Goal: Transaction & Acquisition: Book appointment/travel/reservation

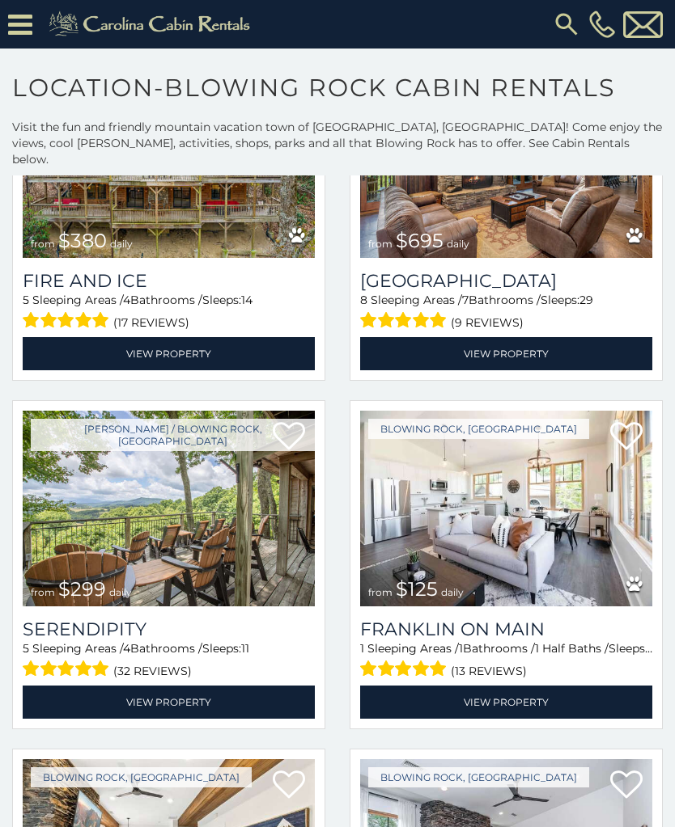
scroll to position [546, 0]
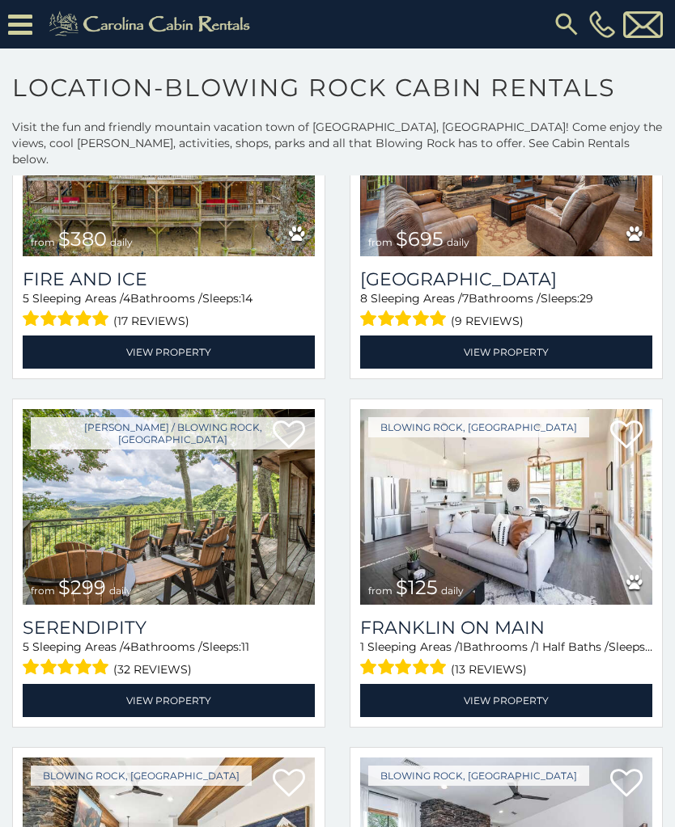
click at [83, 521] on img at bounding box center [169, 507] width 292 height 196
click at [78, 527] on img at bounding box center [169, 507] width 292 height 196
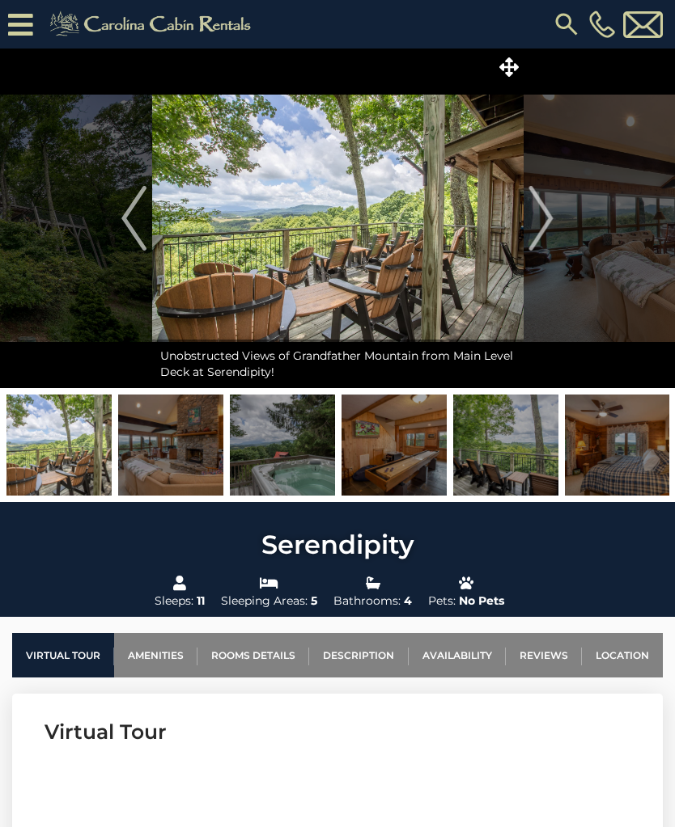
click at [518, 70] on span at bounding box center [509, 67] width 28 height 28
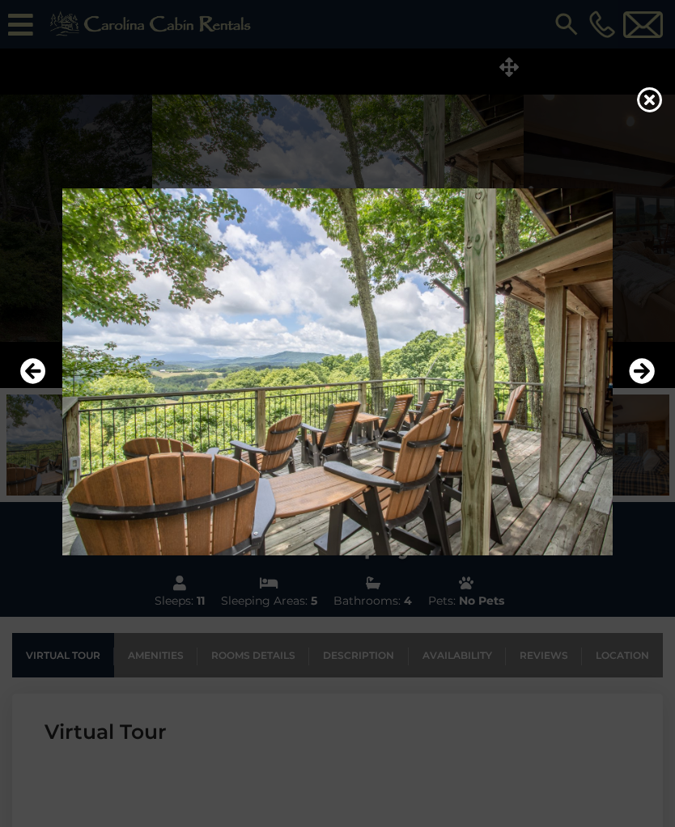
click at [643, 381] on icon "Next" at bounding box center [641, 371] width 26 height 26
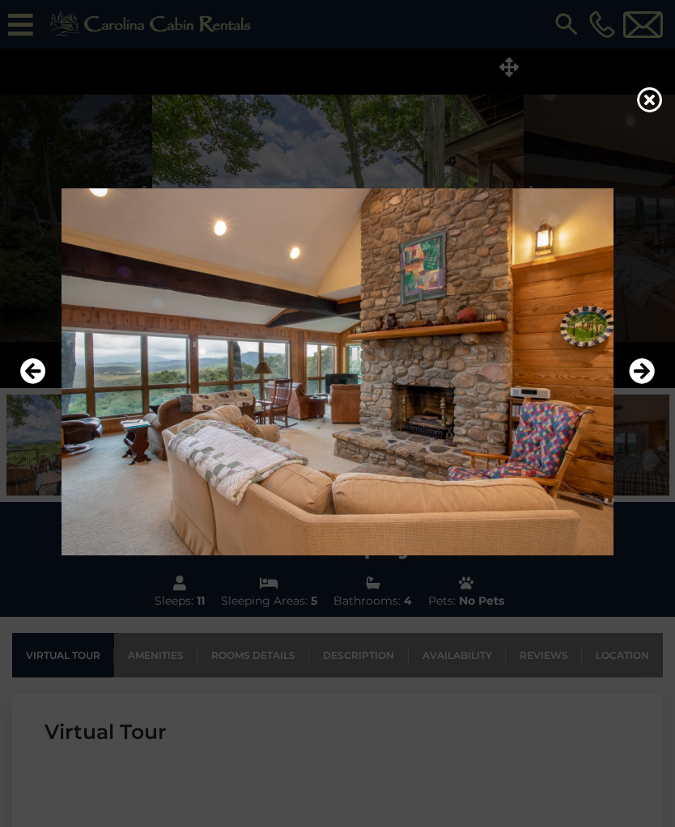
click at [632, 384] on icon "Next" at bounding box center [641, 371] width 26 height 26
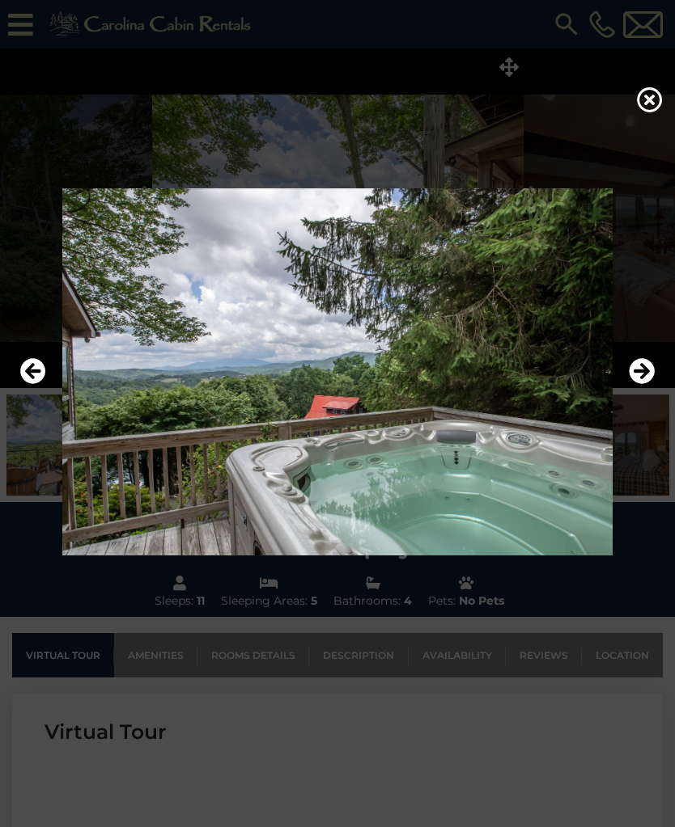
click at [632, 381] on icon "Next" at bounding box center [641, 371] width 26 height 26
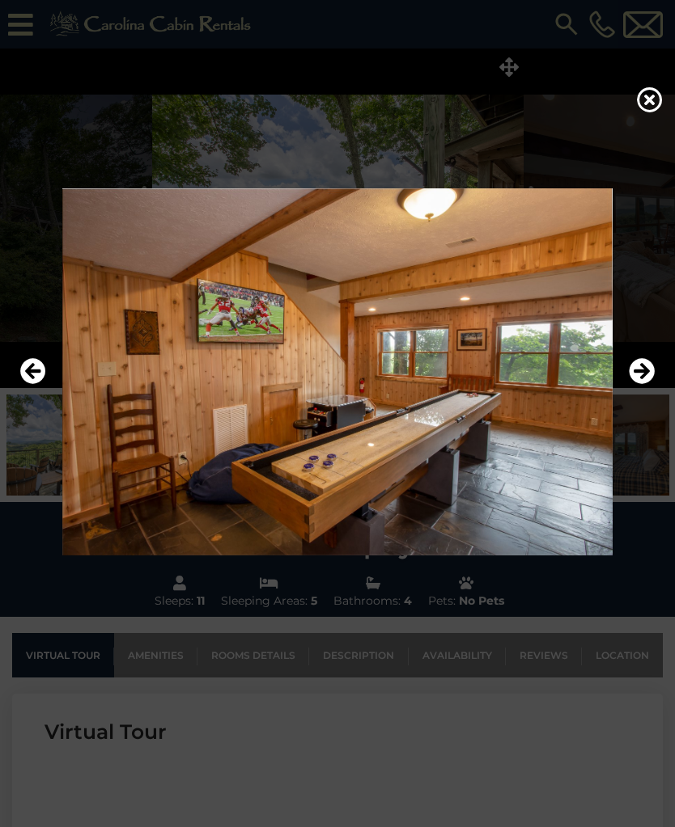
click at [635, 383] on icon "Next" at bounding box center [641, 371] width 26 height 26
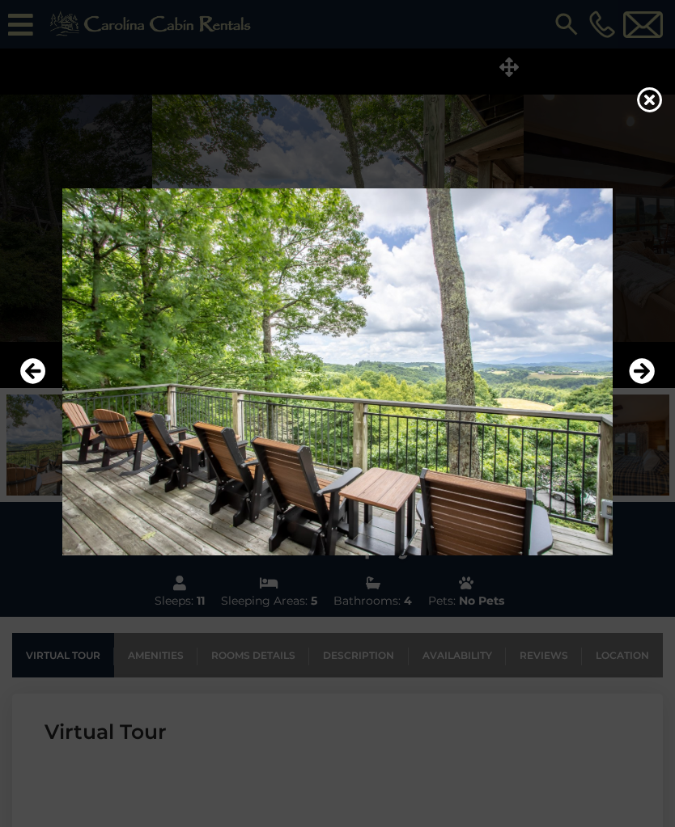
click at [637, 384] on icon "Next" at bounding box center [641, 371] width 26 height 26
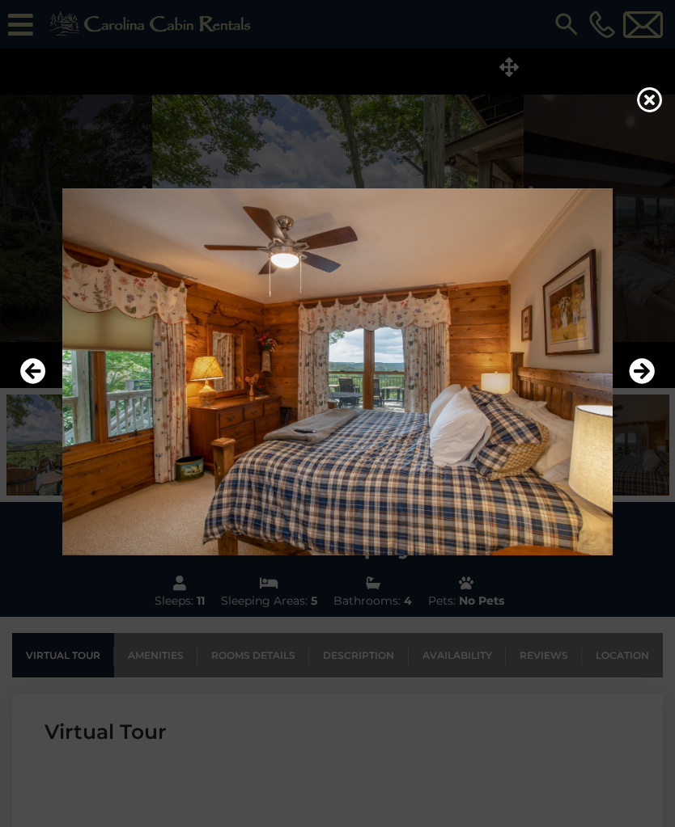
click at [632, 381] on icon "Next" at bounding box center [641, 371] width 26 height 26
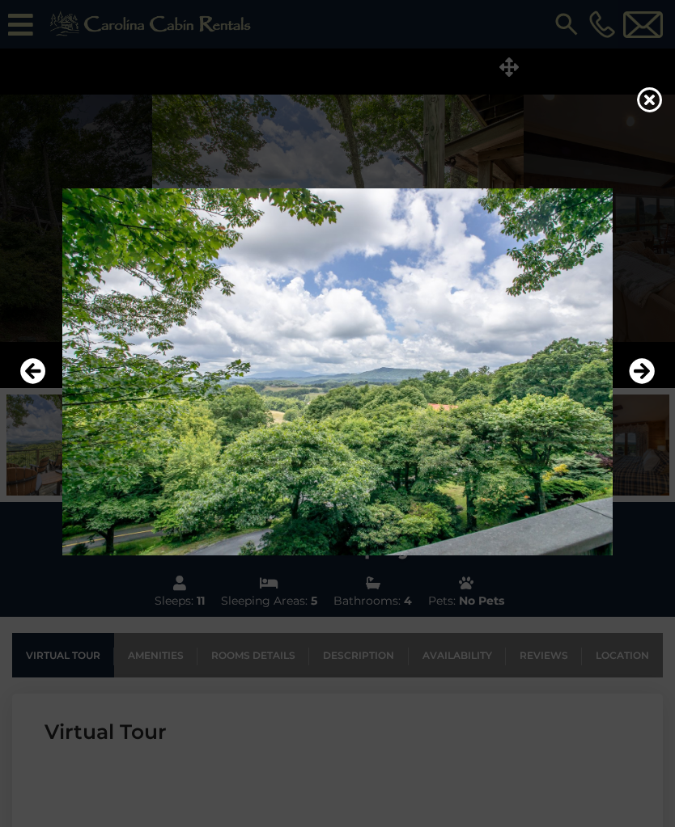
click at [632, 383] on icon "Next" at bounding box center [641, 371] width 26 height 26
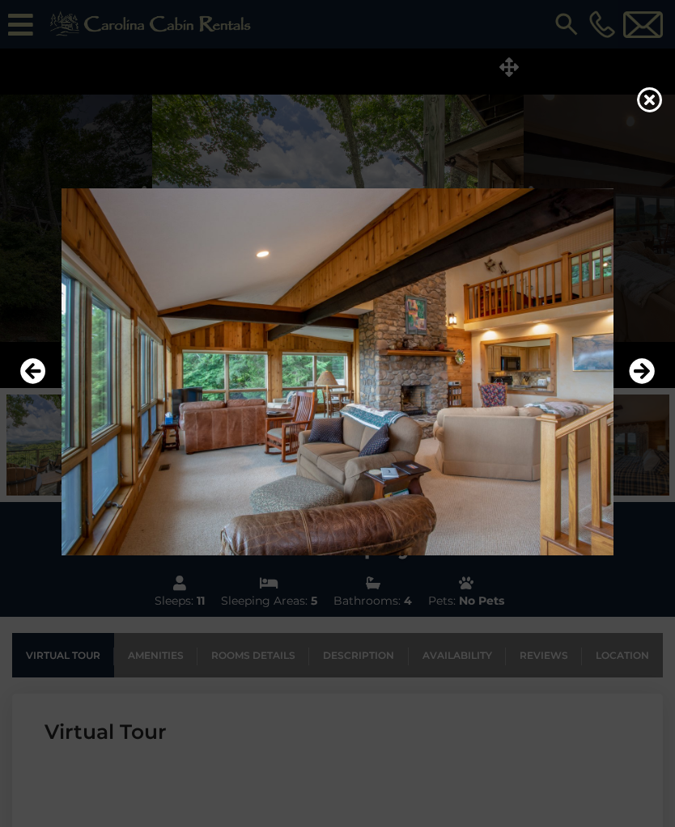
click at [637, 379] on icon "Next" at bounding box center [641, 371] width 26 height 26
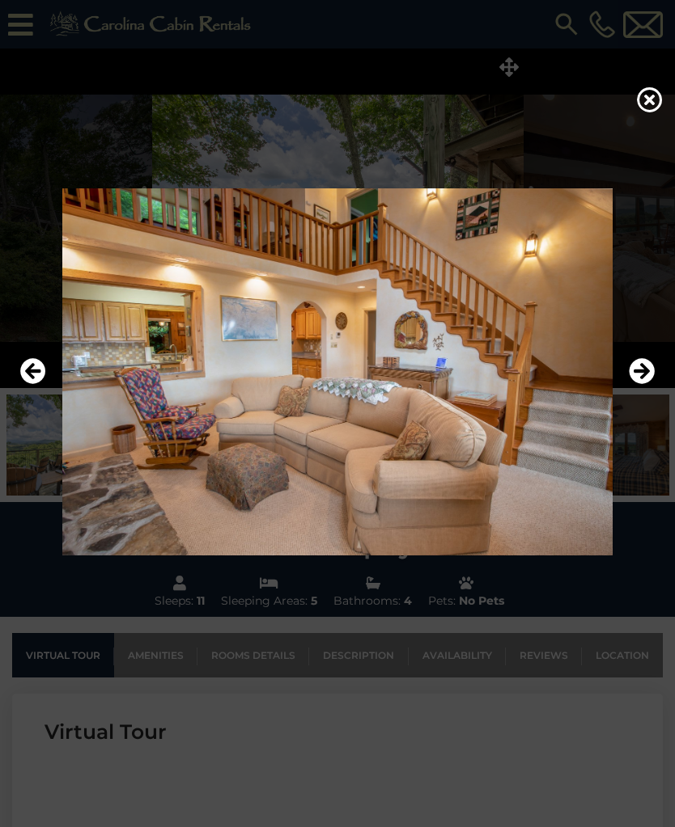
click at [627, 379] on img at bounding box center [337, 371] width 642 height 367
click at [629, 383] on icon "Next" at bounding box center [641, 371] width 26 height 26
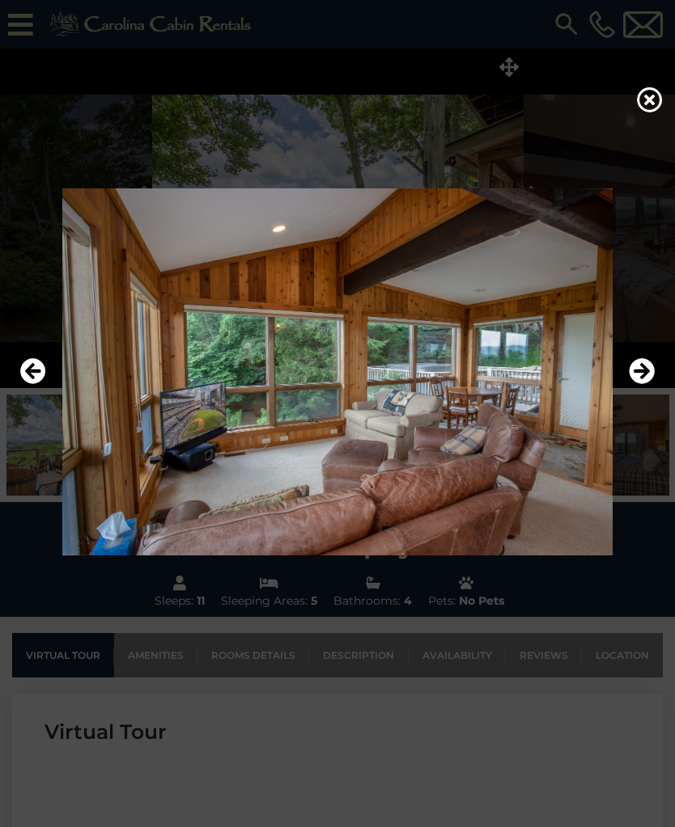
click at [633, 384] on icon "Next" at bounding box center [641, 371] width 26 height 26
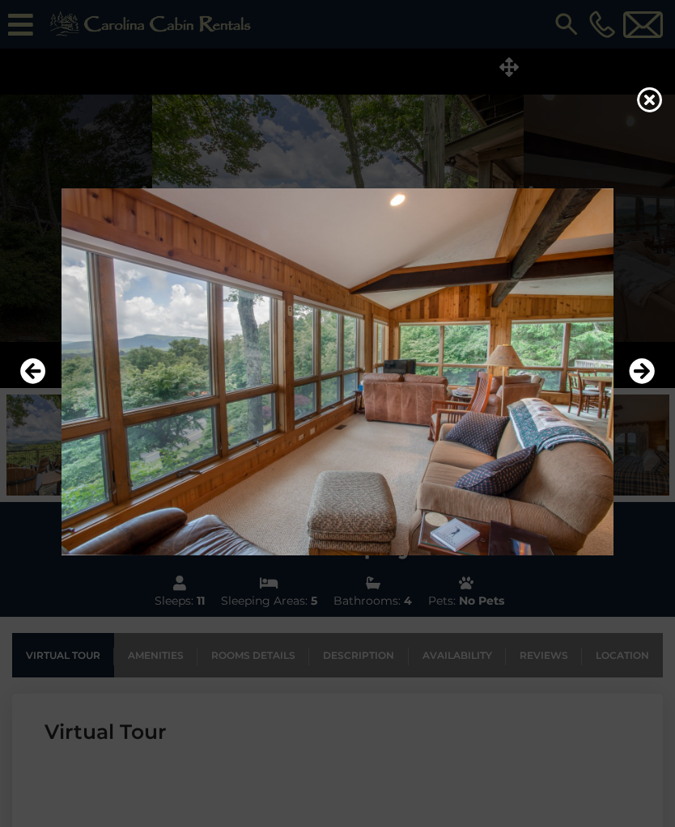
click at [633, 384] on icon "Next" at bounding box center [641, 371] width 26 height 26
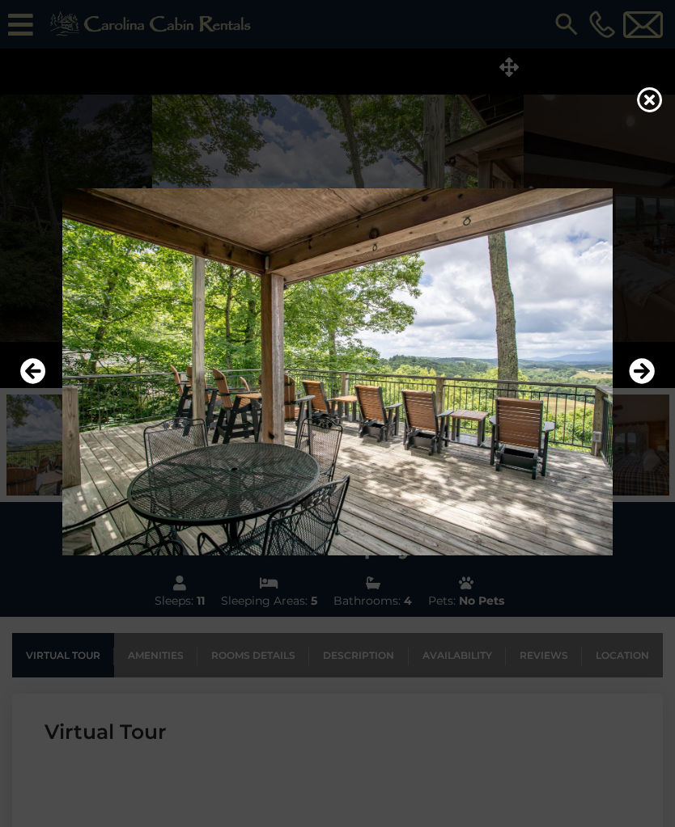
click at [638, 391] on button "Next" at bounding box center [641, 371] width 26 height 37
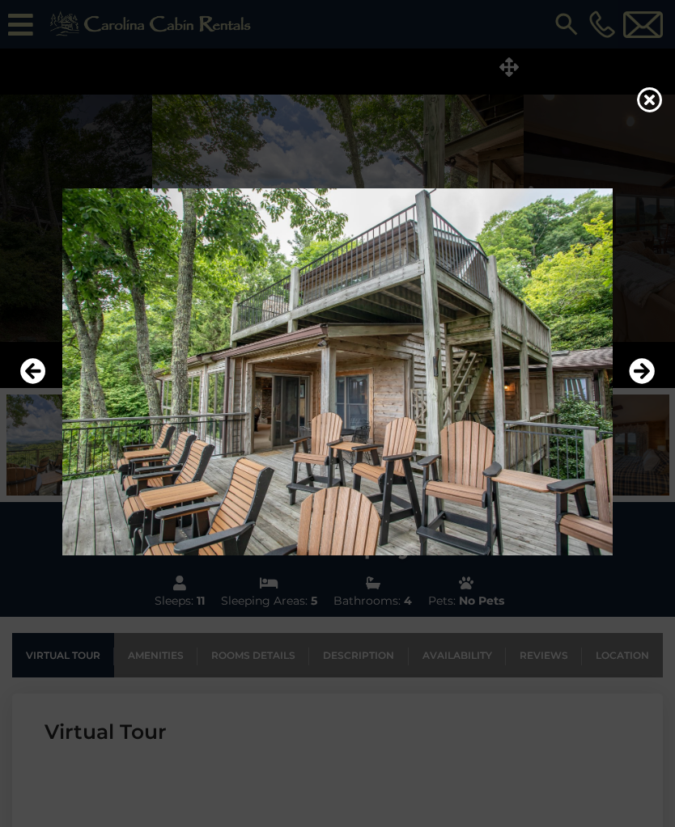
click at [641, 384] on icon "Next" at bounding box center [641, 371] width 26 height 26
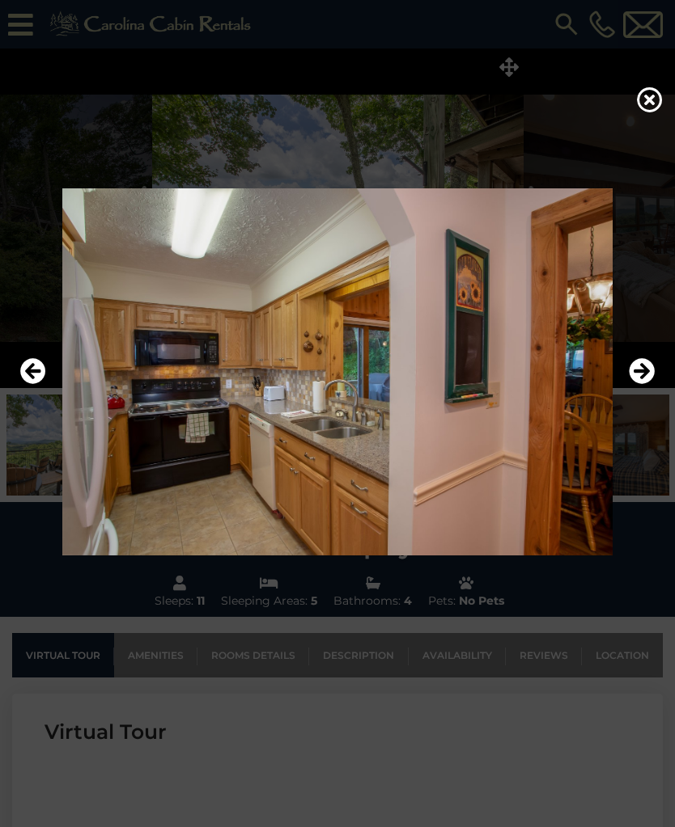
click at [637, 384] on icon "Next" at bounding box center [641, 371] width 26 height 26
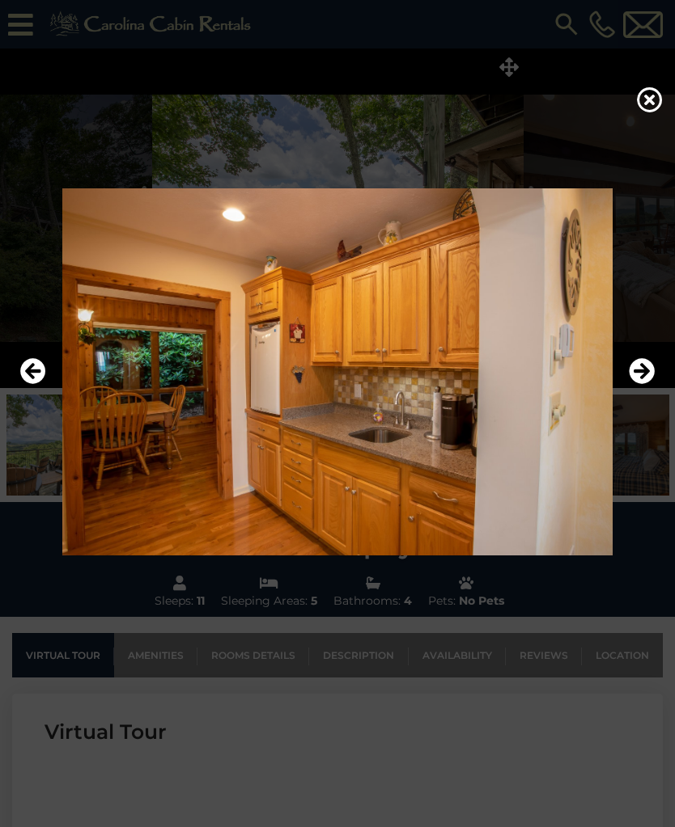
click at [634, 384] on icon "Next" at bounding box center [641, 371] width 26 height 26
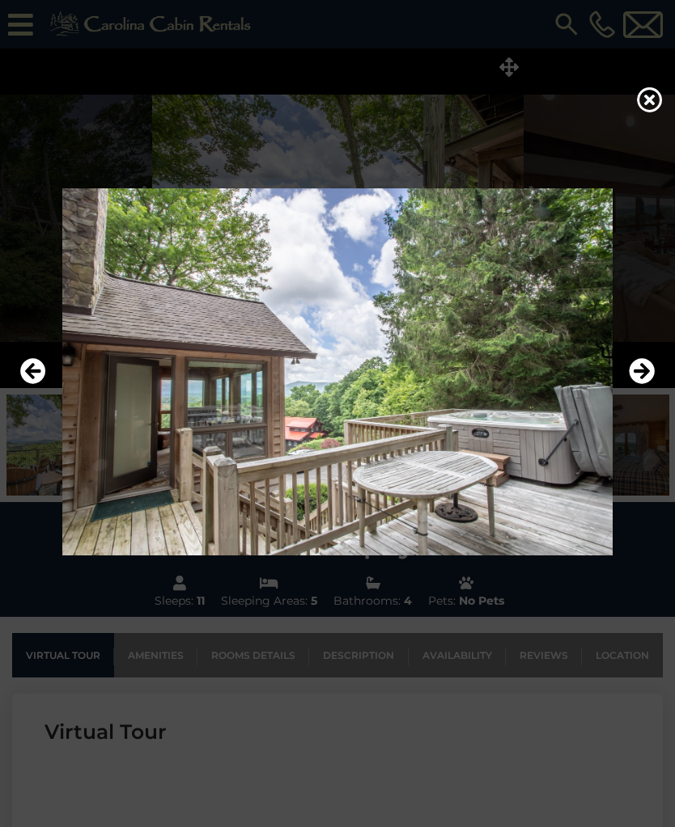
click at [633, 384] on icon "Next" at bounding box center [641, 371] width 26 height 26
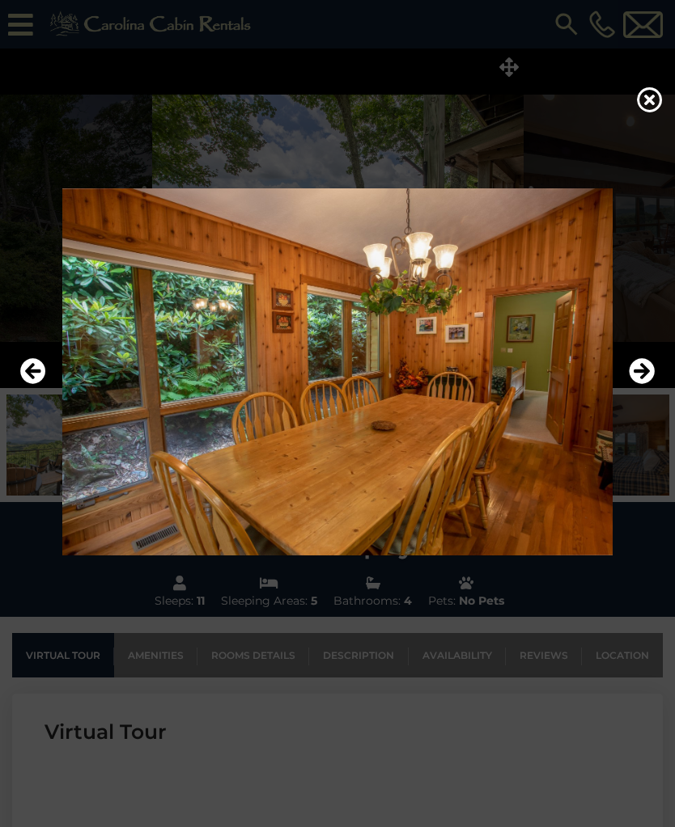
click at [633, 384] on icon "Next" at bounding box center [641, 371] width 26 height 26
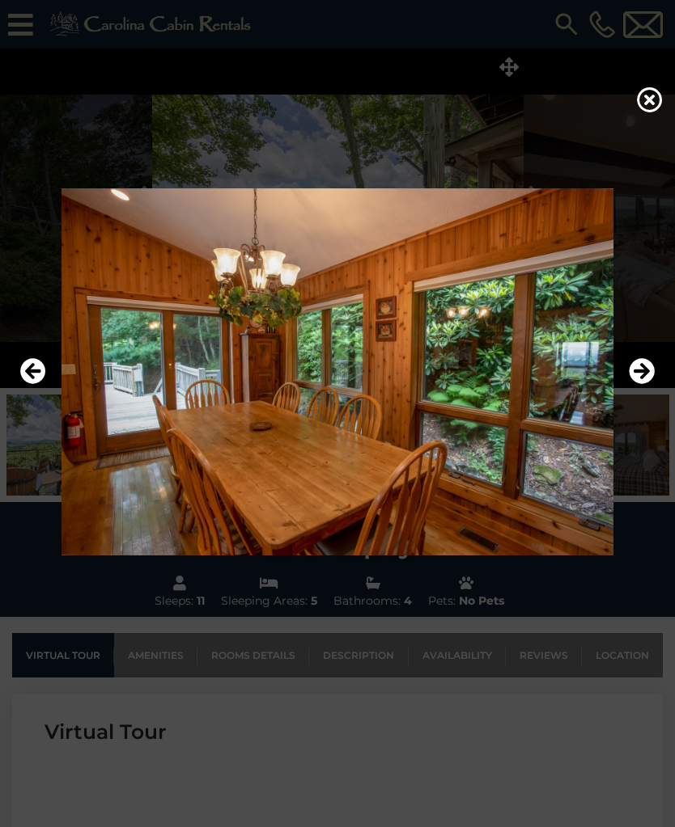
click at [633, 384] on icon "Next" at bounding box center [641, 371] width 26 height 26
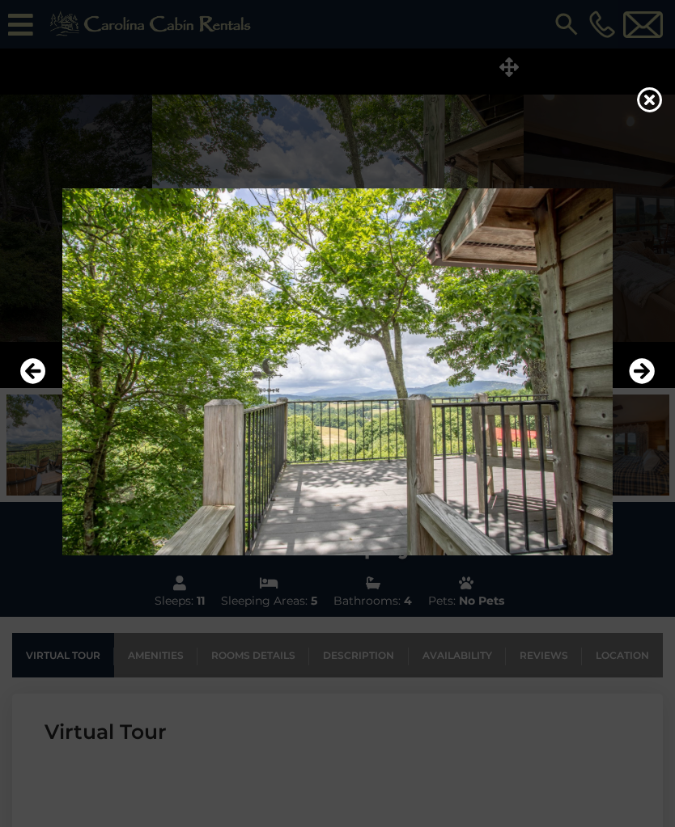
click at [635, 384] on icon "Next" at bounding box center [641, 371] width 26 height 26
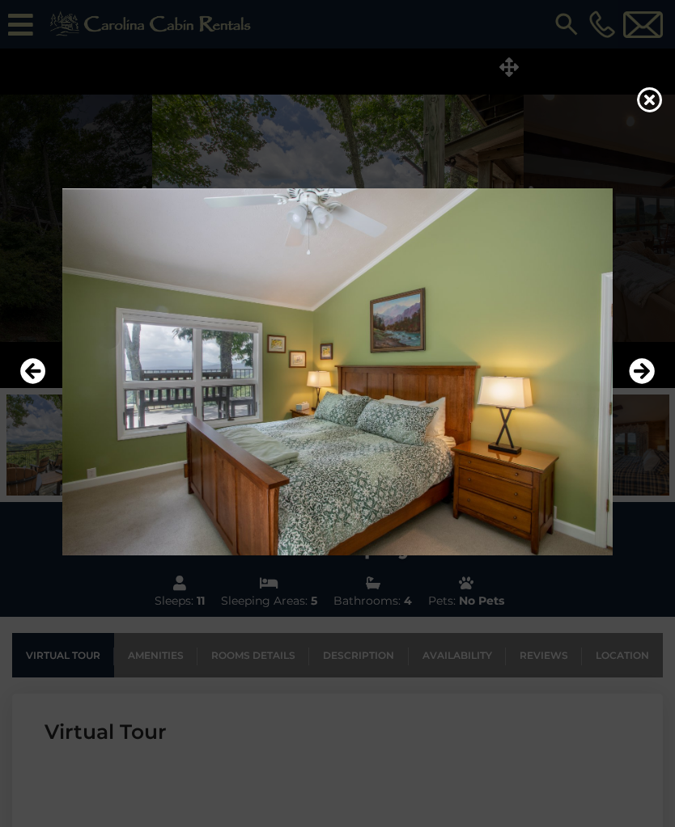
click at [637, 384] on icon "Next" at bounding box center [641, 371] width 26 height 26
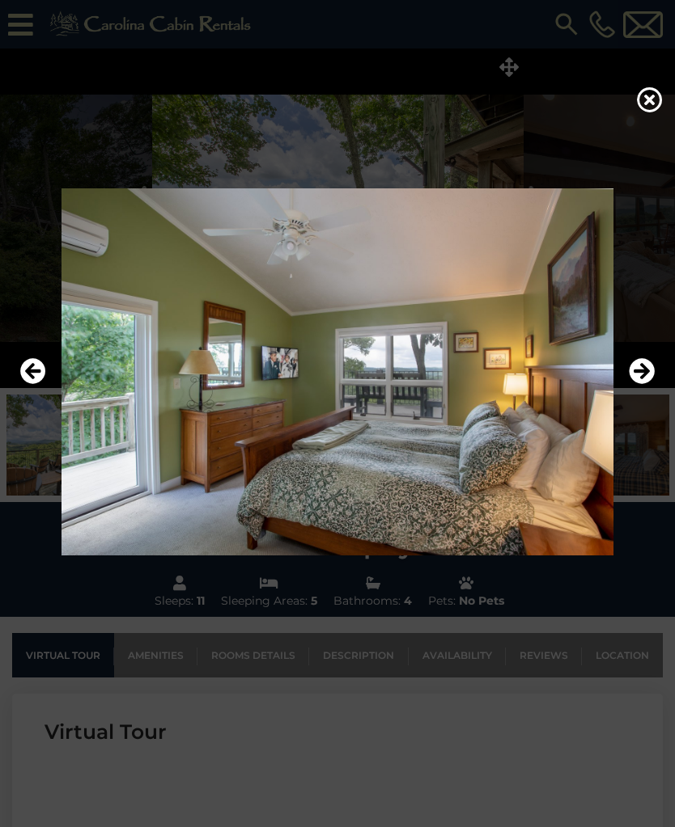
click at [639, 379] on icon "Next" at bounding box center [641, 371] width 26 height 26
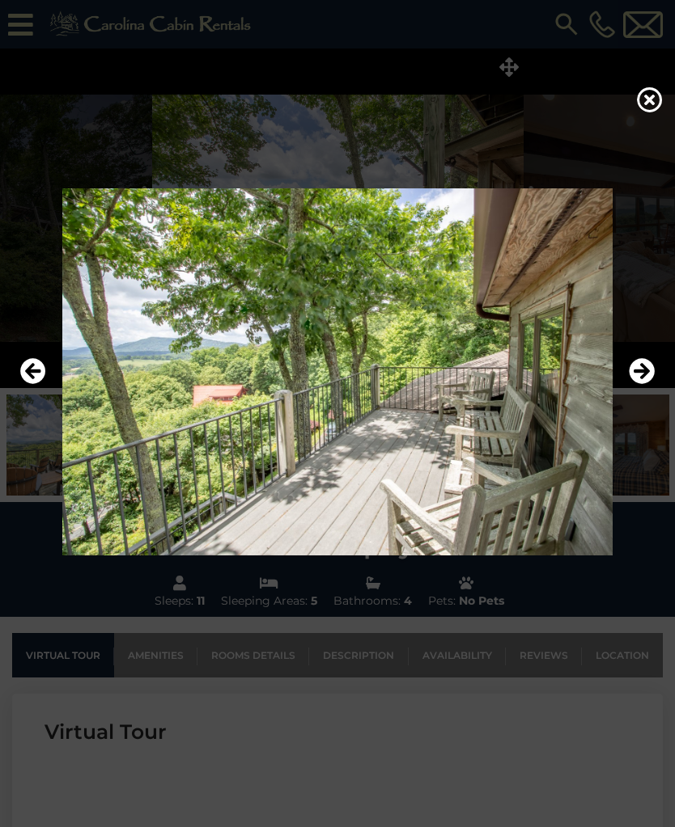
click at [633, 379] on icon "Next" at bounding box center [641, 371] width 26 height 26
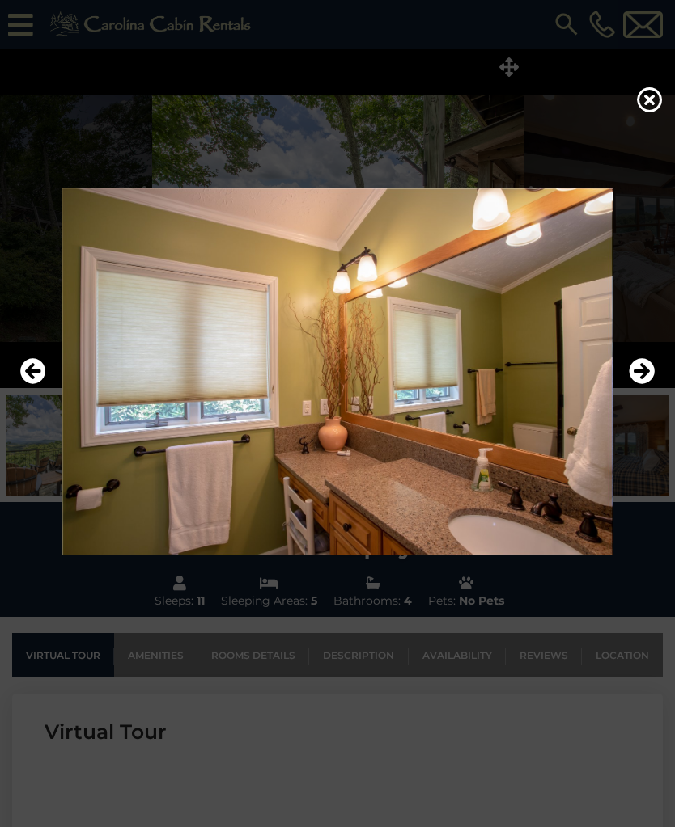
click at [637, 384] on icon "Next" at bounding box center [641, 371] width 26 height 26
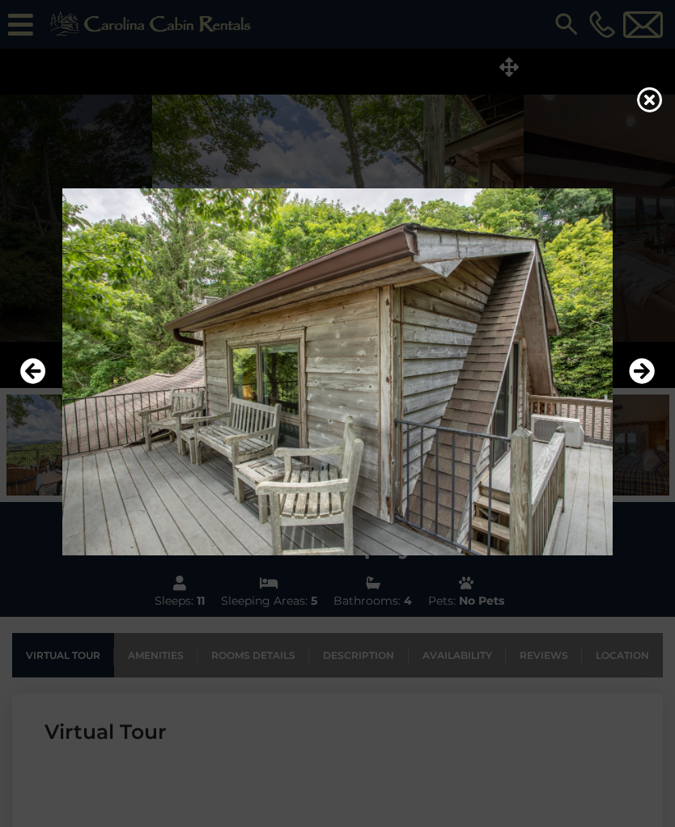
click at [637, 384] on icon "Next" at bounding box center [641, 371] width 26 height 26
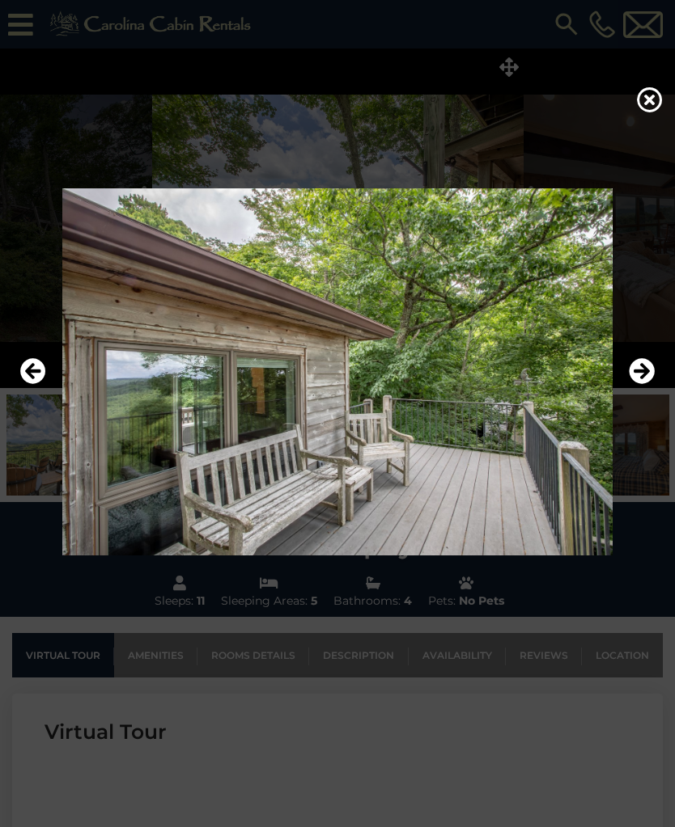
click at [634, 384] on icon "Next" at bounding box center [641, 371] width 26 height 26
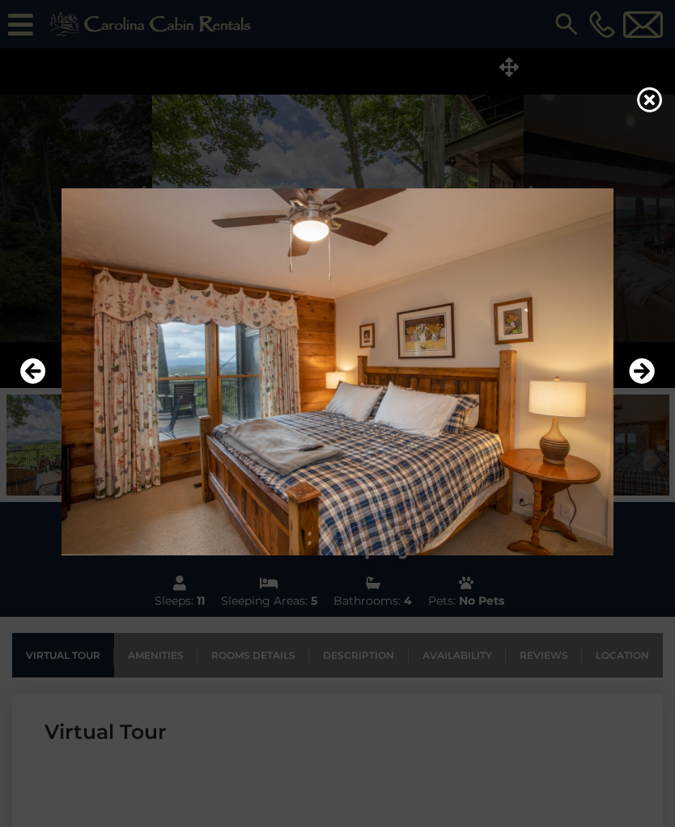
click at [633, 384] on icon "Next" at bounding box center [641, 371] width 26 height 26
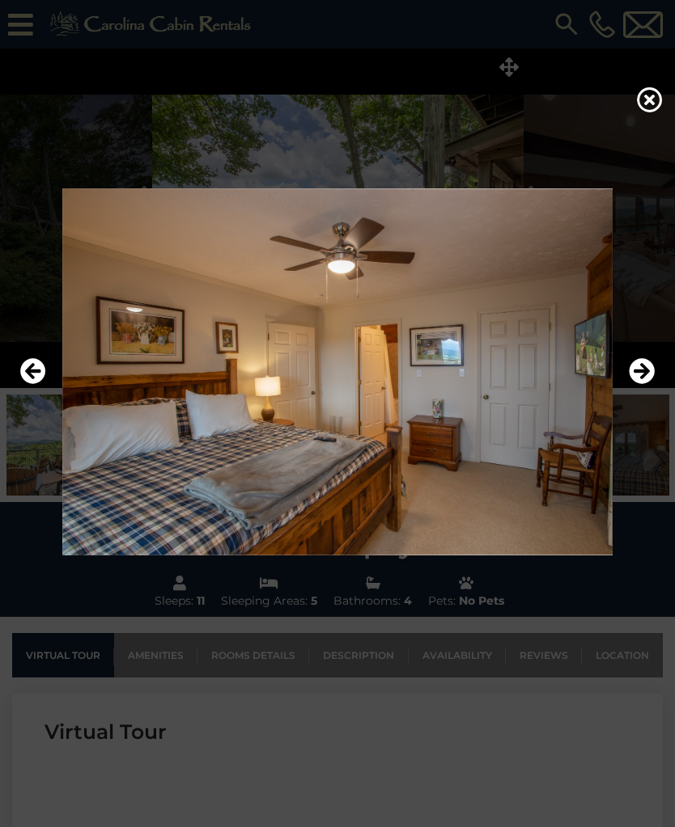
click at [631, 384] on icon "Next" at bounding box center [641, 371] width 26 height 26
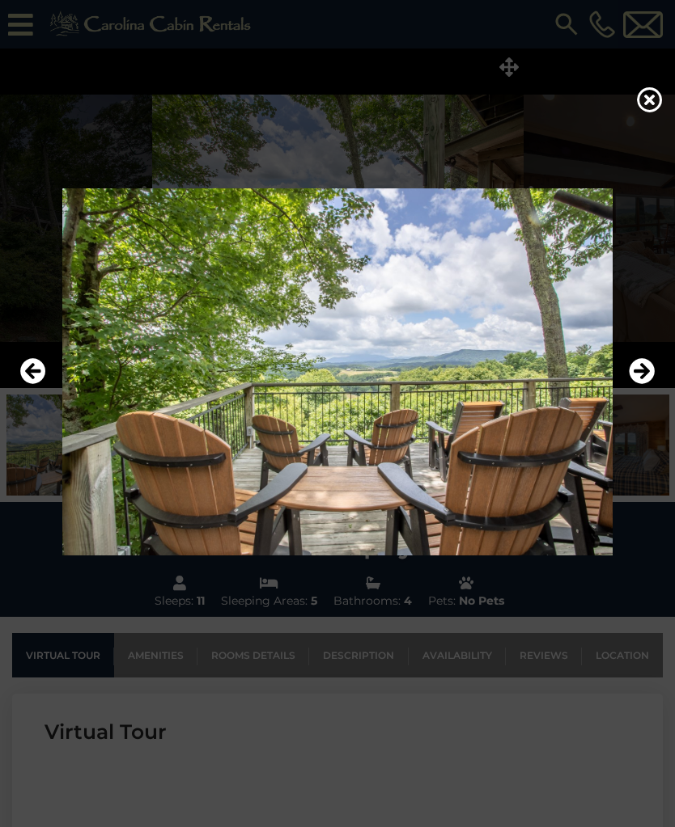
click at [637, 383] on icon "Next" at bounding box center [641, 371] width 26 height 26
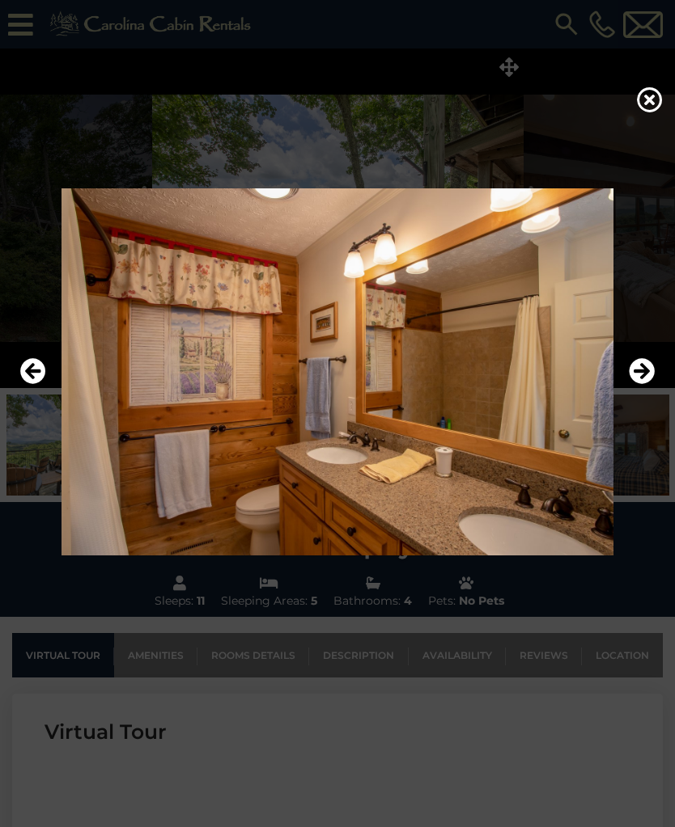
click at [639, 383] on icon "Next" at bounding box center [641, 371] width 26 height 26
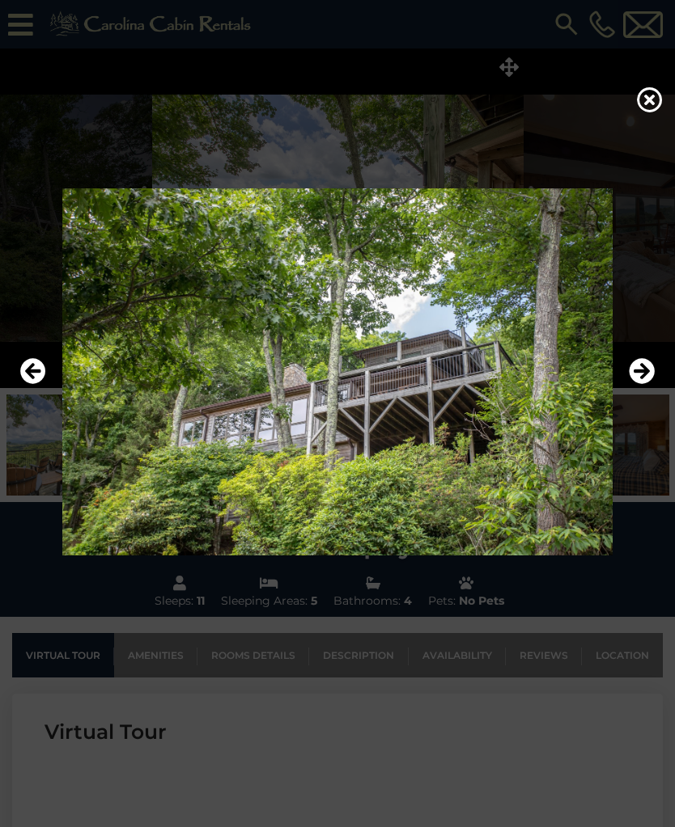
click at [635, 384] on icon "Next" at bounding box center [641, 371] width 26 height 26
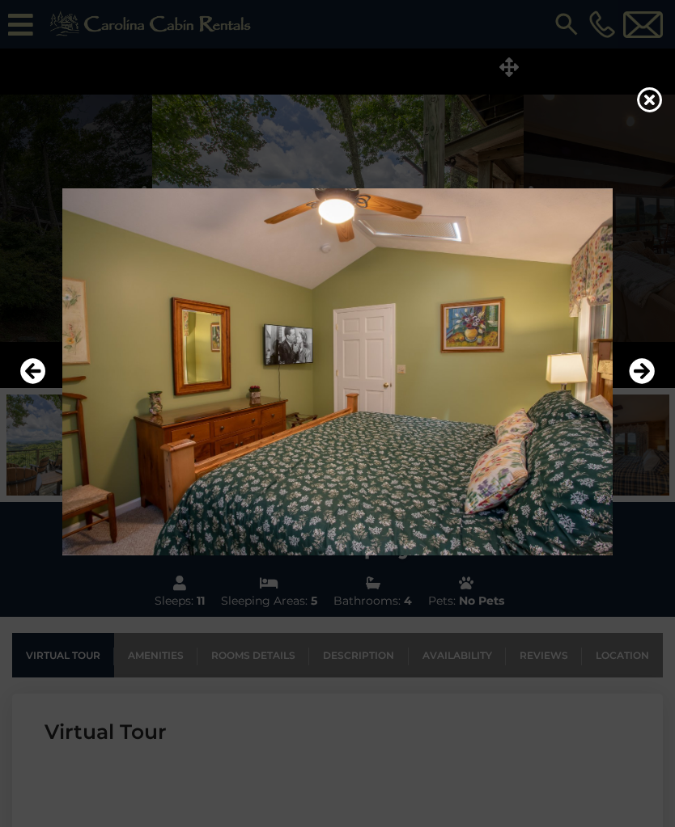
click at [628, 383] on img at bounding box center [337, 371] width 642 height 367
click at [630, 384] on icon "Next" at bounding box center [641, 371] width 26 height 26
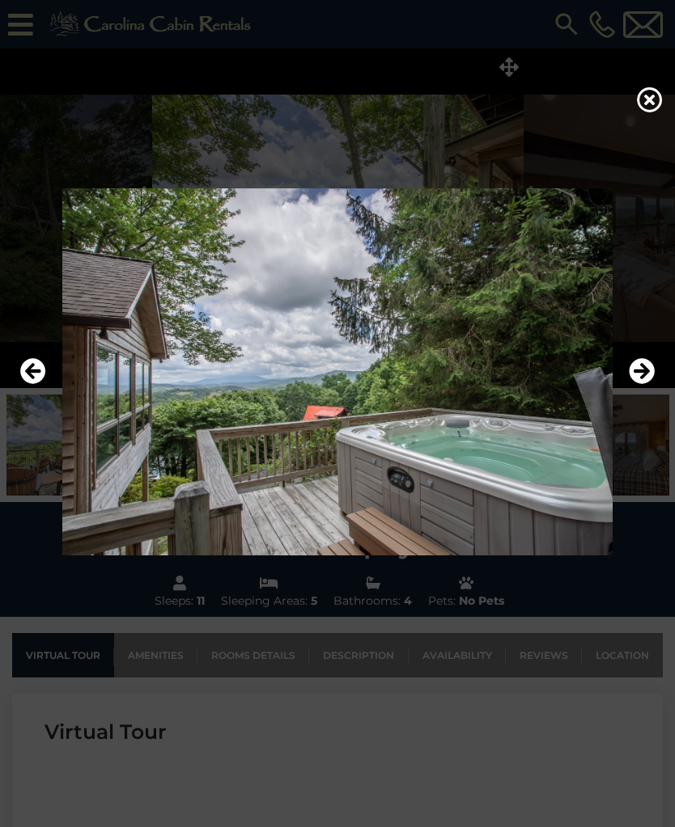
click at [629, 384] on icon "Next" at bounding box center [641, 371] width 26 height 26
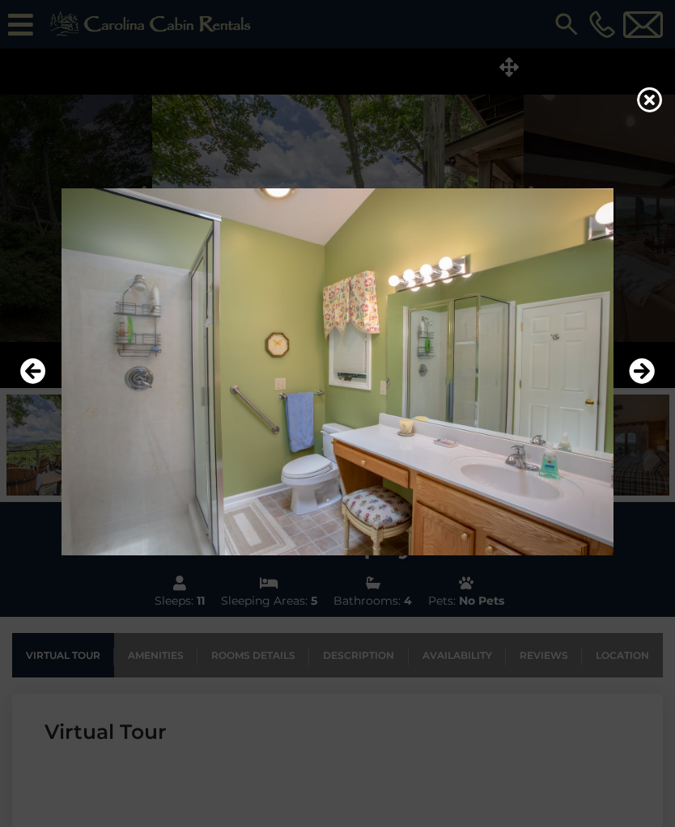
click at [631, 384] on icon "Next" at bounding box center [641, 371] width 26 height 26
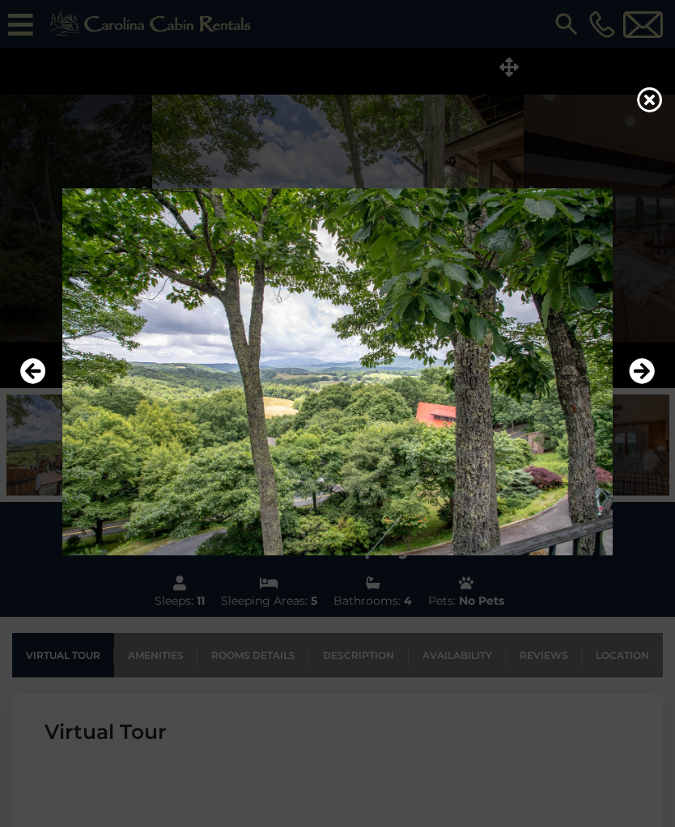
click at [635, 382] on icon "Next" at bounding box center [641, 371] width 26 height 26
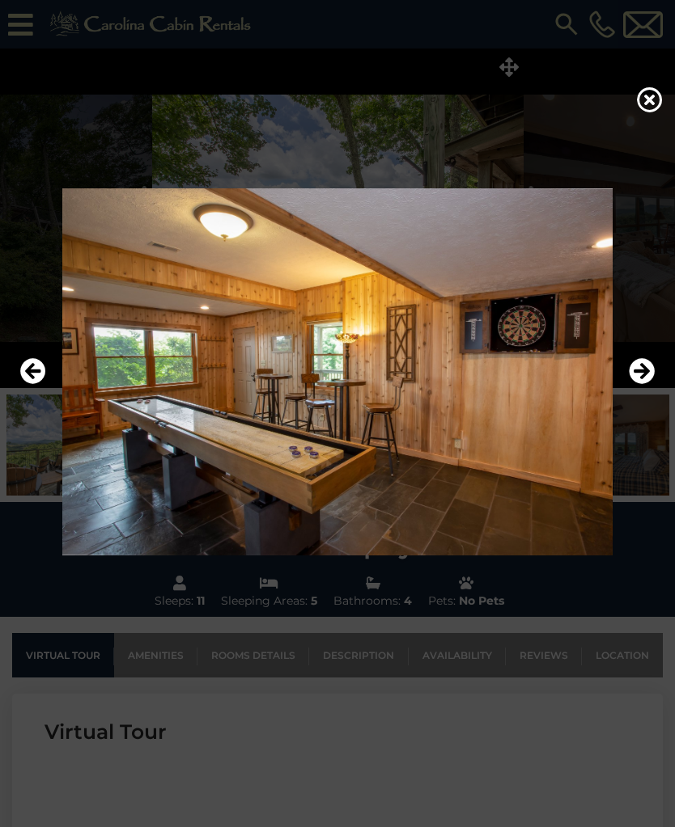
click at [637, 384] on icon "Next" at bounding box center [641, 371] width 26 height 26
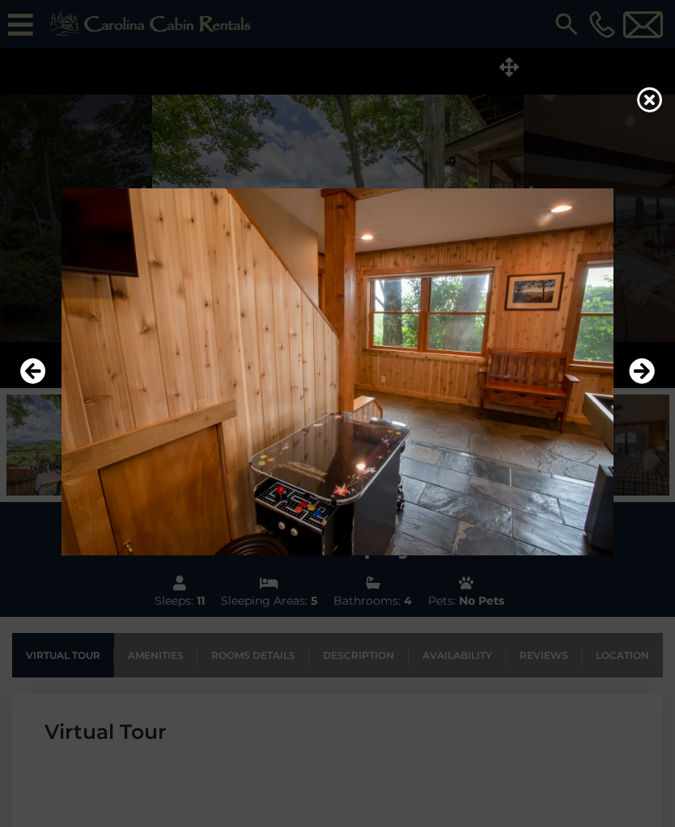
click at [639, 384] on icon "Next" at bounding box center [641, 371] width 26 height 26
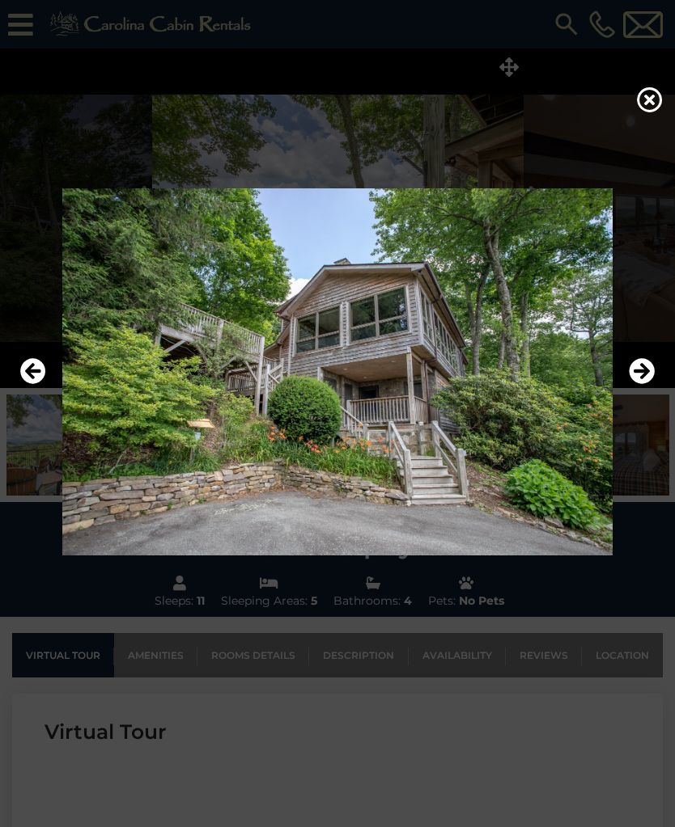
click at [630, 391] on button "Next" at bounding box center [641, 371] width 26 height 37
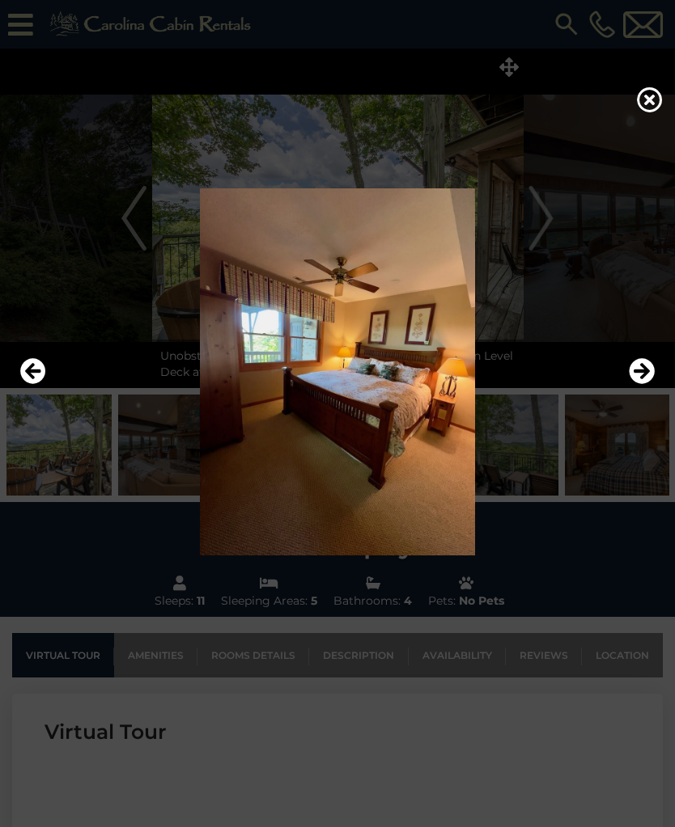
click at [632, 391] on button "Next" at bounding box center [641, 371] width 26 height 37
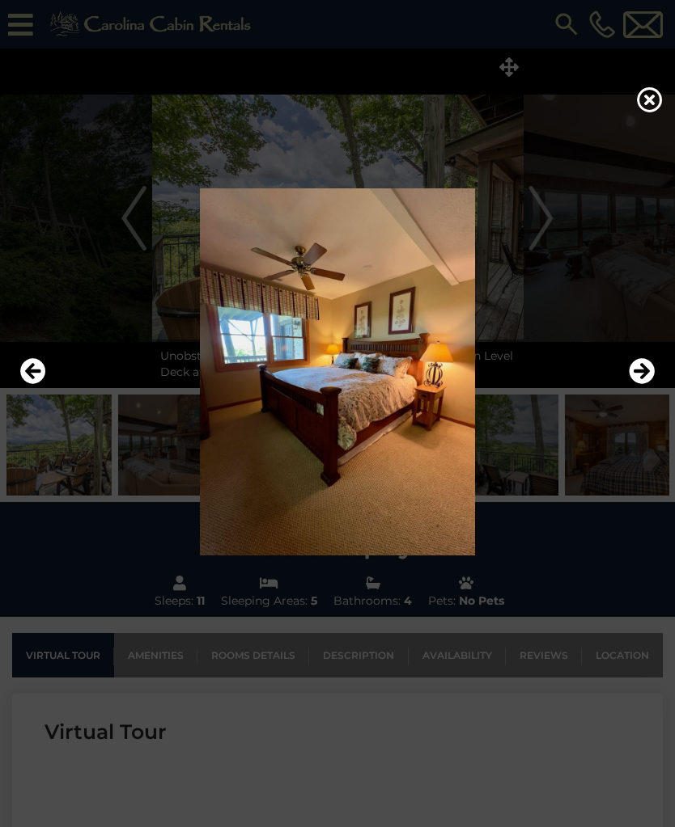
click at [641, 391] on button "Next" at bounding box center [641, 371] width 26 height 37
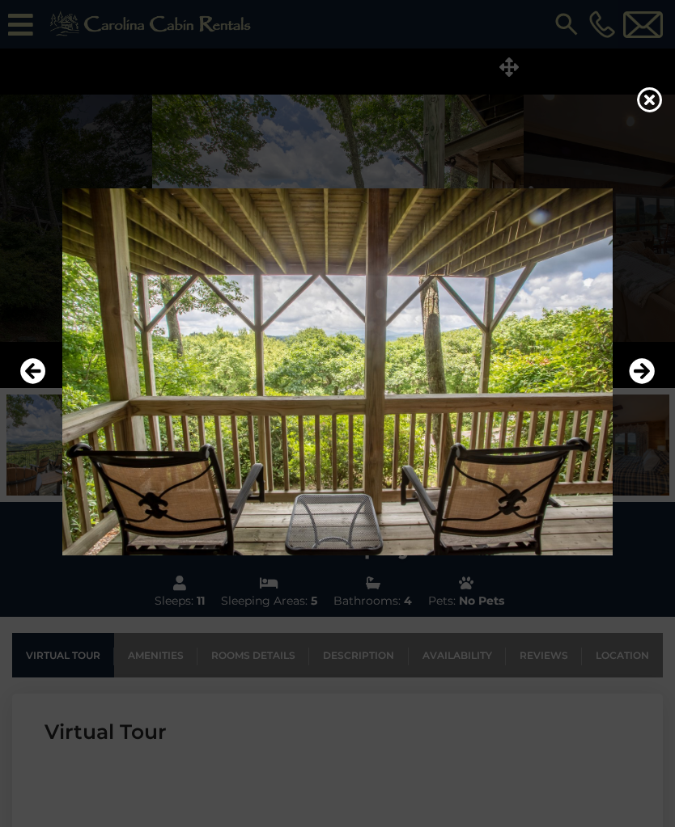
click at [632, 391] on button "Next" at bounding box center [641, 371] width 26 height 37
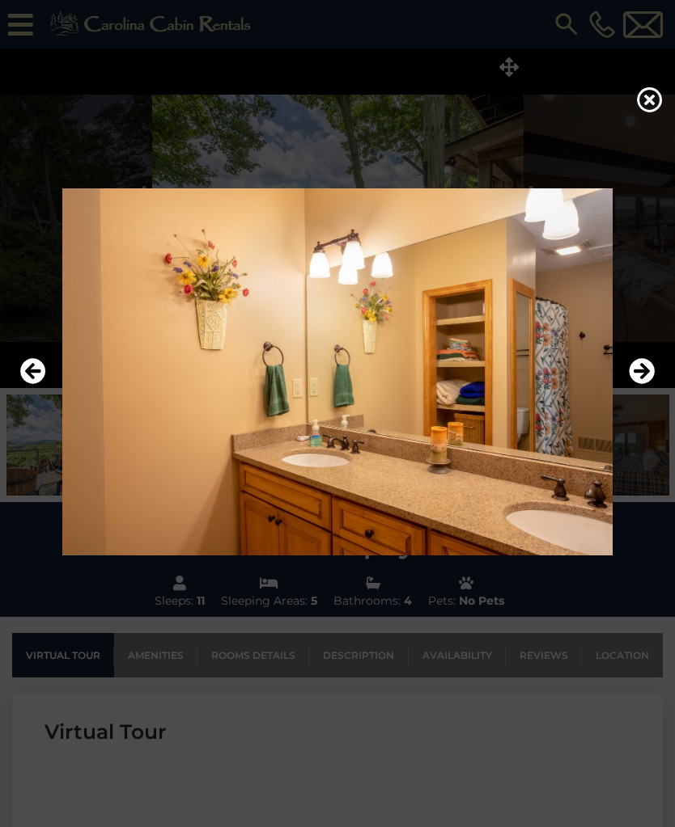
click at [636, 391] on button "Next" at bounding box center [641, 371] width 26 height 37
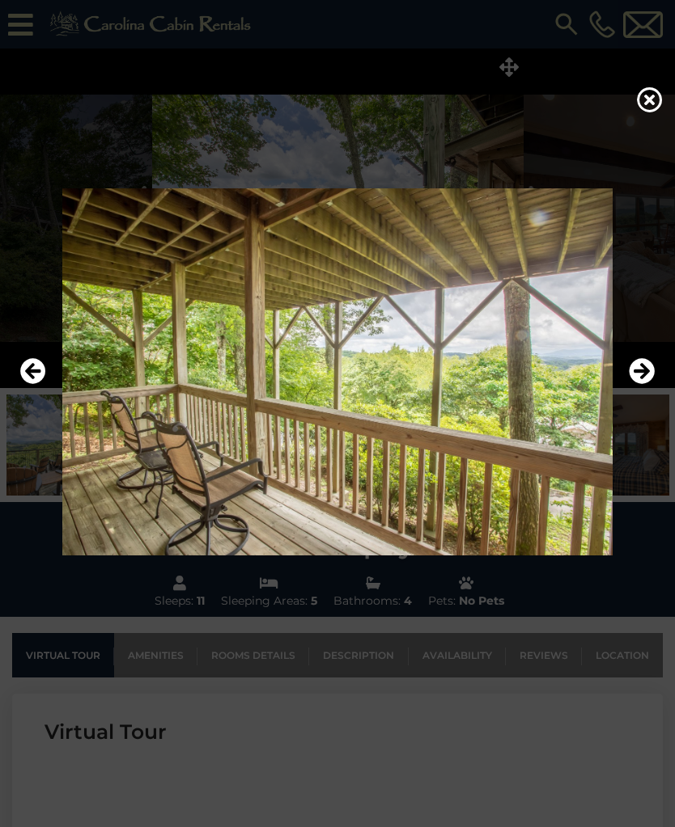
click at [637, 384] on icon "Next" at bounding box center [641, 371] width 26 height 26
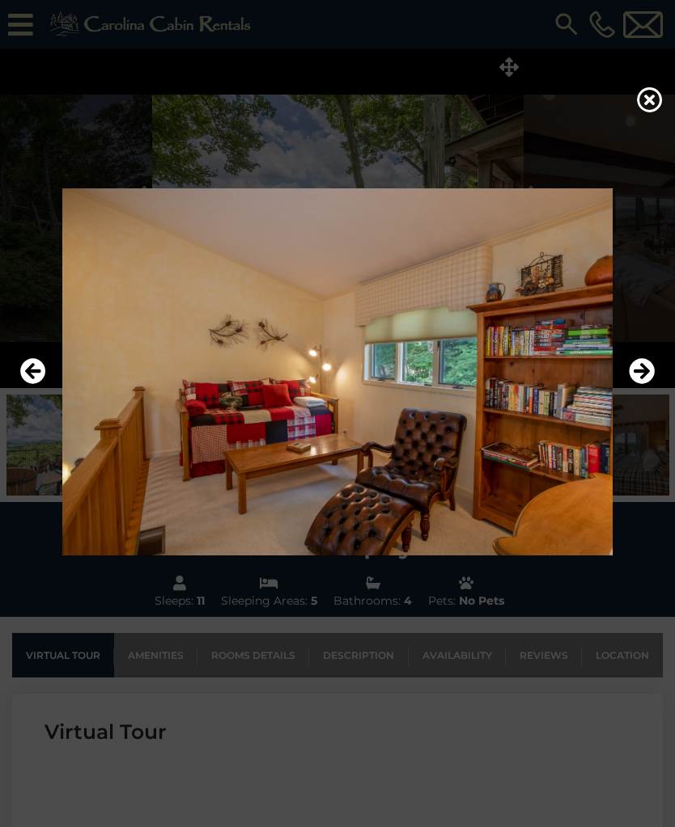
click at [635, 384] on icon "Next" at bounding box center [641, 371] width 26 height 26
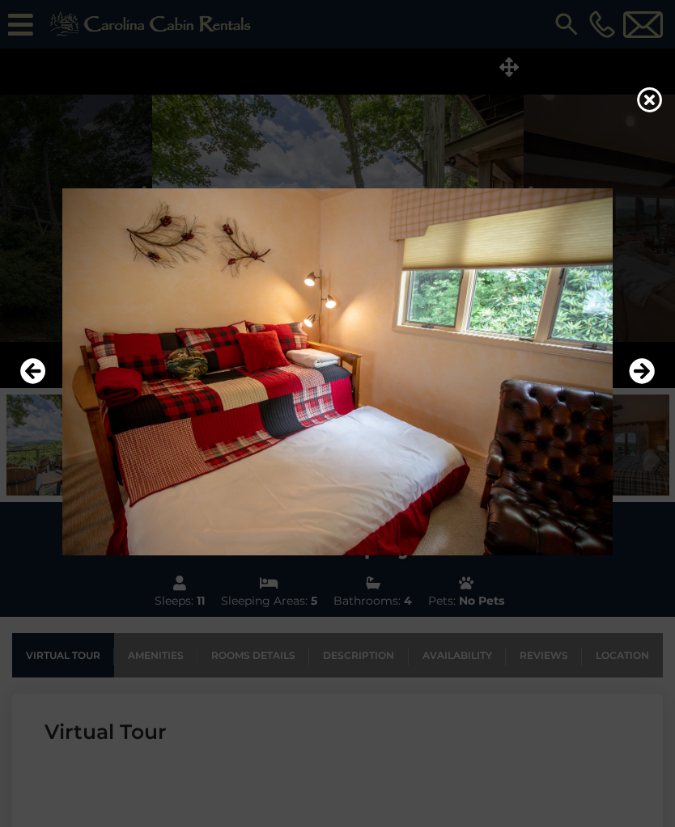
click at [639, 391] on button "Next" at bounding box center [641, 371] width 26 height 37
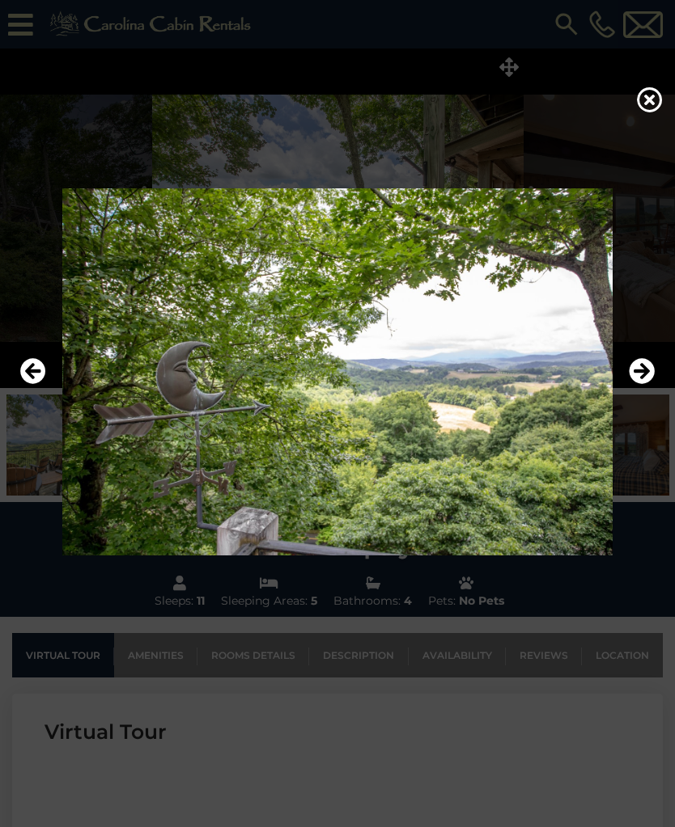
click at [633, 384] on icon "Next" at bounding box center [641, 371] width 26 height 26
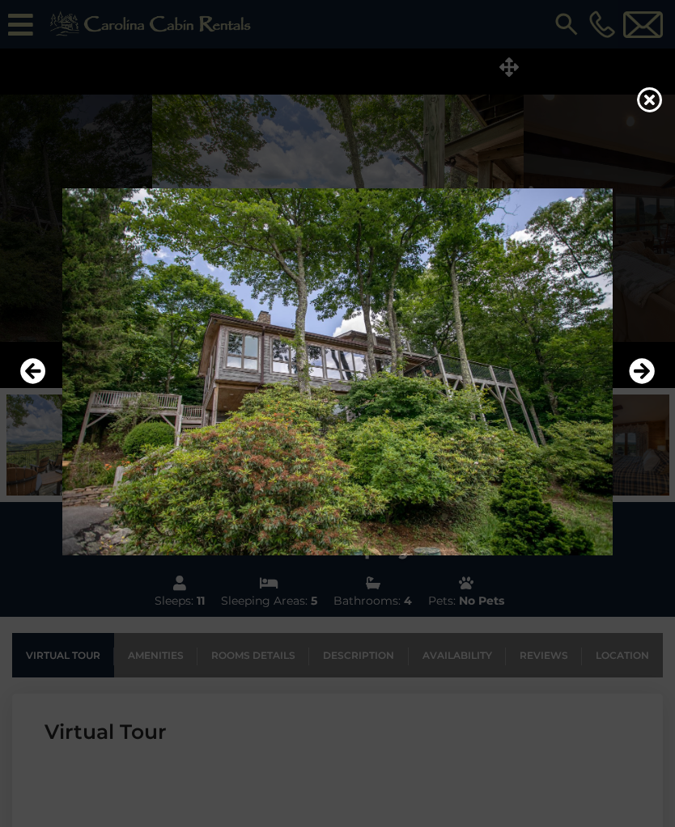
click at [640, 384] on icon "Next" at bounding box center [641, 371] width 26 height 26
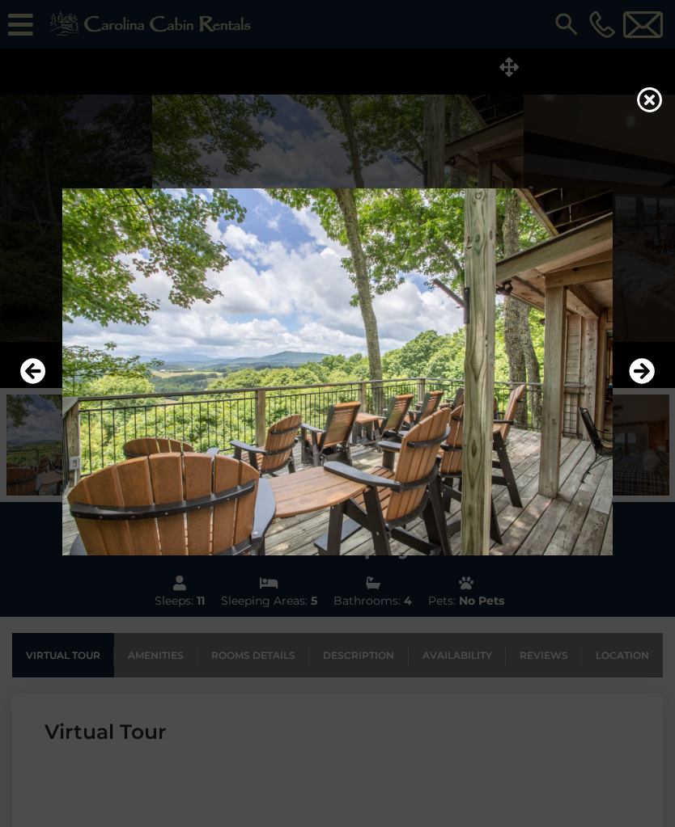
click at [637, 384] on icon "Next" at bounding box center [641, 371] width 26 height 26
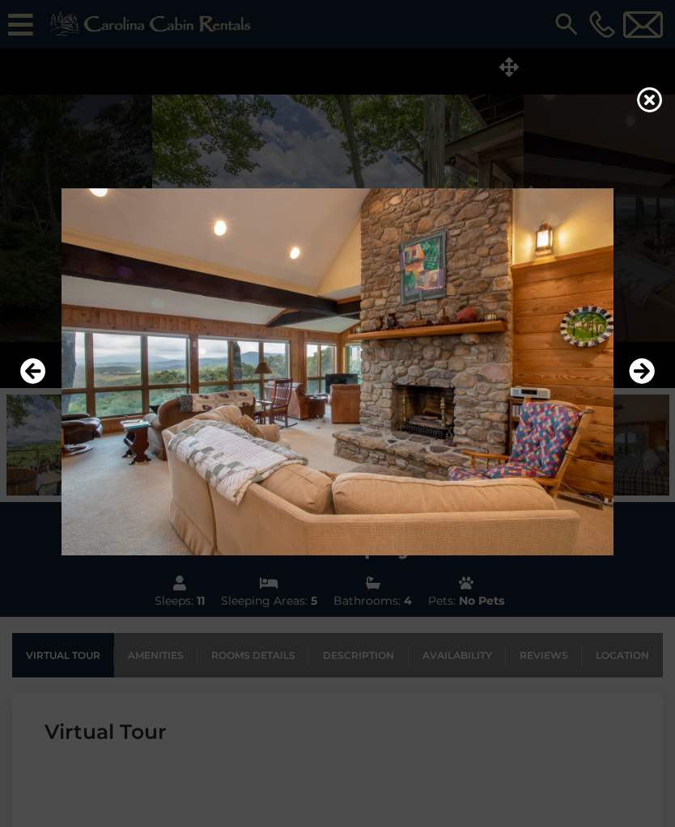
click at [644, 391] on button "Next" at bounding box center [641, 371] width 26 height 37
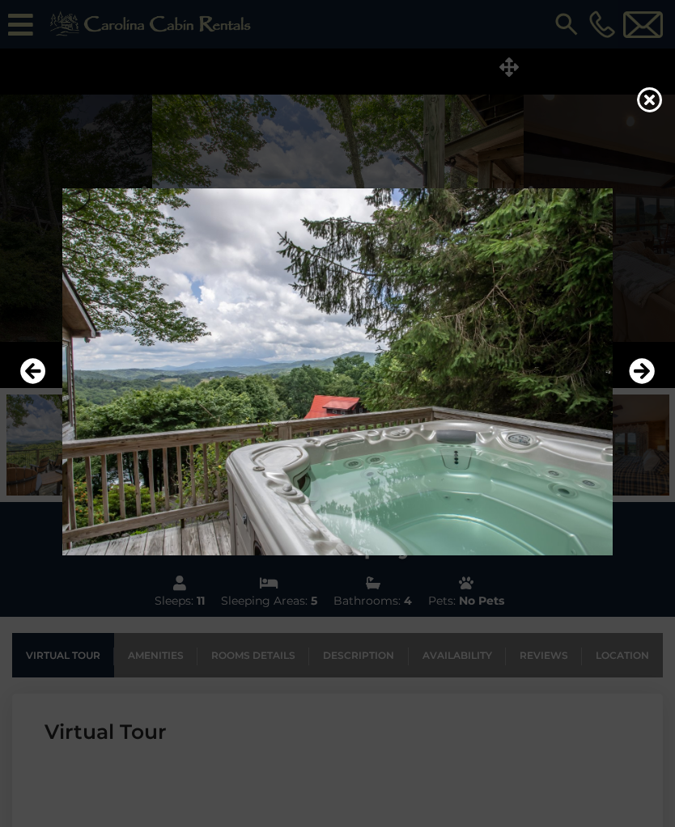
click at [633, 384] on icon "Next" at bounding box center [641, 371] width 26 height 26
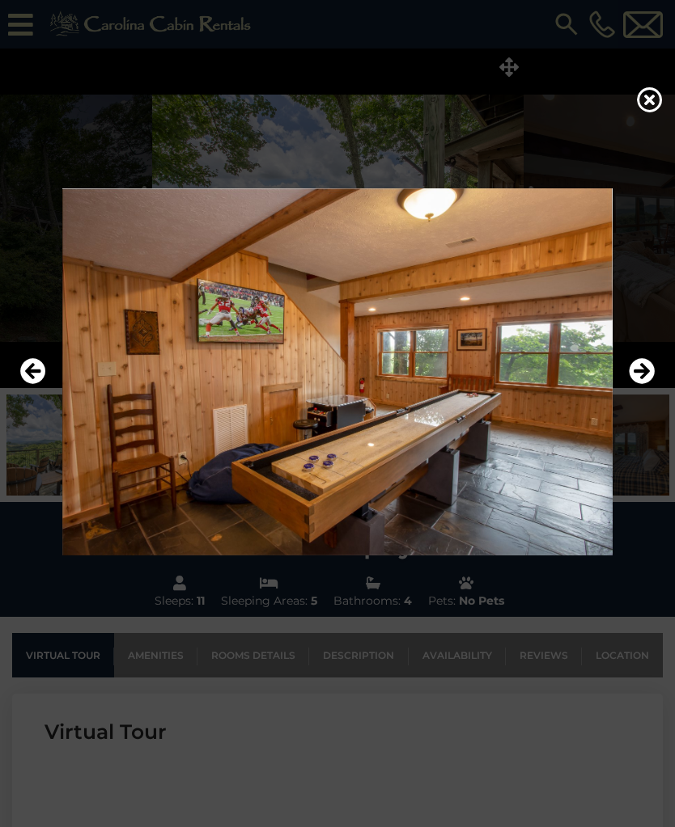
click at [23, 383] on icon "Previous" at bounding box center [33, 371] width 26 height 26
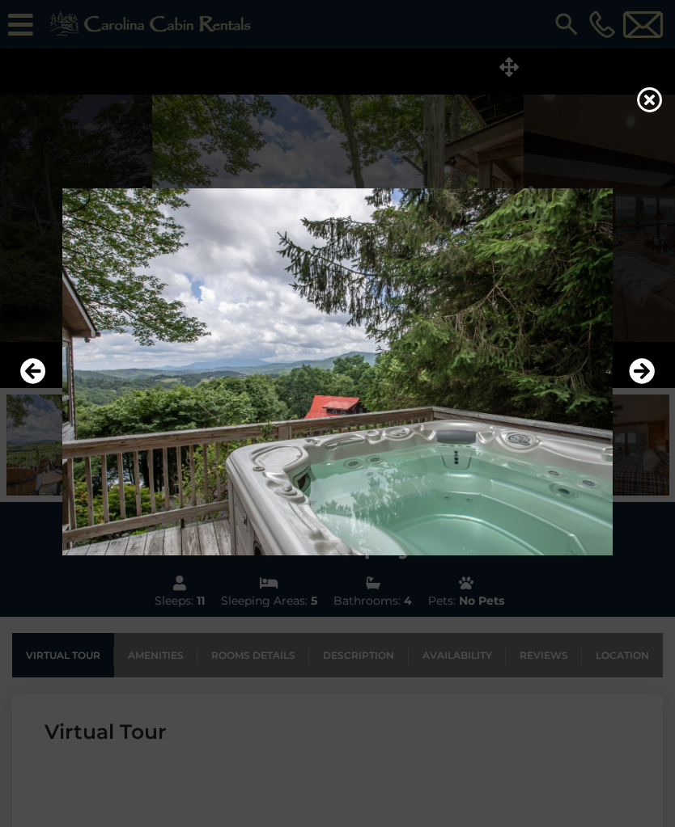
click at [27, 384] on icon "Previous" at bounding box center [33, 371] width 26 height 26
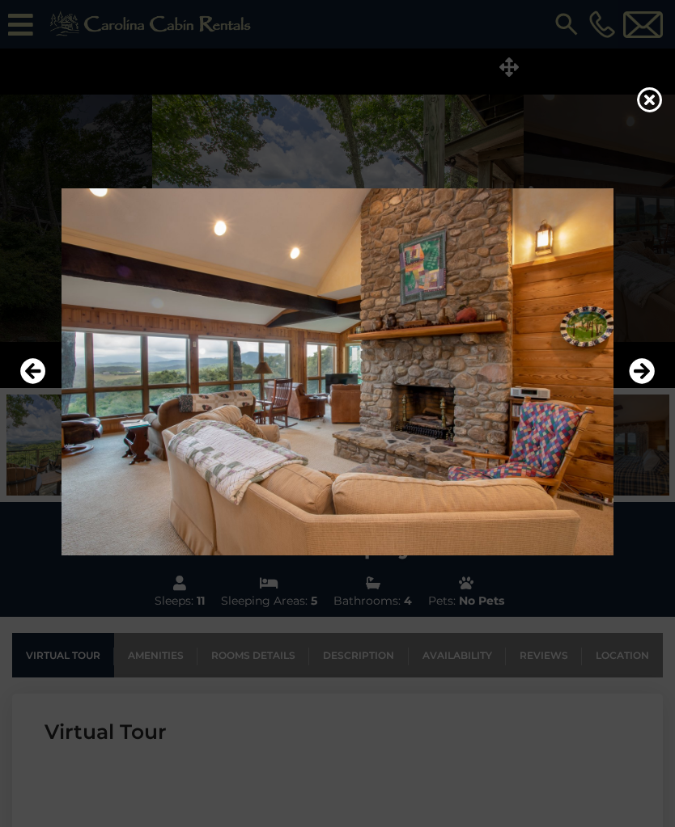
click at [25, 384] on icon "Previous" at bounding box center [33, 371] width 26 height 26
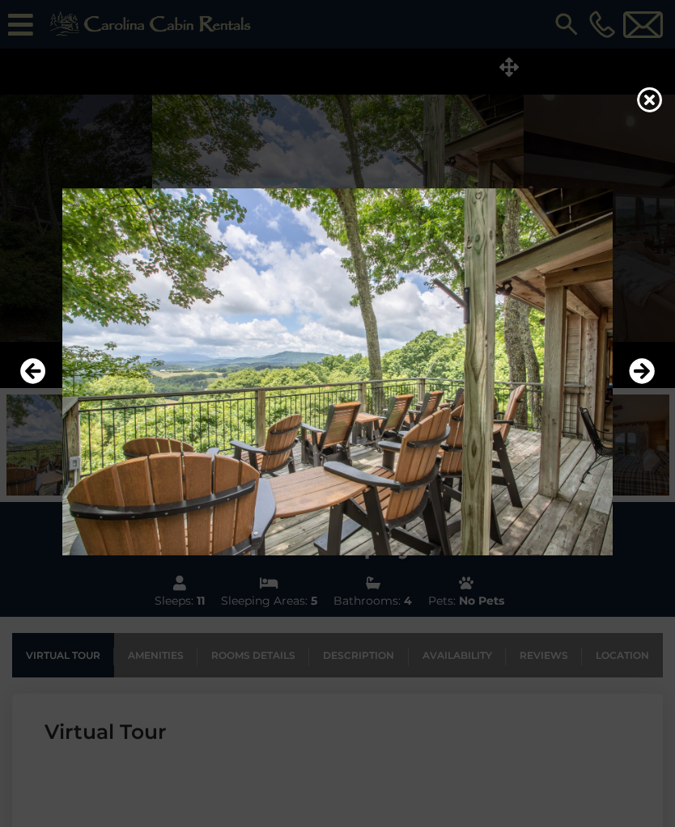
click at [651, 105] on icon at bounding box center [650, 100] width 26 height 26
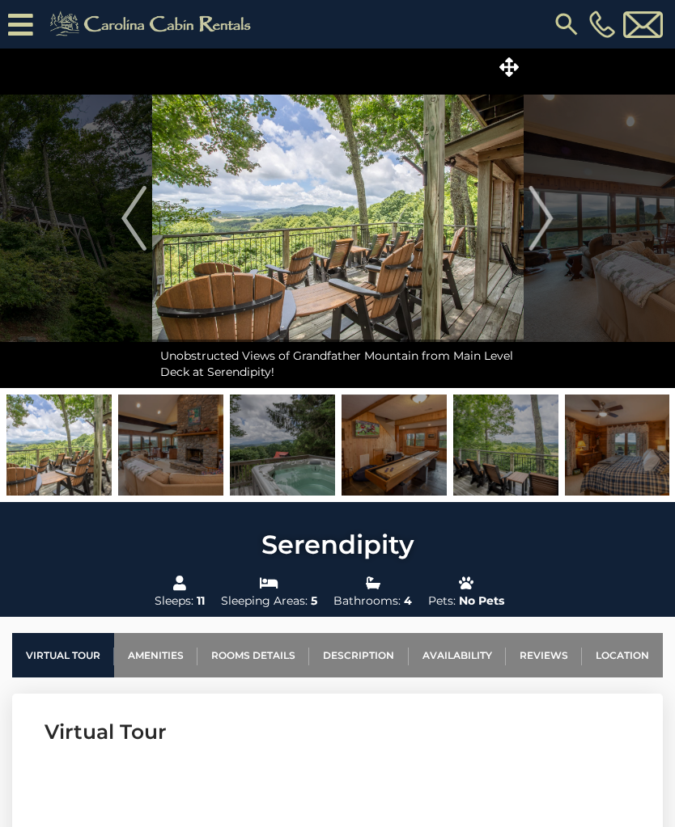
click at [19, 22] on icon at bounding box center [20, 25] width 25 height 28
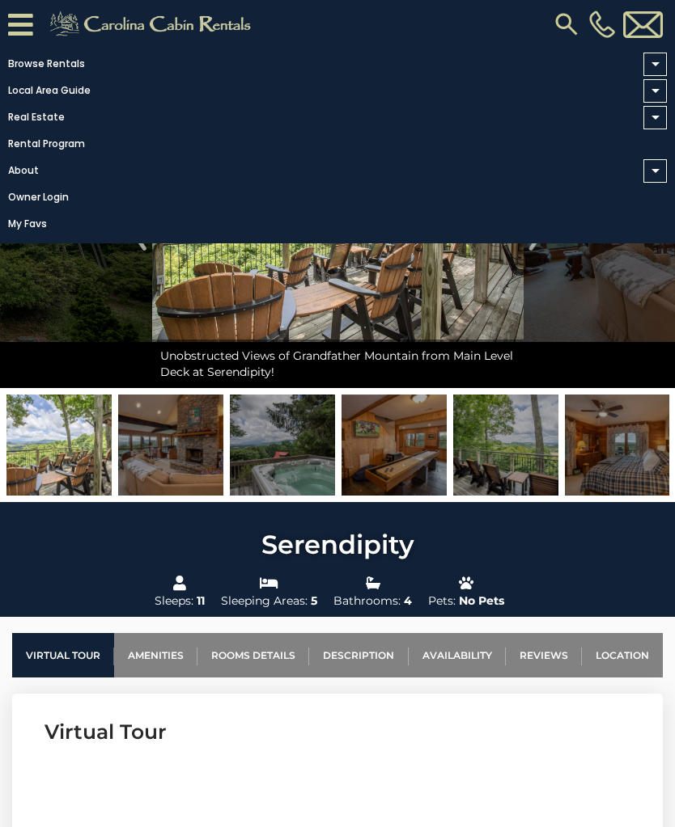
click at [36, 57] on link "Browse Rentals" at bounding box center [333, 64] width 666 height 23
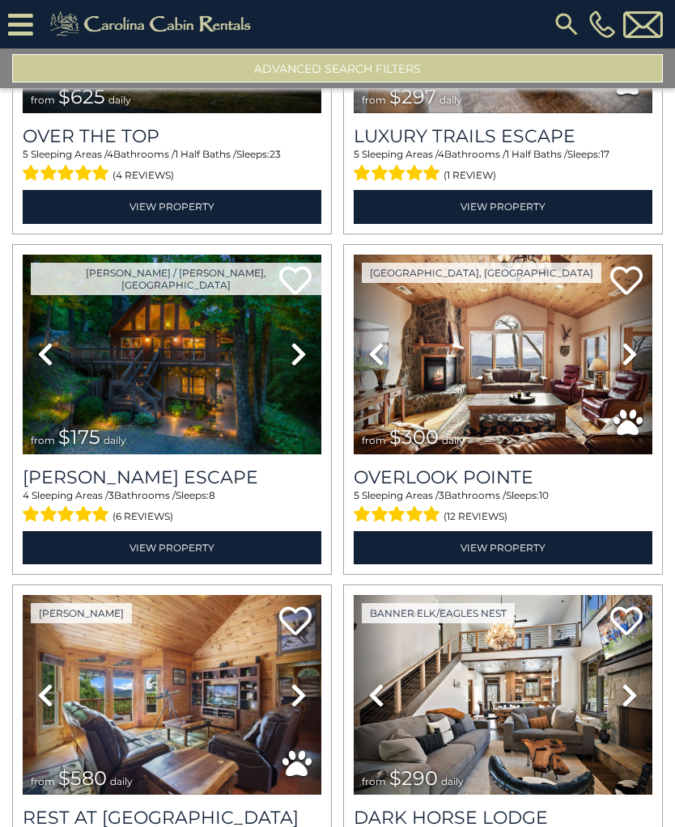
scroll to position [231, 0]
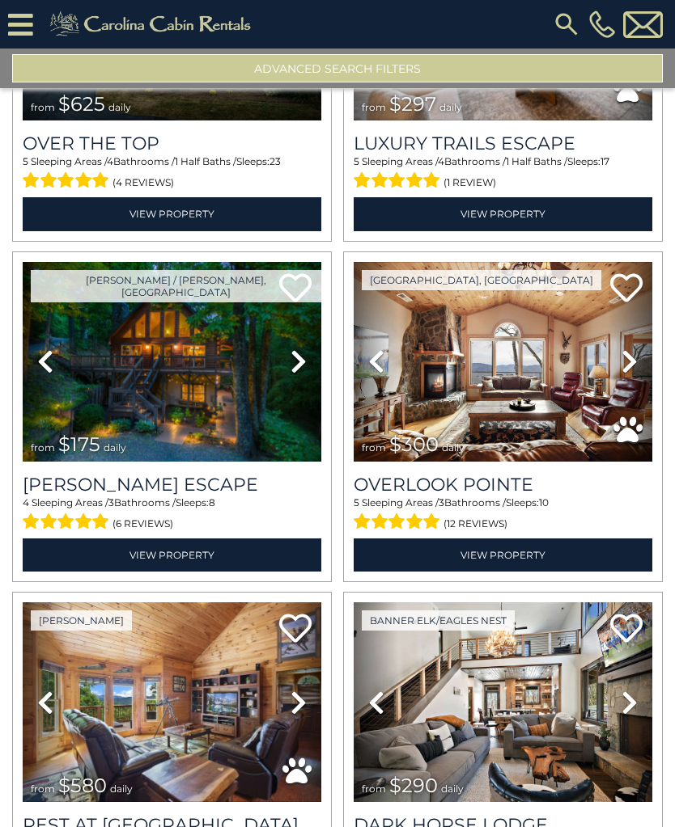
click at [76, 404] on img at bounding box center [172, 362] width 298 height 200
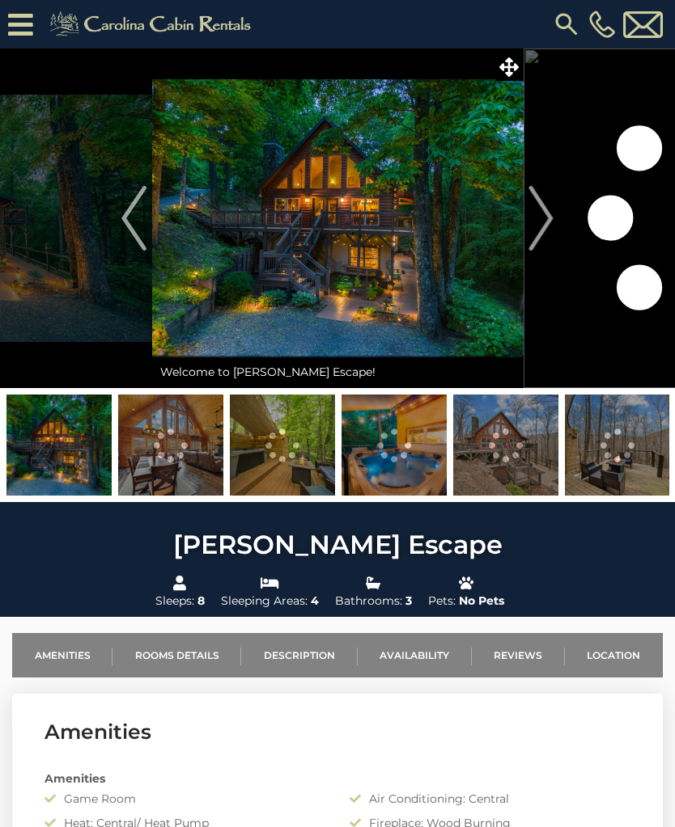
click at [511, 73] on icon at bounding box center [508, 66] width 19 height 19
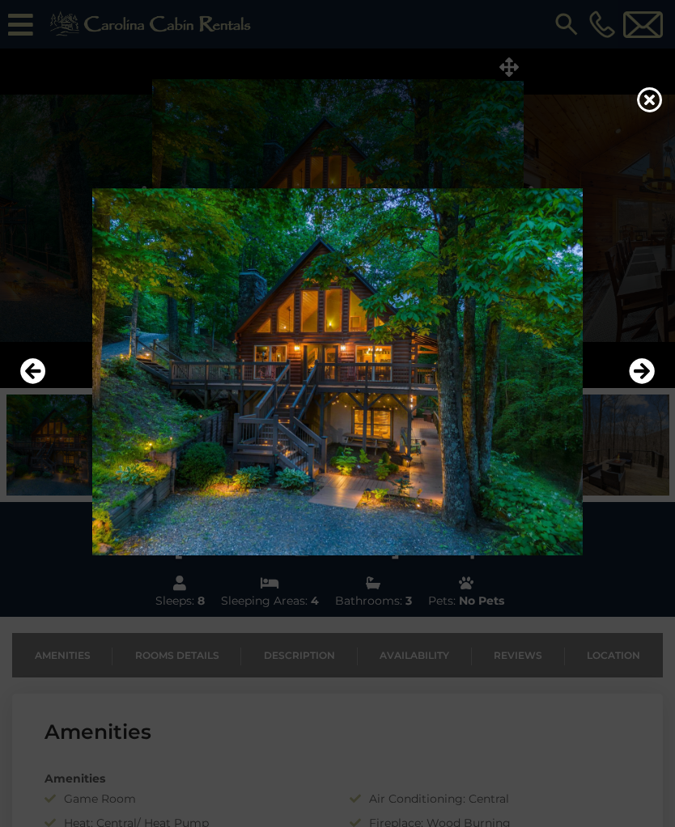
click at [632, 384] on icon "Next" at bounding box center [641, 371] width 26 height 26
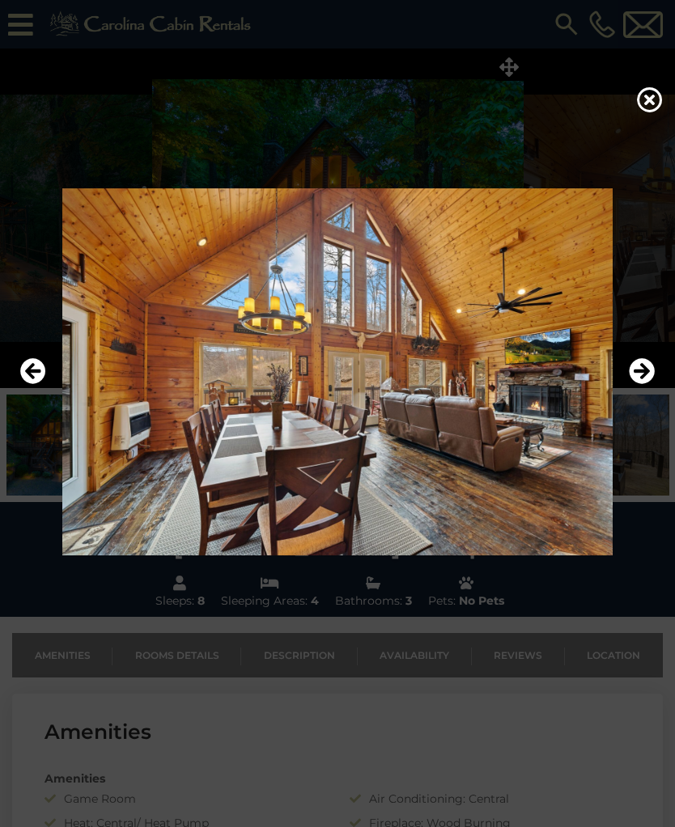
click at [629, 384] on icon "Next" at bounding box center [641, 371] width 26 height 26
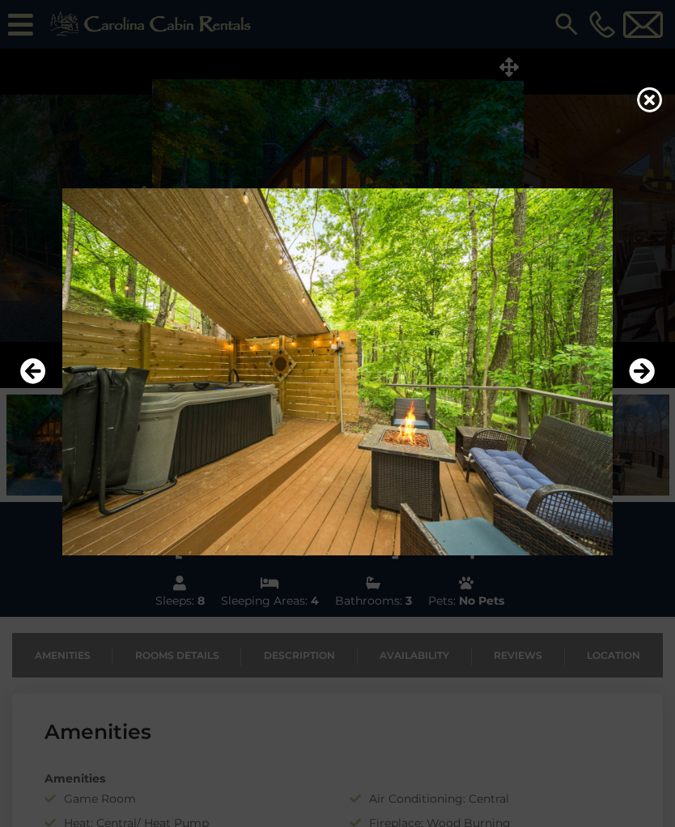
click at [633, 384] on icon "Next" at bounding box center [641, 371] width 26 height 26
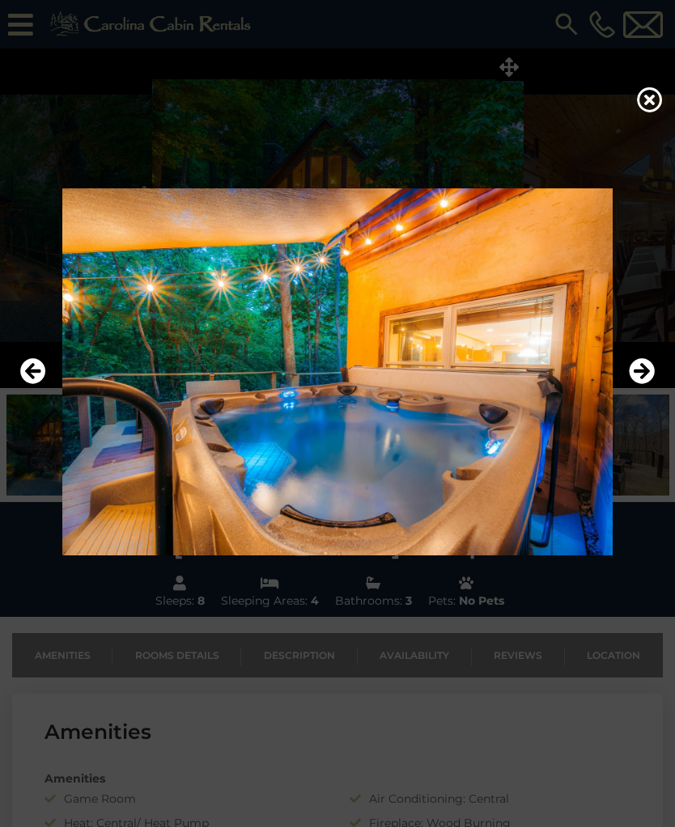
click at [631, 384] on icon "Next" at bounding box center [641, 371] width 26 height 26
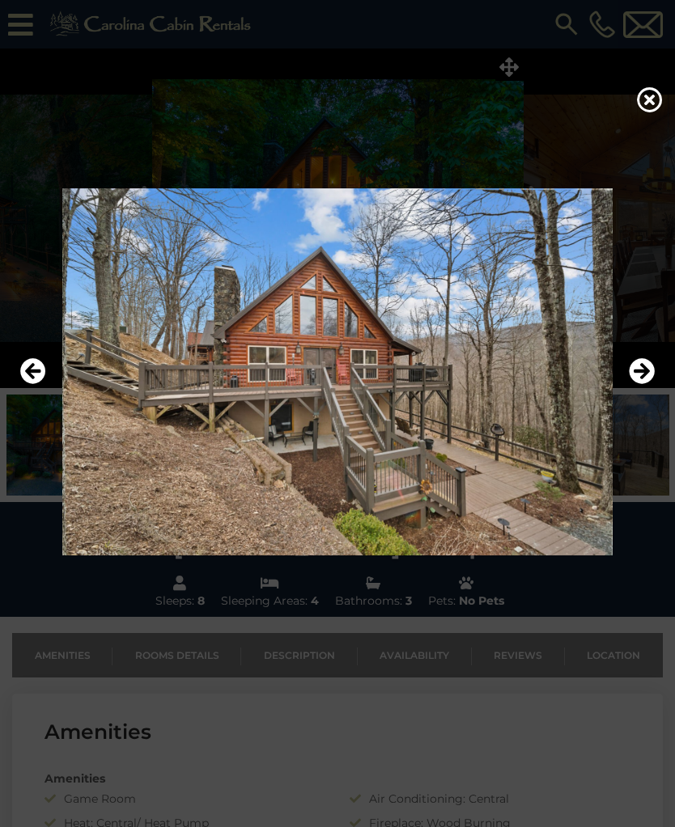
click at [629, 384] on icon "Next" at bounding box center [641, 371] width 26 height 26
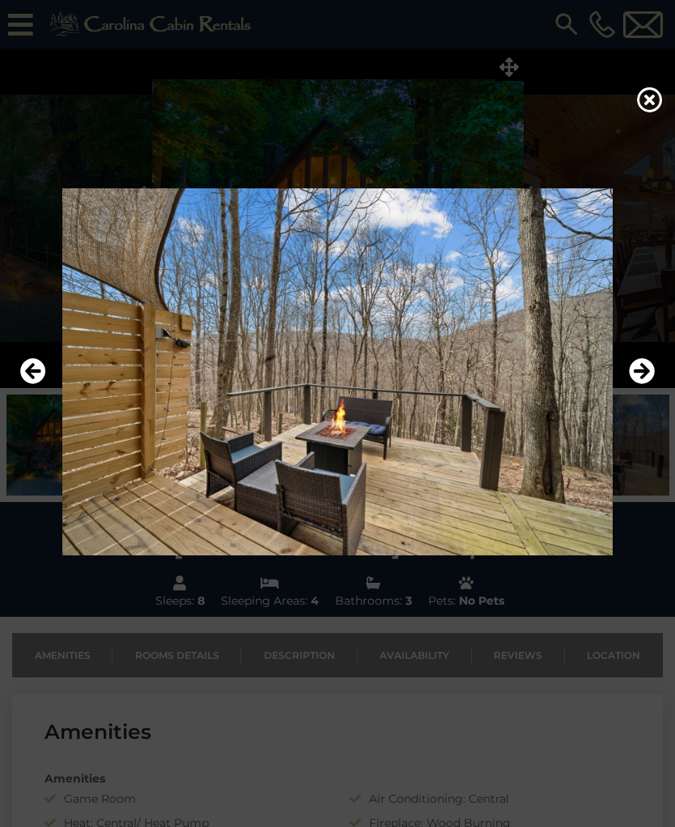
click at [633, 384] on icon "Next" at bounding box center [641, 371] width 26 height 26
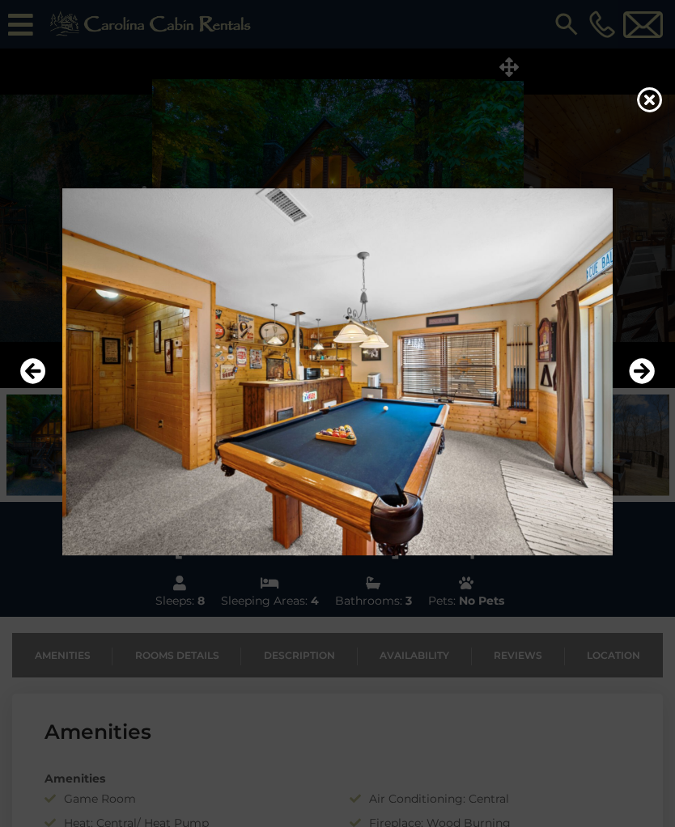
click at [641, 384] on icon "Next" at bounding box center [641, 371] width 26 height 26
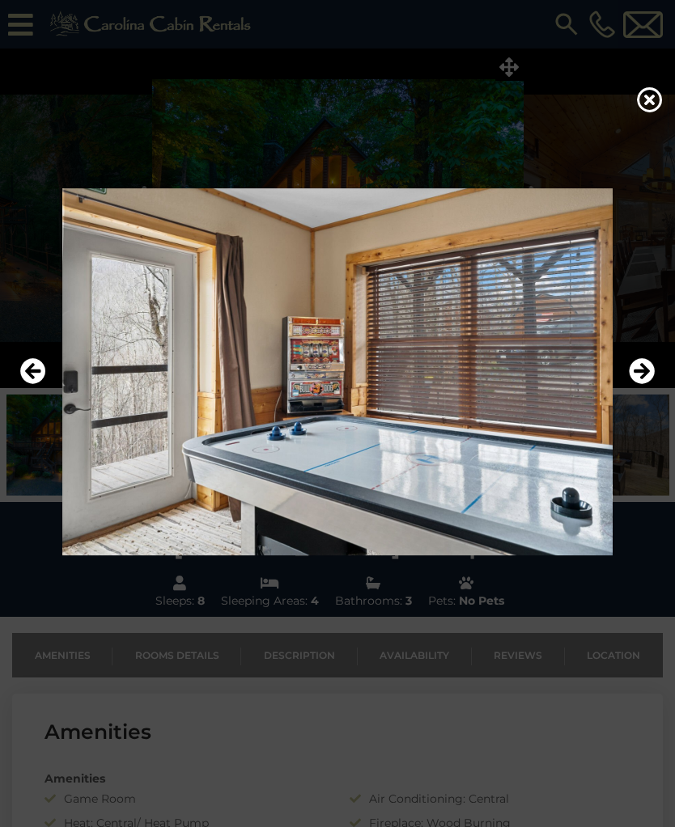
click at [636, 384] on icon "Next" at bounding box center [641, 371] width 26 height 26
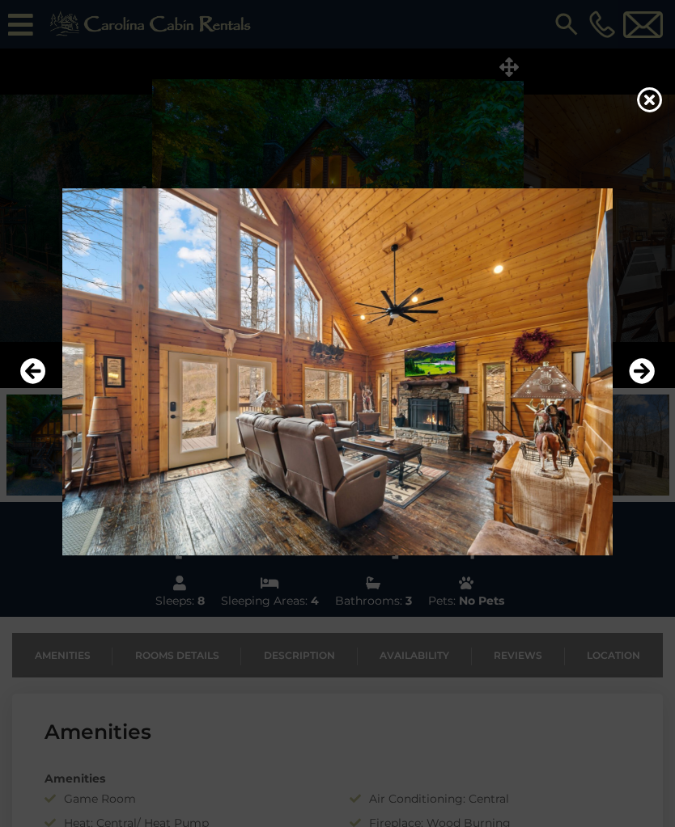
click at [10, 391] on div at bounding box center [337, 372] width 675 height 497
click at [31, 377] on icon "Previous" at bounding box center [33, 371] width 26 height 26
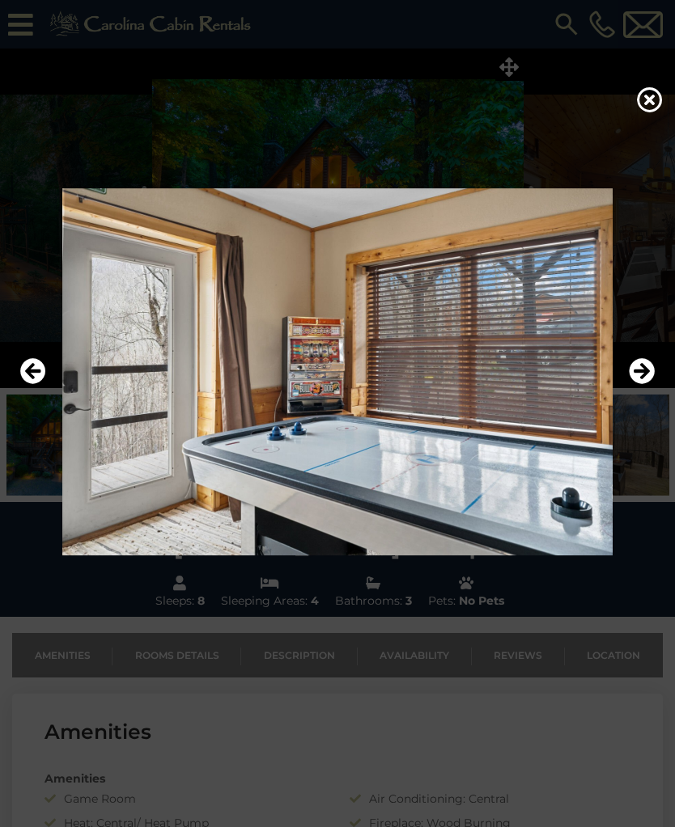
click at [632, 378] on icon "Next" at bounding box center [641, 371] width 26 height 26
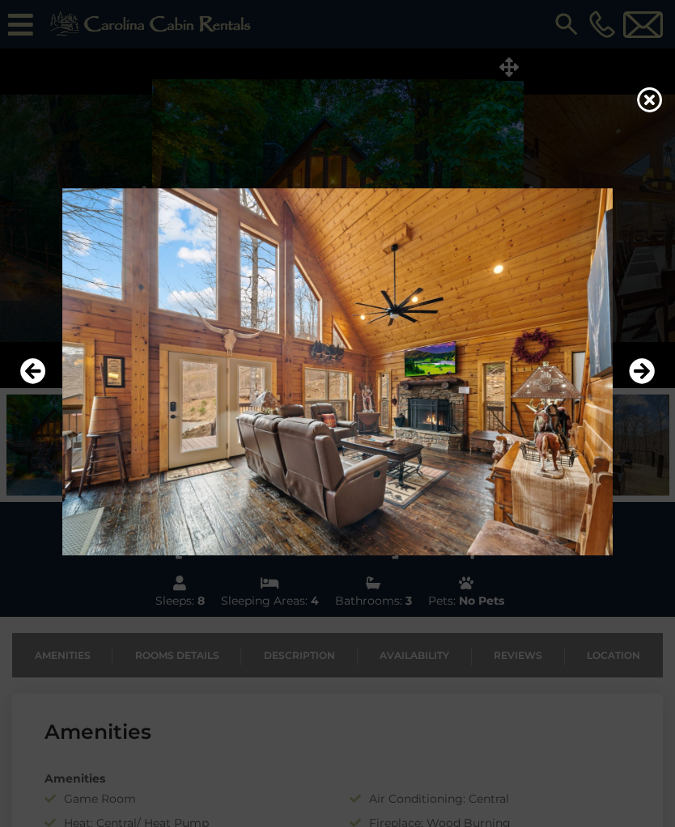
click at [637, 404] on img at bounding box center [337, 371] width 642 height 367
click at [643, 377] on icon "Next" at bounding box center [641, 371] width 26 height 26
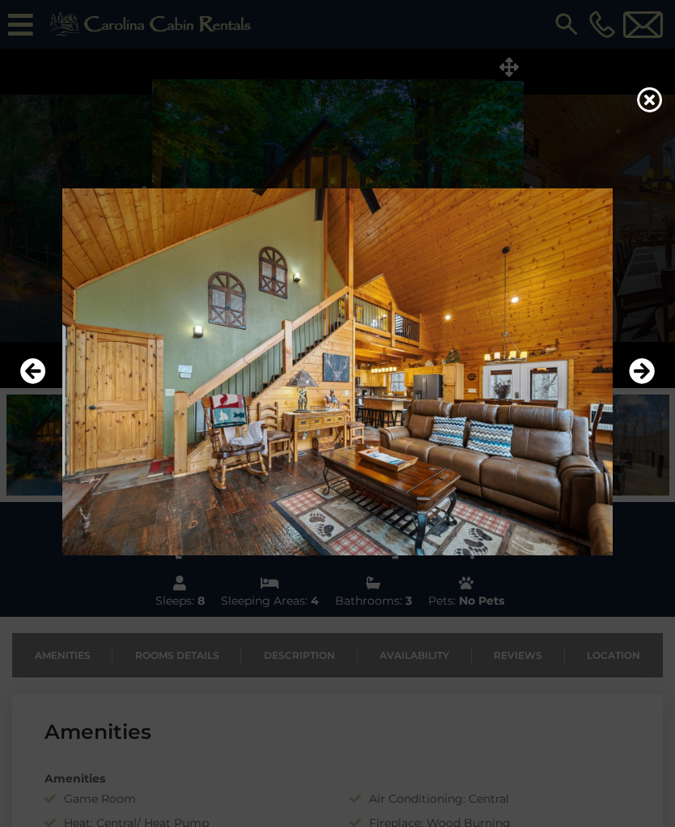
click at [649, 379] on icon "Next" at bounding box center [641, 371] width 26 height 26
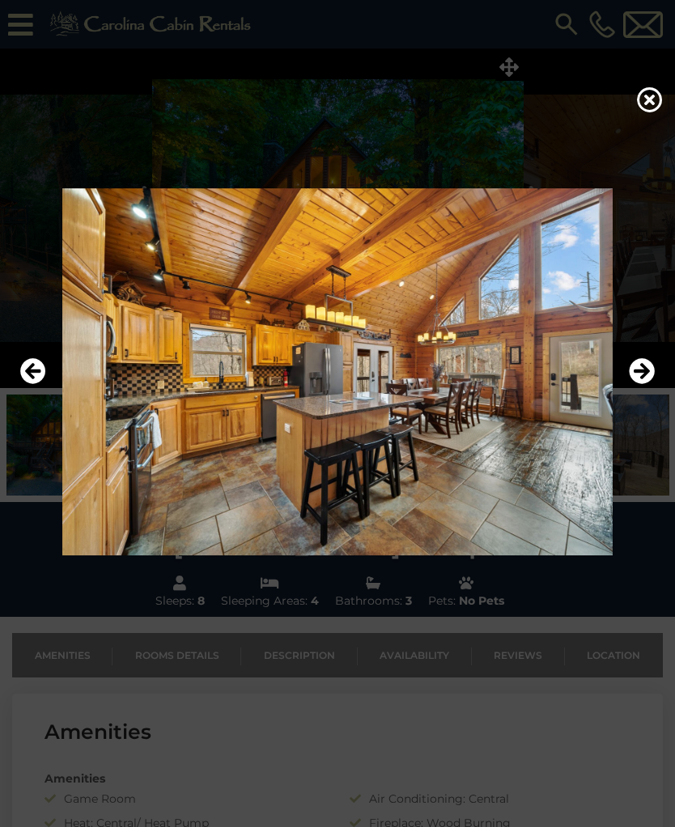
click at [633, 384] on icon "Next" at bounding box center [641, 371] width 26 height 26
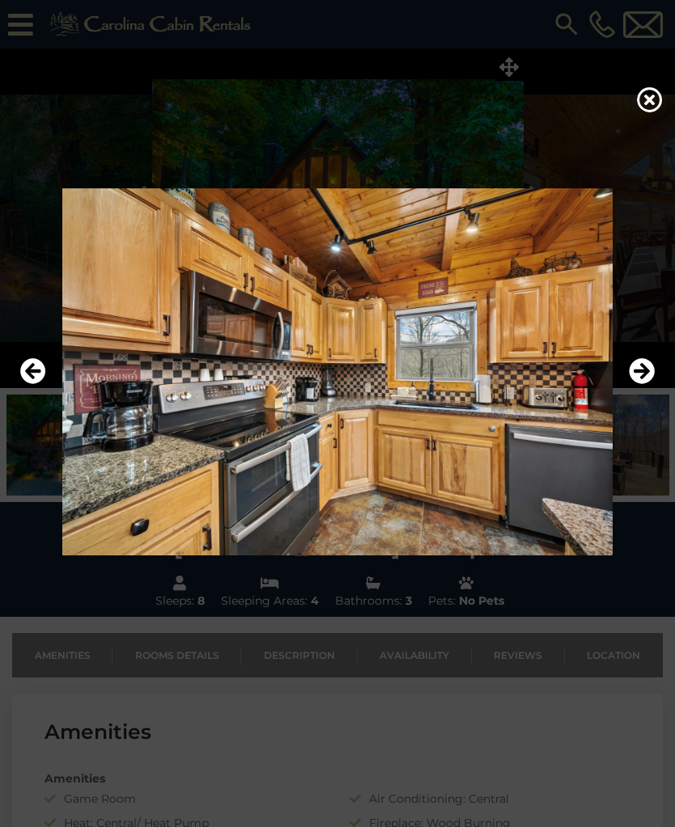
click at [633, 384] on icon "Next" at bounding box center [641, 371] width 26 height 26
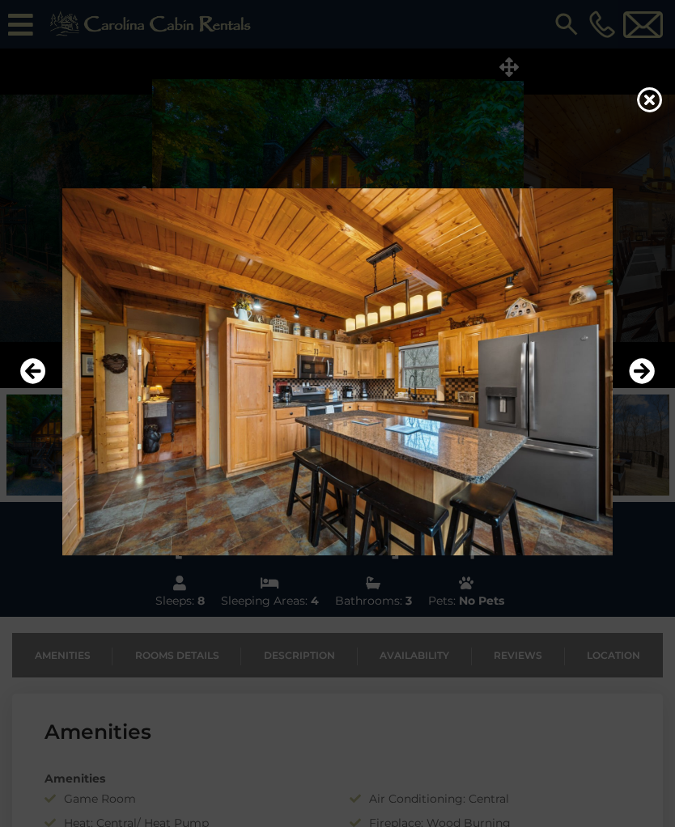
click at [26, 382] on icon "Previous" at bounding box center [33, 371] width 26 height 26
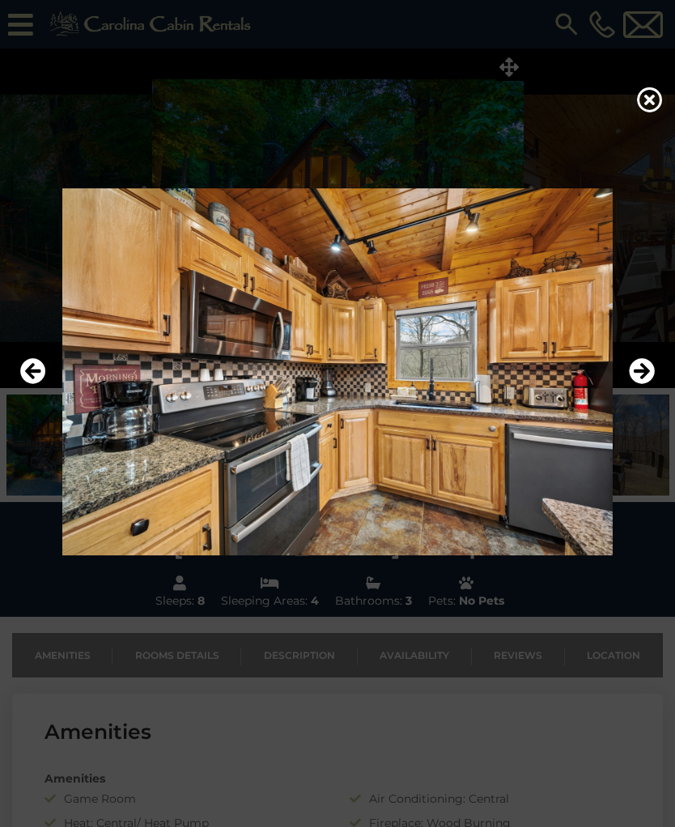
click at [634, 384] on icon "Next" at bounding box center [641, 371] width 26 height 26
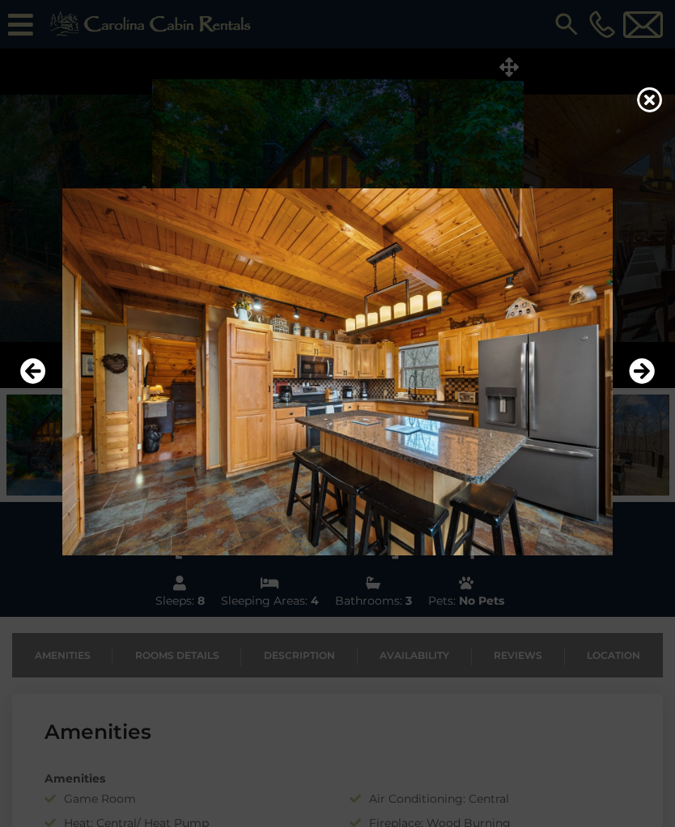
click at [635, 384] on icon "Next" at bounding box center [641, 371] width 26 height 26
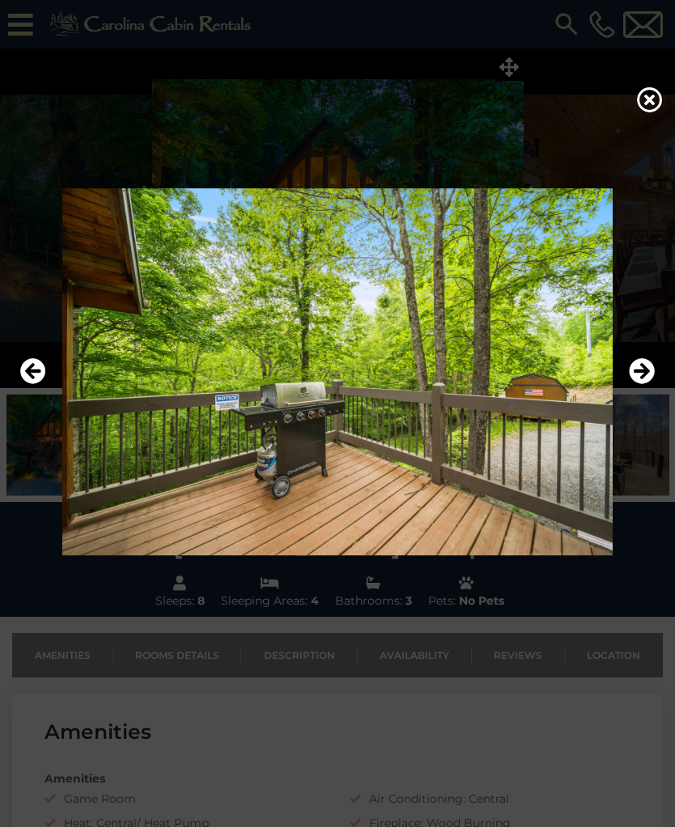
click at [637, 384] on icon "Next" at bounding box center [641, 371] width 26 height 26
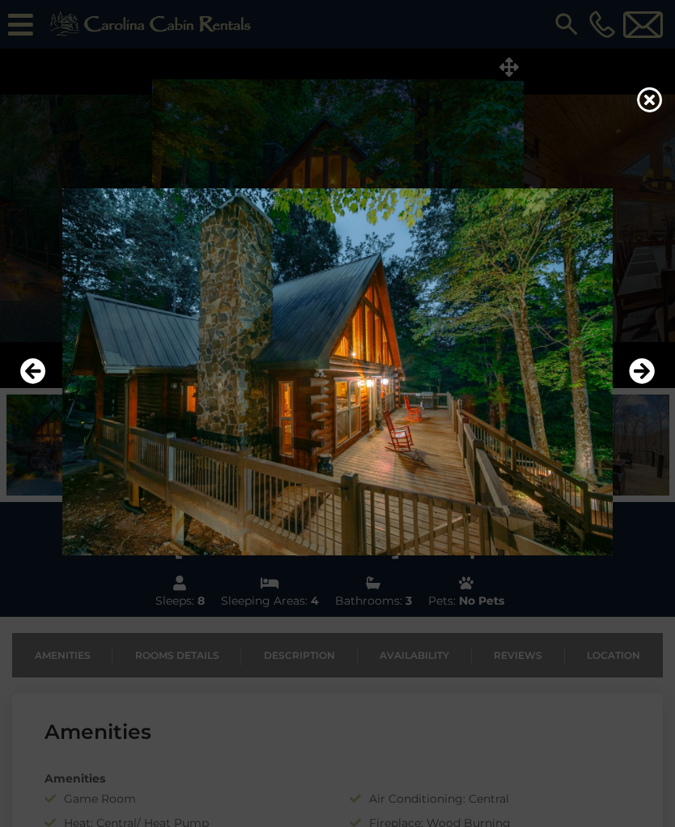
click at [637, 384] on icon "Next" at bounding box center [641, 371] width 26 height 26
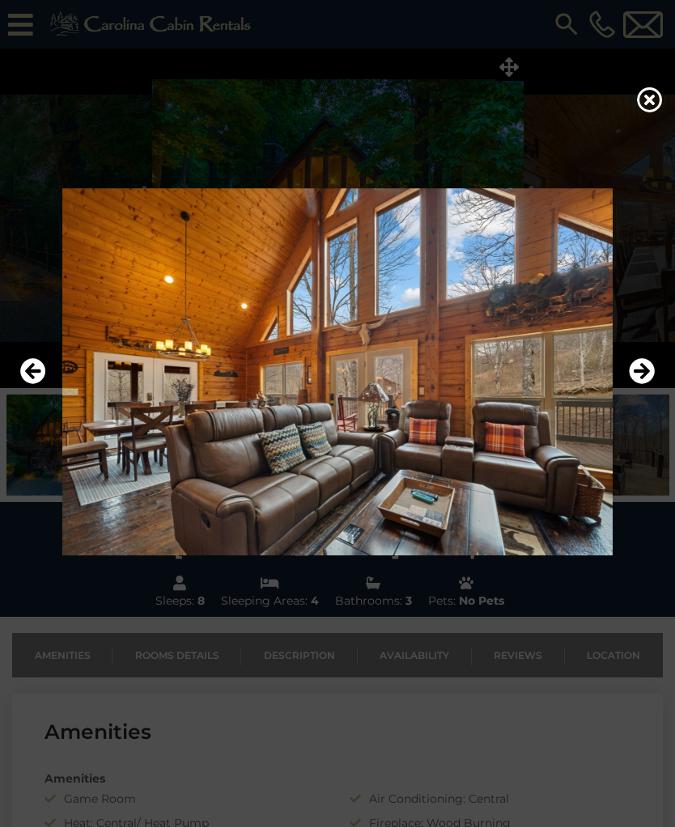
click at [633, 380] on icon "Next" at bounding box center [641, 371] width 26 height 26
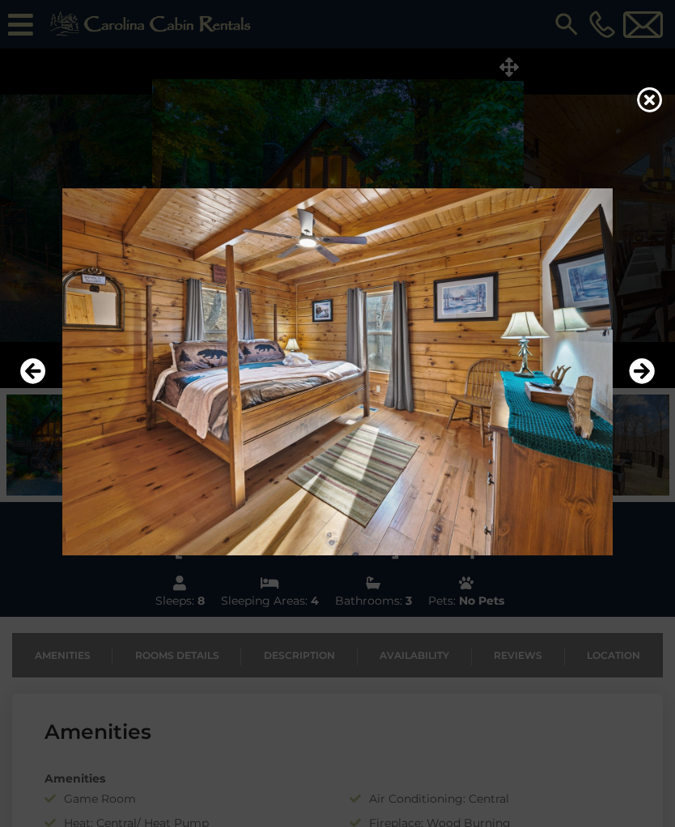
click at [641, 380] on icon "Next" at bounding box center [641, 371] width 26 height 26
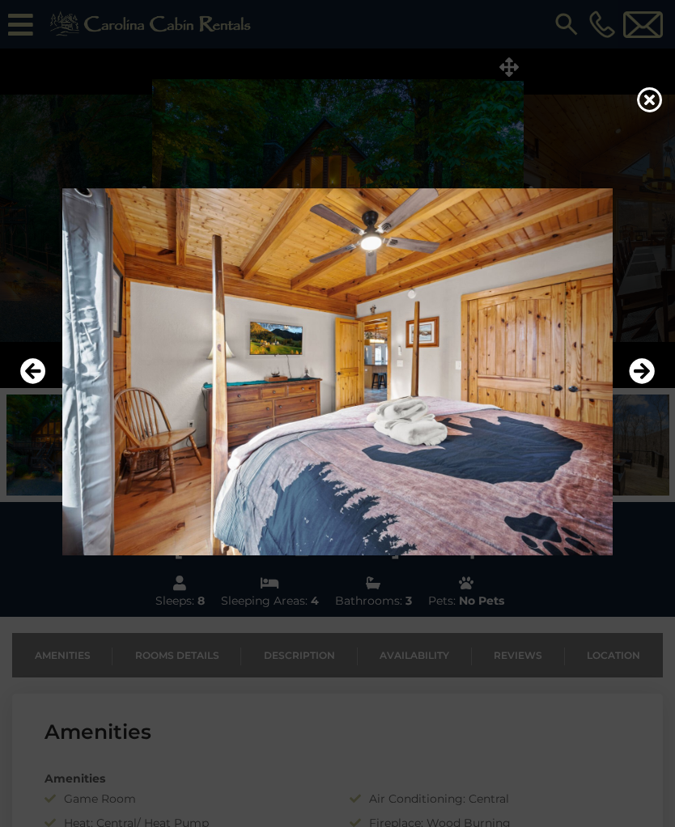
click at [630, 384] on icon "Next" at bounding box center [641, 371] width 26 height 26
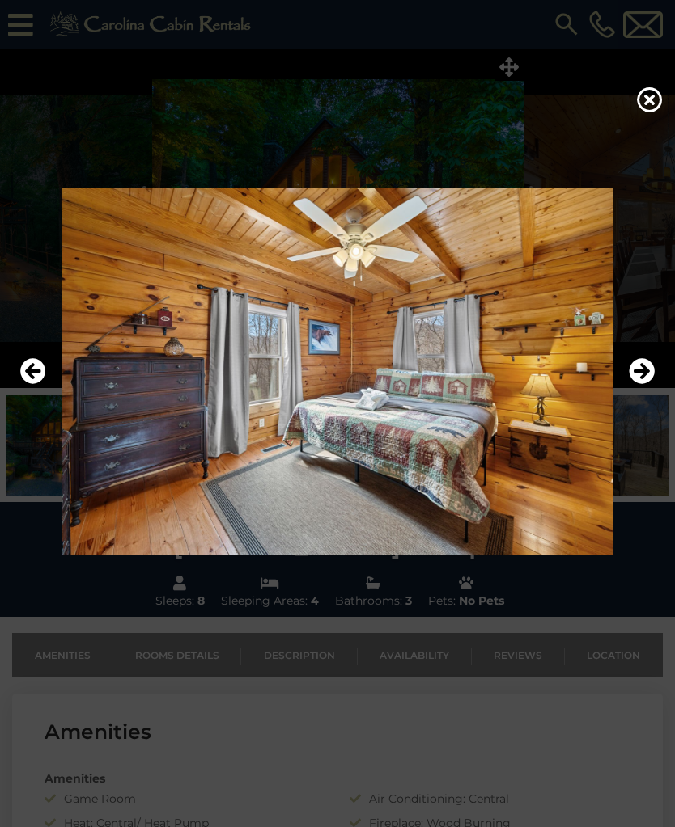
click at [632, 384] on icon "Next" at bounding box center [641, 371] width 26 height 26
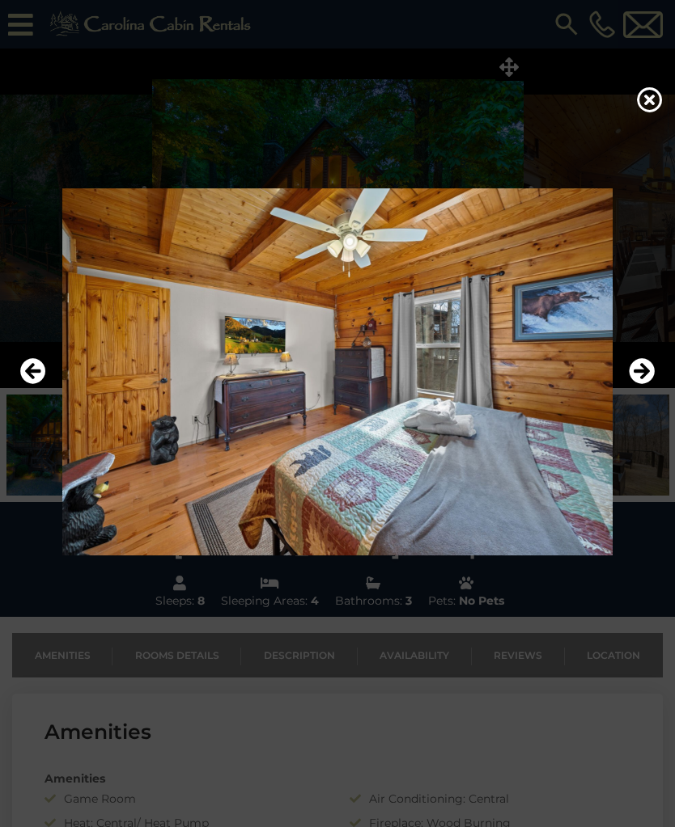
click at [632, 384] on icon "Next" at bounding box center [641, 371] width 26 height 26
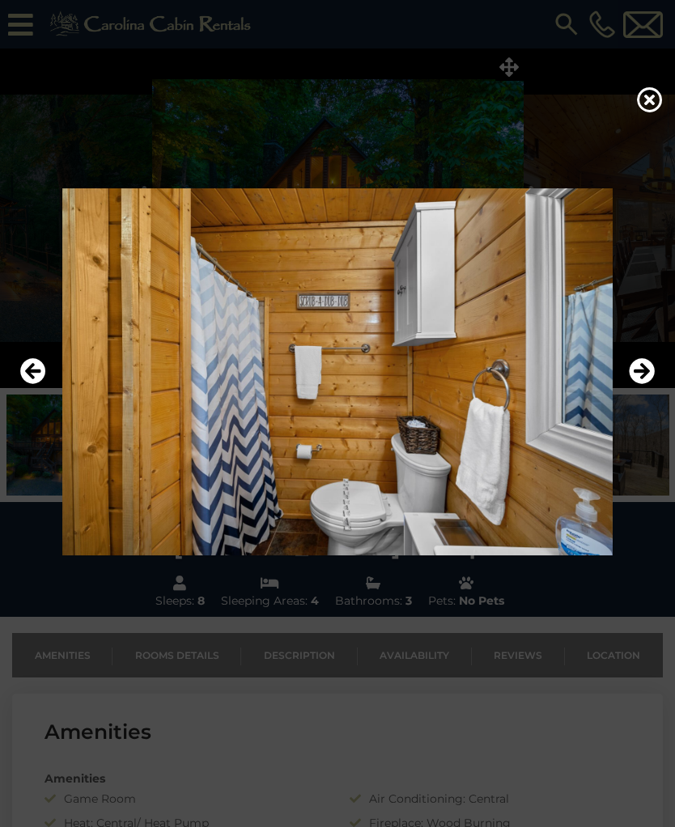
click at [638, 384] on icon "Next" at bounding box center [641, 371] width 26 height 26
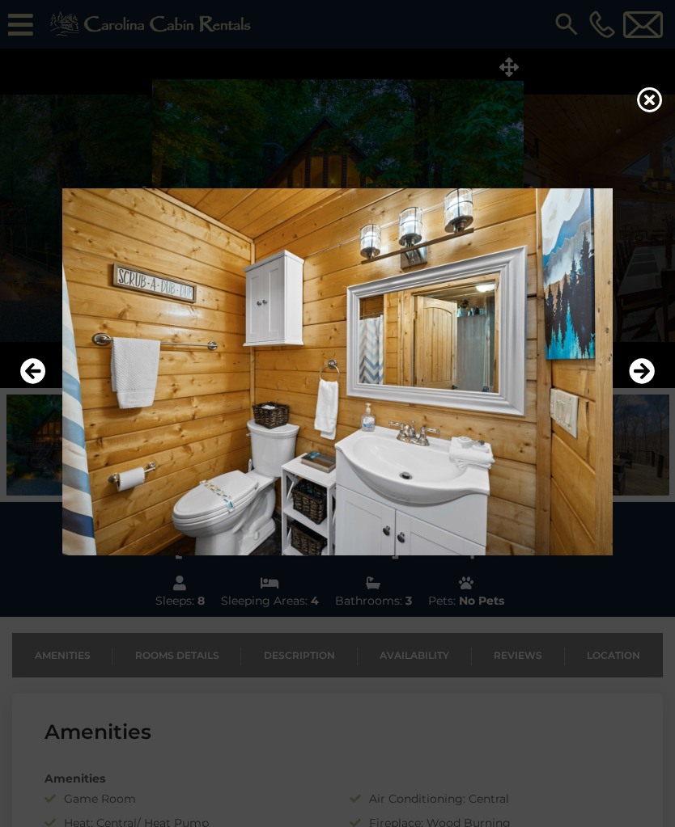
click at [633, 384] on icon "Next" at bounding box center [641, 371] width 26 height 26
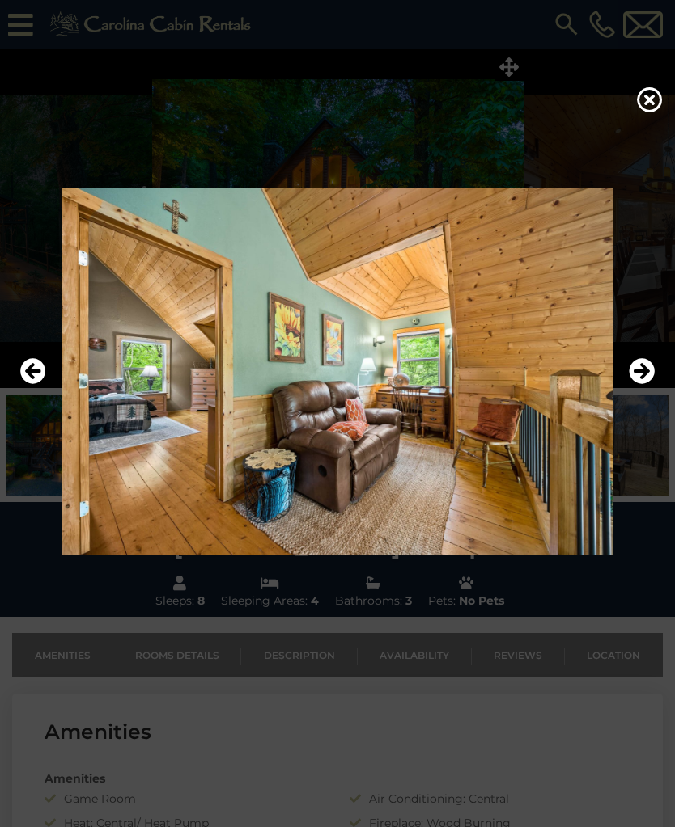
click at [638, 379] on icon "Next" at bounding box center [641, 371] width 26 height 26
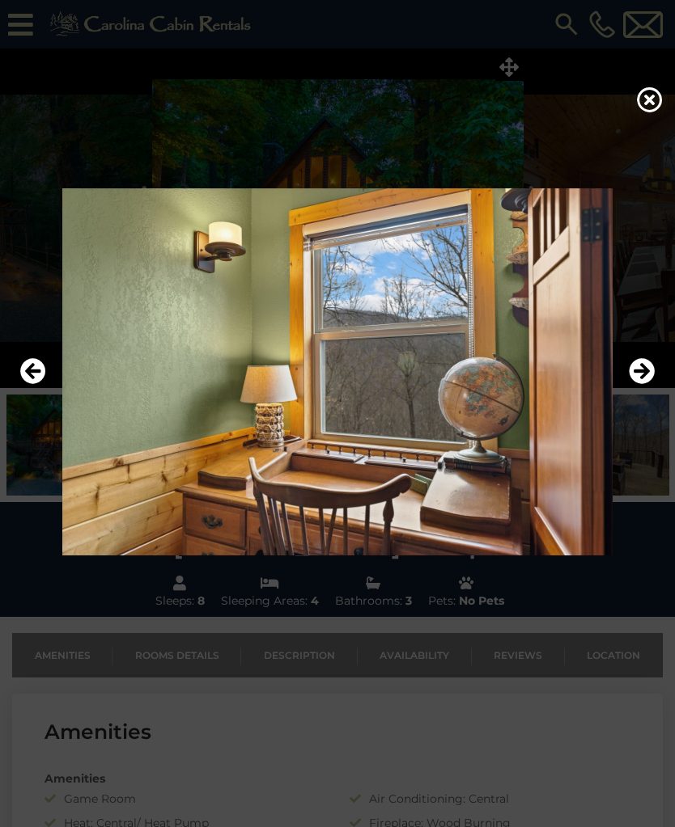
click at [634, 384] on icon "Next" at bounding box center [641, 371] width 26 height 26
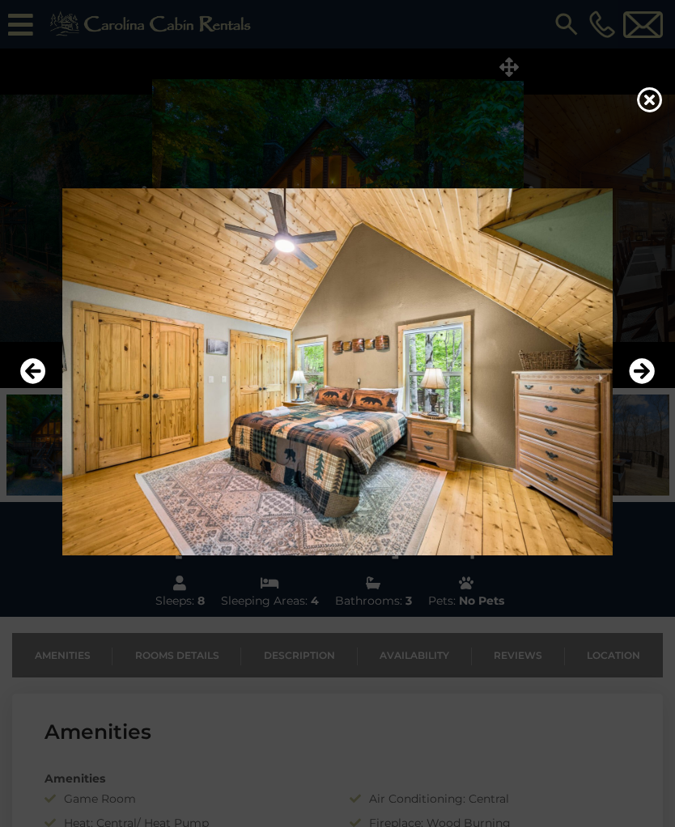
click at [642, 384] on icon "Next" at bounding box center [641, 371] width 26 height 26
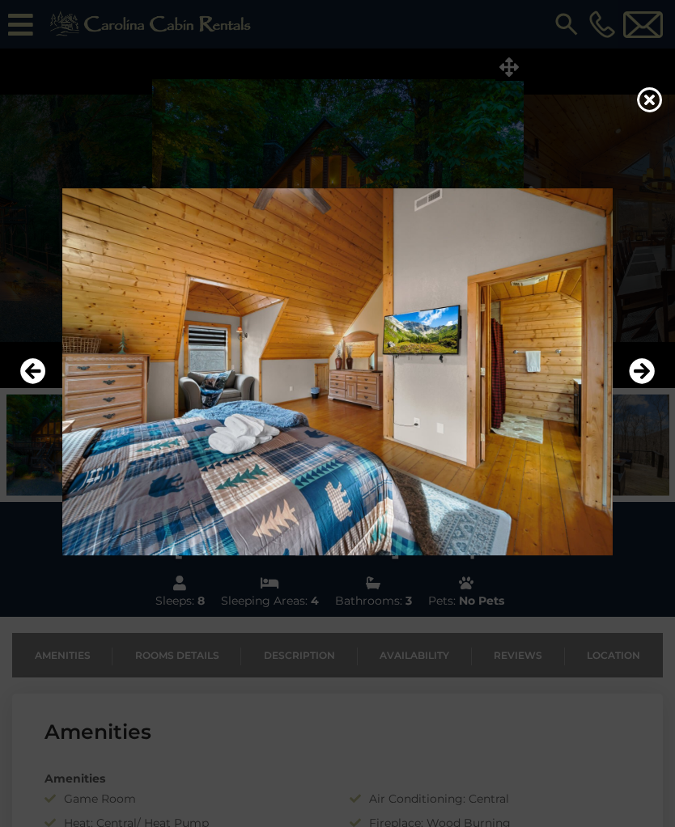
click at [633, 391] on button "Next" at bounding box center [641, 371] width 26 height 37
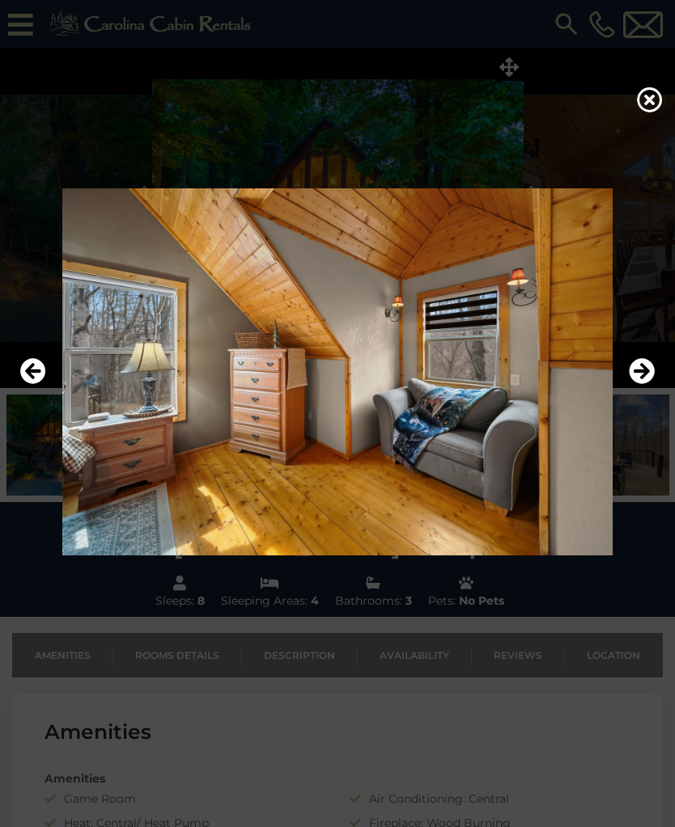
click at [635, 384] on icon "Next" at bounding box center [641, 371] width 26 height 26
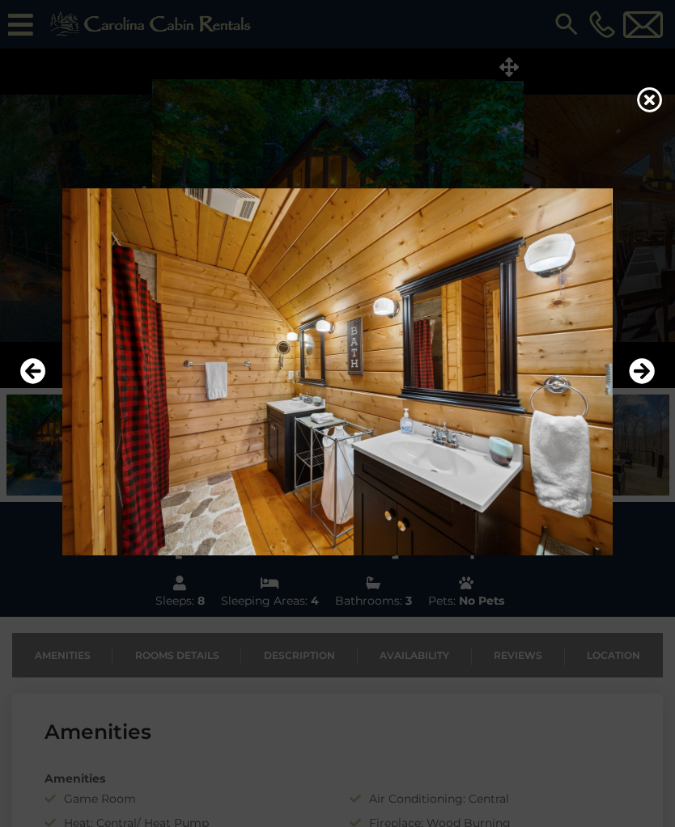
click at [641, 384] on icon "Next" at bounding box center [641, 371] width 26 height 26
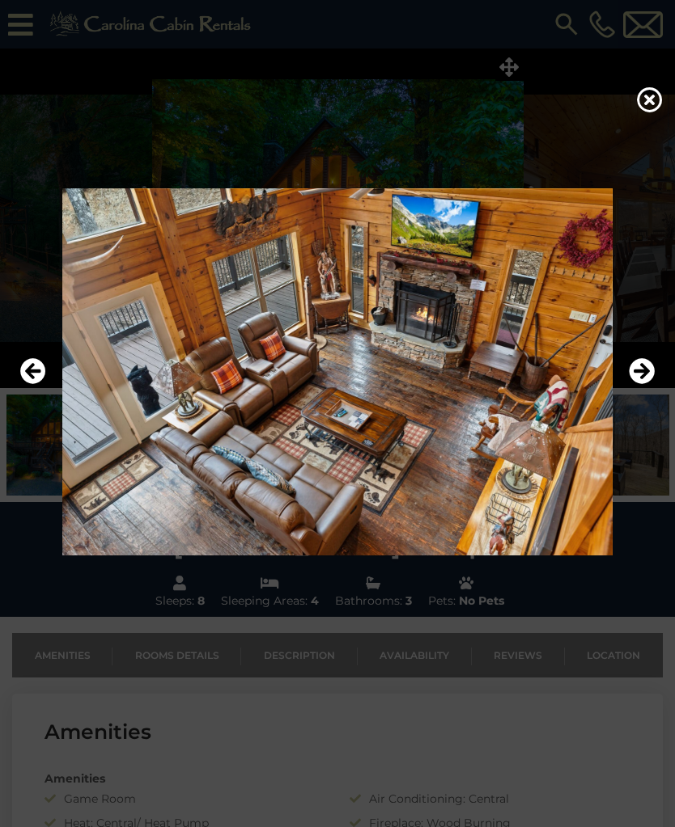
click at [641, 384] on icon "Next" at bounding box center [641, 371] width 26 height 26
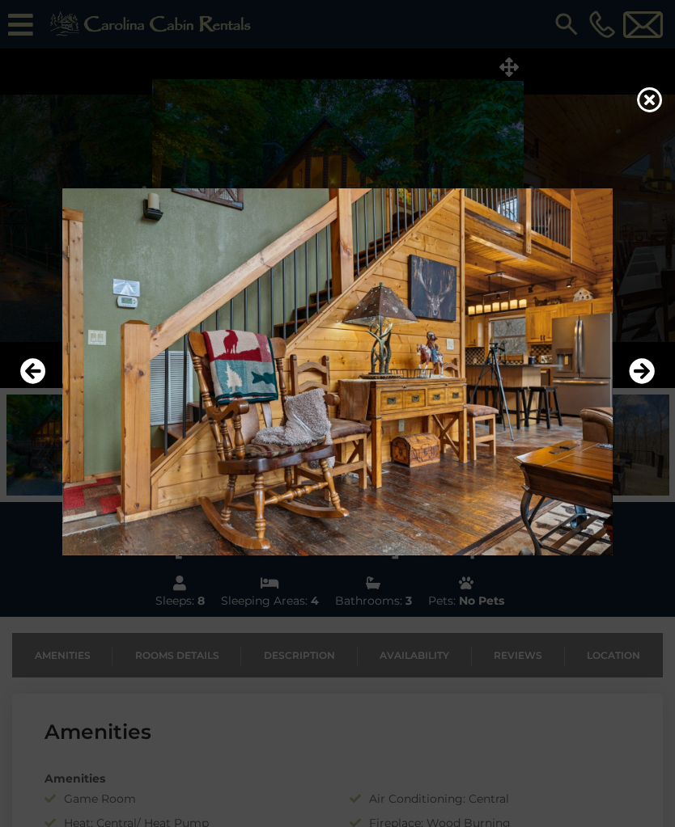
click at [637, 384] on icon "Next" at bounding box center [641, 371] width 26 height 26
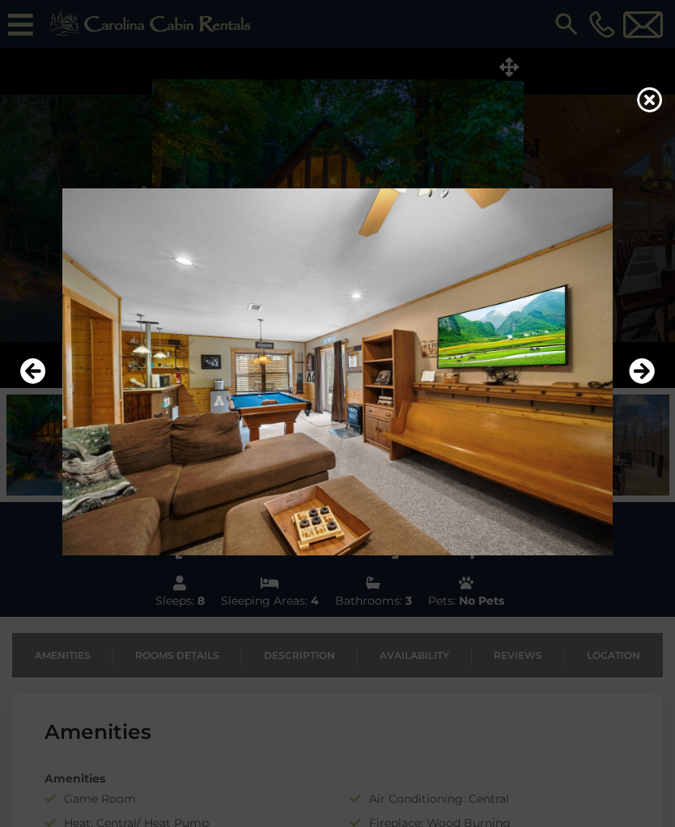
click at [633, 384] on icon "Next" at bounding box center [641, 371] width 26 height 26
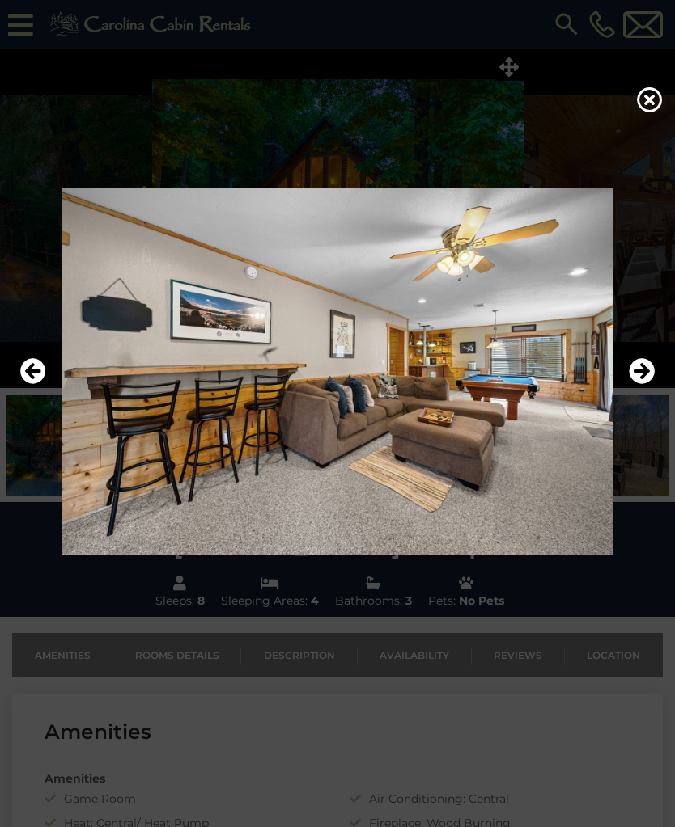
click at [645, 384] on icon "Next" at bounding box center [641, 371] width 26 height 26
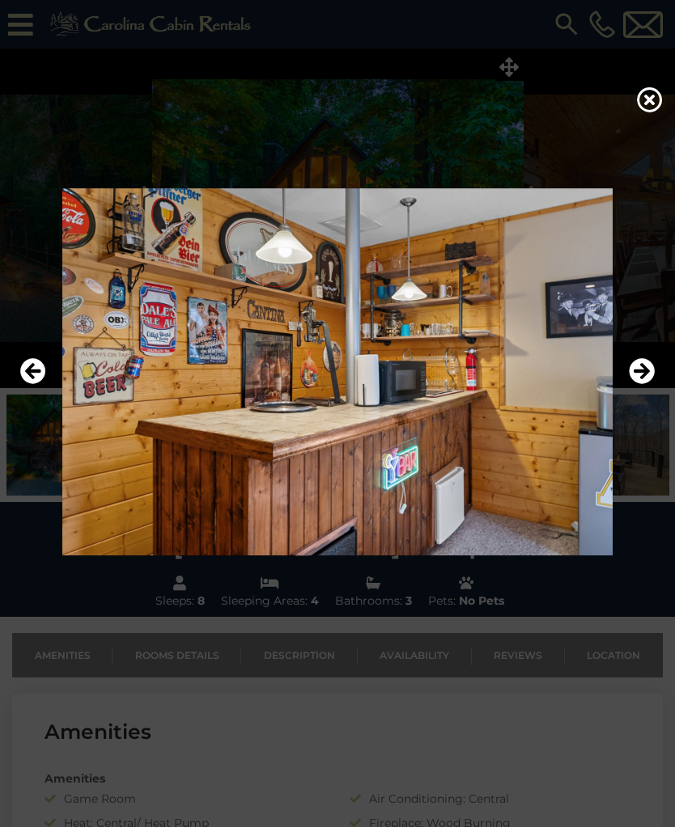
click at [637, 384] on icon "Next" at bounding box center [641, 371] width 26 height 26
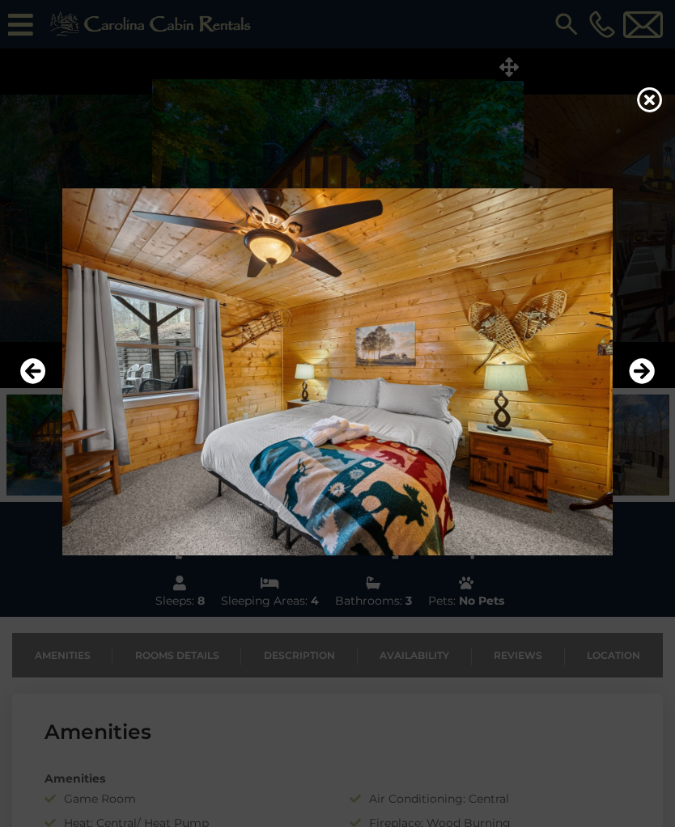
click at [632, 384] on icon "Next" at bounding box center [641, 371] width 26 height 26
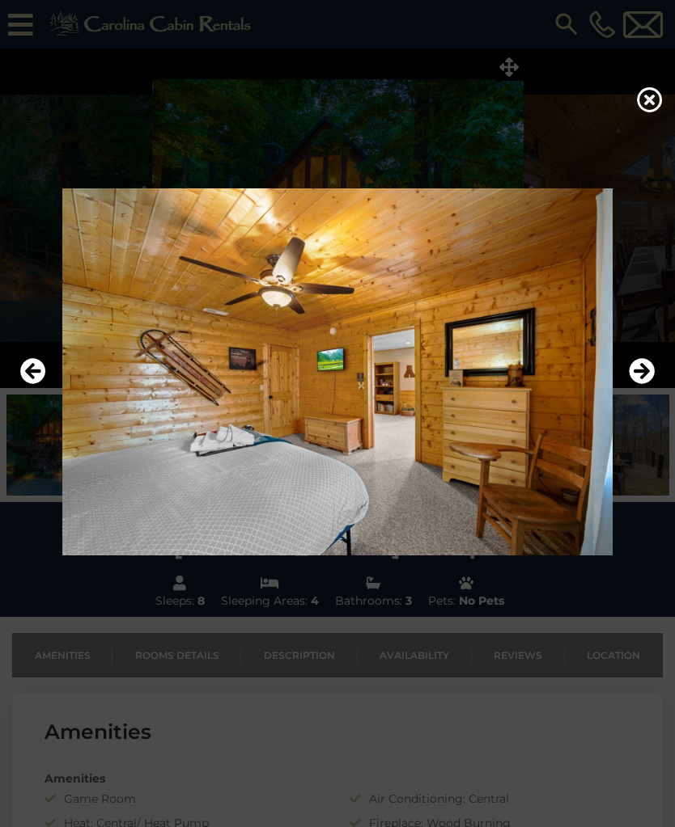
click at [634, 384] on icon "Next" at bounding box center [641, 371] width 26 height 26
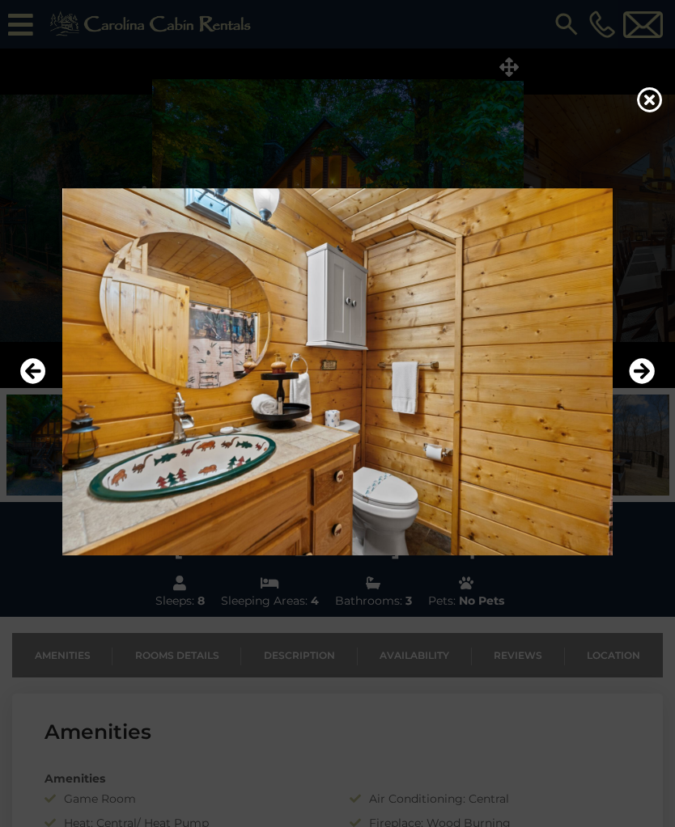
click at [637, 384] on icon "Next" at bounding box center [641, 371] width 26 height 26
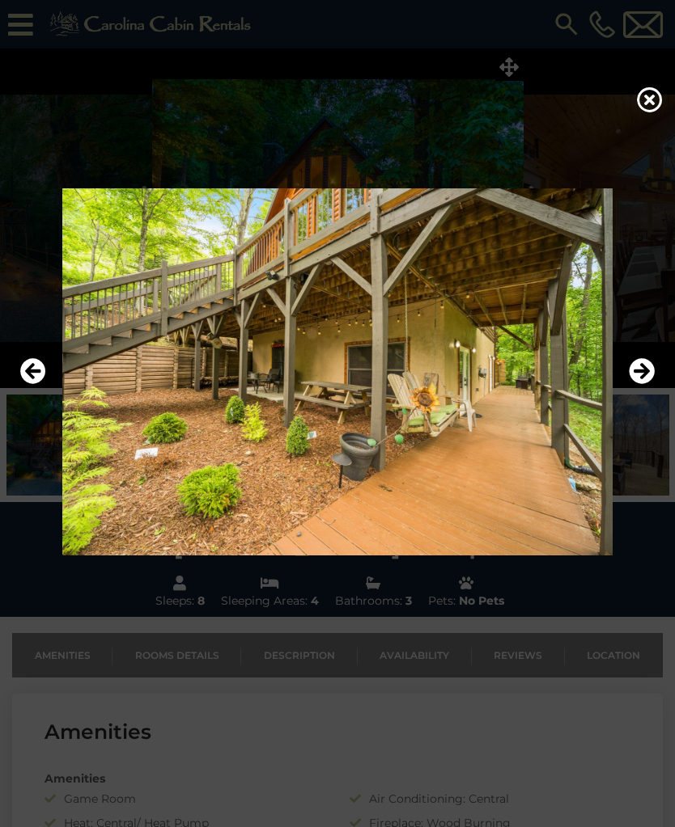
click at [638, 384] on icon "Next" at bounding box center [641, 371] width 26 height 26
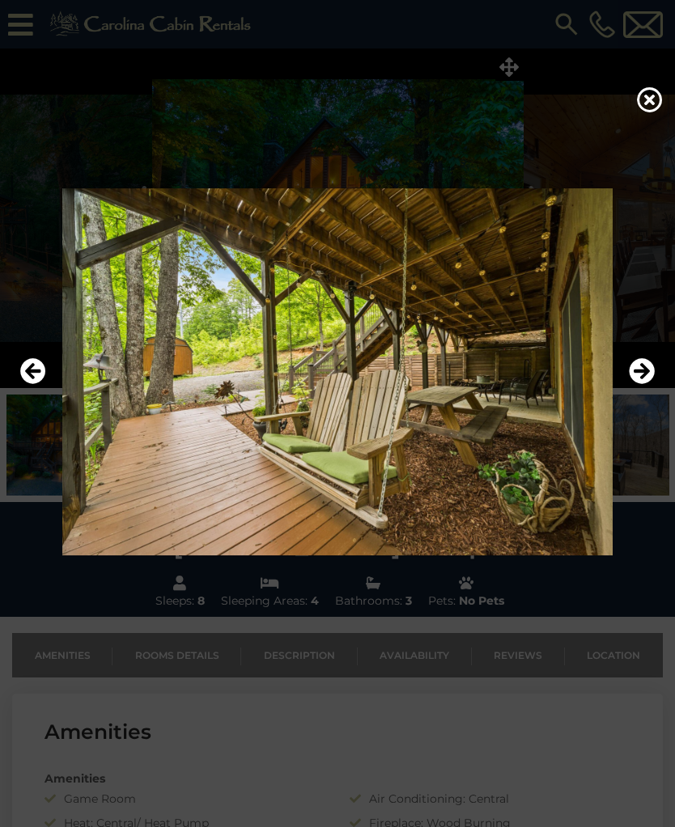
click at [627, 391] on img at bounding box center [337, 371] width 642 height 367
click at [653, 378] on icon "Next" at bounding box center [641, 371] width 26 height 26
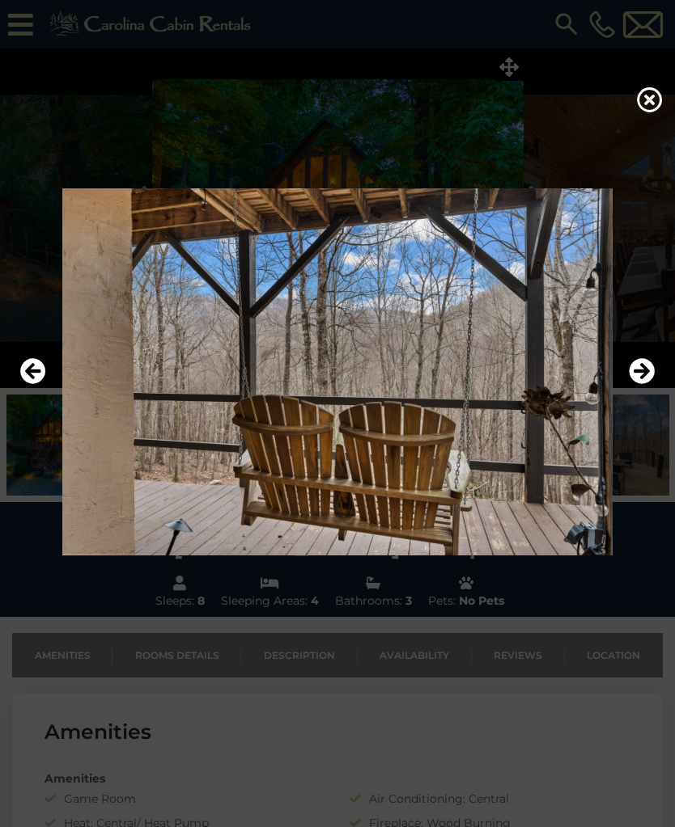
click at [631, 384] on icon "Next" at bounding box center [641, 371] width 26 height 26
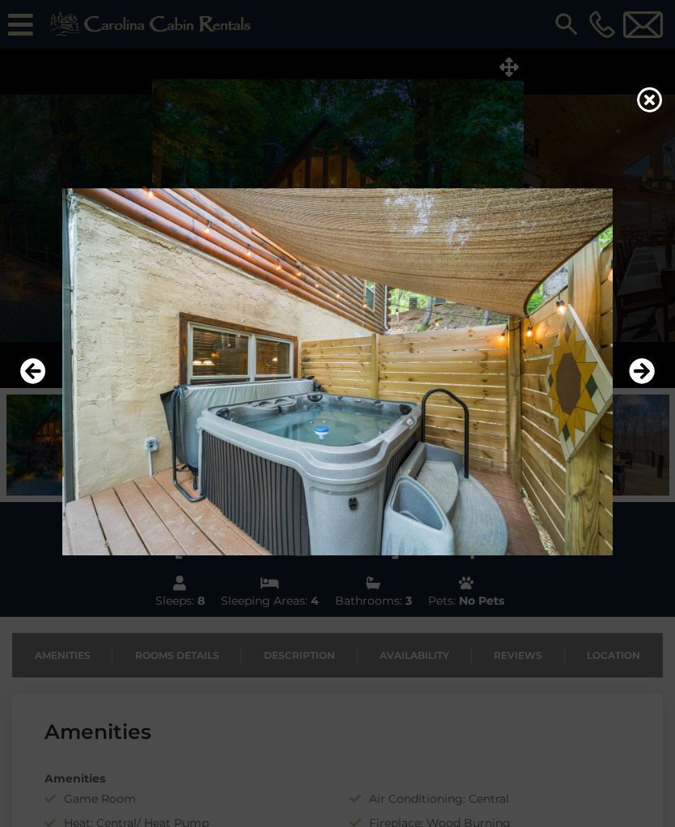
click at [636, 384] on icon "Next" at bounding box center [641, 371] width 26 height 26
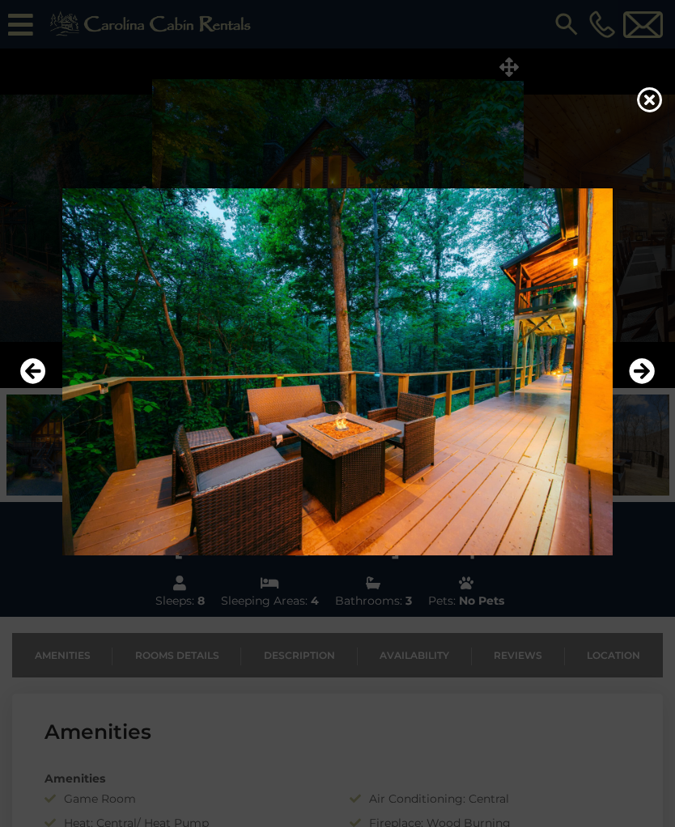
click at [639, 384] on icon "Next" at bounding box center [641, 371] width 26 height 26
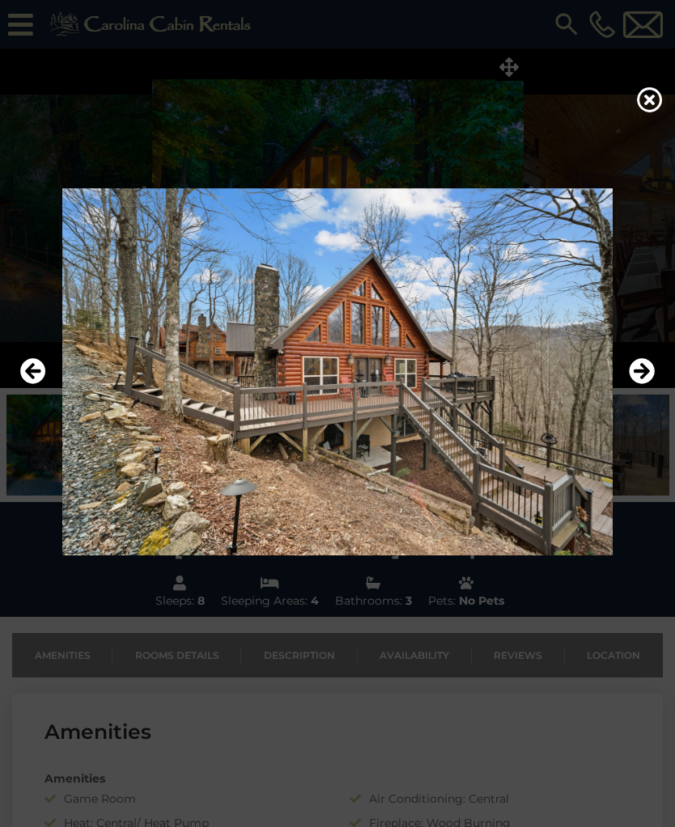
click at [639, 391] on button "Next" at bounding box center [641, 371] width 26 height 37
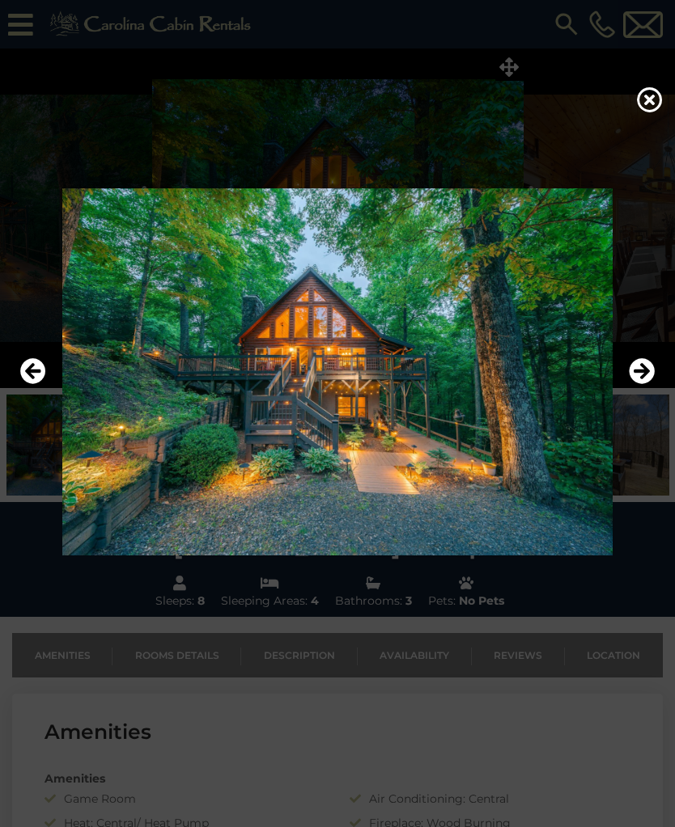
click at [641, 391] on button "Next" at bounding box center [641, 371] width 26 height 37
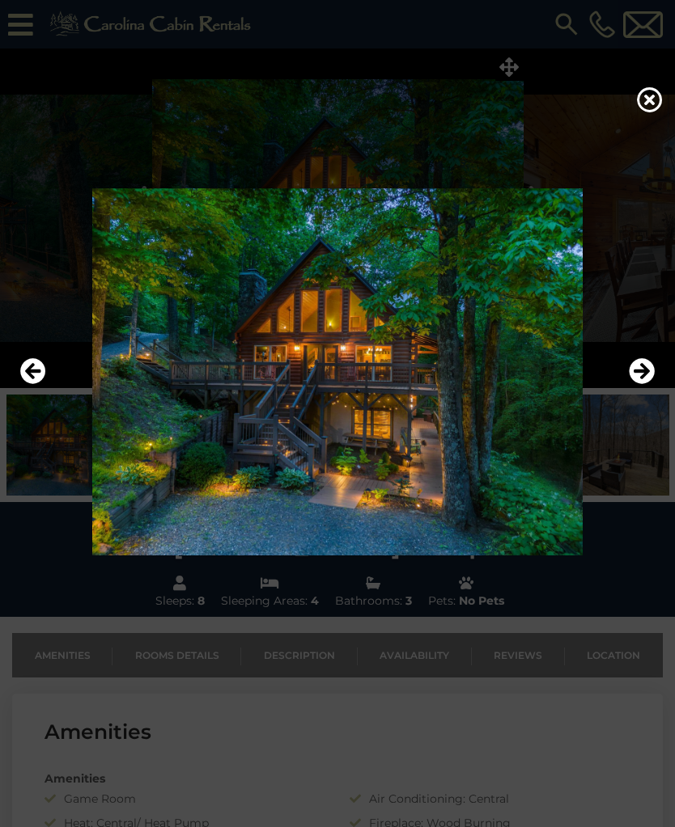
click at [637, 384] on icon "Next" at bounding box center [641, 371] width 26 height 26
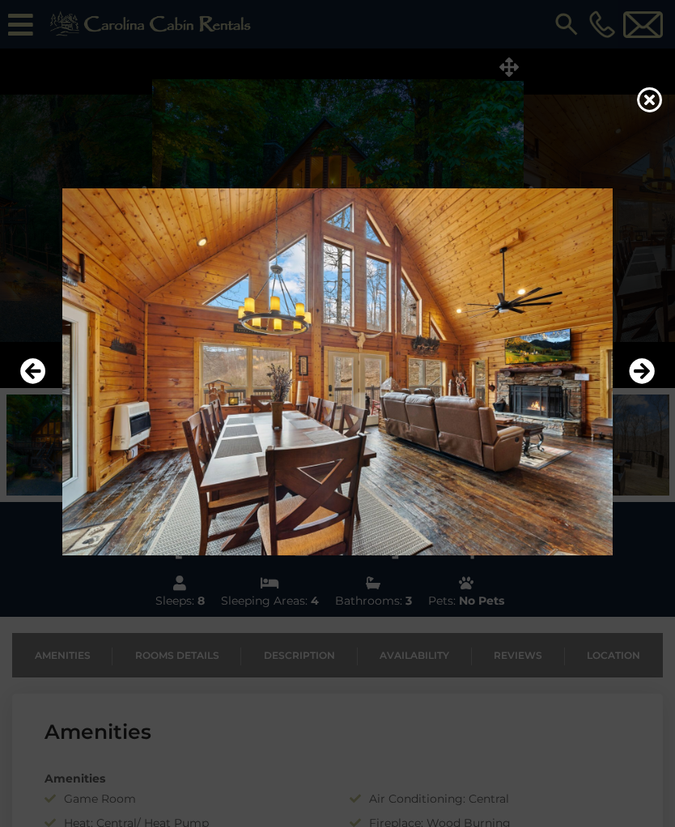
click at [637, 391] on button "Next" at bounding box center [641, 371] width 26 height 37
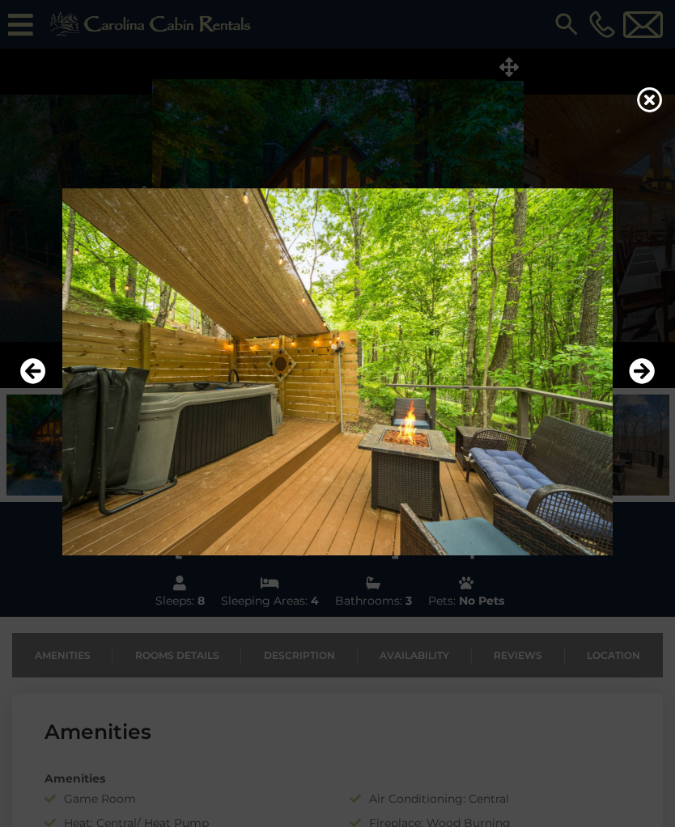
click at [20, 381] on icon "Previous" at bounding box center [33, 371] width 26 height 26
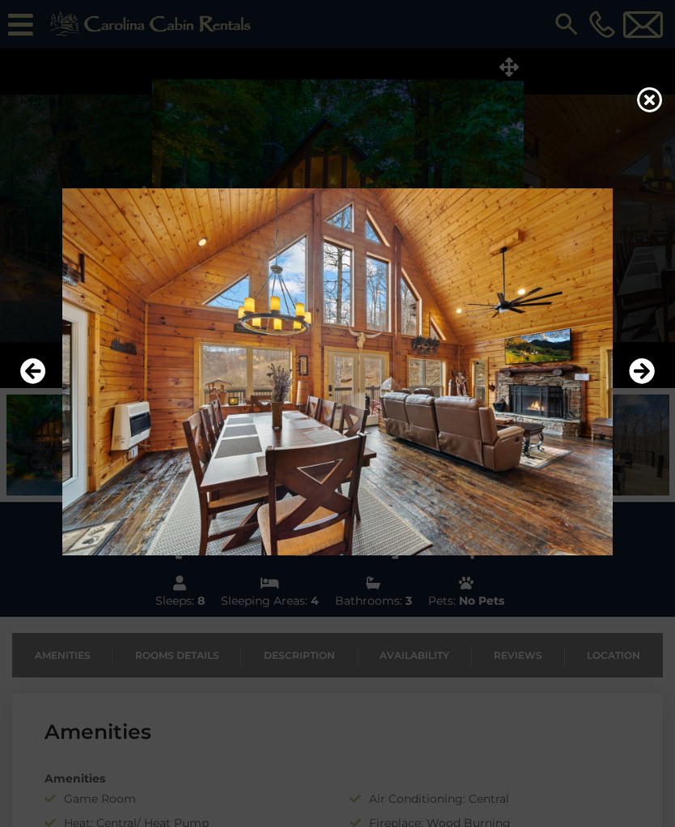
click at [27, 384] on icon "Previous" at bounding box center [33, 371] width 26 height 26
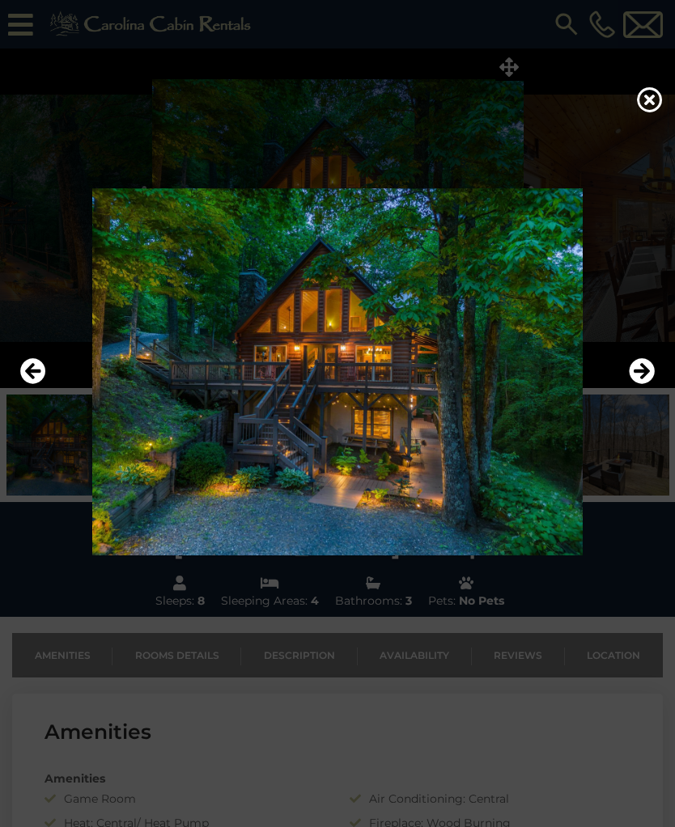
click at [654, 108] on icon at bounding box center [650, 100] width 26 height 26
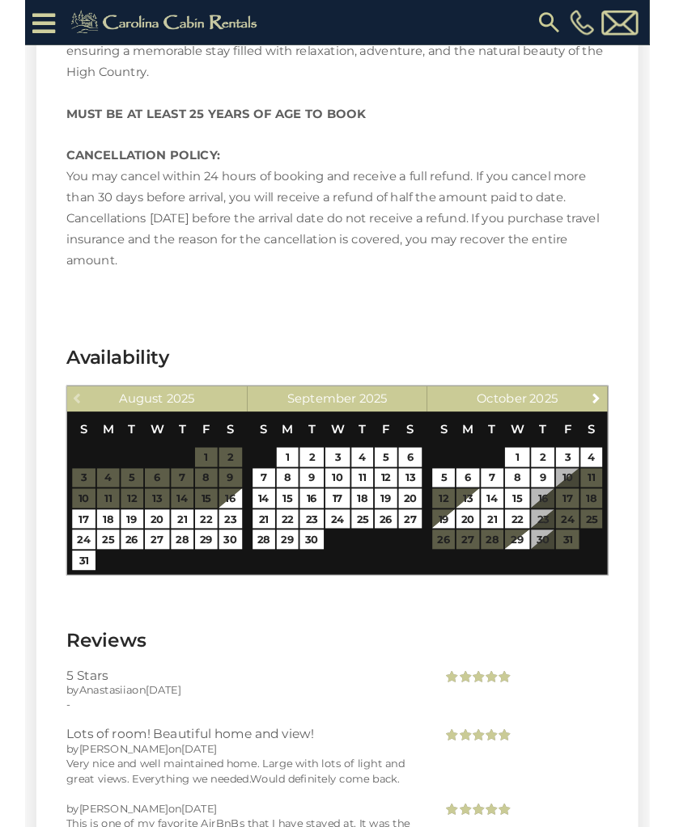
scroll to position [2993, 0]
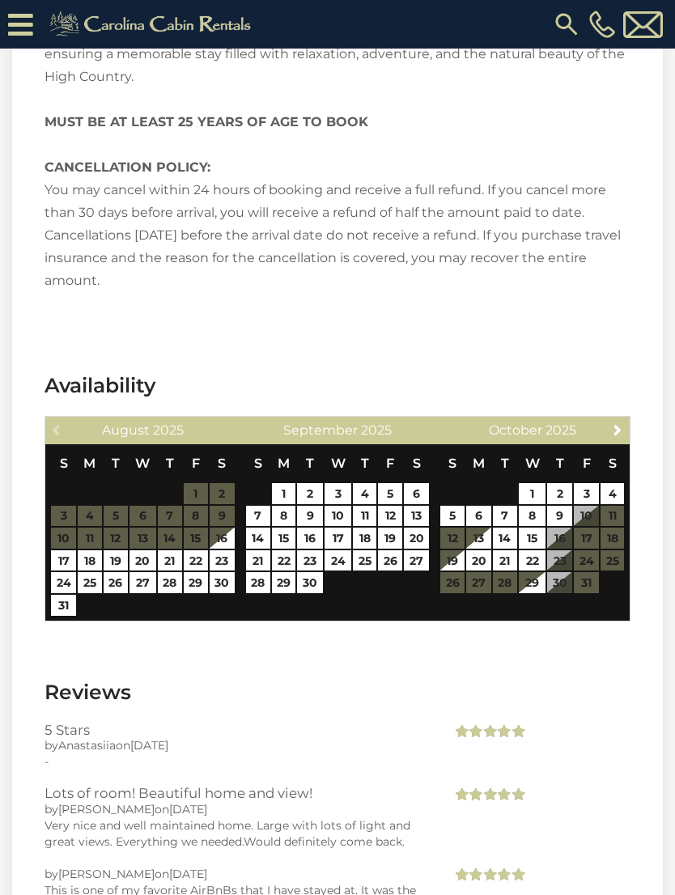
click at [590, 602] on section "Availability Previous August 2025 S M T W T F S 1 2 3 4 5 6 7 8 9 10 11 12 13 1…" at bounding box center [337, 500] width 650 height 307
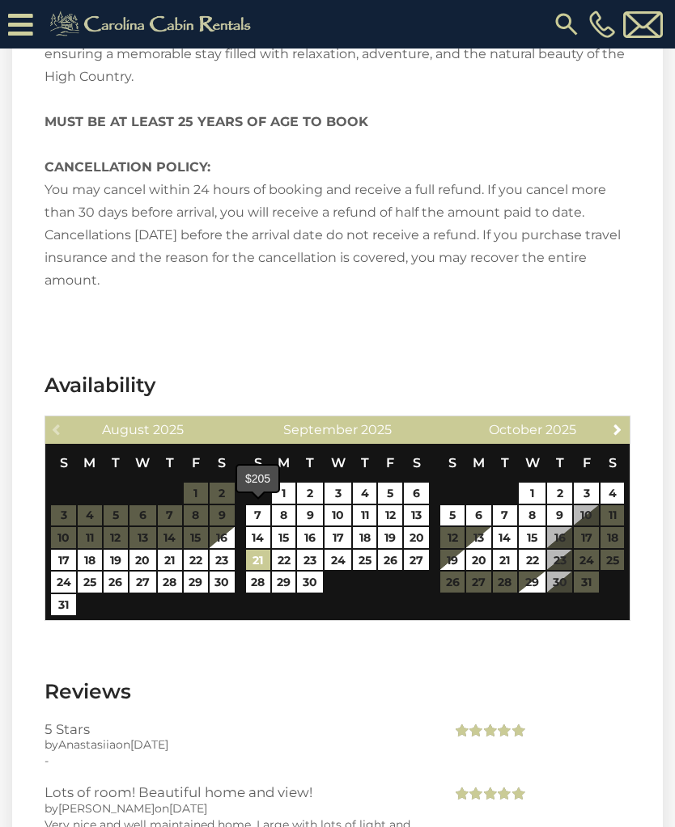
click at [256, 550] on link "21" at bounding box center [258, 560] width 24 height 21
type input "**********"
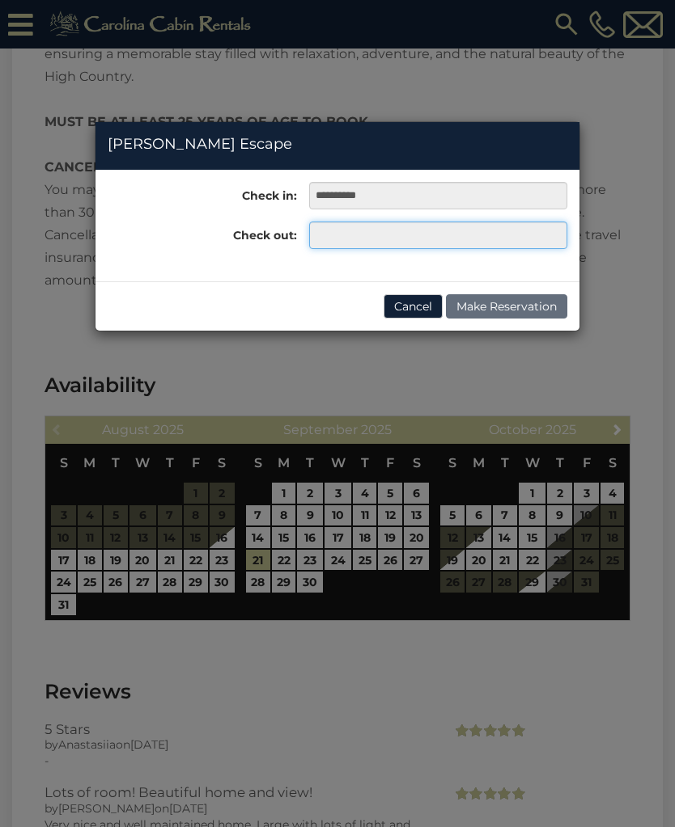
click at [332, 248] on input "text" at bounding box center [438, 235] width 258 height 27
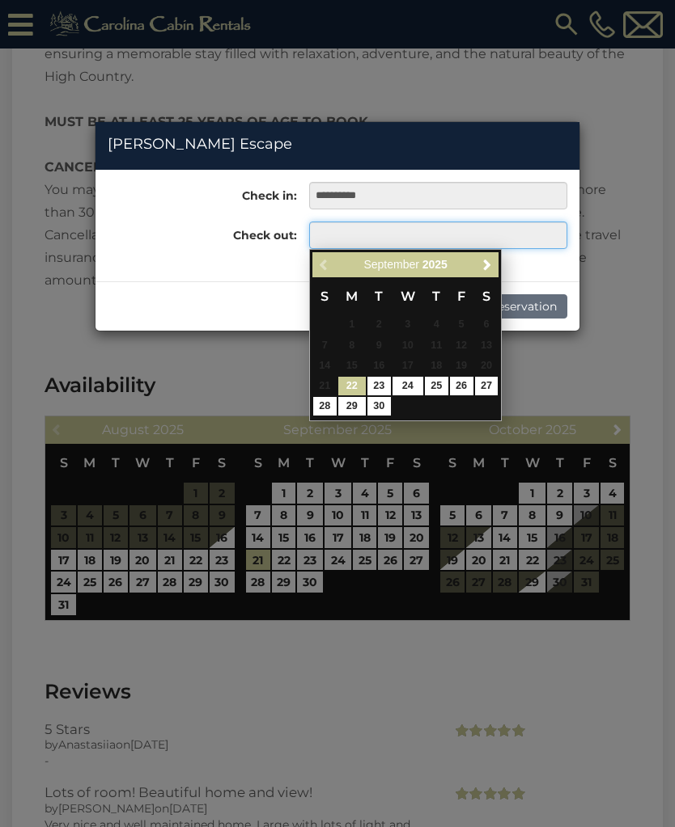
click at [335, 241] on input "text" at bounding box center [438, 235] width 258 height 27
click at [353, 406] on link "29" at bounding box center [351, 406] width 27 height 19
type input "**********"
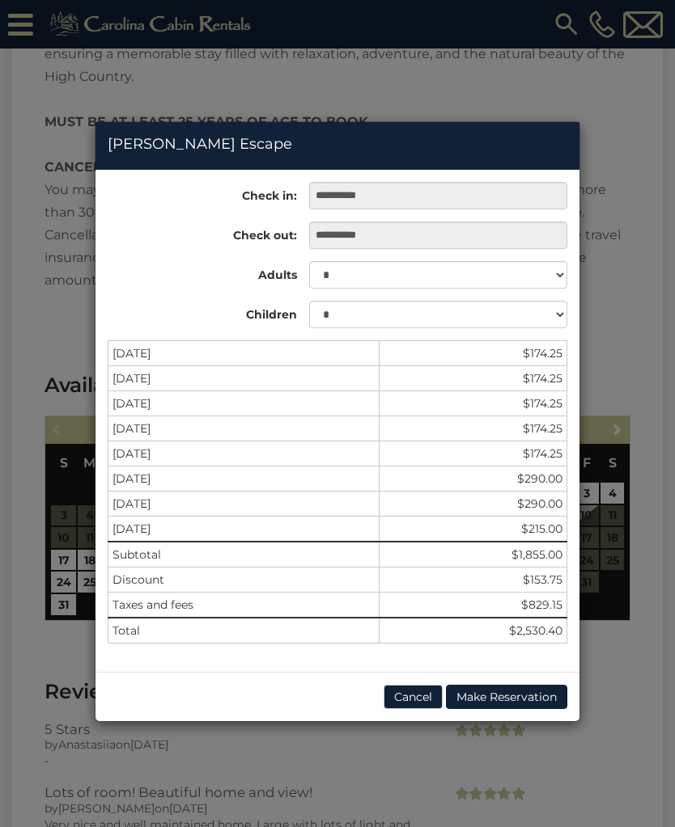
click at [40, 290] on div "**********" at bounding box center [337, 413] width 675 height 827
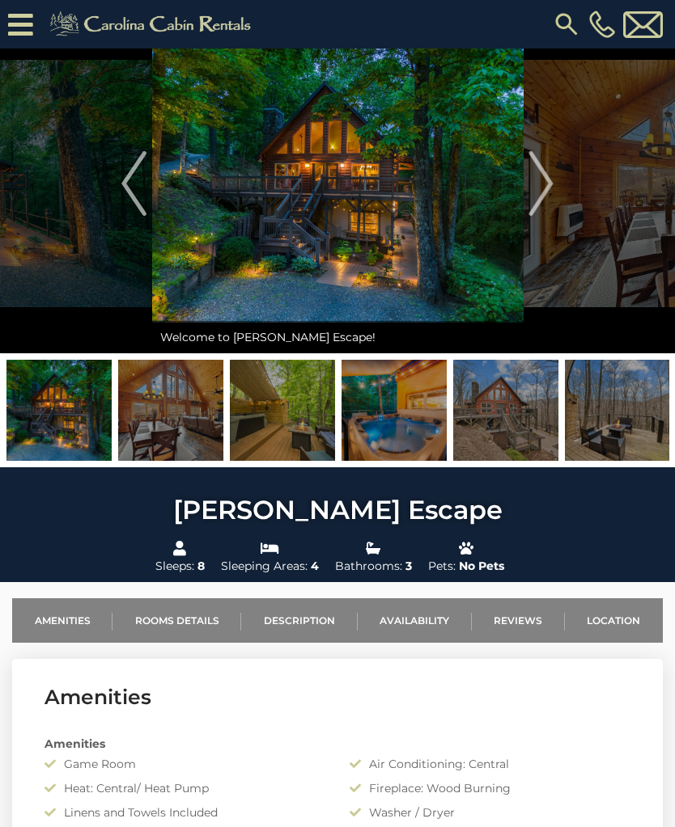
scroll to position [0, 0]
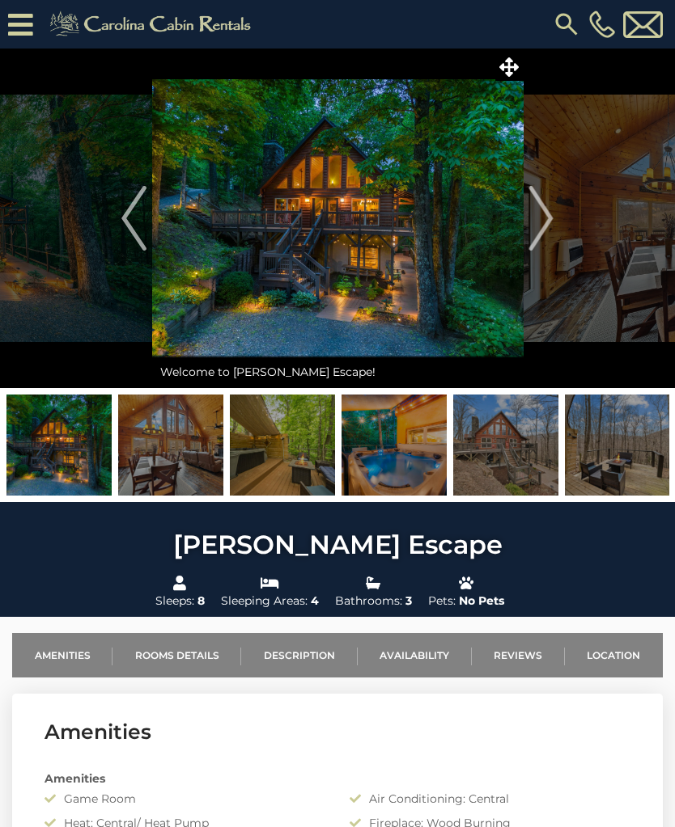
click at [17, 23] on icon at bounding box center [20, 25] width 25 height 28
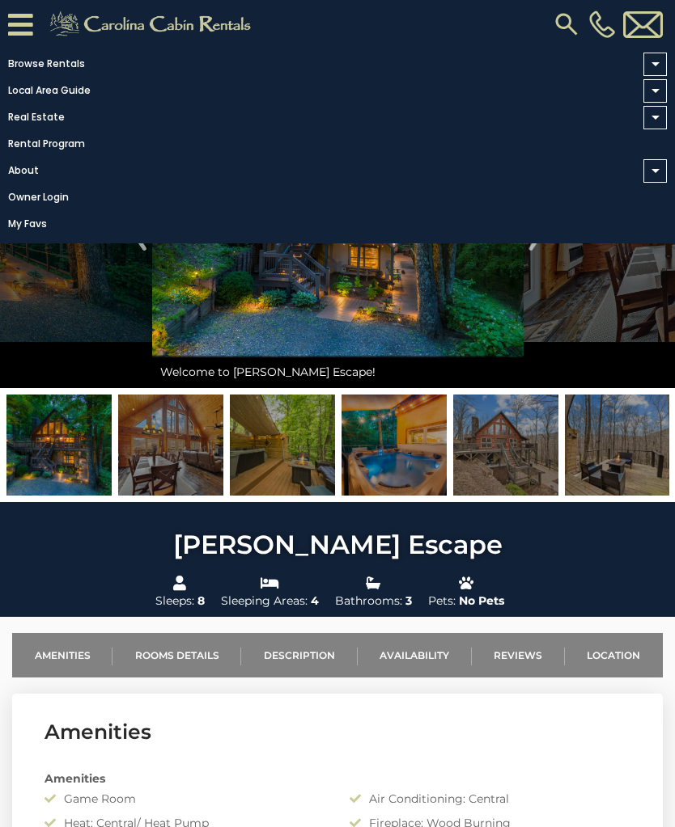
click at [48, 67] on link "Browse Rentals" at bounding box center [333, 64] width 666 height 23
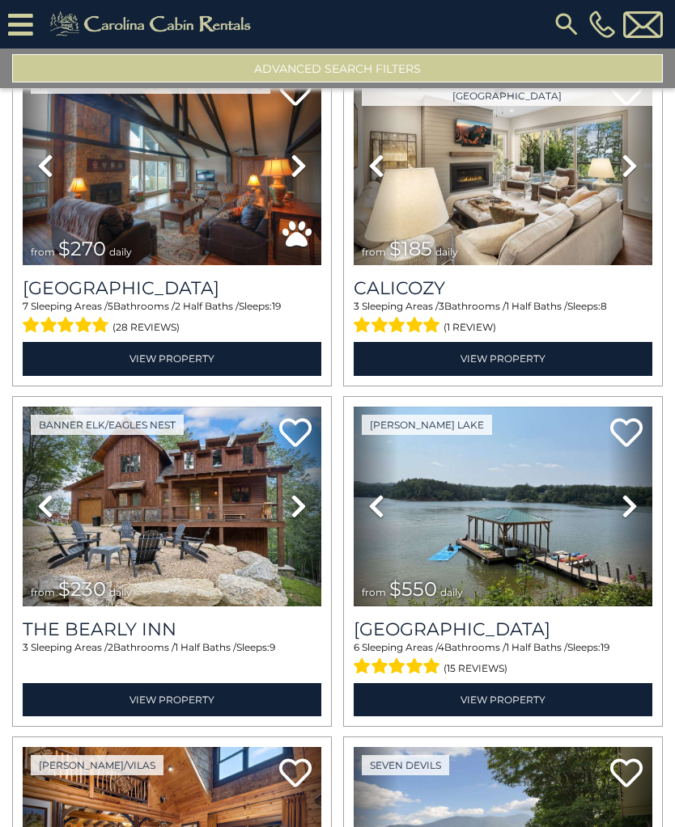
scroll to position [1450, 0]
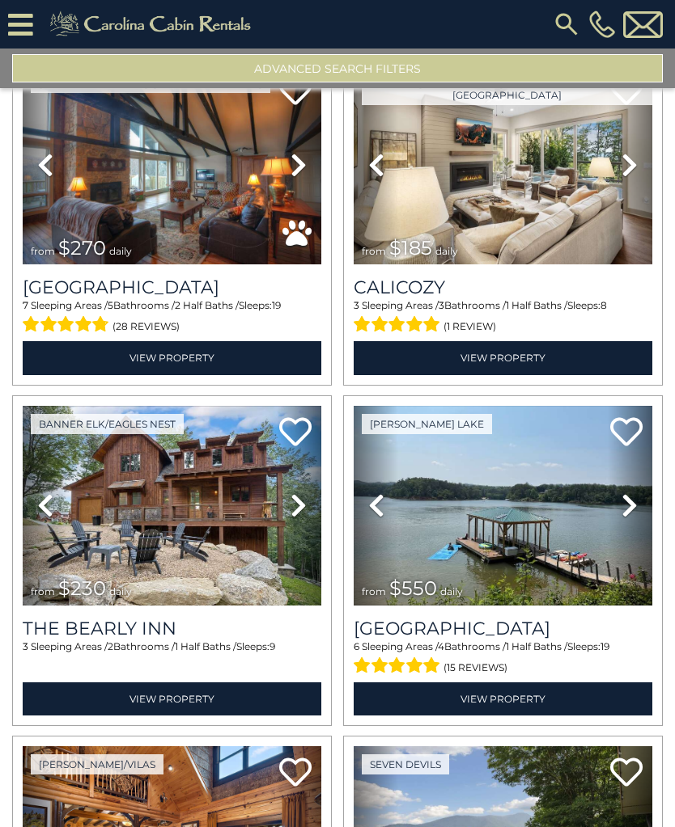
click at [78, 539] on img at bounding box center [172, 506] width 298 height 200
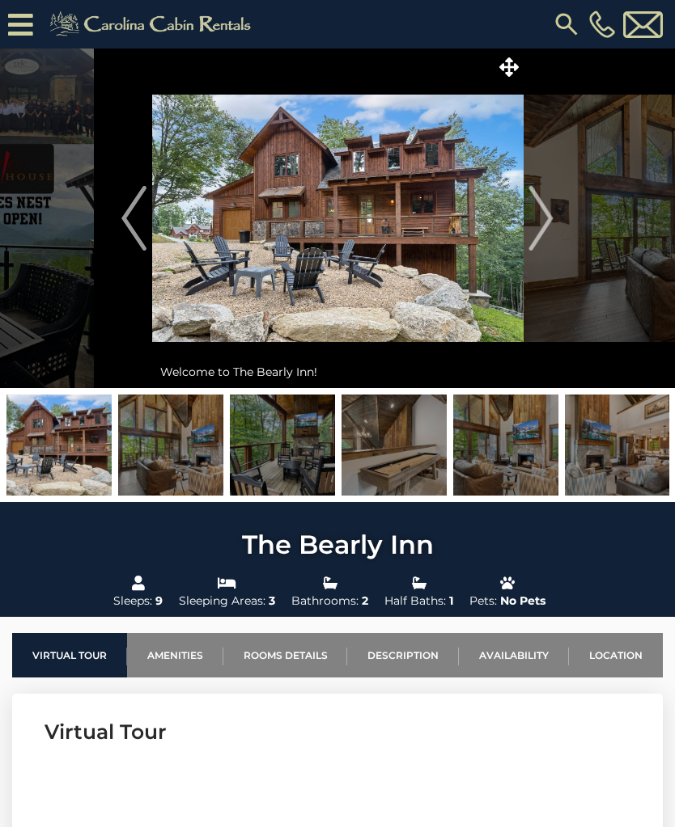
click at [510, 61] on icon at bounding box center [508, 66] width 19 height 19
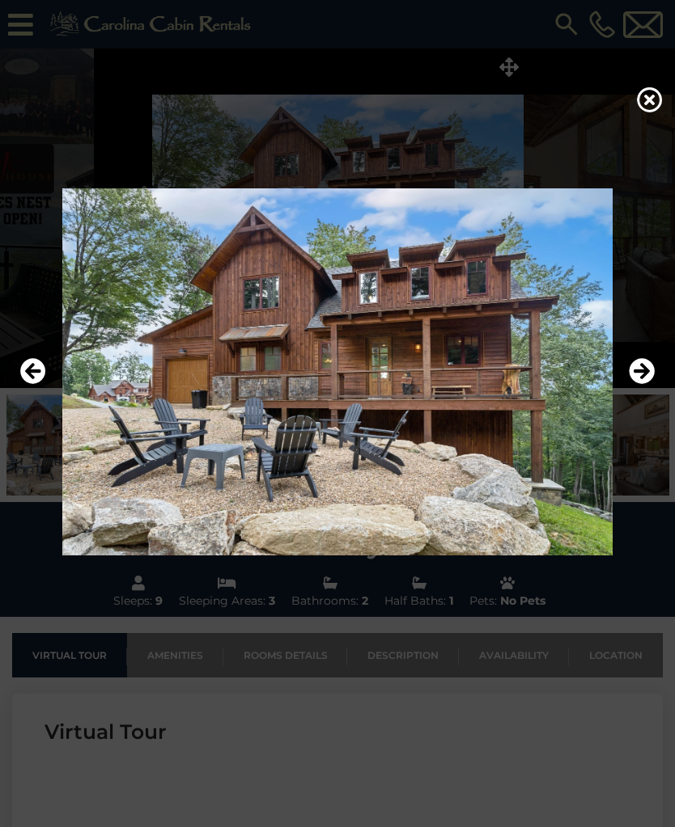
click at [631, 383] on icon "Next" at bounding box center [641, 371] width 26 height 26
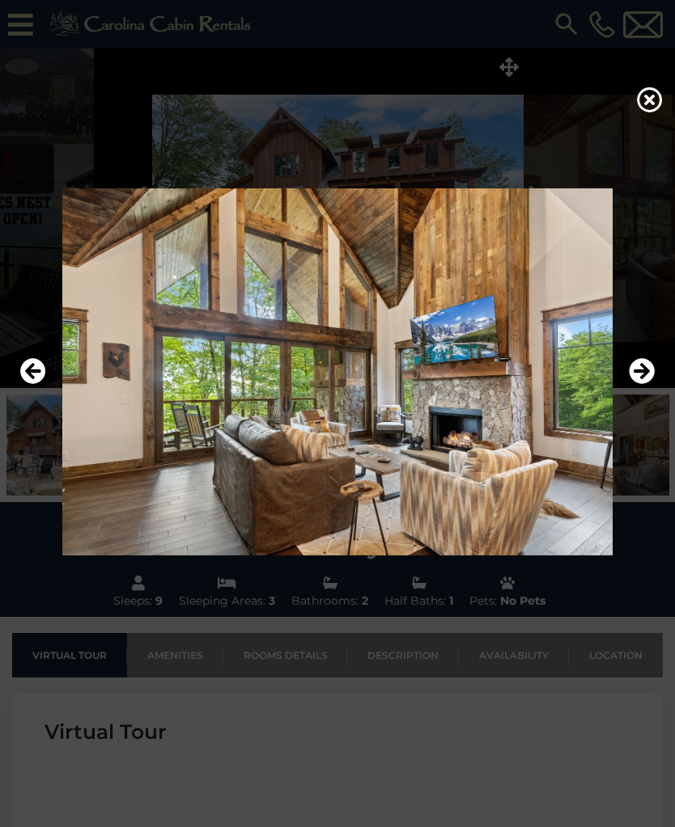
click at [628, 384] on icon "Next" at bounding box center [641, 371] width 26 height 26
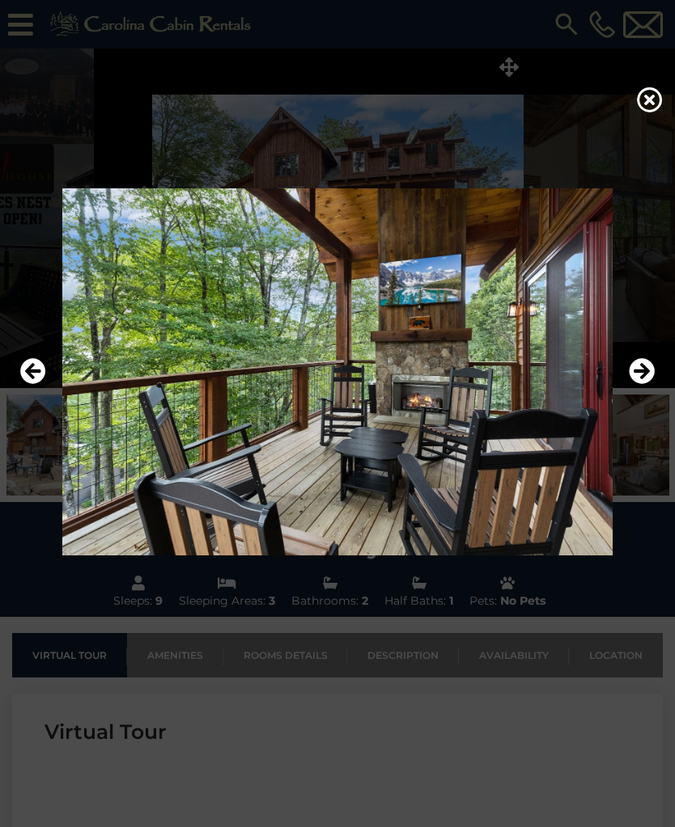
click at [640, 384] on icon "Next" at bounding box center [641, 371] width 26 height 26
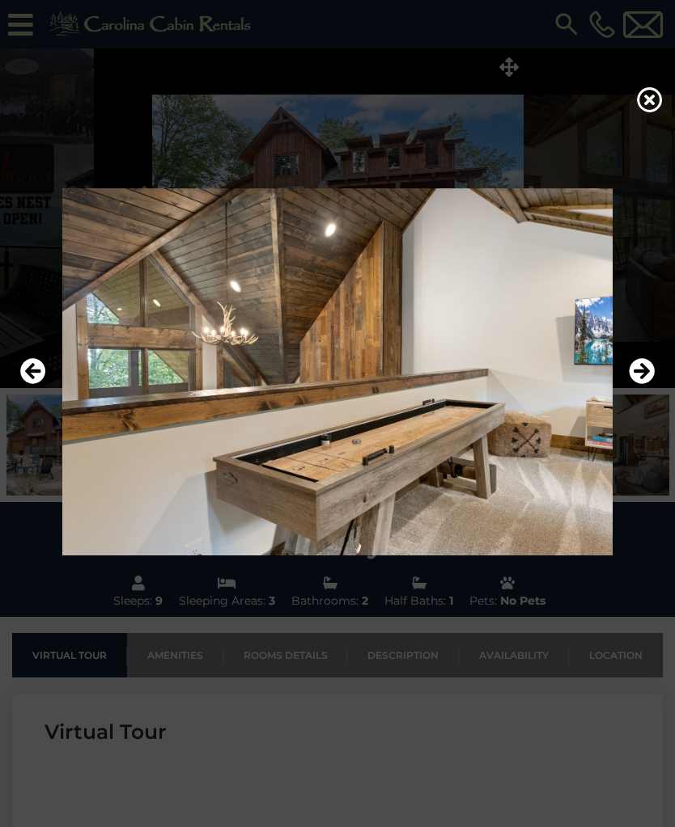
click at [639, 384] on icon "Next" at bounding box center [641, 371] width 26 height 26
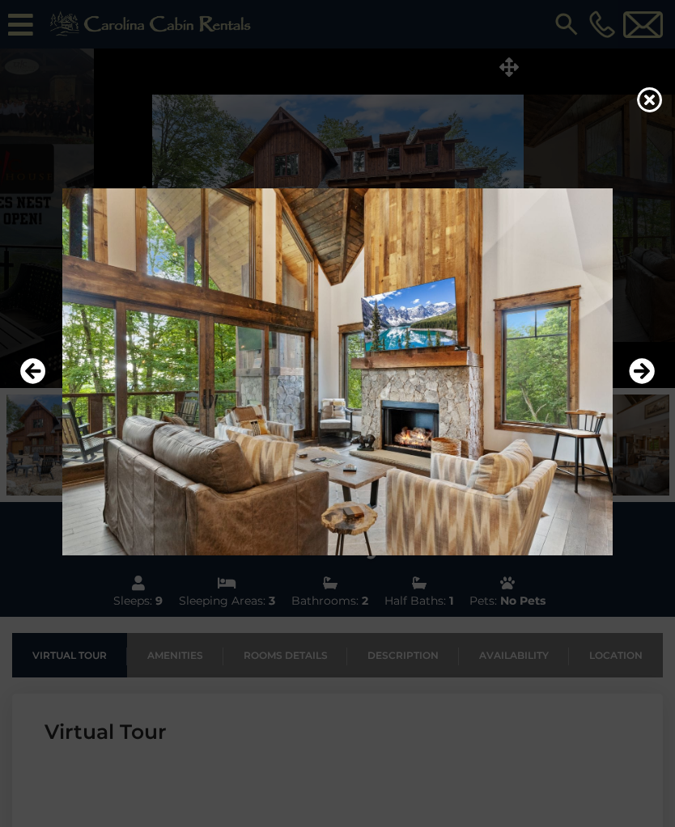
click at [645, 384] on icon "Next" at bounding box center [641, 371] width 26 height 26
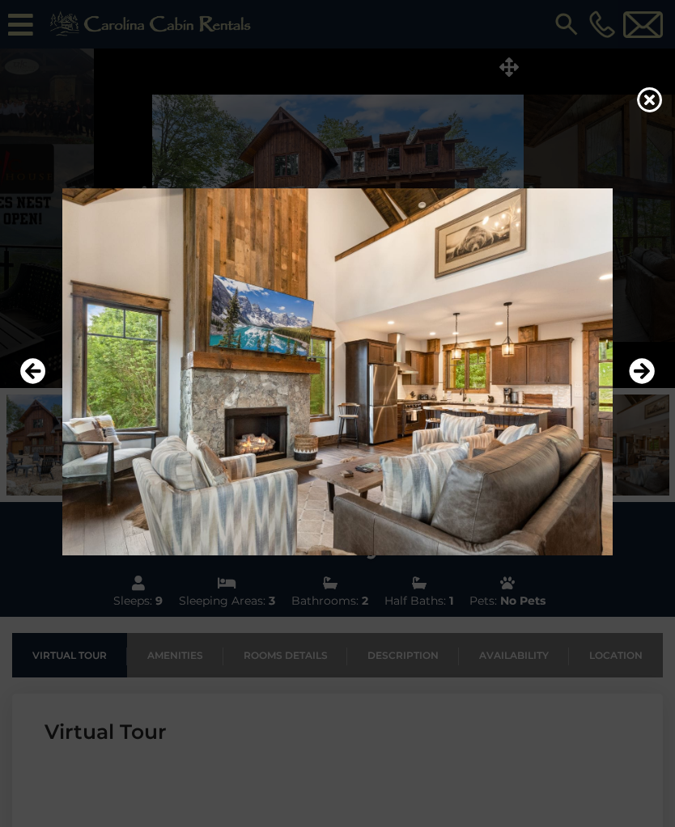
click at [638, 377] on icon "Next" at bounding box center [641, 371] width 26 height 26
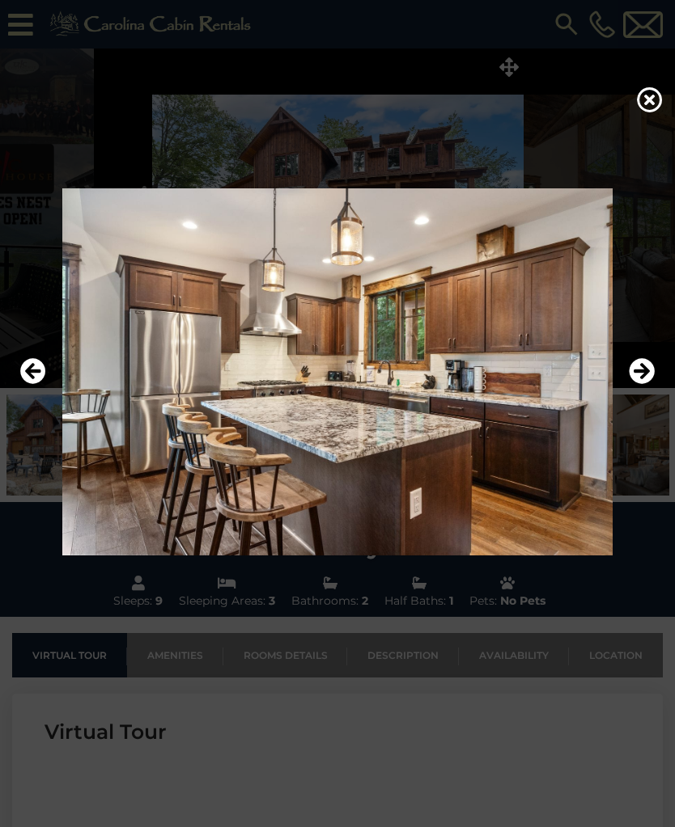
click at [628, 379] on img at bounding box center [337, 371] width 642 height 367
click at [627, 380] on img at bounding box center [337, 371] width 642 height 367
click at [642, 384] on icon "Next" at bounding box center [641, 371] width 26 height 26
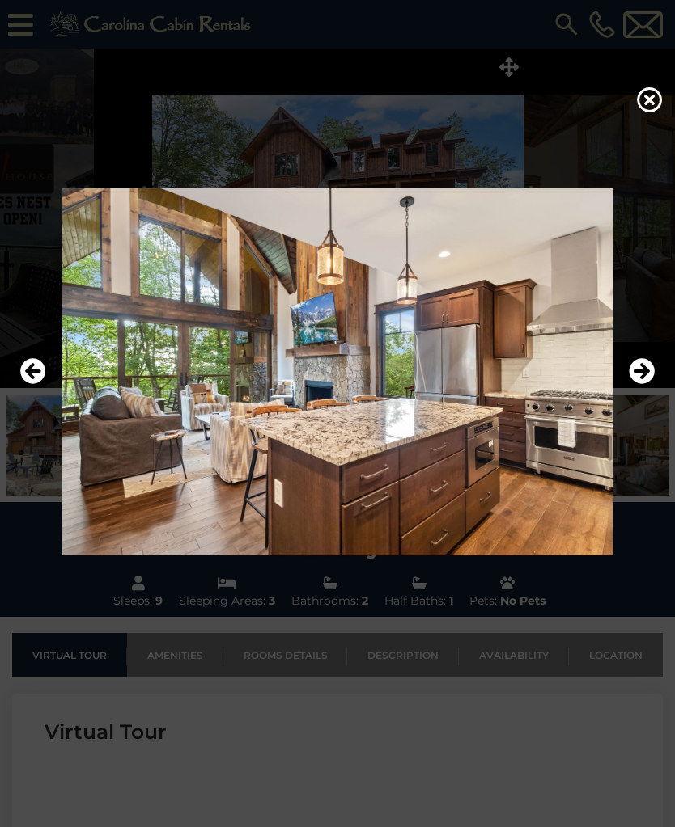
click at [641, 383] on icon "Next" at bounding box center [641, 371] width 26 height 26
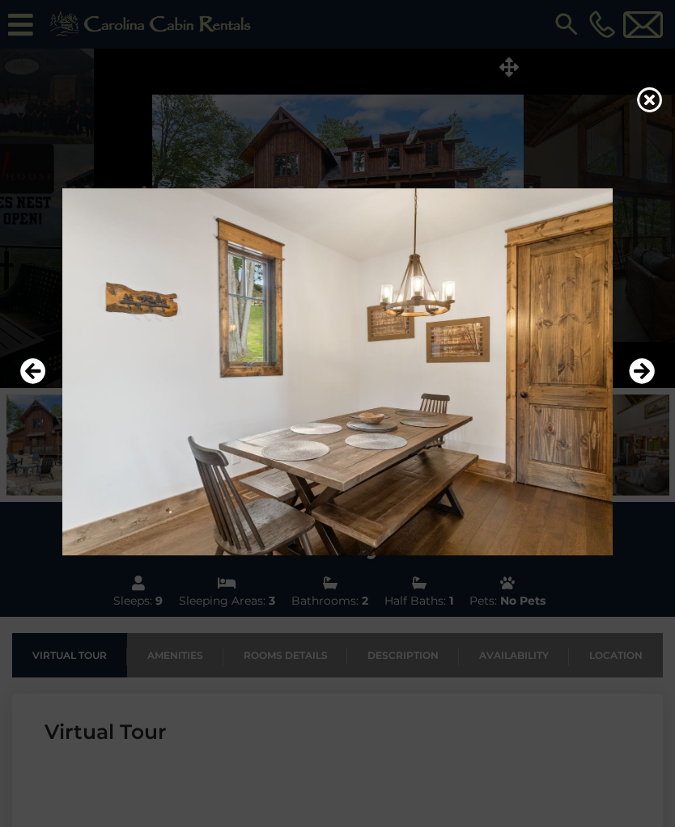
click at [632, 379] on icon "Next" at bounding box center [641, 371] width 26 height 26
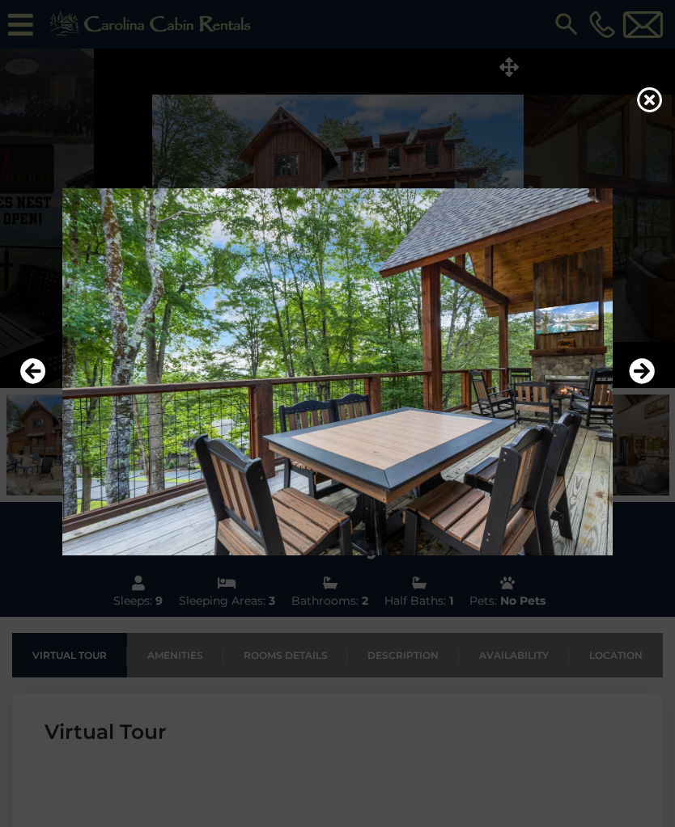
click at [637, 384] on icon "Next" at bounding box center [641, 371] width 26 height 26
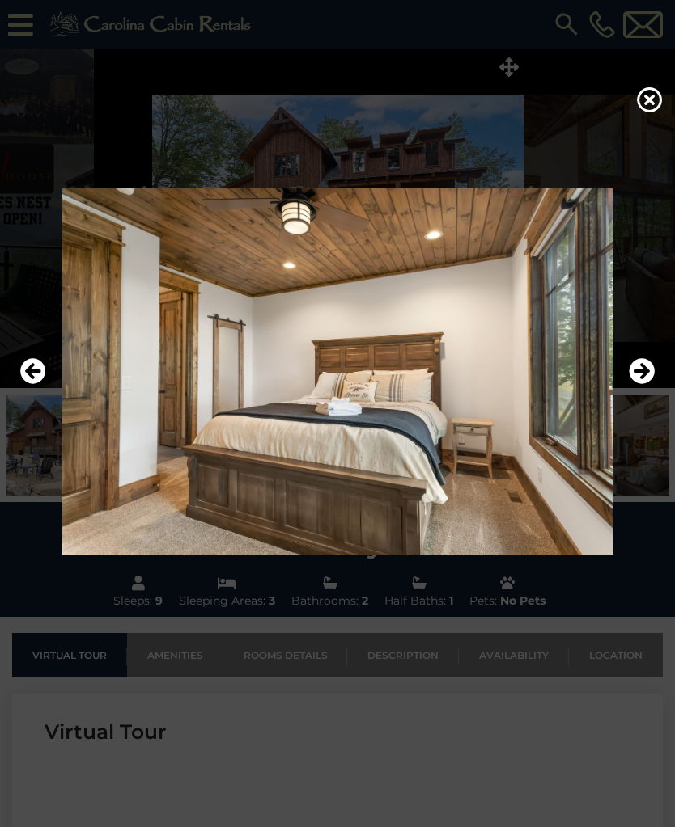
click at [641, 383] on icon "Next" at bounding box center [641, 371] width 26 height 26
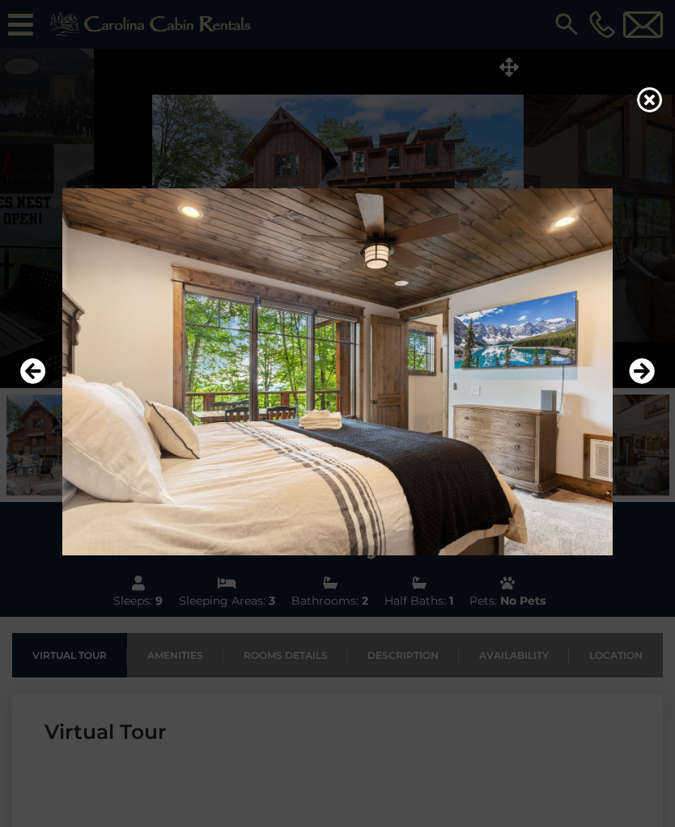
click at [637, 378] on icon "Next" at bounding box center [641, 371] width 26 height 26
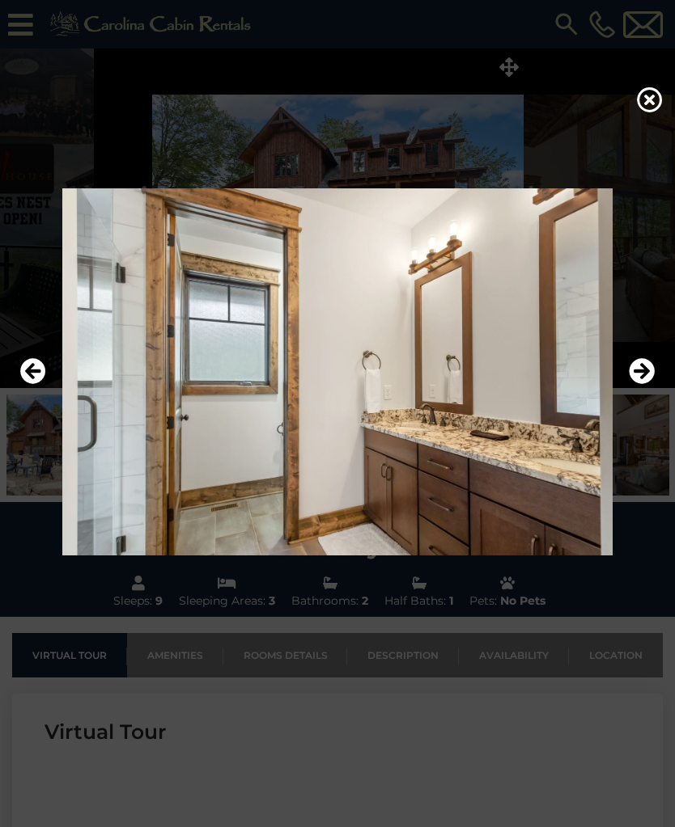
click at [637, 384] on icon "Next" at bounding box center [641, 371] width 26 height 26
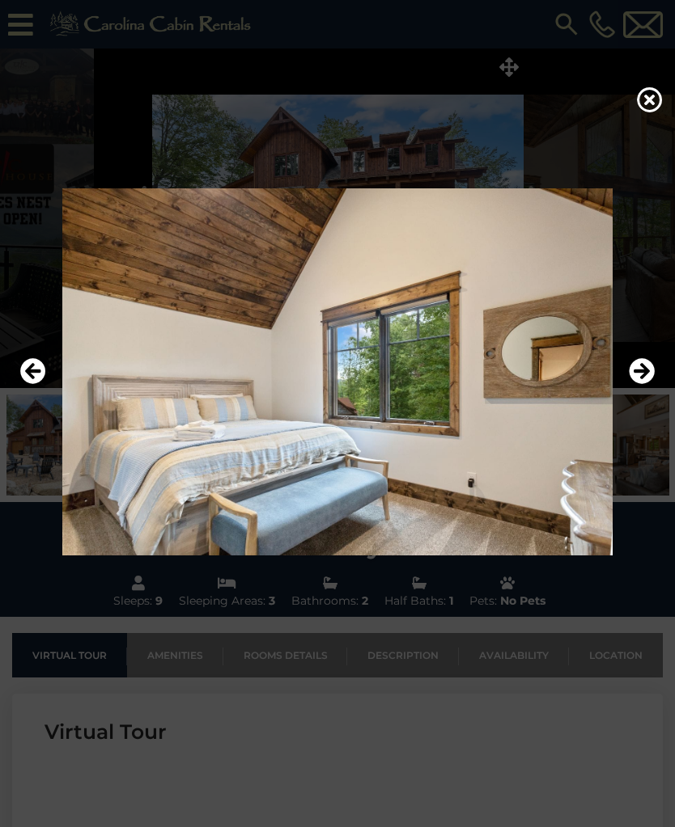
click at [645, 383] on icon "Next" at bounding box center [641, 371] width 26 height 26
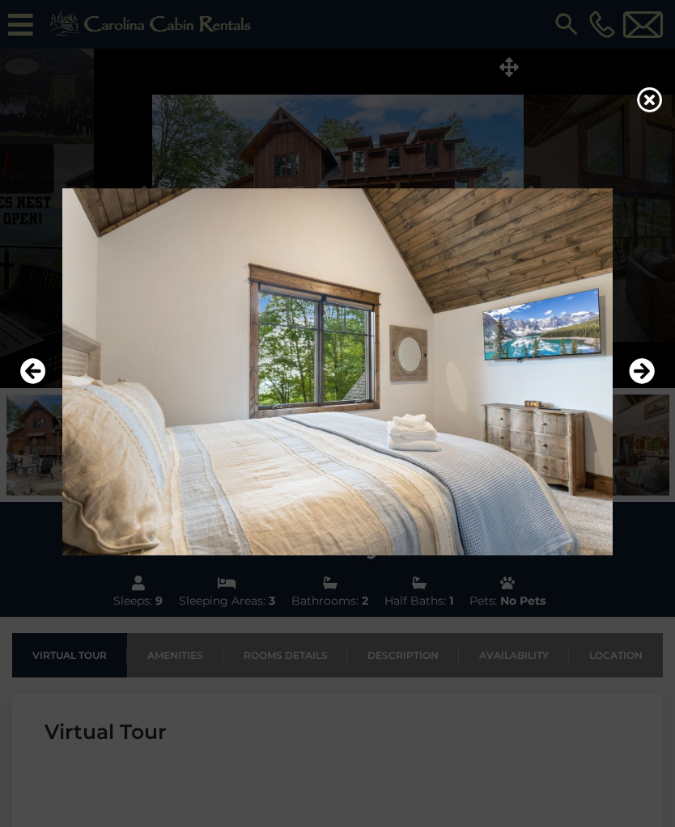
click at [637, 381] on icon "Next" at bounding box center [641, 371] width 26 height 26
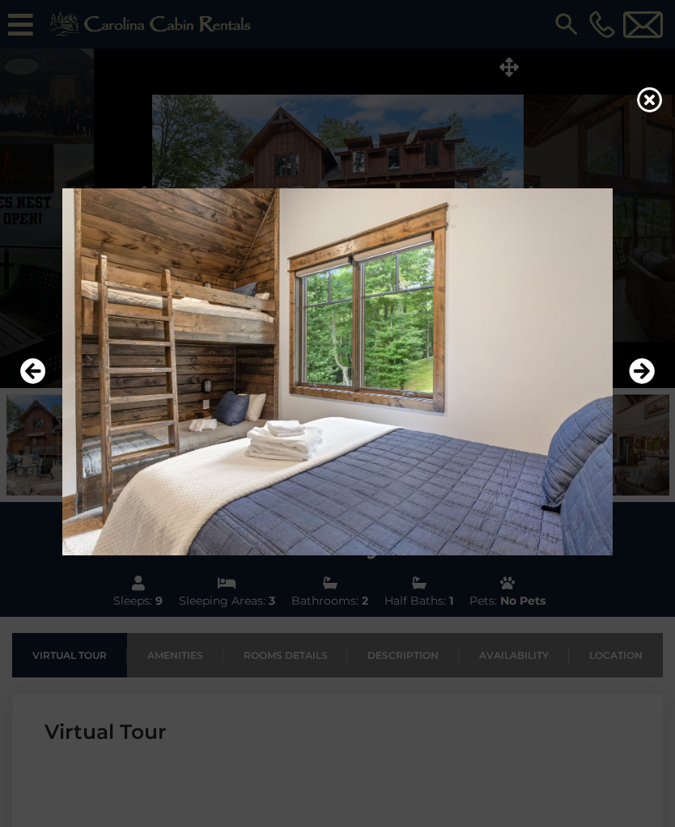
click at [629, 384] on icon "Next" at bounding box center [641, 371] width 26 height 26
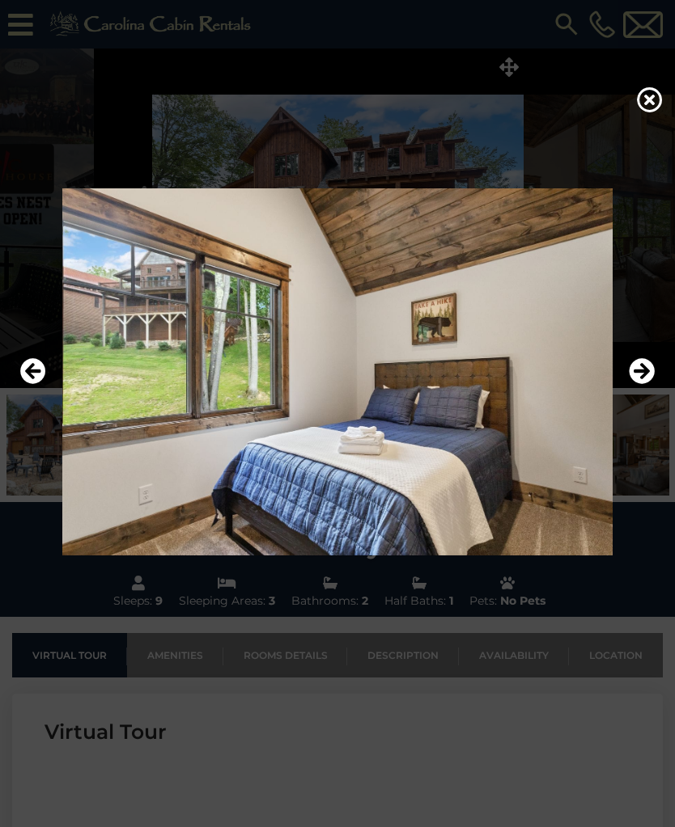
click at [622, 383] on img at bounding box center [337, 371] width 642 height 367
click at [628, 381] on icon "Next" at bounding box center [641, 371] width 26 height 26
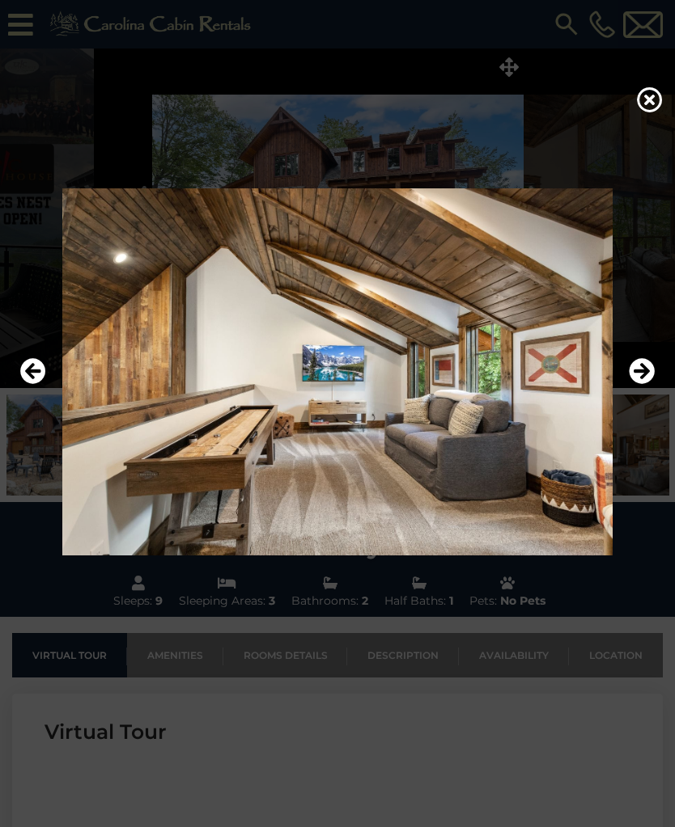
click at [629, 384] on icon "Next" at bounding box center [641, 371] width 26 height 26
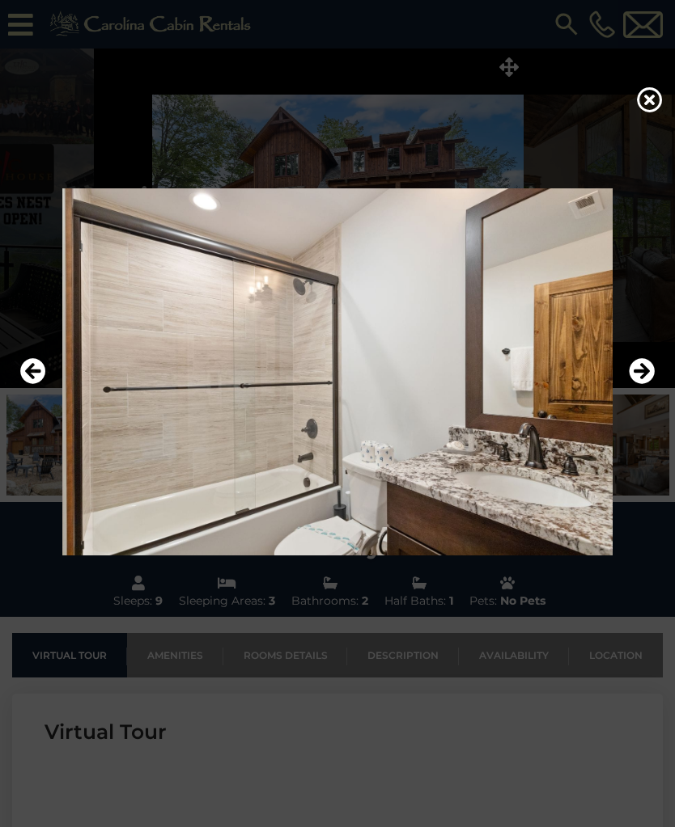
click at [636, 381] on icon "Next" at bounding box center [641, 371] width 26 height 26
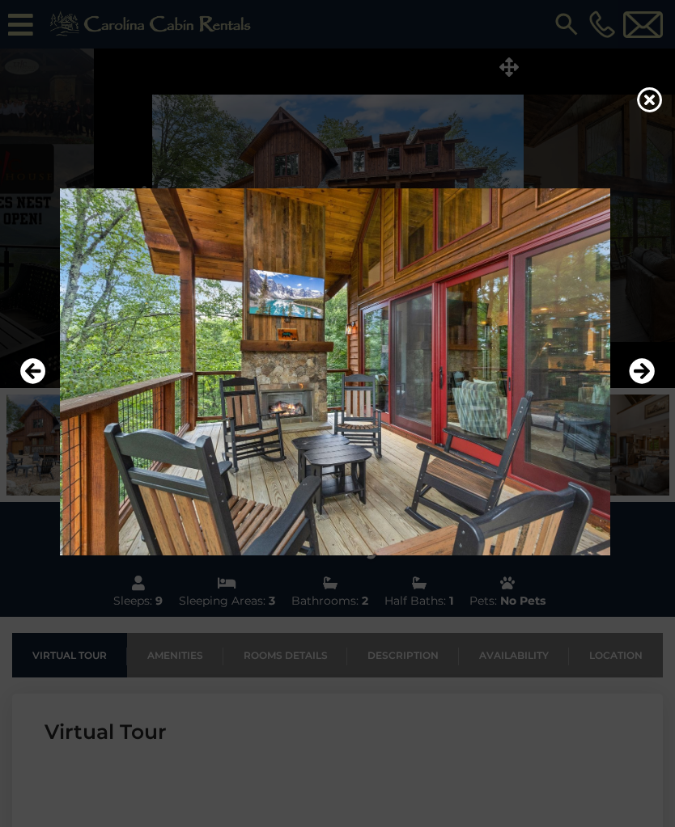
click at [628, 385] on img at bounding box center [335, 371] width 642 height 367
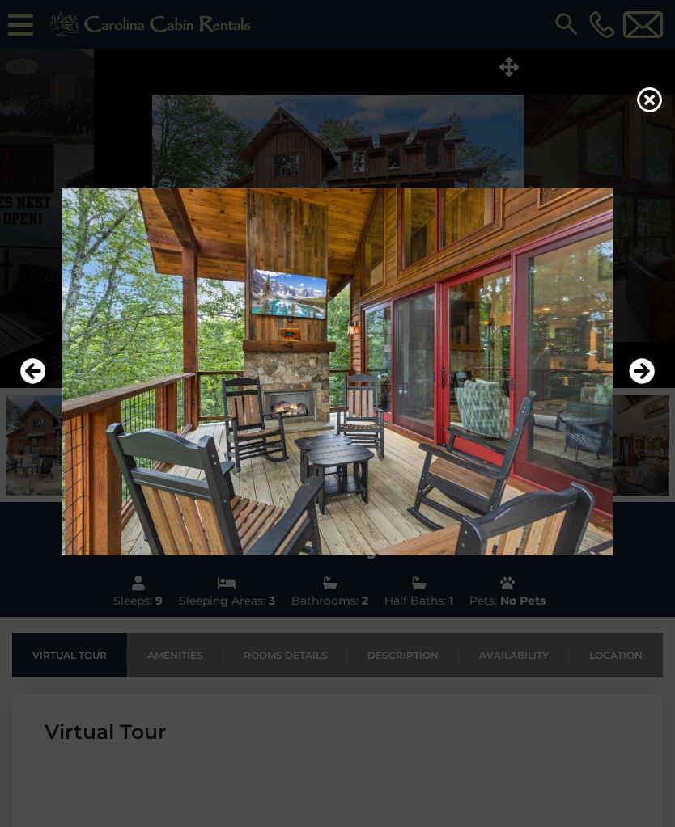
click at [637, 384] on icon "Next" at bounding box center [641, 371] width 26 height 26
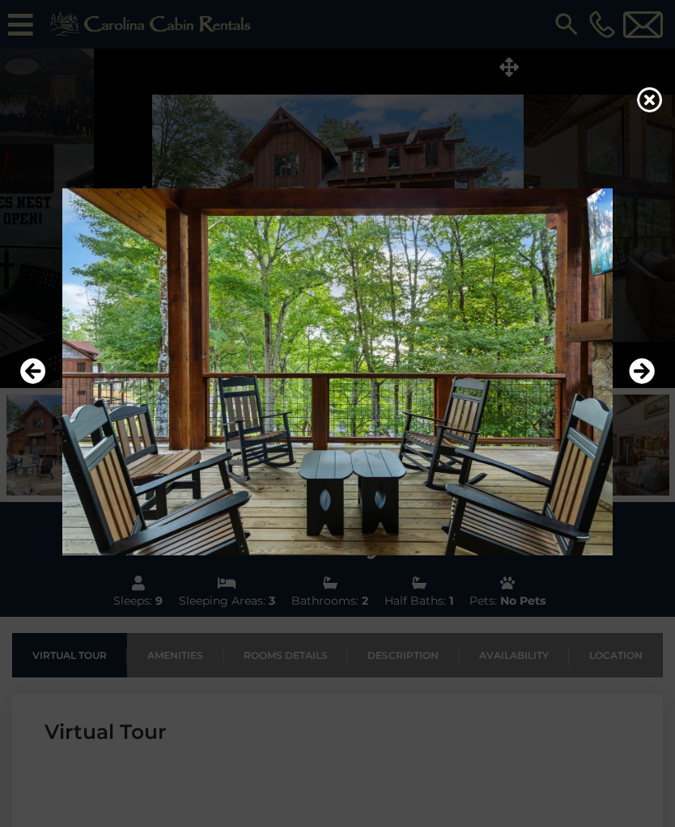
click at [629, 384] on icon "Next" at bounding box center [641, 371] width 26 height 26
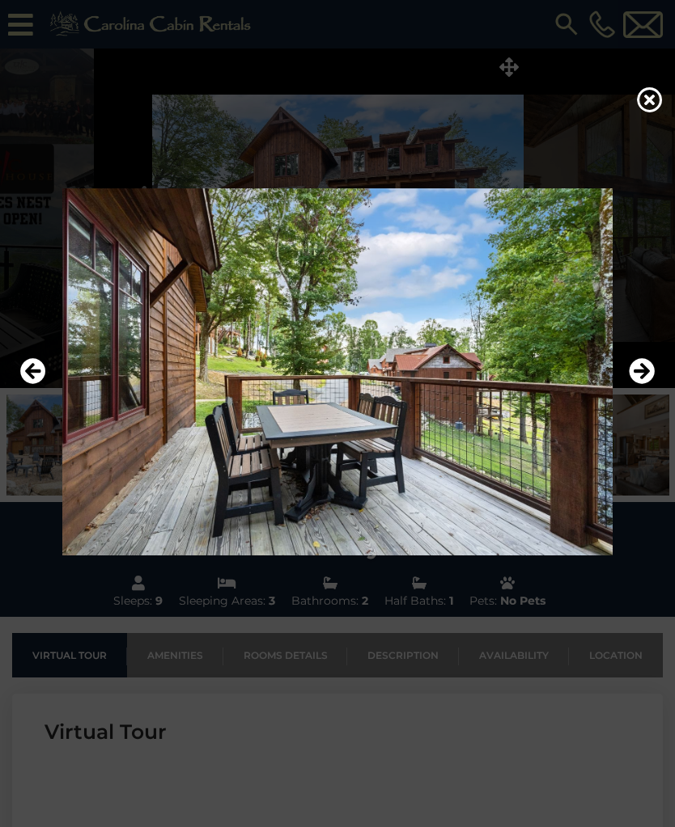
click at [632, 384] on icon "Next" at bounding box center [641, 371] width 26 height 26
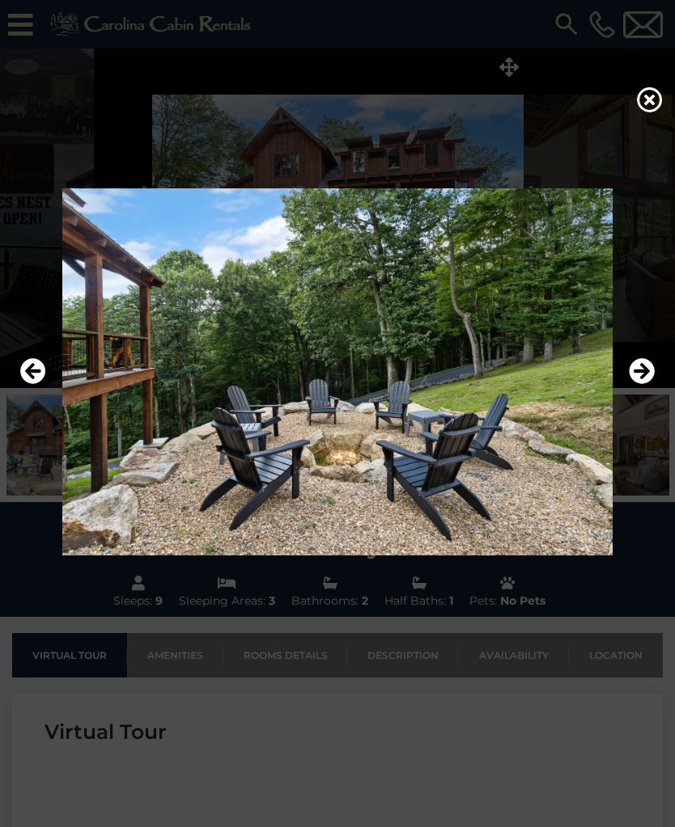
click at [632, 383] on icon "Next" at bounding box center [641, 371] width 26 height 26
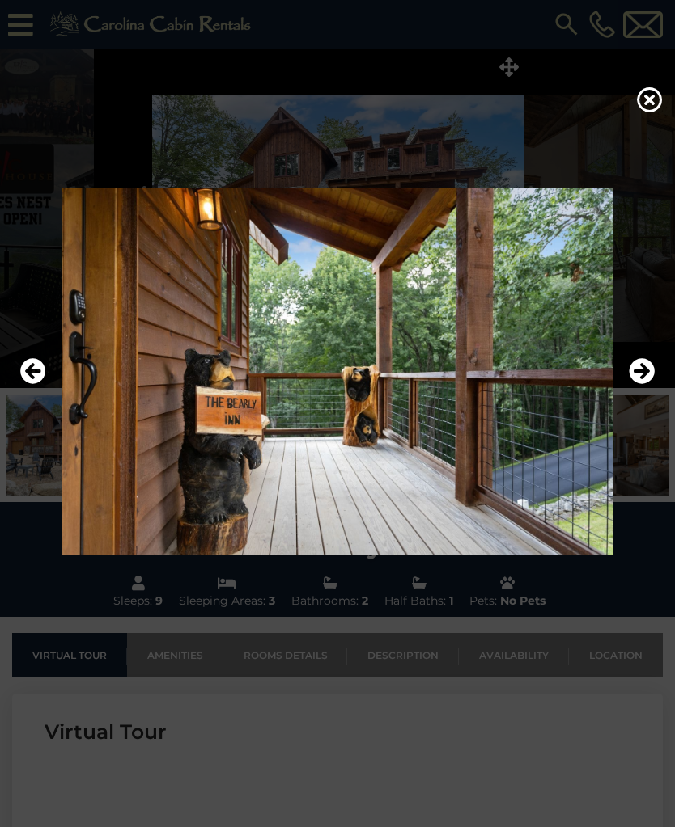
click at [629, 384] on icon "Next" at bounding box center [641, 371] width 26 height 26
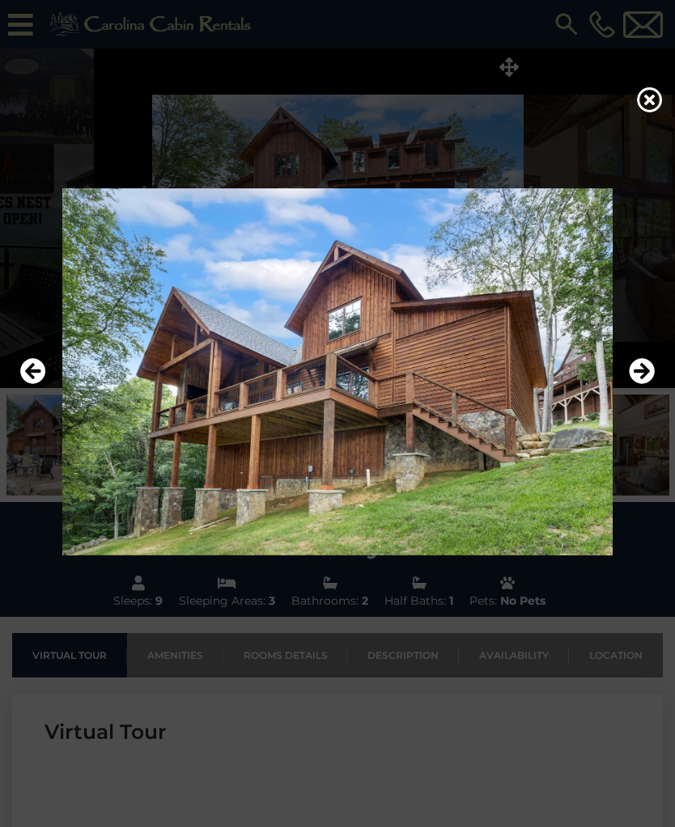
click at [633, 384] on icon "Next" at bounding box center [641, 371] width 26 height 26
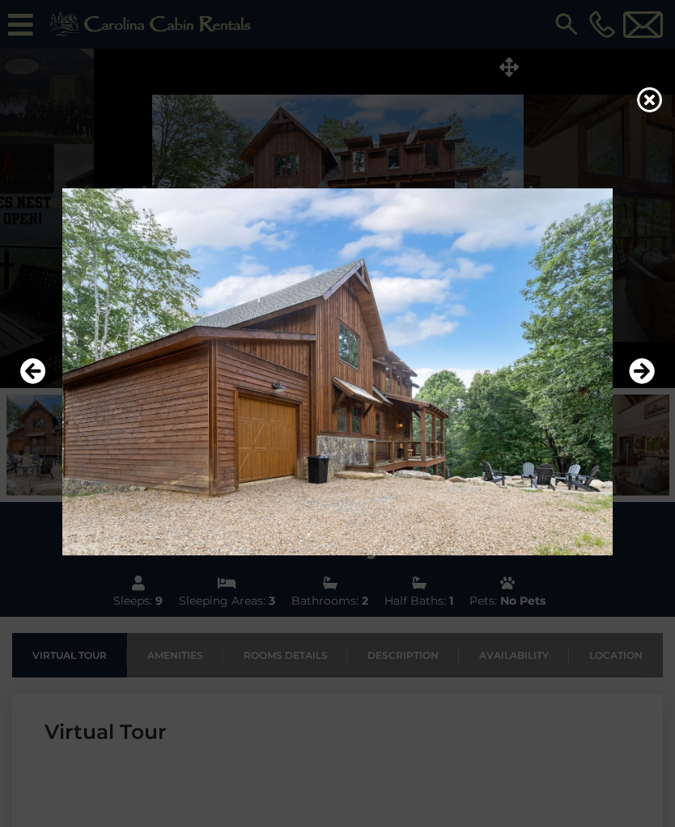
click at [639, 384] on icon "Next" at bounding box center [641, 371] width 26 height 26
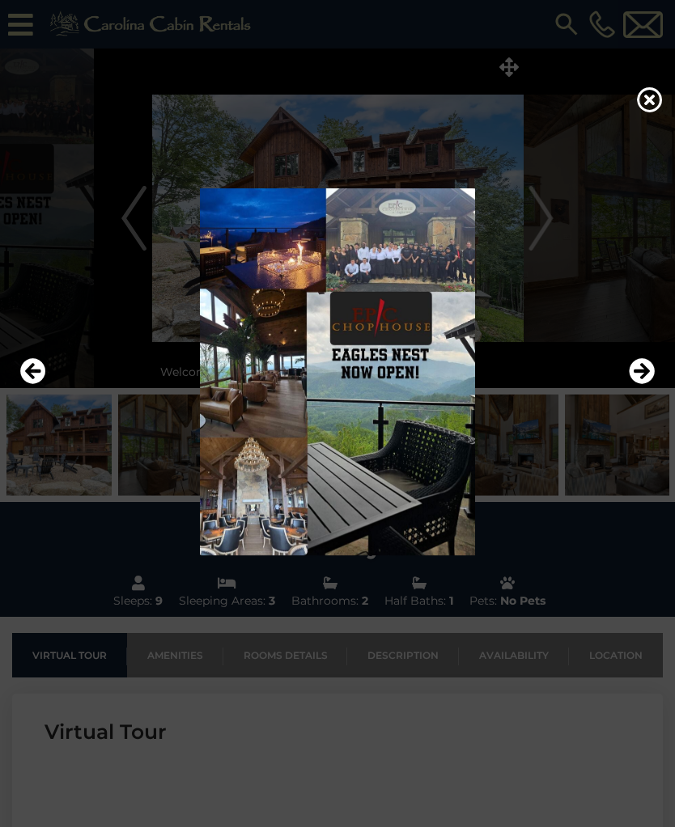
click at [630, 384] on icon "Next" at bounding box center [641, 371] width 26 height 26
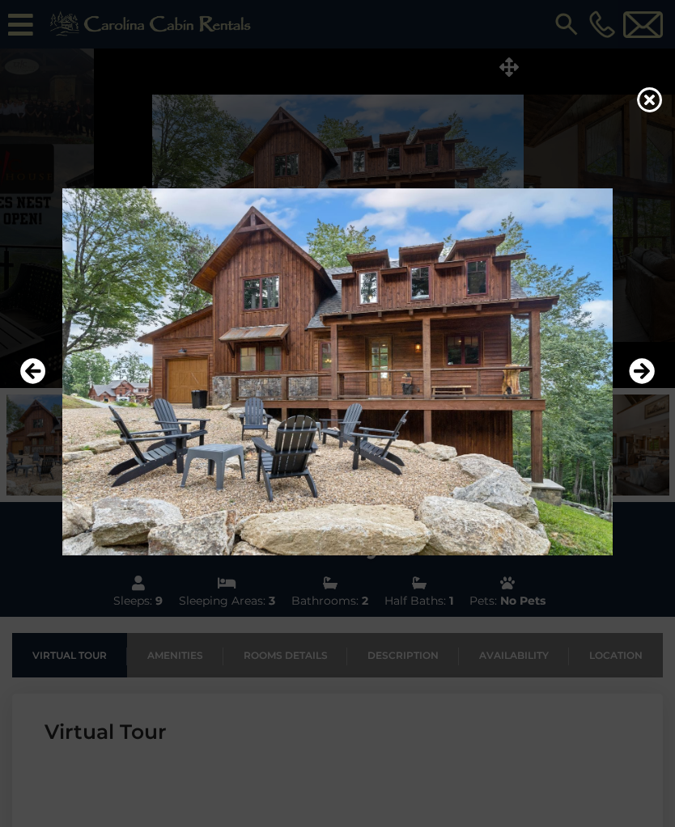
click at [641, 112] on icon at bounding box center [650, 100] width 26 height 26
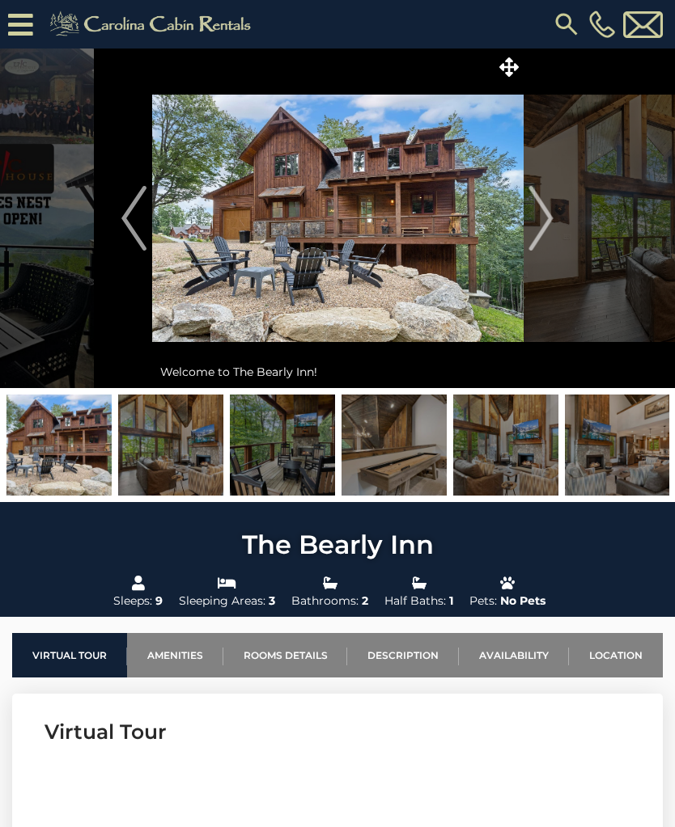
click at [11, 22] on icon at bounding box center [20, 25] width 25 height 28
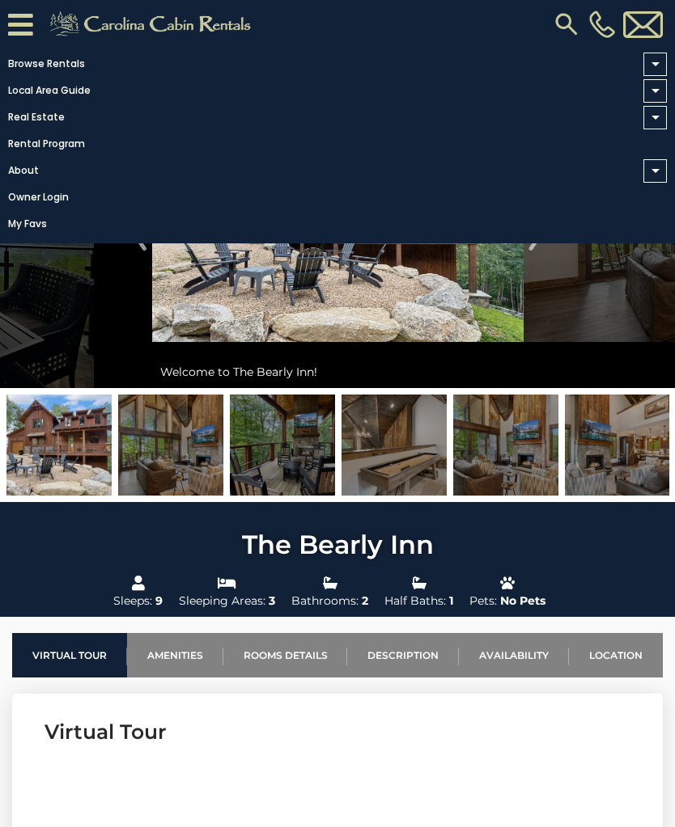
click at [32, 57] on link "Browse Rentals" at bounding box center [333, 64] width 666 height 23
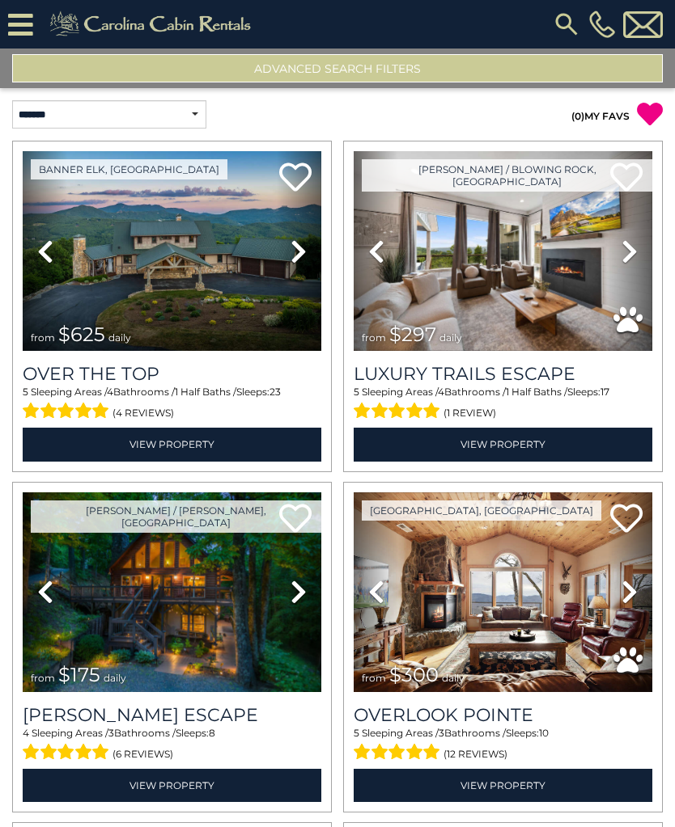
click at [157, 266] on img at bounding box center [172, 251] width 298 height 200
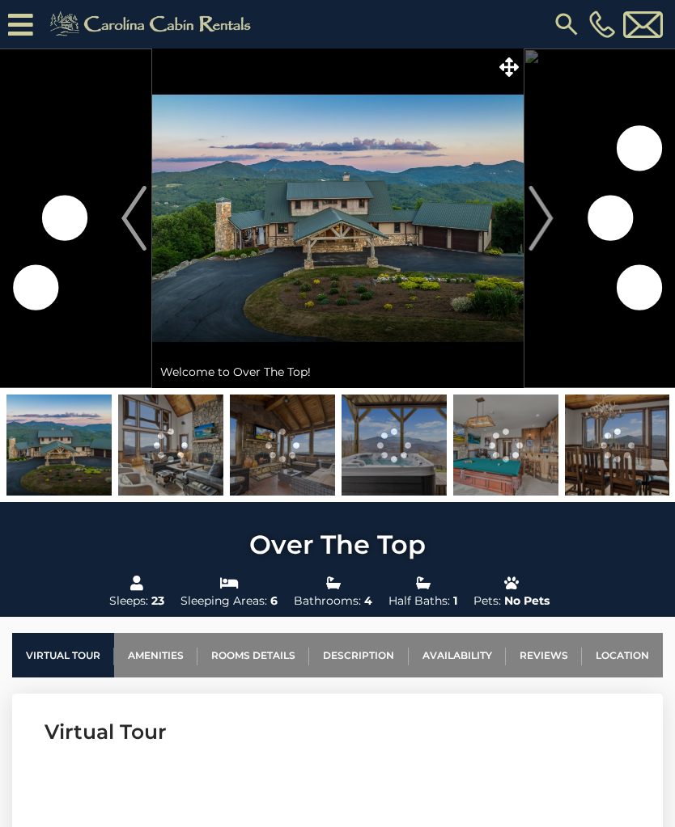
click at [510, 72] on icon at bounding box center [508, 66] width 19 height 19
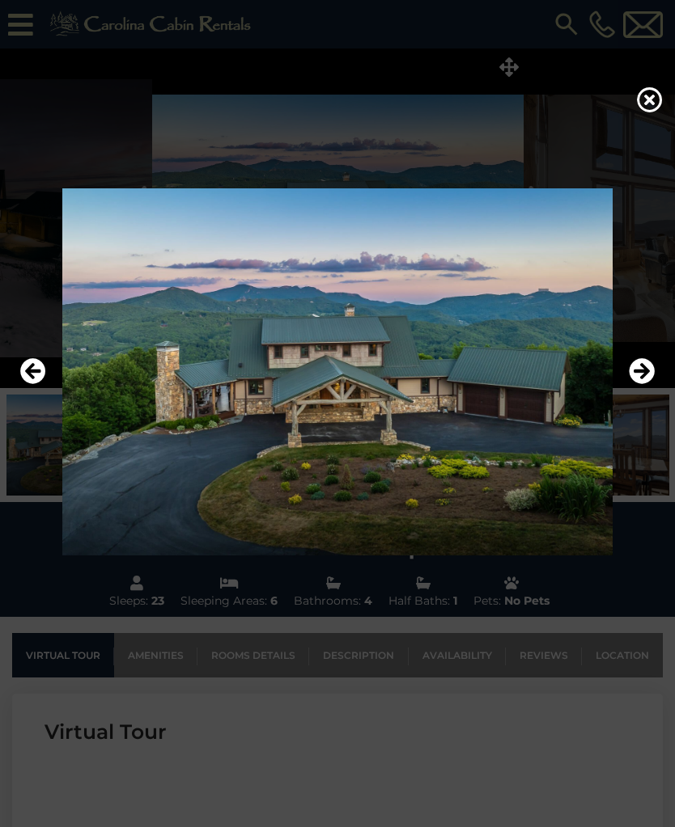
click at [628, 384] on icon "Next" at bounding box center [641, 371] width 26 height 26
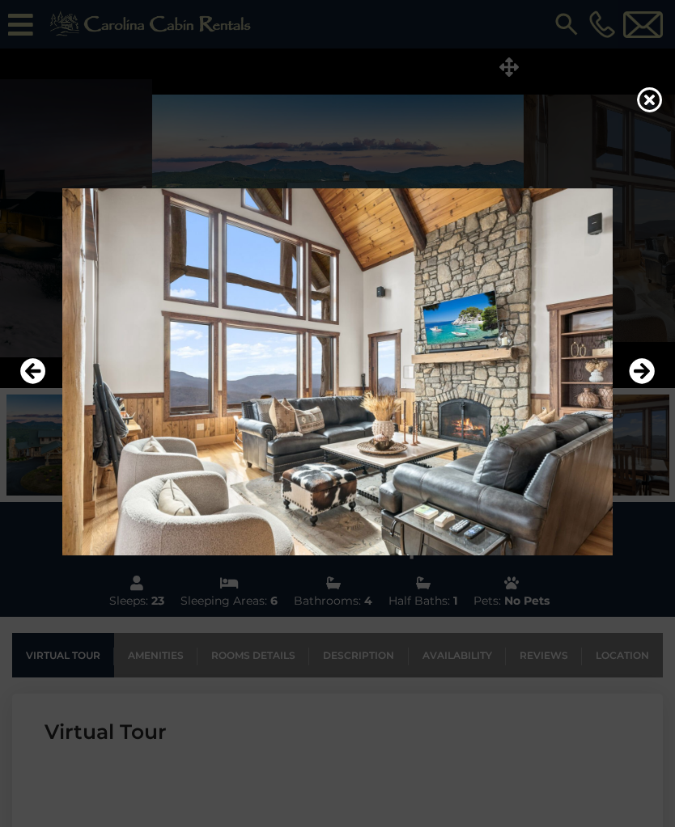
click at [628, 383] on img at bounding box center [337, 371] width 642 height 367
click at [635, 384] on icon "Next" at bounding box center [641, 371] width 26 height 26
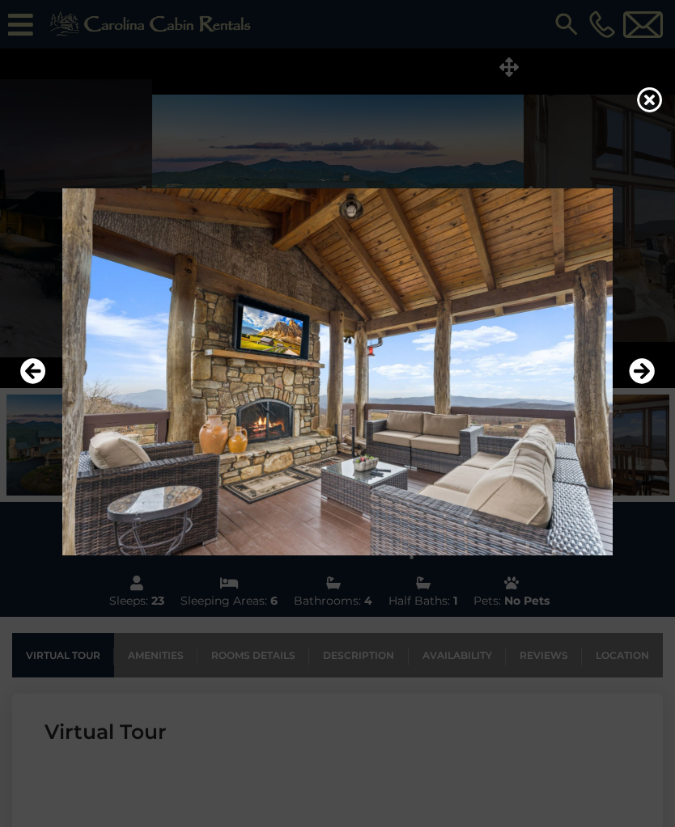
click at [632, 384] on icon "Next" at bounding box center [641, 371] width 26 height 26
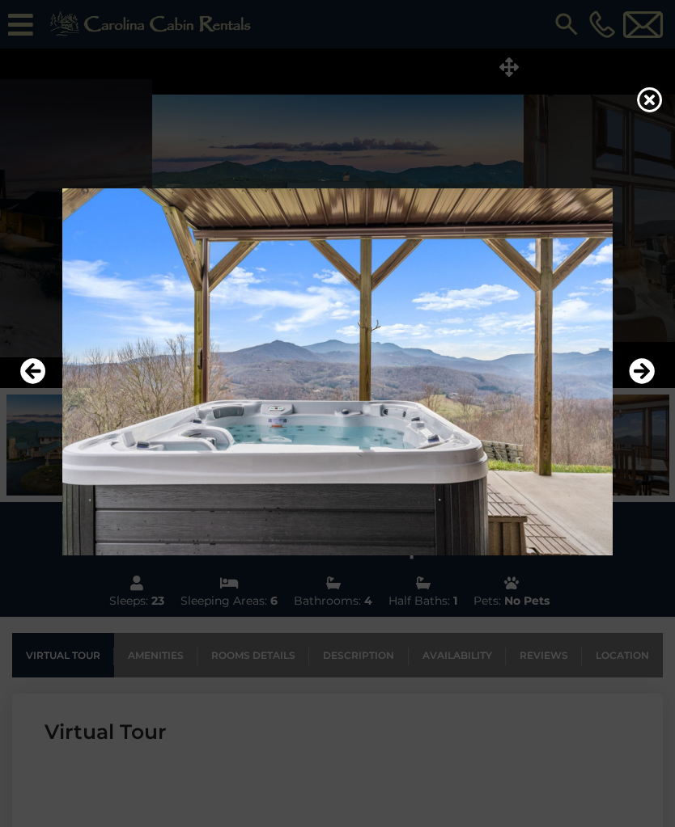
click at [31, 384] on icon "Previous" at bounding box center [33, 371] width 26 height 26
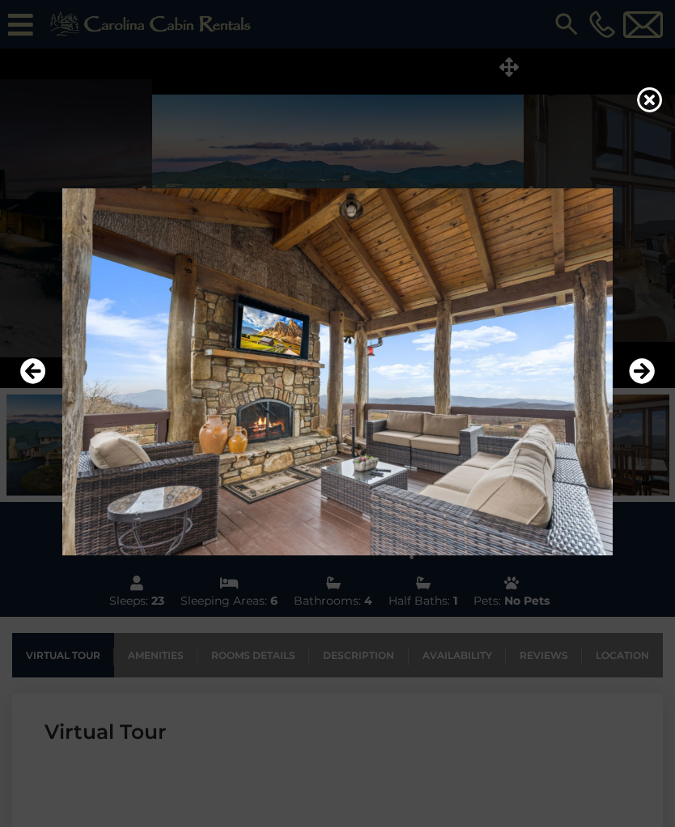
click at [641, 384] on icon "Next" at bounding box center [641, 371] width 26 height 26
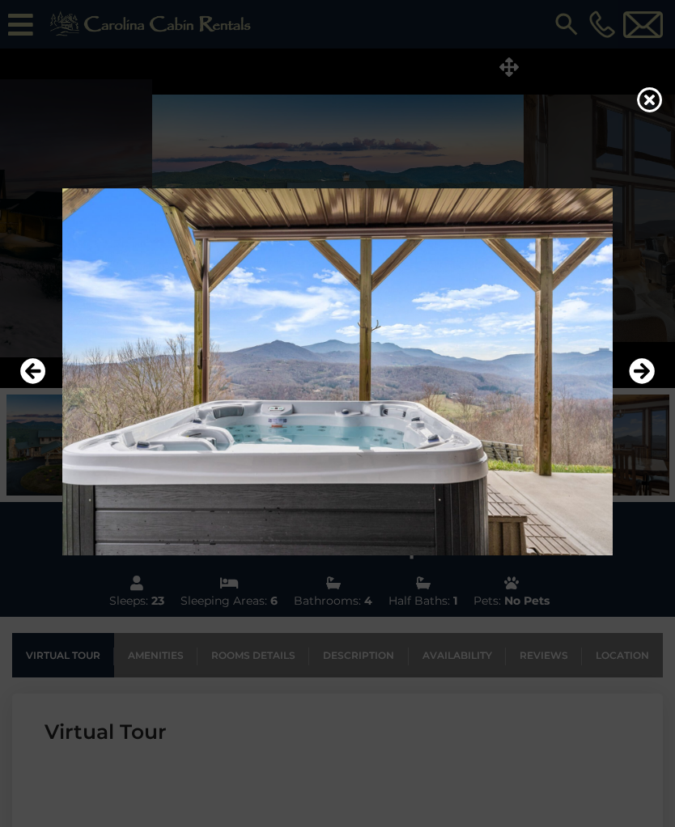
click at [640, 384] on icon "Next" at bounding box center [641, 371] width 26 height 26
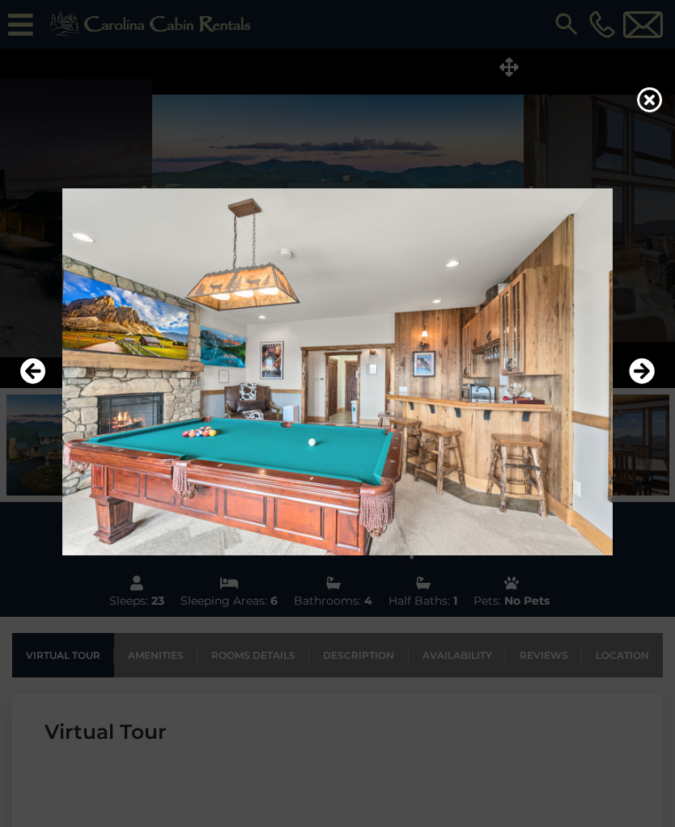
click at [643, 384] on icon "Next" at bounding box center [641, 371] width 26 height 26
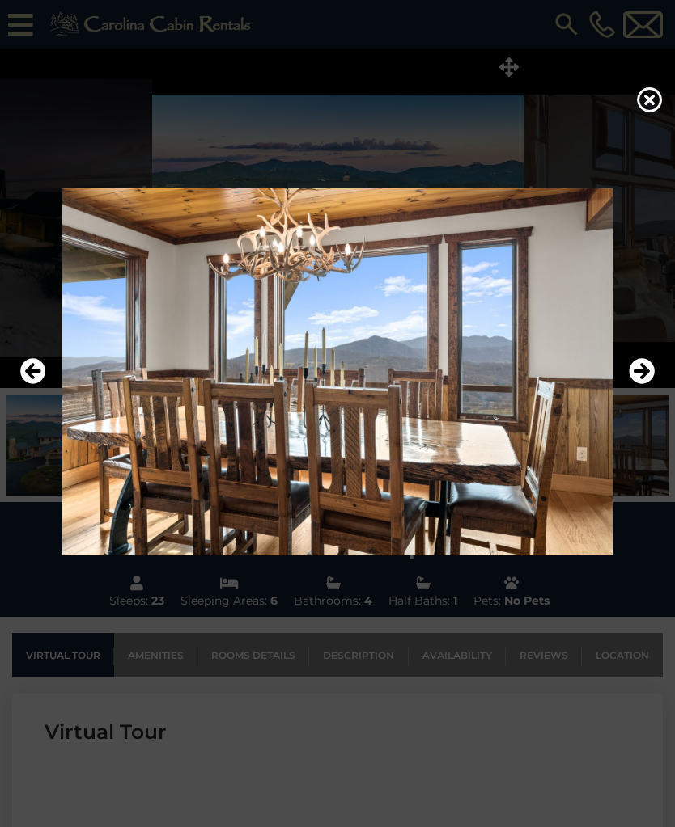
click at [632, 384] on icon "Next" at bounding box center [641, 371] width 26 height 26
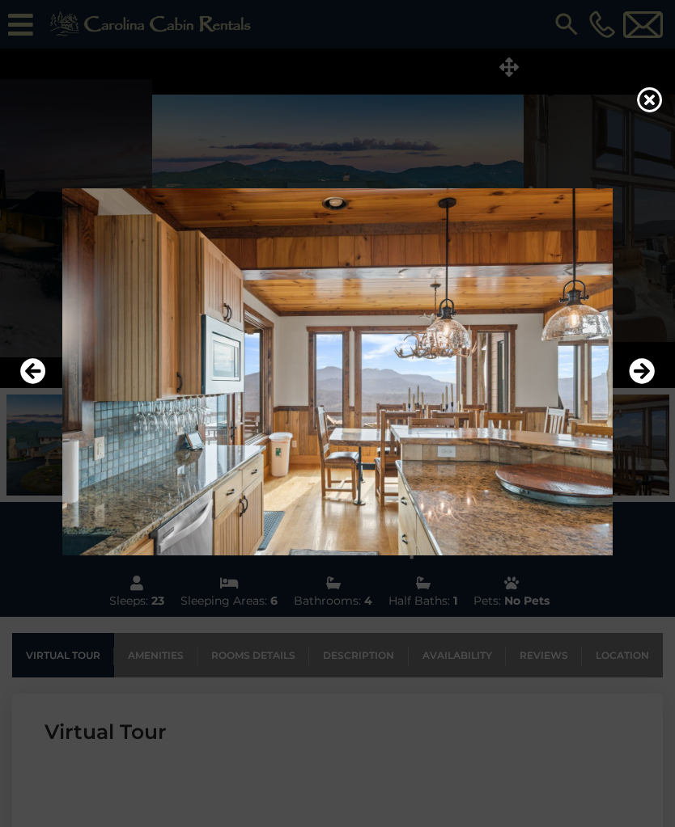
click at [637, 384] on icon "Next" at bounding box center [641, 371] width 26 height 26
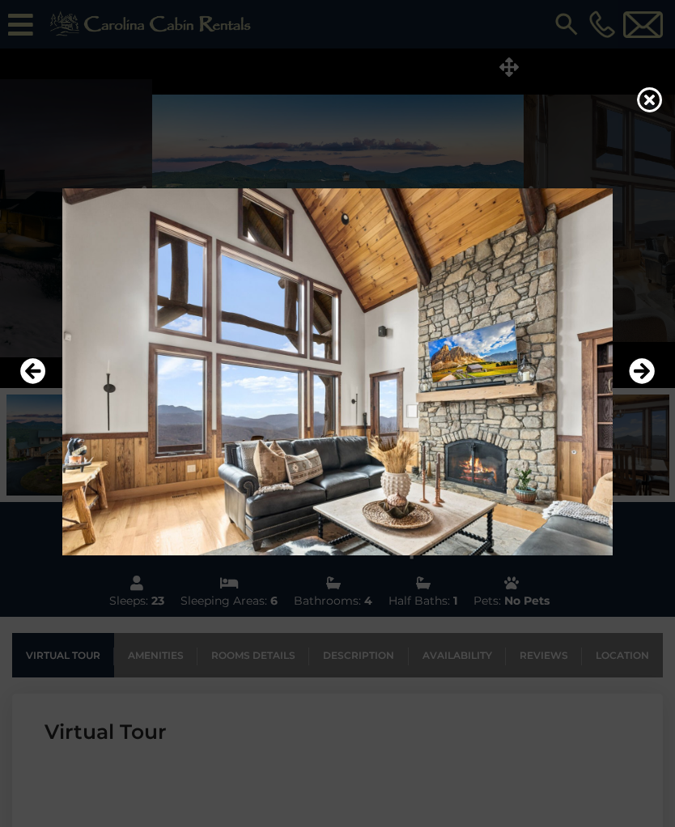
click at [638, 384] on icon "Next" at bounding box center [641, 371] width 26 height 26
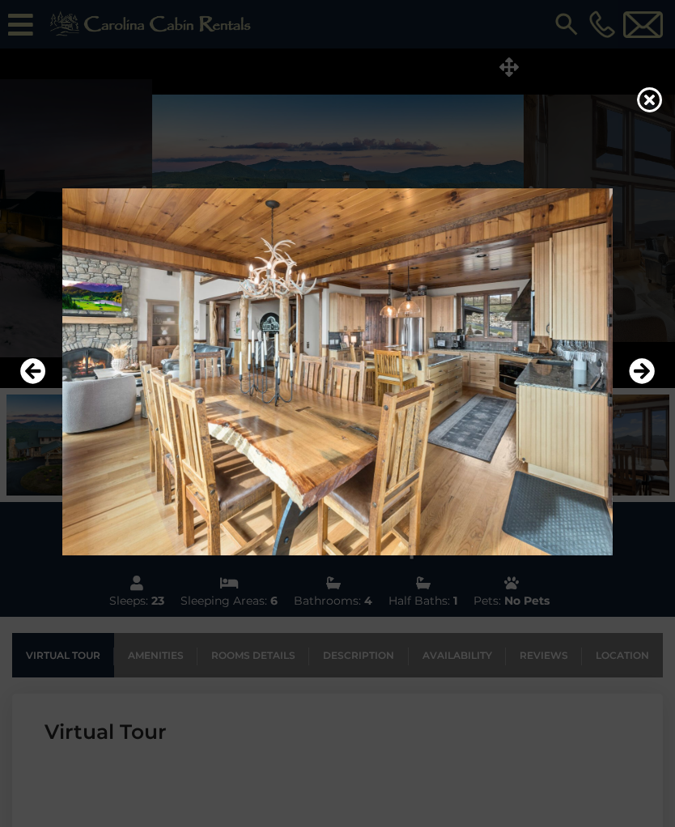
click at [632, 384] on icon "Next" at bounding box center [641, 371] width 26 height 26
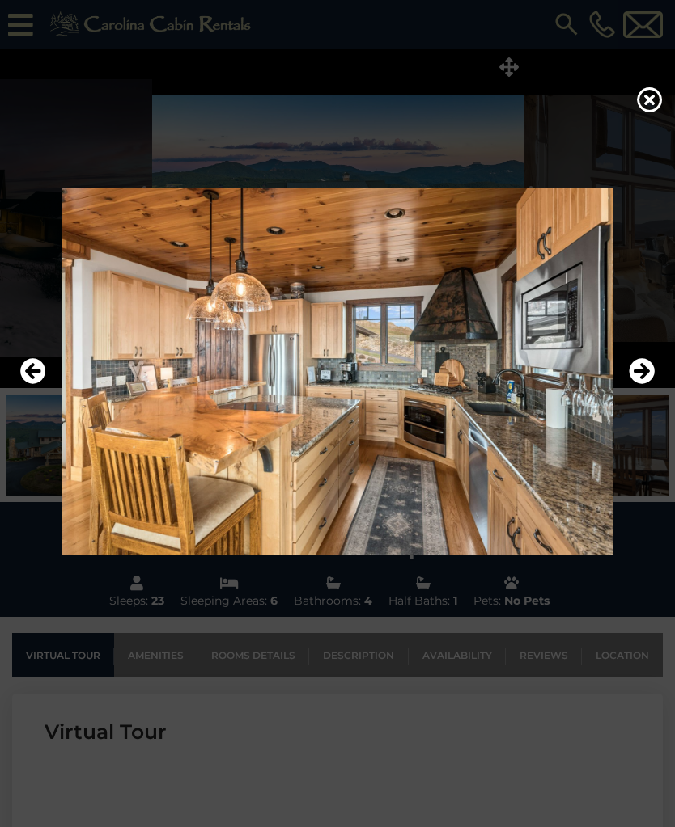
click at [633, 384] on icon "Next" at bounding box center [641, 371] width 26 height 26
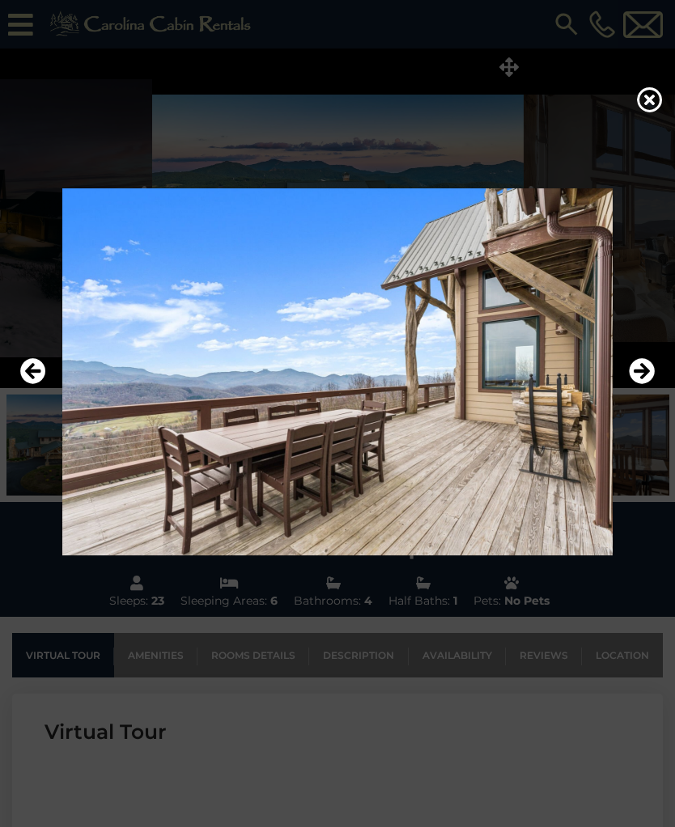
click at [639, 384] on icon "Next" at bounding box center [641, 371] width 26 height 26
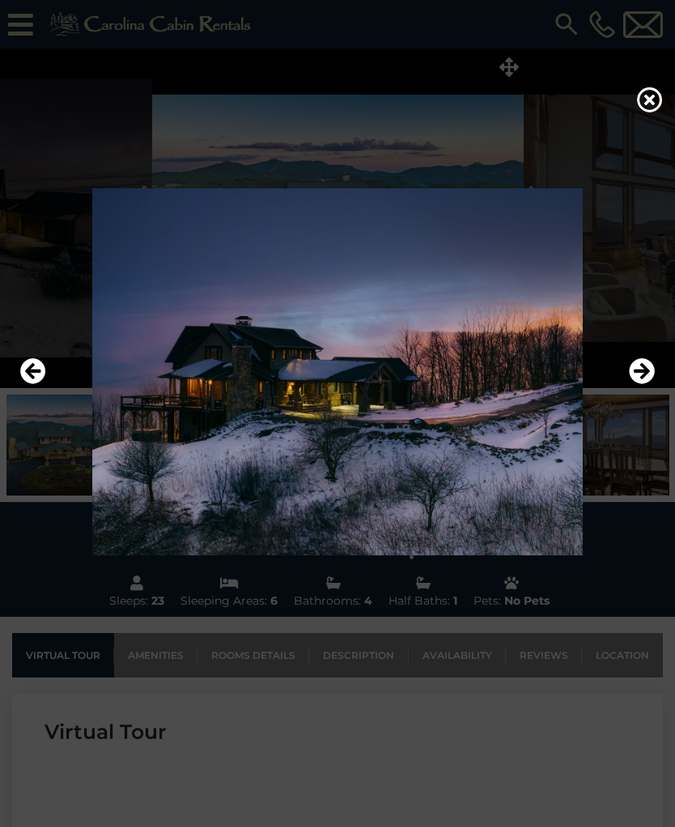
click at [636, 384] on icon "Next" at bounding box center [641, 371] width 26 height 26
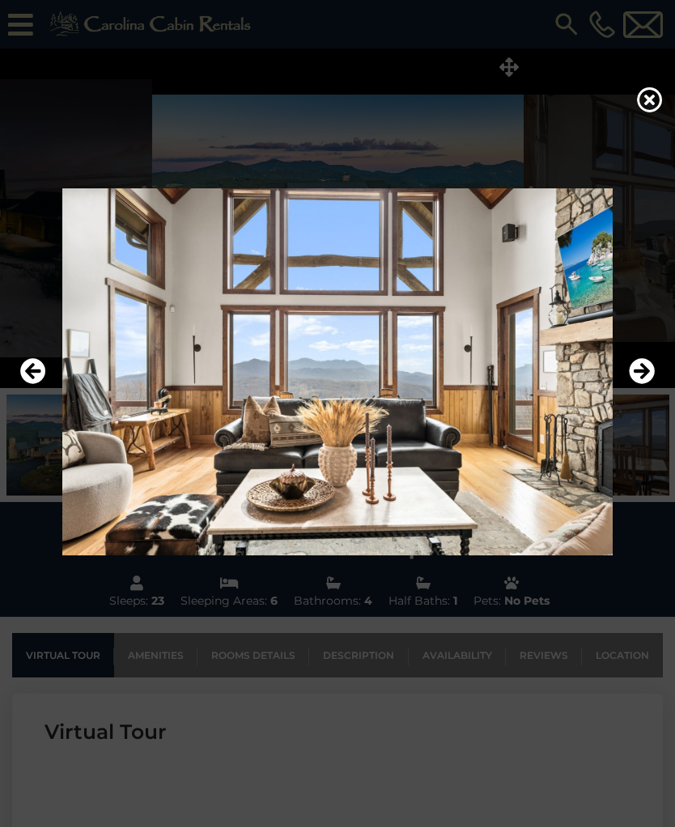
click at [637, 384] on icon "Next" at bounding box center [641, 371] width 26 height 26
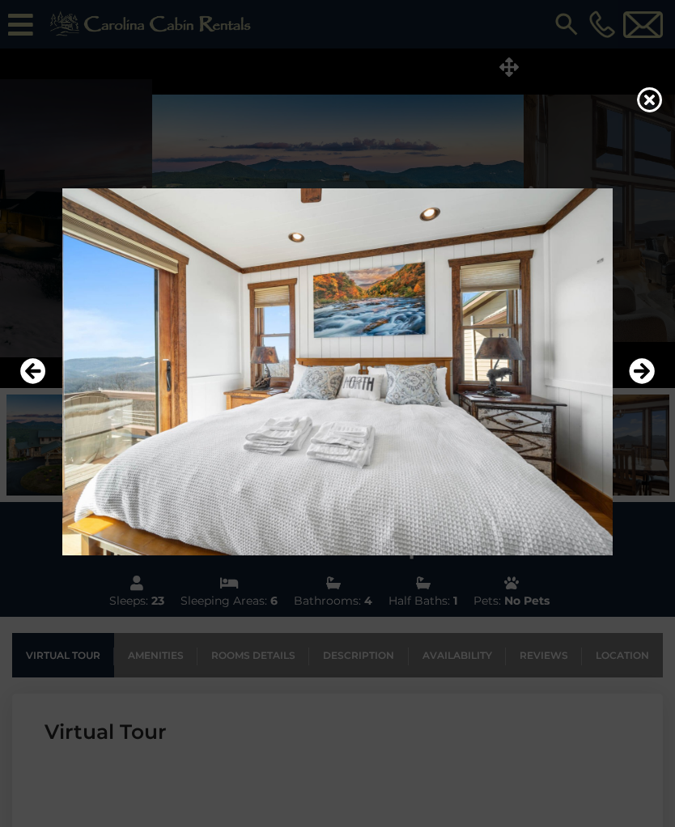
click at [641, 384] on icon "Next" at bounding box center [641, 371] width 26 height 26
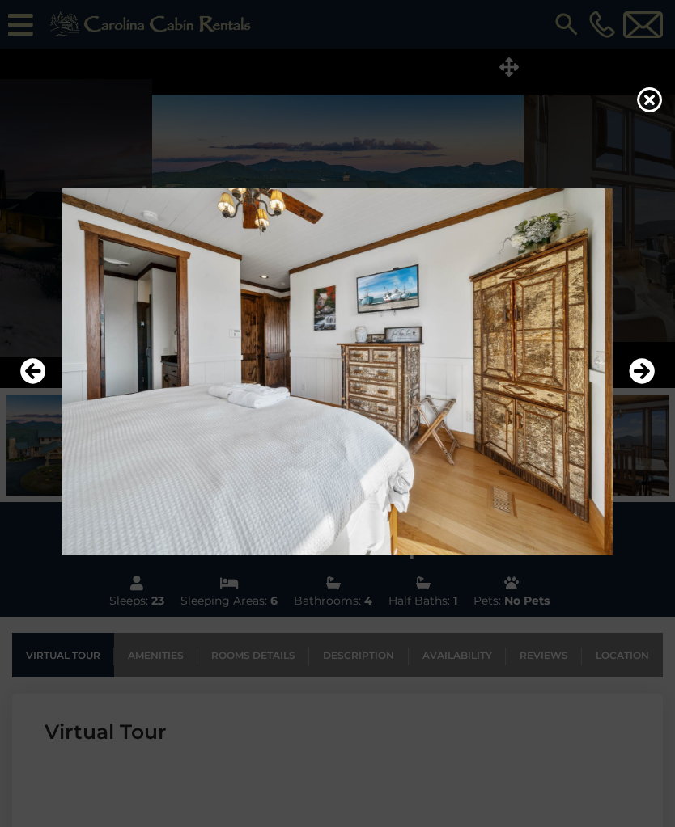
click at [639, 384] on icon "Next" at bounding box center [641, 371] width 26 height 26
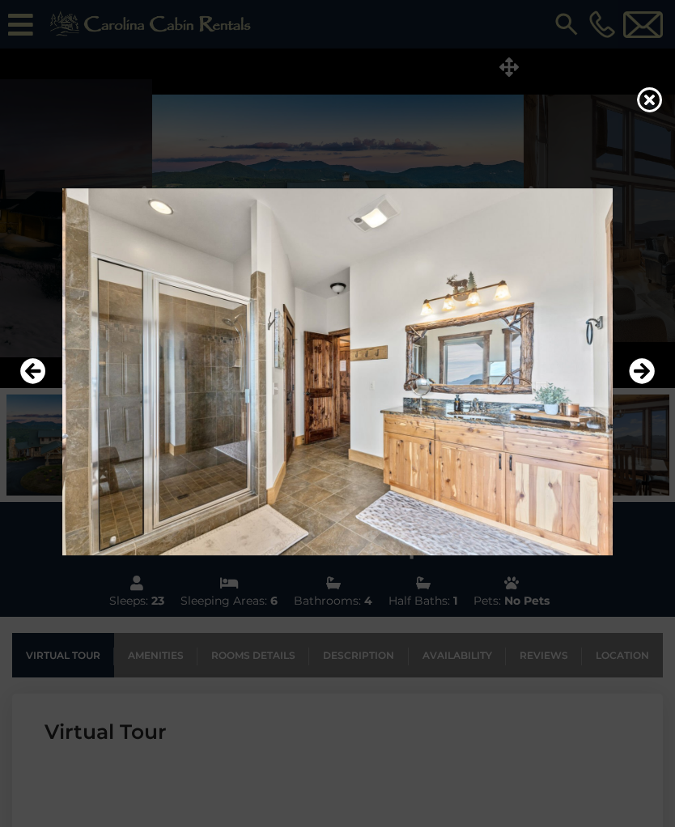
click at [636, 384] on icon "Next" at bounding box center [641, 371] width 26 height 26
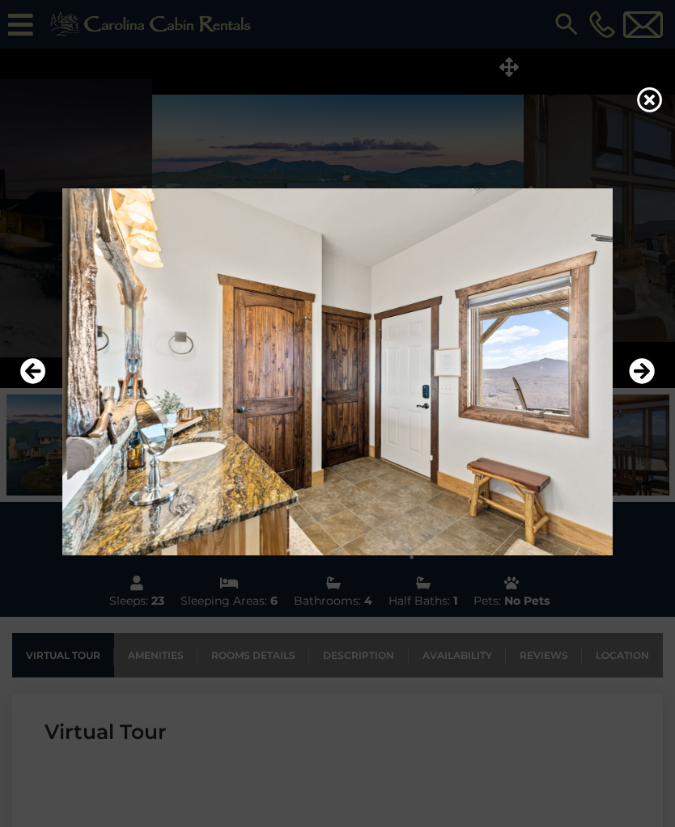
click at [638, 384] on icon "Next" at bounding box center [641, 371] width 26 height 26
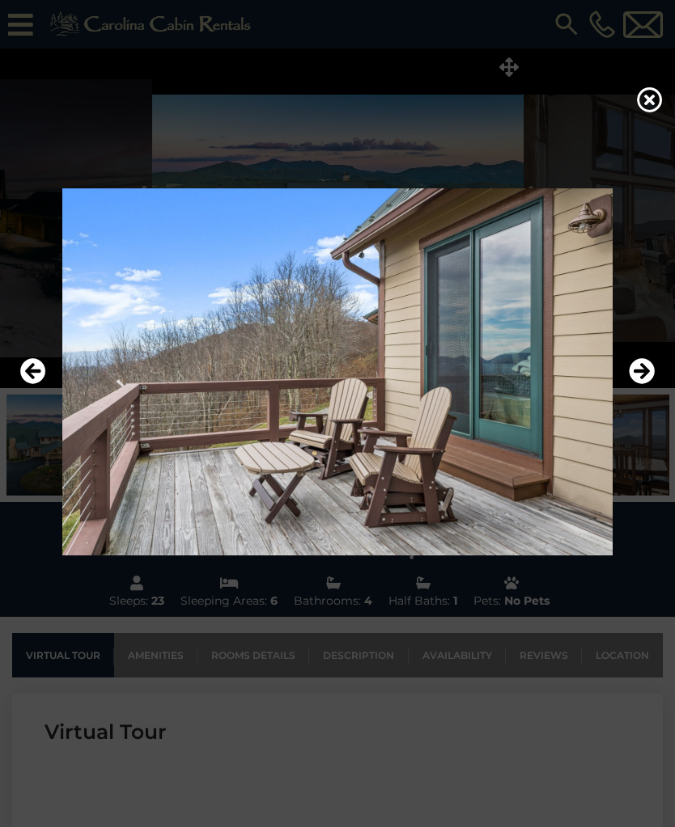
click at [642, 384] on icon "Next" at bounding box center [641, 371] width 26 height 26
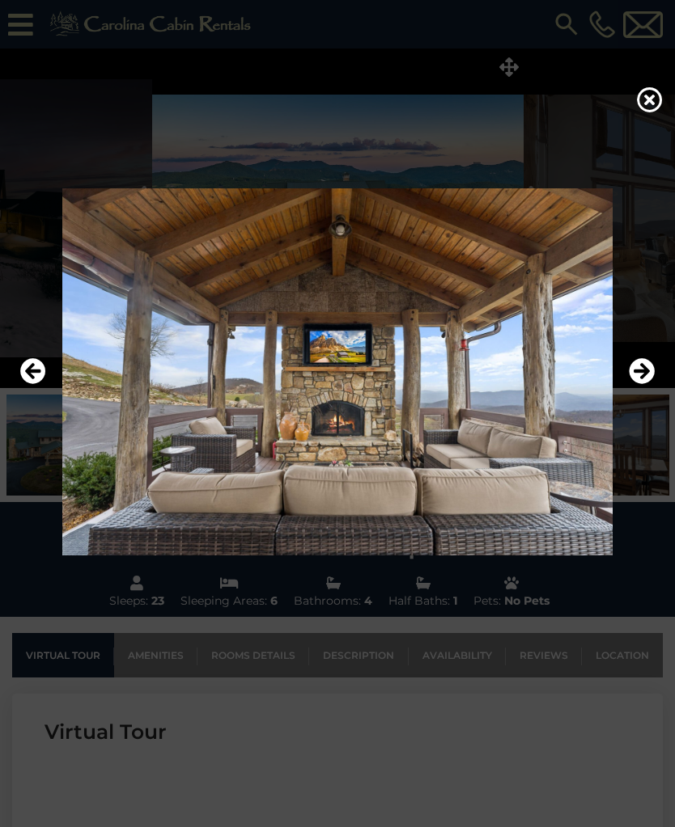
click at [641, 384] on icon "Next" at bounding box center [641, 371] width 26 height 26
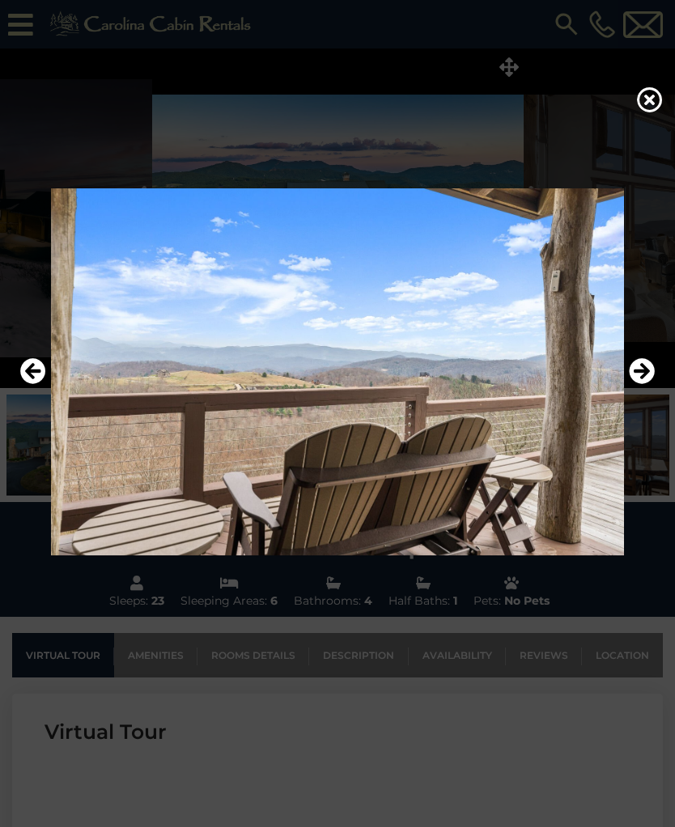
click at [637, 384] on icon "Next" at bounding box center [641, 371] width 26 height 26
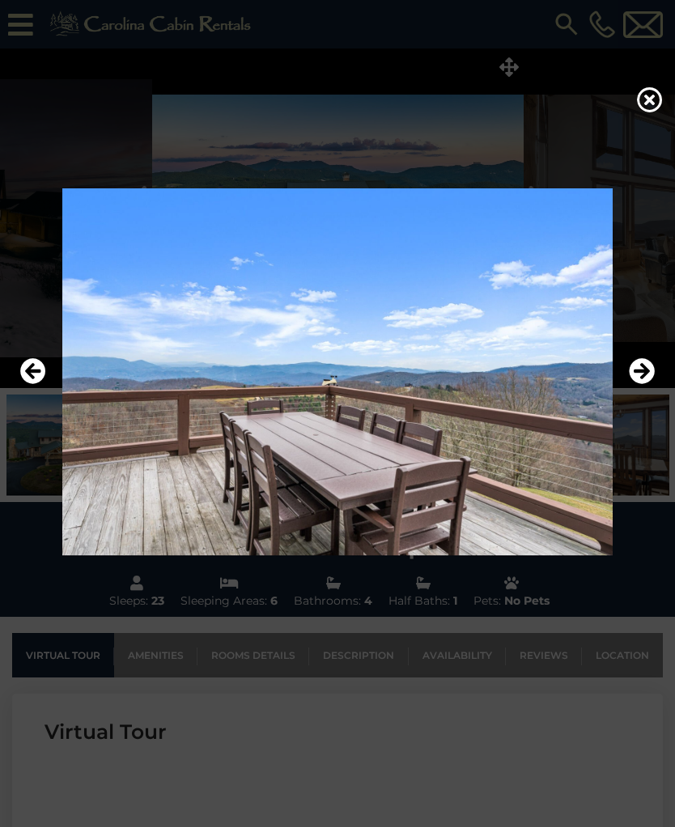
click at [639, 384] on icon "Next" at bounding box center [641, 371] width 26 height 26
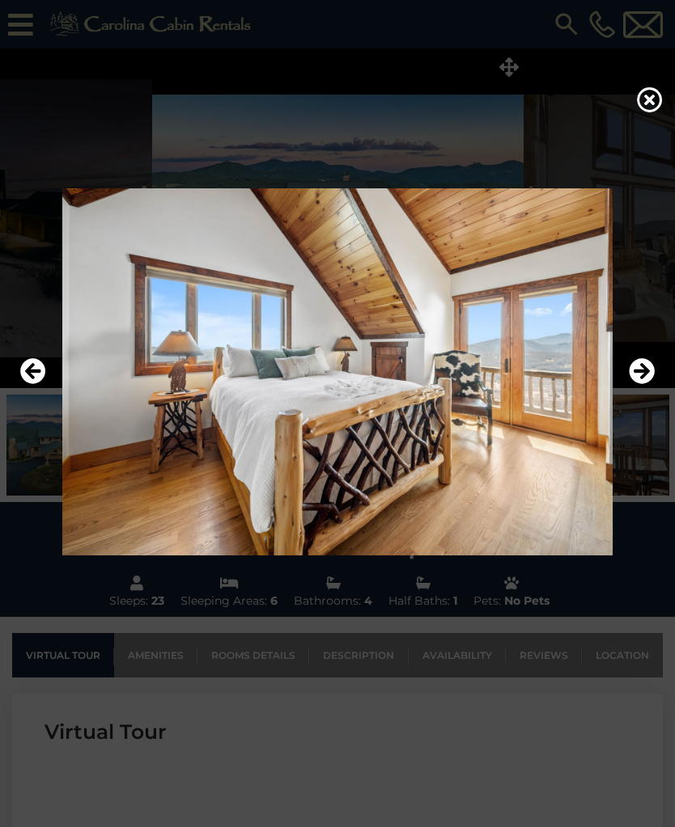
click at [642, 391] on button "Next" at bounding box center [641, 371] width 26 height 37
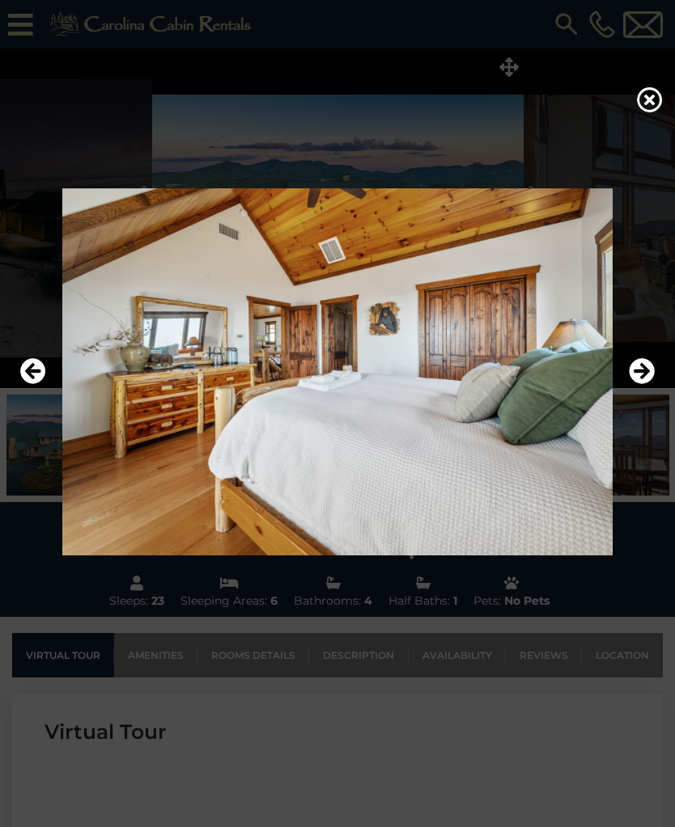
click at [636, 384] on icon "Next" at bounding box center [641, 371] width 26 height 26
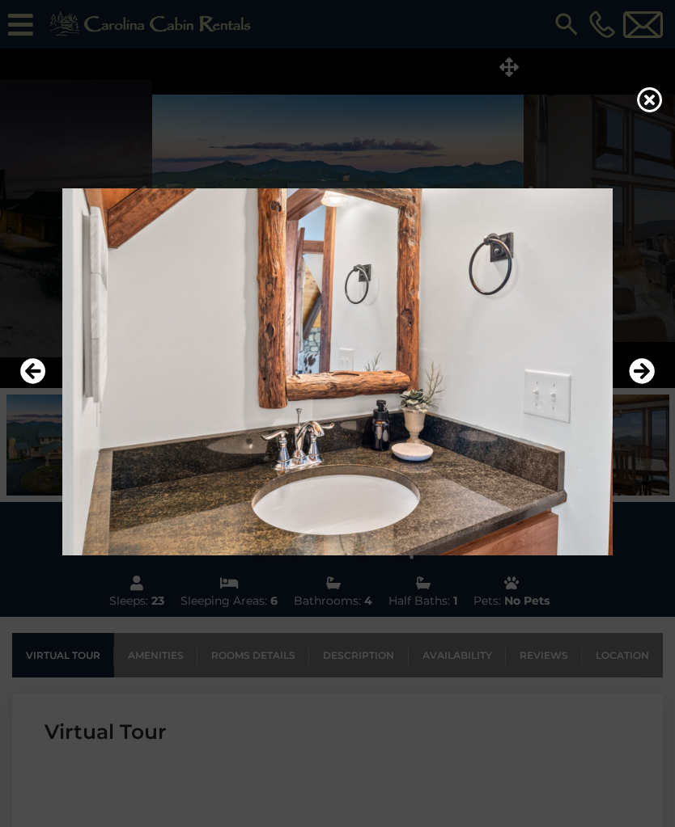
click at [639, 384] on icon "Next" at bounding box center [641, 371] width 26 height 26
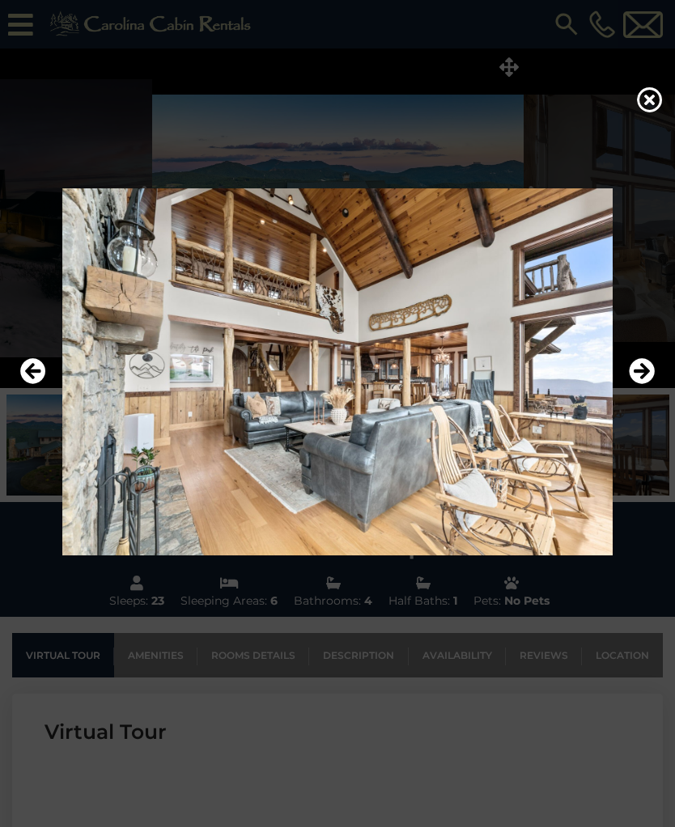
click at [641, 384] on icon "Next" at bounding box center [641, 371] width 26 height 26
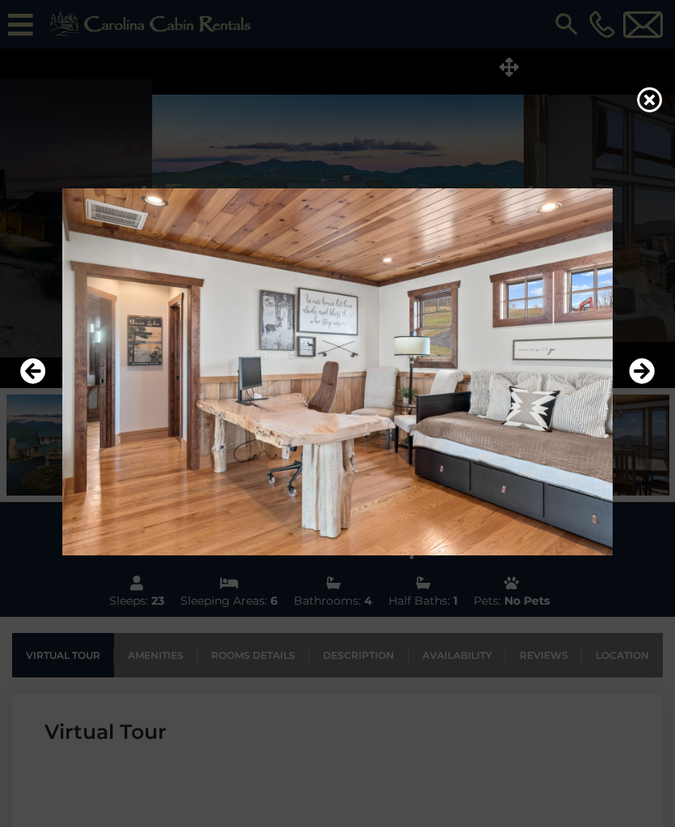
click at [641, 384] on icon "Next" at bounding box center [641, 371] width 26 height 26
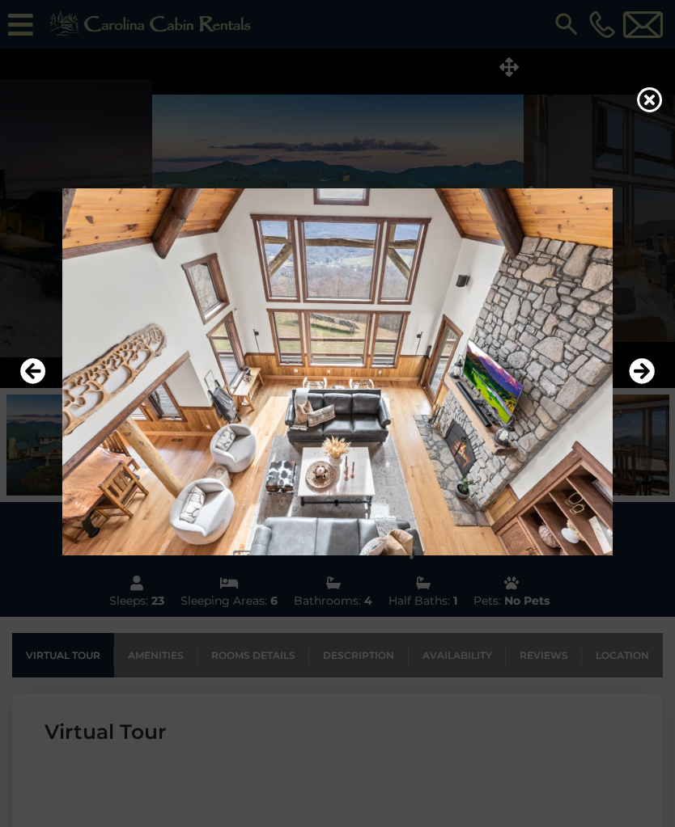
click at [643, 384] on icon "Next" at bounding box center [641, 371] width 26 height 26
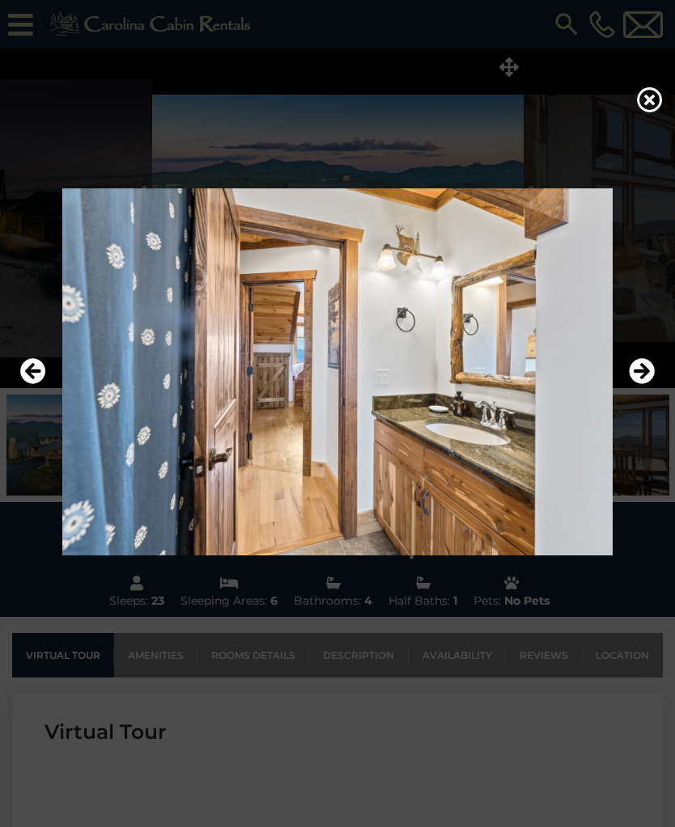
click at [637, 384] on icon "Next" at bounding box center [641, 371] width 26 height 26
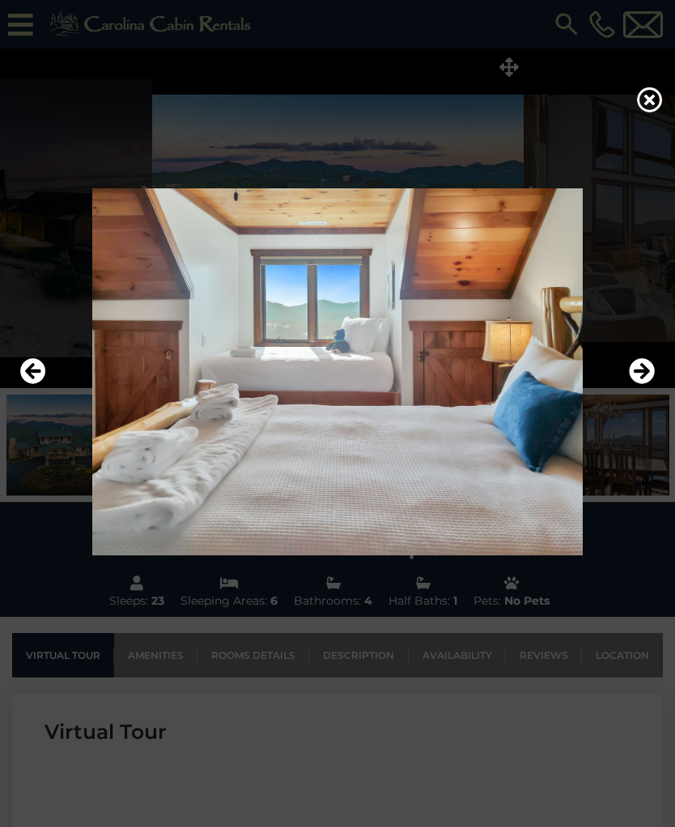
click at [636, 384] on icon "Next" at bounding box center [641, 371] width 26 height 26
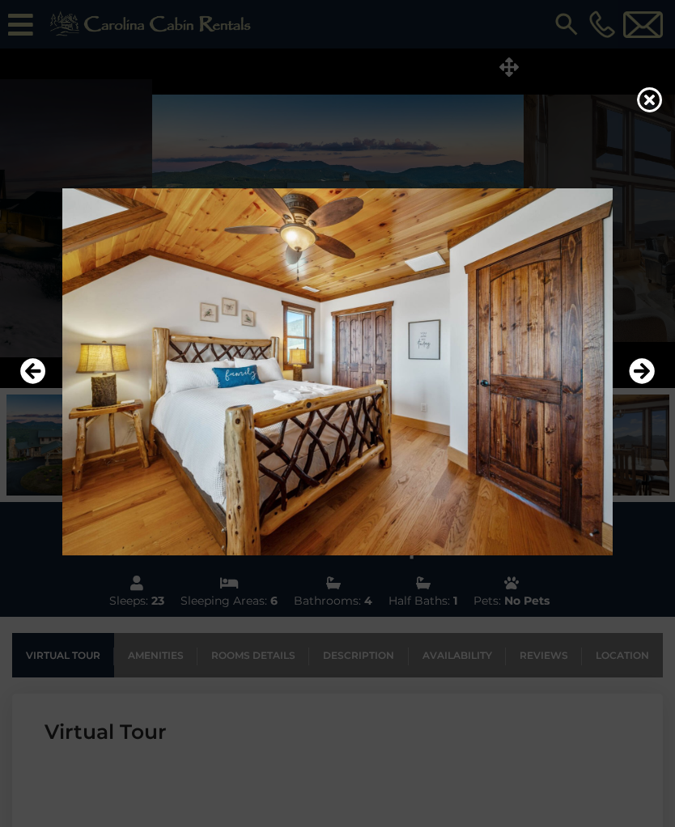
click at [636, 384] on icon "Next" at bounding box center [641, 371] width 26 height 26
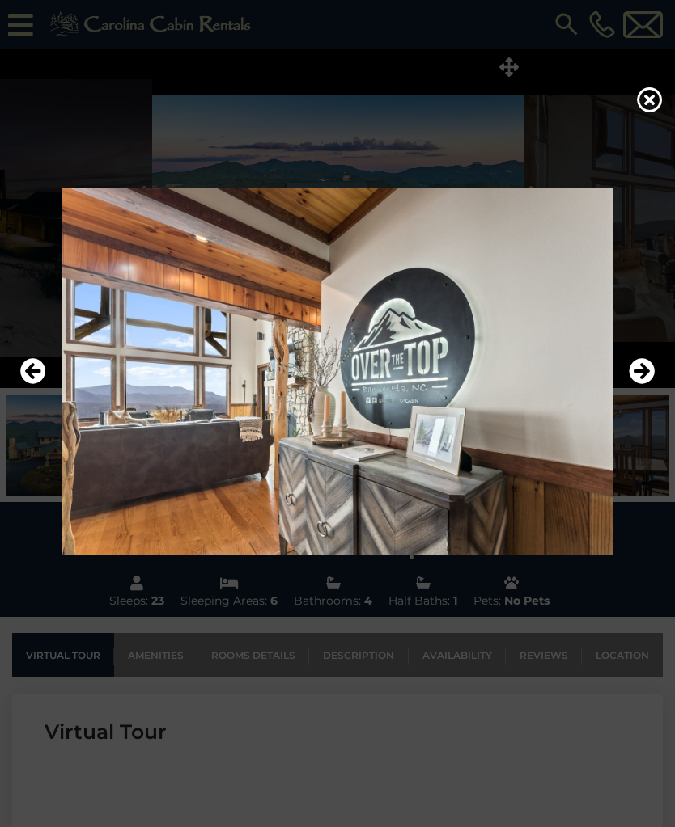
click at [636, 391] on button "Next" at bounding box center [641, 371] width 26 height 37
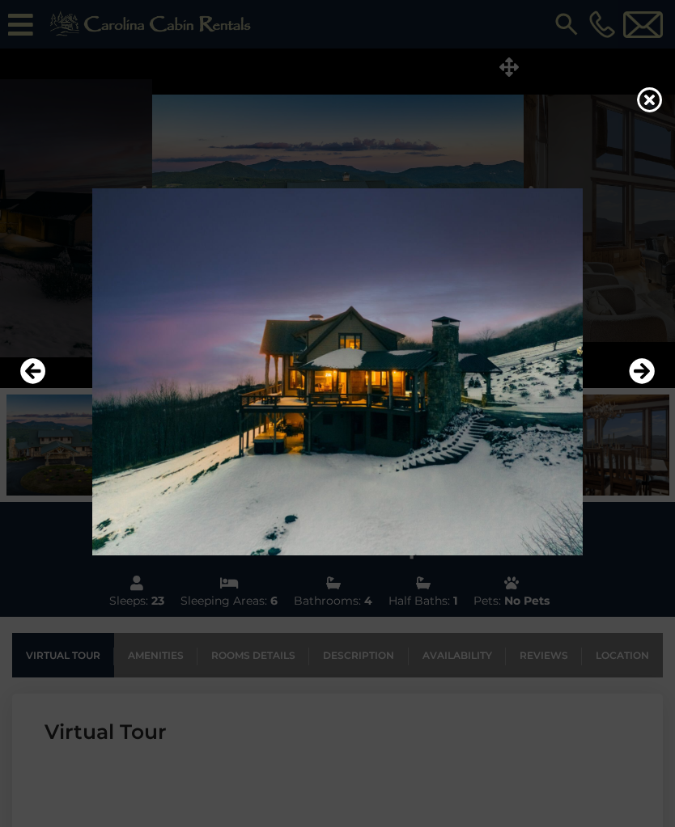
click at [643, 384] on icon "Next" at bounding box center [641, 371] width 26 height 26
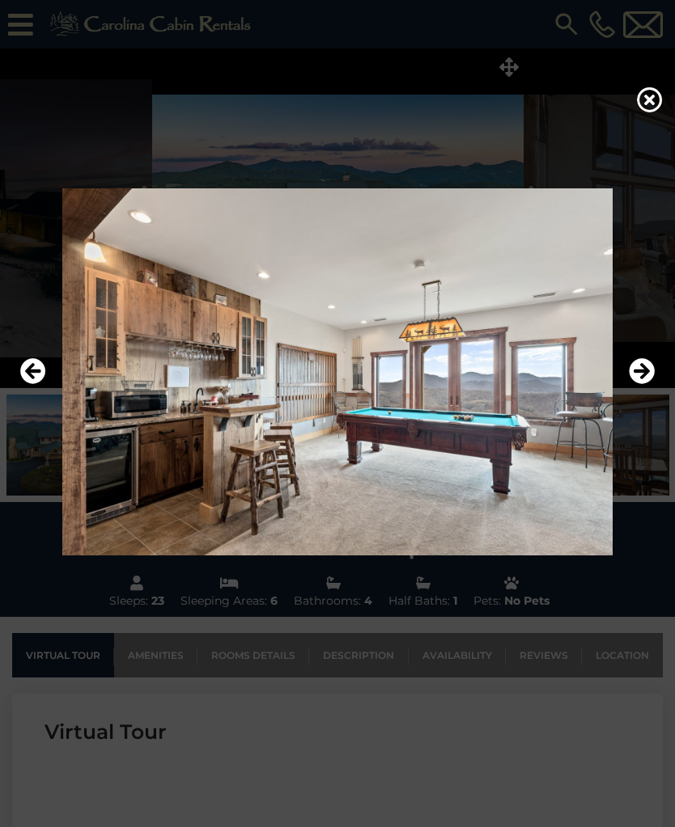
click at [638, 384] on icon "Next" at bounding box center [641, 371] width 26 height 26
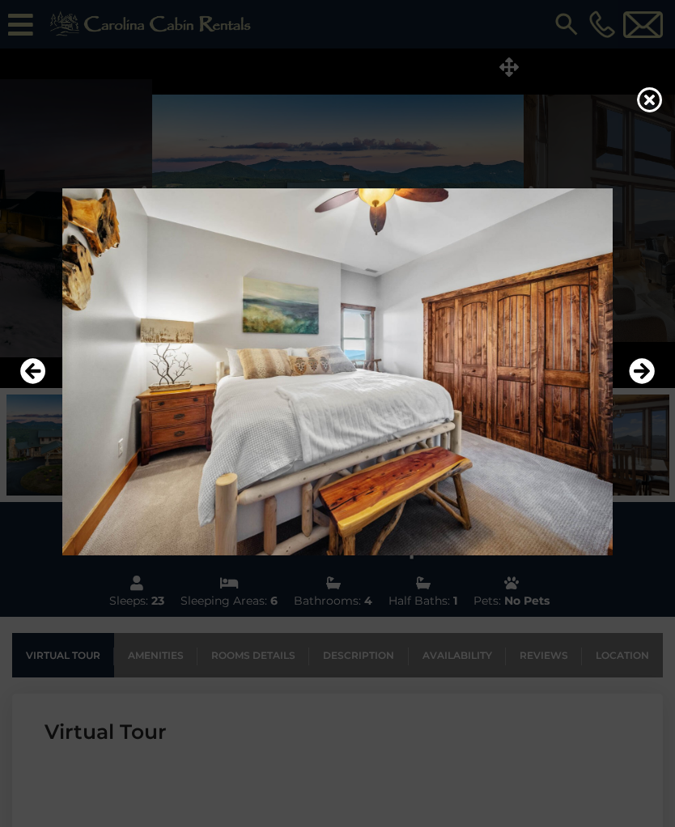
click at [640, 405] on img at bounding box center [337, 371] width 642 height 367
click at [637, 384] on icon "Next" at bounding box center [641, 371] width 26 height 26
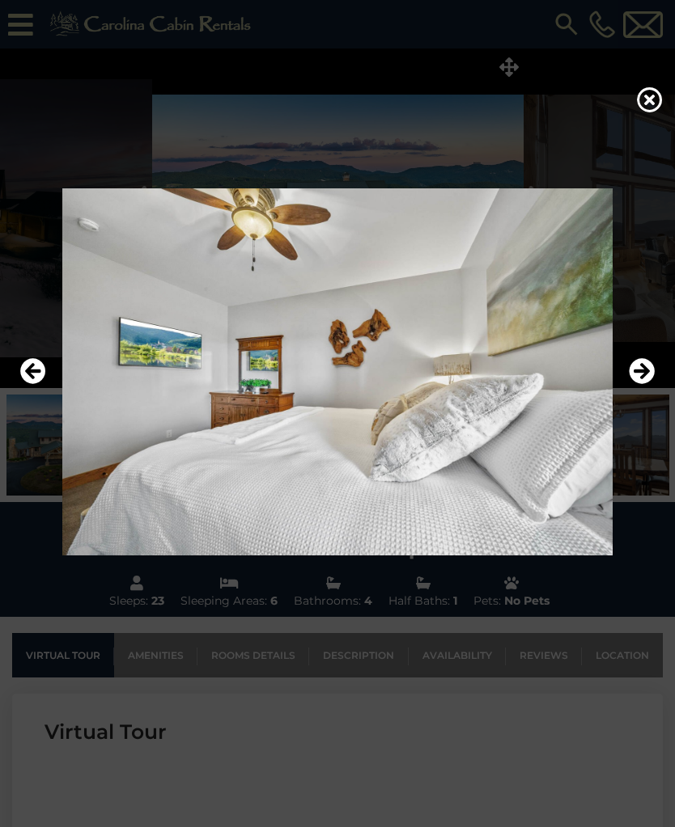
click at [638, 381] on icon "Next" at bounding box center [641, 371] width 26 height 26
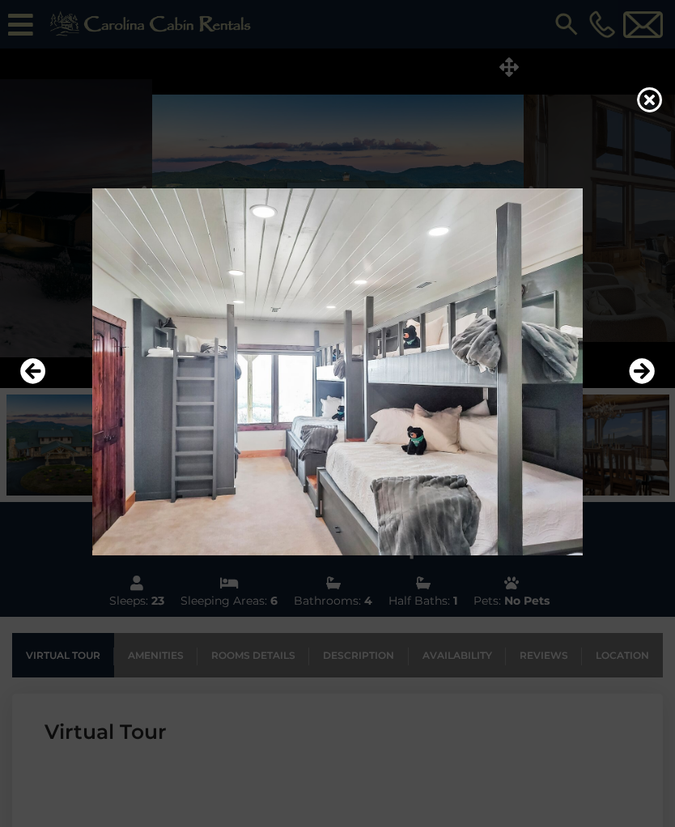
click at [636, 384] on icon "Next" at bounding box center [641, 371] width 26 height 26
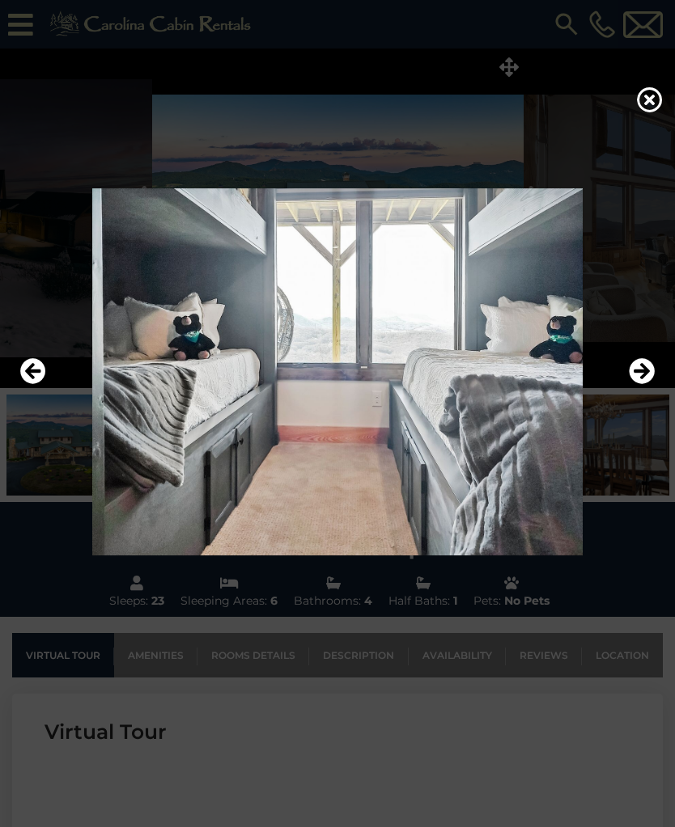
click at [637, 384] on icon "Next" at bounding box center [641, 371] width 26 height 26
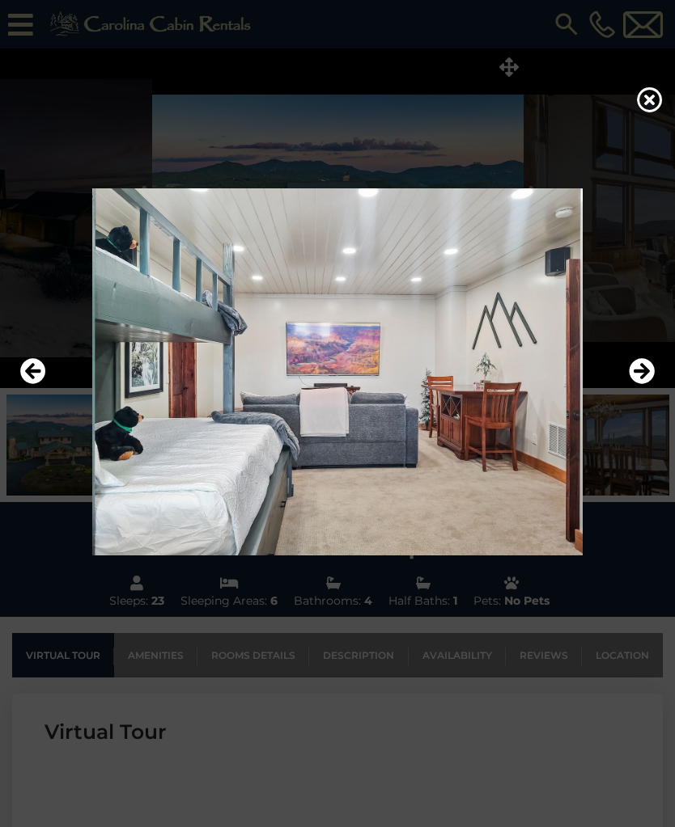
click at [637, 383] on icon "Next" at bounding box center [641, 371] width 26 height 26
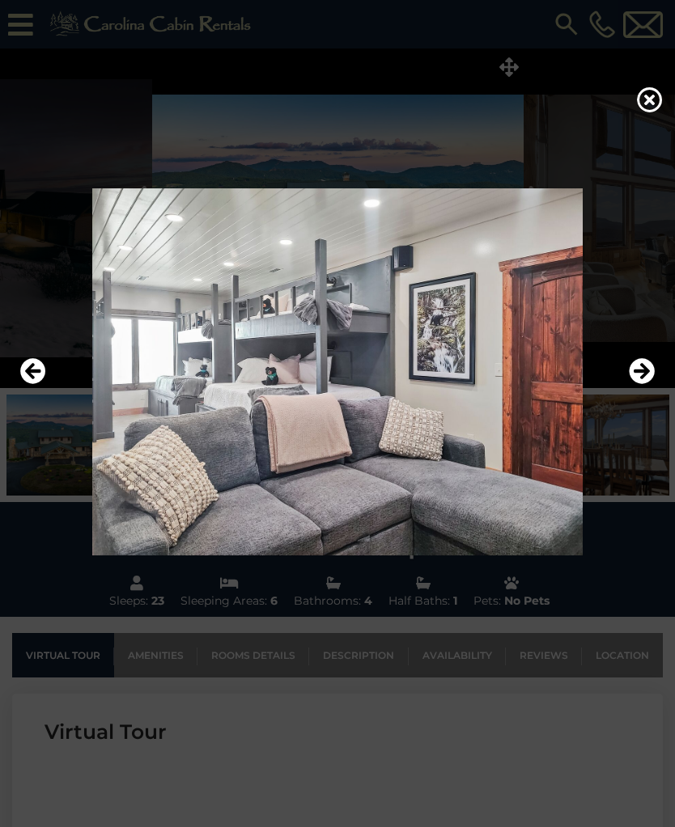
click at [633, 383] on icon "Next" at bounding box center [641, 371] width 26 height 26
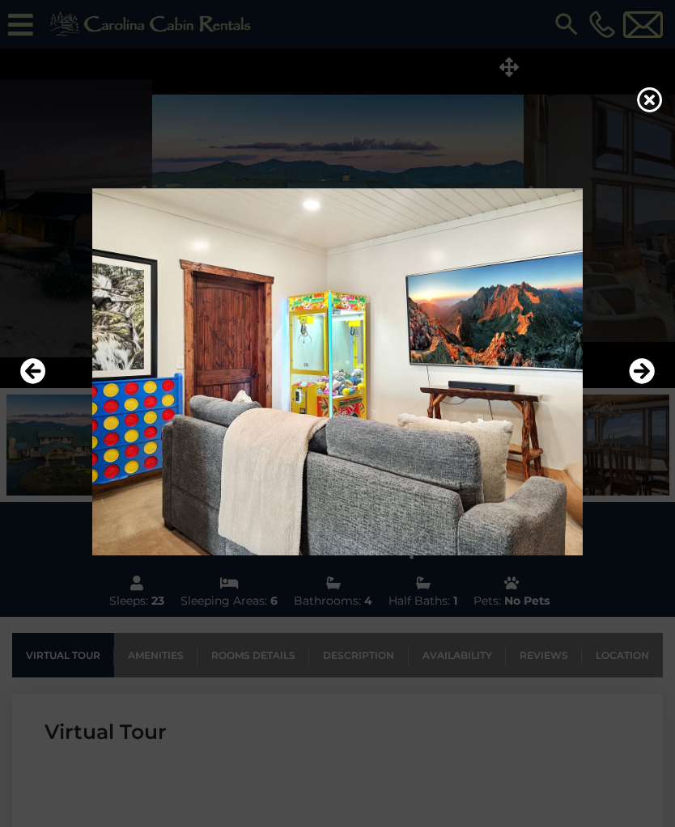
click at [640, 383] on icon "Next" at bounding box center [641, 371] width 26 height 26
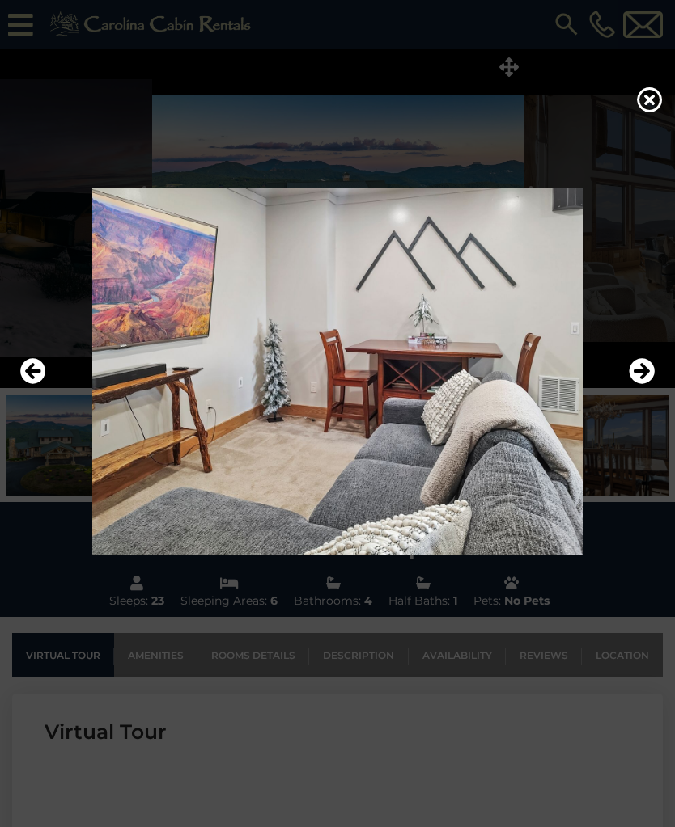
click at [635, 384] on icon "Next" at bounding box center [641, 371] width 26 height 26
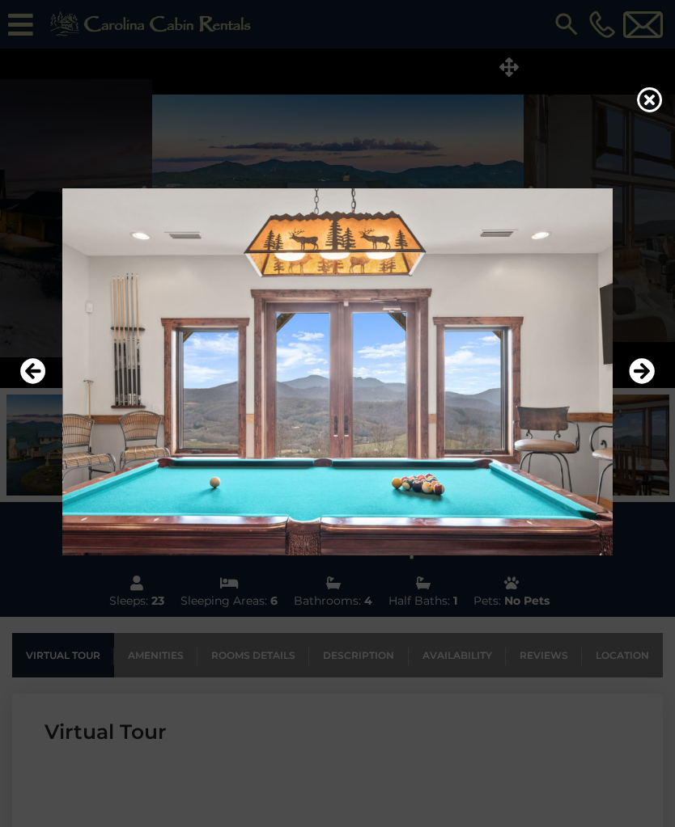
click at [632, 384] on icon "Next" at bounding box center [641, 371] width 26 height 26
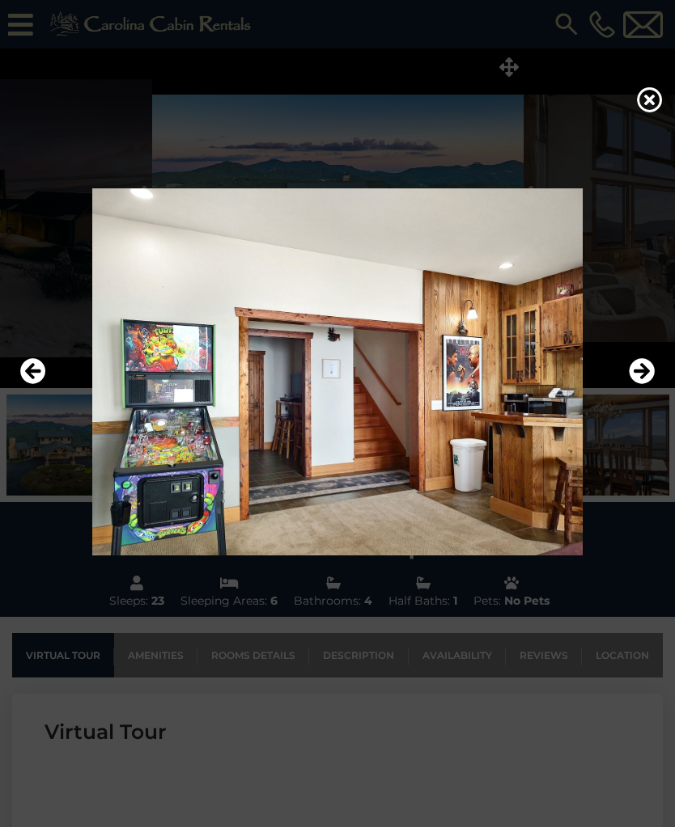
click at [25, 384] on icon "Previous" at bounding box center [33, 371] width 26 height 26
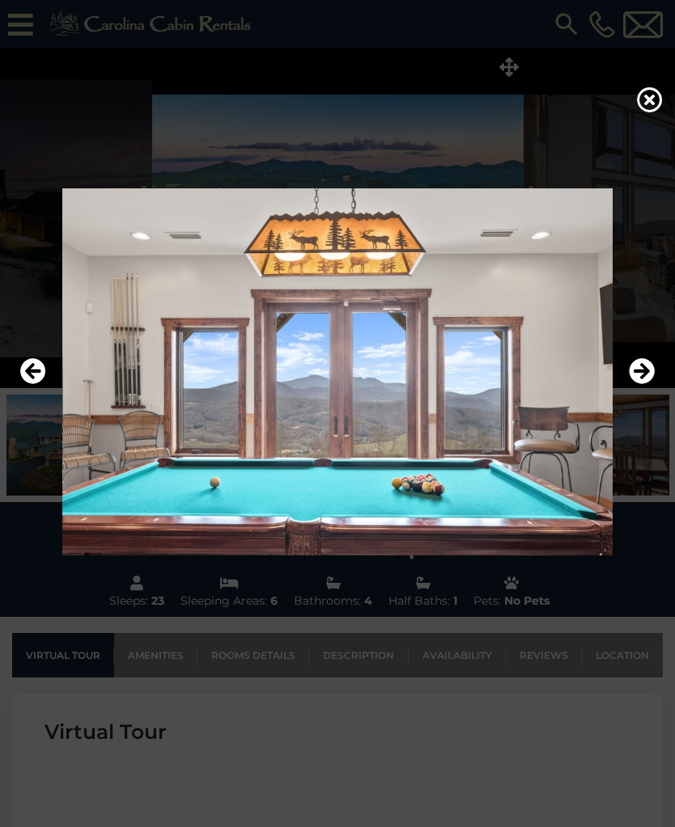
click at [25, 384] on icon "Previous" at bounding box center [33, 371] width 26 height 26
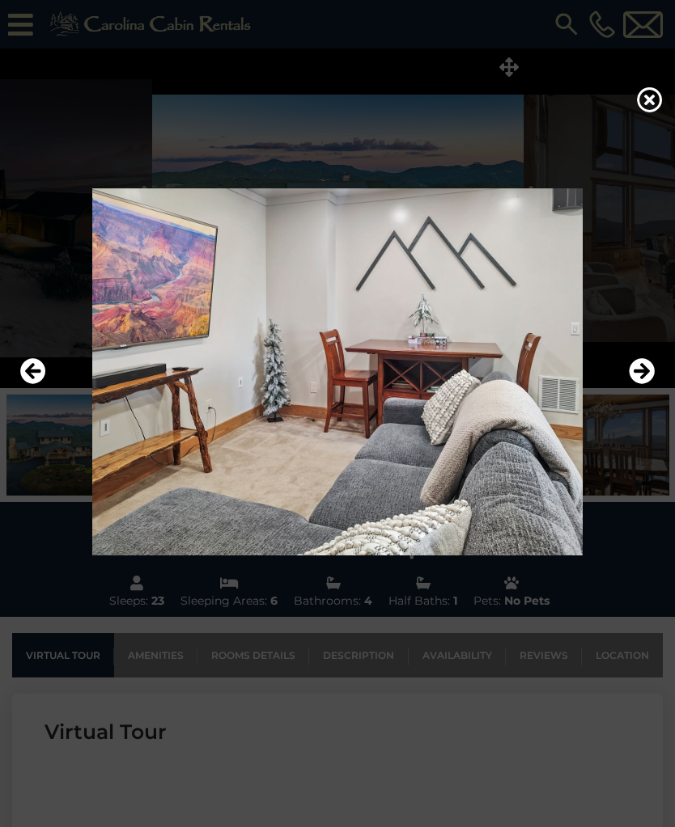
click at [639, 384] on icon "Next" at bounding box center [641, 371] width 26 height 26
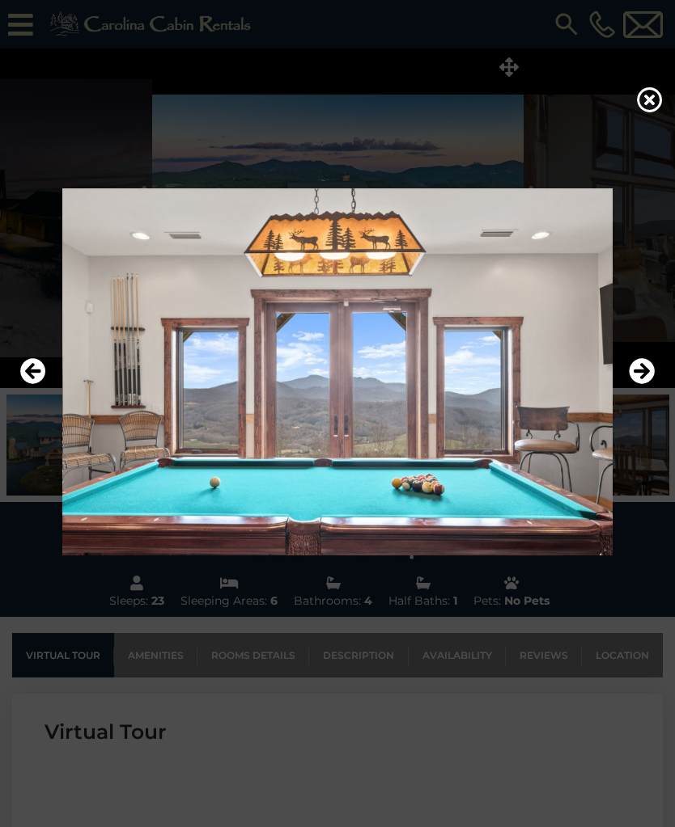
click at [637, 381] on icon "Next" at bounding box center [641, 371] width 26 height 26
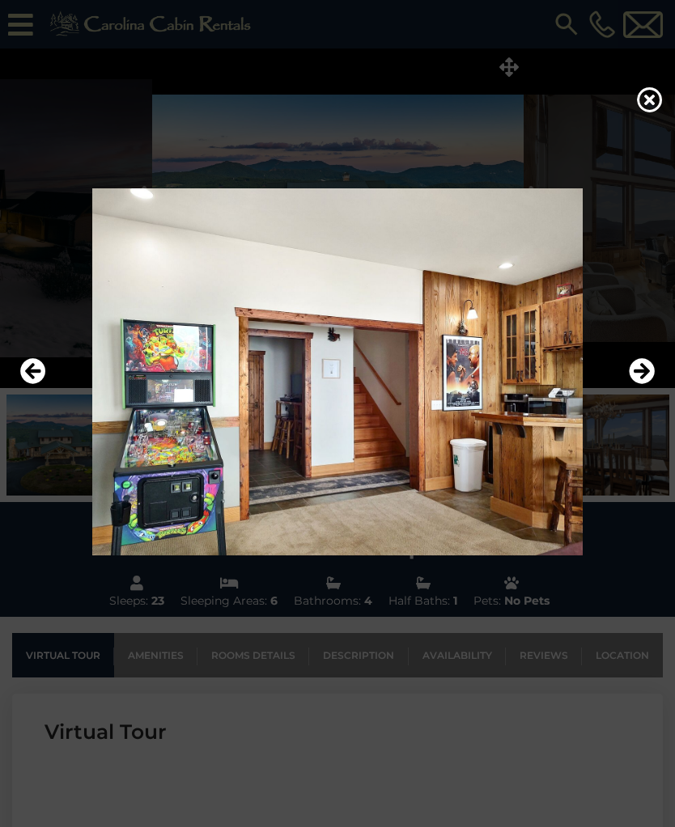
click at [634, 384] on icon "Next" at bounding box center [641, 371] width 26 height 26
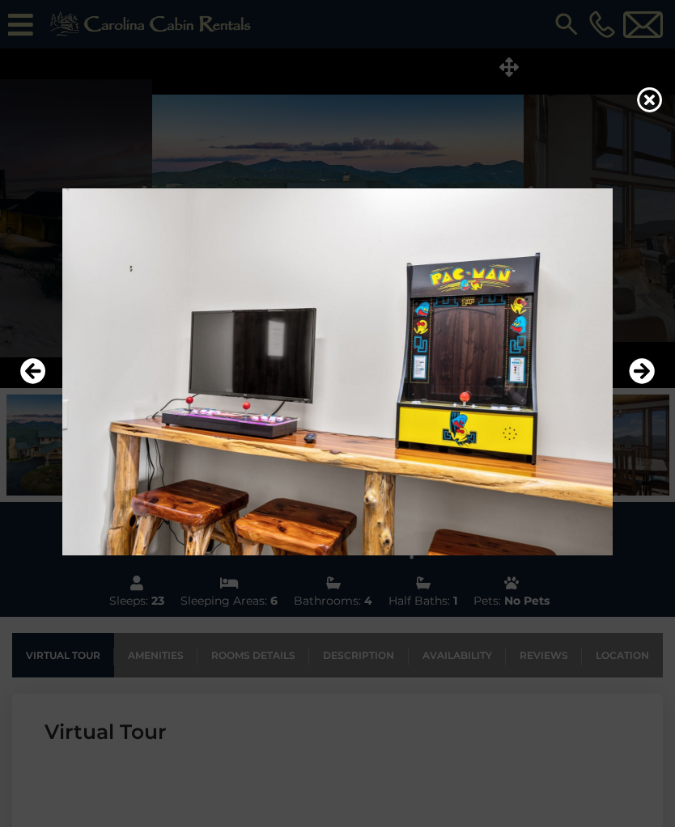
click at [628, 383] on icon "Next" at bounding box center [641, 371] width 26 height 26
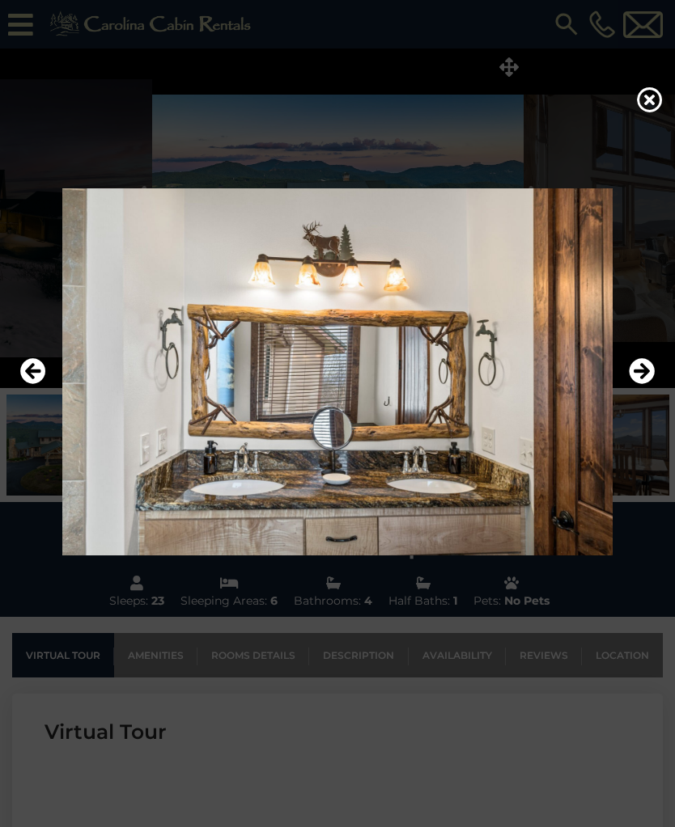
click at [632, 384] on icon "Next" at bounding box center [641, 371] width 26 height 26
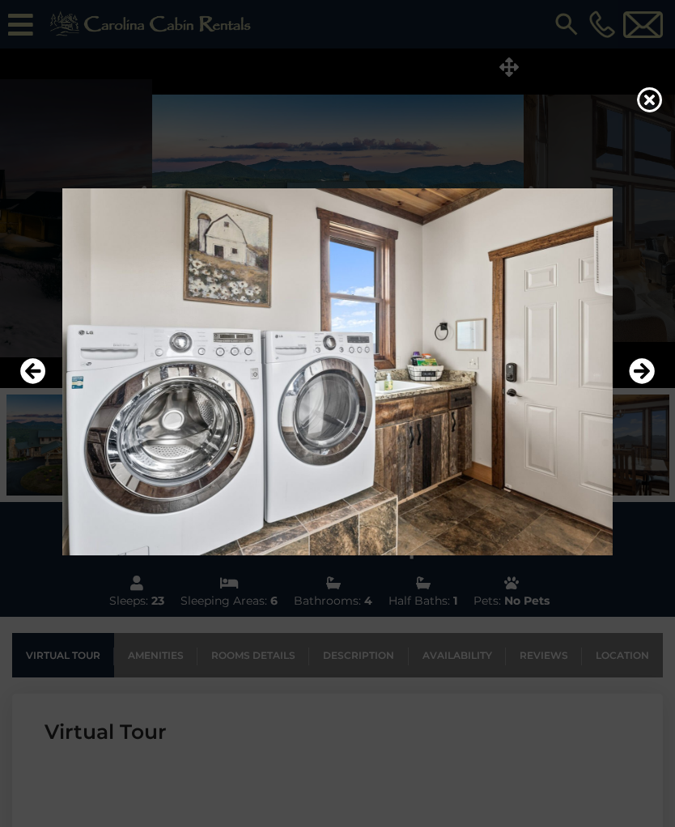
click at [629, 391] on button "Next" at bounding box center [641, 371] width 26 height 37
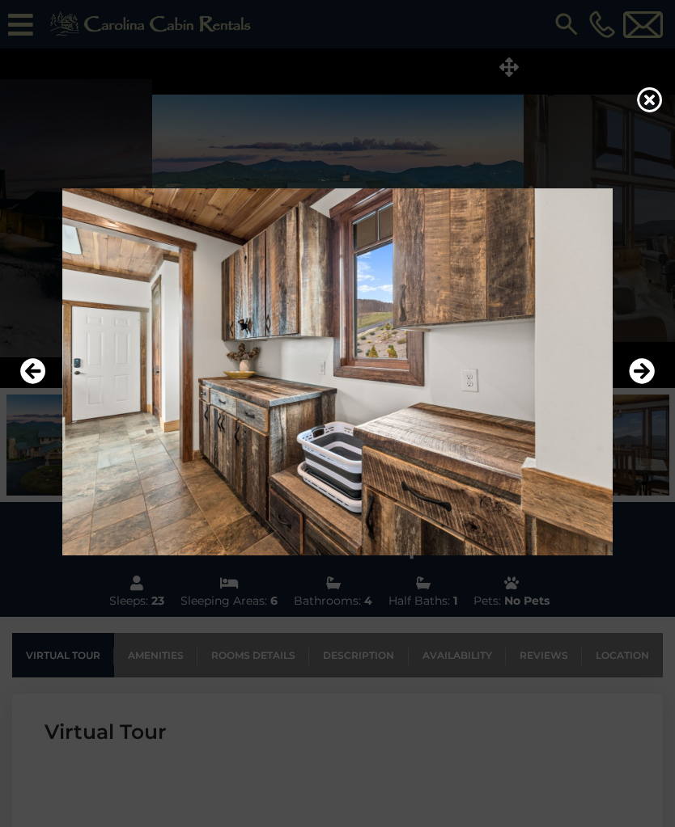
click at [632, 384] on icon "Next" at bounding box center [641, 371] width 26 height 26
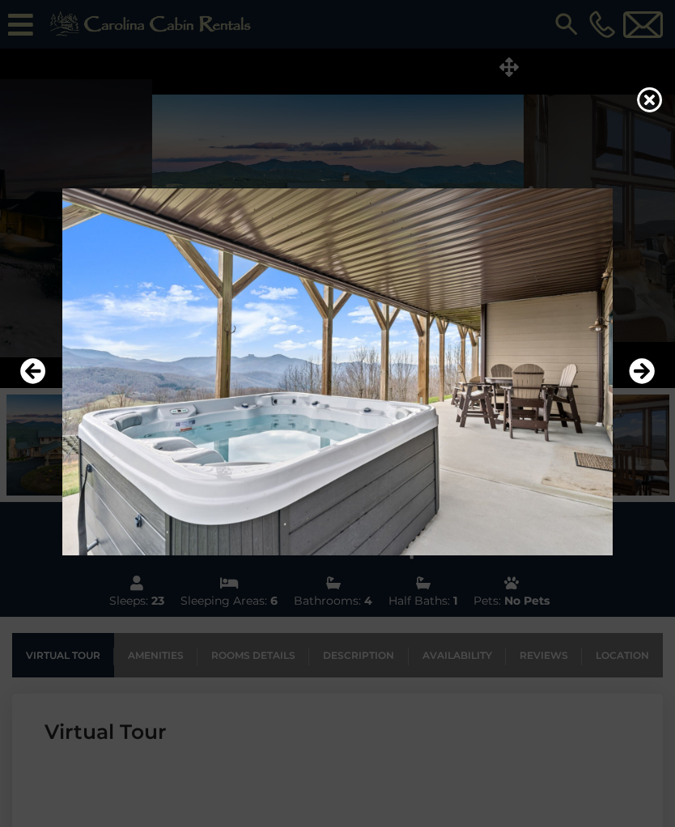
click at [645, 384] on icon "Next" at bounding box center [641, 371] width 26 height 26
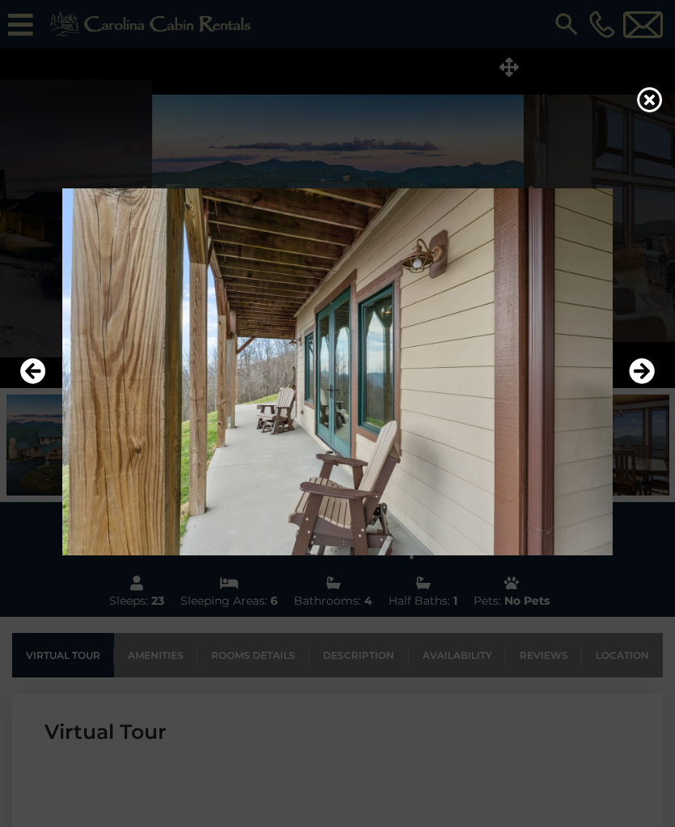
click at [639, 384] on icon "Next" at bounding box center [641, 371] width 26 height 26
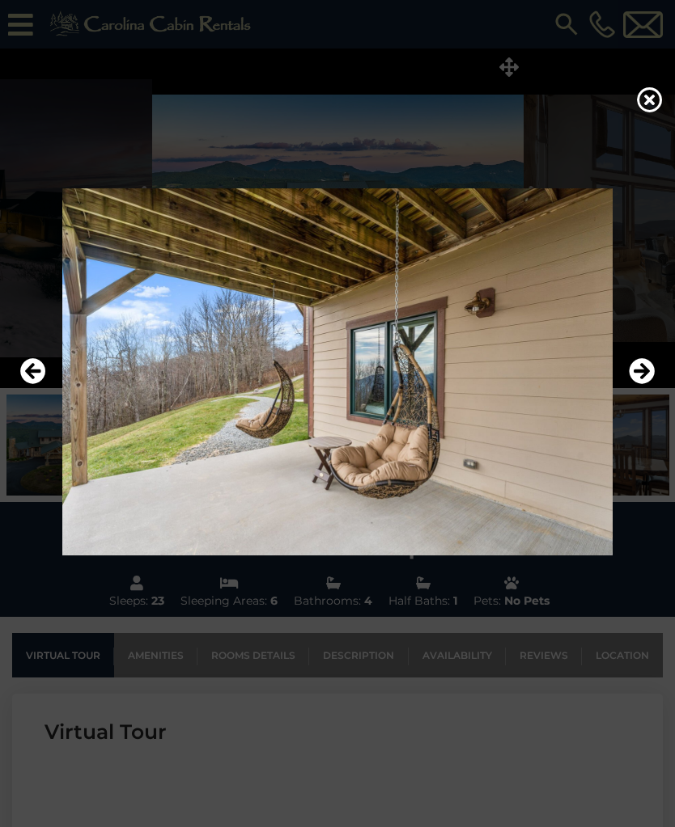
click at [639, 384] on icon "Next" at bounding box center [641, 371] width 26 height 26
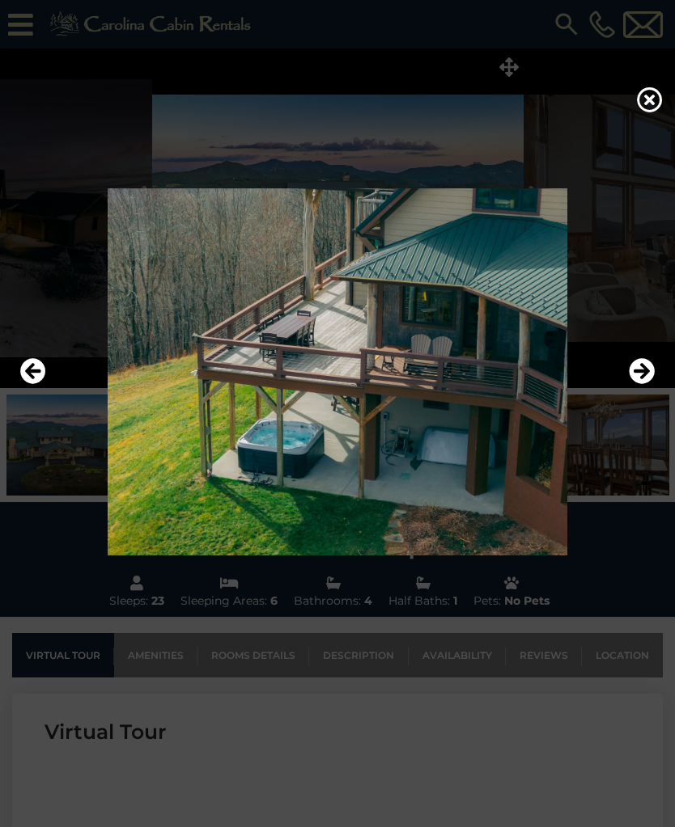
click at [636, 384] on icon "Next" at bounding box center [641, 371] width 26 height 26
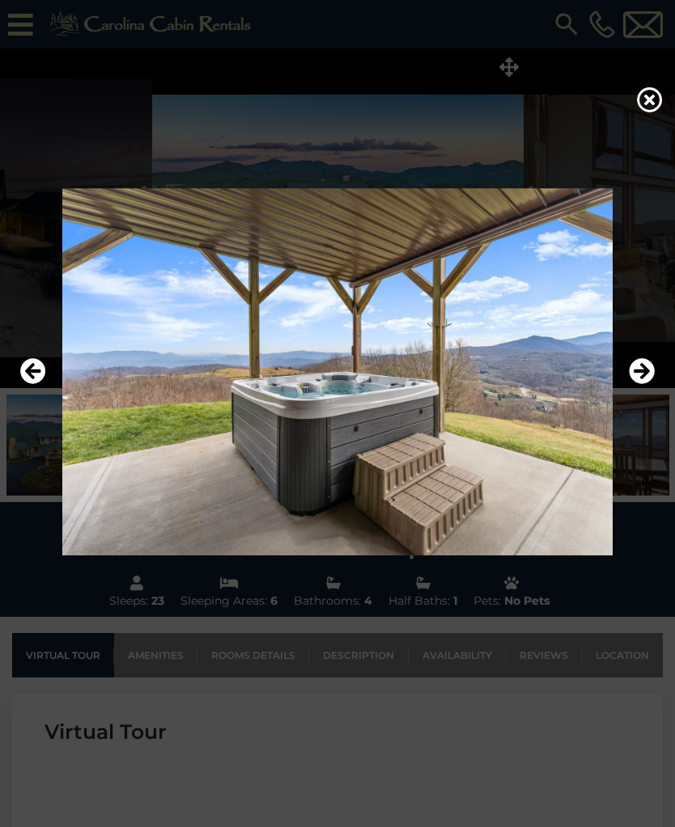
click at [637, 381] on icon "Next" at bounding box center [641, 371] width 26 height 26
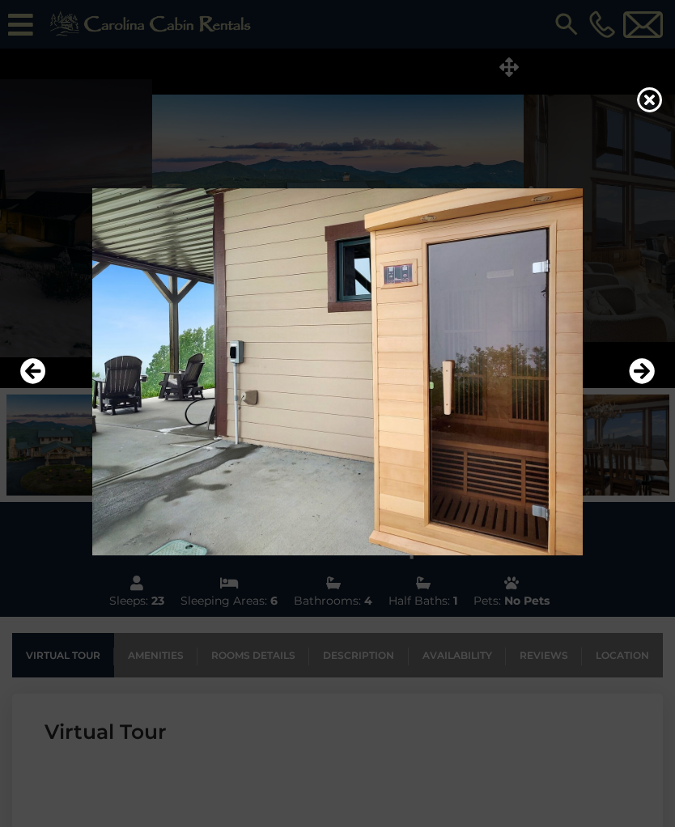
click at [641, 391] on button "Next" at bounding box center [641, 371] width 26 height 37
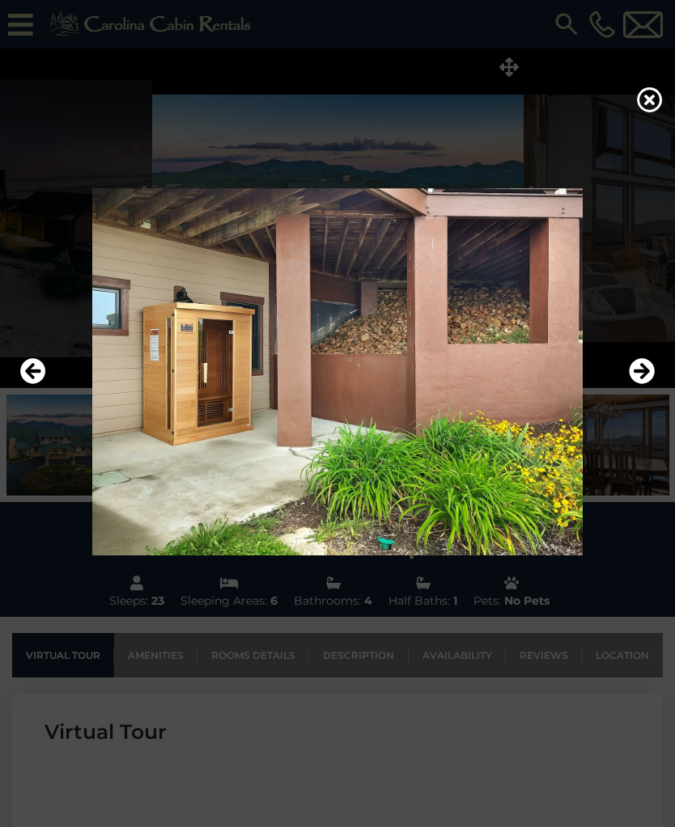
click at [640, 384] on icon "Next" at bounding box center [641, 371] width 26 height 26
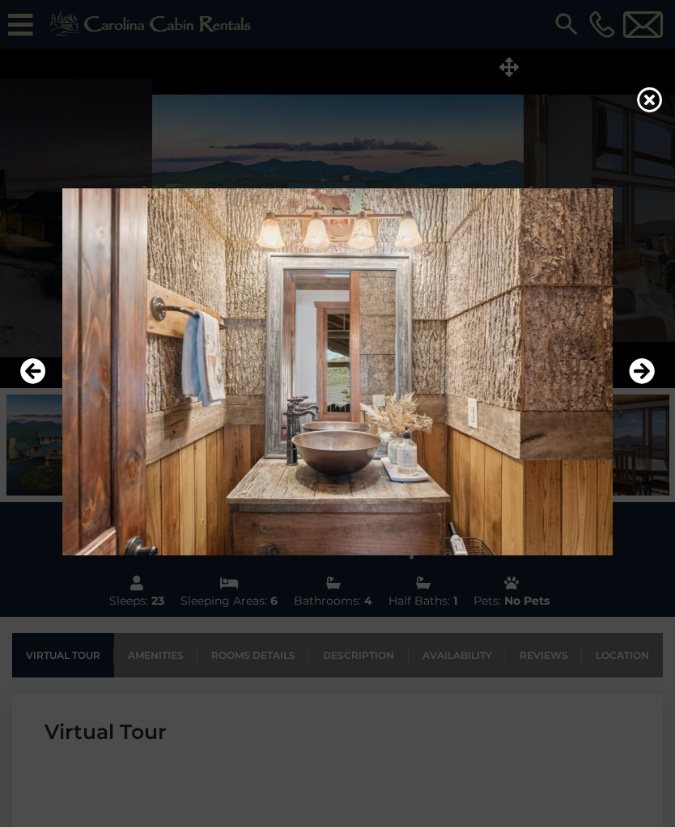
click at [636, 384] on icon "Next" at bounding box center [641, 371] width 26 height 26
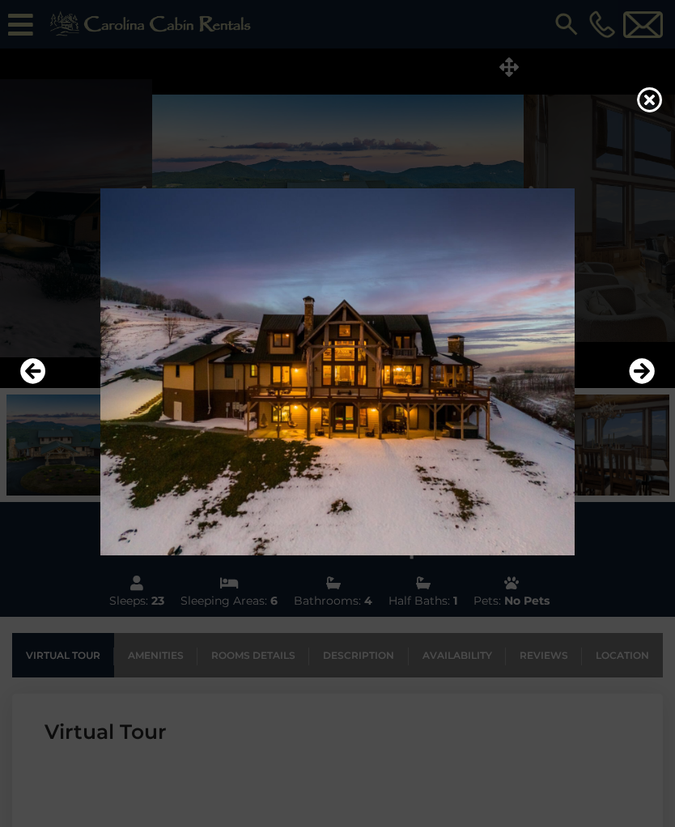
click at [637, 384] on icon "Next" at bounding box center [641, 371] width 26 height 26
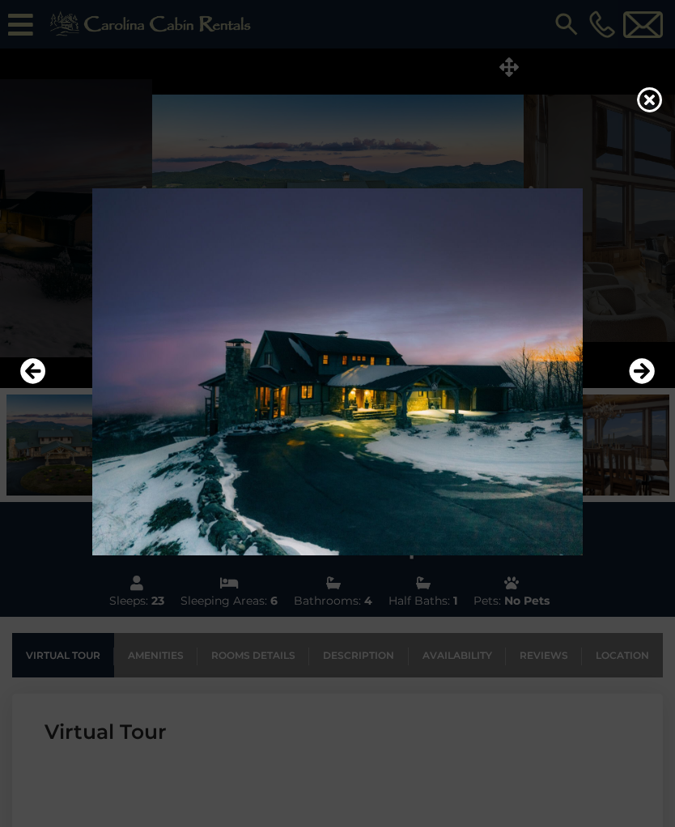
click at [636, 391] on button "Next" at bounding box center [641, 371] width 26 height 37
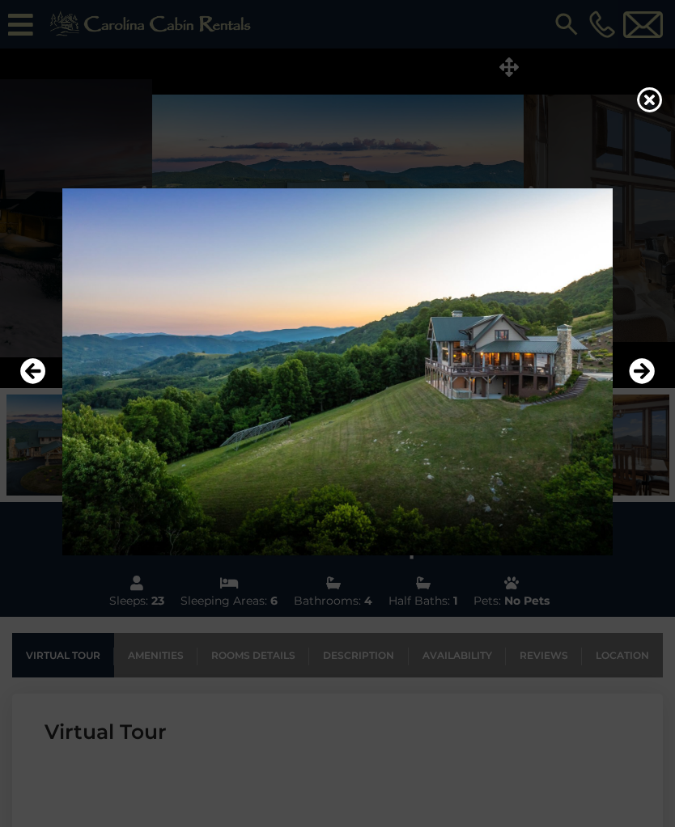
click at [636, 384] on icon "Next" at bounding box center [641, 371] width 26 height 26
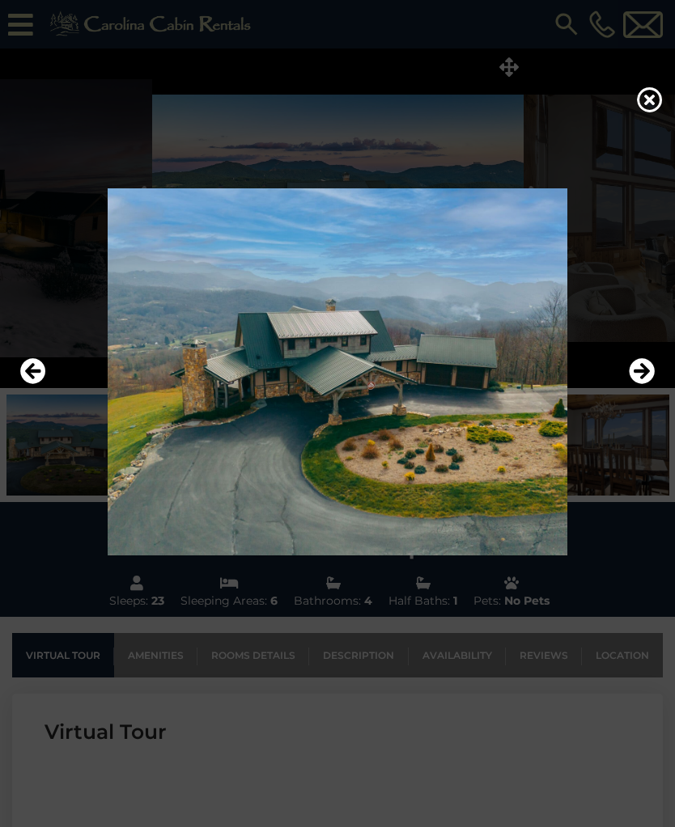
click at [636, 384] on icon "Next" at bounding box center [641, 371] width 26 height 26
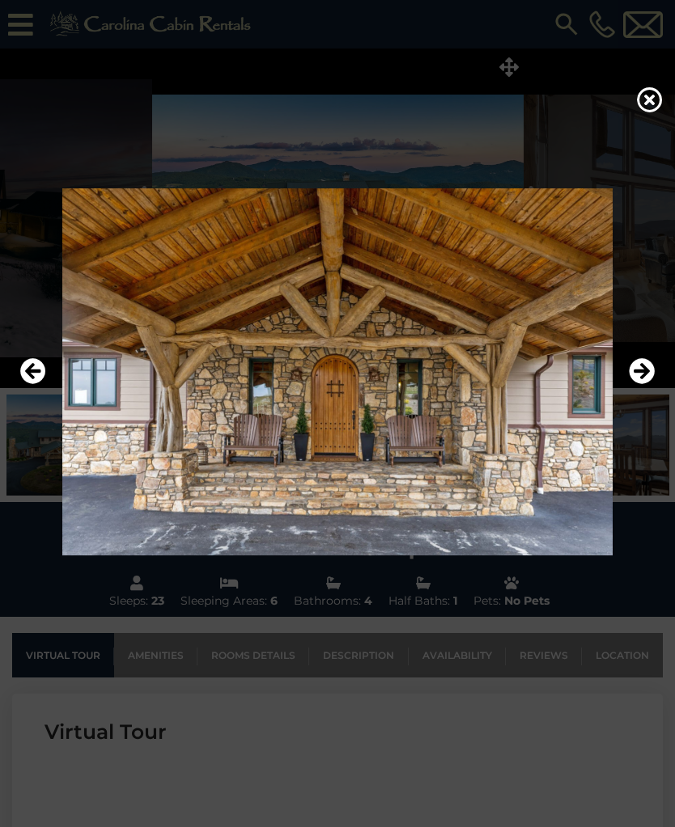
click at [637, 384] on icon "Next" at bounding box center [641, 371] width 26 height 26
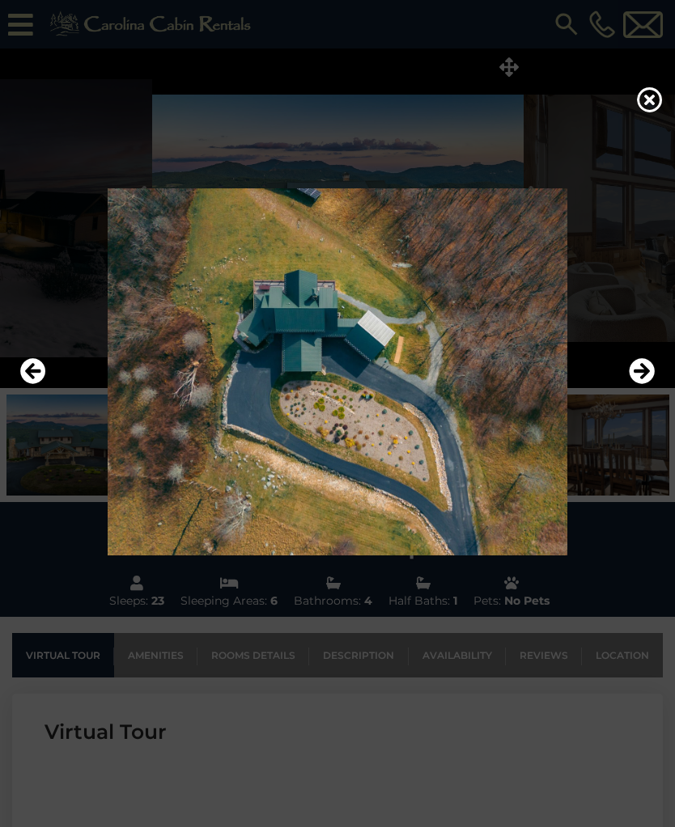
click at [638, 384] on icon "Next" at bounding box center [641, 371] width 26 height 26
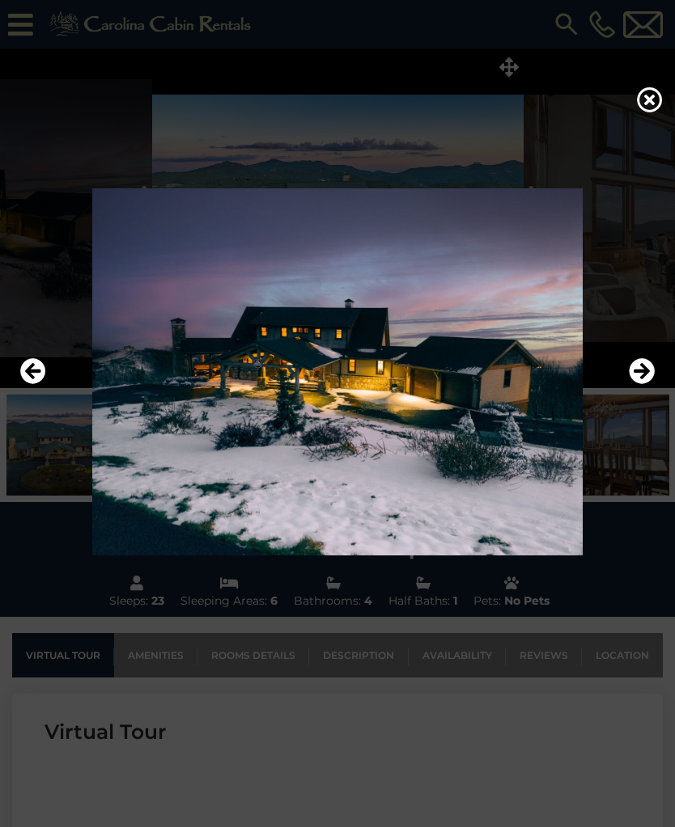
click at [641, 384] on icon "Next" at bounding box center [641, 371] width 26 height 26
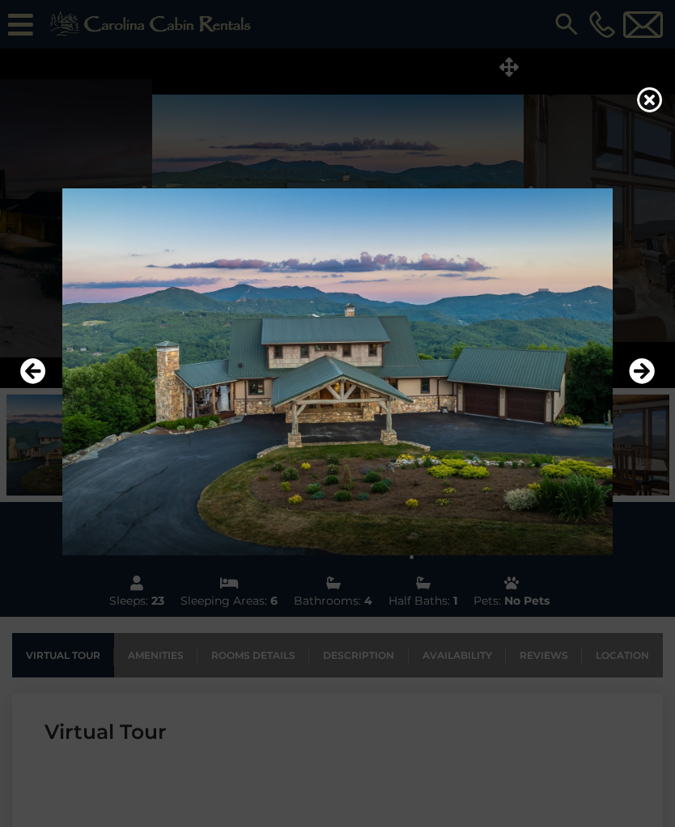
click at [639, 391] on button "Next" at bounding box center [641, 371] width 26 height 37
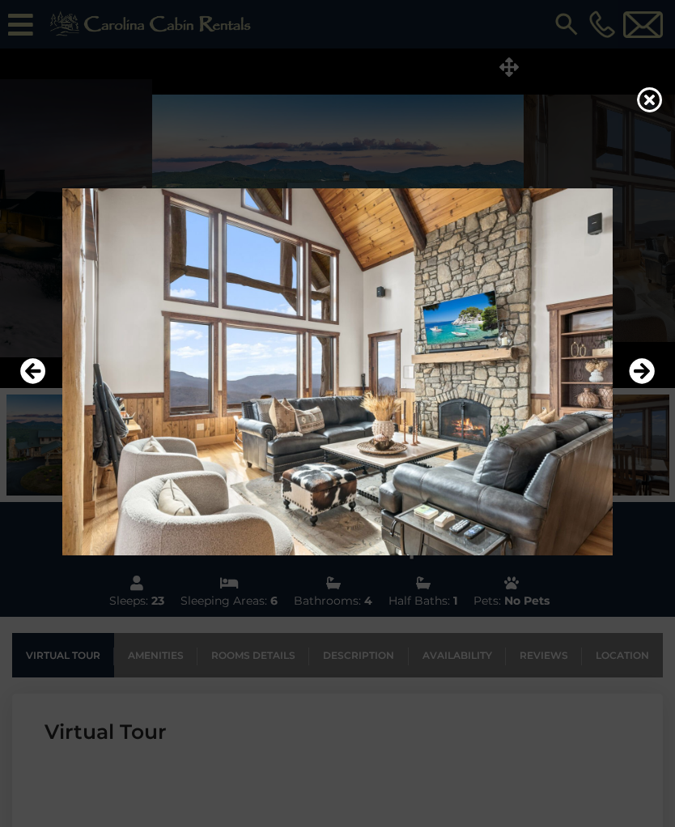
click at [19, 384] on img at bounding box center [337, 371] width 642 height 367
click at [31, 384] on icon "Previous" at bounding box center [33, 371] width 26 height 26
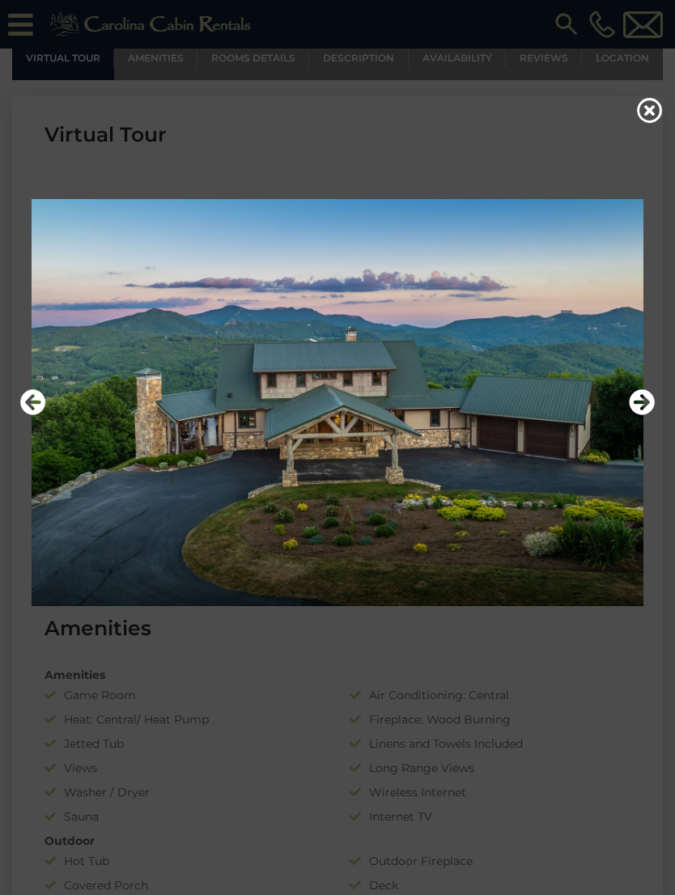
scroll to position [632, 0]
click at [647, 116] on icon at bounding box center [650, 110] width 26 height 26
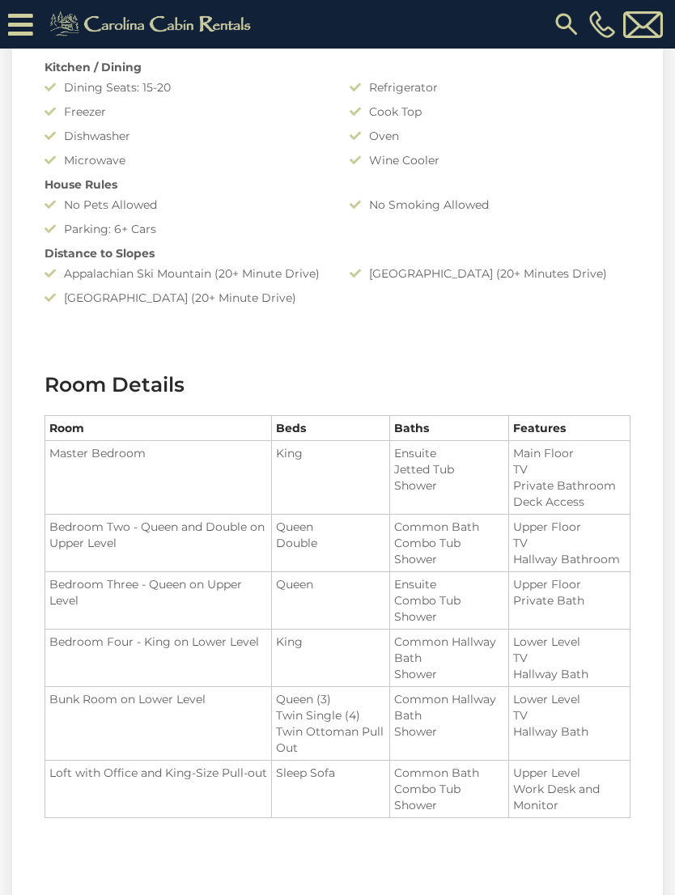
scroll to position [1567, 0]
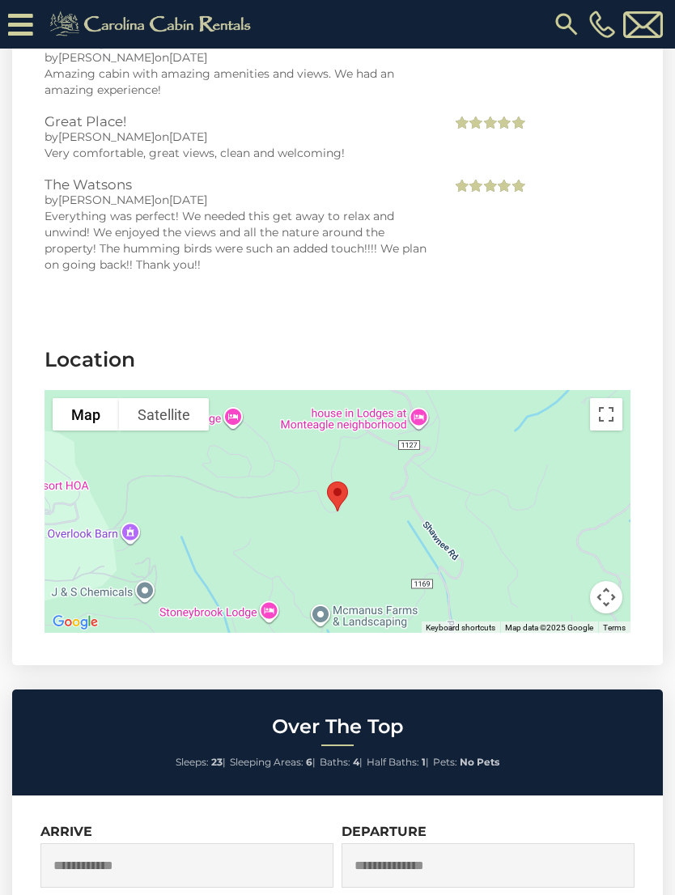
scroll to position [3767, 0]
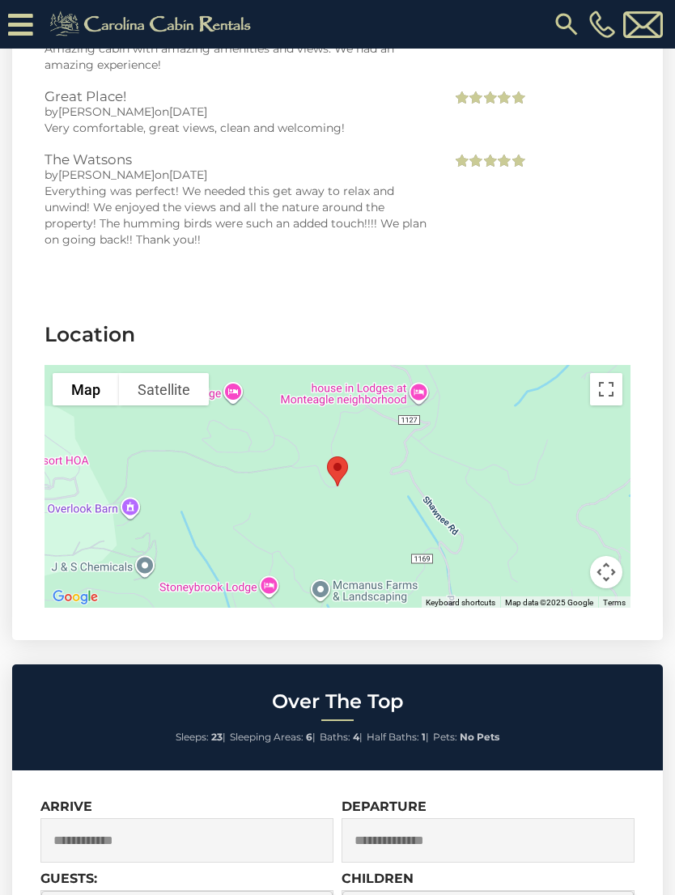
click at [546, 543] on div at bounding box center [337, 486] width 586 height 243
click at [610, 393] on button "Toggle fullscreen view" at bounding box center [606, 389] width 32 height 32
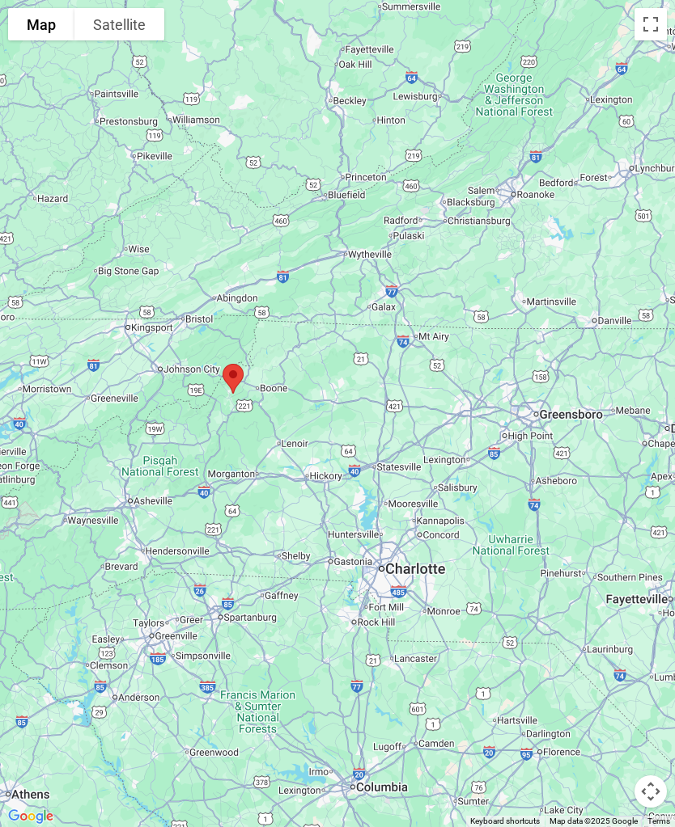
scroll to position [2693, 0]
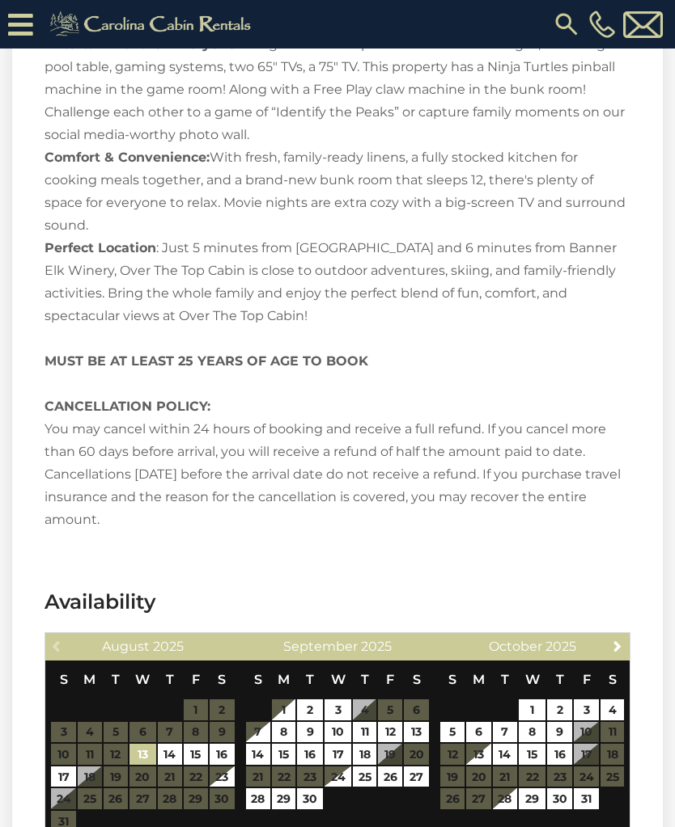
click at [12, 35] on icon at bounding box center [20, 25] width 25 height 28
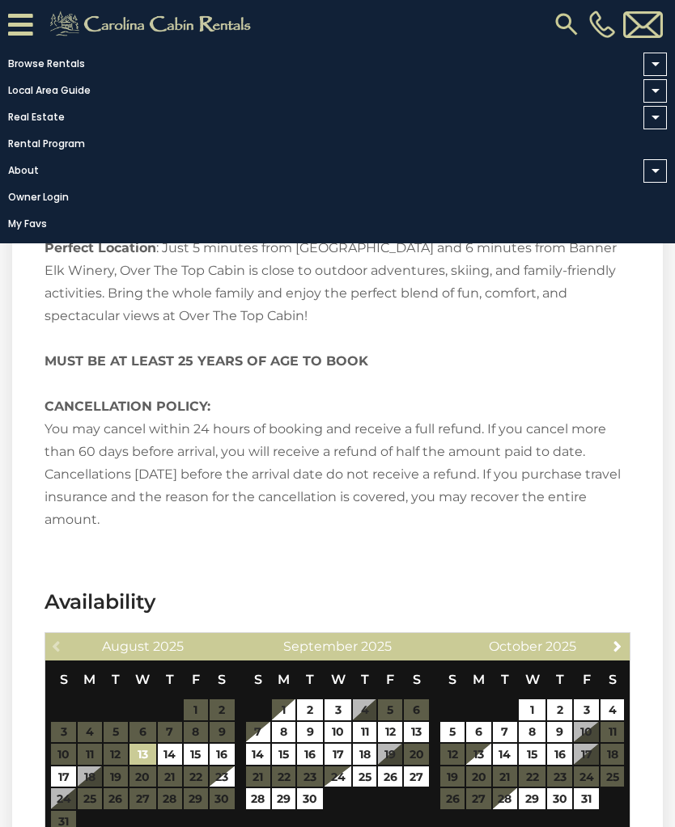
click at [64, 64] on link "Browse Rentals" at bounding box center [333, 64] width 666 height 23
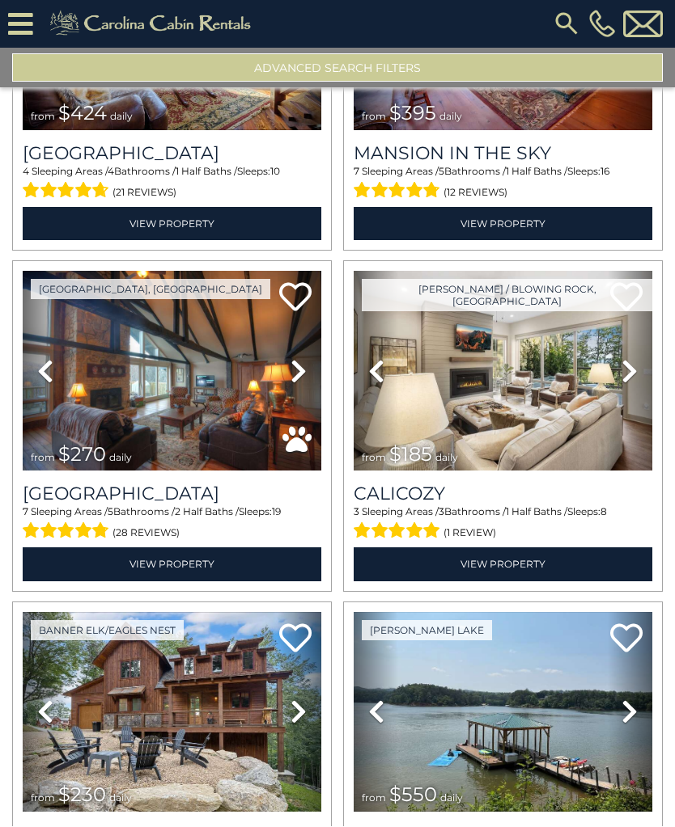
scroll to position [1233, 0]
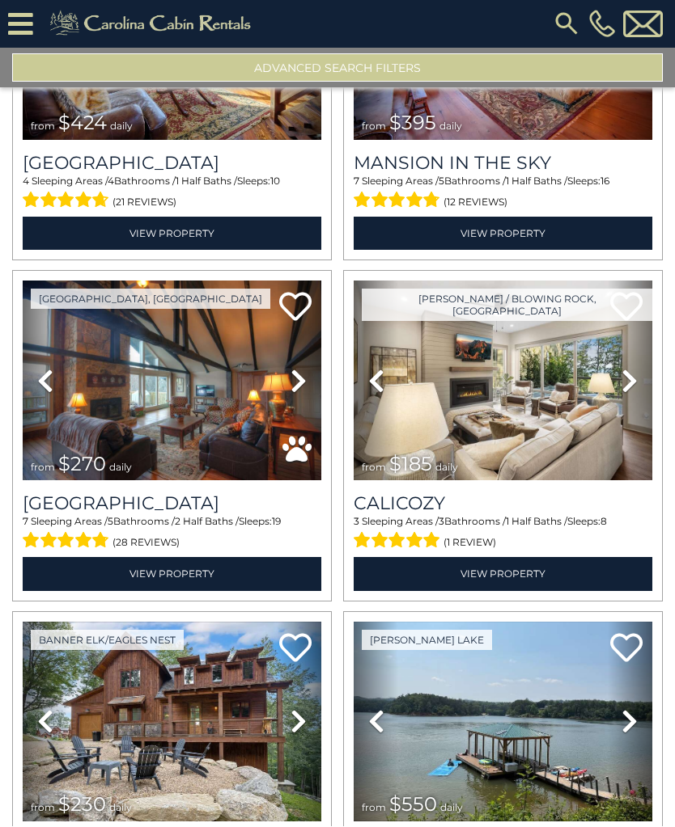
click at [73, 397] on img at bounding box center [172, 381] width 298 height 200
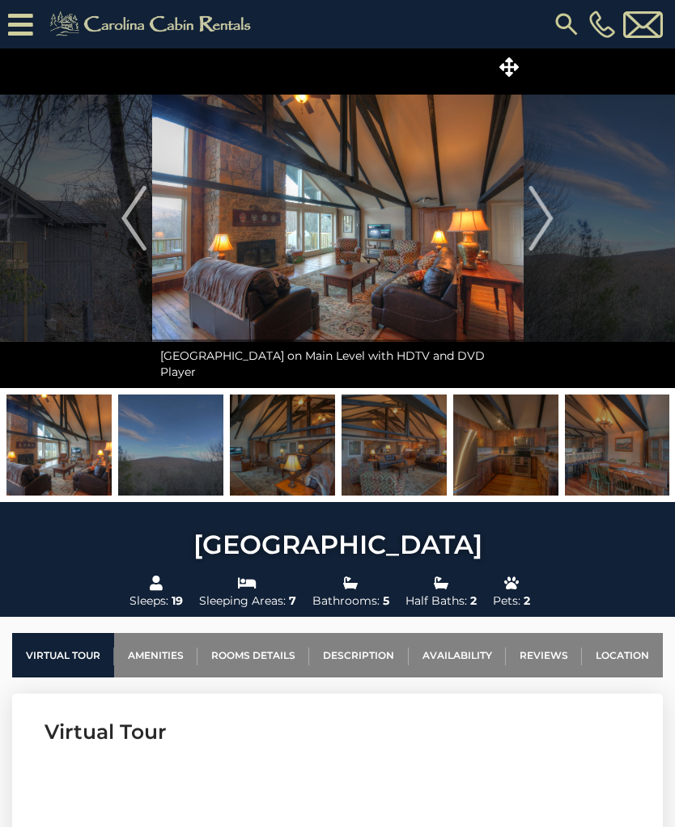
click at [514, 74] on icon at bounding box center [508, 66] width 19 height 19
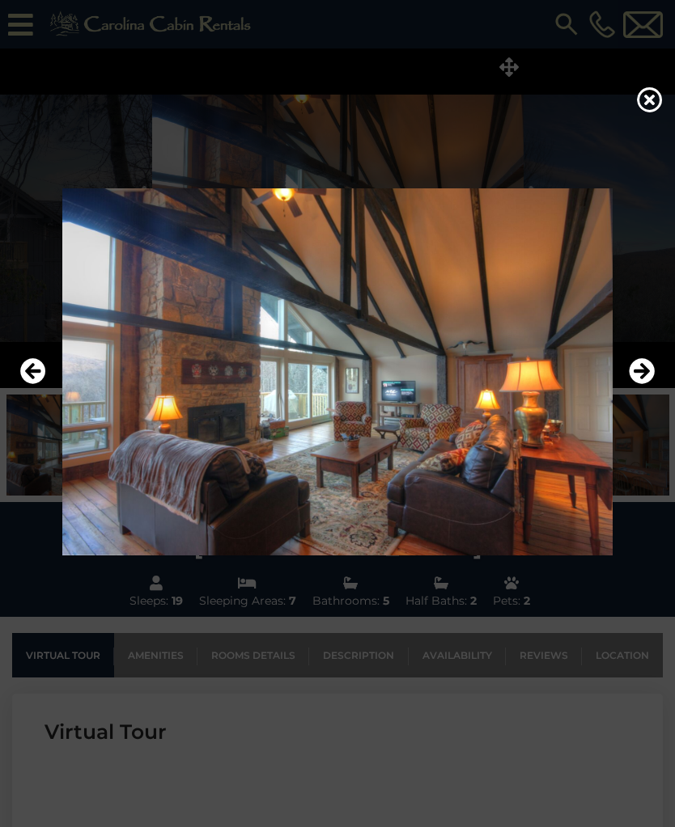
click at [626, 381] on img at bounding box center [337, 371] width 642 height 367
click at [637, 384] on icon "Next" at bounding box center [641, 371] width 26 height 26
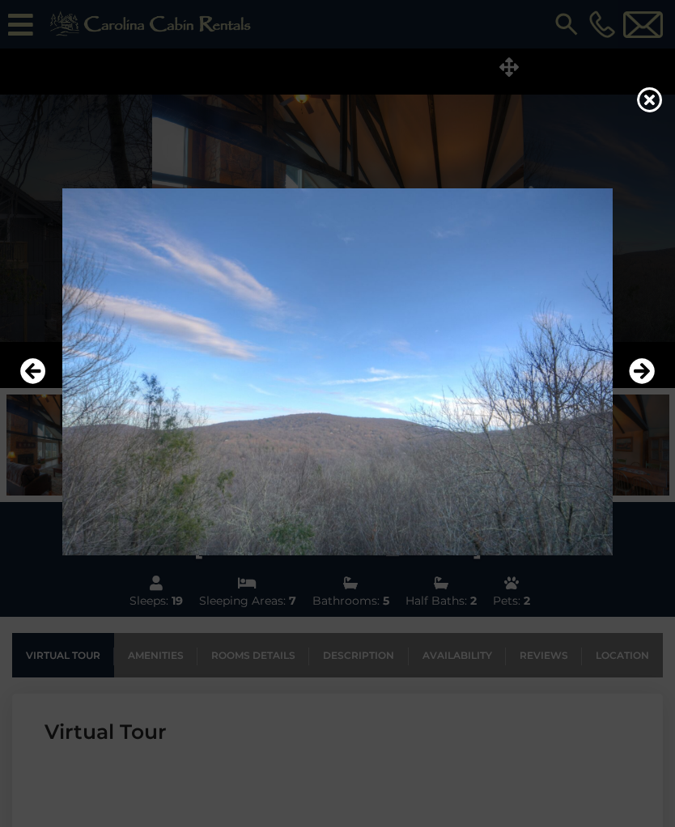
click at [636, 384] on icon "Next" at bounding box center [641, 371] width 26 height 26
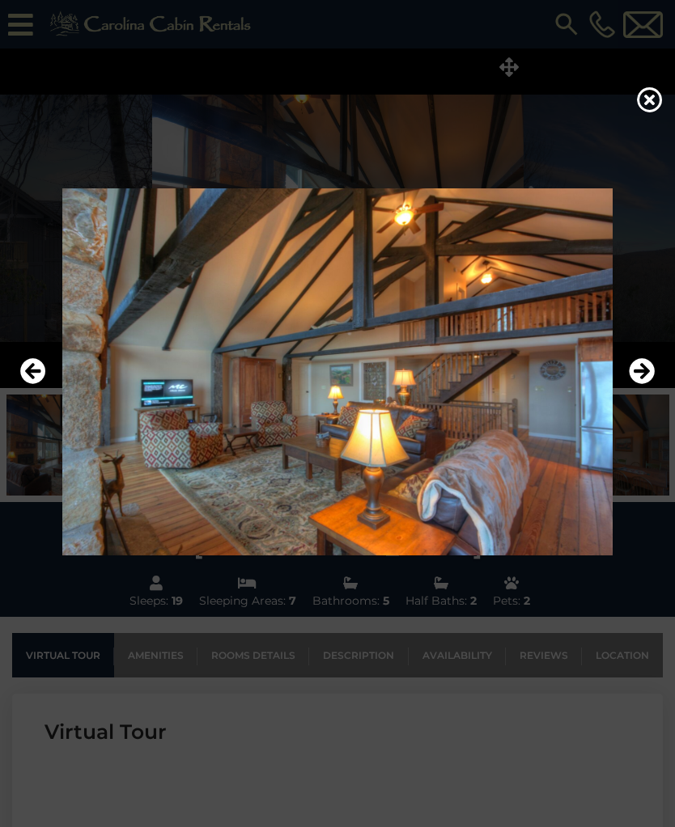
click at [637, 381] on icon "Next" at bounding box center [641, 371] width 26 height 26
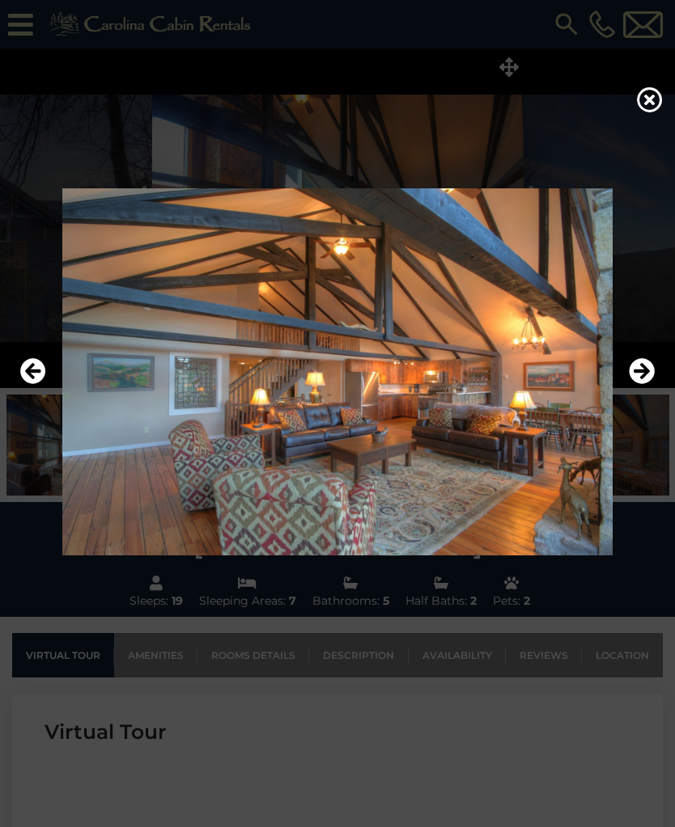
click at [633, 384] on icon "Next" at bounding box center [641, 371] width 26 height 26
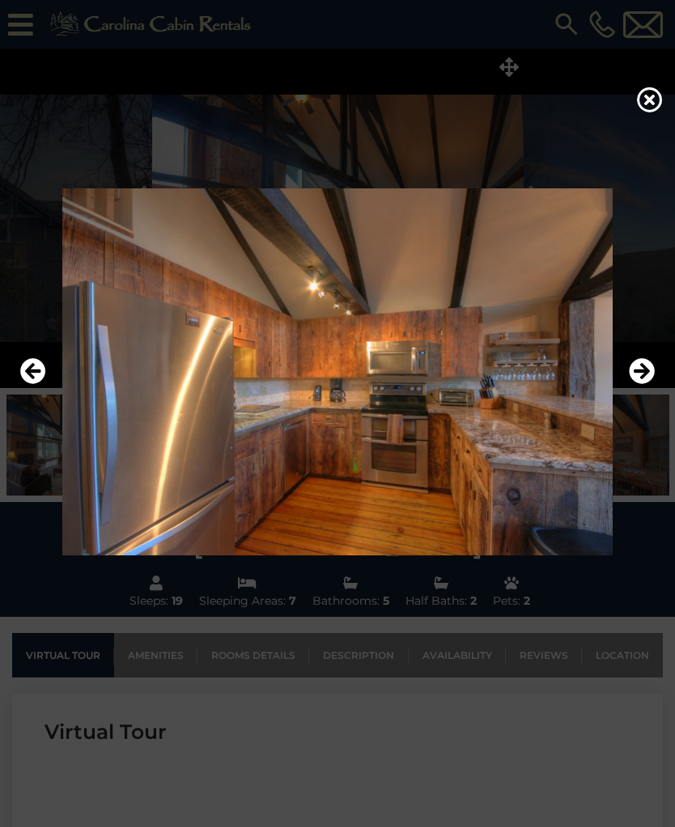
click at [628, 387] on img at bounding box center [337, 371] width 642 height 367
click at [640, 381] on icon "Next" at bounding box center [641, 371] width 26 height 26
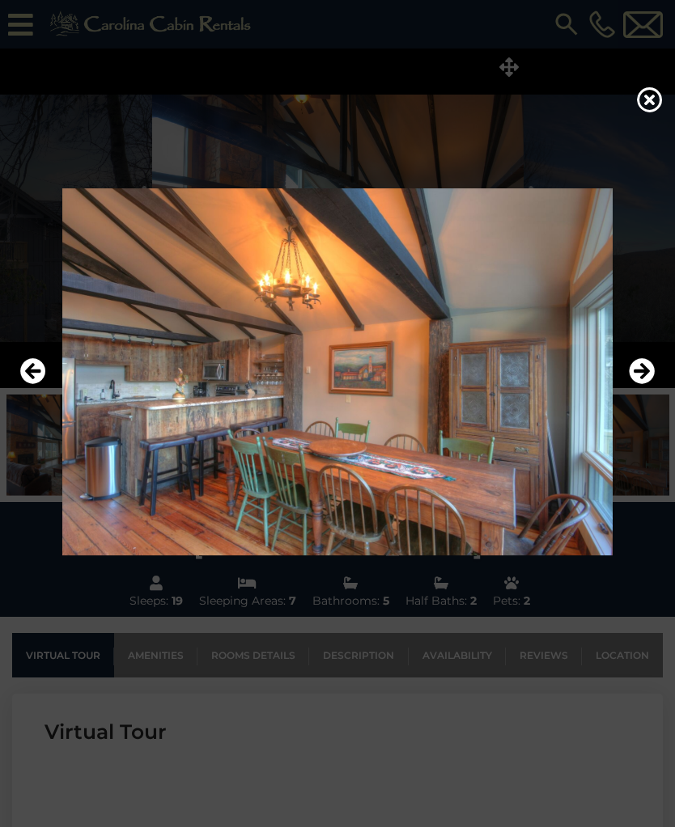
click at [639, 384] on icon "Next" at bounding box center [641, 371] width 26 height 26
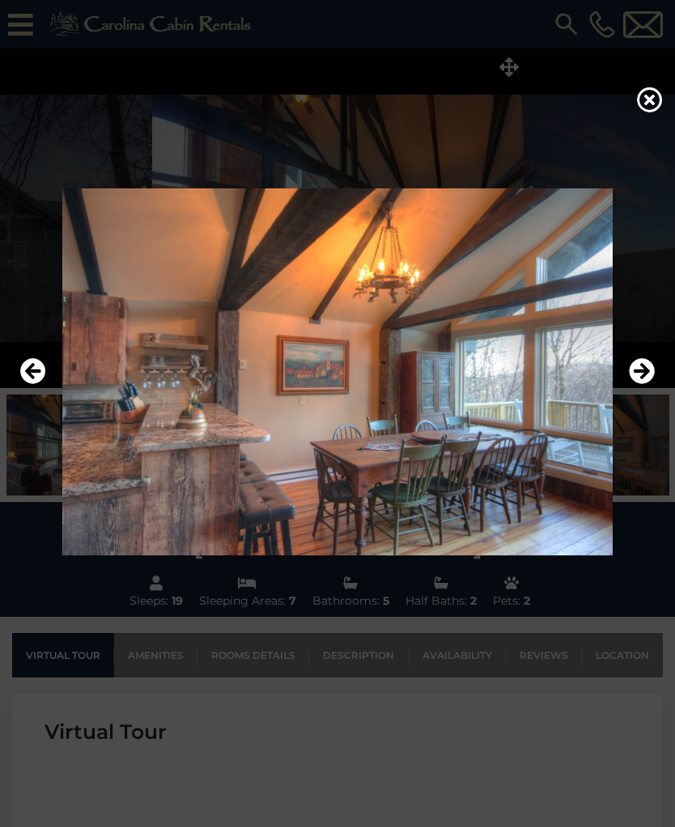
click at [636, 384] on icon "Next" at bounding box center [641, 371] width 26 height 26
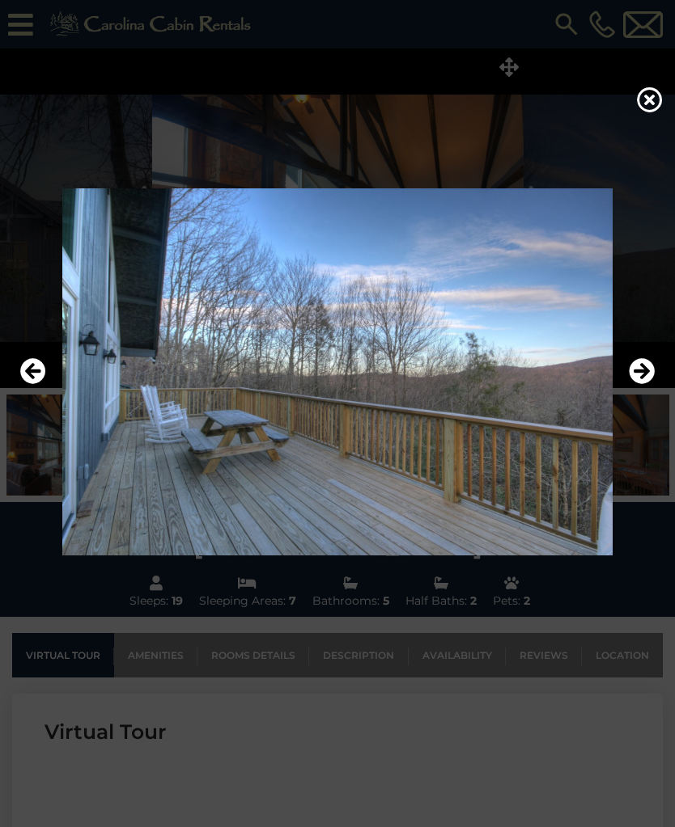
click at [628, 381] on icon "Next" at bounding box center [641, 371] width 26 height 26
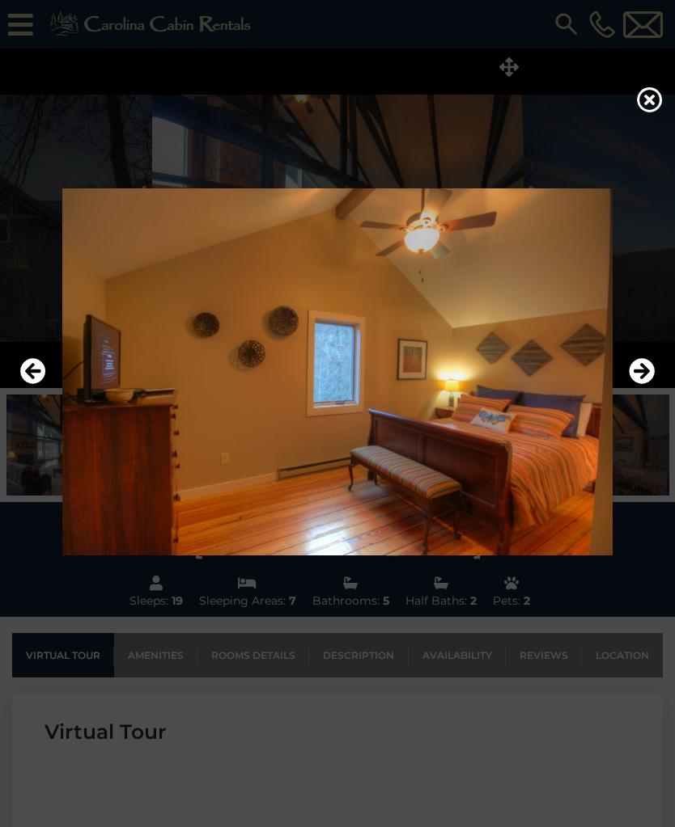
click at [633, 384] on icon "Next" at bounding box center [641, 371] width 26 height 26
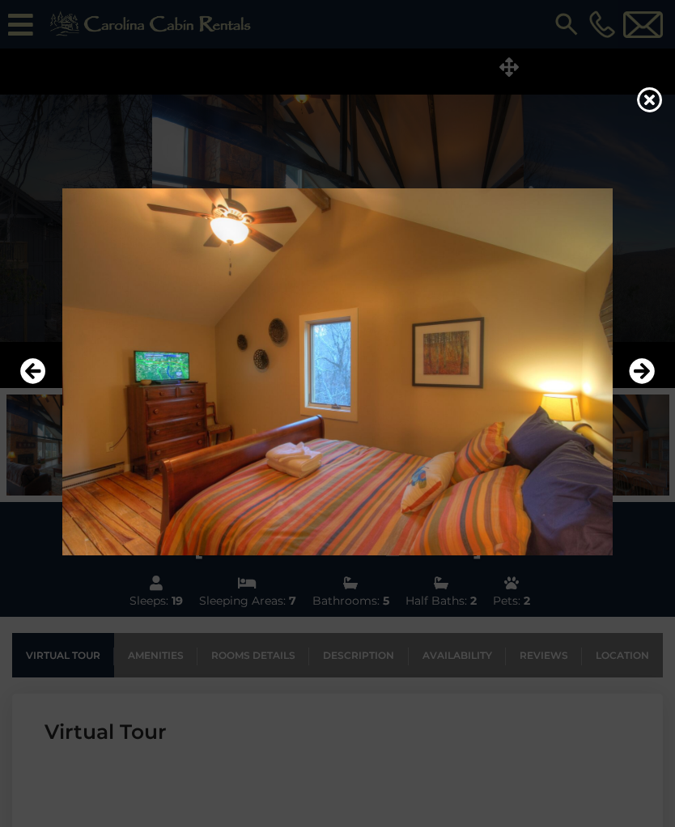
click at [640, 384] on icon "Next" at bounding box center [641, 371] width 26 height 26
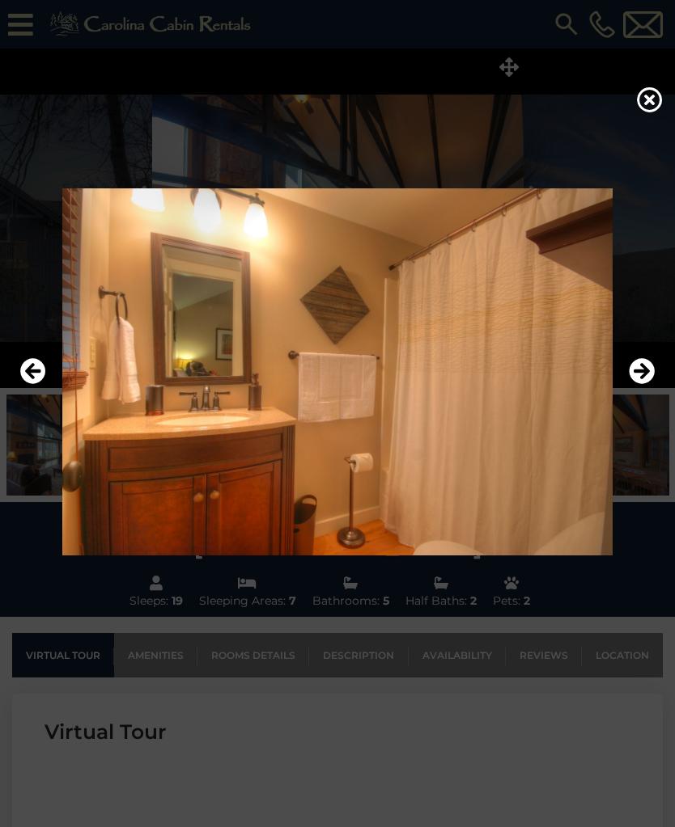
click at [637, 391] on button "Next" at bounding box center [641, 371] width 26 height 37
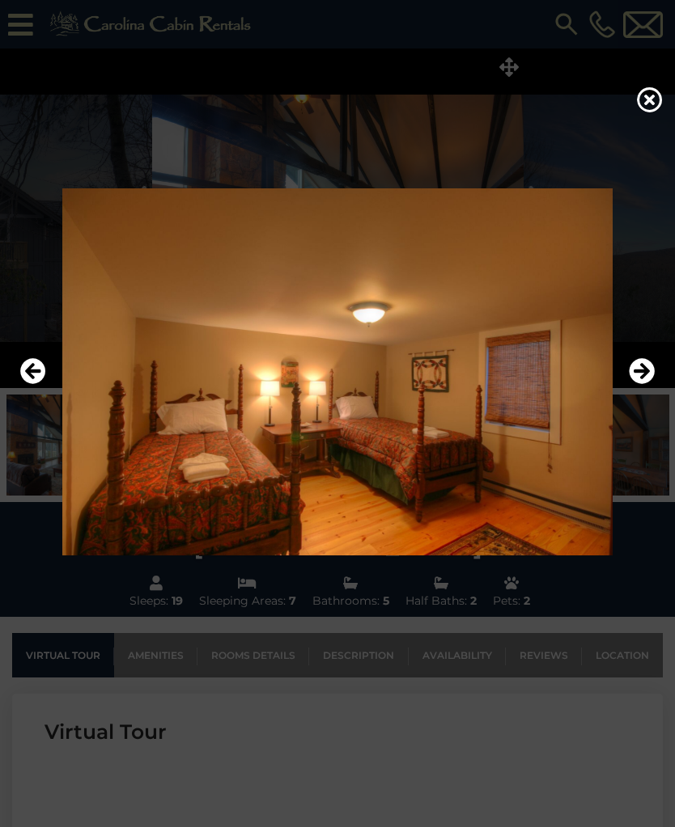
click at [637, 403] on img at bounding box center [337, 371] width 642 height 367
click at [644, 381] on icon "Next" at bounding box center [641, 371] width 26 height 26
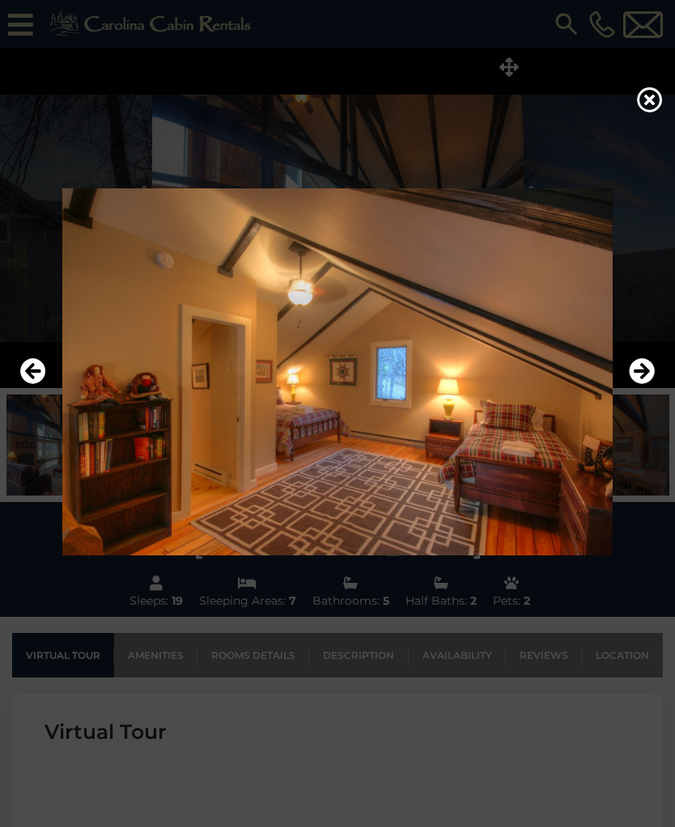
click at [631, 384] on icon "Next" at bounding box center [641, 371] width 26 height 26
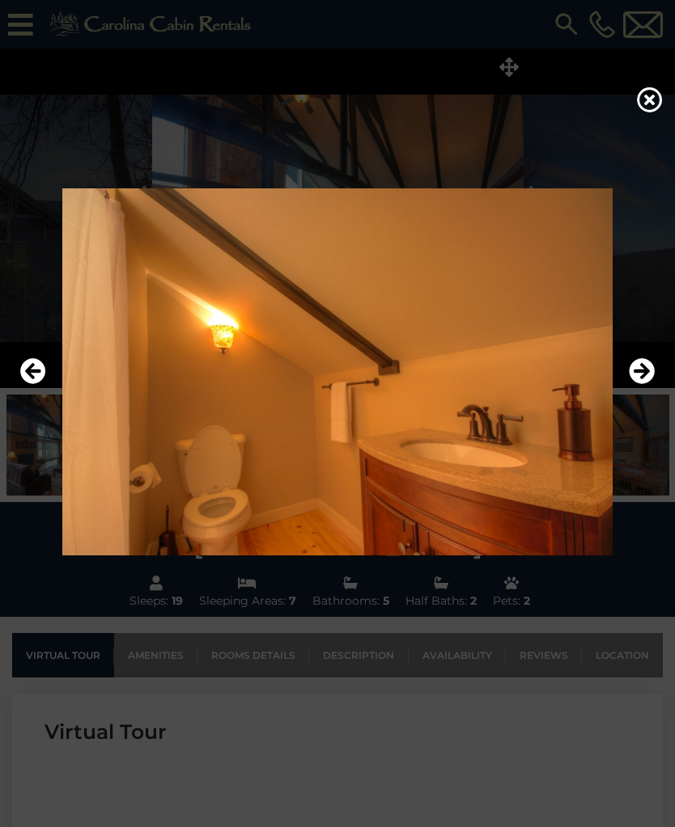
click at [637, 384] on icon "Next" at bounding box center [641, 371] width 26 height 26
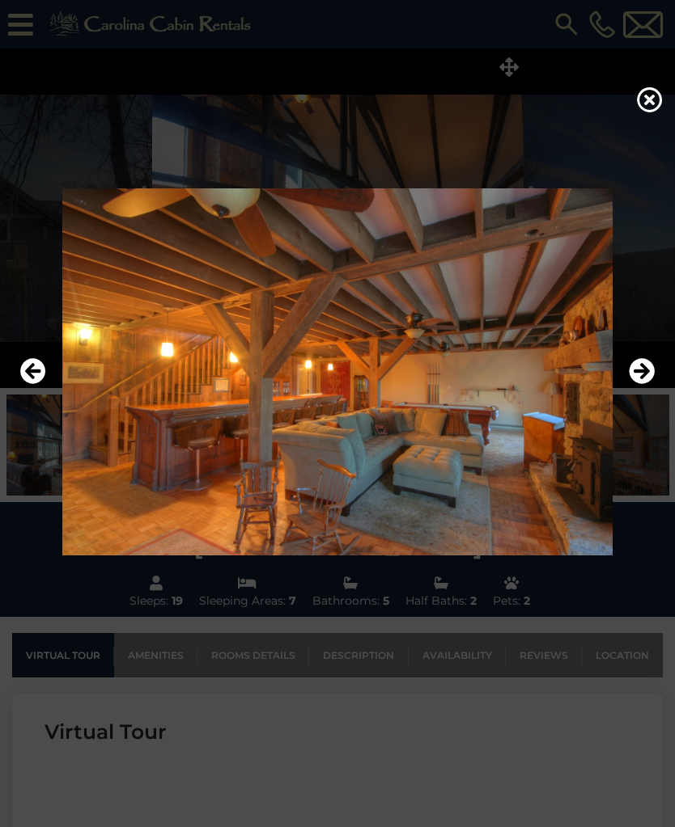
click at [643, 384] on icon "Next" at bounding box center [641, 371] width 26 height 26
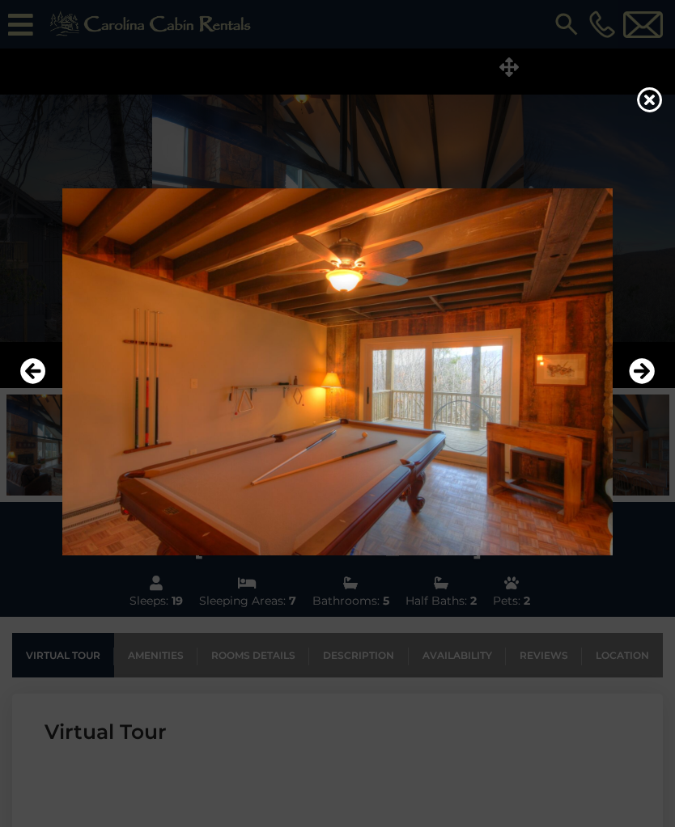
click at [23, 370] on icon "Previous" at bounding box center [33, 371] width 26 height 26
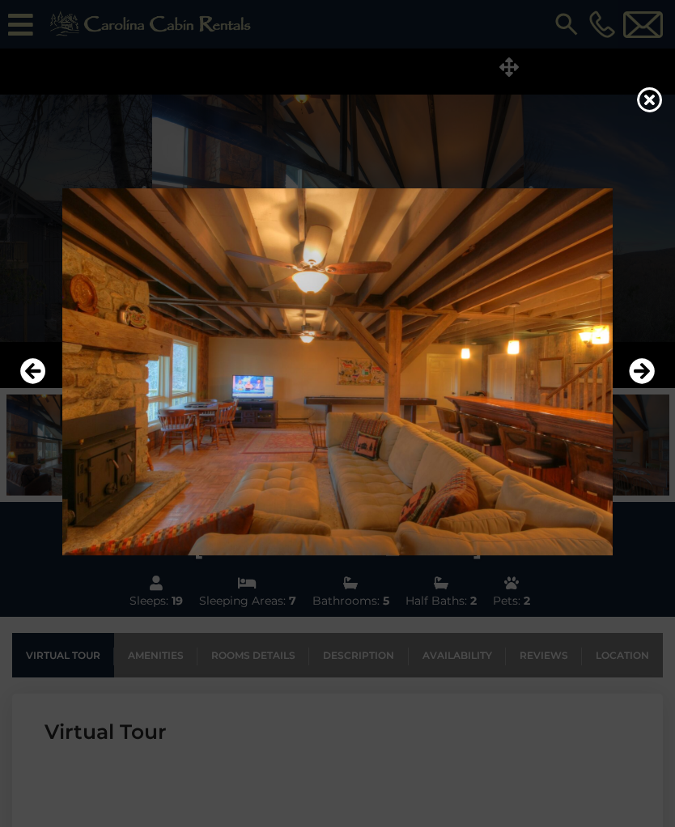
click at [637, 384] on icon "Next" at bounding box center [641, 371] width 26 height 26
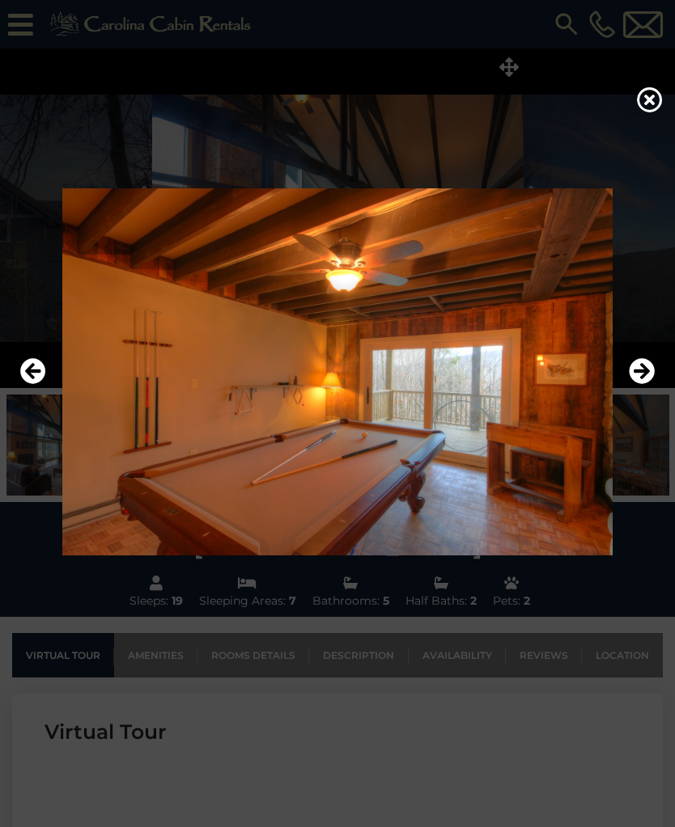
click at [637, 391] on button "Next" at bounding box center [641, 371] width 26 height 37
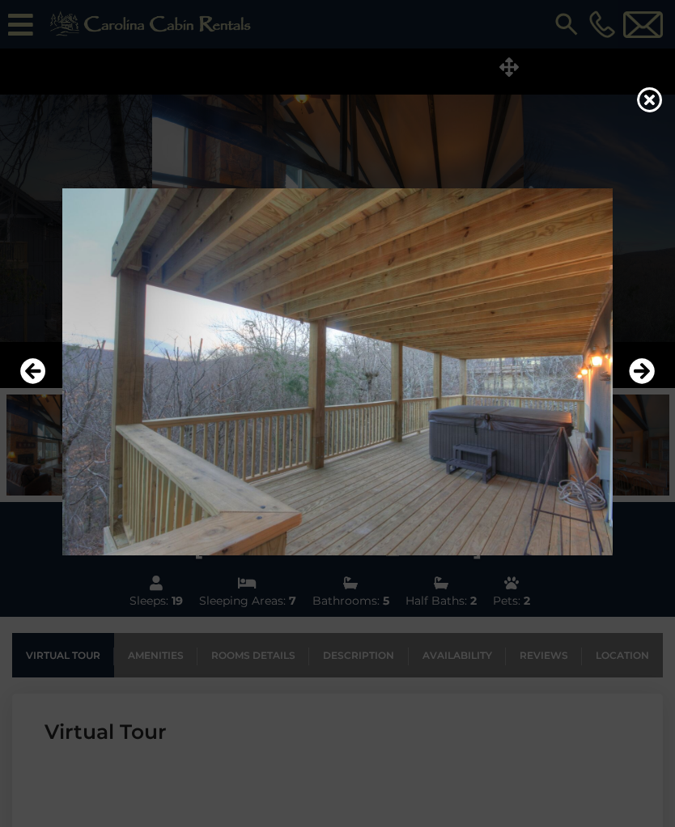
click at [640, 384] on icon "Next" at bounding box center [641, 371] width 26 height 26
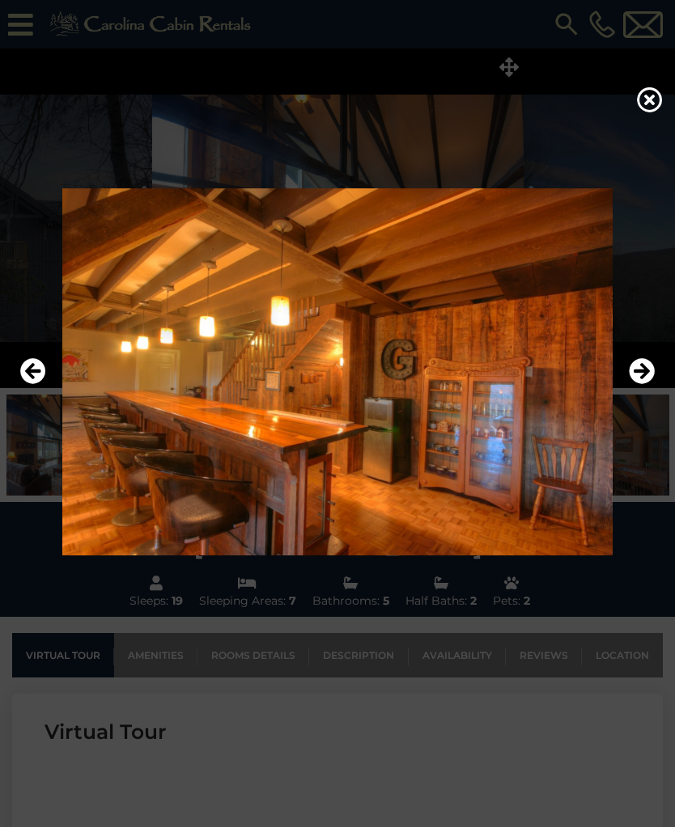
click at [637, 384] on icon "Next" at bounding box center [641, 371] width 26 height 26
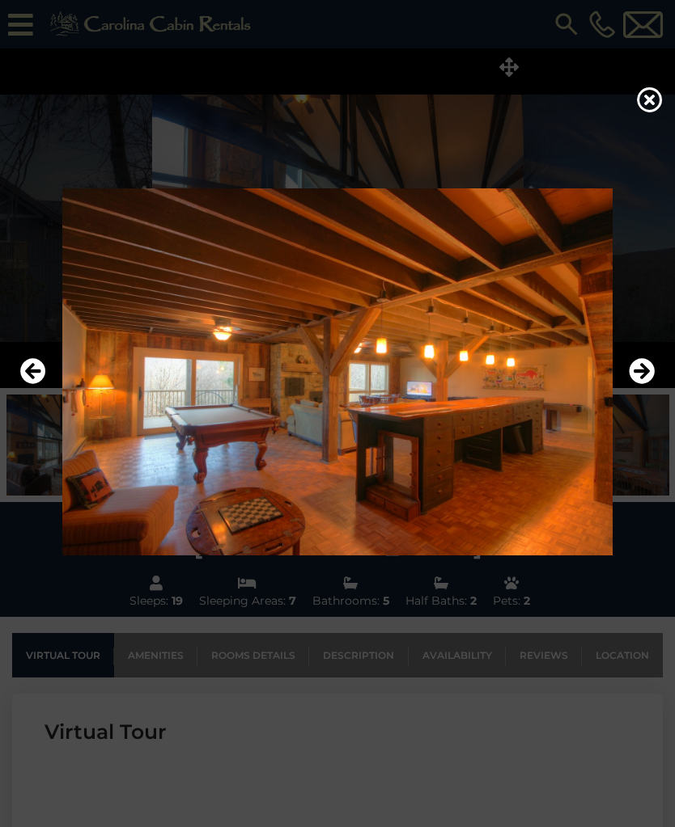
click at [26, 383] on icon "Previous" at bounding box center [33, 371] width 26 height 26
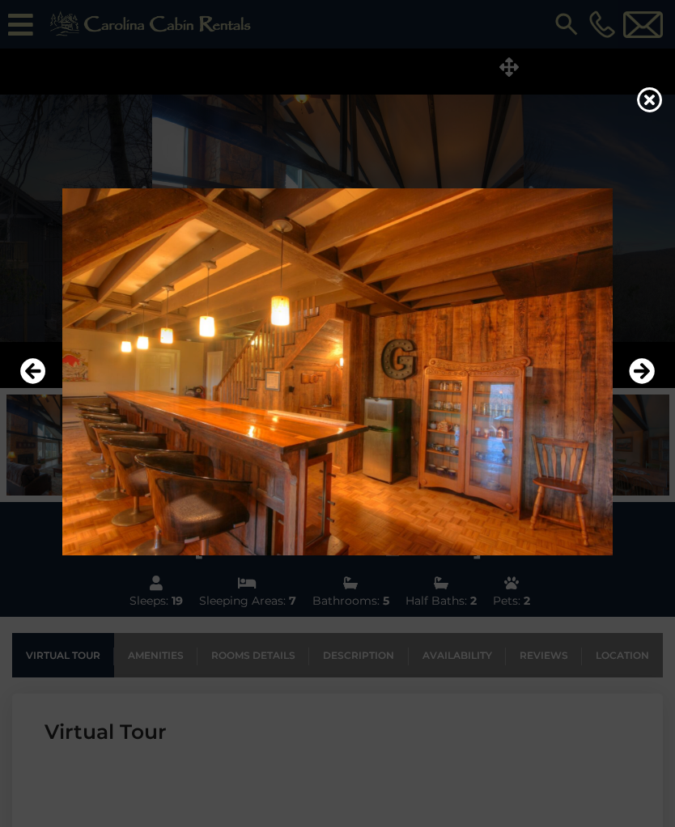
click at [634, 384] on icon "Next" at bounding box center [641, 371] width 26 height 26
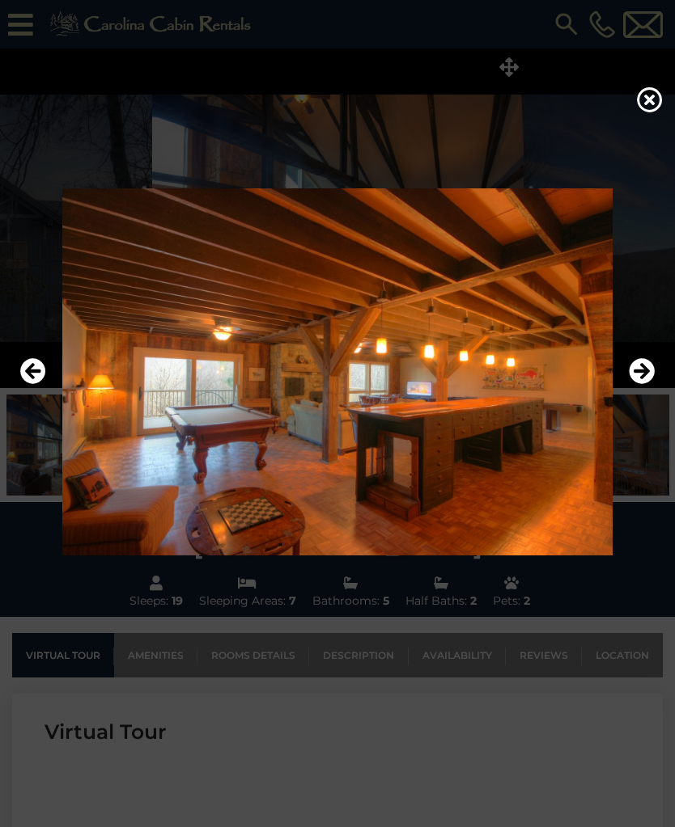
click at [641, 384] on icon "Next" at bounding box center [641, 371] width 26 height 26
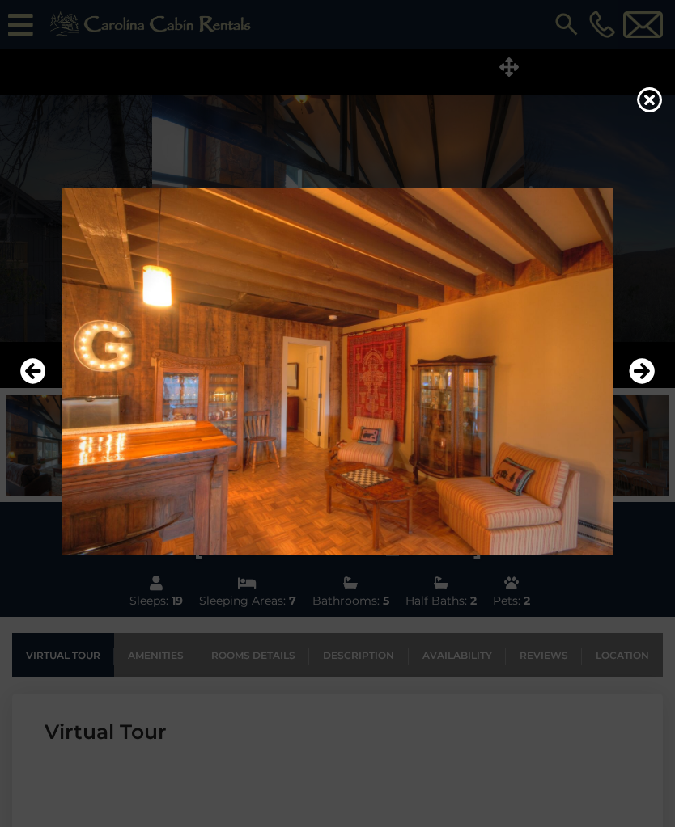
click at [638, 384] on icon "Next" at bounding box center [641, 371] width 26 height 26
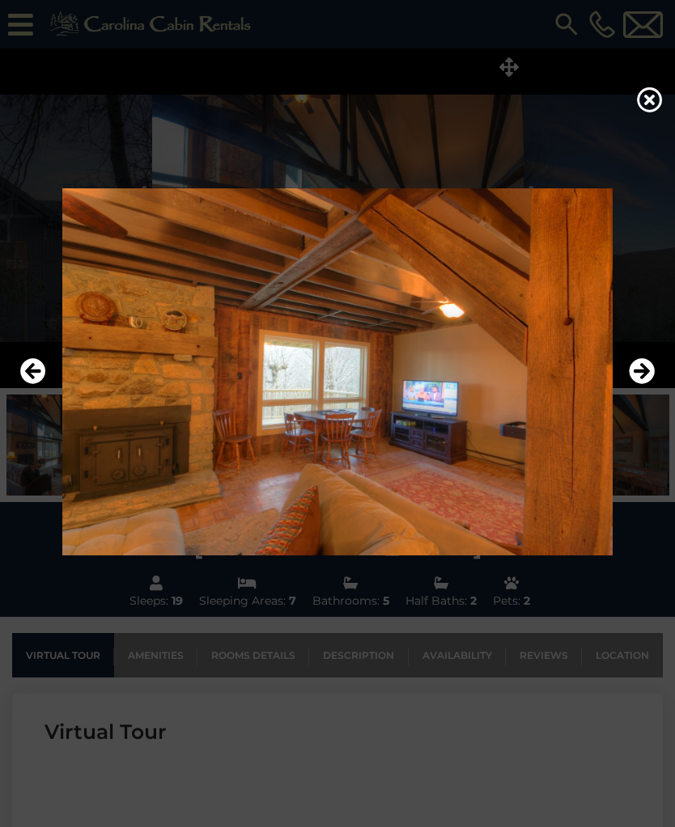
click at [639, 391] on button "Next" at bounding box center [641, 371] width 26 height 37
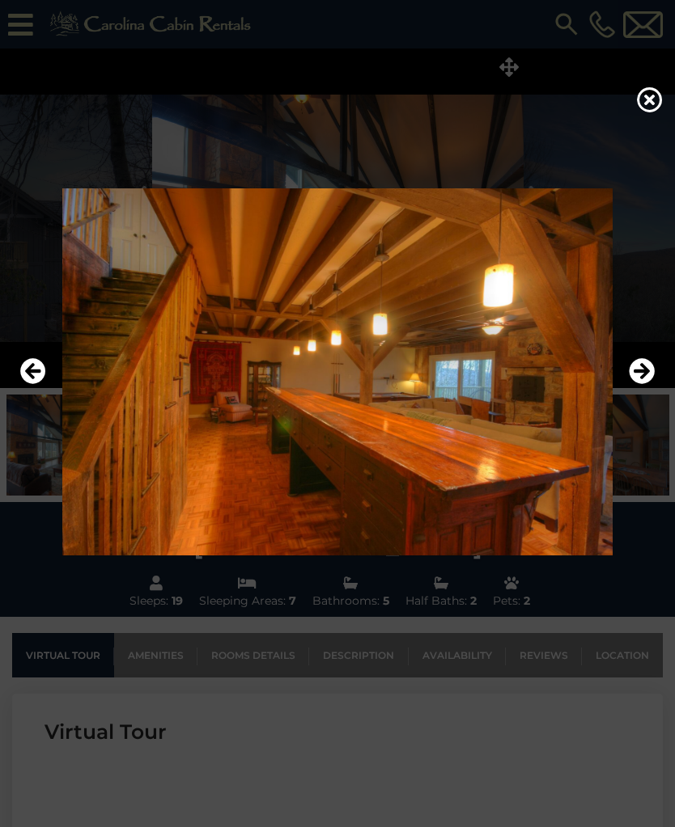
click at [643, 384] on icon "Next" at bounding box center [641, 371] width 26 height 26
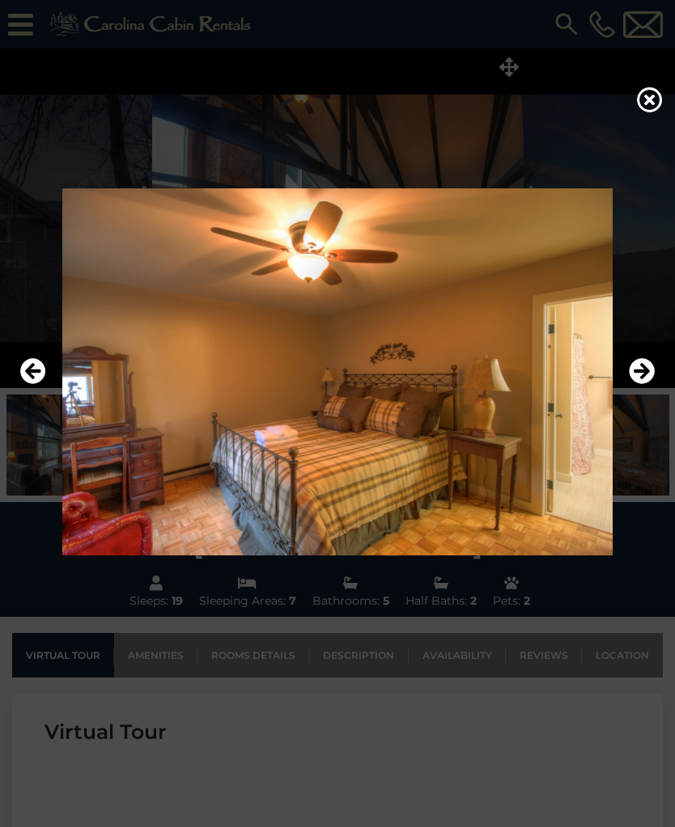
click at [640, 391] on button "Next" at bounding box center [641, 371] width 26 height 37
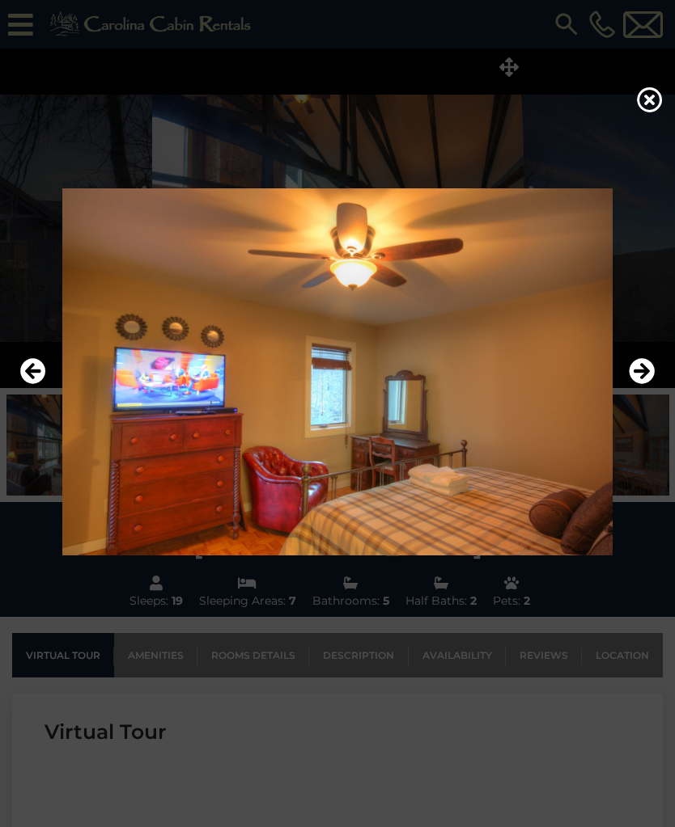
click at [644, 391] on button "Next" at bounding box center [641, 371] width 26 height 37
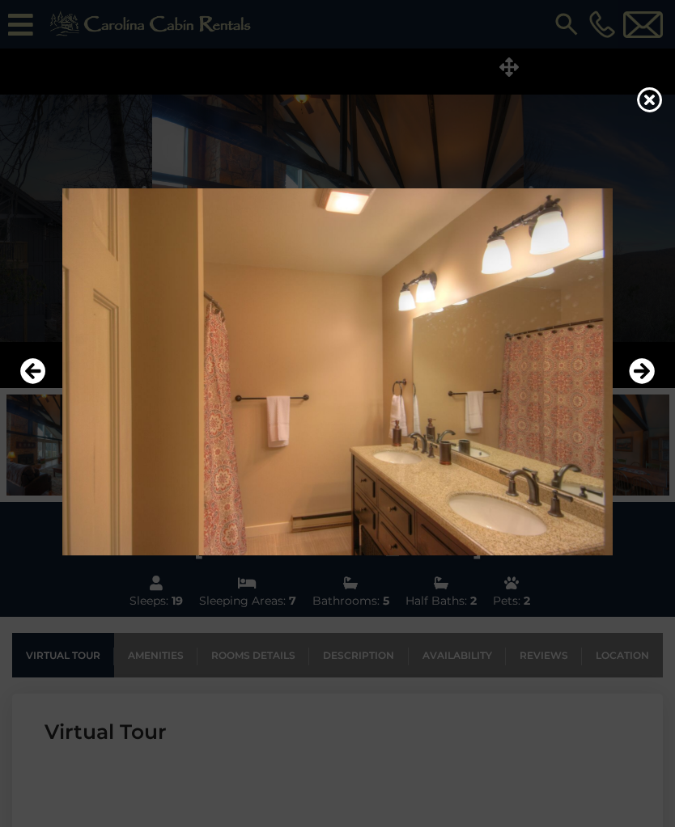
click at [641, 391] on button "Next" at bounding box center [641, 371] width 26 height 37
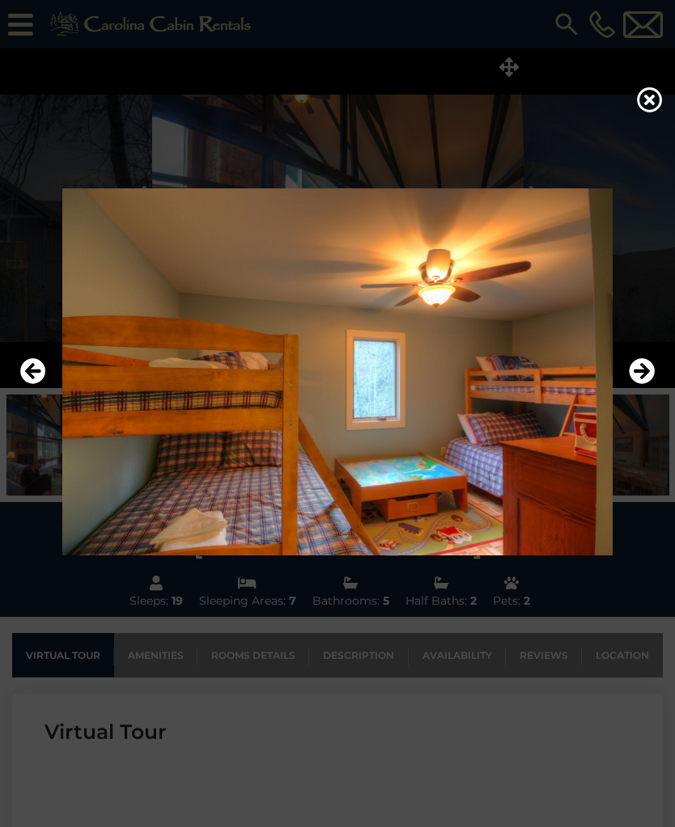
click at [645, 391] on button "Next" at bounding box center [641, 371] width 26 height 37
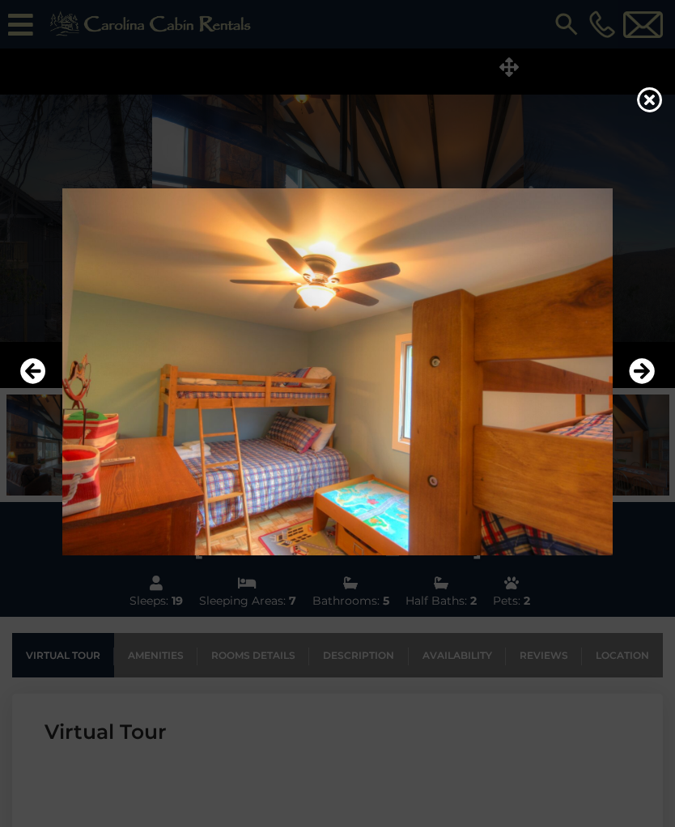
click at [642, 391] on button "Next" at bounding box center [641, 371] width 26 height 37
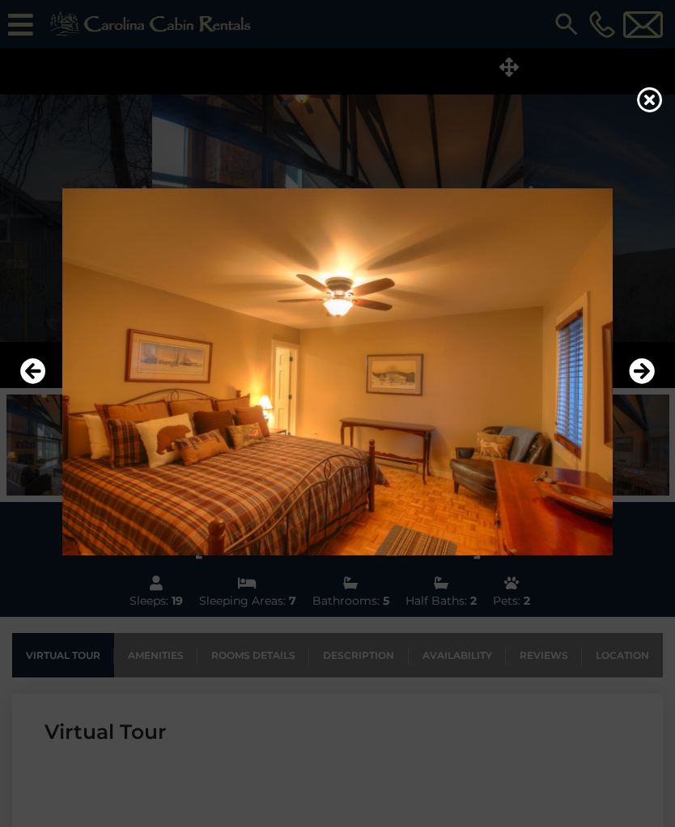
click at [642, 391] on button "Next" at bounding box center [641, 371] width 26 height 37
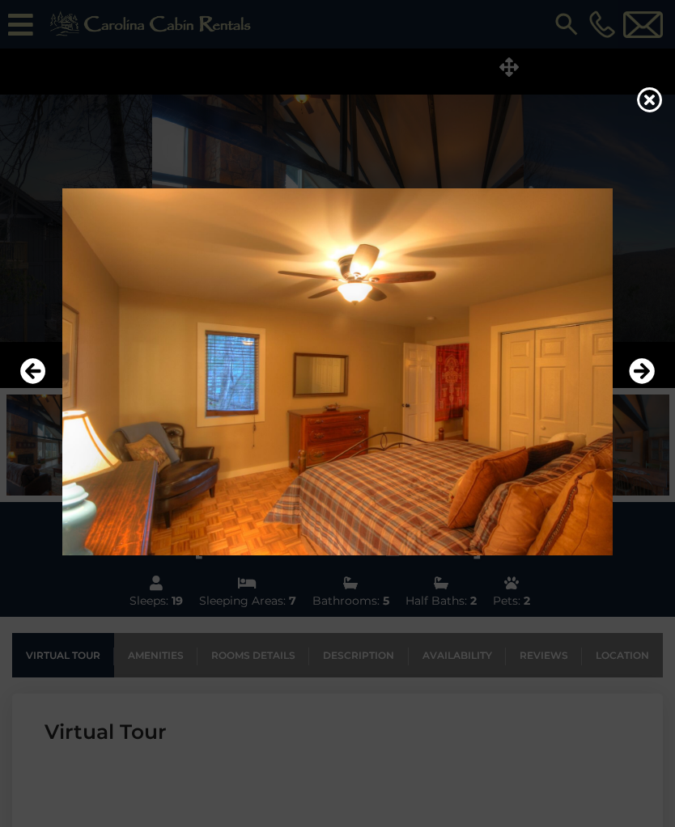
click at [641, 400] on img at bounding box center [337, 371] width 642 height 367
click at [642, 378] on icon "Next" at bounding box center [641, 371] width 26 height 26
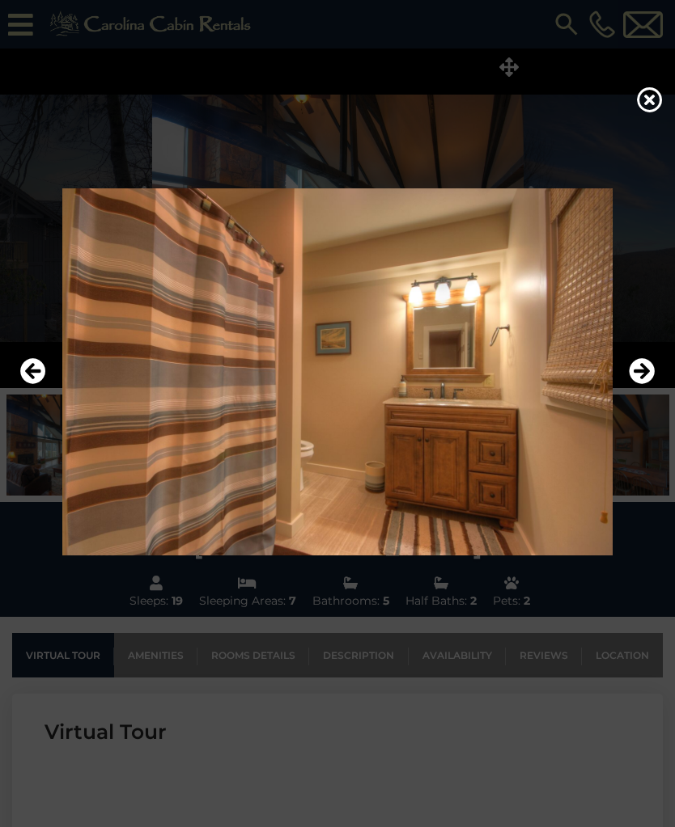
click at [641, 384] on icon "Next" at bounding box center [641, 371] width 26 height 26
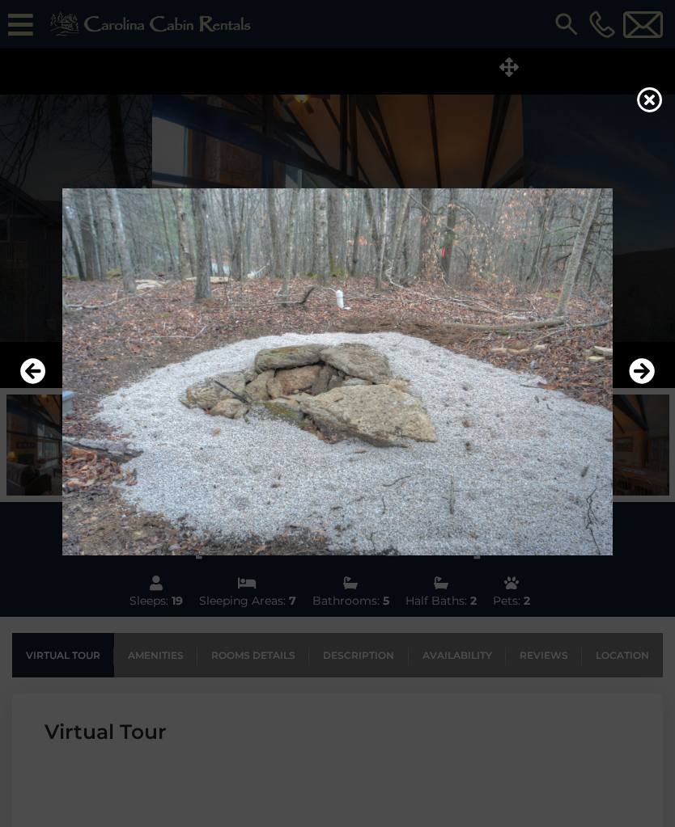
click at [642, 384] on icon "Next" at bounding box center [641, 371] width 26 height 26
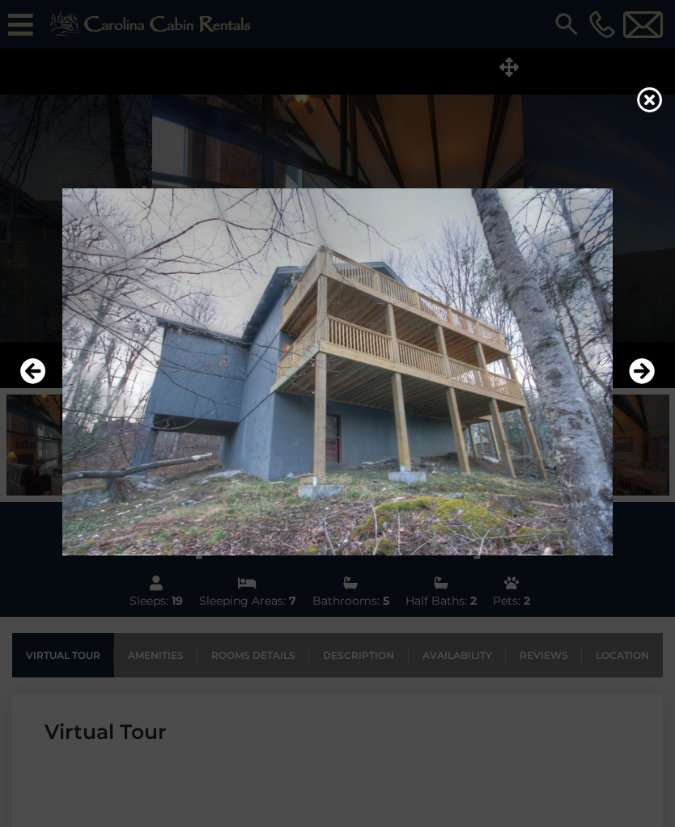
click at [654, 98] on icon at bounding box center [650, 100] width 26 height 26
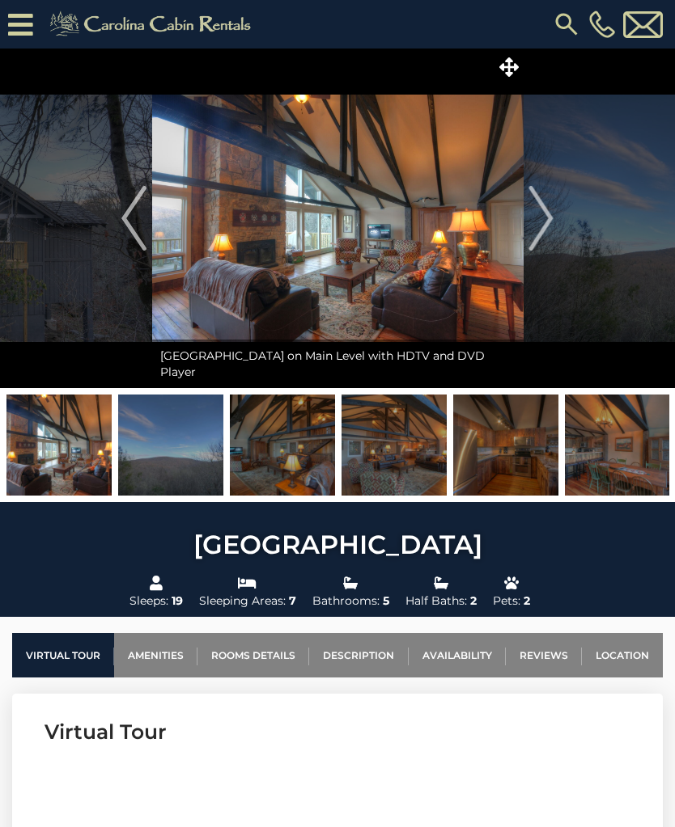
click at [12, 11] on icon at bounding box center [20, 25] width 25 height 28
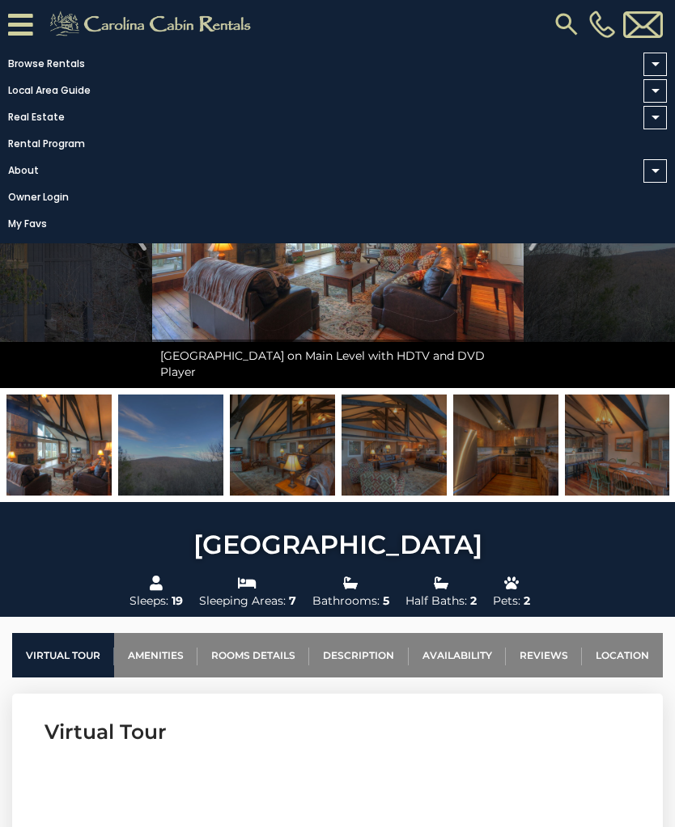
click at [27, 58] on link "Browse Rentals" at bounding box center [333, 64] width 666 height 23
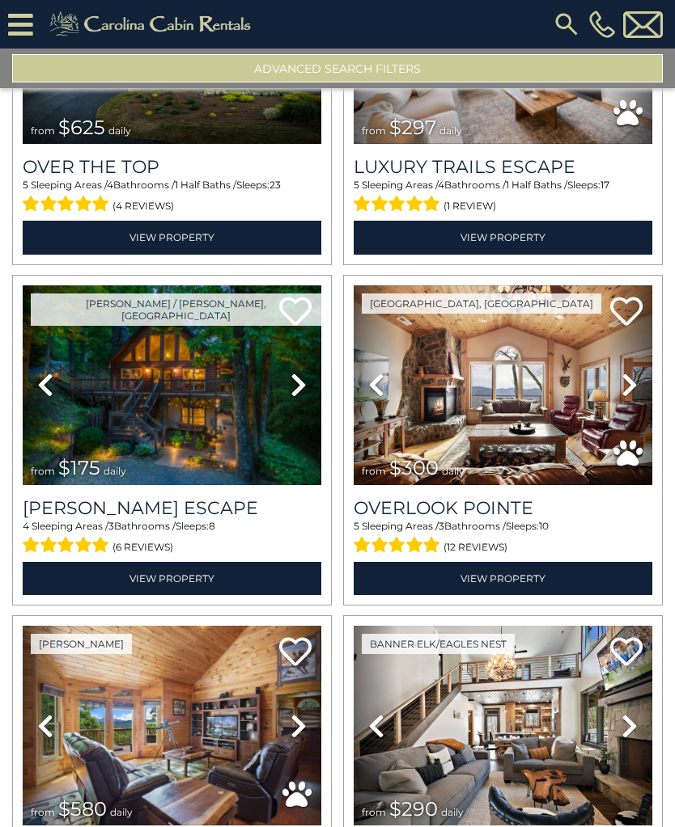
scroll to position [205, 0]
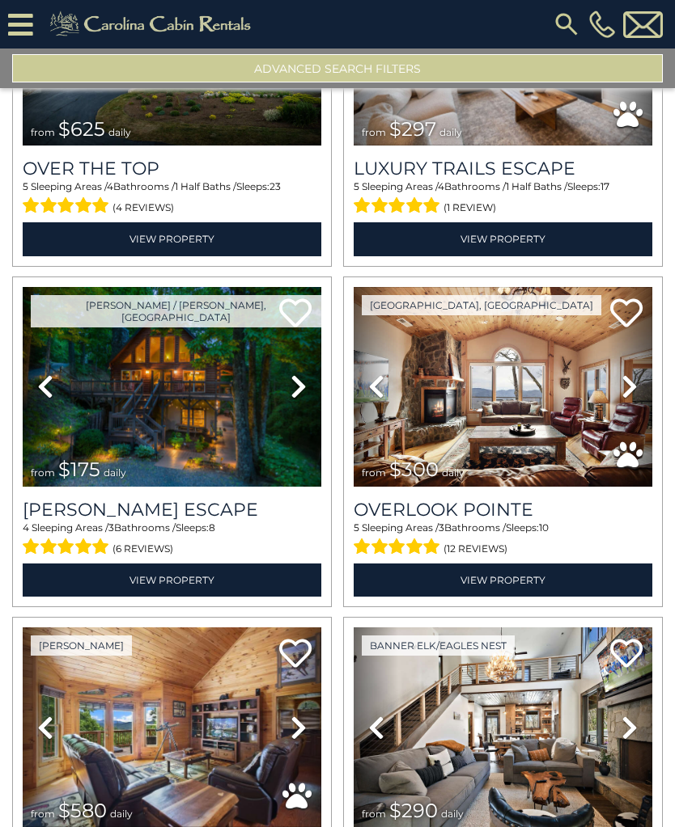
click at [586, 457] on img at bounding box center [502, 387] width 298 height 200
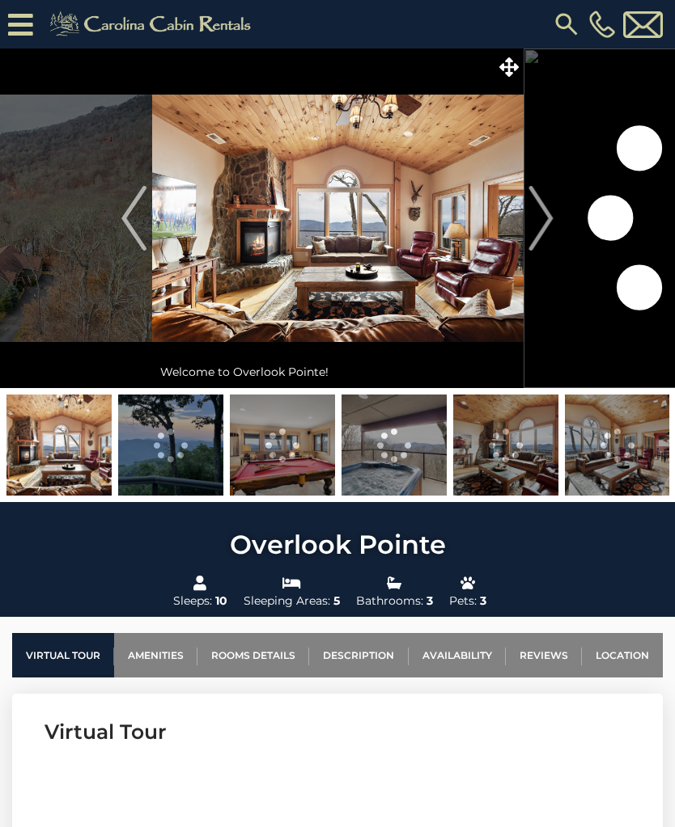
click at [512, 78] on span at bounding box center [509, 67] width 28 height 28
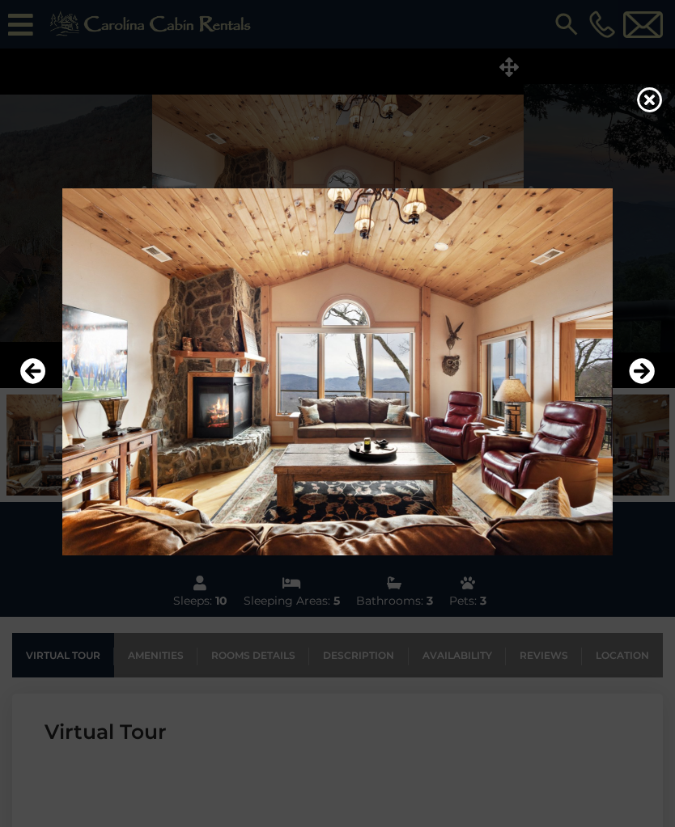
click at [630, 384] on icon "Next" at bounding box center [641, 371] width 26 height 26
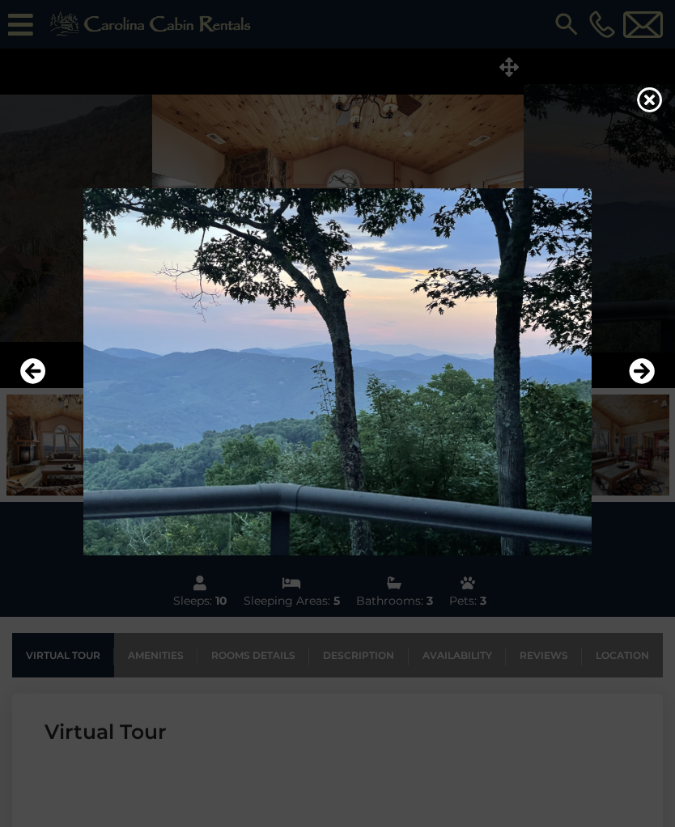
click at [629, 384] on icon "Next" at bounding box center [641, 371] width 26 height 26
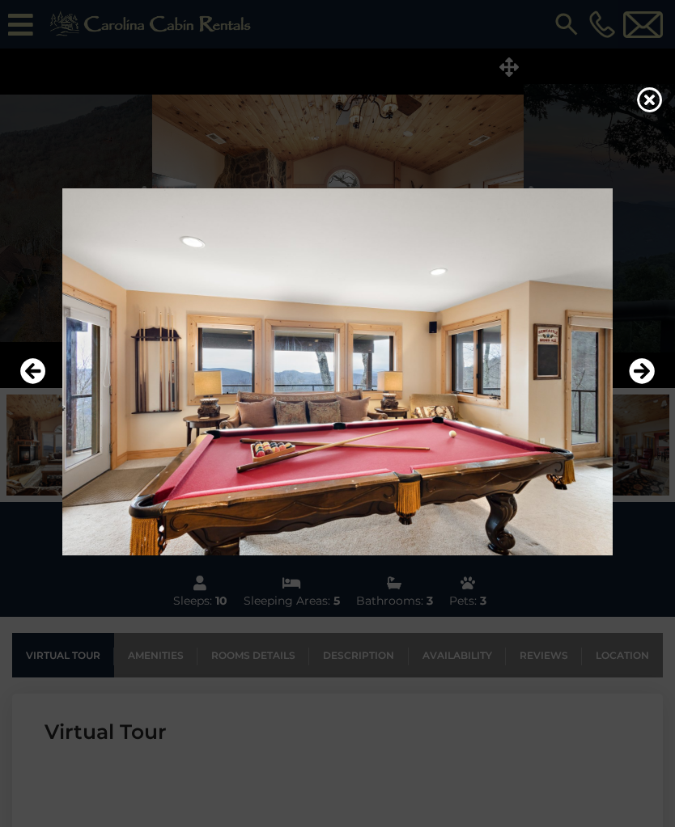
click at [638, 384] on icon "Next" at bounding box center [641, 371] width 26 height 26
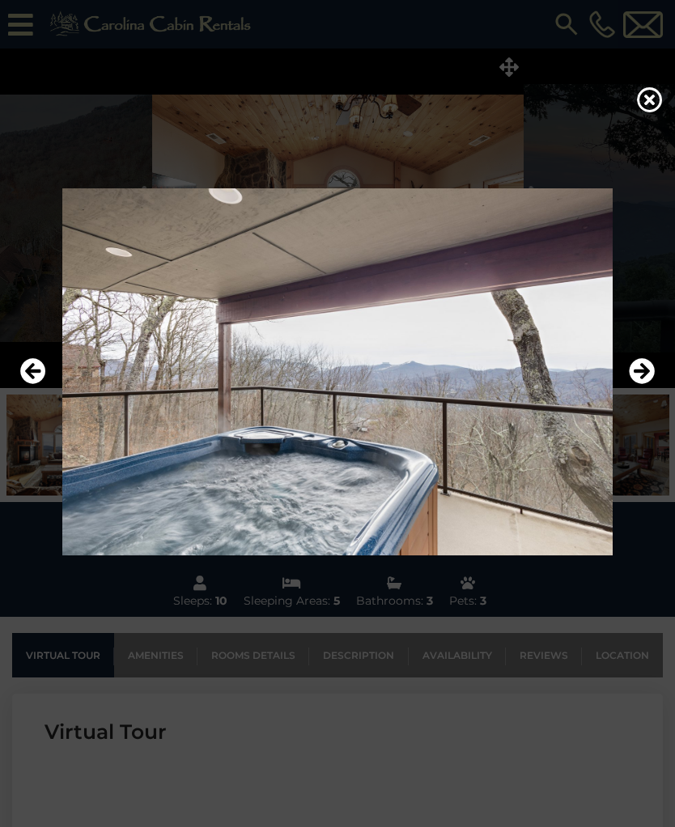
click at [636, 384] on icon "Next" at bounding box center [641, 371] width 26 height 26
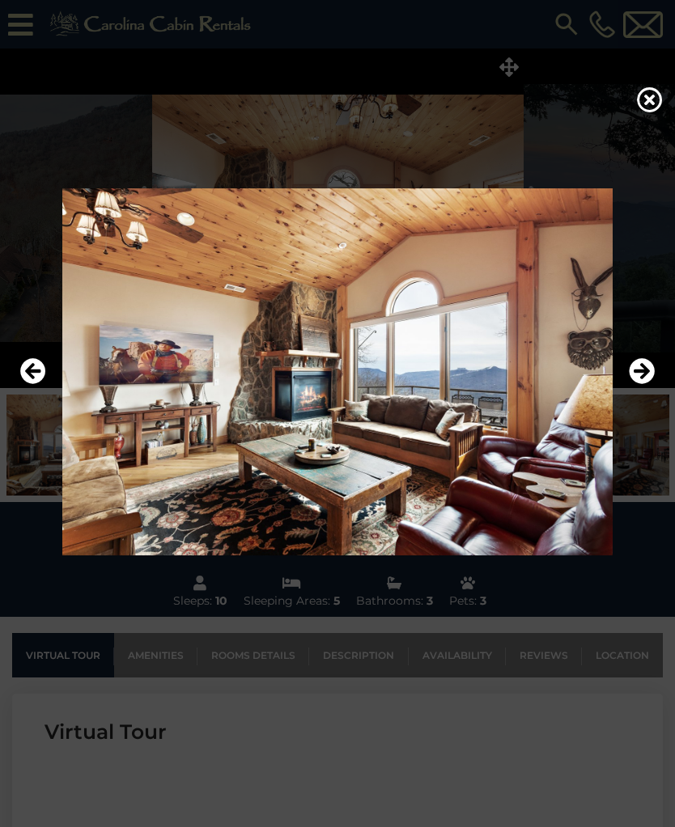
click at [634, 384] on icon "Next" at bounding box center [641, 371] width 26 height 26
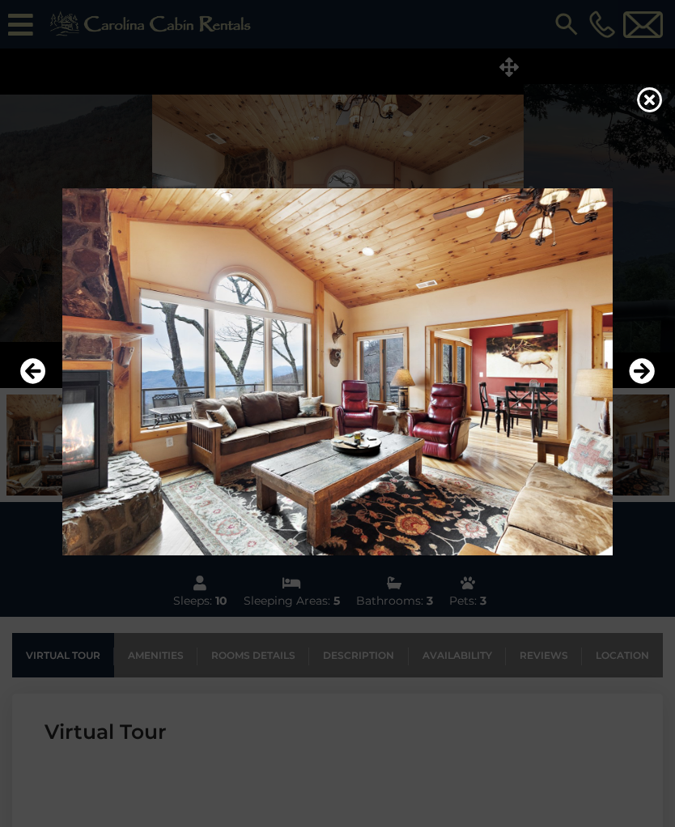
click at [636, 384] on icon "Next" at bounding box center [641, 371] width 26 height 26
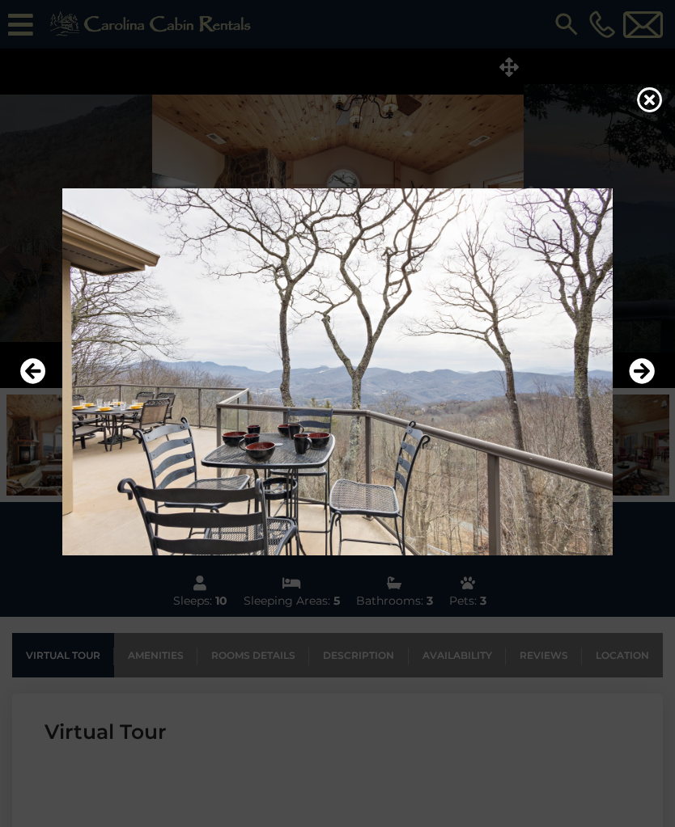
click at [633, 384] on icon "Next" at bounding box center [641, 371] width 26 height 26
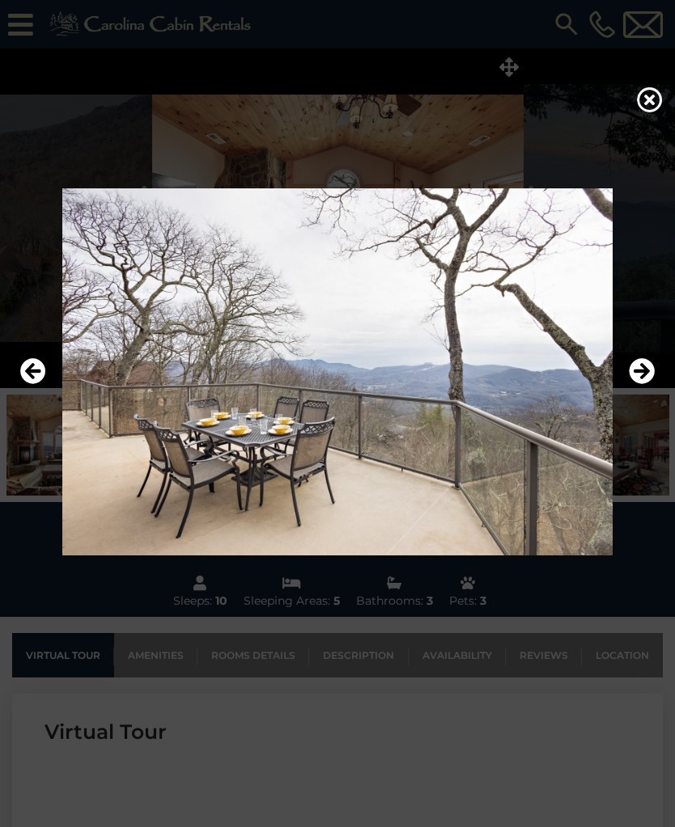
click at [633, 391] on button "Next" at bounding box center [641, 371] width 26 height 37
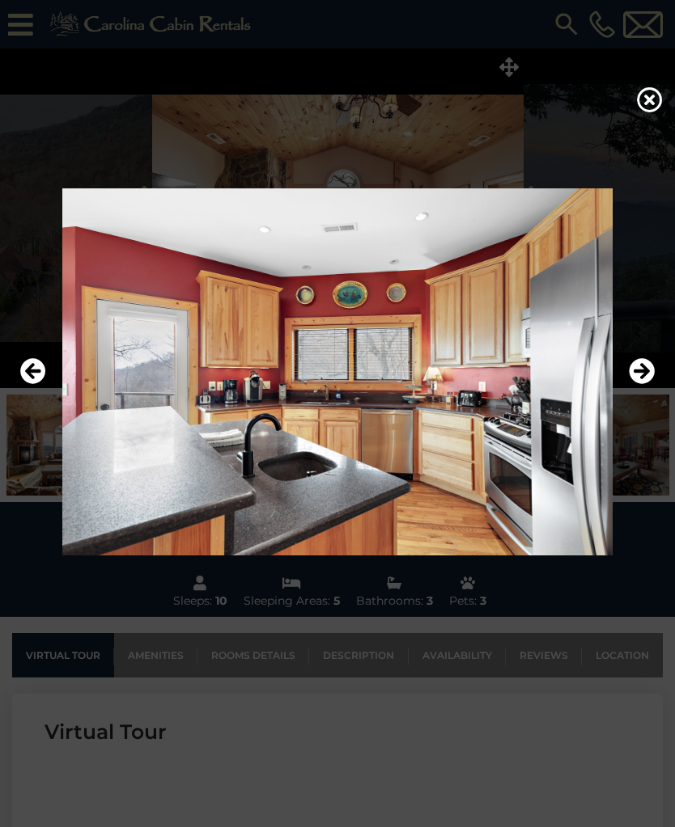
click at [633, 384] on icon "Next" at bounding box center [641, 371] width 26 height 26
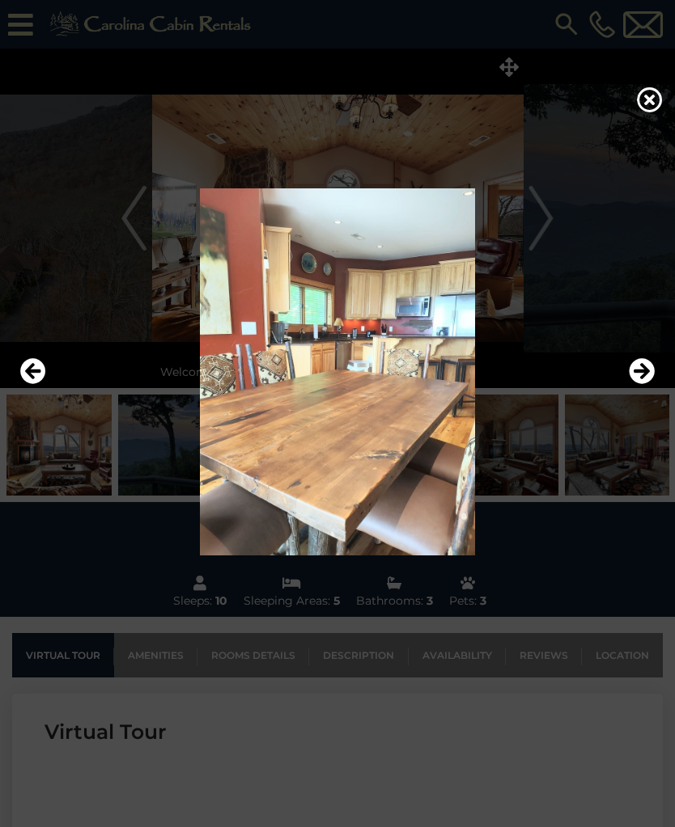
click at [633, 384] on icon "Next" at bounding box center [641, 371] width 26 height 26
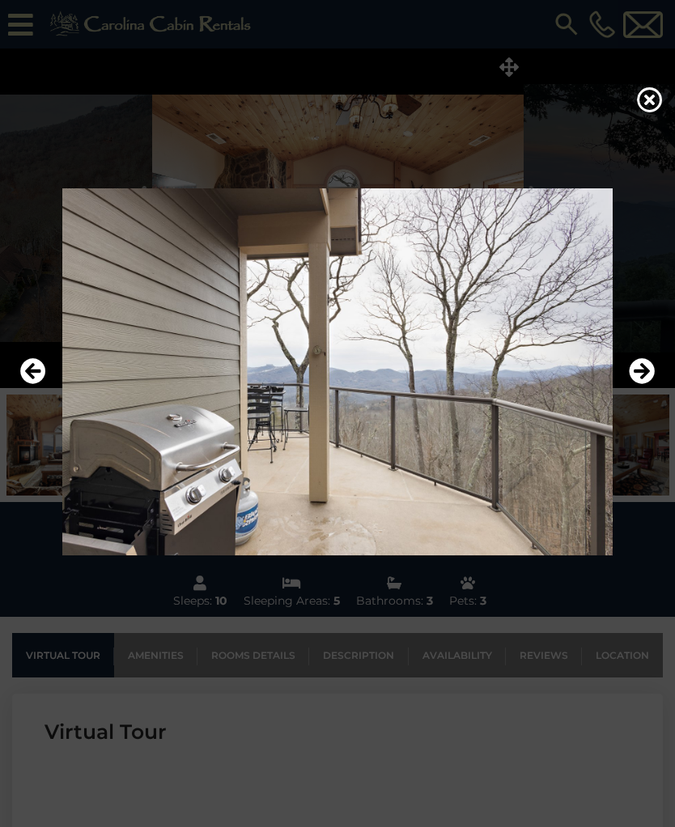
click at [629, 384] on icon "Next" at bounding box center [641, 371] width 26 height 26
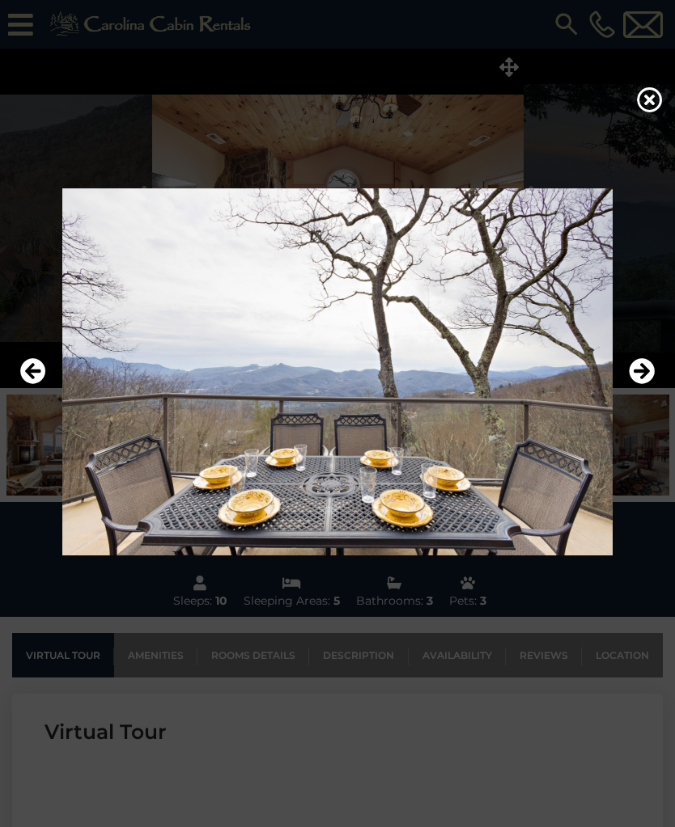
click at [632, 384] on icon "Next" at bounding box center [641, 371] width 26 height 26
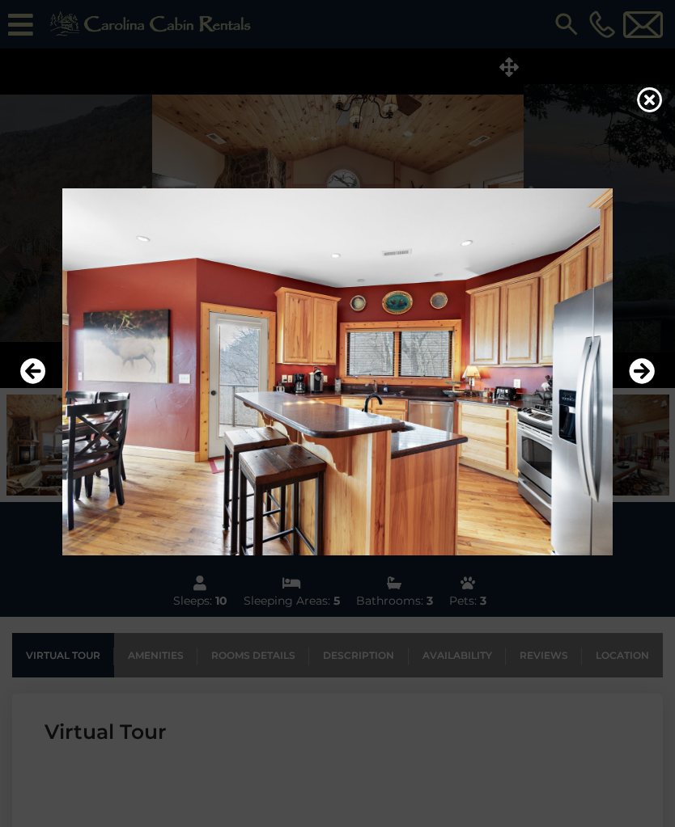
click at [641, 375] on icon "Next" at bounding box center [641, 371] width 26 height 26
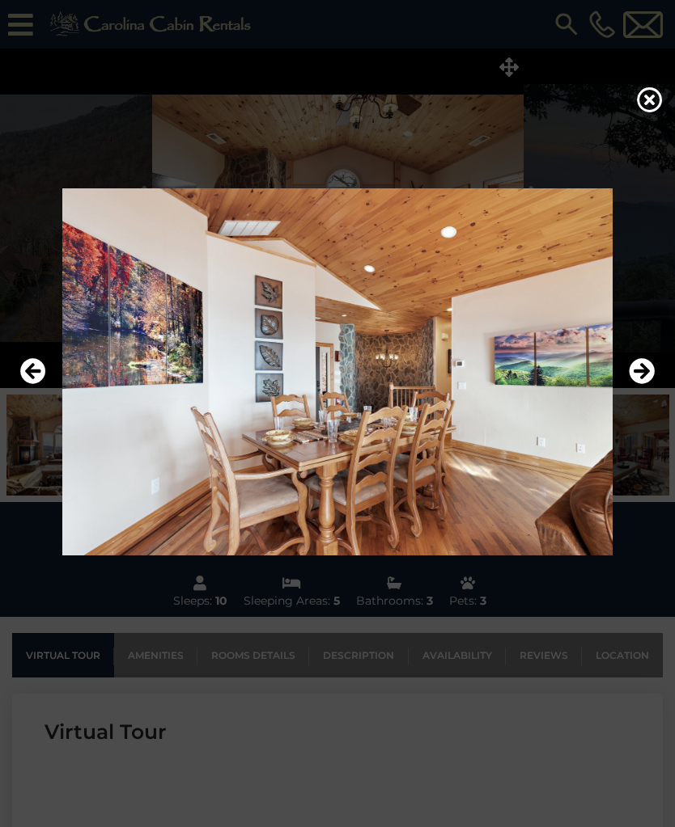
click at [637, 384] on icon "Next" at bounding box center [641, 371] width 26 height 26
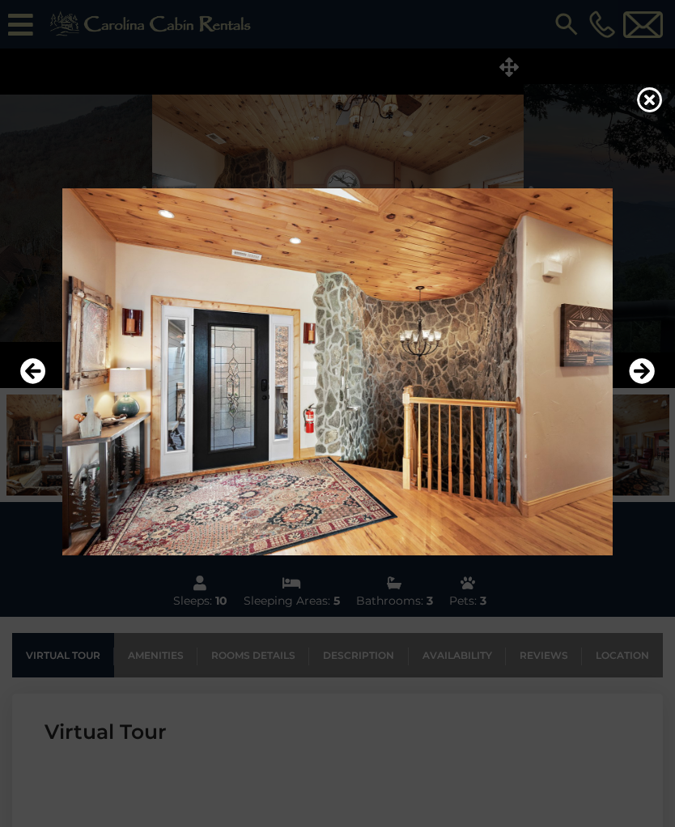
click at [637, 384] on icon "Next" at bounding box center [641, 371] width 26 height 26
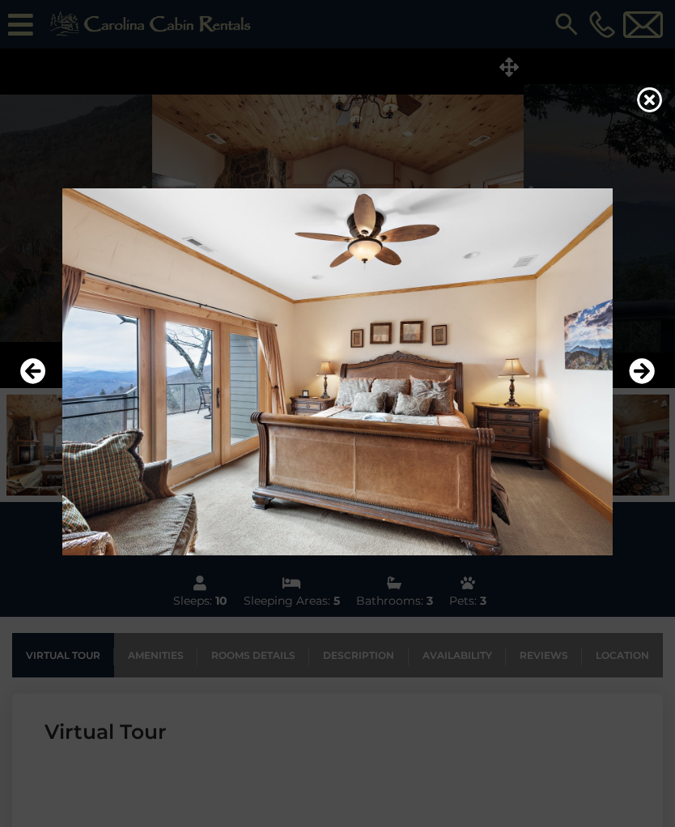
click at [633, 384] on icon "Next" at bounding box center [641, 371] width 26 height 26
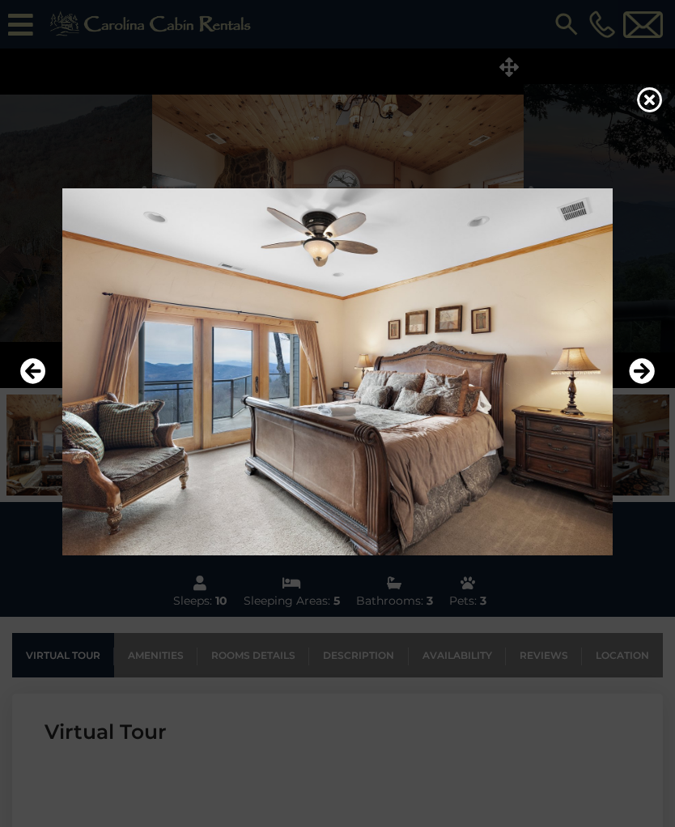
click at [639, 384] on icon "Next" at bounding box center [641, 371] width 26 height 26
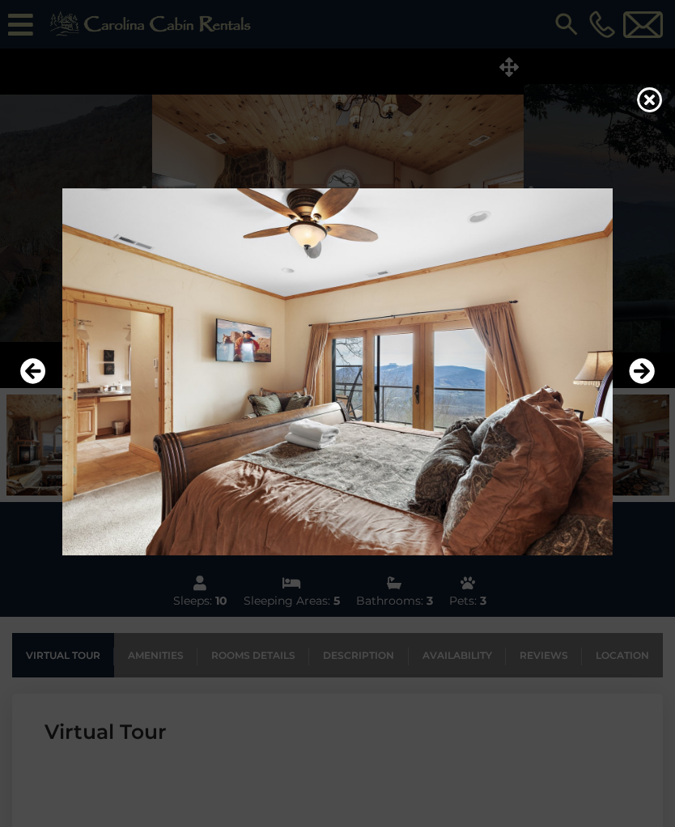
click at [641, 391] on button "Next" at bounding box center [641, 371] width 26 height 37
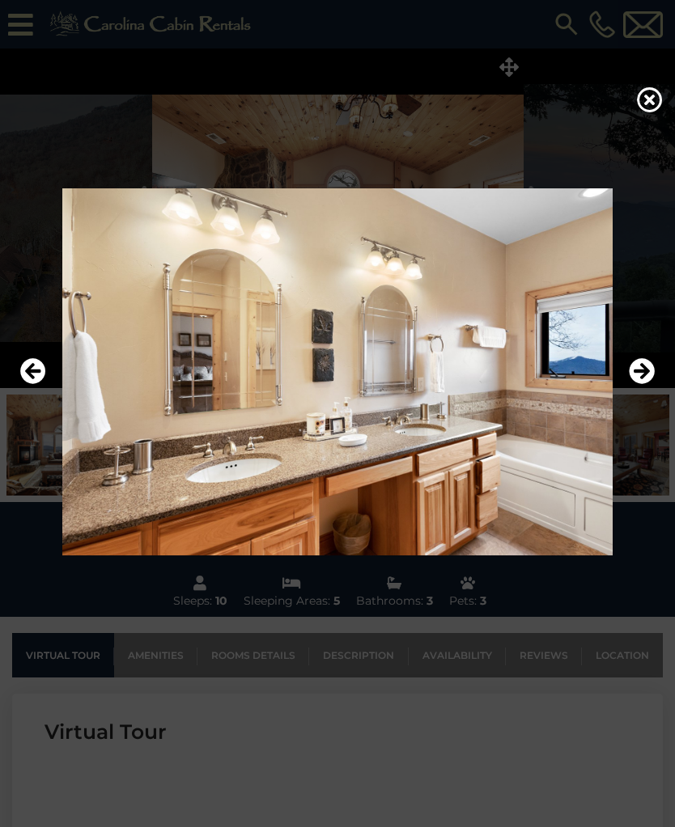
click at [637, 384] on icon "Next" at bounding box center [641, 371] width 26 height 26
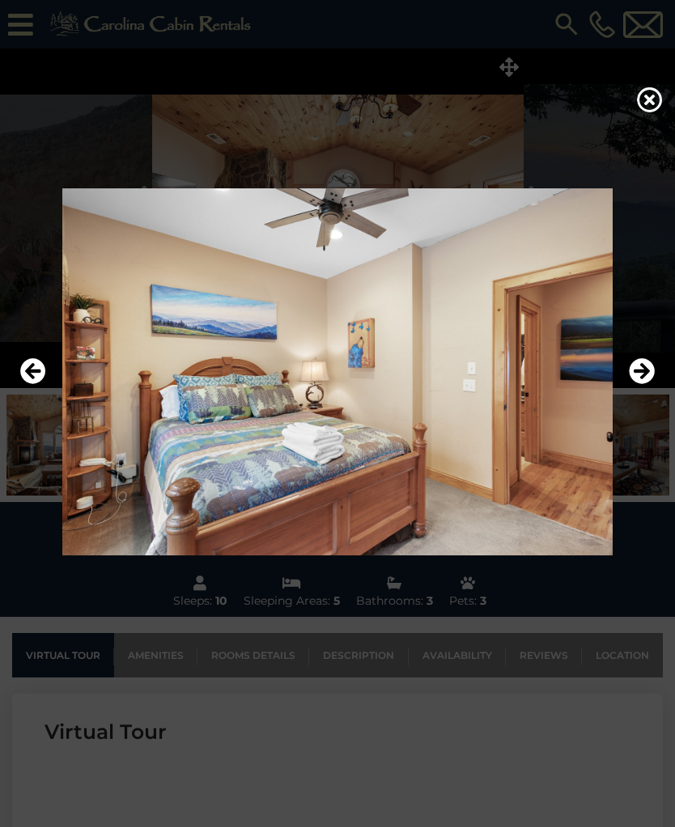
click at [636, 384] on icon "Next" at bounding box center [641, 371] width 26 height 26
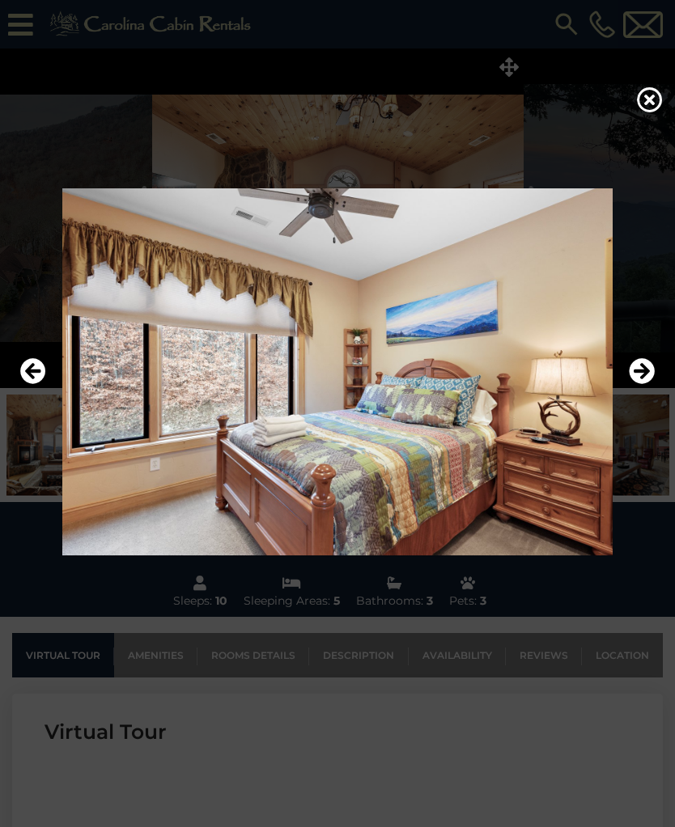
click at [636, 384] on icon "Next" at bounding box center [641, 371] width 26 height 26
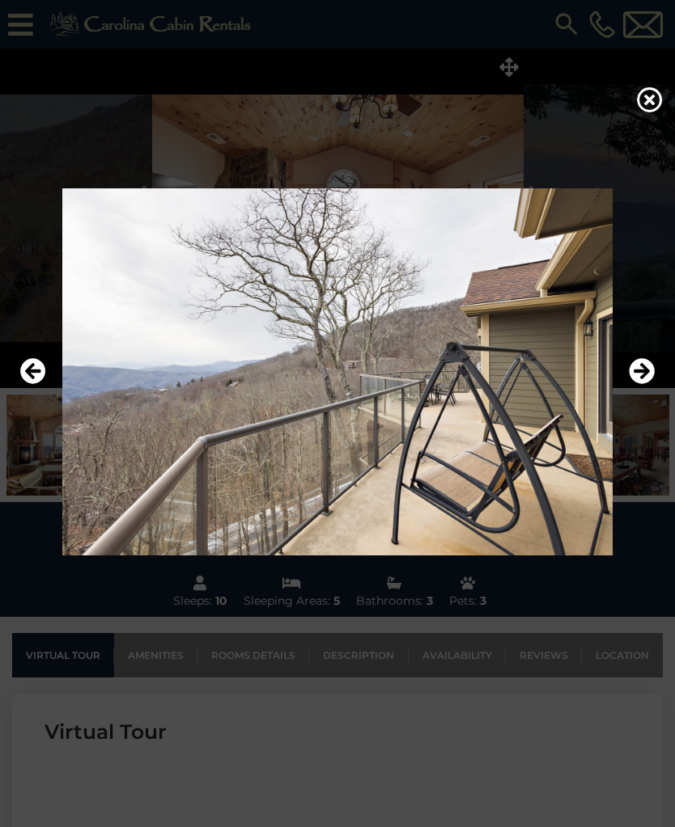
click at [634, 384] on icon "Next" at bounding box center [641, 371] width 26 height 26
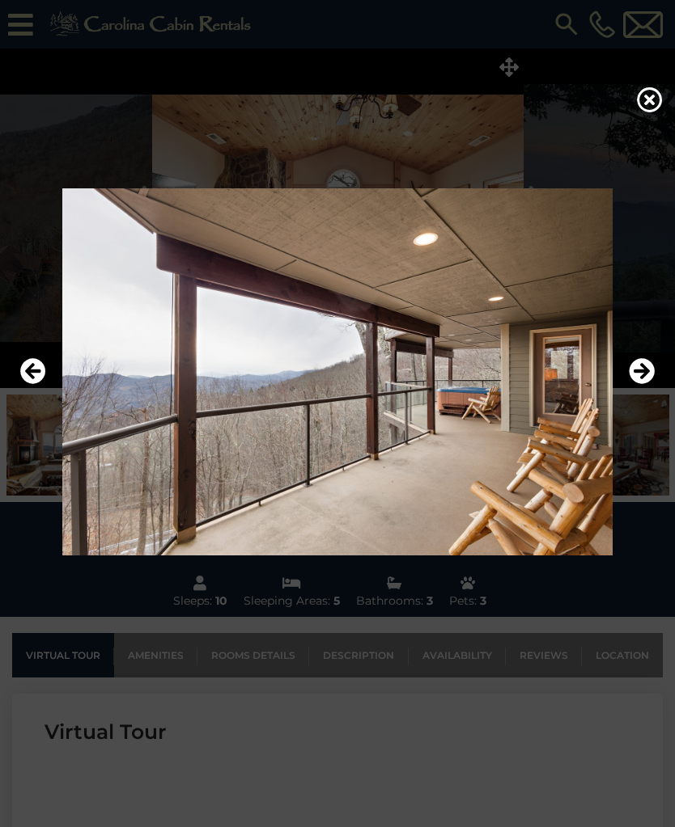
click at [637, 384] on icon "Next" at bounding box center [641, 371] width 26 height 26
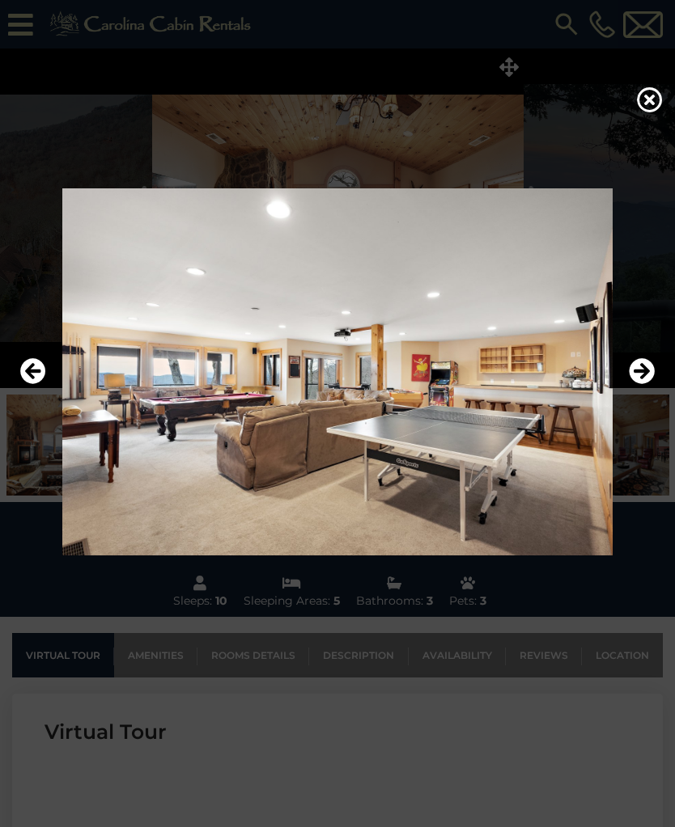
click at [637, 391] on button "Next" at bounding box center [641, 371] width 26 height 37
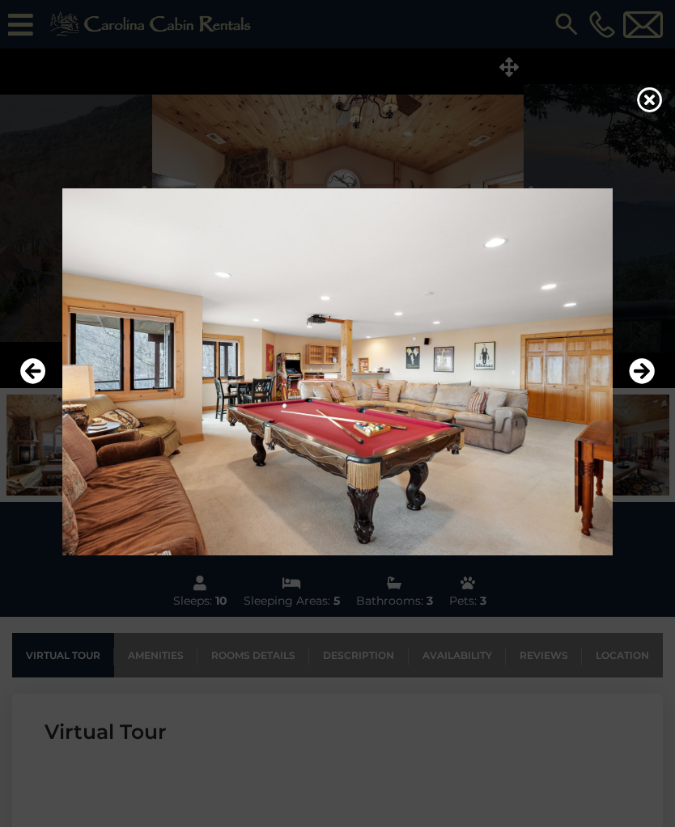
click at [643, 384] on icon "Next" at bounding box center [641, 371] width 26 height 26
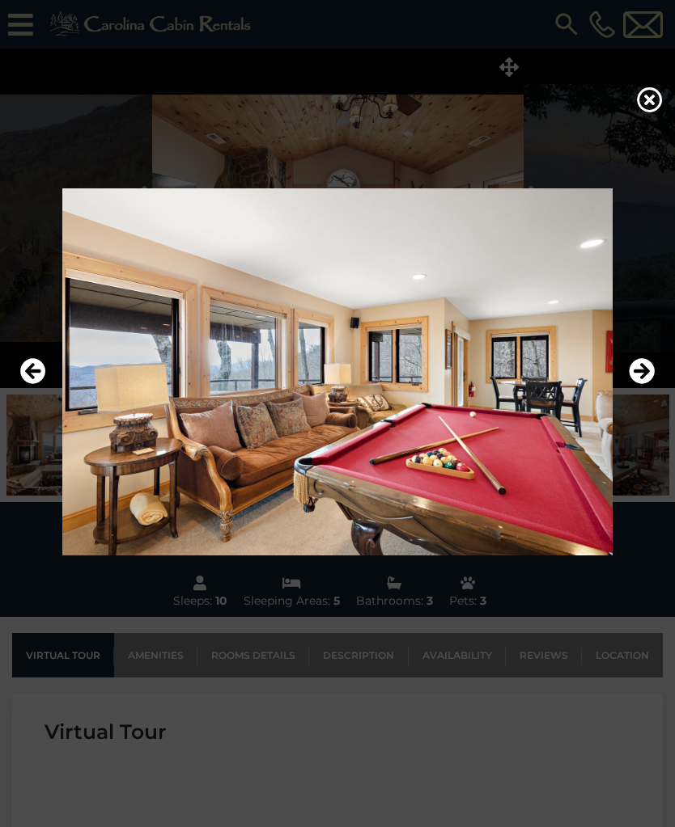
click at [639, 384] on icon "Next" at bounding box center [641, 371] width 26 height 26
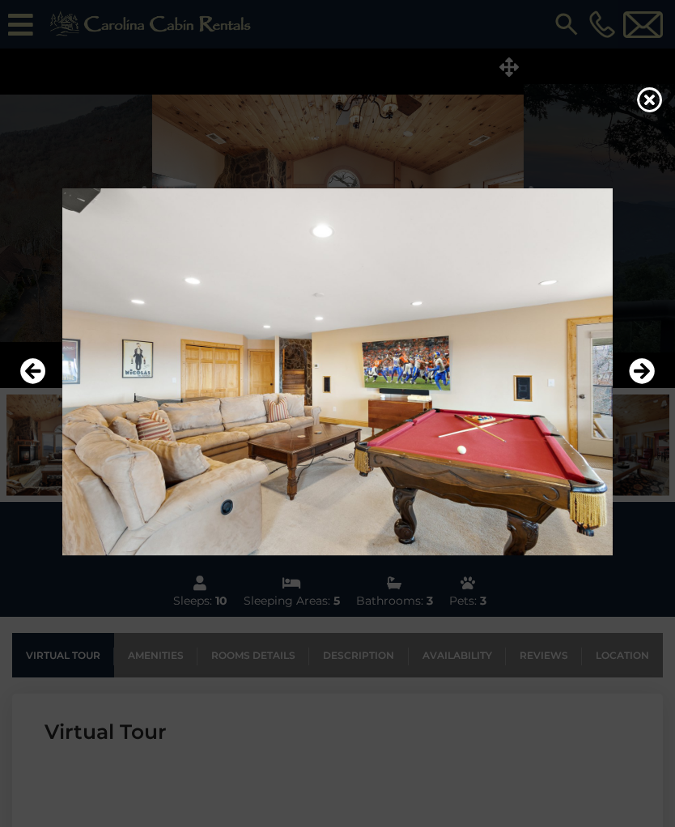
click at [646, 417] on img at bounding box center [337, 371] width 642 height 367
click at [645, 404] on img at bounding box center [337, 371] width 642 height 367
click at [637, 384] on icon "Next" at bounding box center [641, 371] width 26 height 26
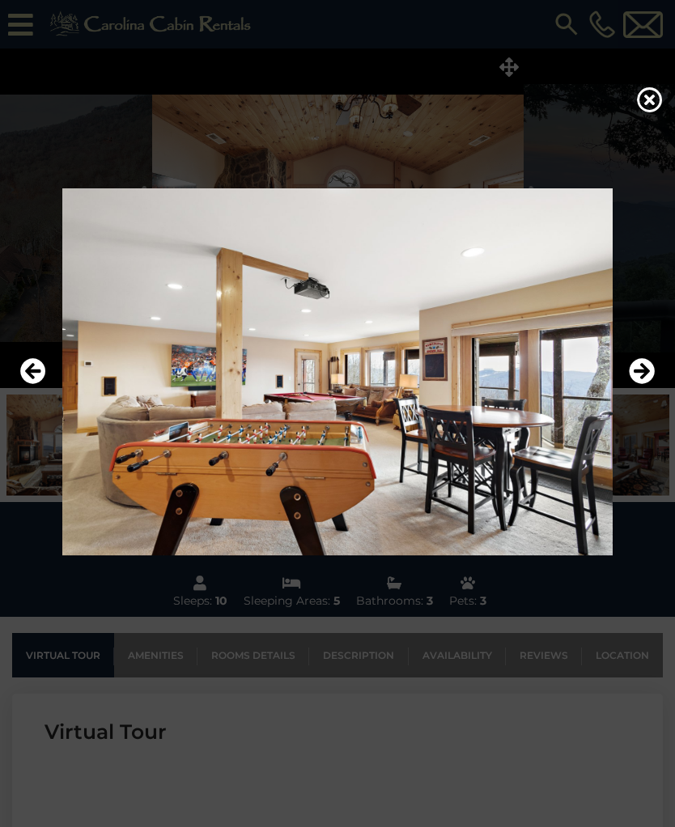
click at [640, 391] on button "Next" at bounding box center [641, 371] width 26 height 37
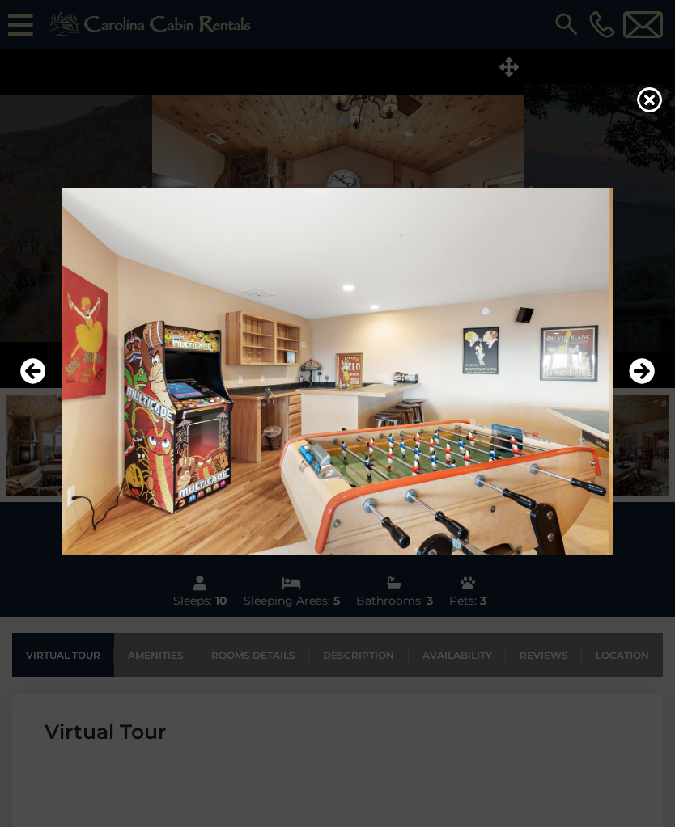
click at [634, 384] on icon "Next" at bounding box center [641, 371] width 26 height 26
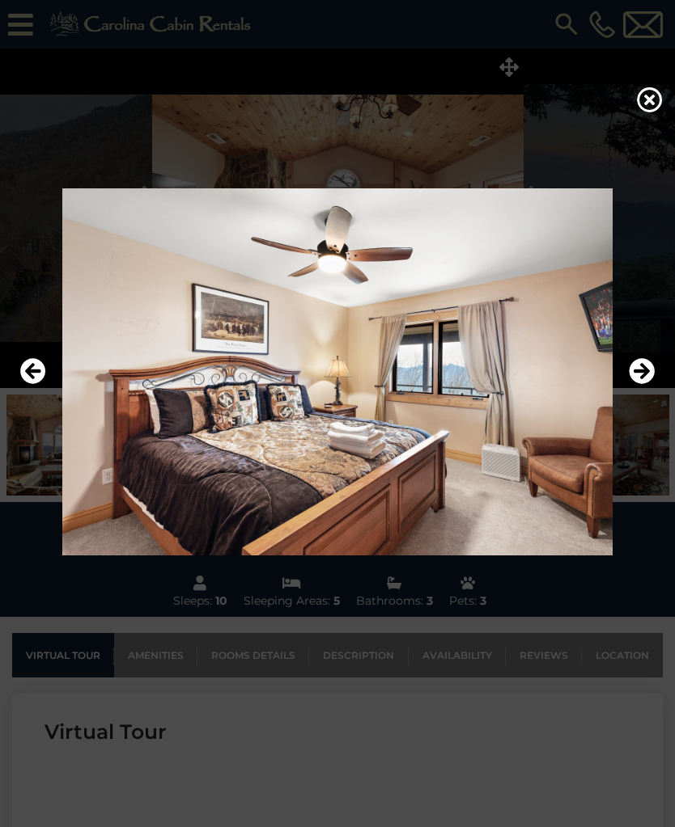
click at [634, 391] on button "Next" at bounding box center [641, 371] width 26 height 37
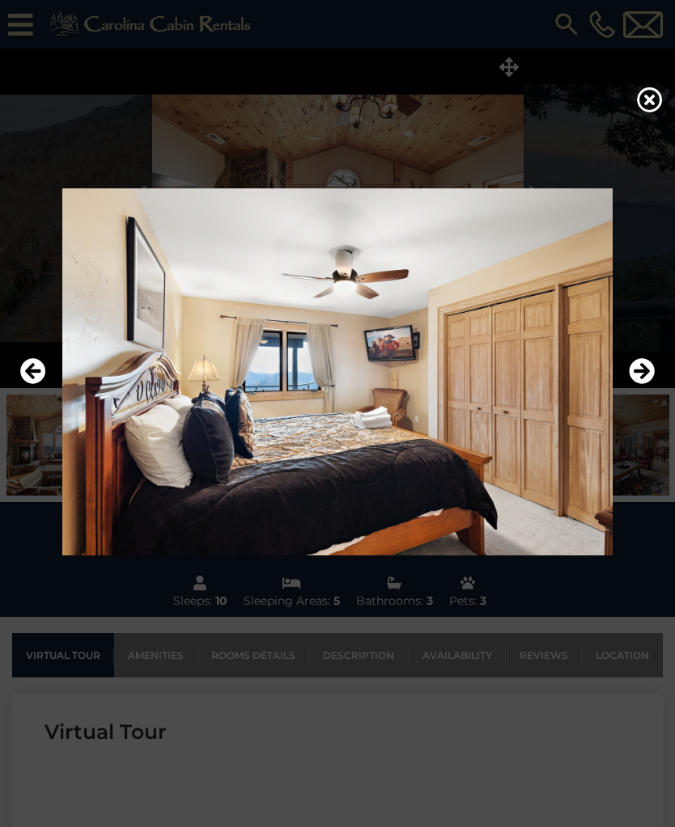
click at [639, 384] on icon "Next" at bounding box center [641, 371] width 26 height 26
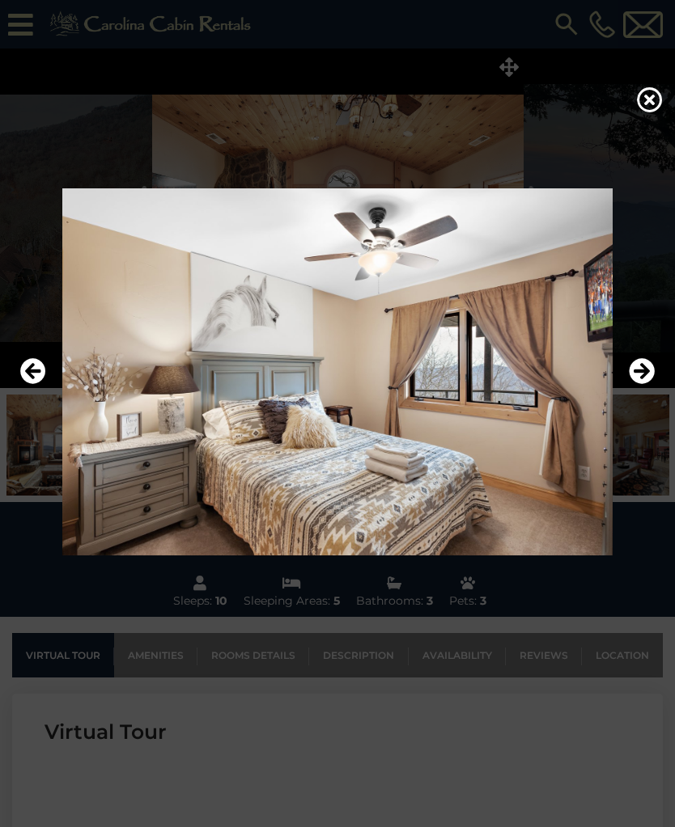
click at [637, 391] on button "Next" at bounding box center [641, 371] width 26 height 37
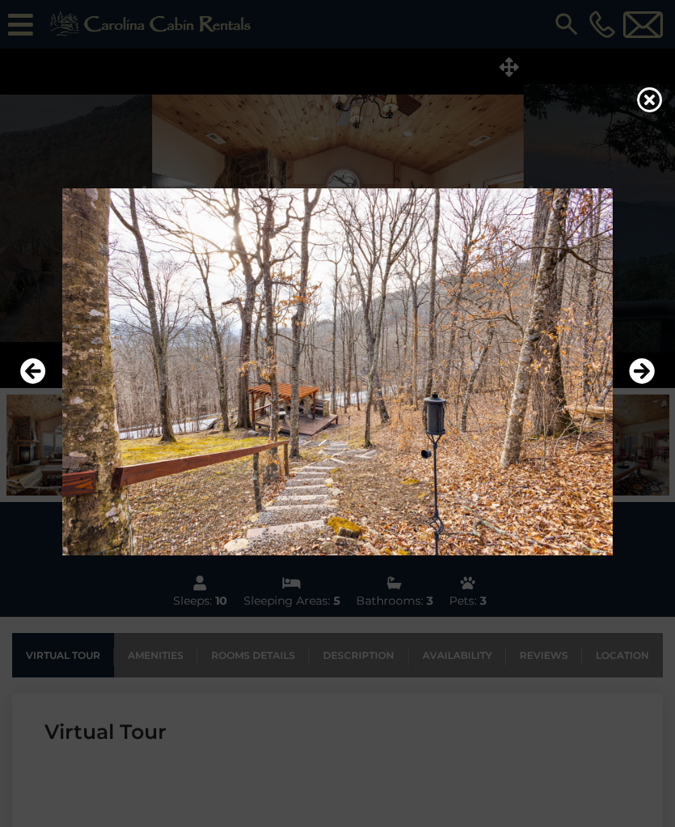
click at [631, 384] on icon "Next" at bounding box center [641, 371] width 26 height 26
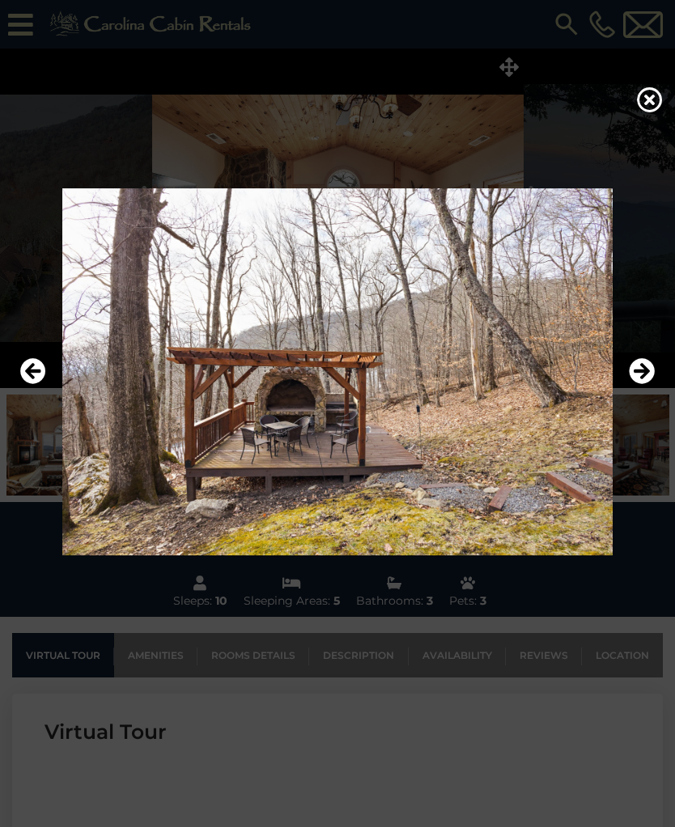
click at [27, 384] on icon "Previous" at bounding box center [33, 371] width 26 height 26
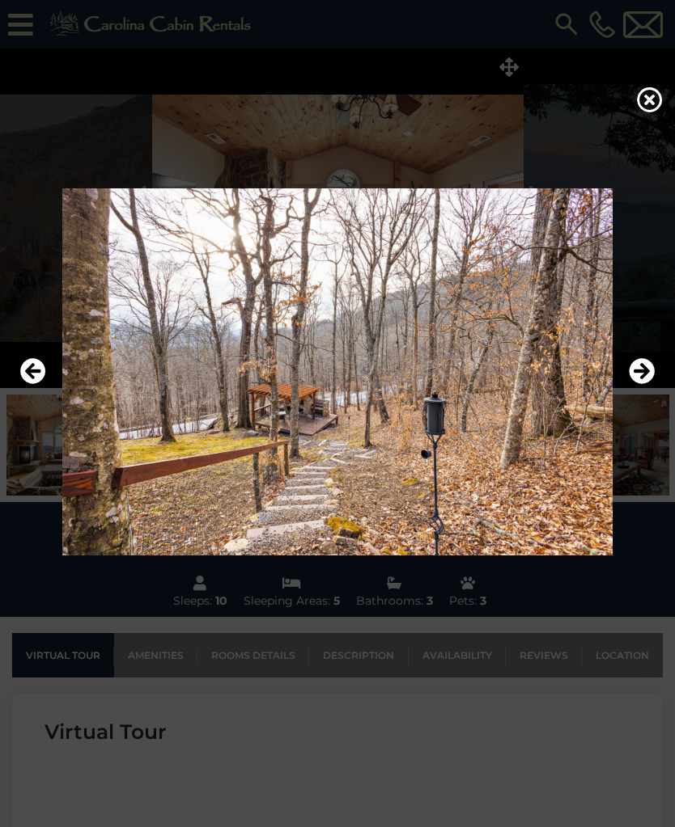
click at [632, 384] on icon "Next" at bounding box center [641, 371] width 26 height 26
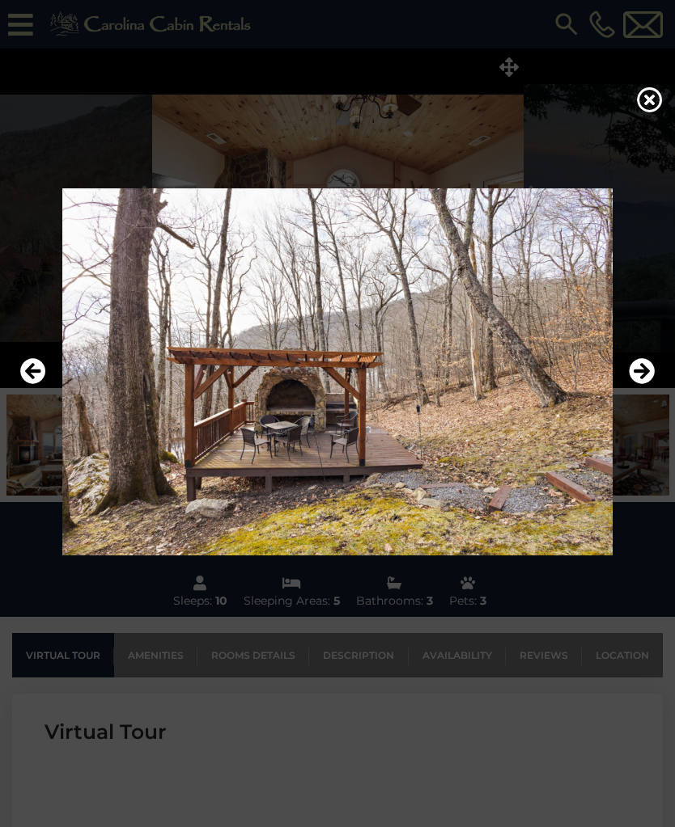
click at [636, 384] on icon "Next" at bounding box center [641, 371] width 26 height 26
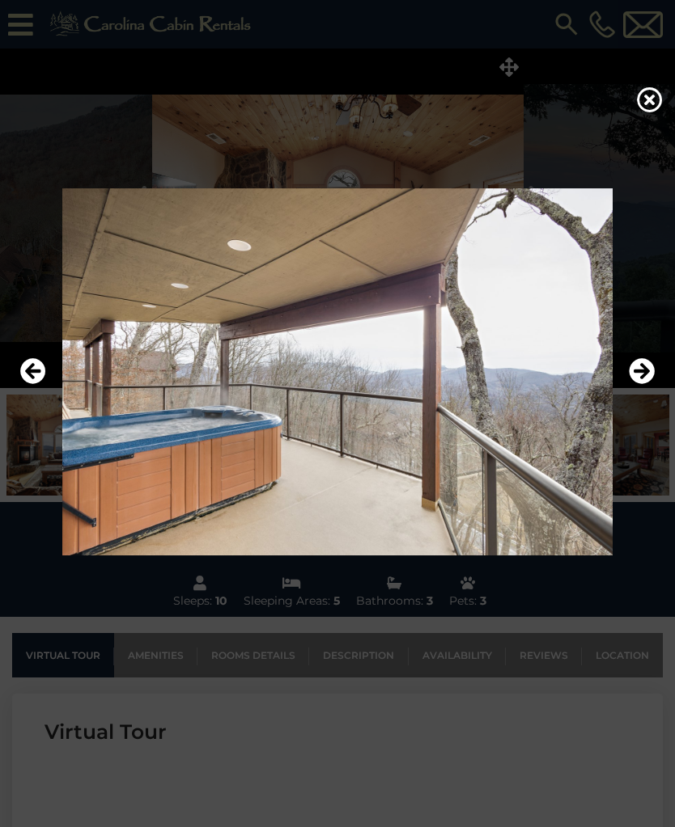
click at [628, 384] on img at bounding box center [337, 371] width 642 height 367
click at [632, 384] on icon "Next" at bounding box center [641, 371] width 26 height 26
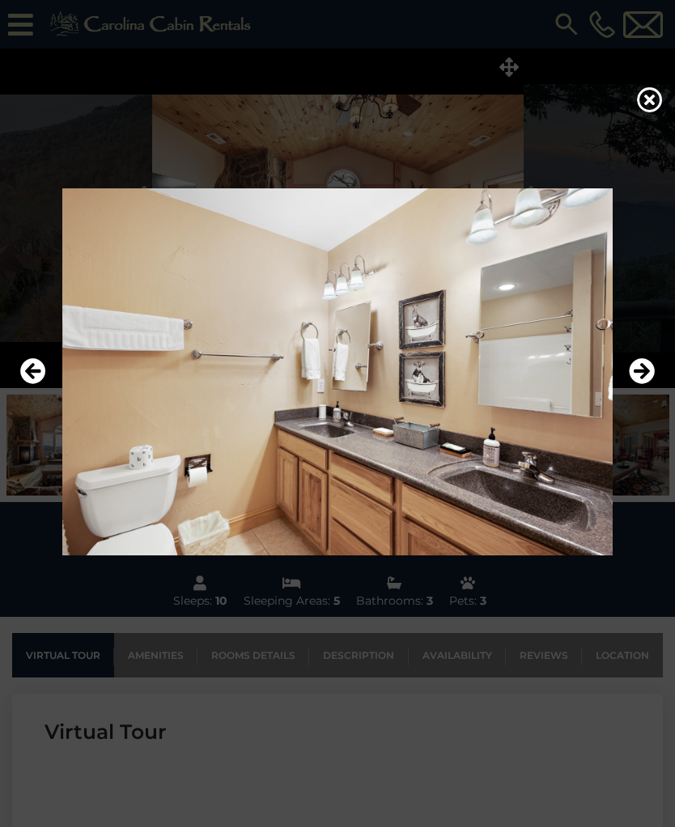
click at [635, 384] on icon "Next" at bounding box center [641, 371] width 26 height 26
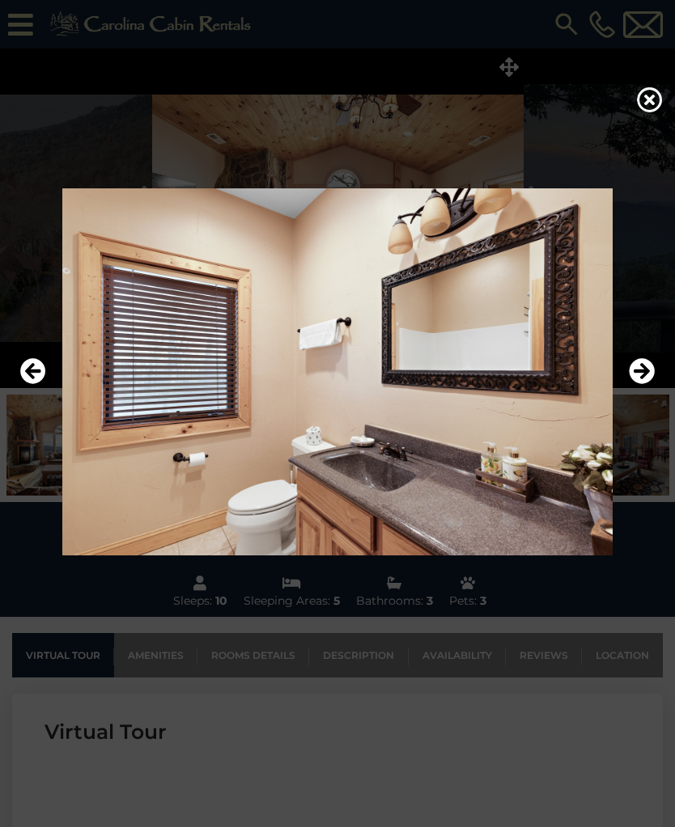
click at [638, 391] on button "Next" at bounding box center [641, 371] width 26 height 37
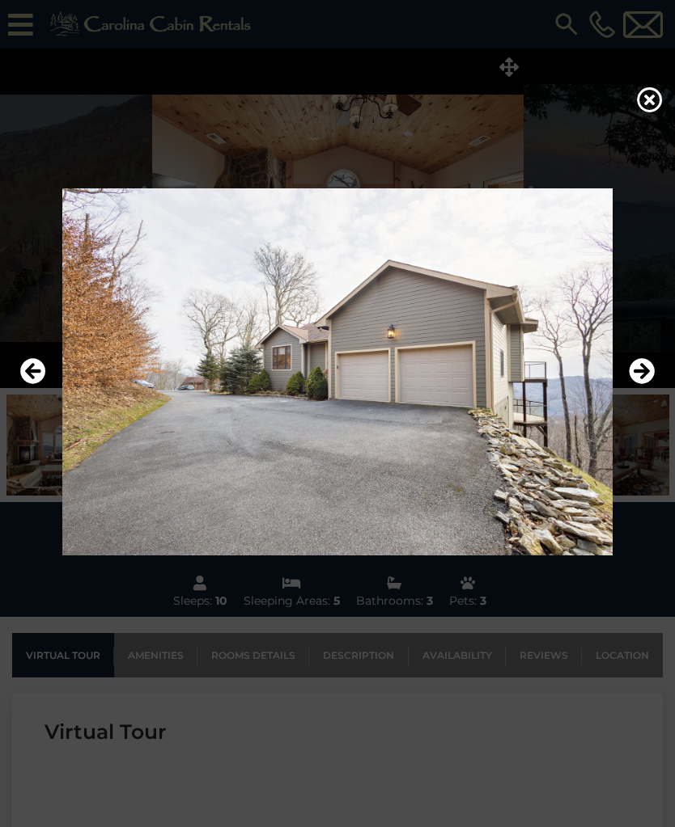
click at [637, 384] on icon "Next" at bounding box center [641, 371] width 26 height 26
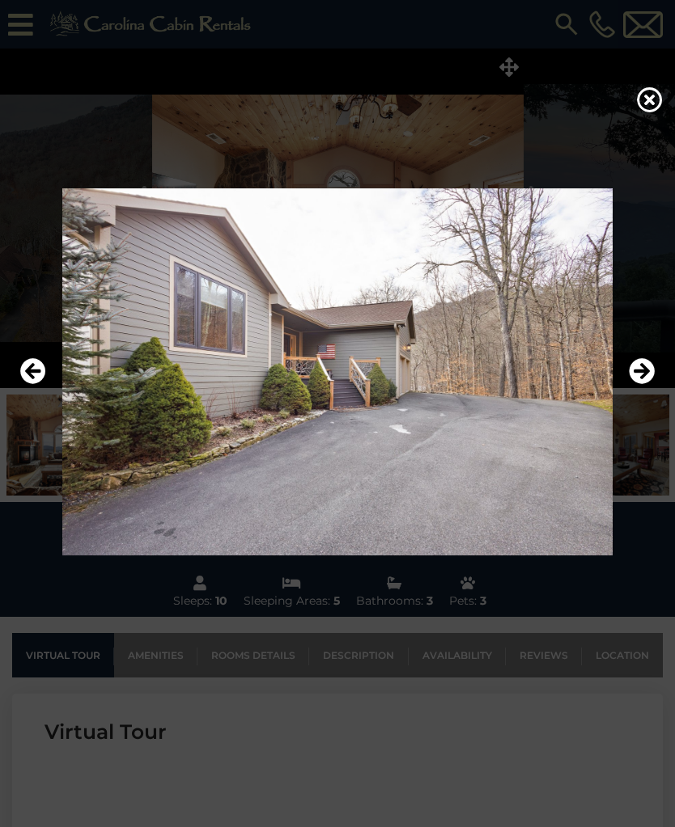
click at [639, 384] on icon "Next" at bounding box center [641, 371] width 26 height 26
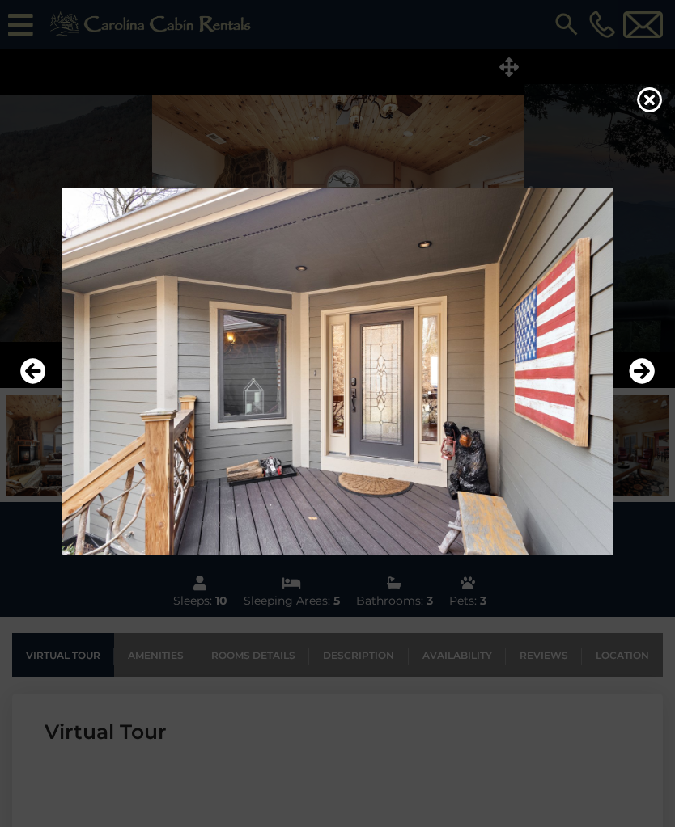
click at [632, 384] on icon "Next" at bounding box center [641, 371] width 26 height 26
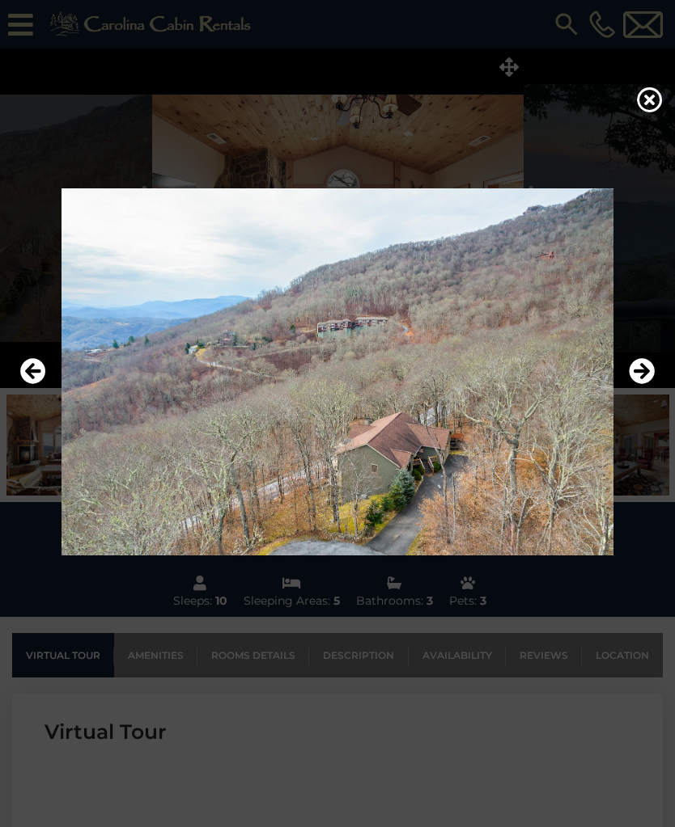
click at [632, 384] on icon "Next" at bounding box center [641, 371] width 26 height 26
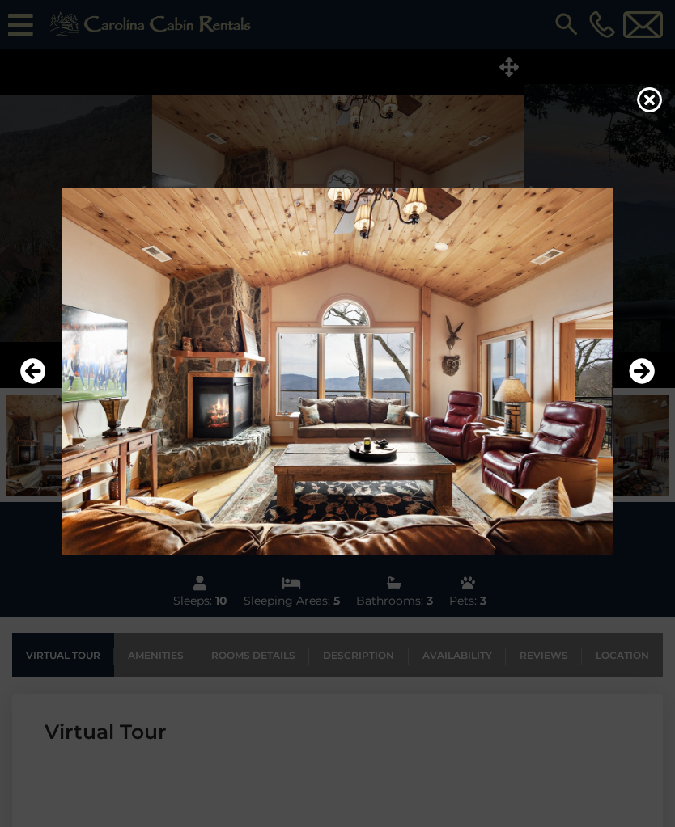
click at [632, 384] on icon "Next" at bounding box center [641, 371] width 26 height 26
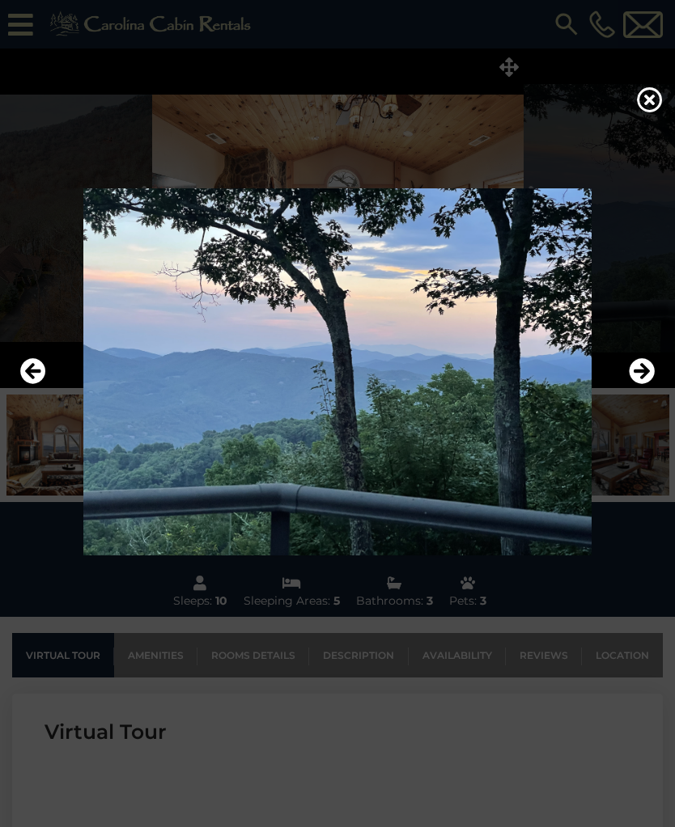
click at [634, 384] on icon "Next" at bounding box center [641, 371] width 26 height 26
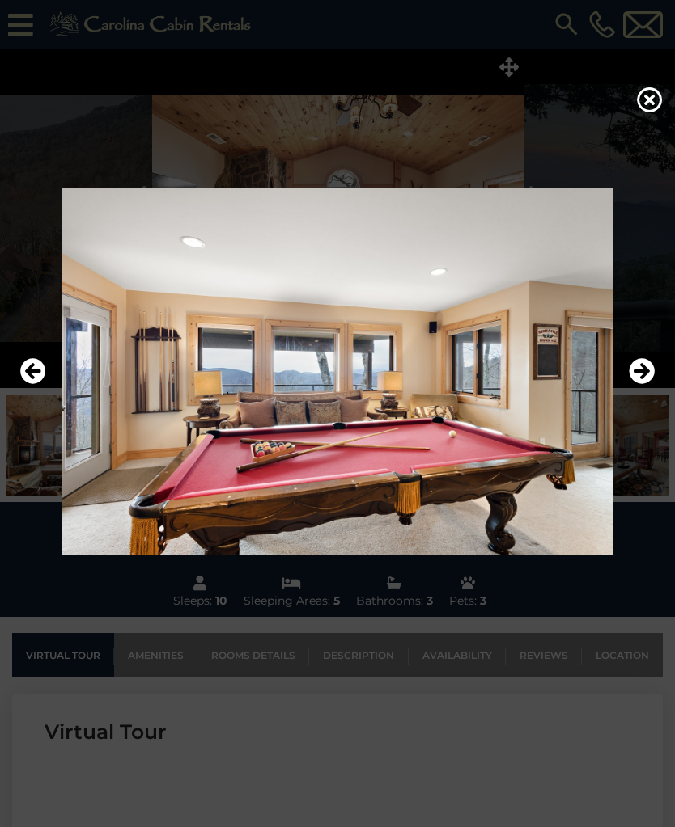
click at [637, 384] on icon "Next" at bounding box center [641, 371] width 26 height 26
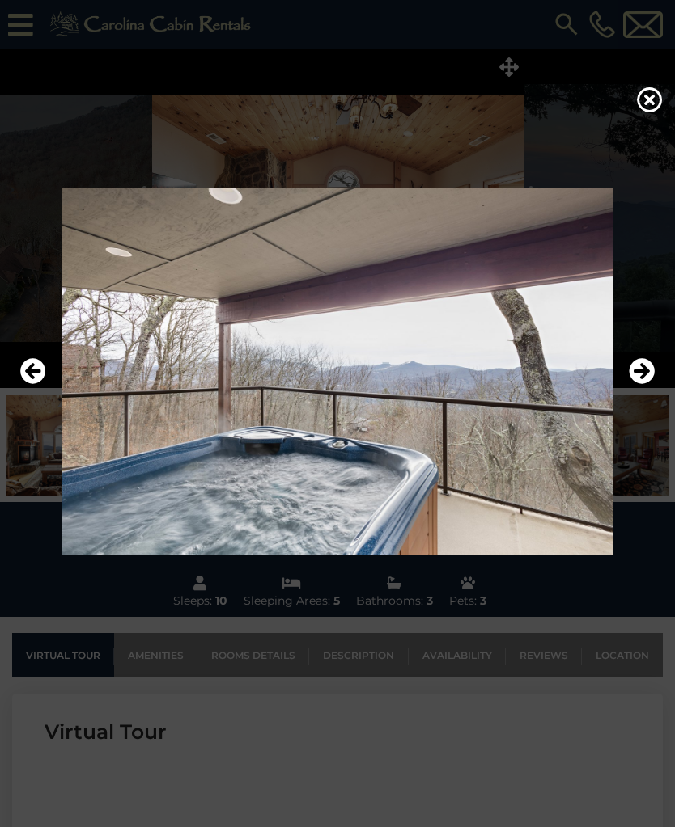
click at [23, 384] on icon "Previous" at bounding box center [33, 371] width 26 height 26
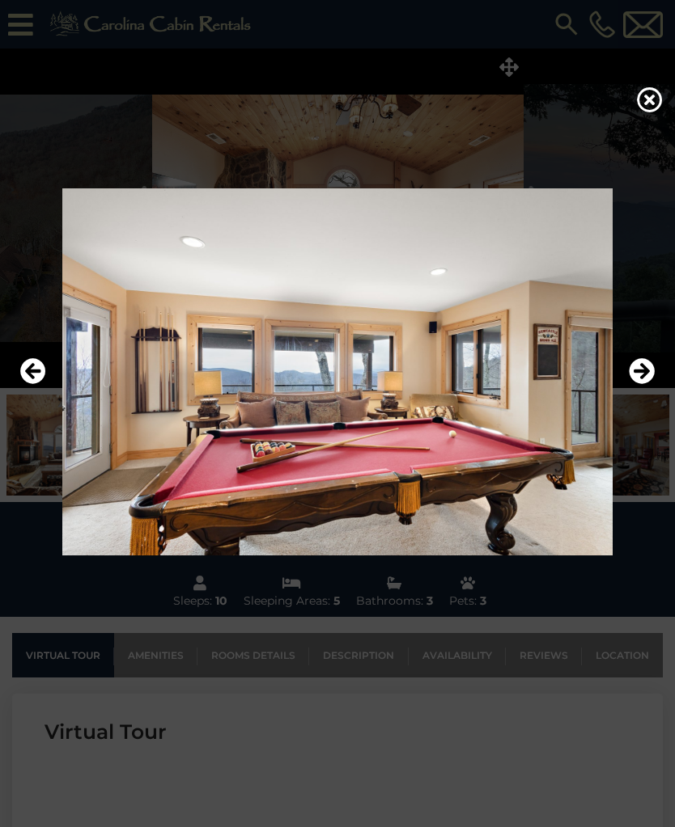
click at [30, 382] on icon "Previous" at bounding box center [33, 371] width 26 height 26
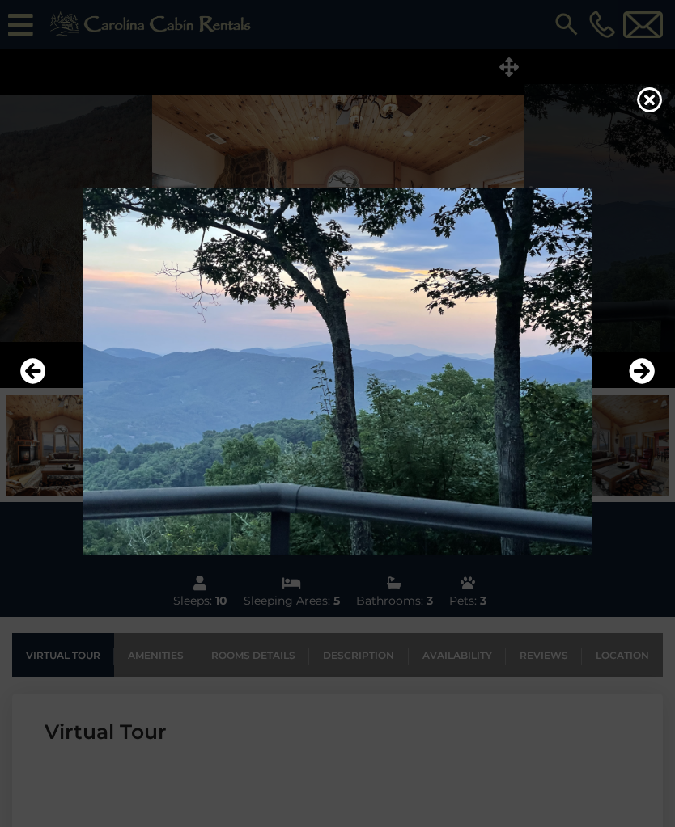
click at [32, 380] on icon "Previous" at bounding box center [33, 371] width 26 height 26
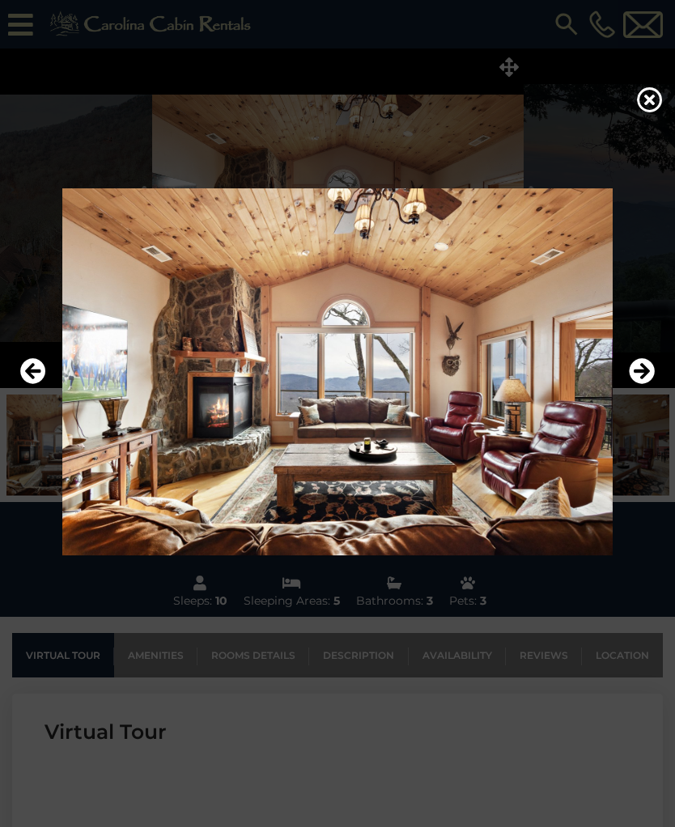
click at [649, 111] on icon at bounding box center [650, 100] width 26 height 26
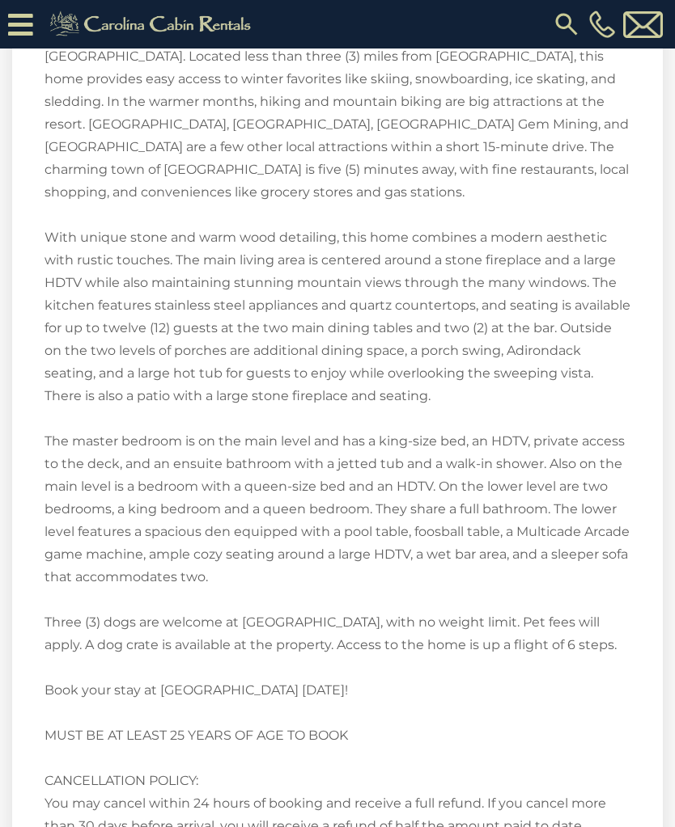
scroll to position [2424, 0]
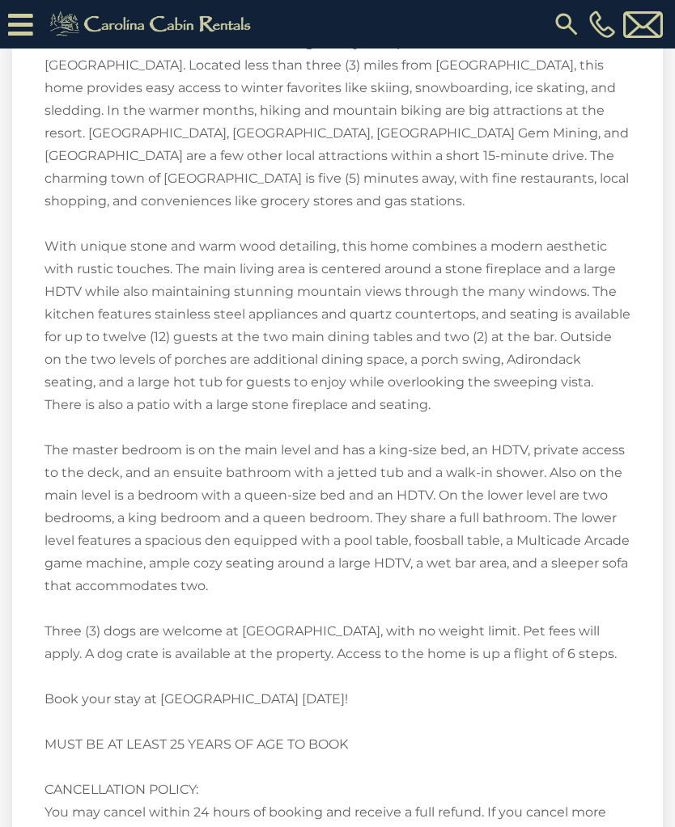
click at [25, 29] on icon at bounding box center [20, 25] width 25 height 28
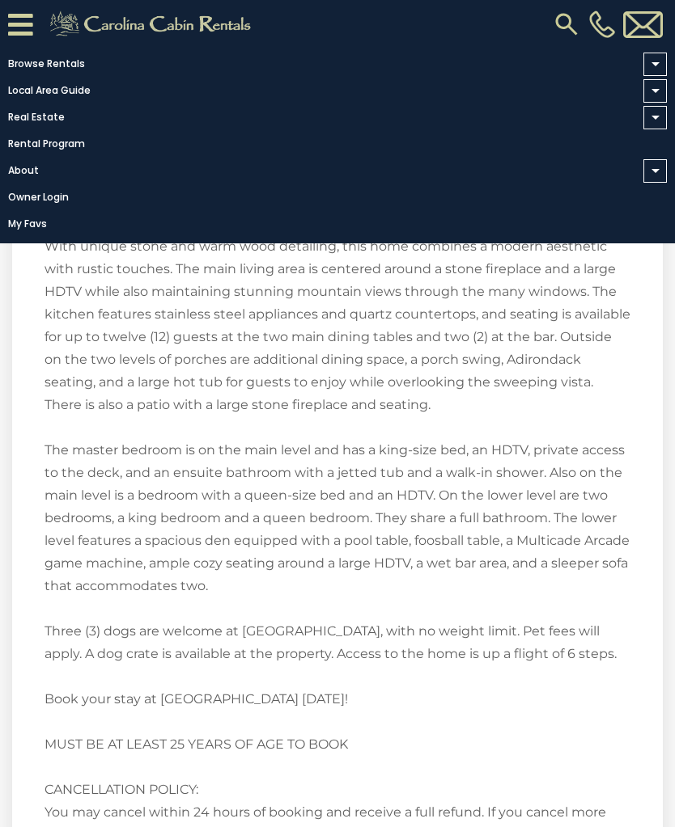
click at [49, 65] on link "Browse Rentals" at bounding box center [333, 64] width 666 height 23
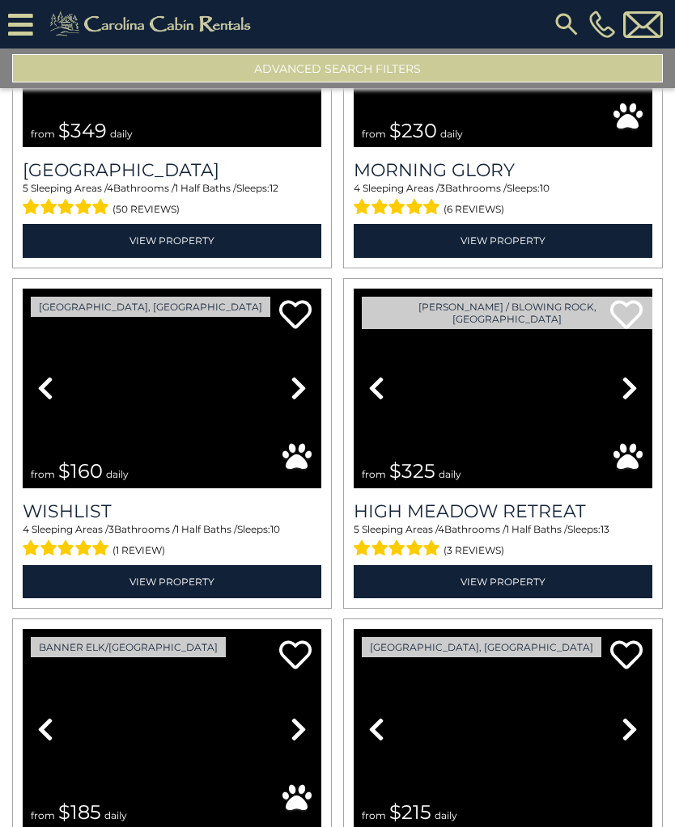
scroll to position [2264, 0]
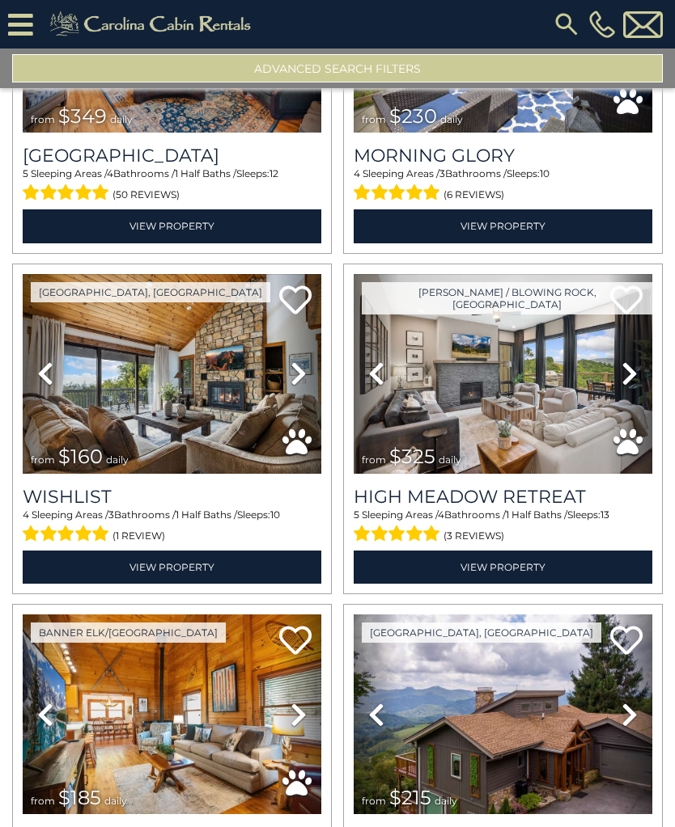
click at [605, 438] on img at bounding box center [502, 374] width 298 height 200
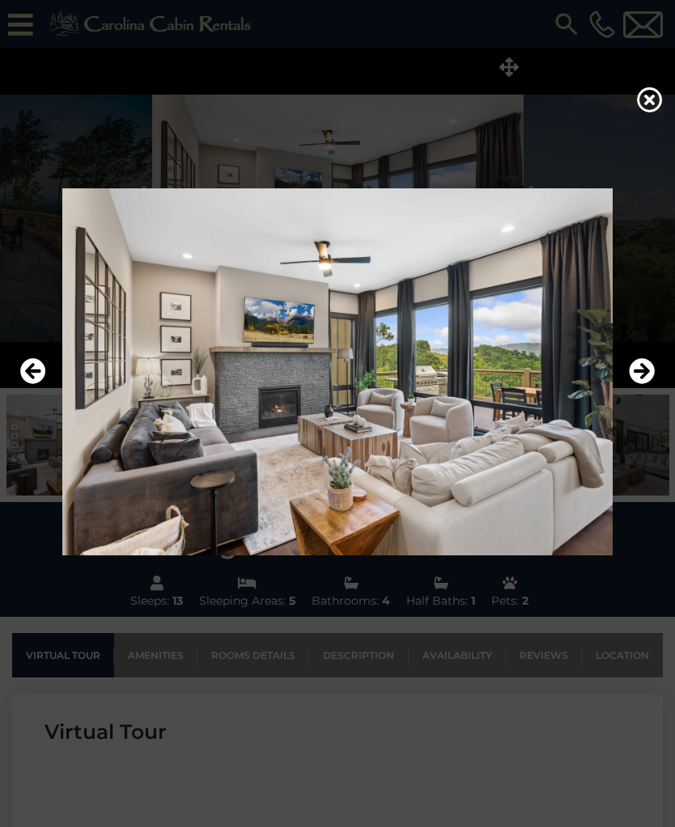
click at [632, 384] on icon "Next" at bounding box center [641, 371] width 26 height 26
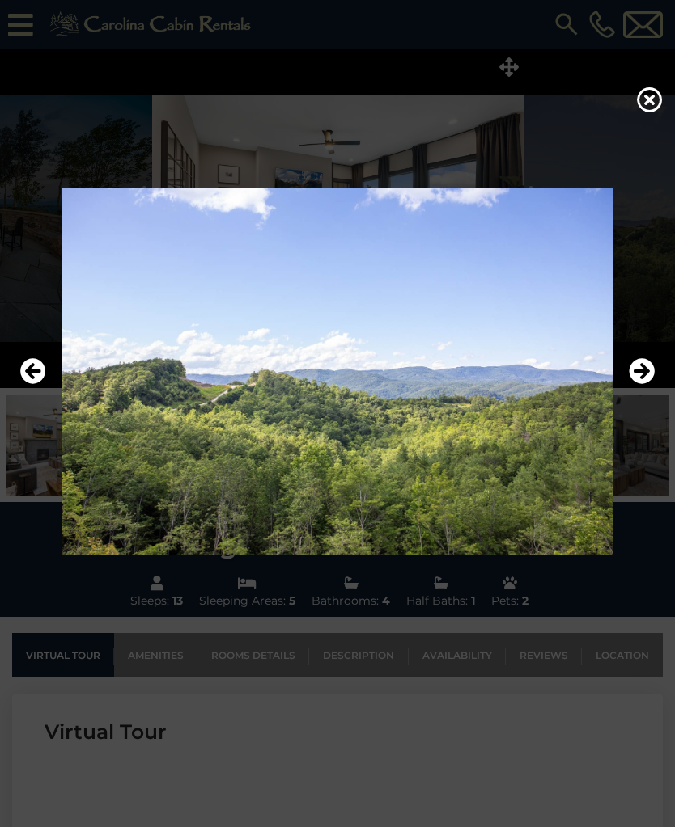
click at [628, 387] on img at bounding box center [337, 371] width 642 height 367
click at [637, 384] on icon "Next" at bounding box center [641, 371] width 26 height 26
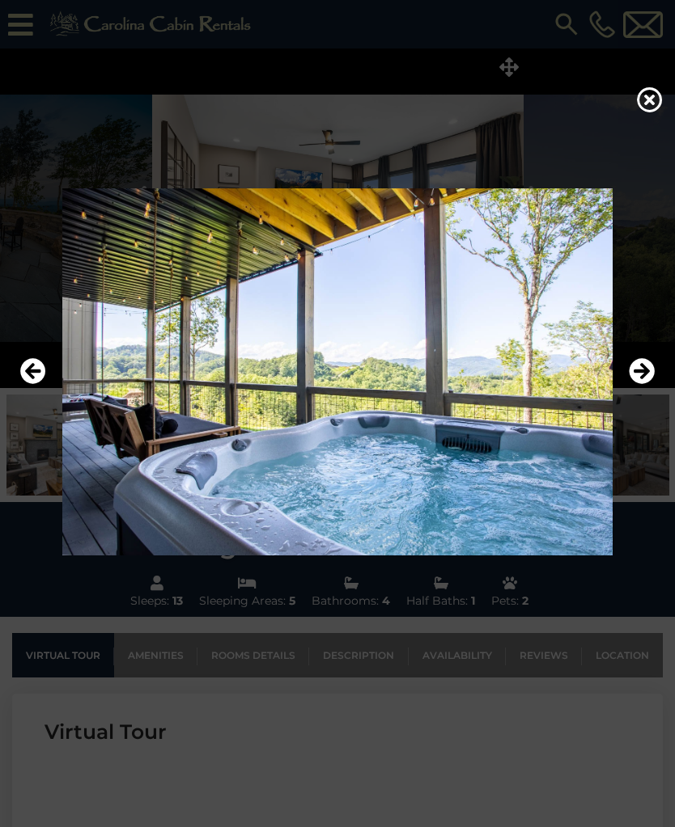
click at [635, 383] on icon "Next" at bounding box center [641, 371] width 26 height 26
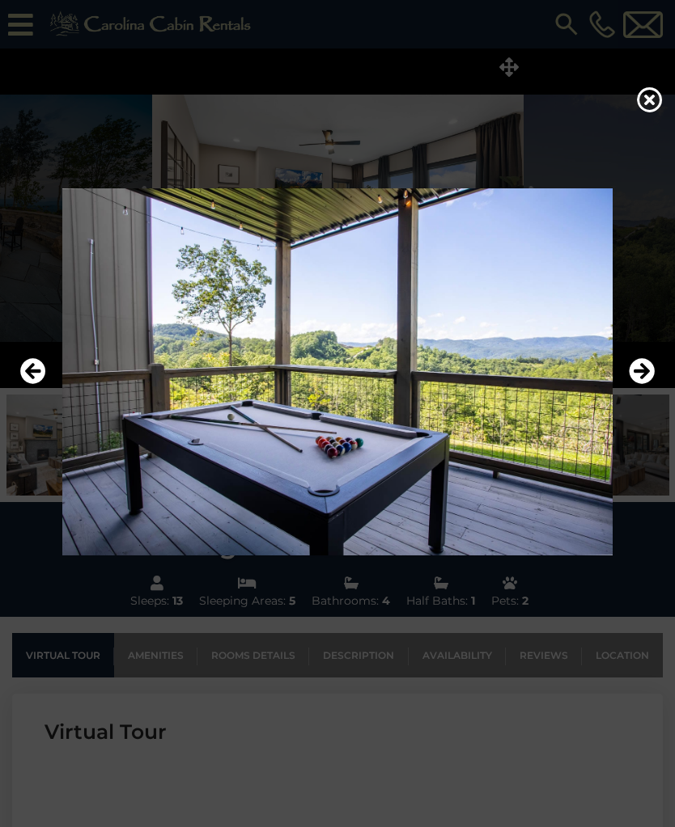
click at [639, 384] on icon "Next" at bounding box center [641, 371] width 26 height 26
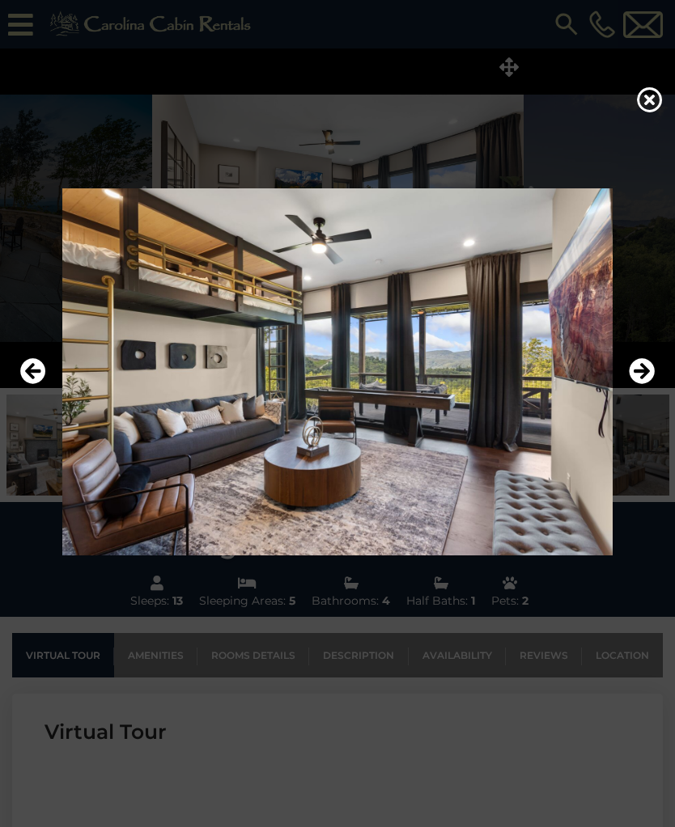
click at [637, 384] on icon "Next" at bounding box center [641, 371] width 26 height 26
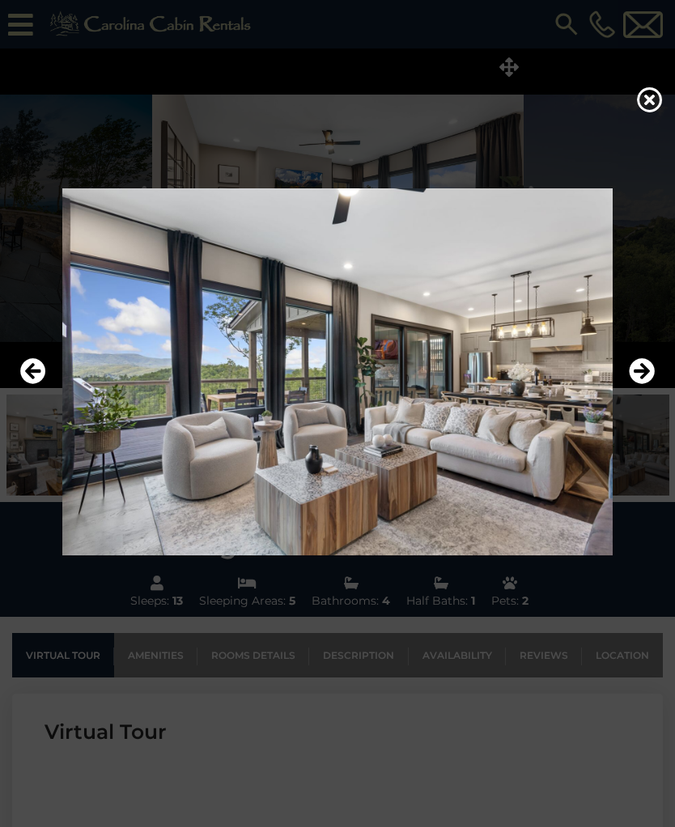
click at [640, 384] on icon "Next" at bounding box center [641, 371] width 26 height 26
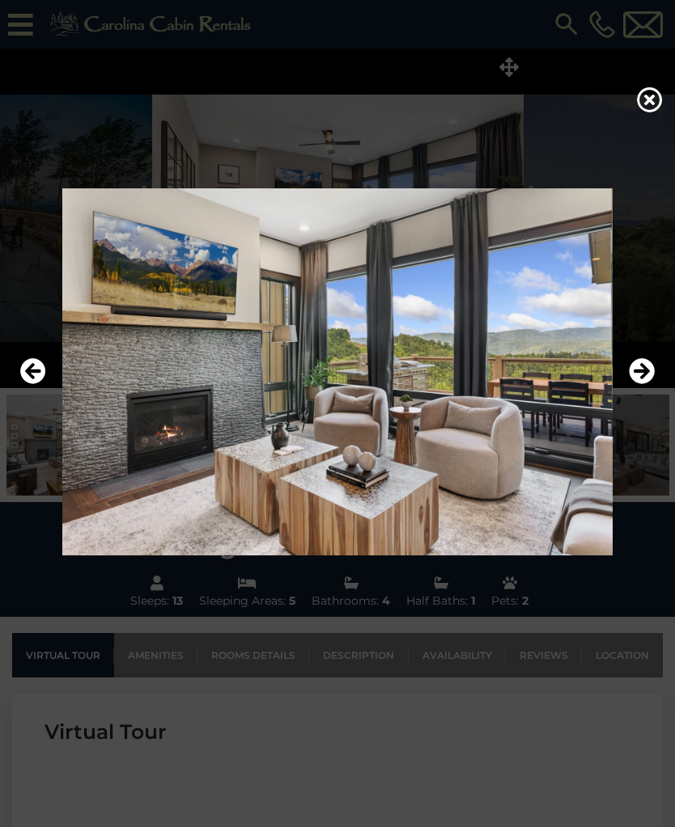
click at [645, 382] on icon "Next" at bounding box center [641, 371] width 26 height 26
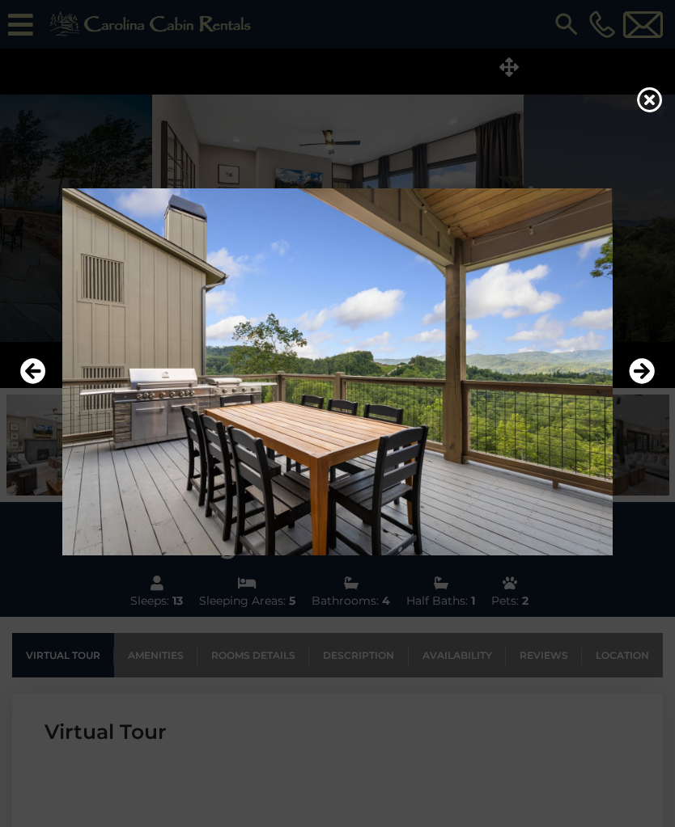
click at [640, 384] on icon "Next" at bounding box center [641, 371] width 26 height 26
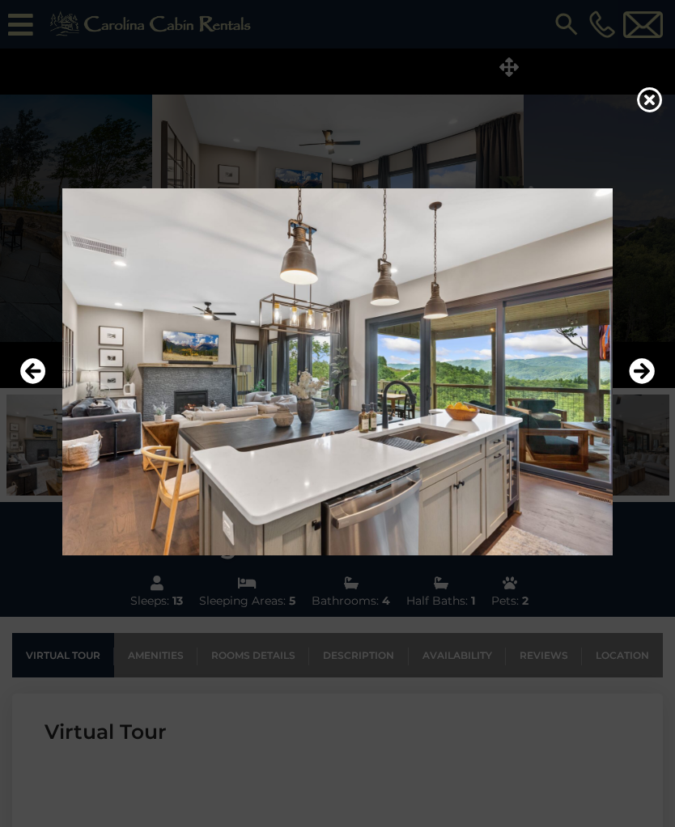
click at [637, 384] on icon "Next" at bounding box center [641, 371] width 26 height 26
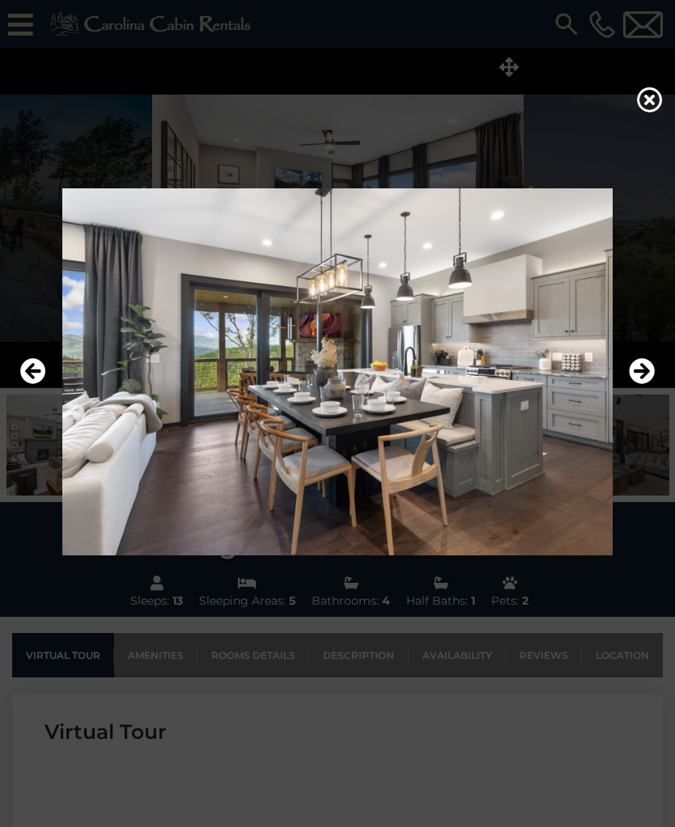
click at [633, 384] on icon "Next" at bounding box center [641, 371] width 26 height 26
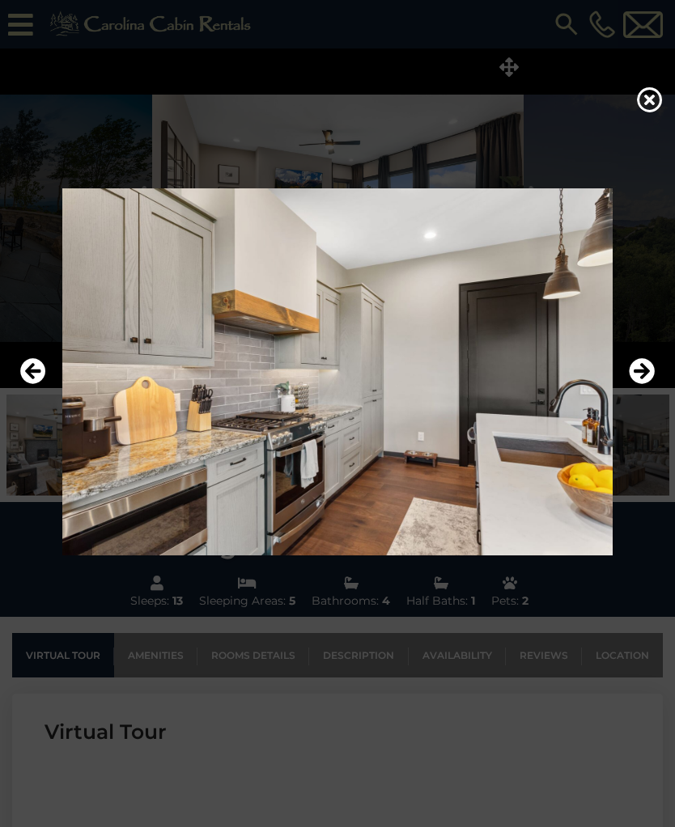
click at [641, 384] on icon "Next" at bounding box center [641, 371] width 26 height 26
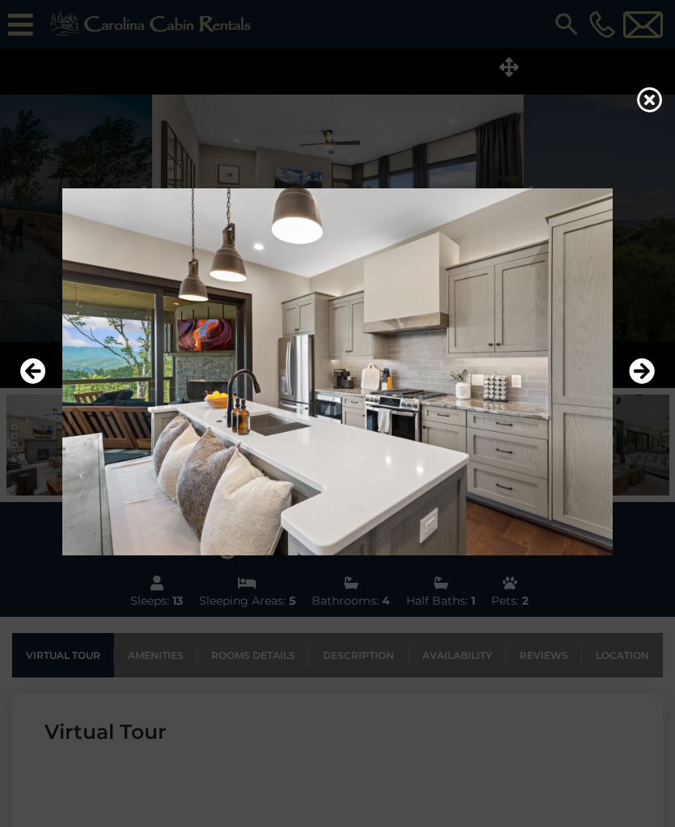
click at [634, 391] on button "Next" at bounding box center [641, 371] width 26 height 37
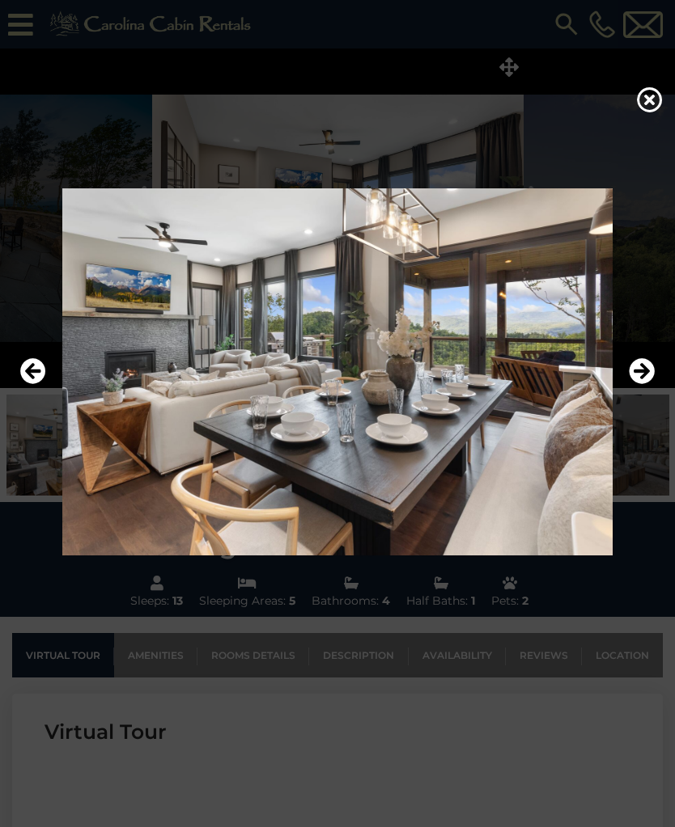
click at [640, 391] on button "Next" at bounding box center [641, 371] width 26 height 37
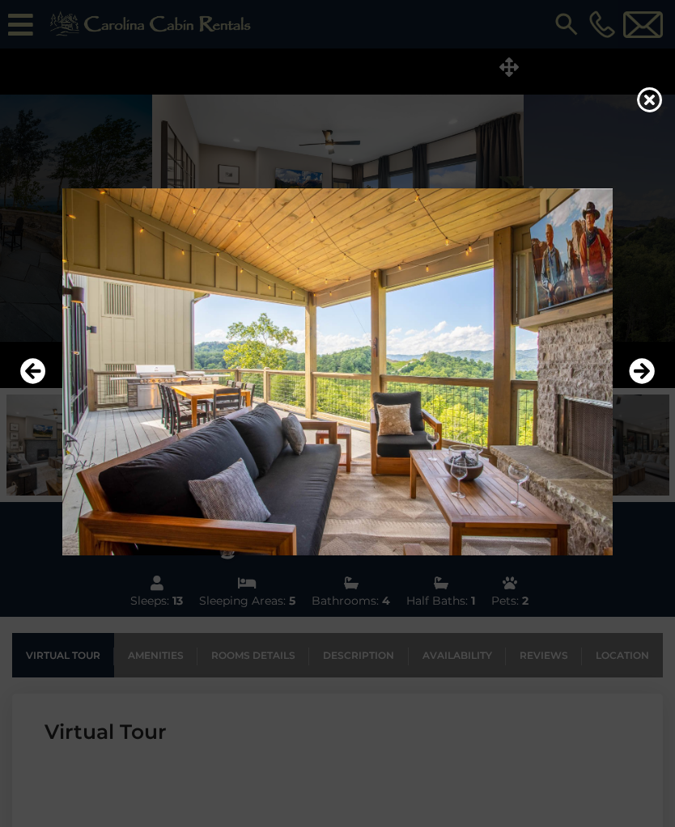
click at [637, 384] on icon "Next" at bounding box center [641, 371] width 26 height 26
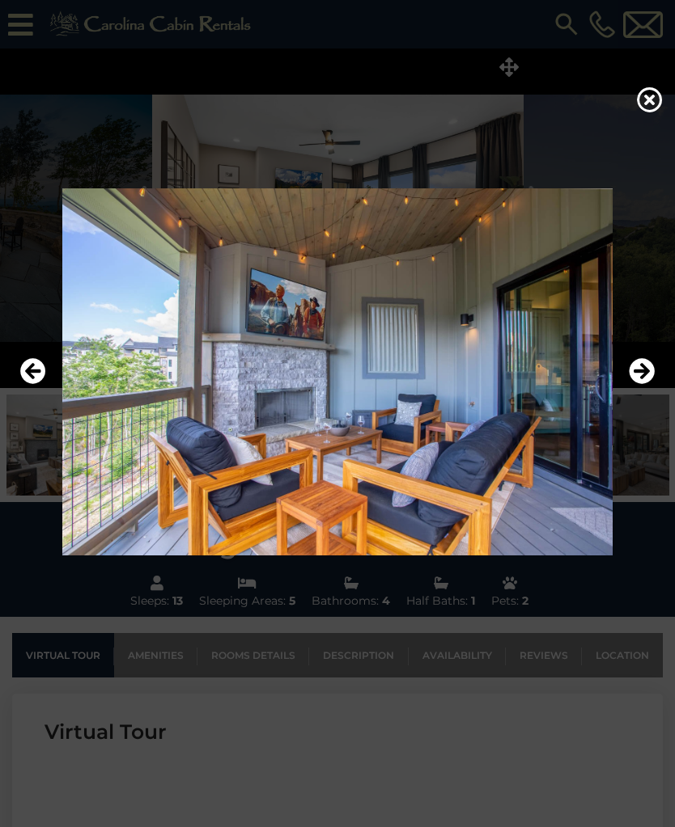
click at [643, 384] on icon "Next" at bounding box center [641, 371] width 26 height 26
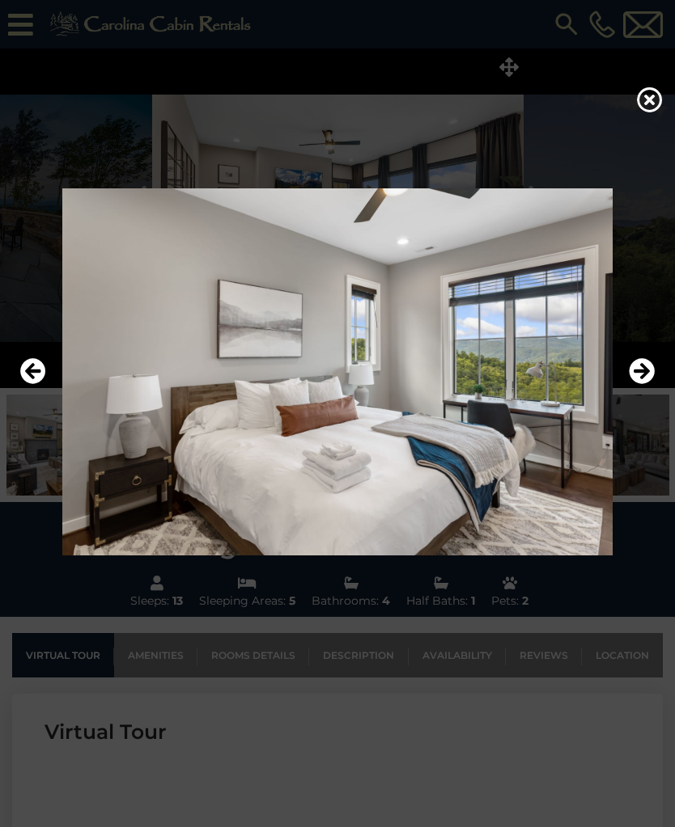
click at [643, 384] on icon "Next" at bounding box center [641, 371] width 26 height 26
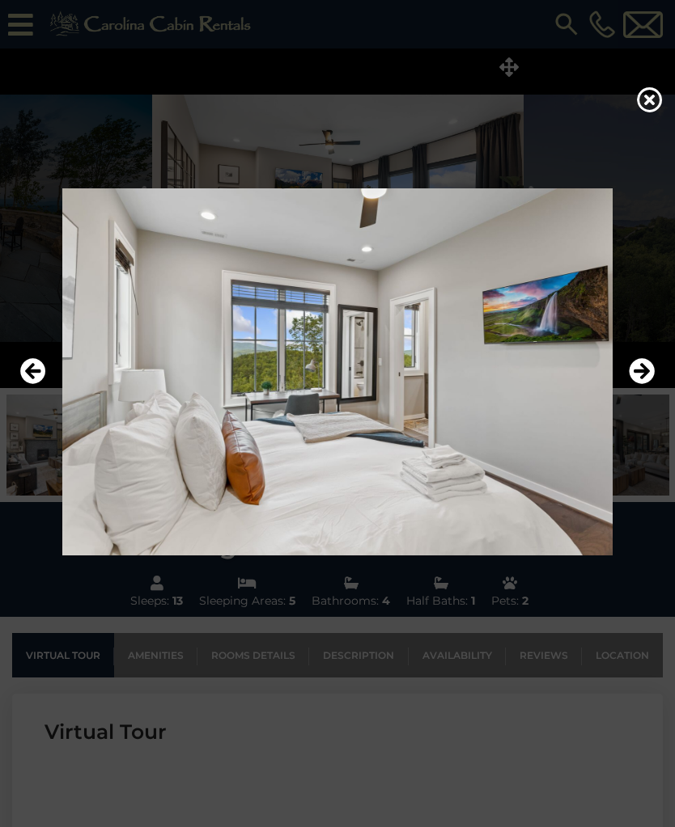
click at [641, 384] on icon "Next" at bounding box center [641, 371] width 26 height 26
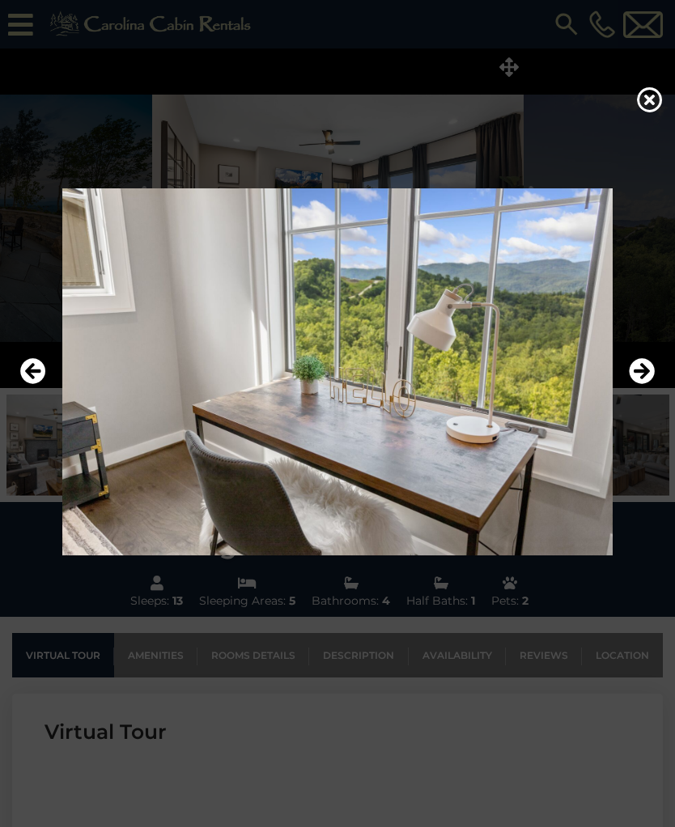
click at [645, 384] on icon "Next" at bounding box center [641, 371] width 26 height 26
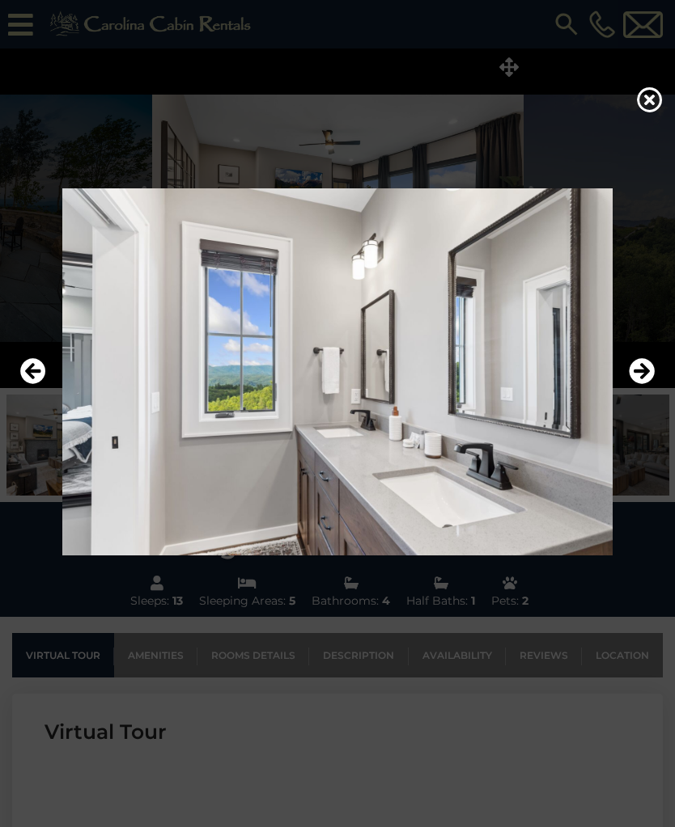
click at [639, 384] on icon "Next" at bounding box center [641, 371] width 26 height 26
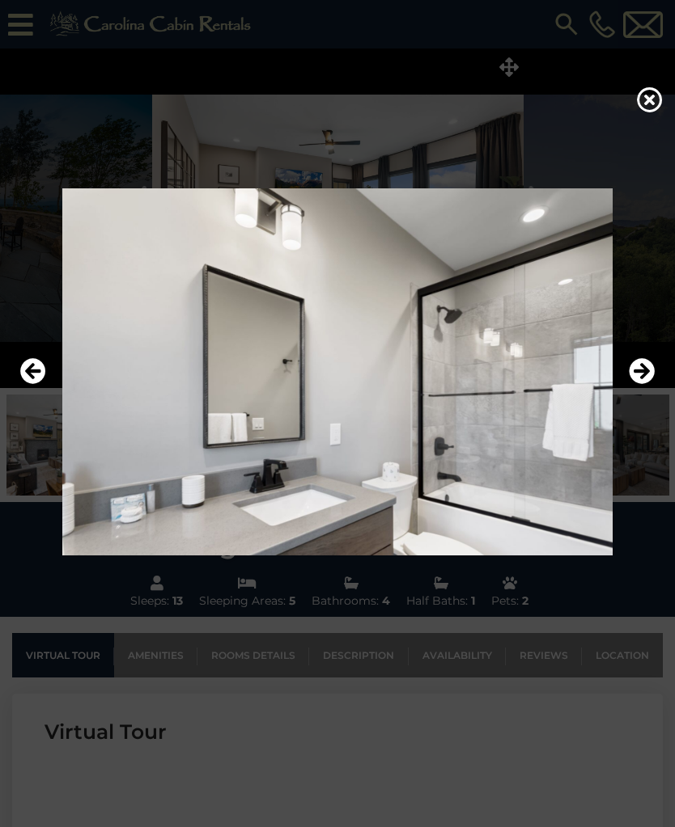
click at [647, 384] on icon "Next" at bounding box center [641, 371] width 26 height 26
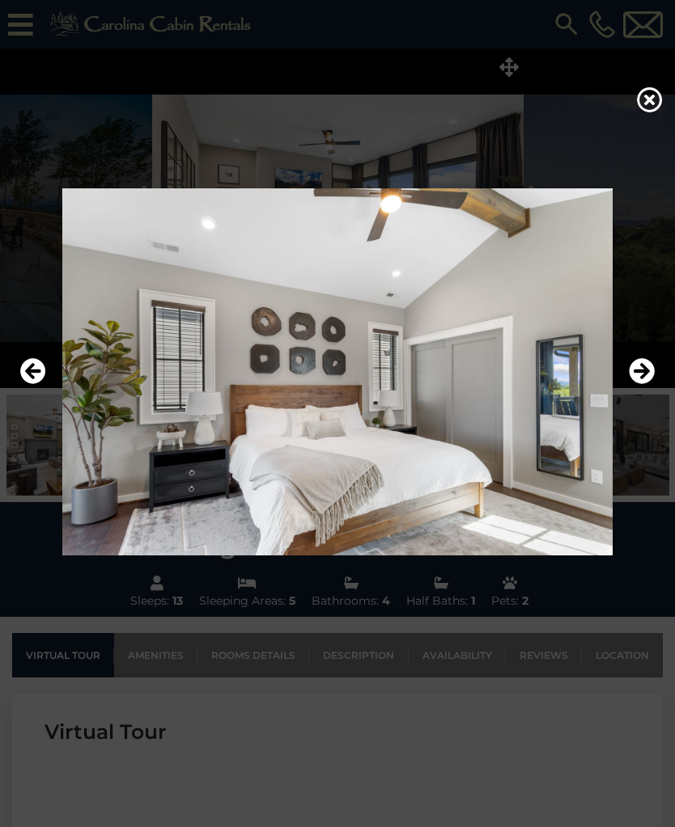
click at [641, 384] on icon "Next" at bounding box center [641, 371] width 26 height 26
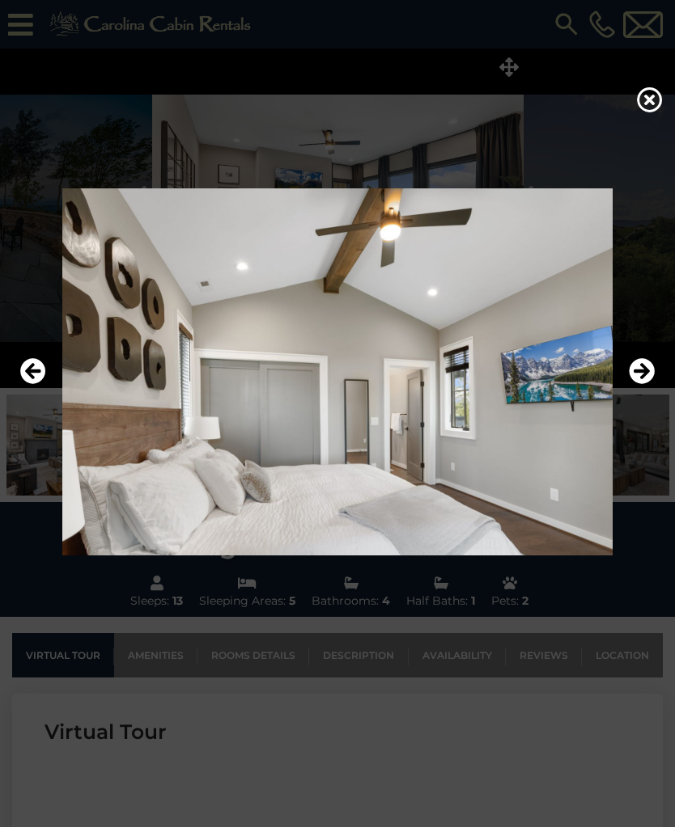
click at [642, 391] on button "Next" at bounding box center [641, 371] width 26 height 37
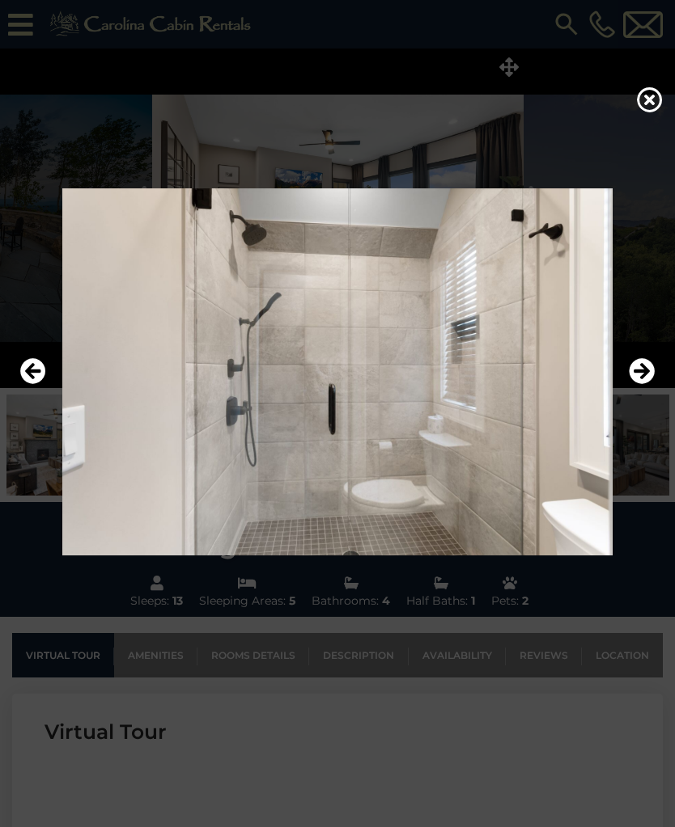
click at [641, 384] on icon "Next" at bounding box center [641, 371] width 26 height 26
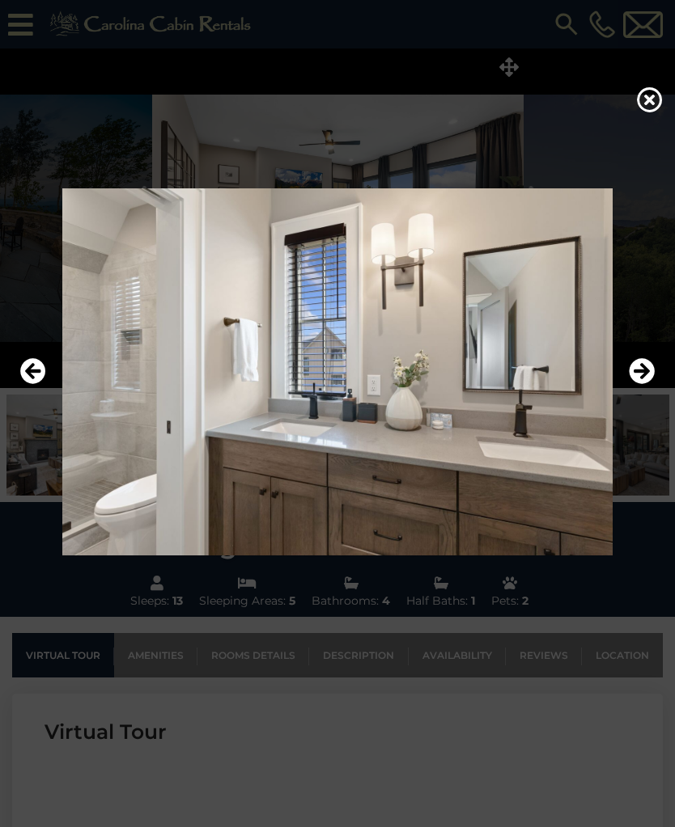
click at [640, 384] on icon "Next" at bounding box center [641, 371] width 26 height 26
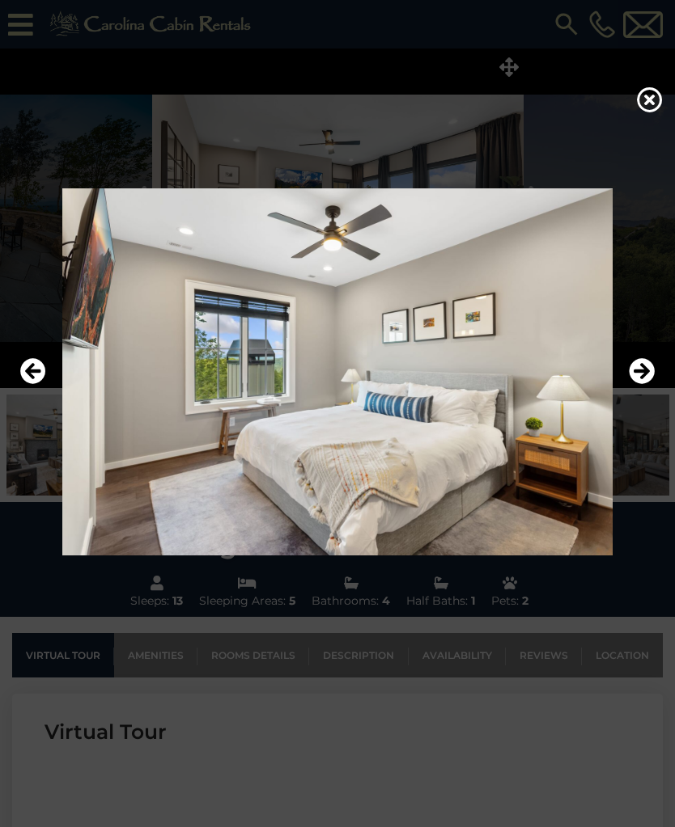
click at [643, 391] on button "Next" at bounding box center [641, 371] width 26 height 37
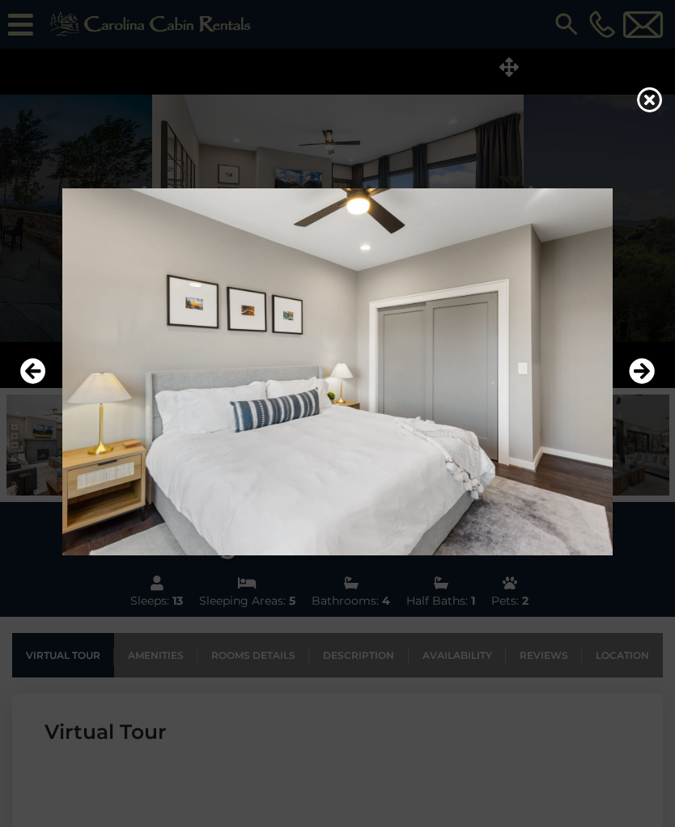
click at [646, 391] on button "Next" at bounding box center [641, 371] width 26 height 37
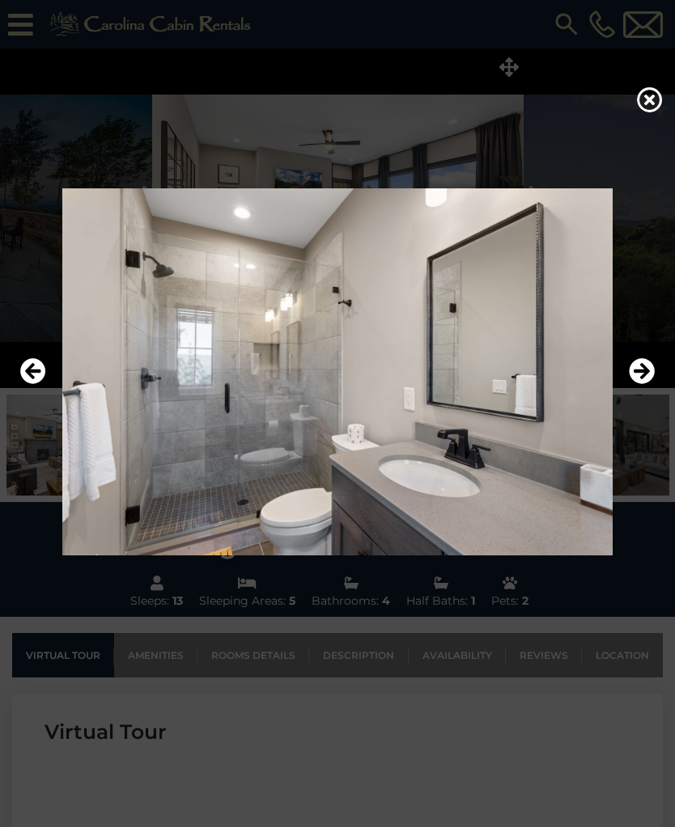
click at [641, 384] on icon "Next" at bounding box center [641, 371] width 26 height 26
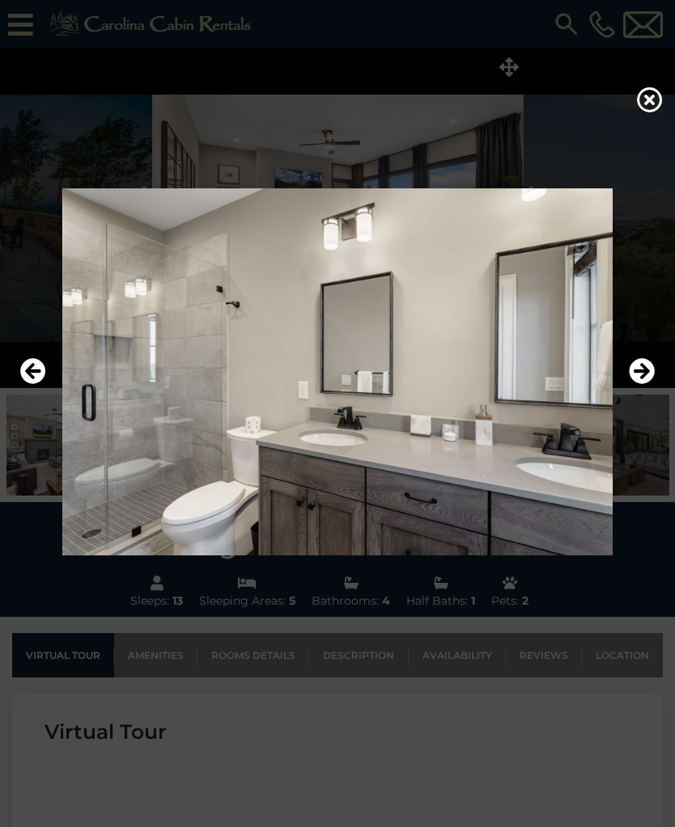
click at [643, 384] on icon "Next" at bounding box center [641, 371] width 26 height 26
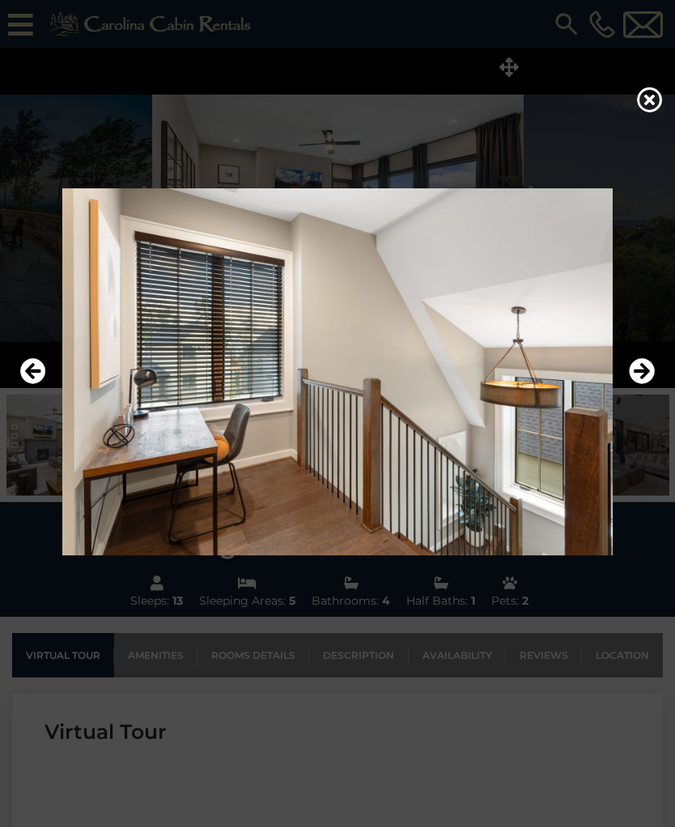
click at [643, 391] on button "Next" at bounding box center [641, 371] width 26 height 37
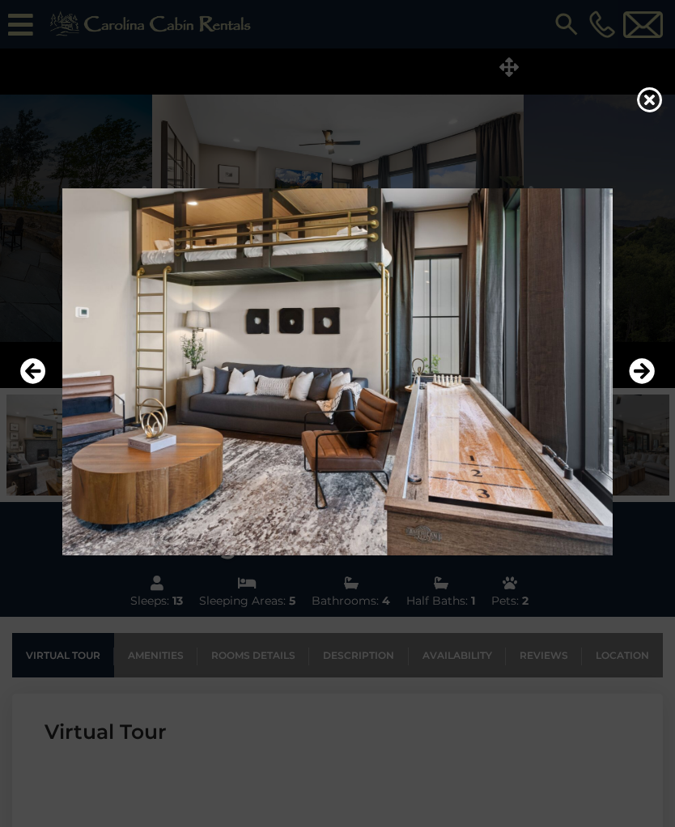
click at [632, 384] on icon "Next" at bounding box center [641, 371] width 26 height 26
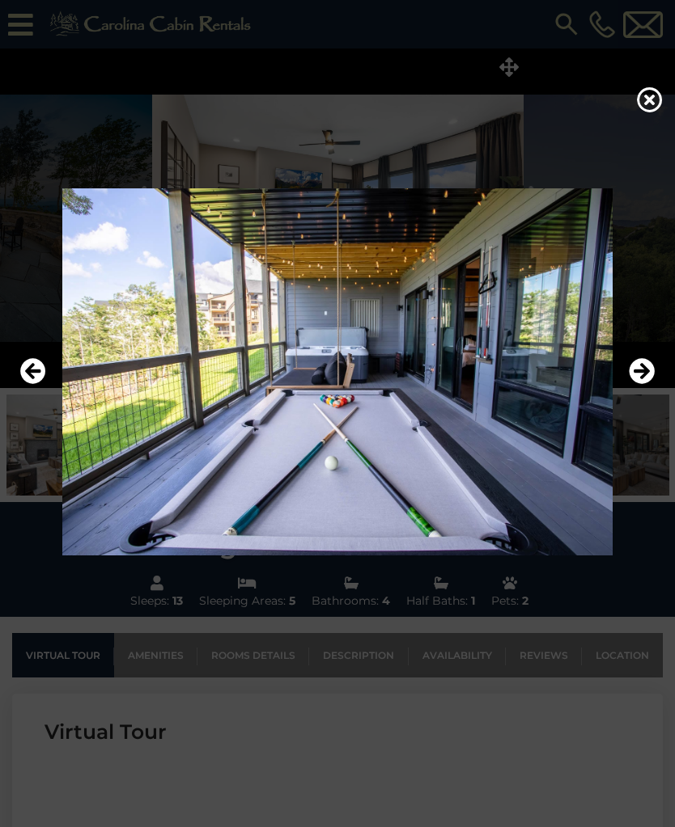
click at [636, 384] on icon "Next" at bounding box center [641, 371] width 26 height 26
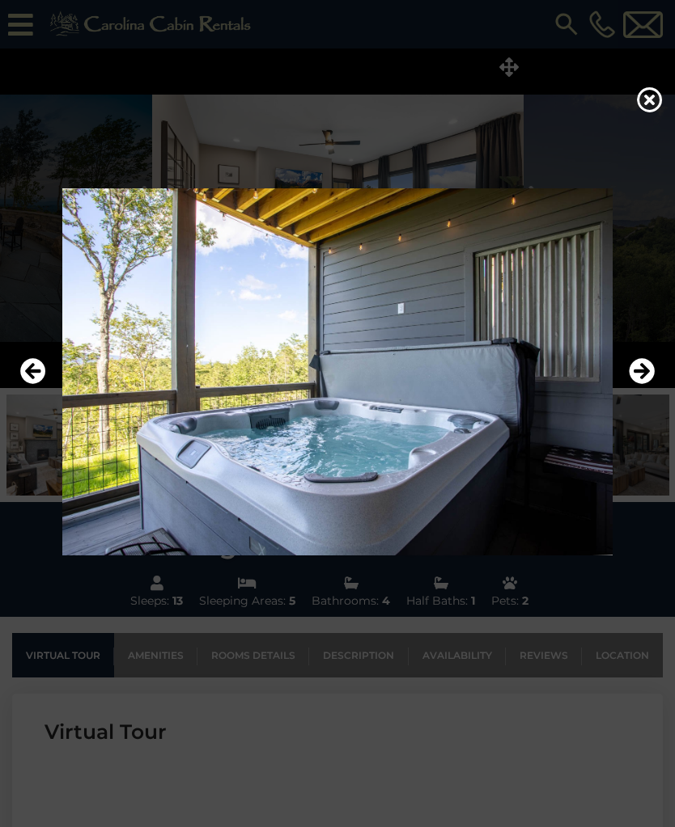
click at [638, 384] on icon "Next" at bounding box center [641, 371] width 26 height 26
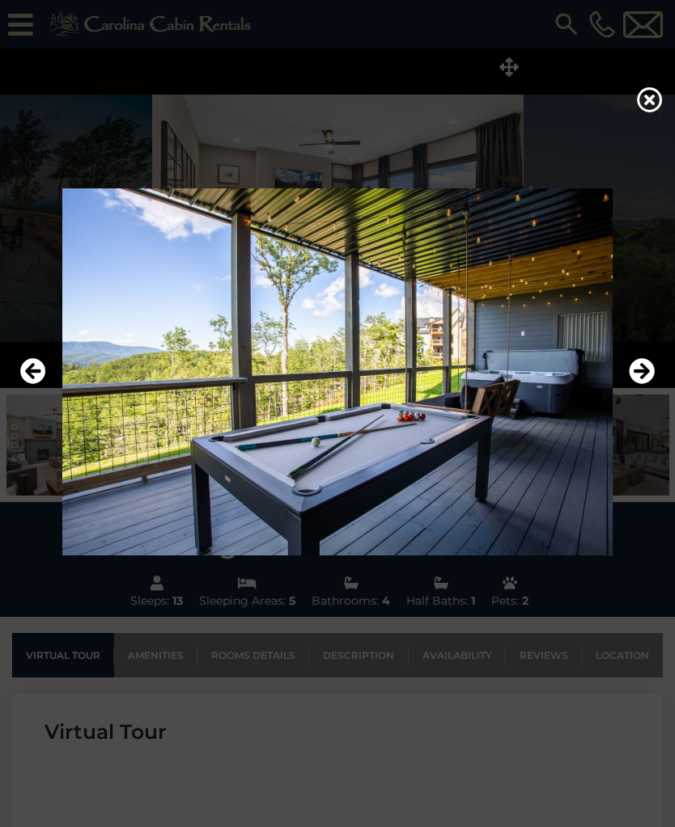
click at [640, 384] on icon "Next" at bounding box center [641, 371] width 26 height 26
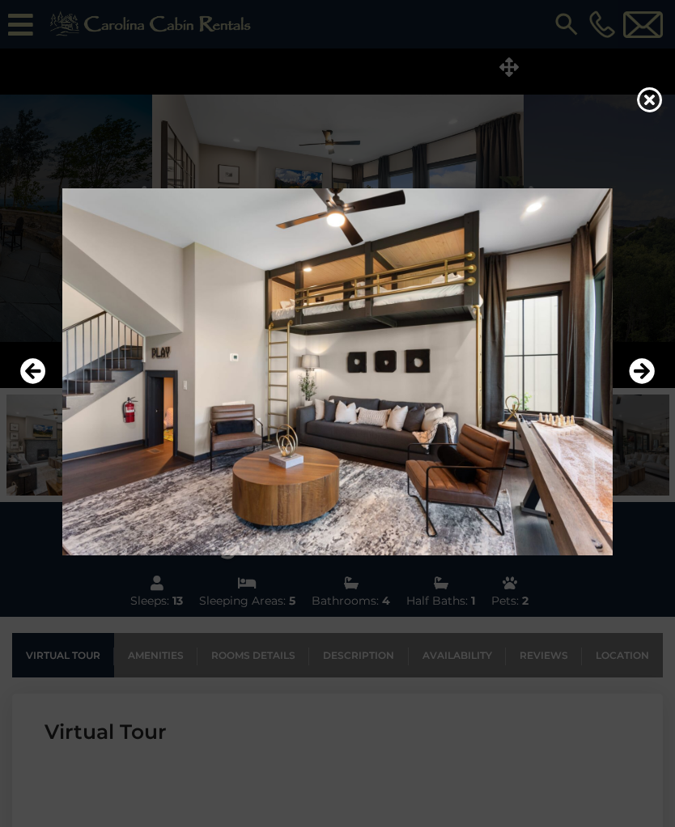
click at [641, 384] on icon "Next" at bounding box center [641, 371] width 26 height 26
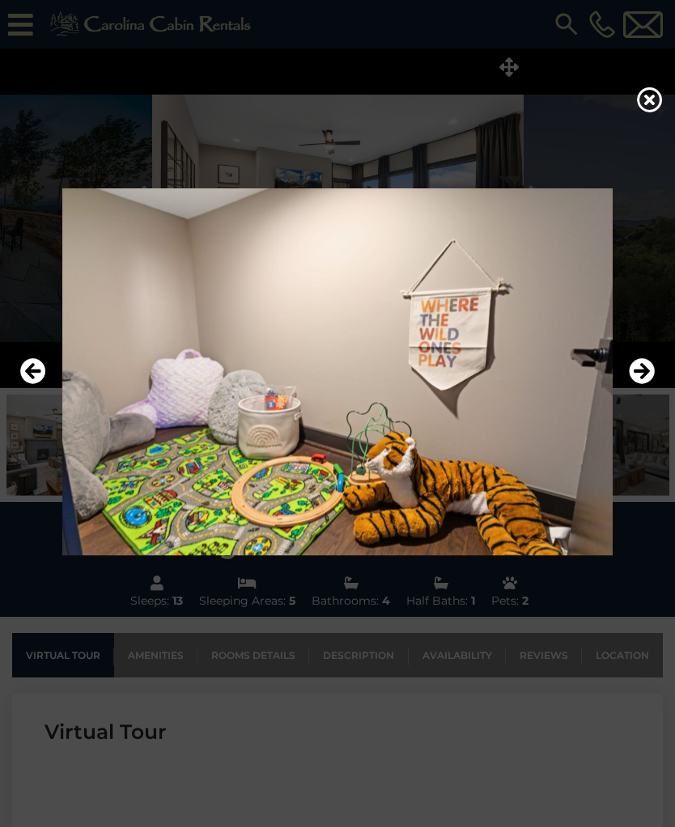
click at [645, 384] on icon "Next" at bounding box center [641, 371] width 26 height 26
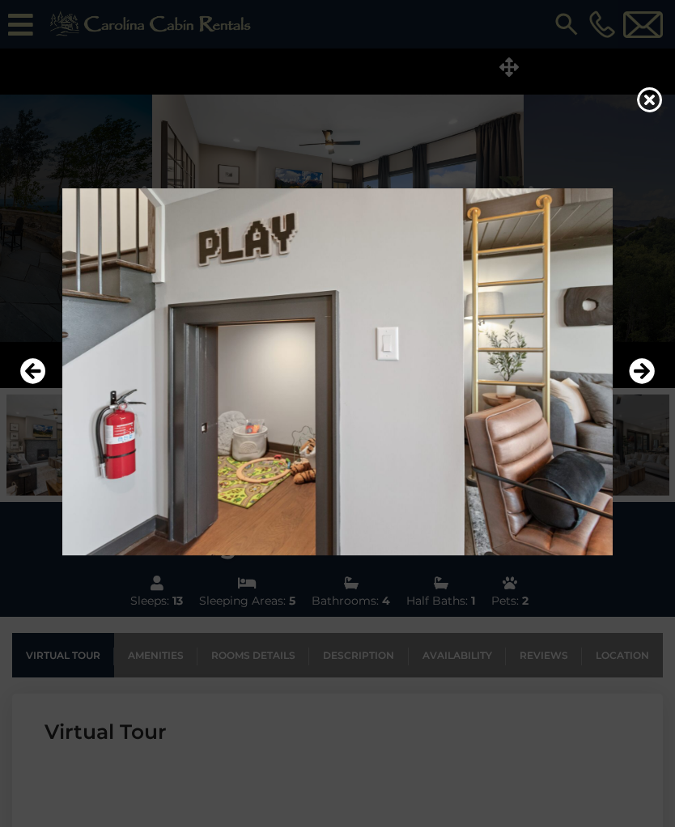
click at [640, 384] on icon "Next" at bounding box center [641, 371] width 26 height 26
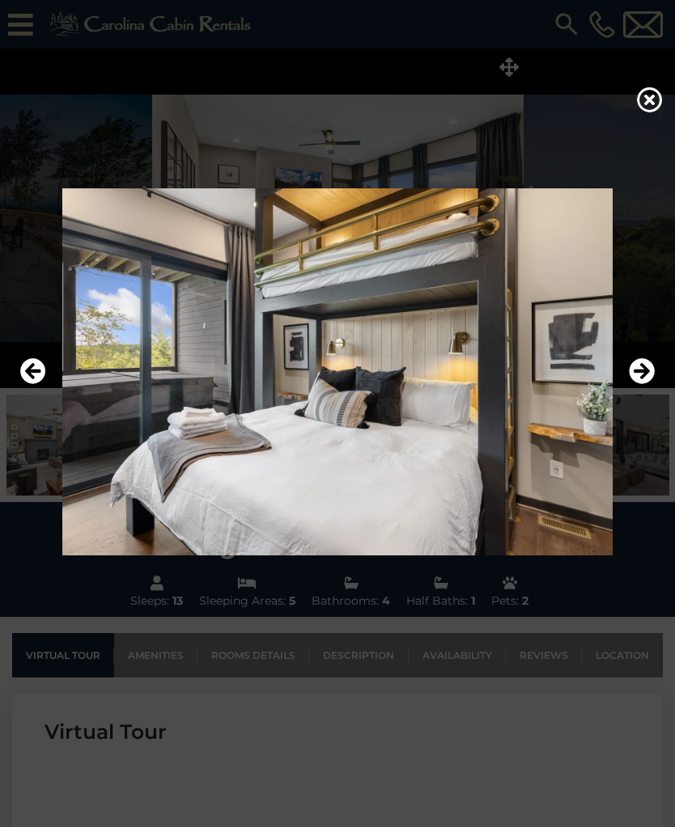
click at [28, 391] on button "Previous" at bounding box center [33, 371] width 26 height 37
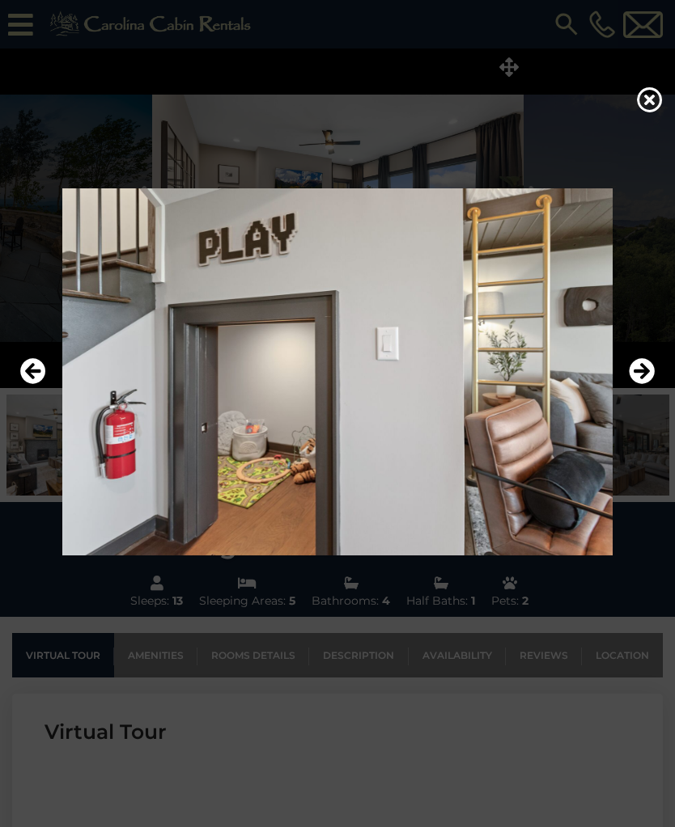
click at [28, 384] on icon "Previous" at bounding box center [33, 371] width 26 height 26
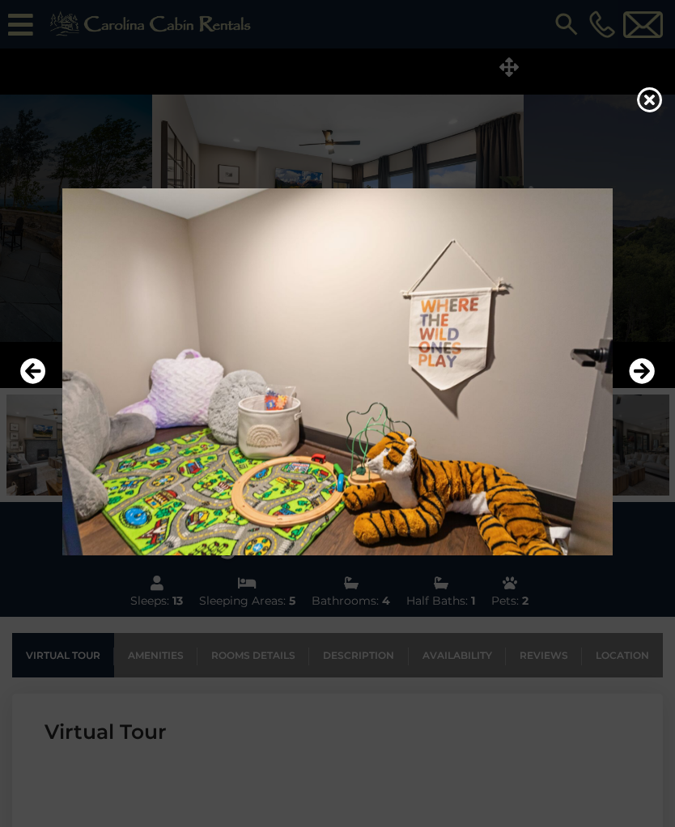
click at [32, 384] on icon "Previous" at bounding box center [33, 371] width 26 height 26
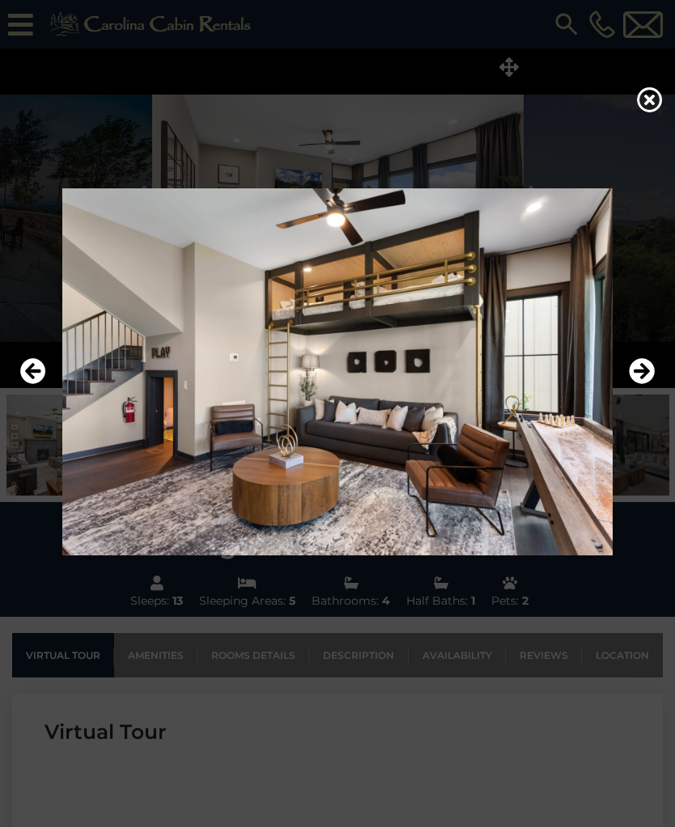
click at [634, 384] on icon "Next" at bounding box center [641, 371] width 26 height 26
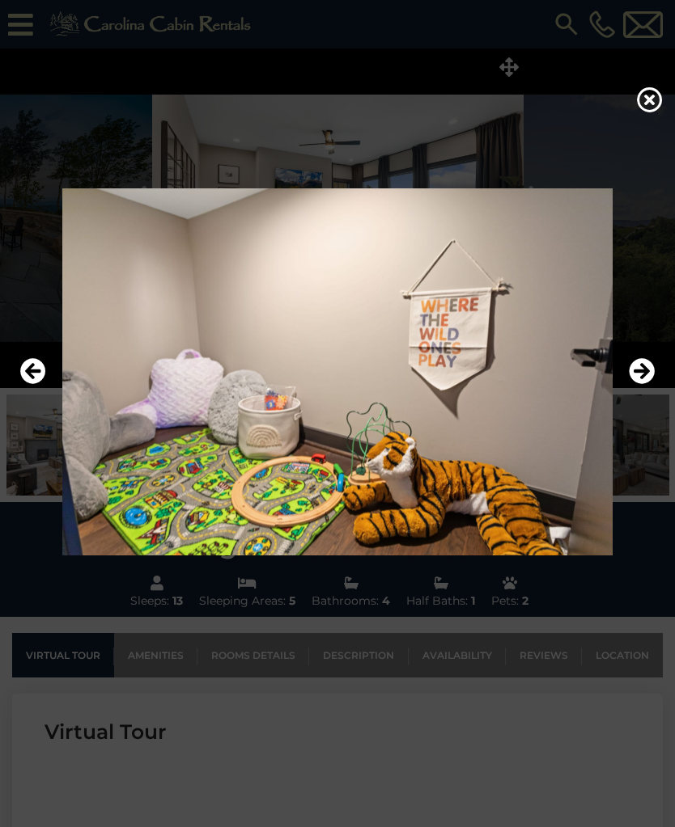
click at [637, 384] on icon "Next" at bounding box center [641, 371] width 26 height 26
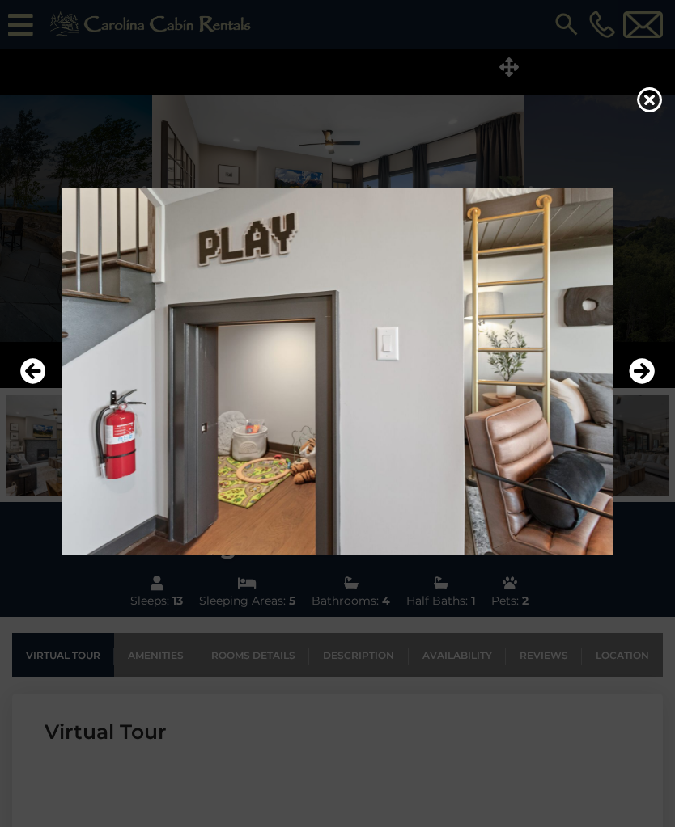
click at [640, 384] on icon "Next" at bounding box center [641, 371] width 26 height 26
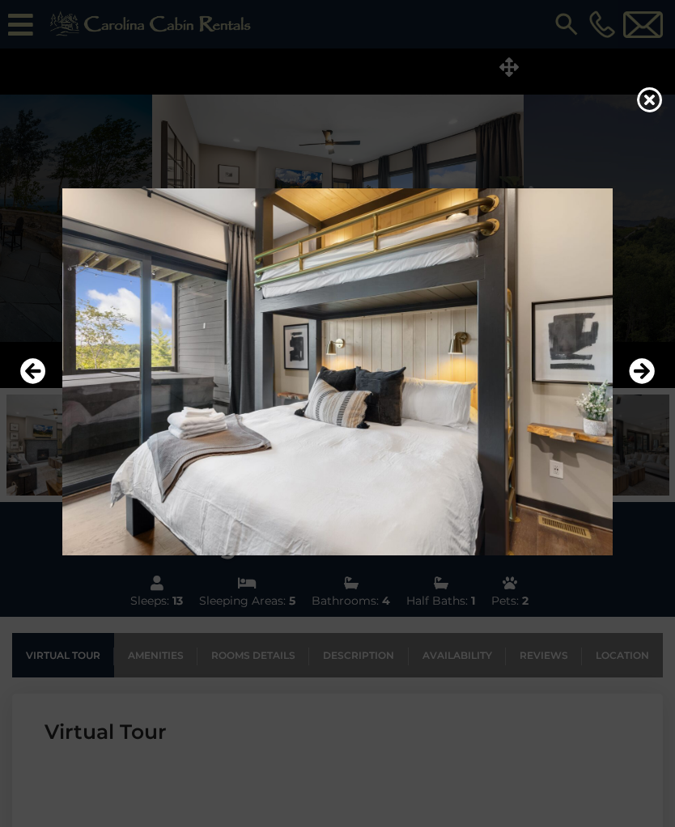
click at [639, 384] on icon "Next" at bounding box center [641, 371] width 26 height 26
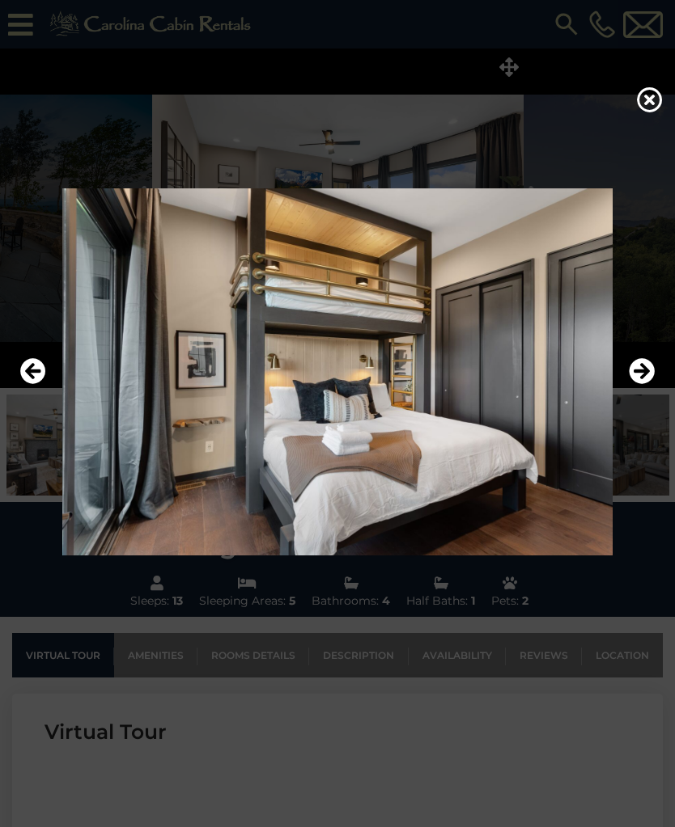
click at [635, 391] on button "Next" at bounding box center [641, 371] width 26 height 37
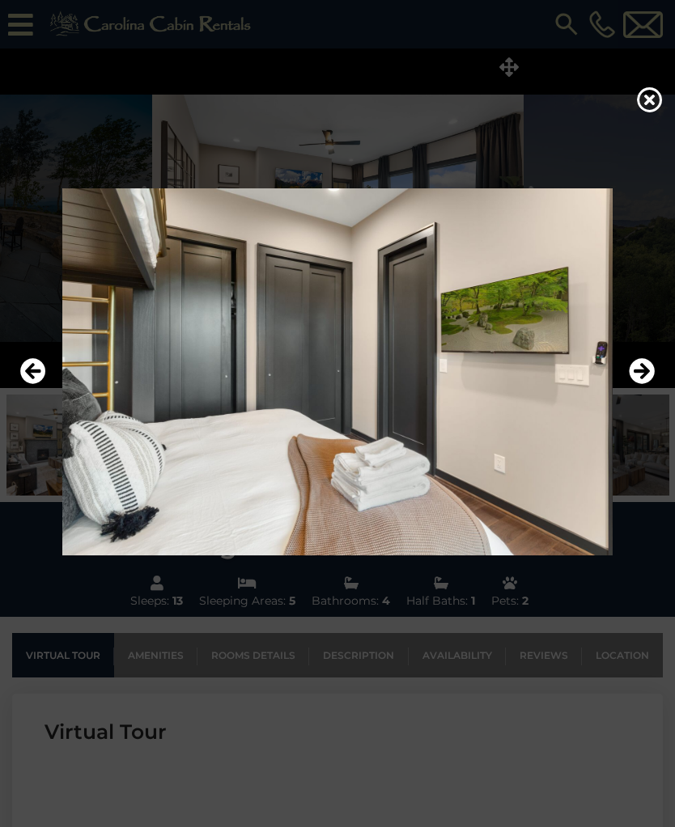
click at [638, 384] on icon "Next" at bounding box center [641, 371] width 26 height 26
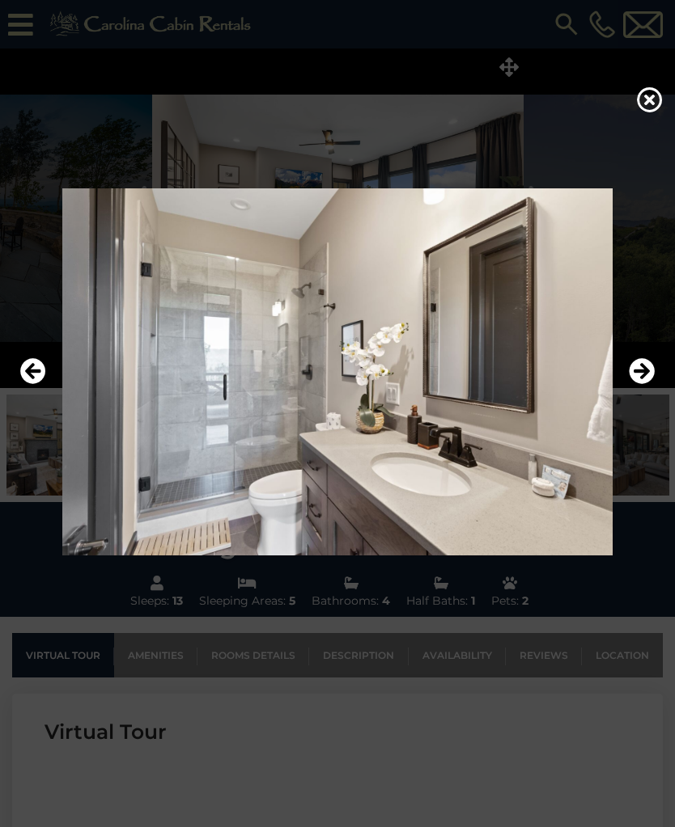
click at [638, 391] on button "Next" at bounding box center [641, 371] width 26 height 37
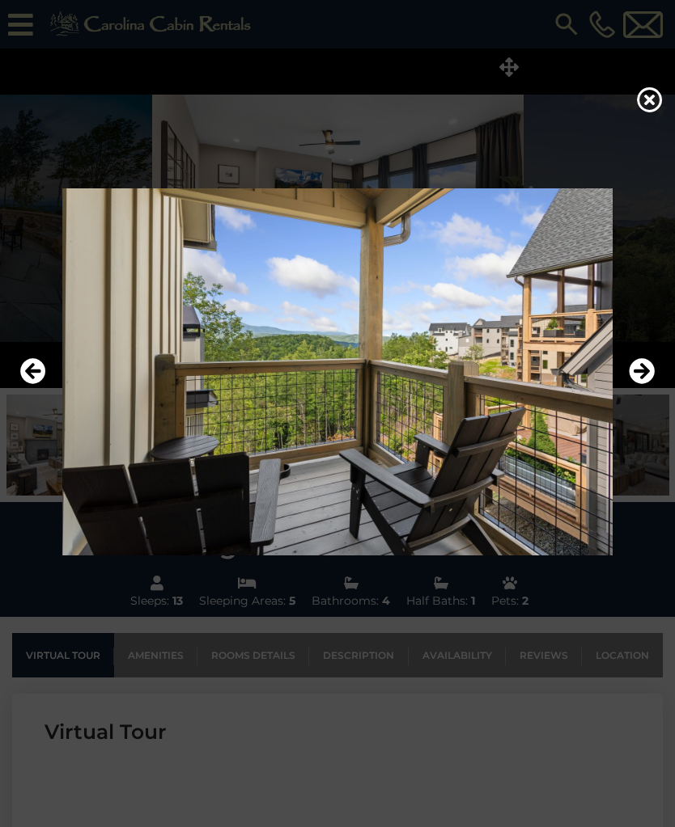
click at [655, 420] on img at bounding box center [337, 371] width 642 height 367
click at [635, 384] on icon "Next" at bounding box center [641, 371] width 26 height 26
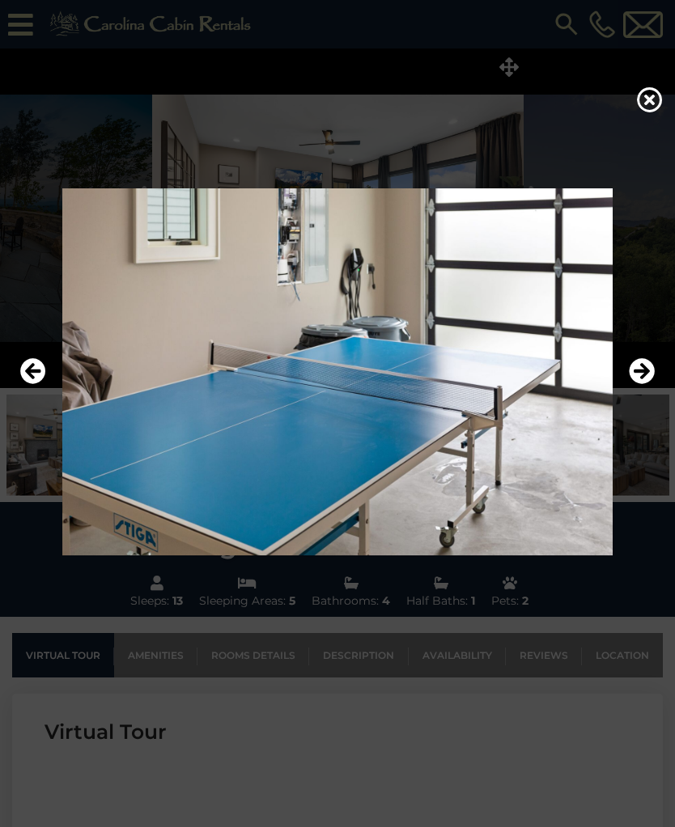
click at [645, 384] on icon "Next" at bounding box center [641, 371] width 26 height 26
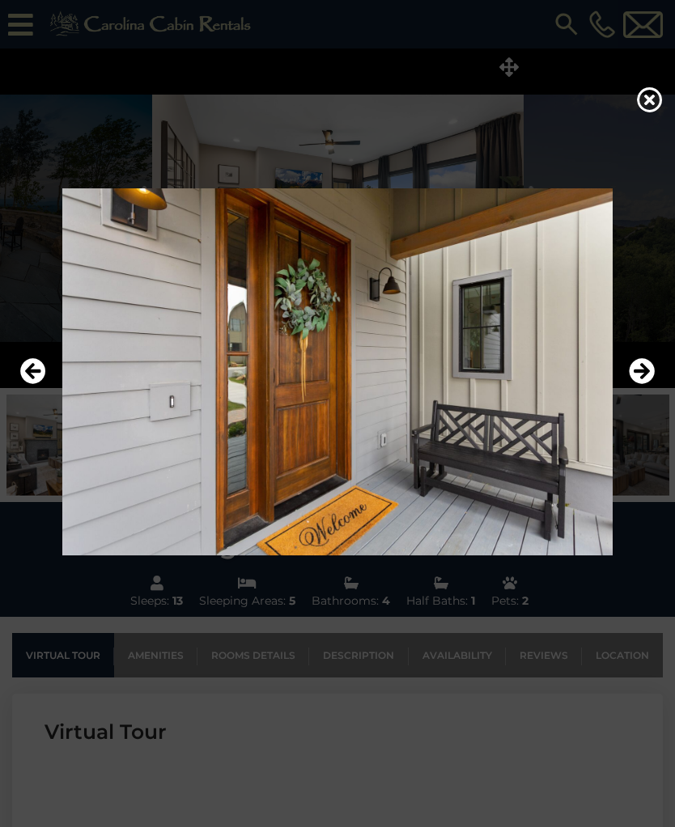
click at [643, 384] on icon "Next" at bounding box center [641, 371] width 26 height 26
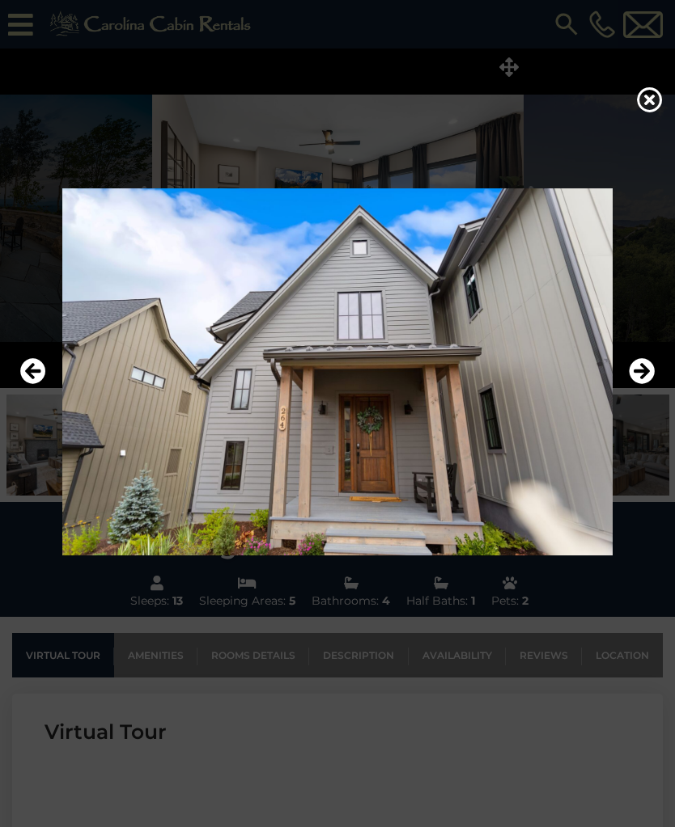
click at [644, 384] on icon "Next" at bounding box center [641, 371] width 26 height 26
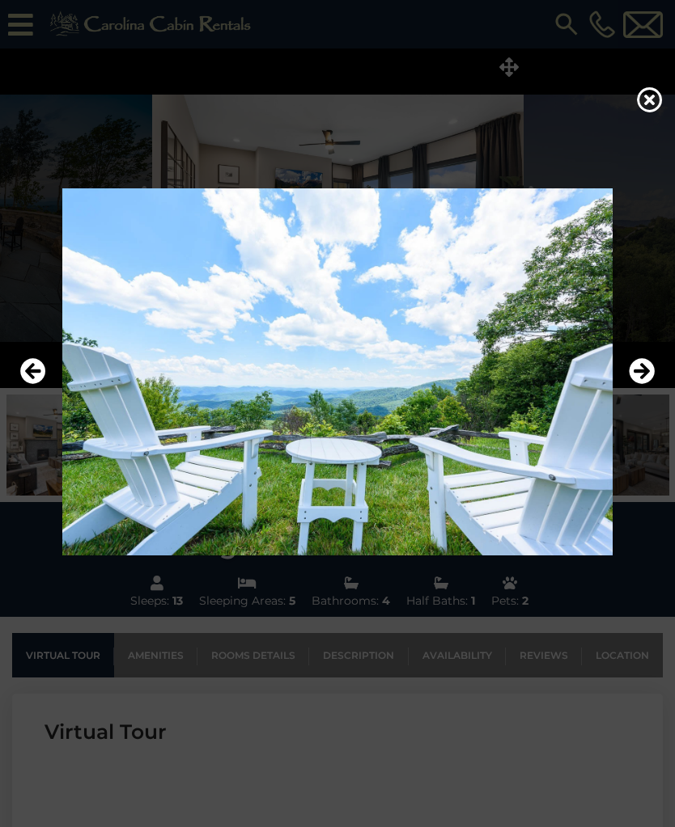
click at [642, 384] on icon "Next" at bounding box center [641, 371] width 26 height 26
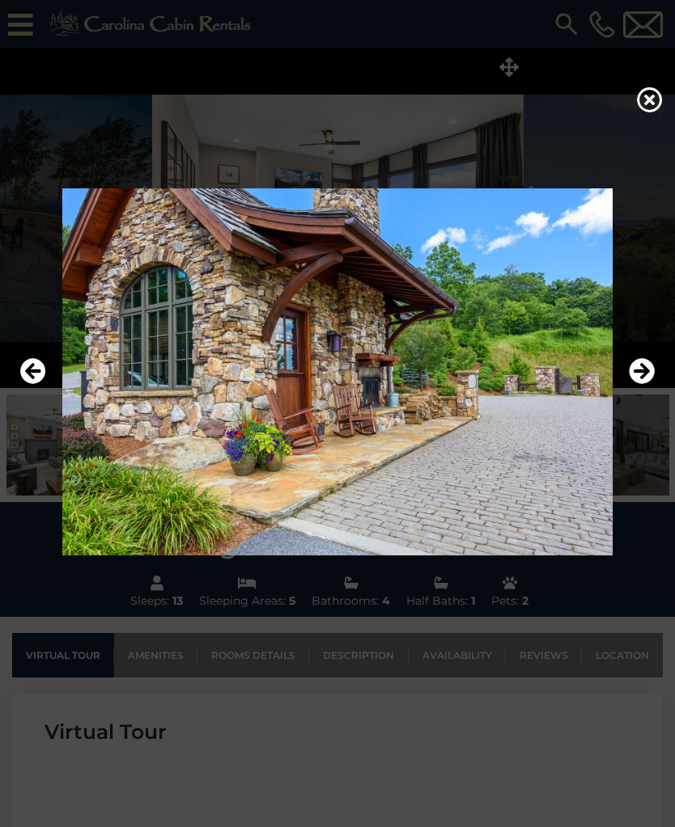
click at [640, 391] on button "Next" at bounding box center [641, 371] width 26 height 37
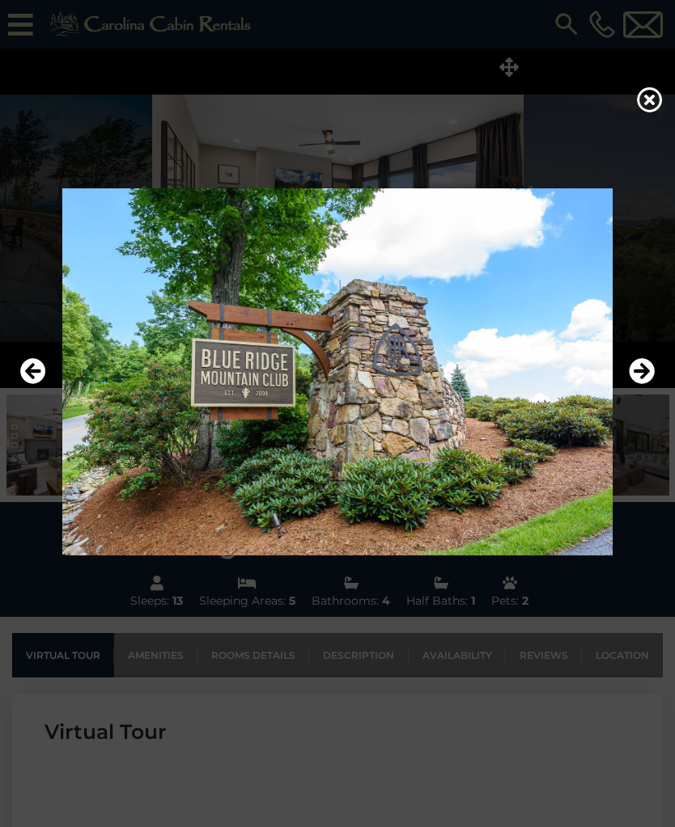
click at [641, 384] on icon "Next" at bounding box center [641, 371] width 26 height 26
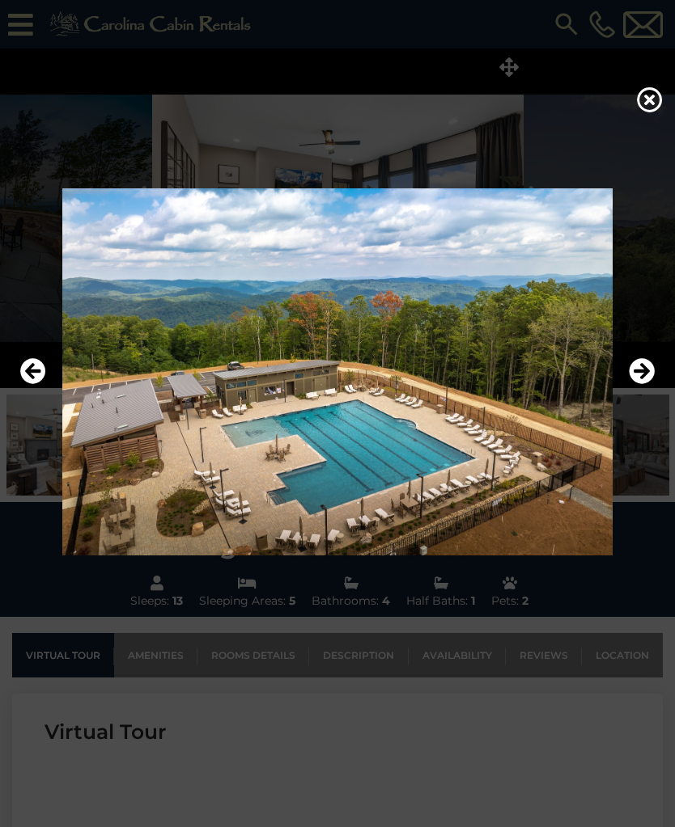
click at [637, 384] on icon "Next" at bounding box center [641, 371] width 26 height 26
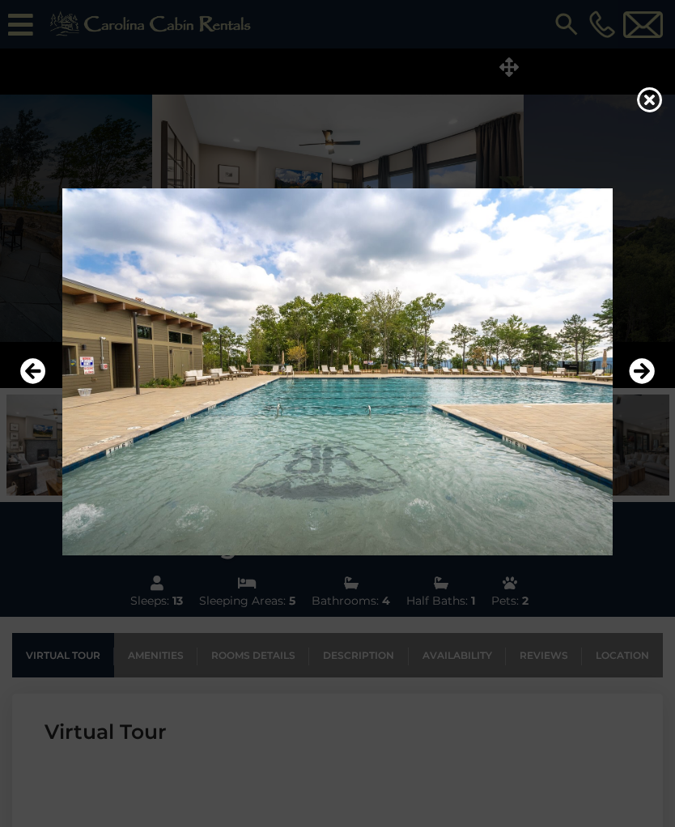
click at [641, 391] on button "Next" at bounding box center [641, 371] width 26 height 37
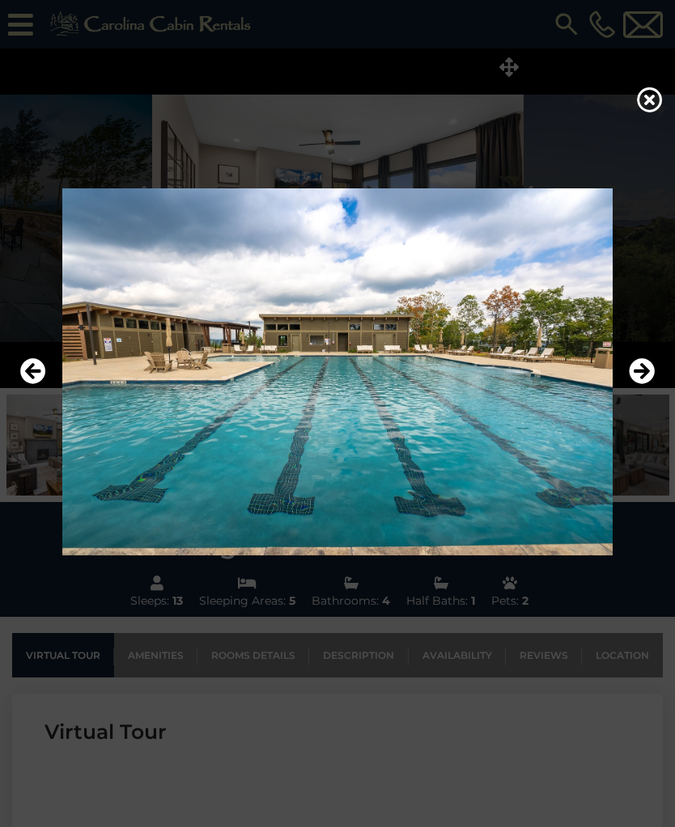
click at [641, 391] on button "Next" at bounding box center [641, 371] width 26 height 37
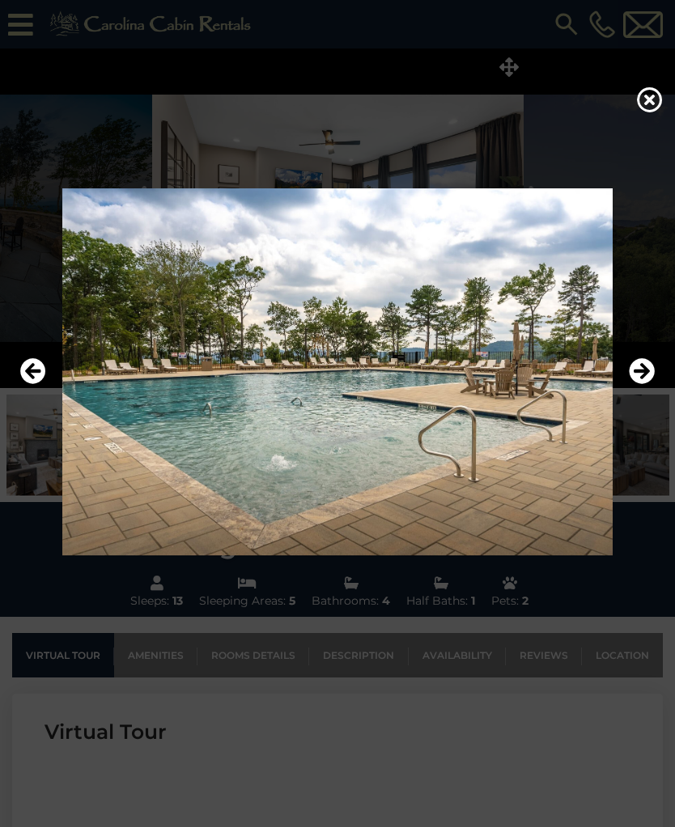
click at [639, 391] on button "Next" at bounding box center [641, 371] width 26 height 37
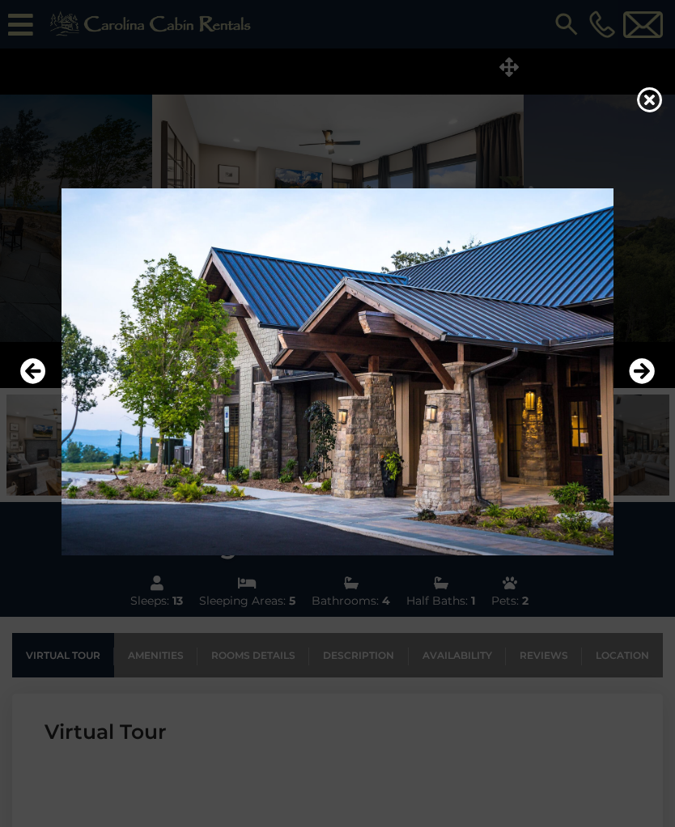
click at [633, 384] on icon "Next" at bounding box center [641, 371] width 26 height 26
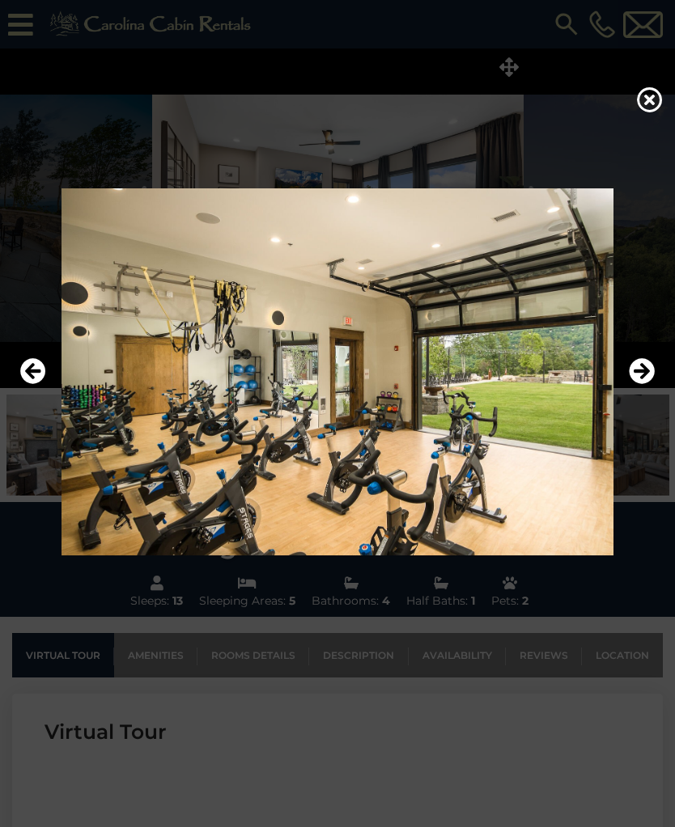
click at [637, 391] on button "Next" at bounding box center [641, 371] width 26 height 37
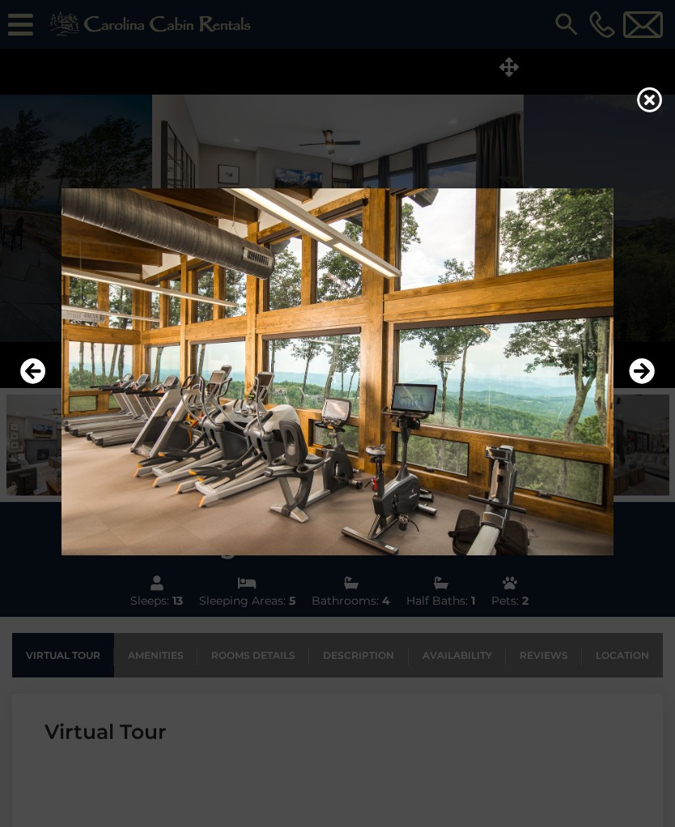
click at [640, 391] on button "Next" at bounding box center [641, 371] width 26 height 37
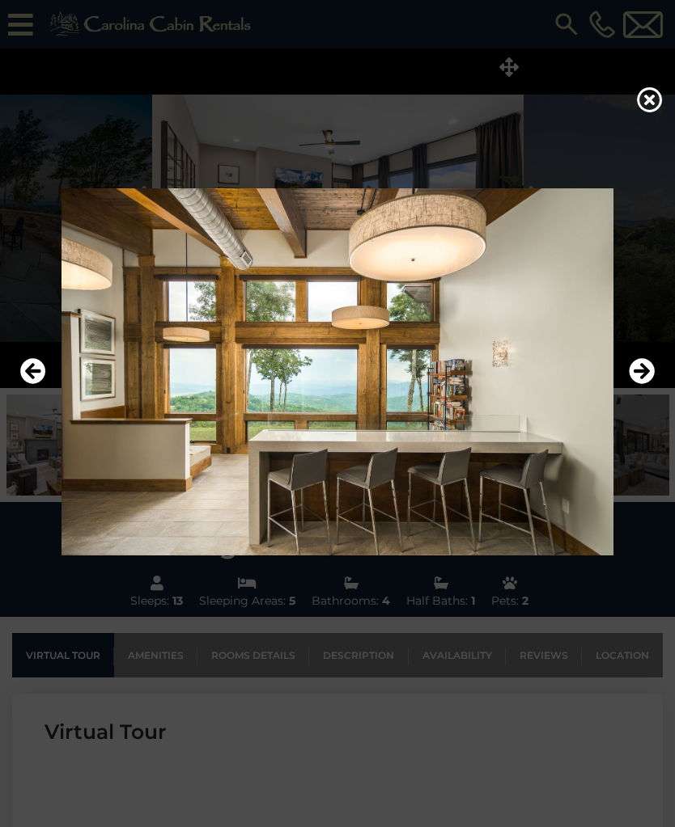
click at [636, 391] on button "Next" at bounding box center [641, 371] width 26 height 37
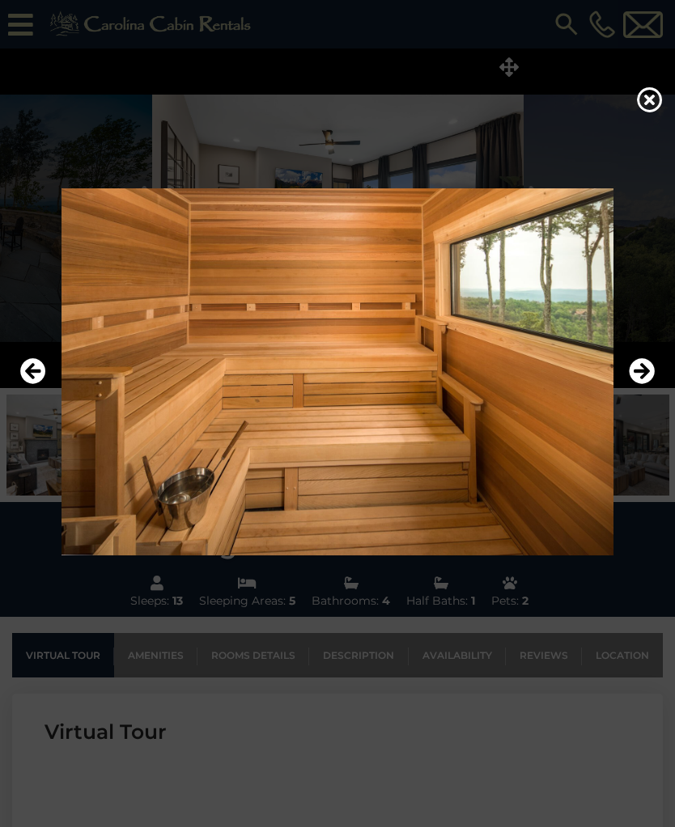
click at [641, 391] on button "Next" at bounding box center [641, 371] width 26 height 37
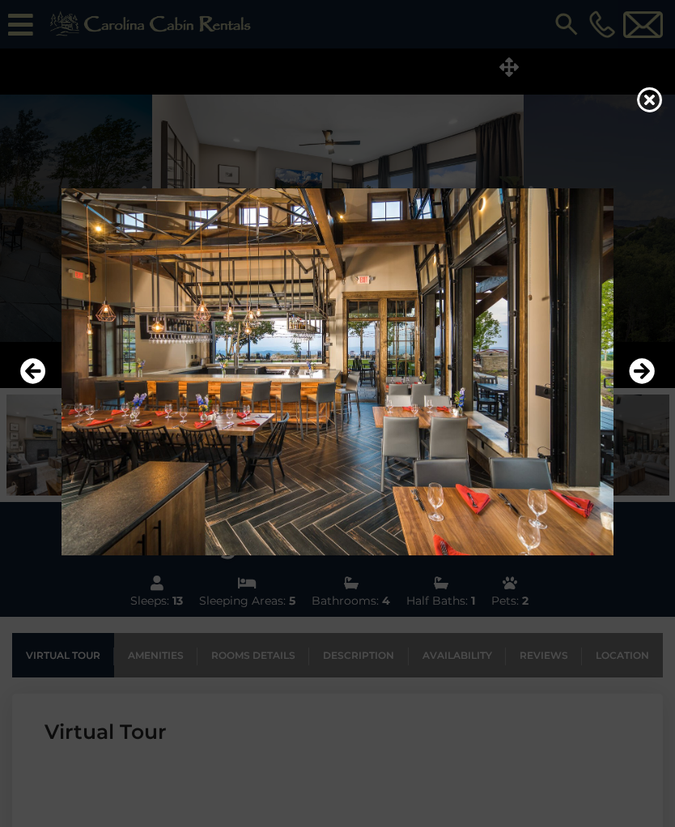
click at [641, 384] on icon "Next" at bounding box center [641, 371] width 26 height 26
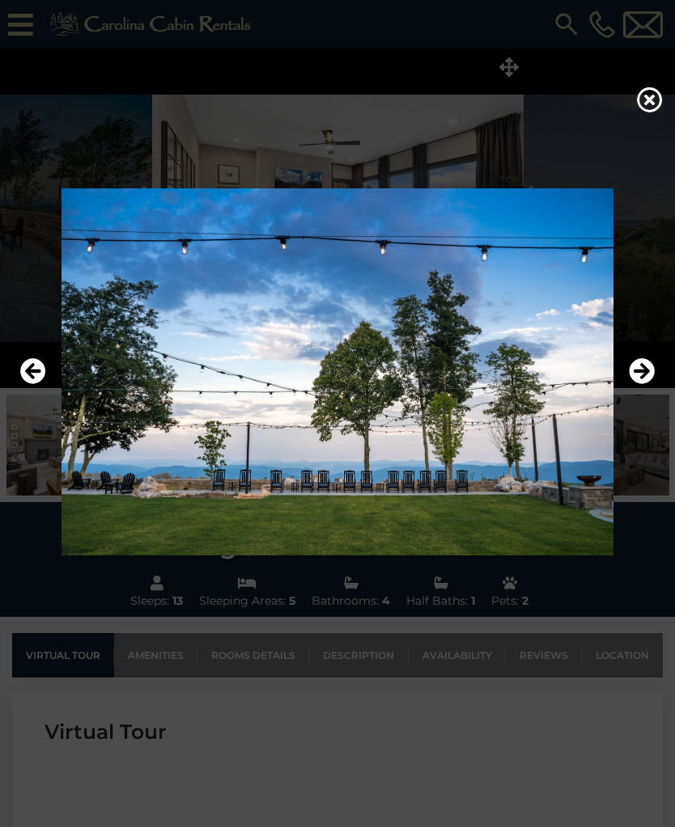
click at [639, 384] on icon "Next" at bounding box center [641, 371] width 26 height 26
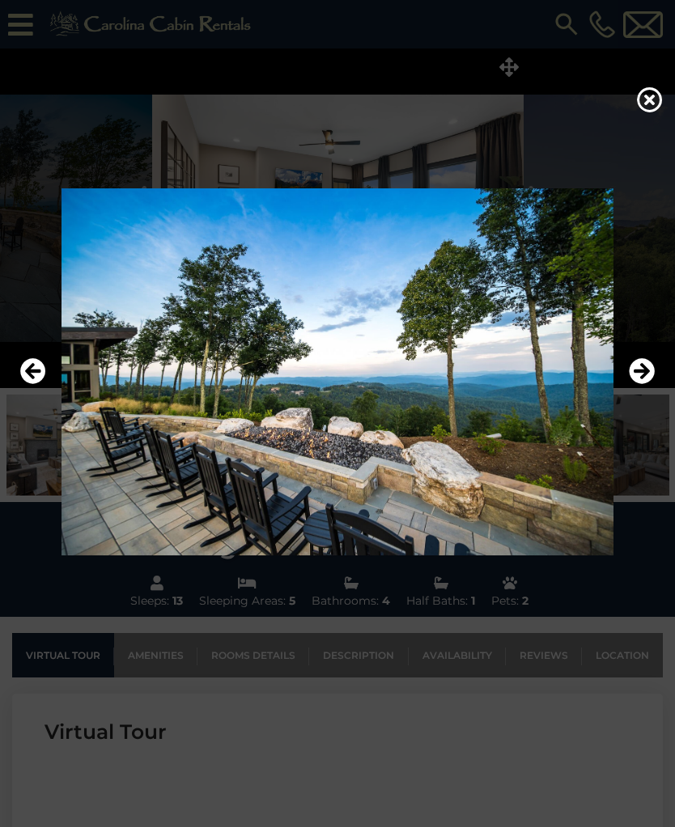
click at [640, 391] on button "Next" at bounding box center [641, 371] width 26 height 37
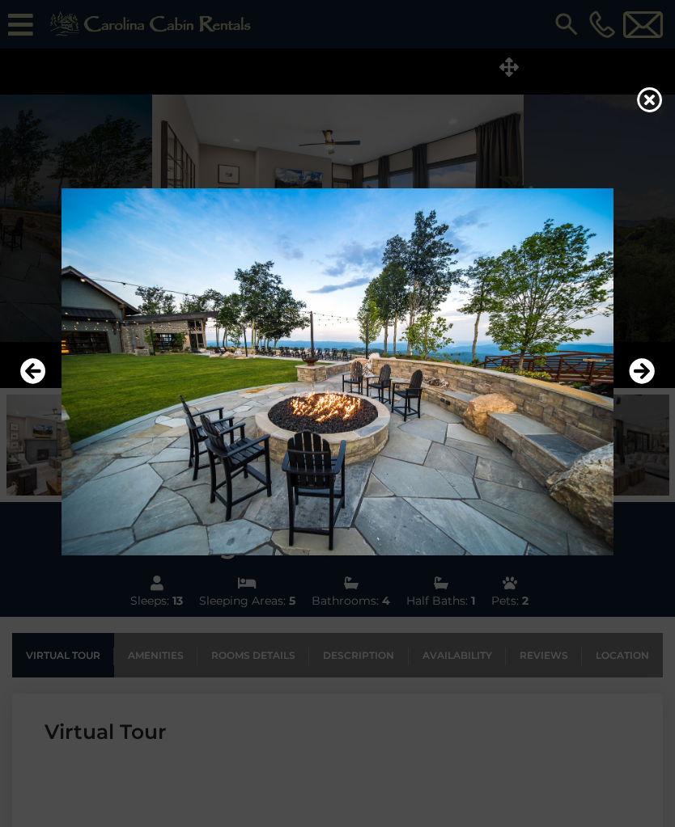
click at [643, 384] on icon "Next" at bounding box center [641, 371] width 26 height 26
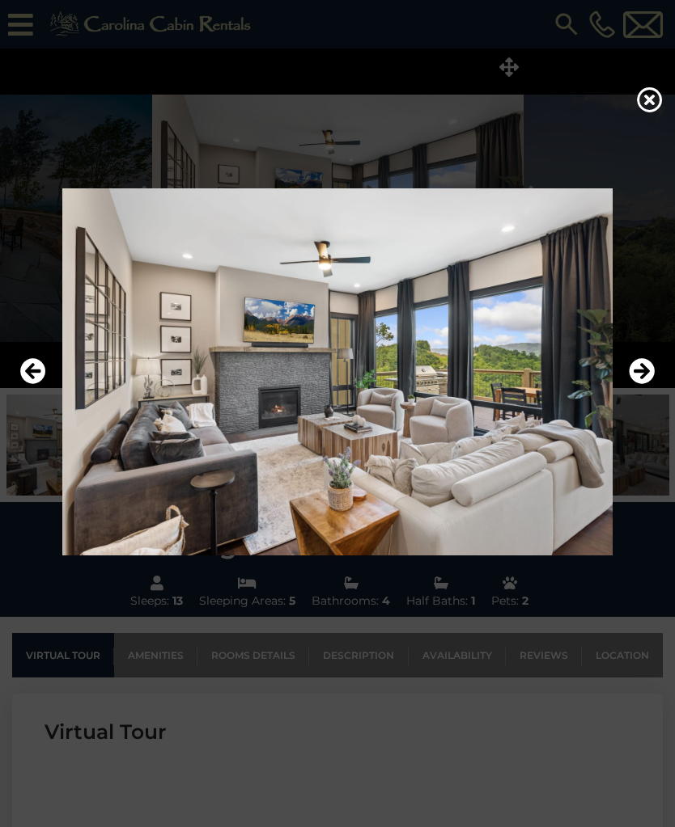
click at [641, 384] on icon "Next" at bounding box center [641, 371] width 26 height 26
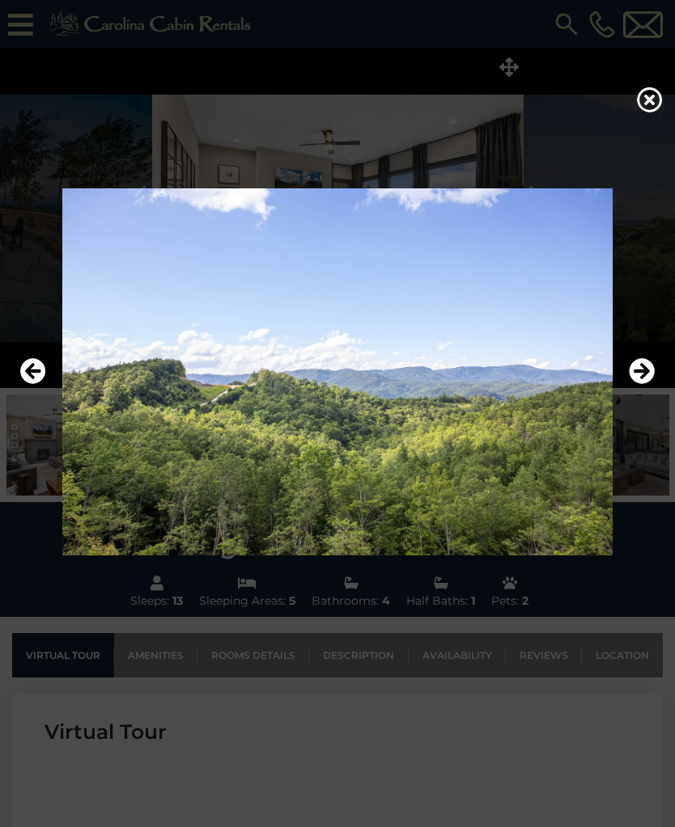
click at [645, 391] on button "Next" at bounding box center [641, 371] width 26 height 37
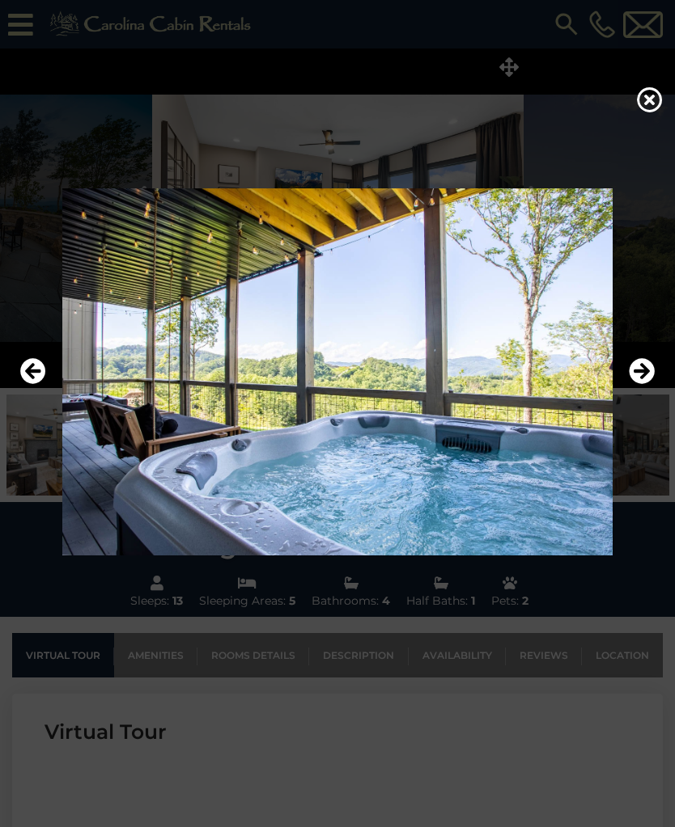
click at [643, 391] on button "Next" at bounding box center [641, 371] width 26 height 37
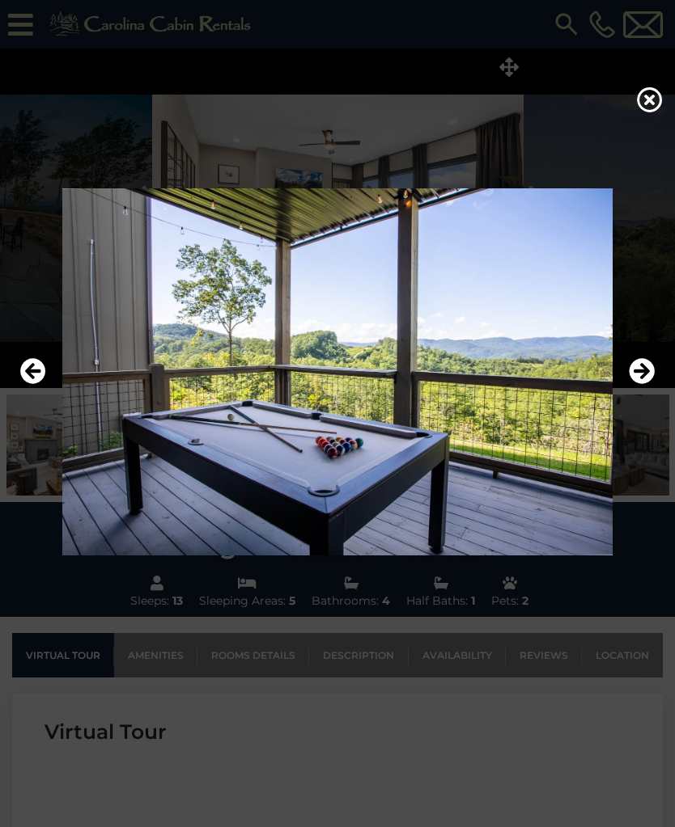
click at [641, 391] on button "Next" at bounding box center [641, 371] width 26 height 37
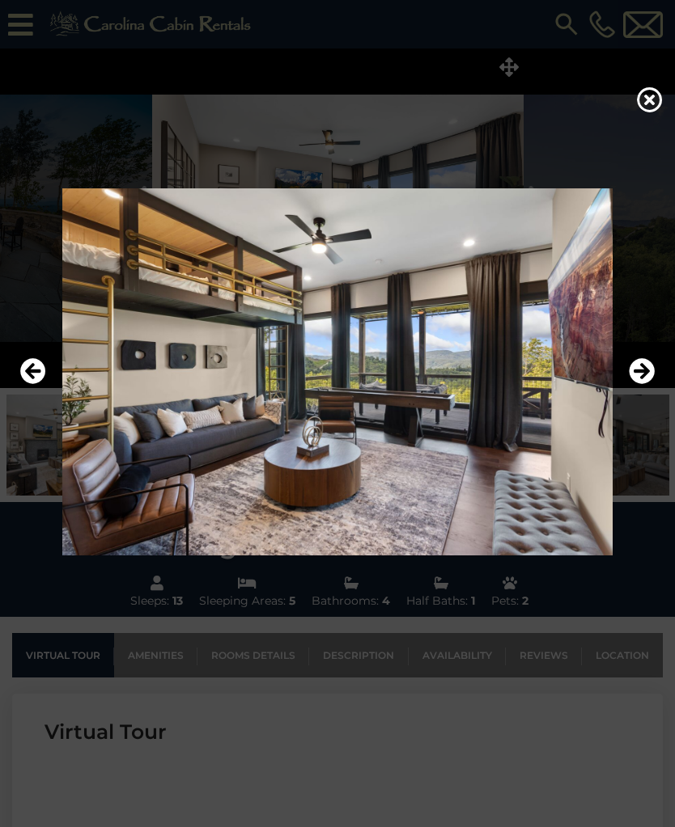
click at [641, 391] on button "Next" at bounding box center [641, 371] width 26 height 37
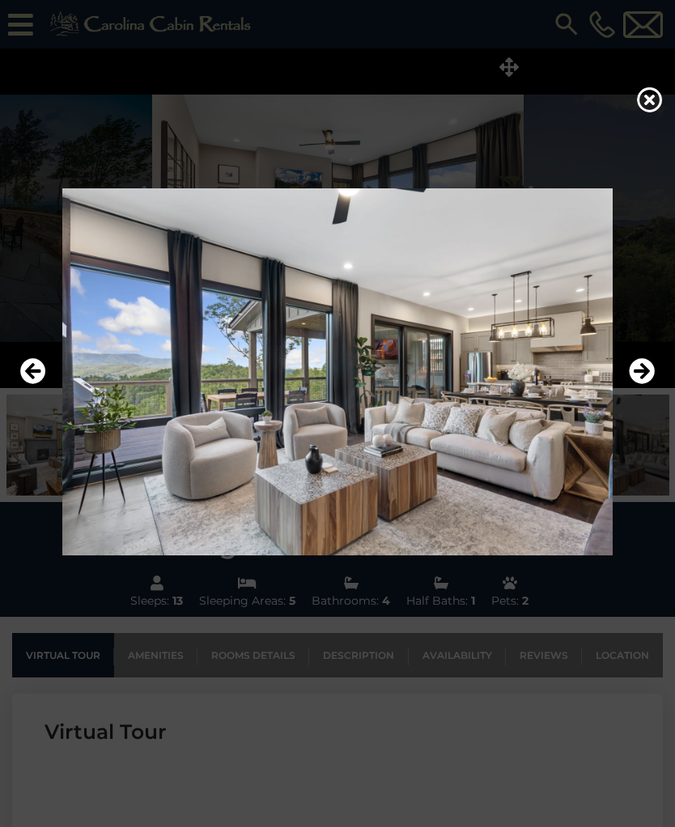
click at [638, 391] on button "Next" at bounding box center [641, 371] width 26 height 37
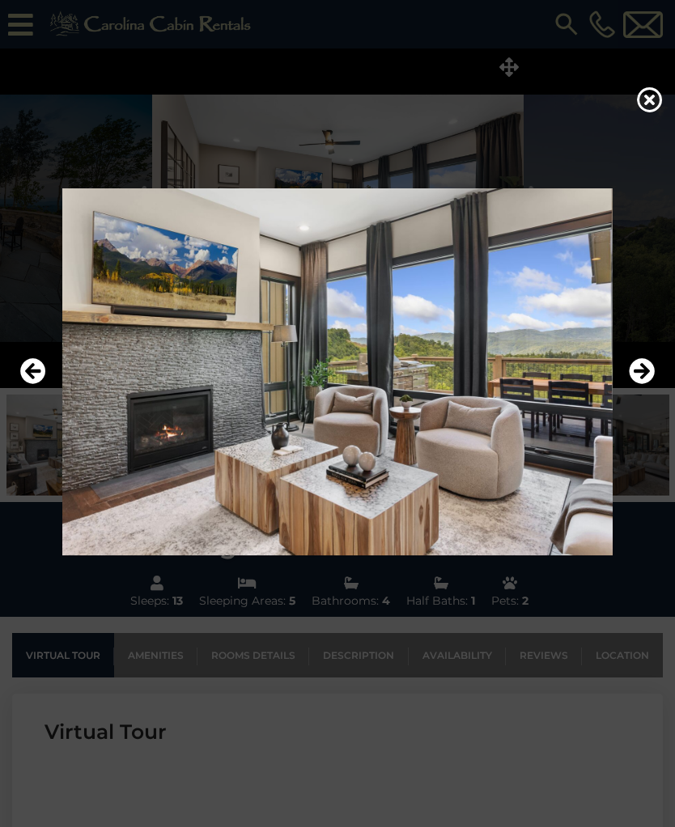
click at [642, 391] on button "Next" at bounding box center [641, 371] width 26 height 37
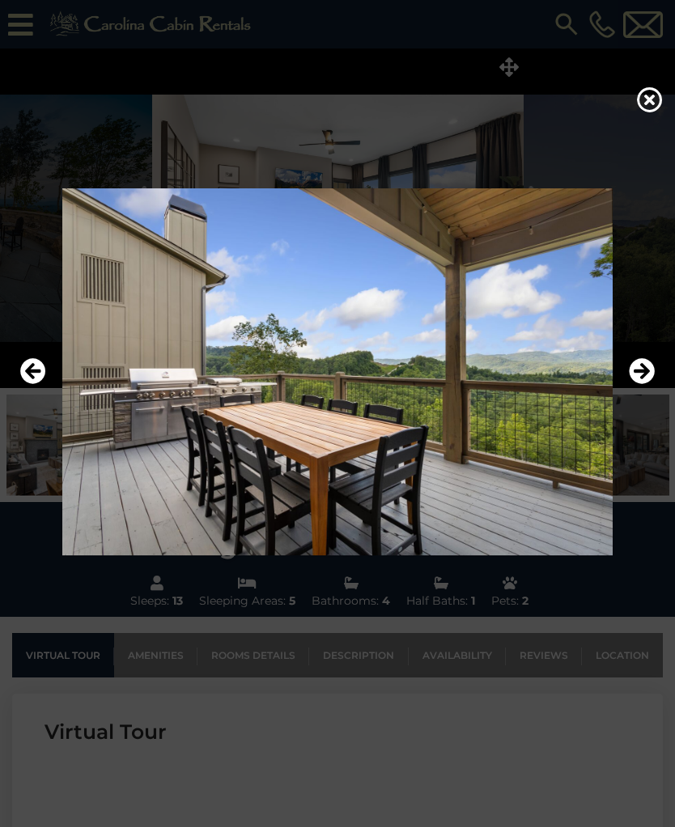
click at [639, 391] on button "Next" at bounding box center [641, 371] width 26 height 37
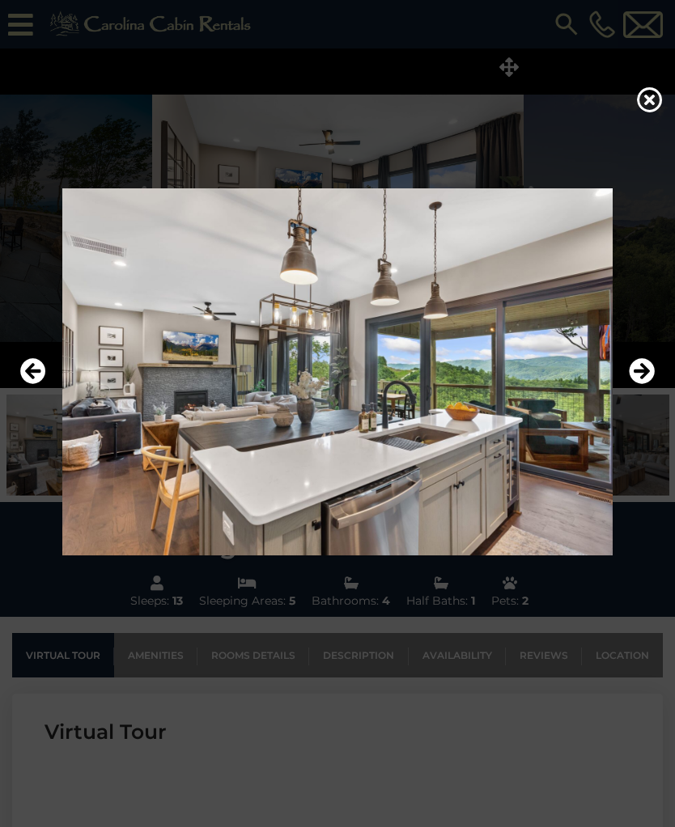
click at [644, 112] on icon at bounding box center [650, 100] width 26 height 26
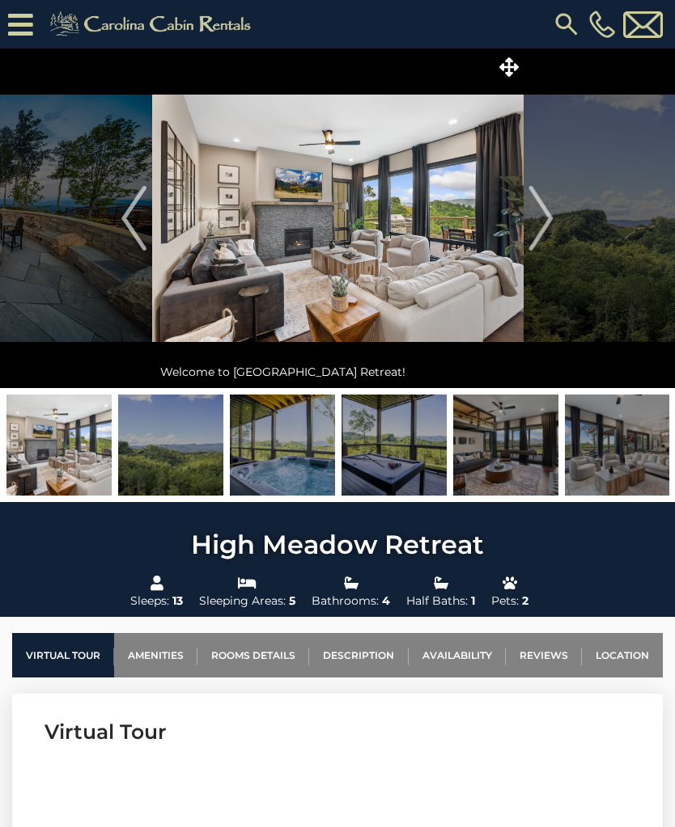
click at [9, 14] on icon at bounding box center [20, 25] width 25 height 28
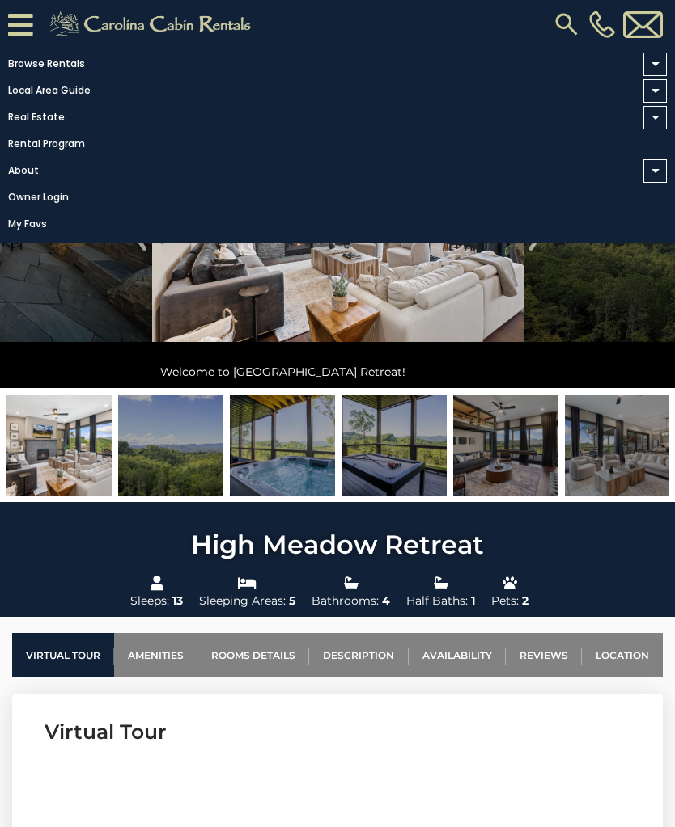
click at [27, 61] on link "Browse Rentals" at bounding box center [333, 64] width 666 height 23
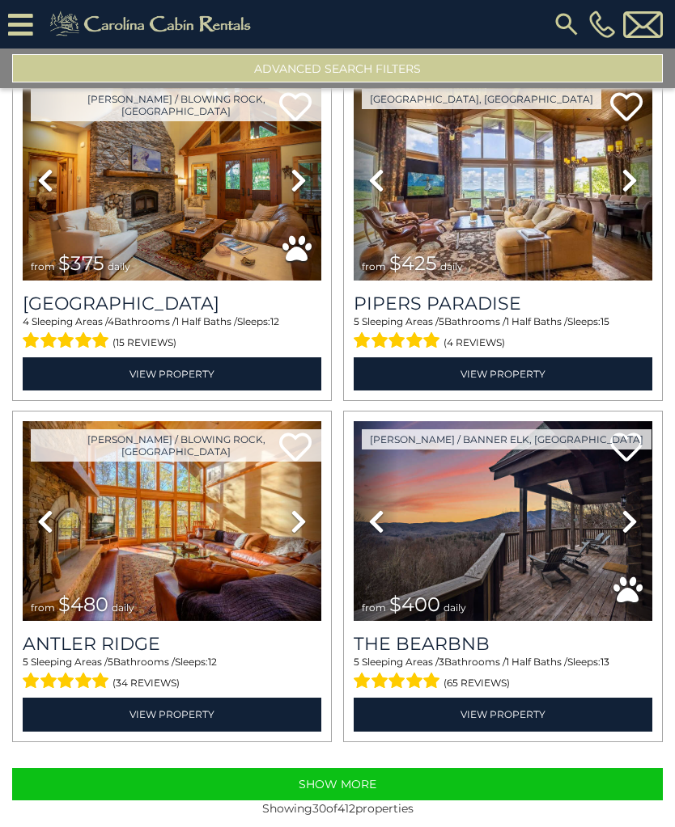
scroll to position [4502, 0]
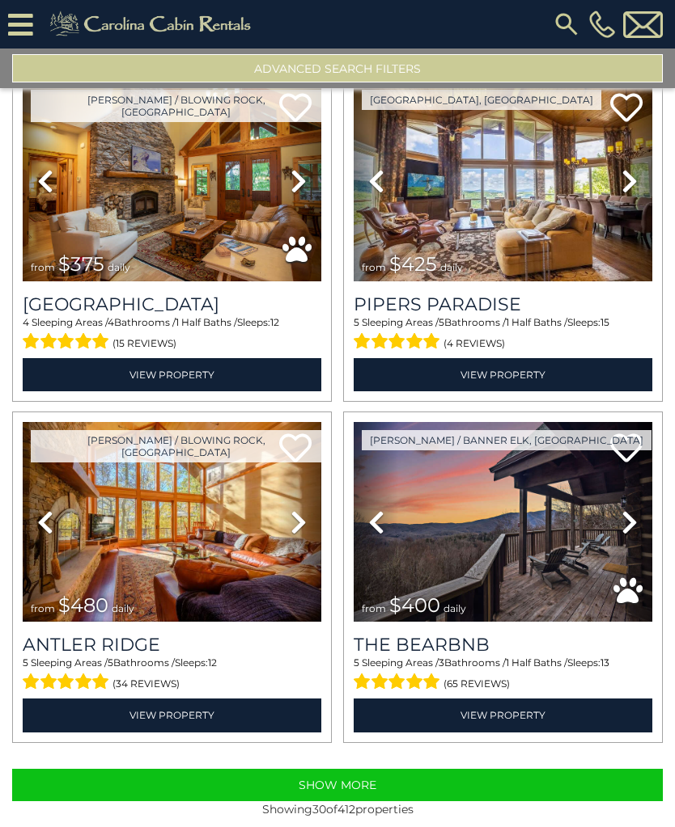
click at [559, 786] on button "Show More" at bounding box center [337, 785] width 650 height 32
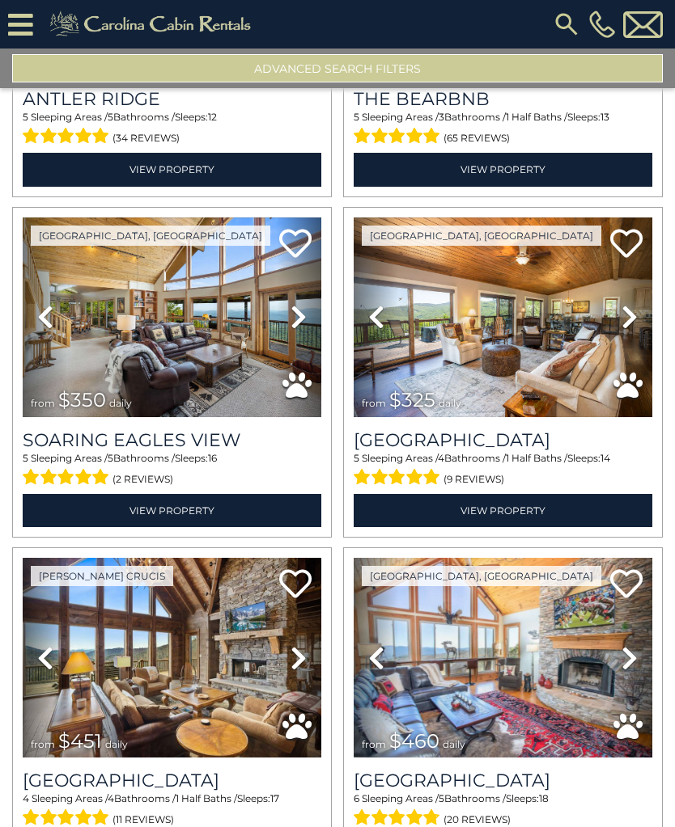
scroll to position [5047, 0]
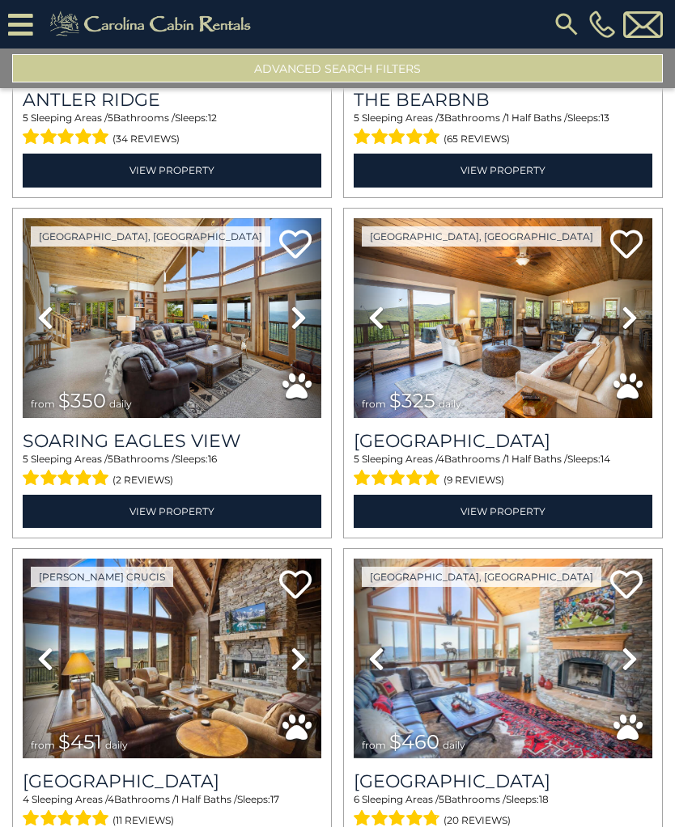
click at [116, 515] on link "View Property" at bounding box center [172, 511] width 298 height 33
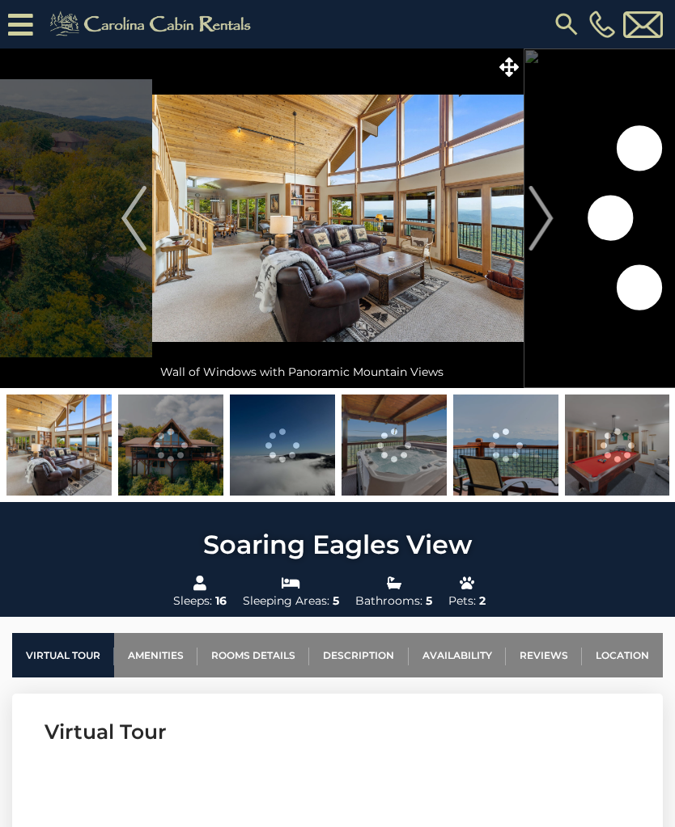
click at [515, 72] on icon at bounding box center [508, 66] width 19 height 19
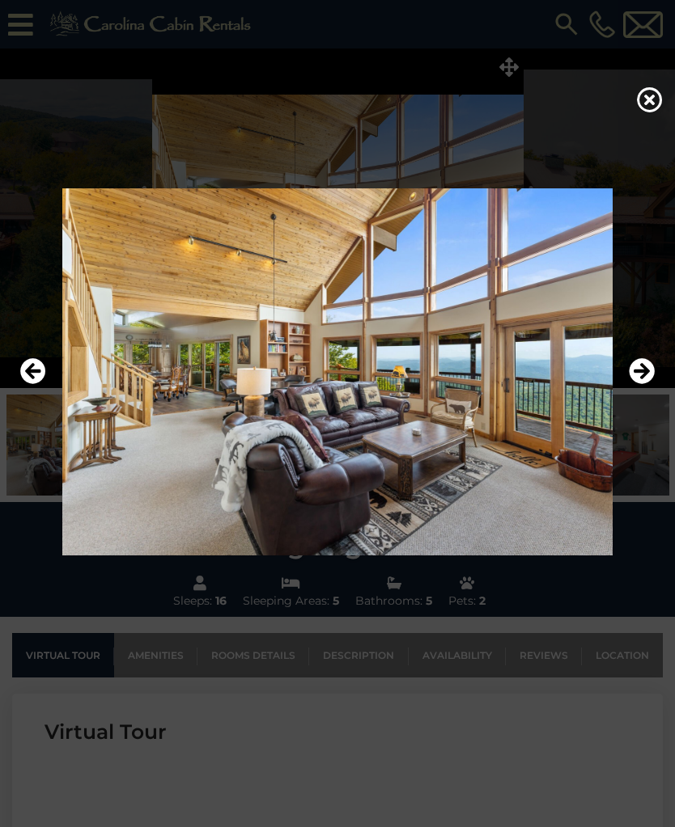
click at [638, 380] on icon "Next" at bounding box center [641, 371] width 26 height 26
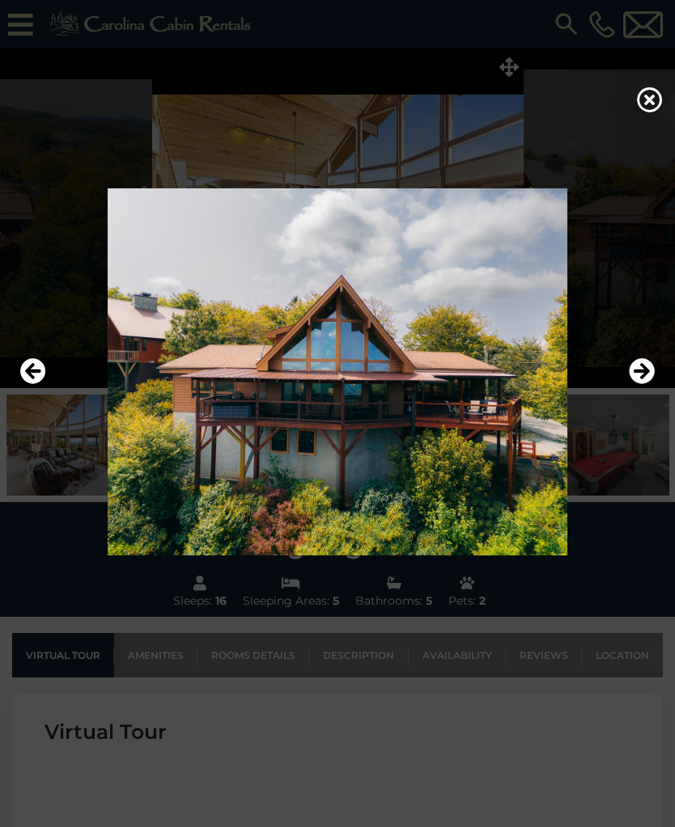
click at [628, 375] on icon "Next" at bounding box center [641, 371] width 26 height 26
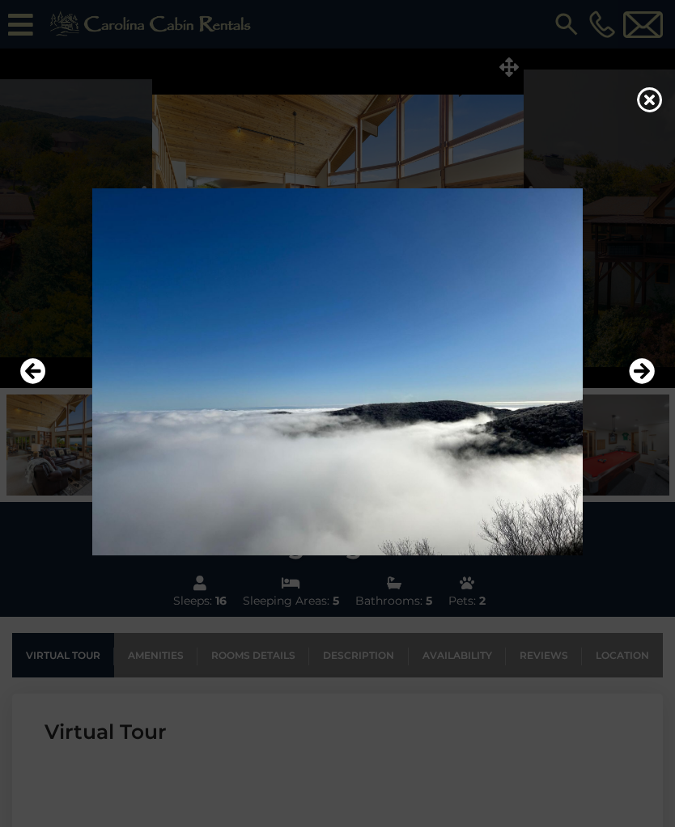
click at [635, 384] on icon "Next" at bounding box center [641, 371] width 26 height 26
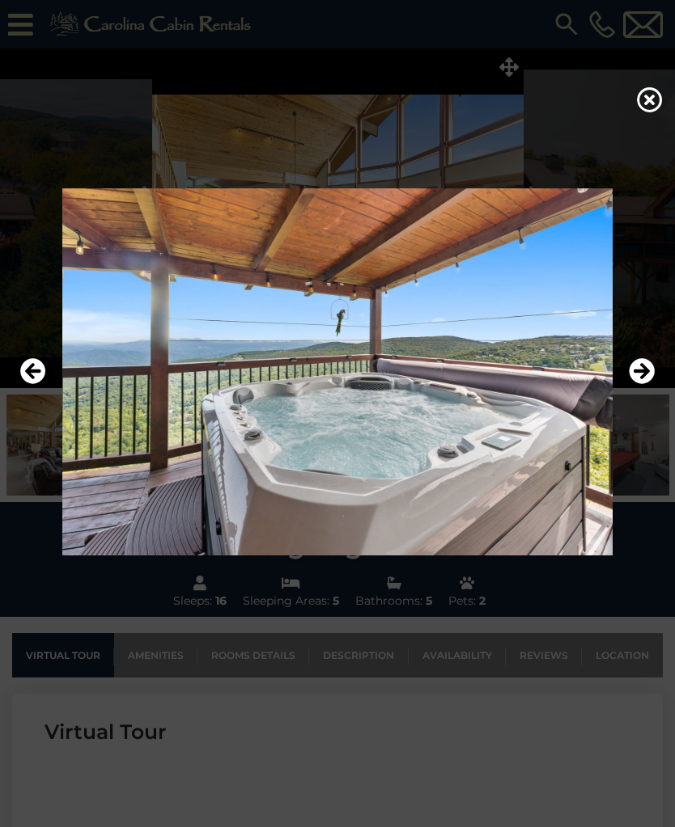
click at [627, 386] on img at bounding box center [337, 371] width 642 height 367
click at [633, 383] on icon "Next" at bounding box center [641, 371] width 26 height 26
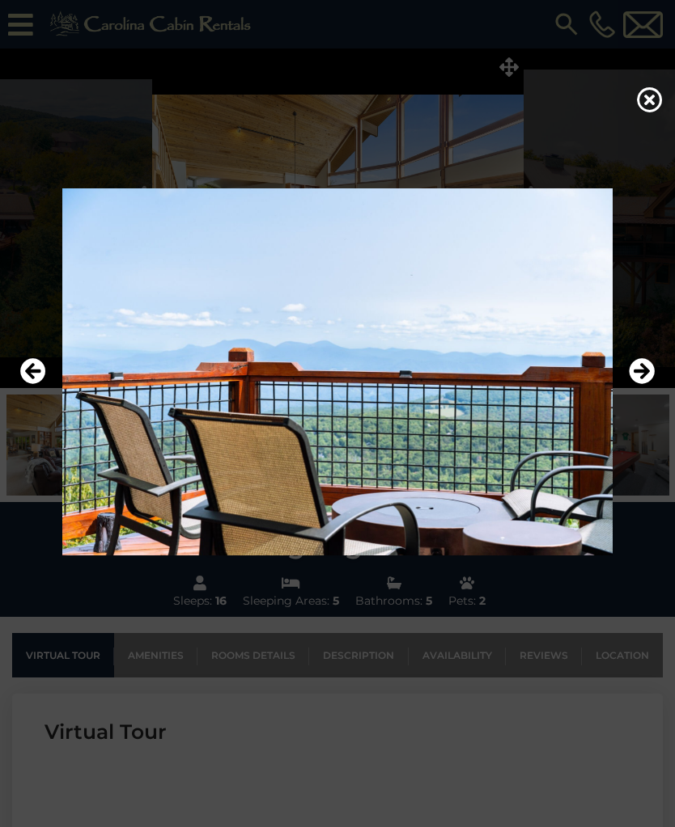
click at [637, 384] on icon "Next" at bounding box center [641, 371] width 26 height 26
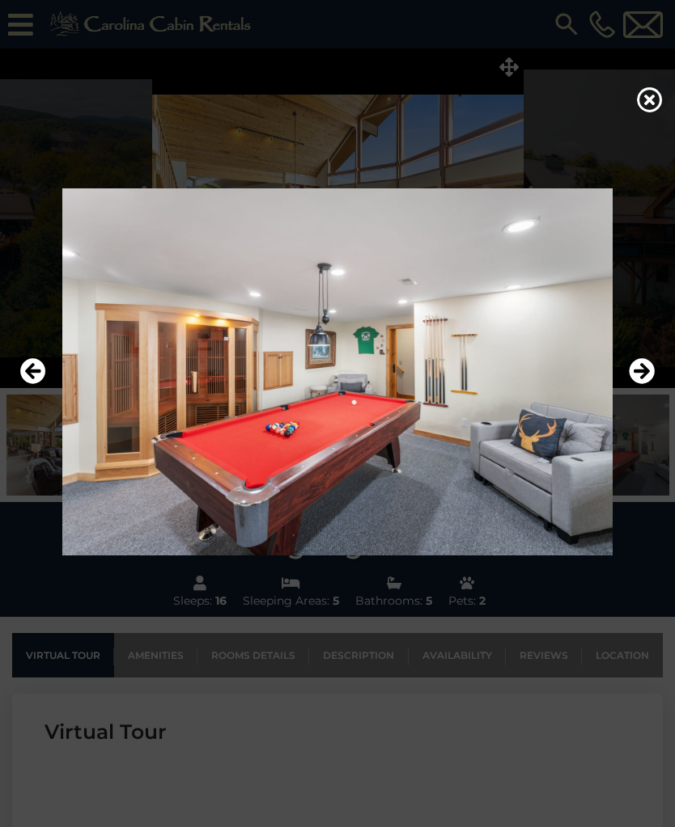
click at [638, 384] on icon "Next" at bounding box center [641, 371] width 26 height 26
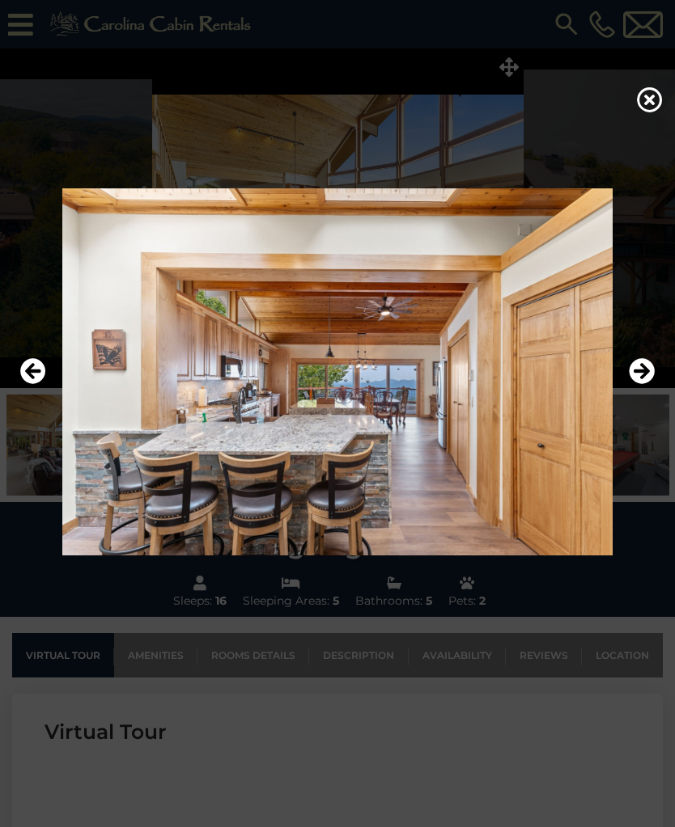
click at [635, 384] on icon "Next" at bounding box center [641, 371] width 26 height 26
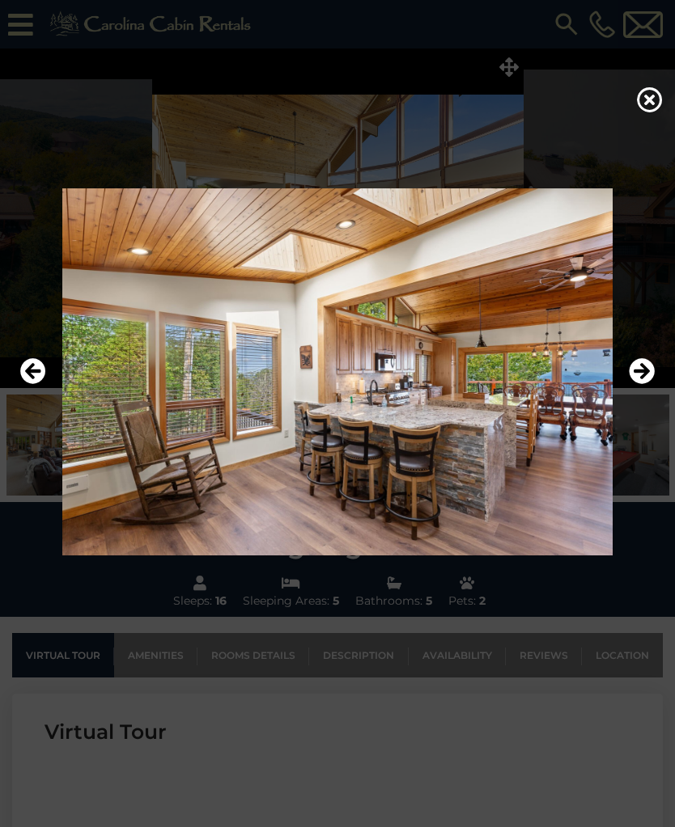
click at [642, 384] on icon "Next" at bounding box center [641, 371] width 26 height 26
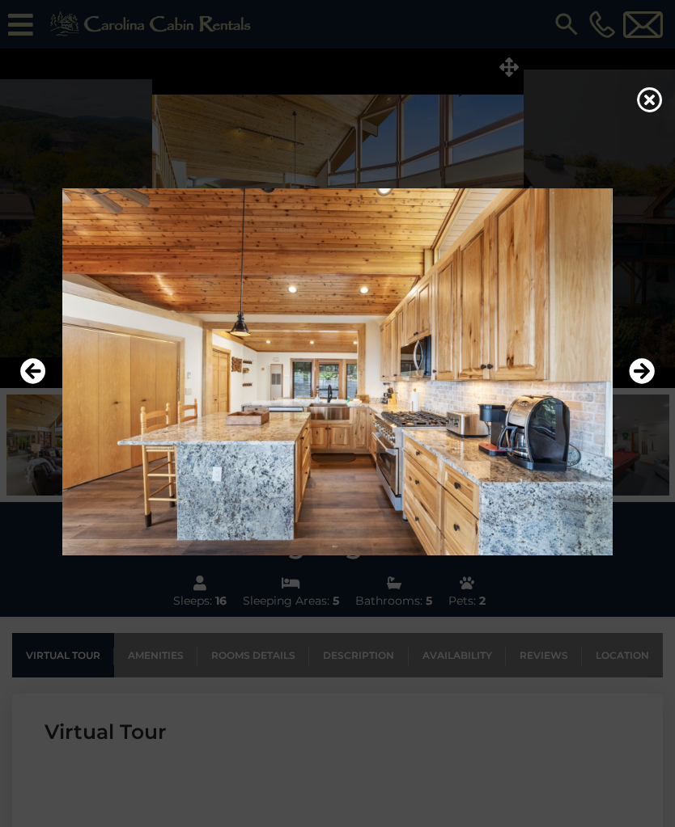
click at [637, 384] on icon "Next" at bounding box center [641, 371] width 26 height 26
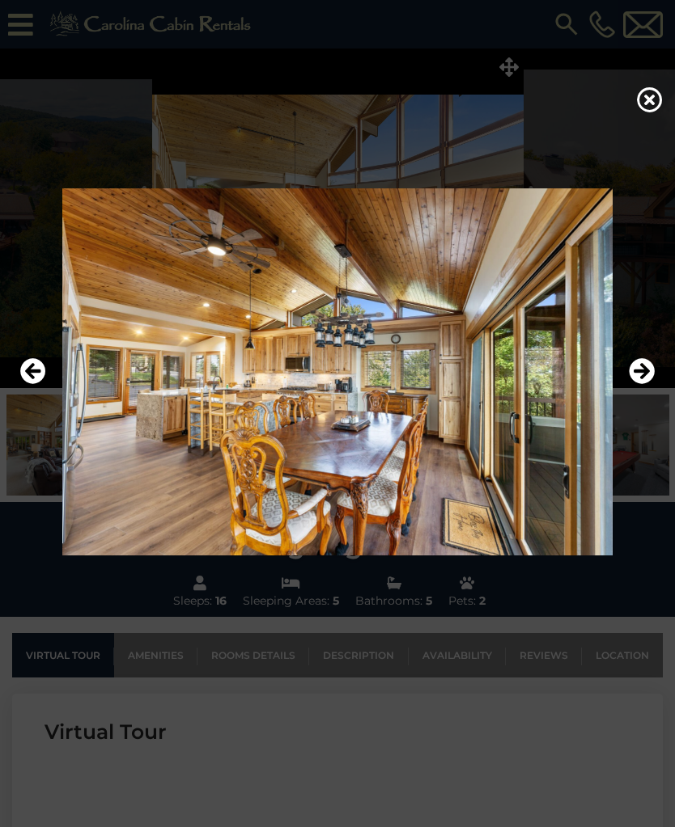
click at [637, 384] on icon "Next" at bounding box center [641, 371] width 26 height 26
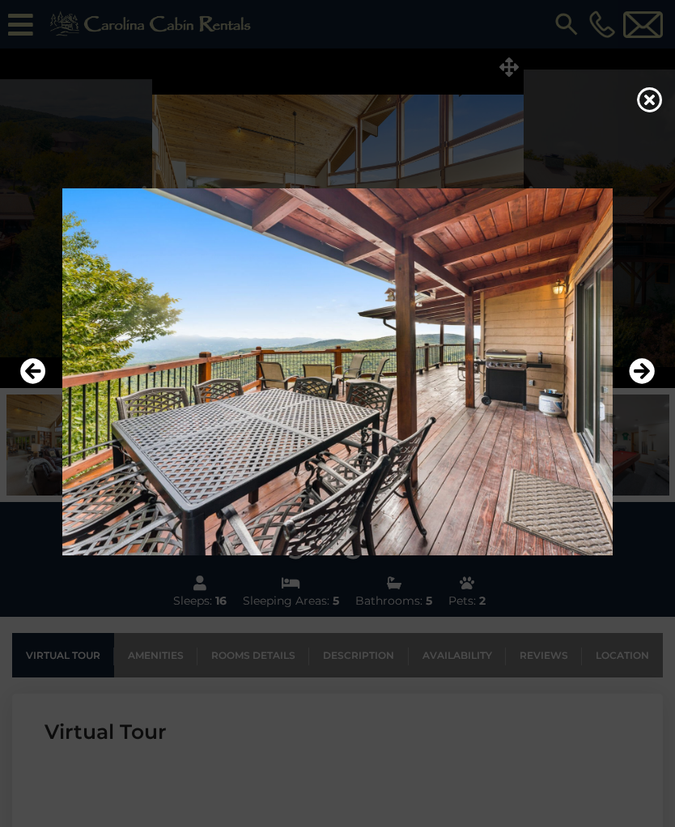
click at [630, 384] on icon "Next" at bounding box center [641, 371] width 26 height 26
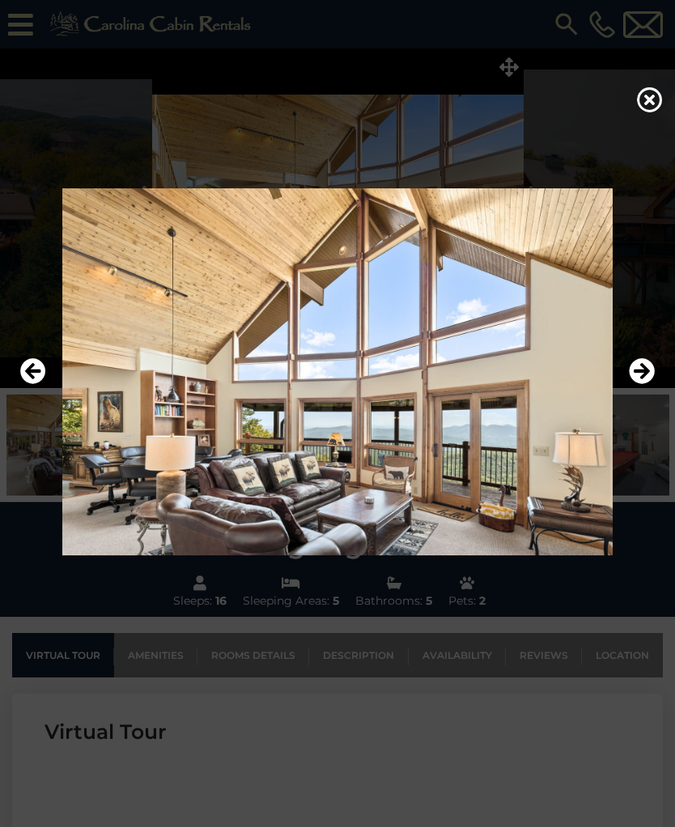
click at [634, 384] on icon "Next" at bounding box center [641, 371] width 26 height 26
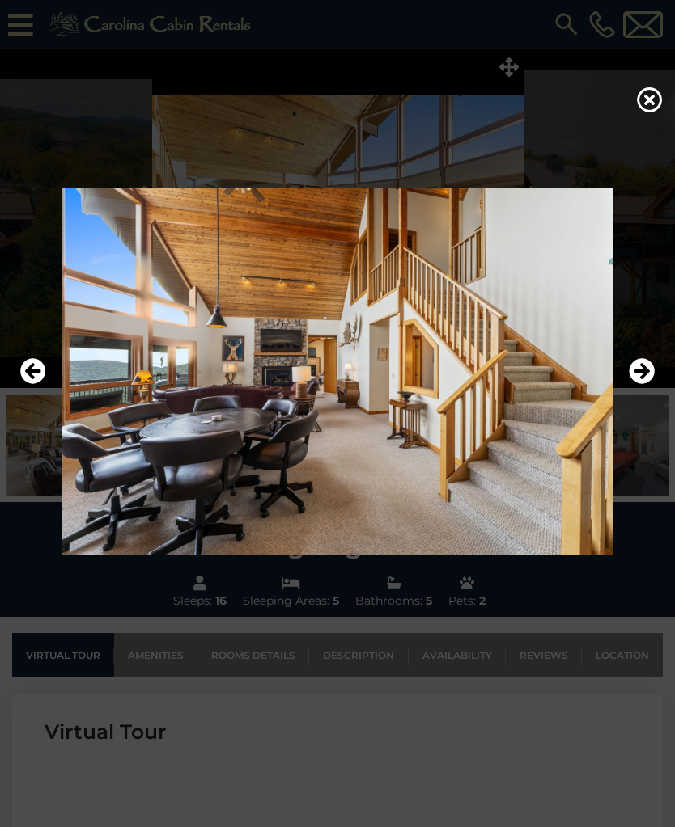
click at [641, 384] on icon "Next" at bounding box center [641, 371] width 26 height 26
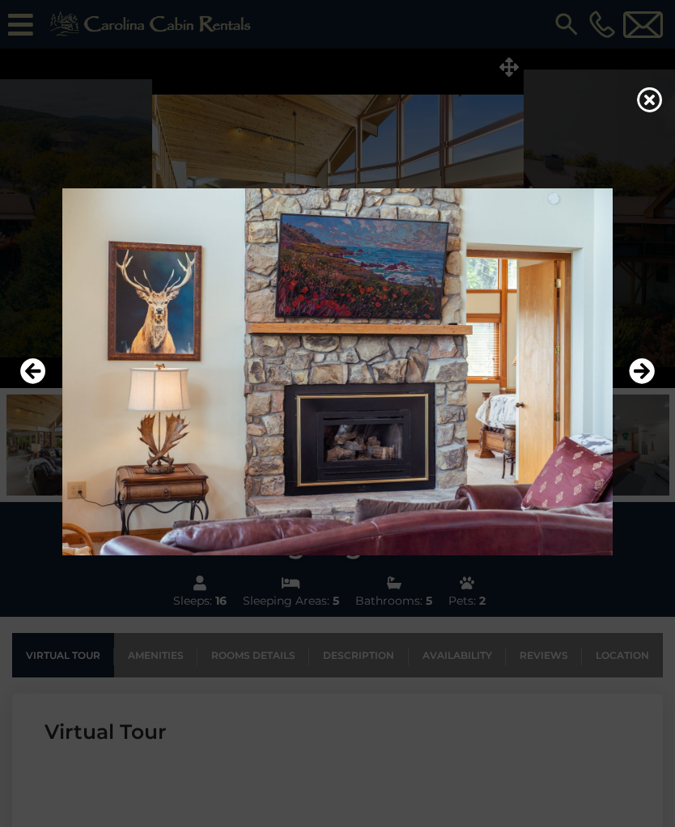
click at [637, 384] on icon "Next" at bounding box center [641, 371] width 26 height 26
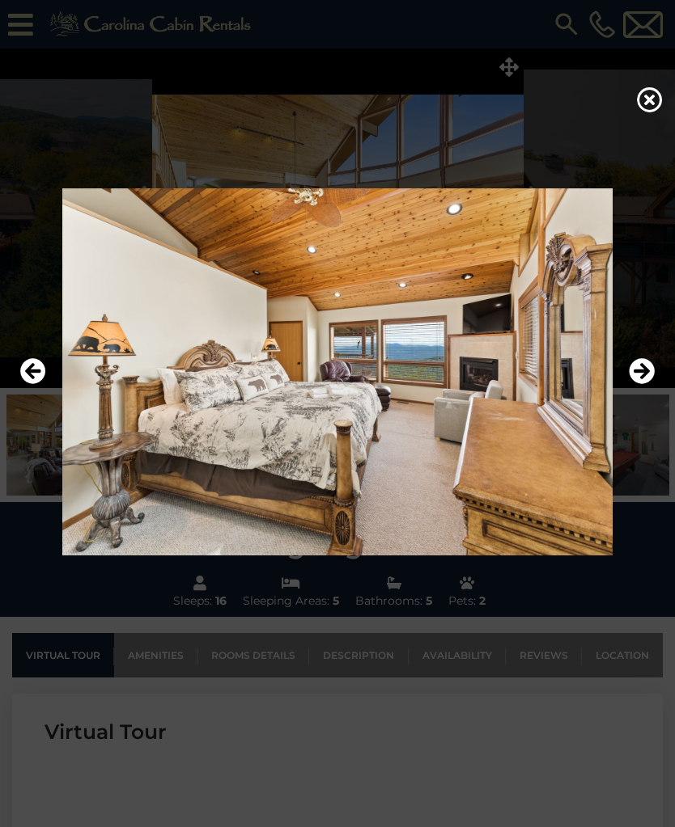
click at [643, 391] on button "Next" at bounding box center [641, 371] width 26 height 37
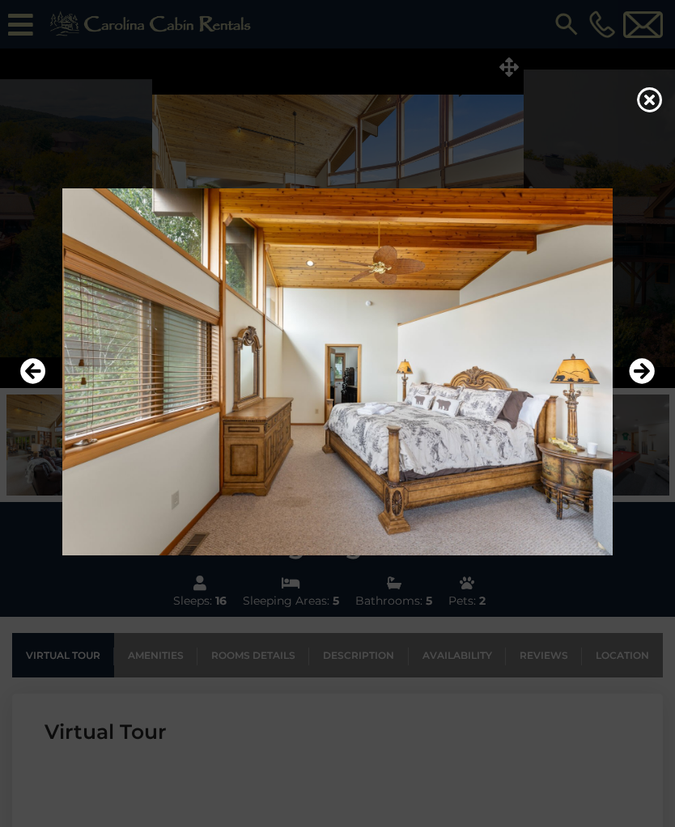
click at [636, 391] on button "Next" at bounding box center [641, 371] width 26 height 37
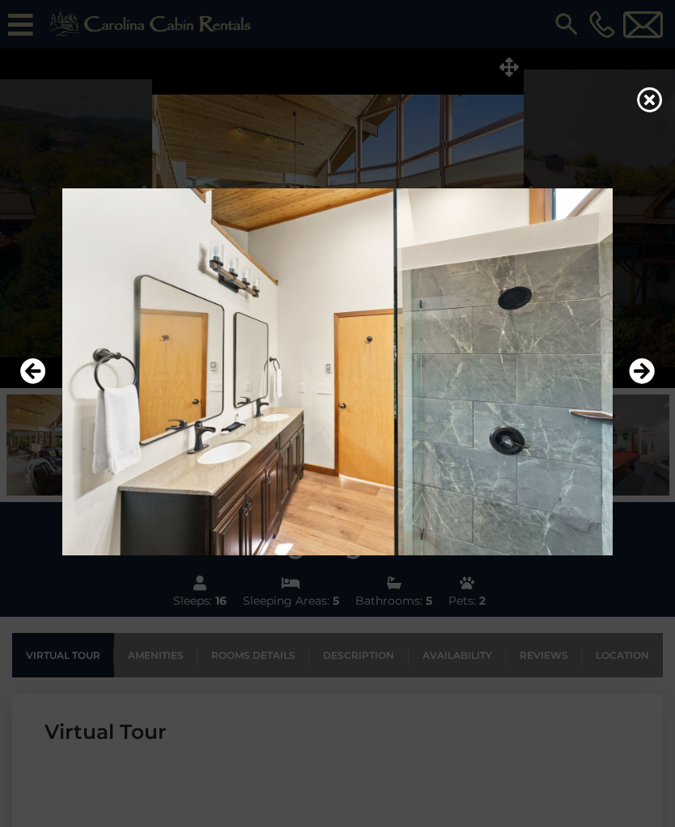
click at [639, 404] on img at bounding box center [337, 371] width 642 height 367
click at [643, 384] on icon "Next" at bounding box center [641, 371] width 26 height 26
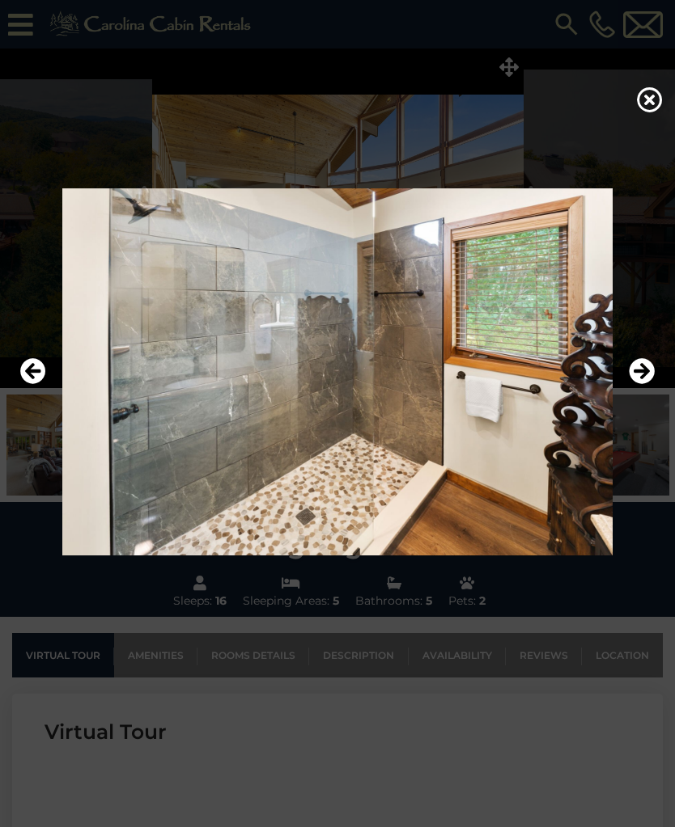
click at [640, 391] on button "Next" at bounding box center [641, 371] width 26 height 37
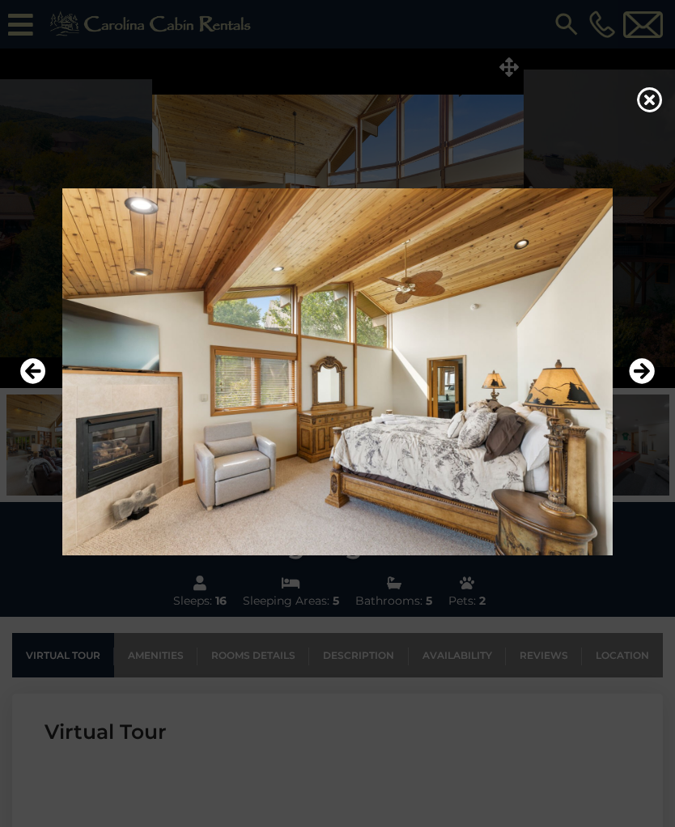
click at [634, 384] on icon "Next" at bounding box center [641, 371] width 26 height 26
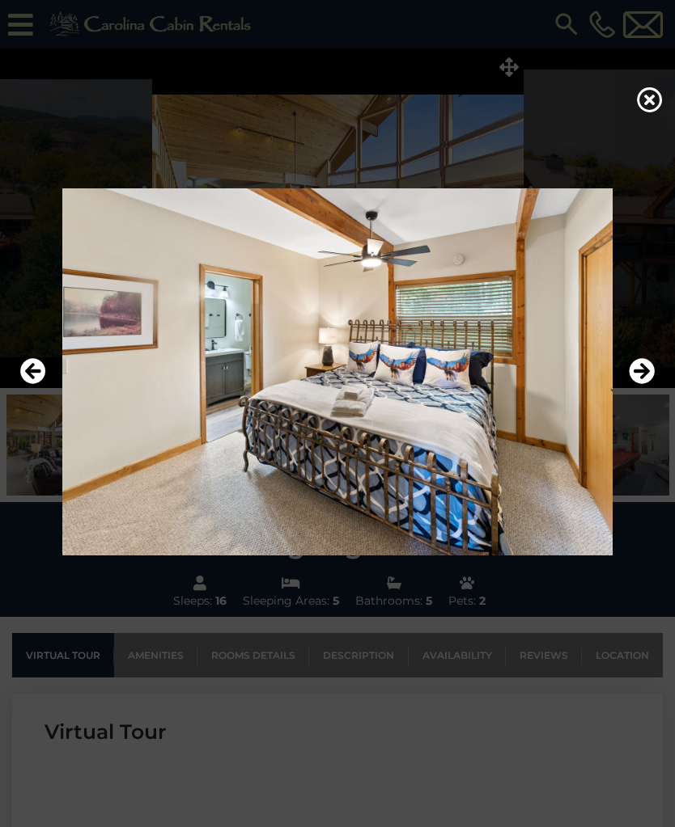
click at [637, 384] on icon "Next" at bounding box center [641, 371] width 26 height 26
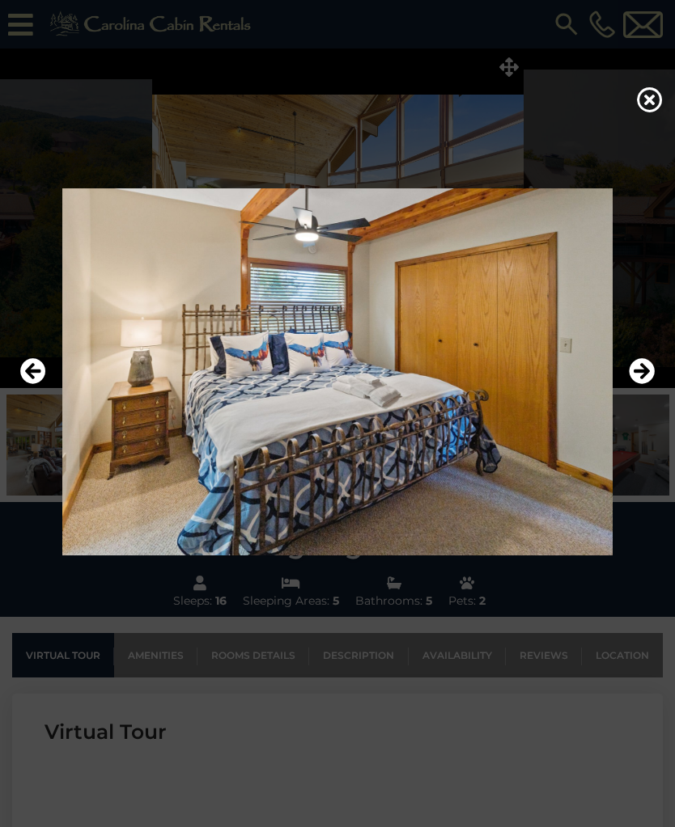
click at [640, 384] on icon "Next" at bounding box center [641, 371] width 26 height 26
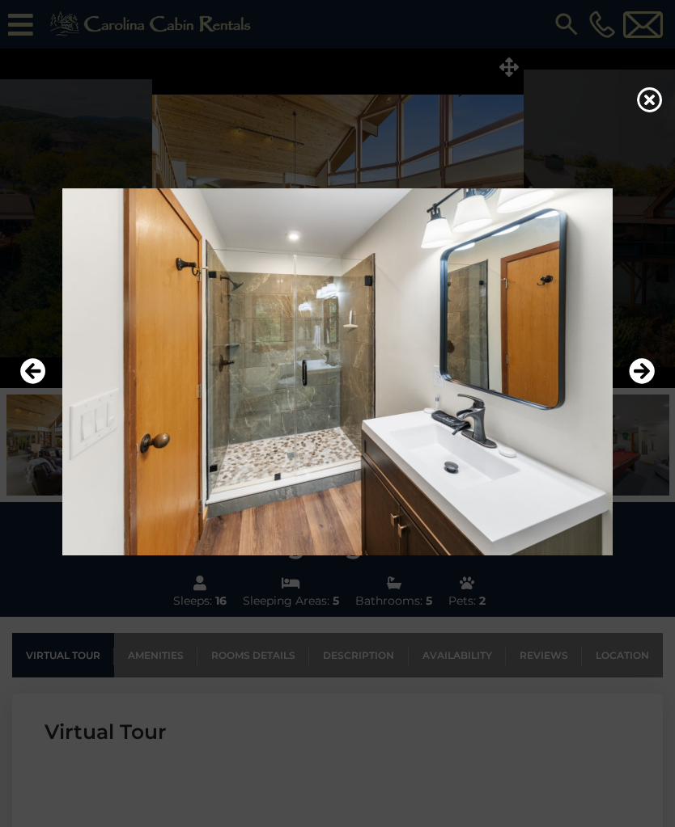
click at [640, 384] on icon "Next" at bounding box center [641, 371] width 26 height 26
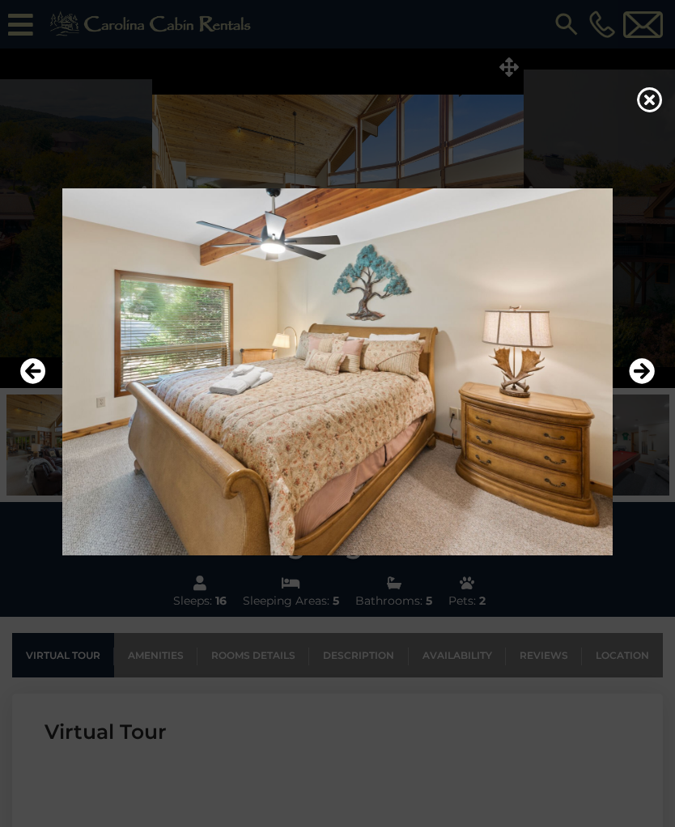
click at [637, 391] on button "Next" at bounding box center [641, 371] width 26 height 37
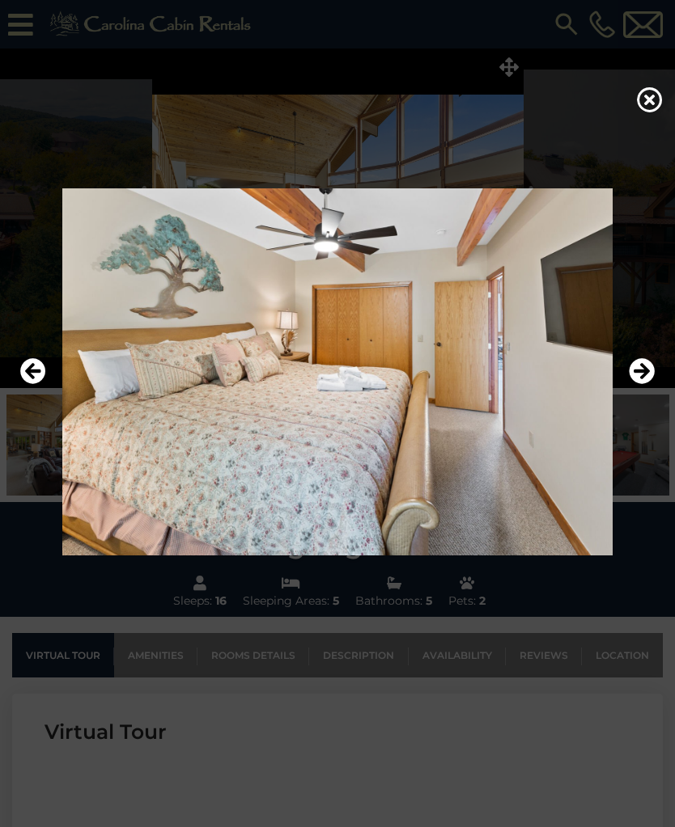
click at [641, 391] on button "Next" at bounding box center [641, 371] width 26 height 37
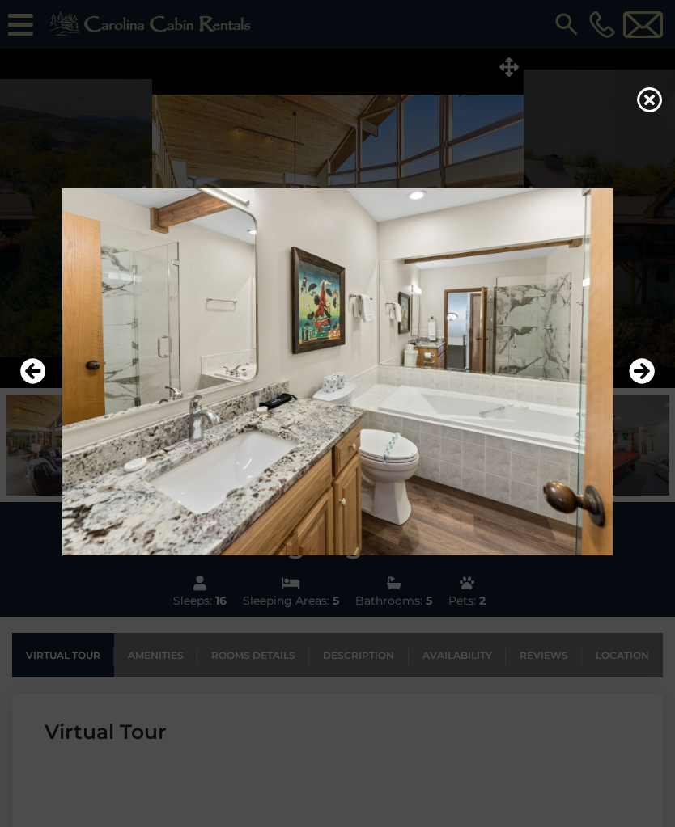
click at [637, 391] on button "Next" at bounding box center [641, 371] width 26 height 37
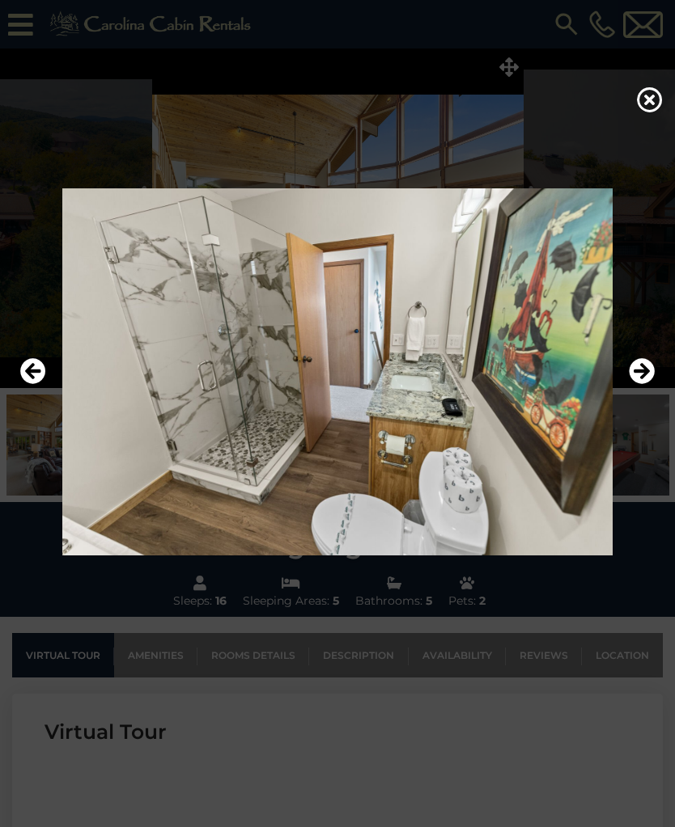
click at [640, 391] on button "Next" at bounding box center [641, 371] width 26 height 37
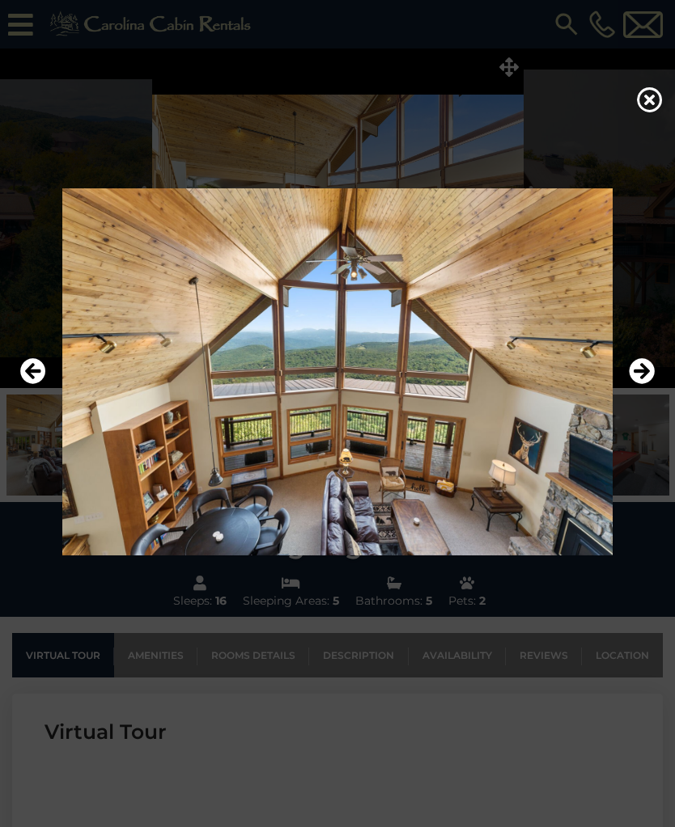
click at [641, 384] on icon "Next" at bounding box center [641, 371] width 26 height 26
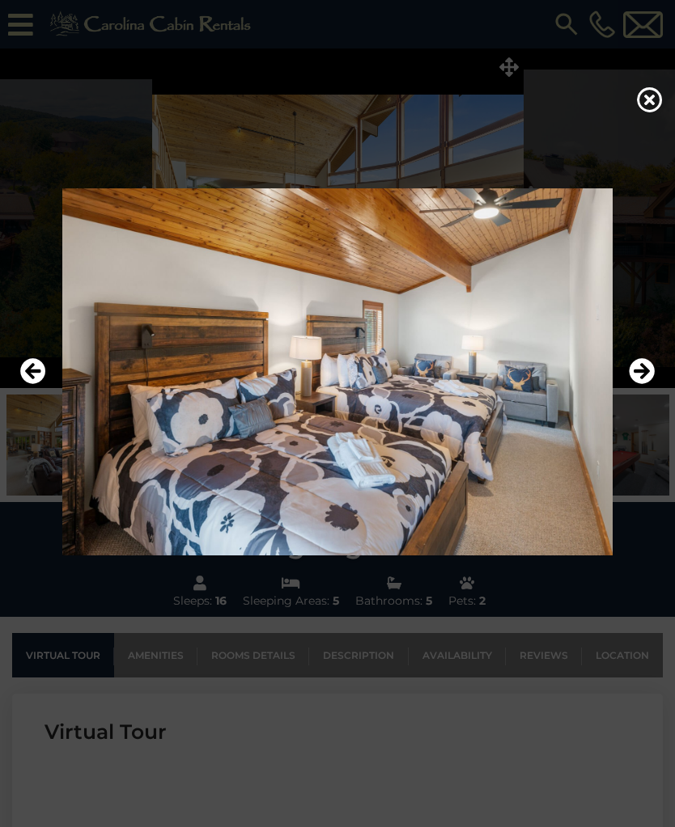
click at [639, 391] on button "Next" at bounding box center [641, 371] width 26 height 37
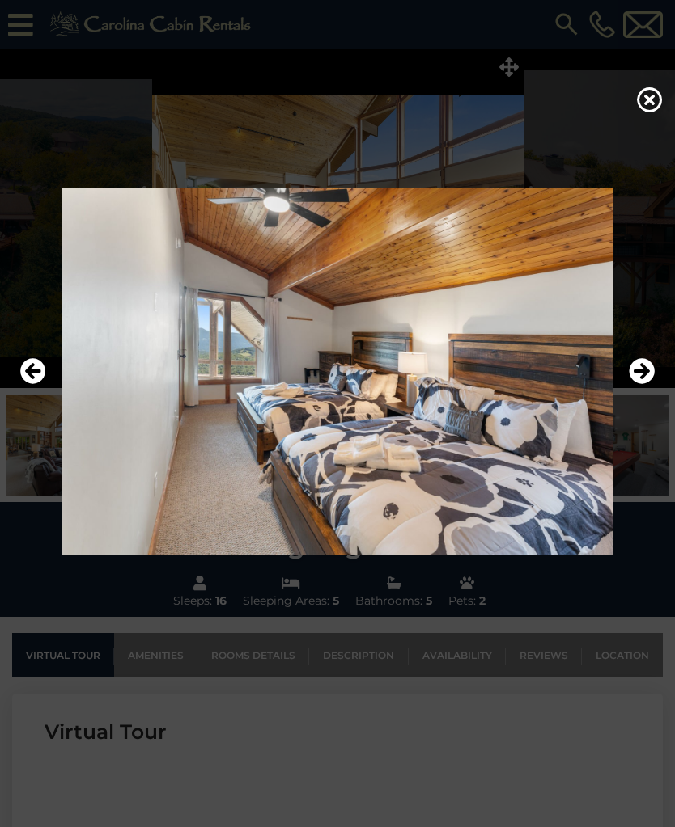
click at [637, 391] on button "Next" at bounding box center [641, 371] width 26 height 37
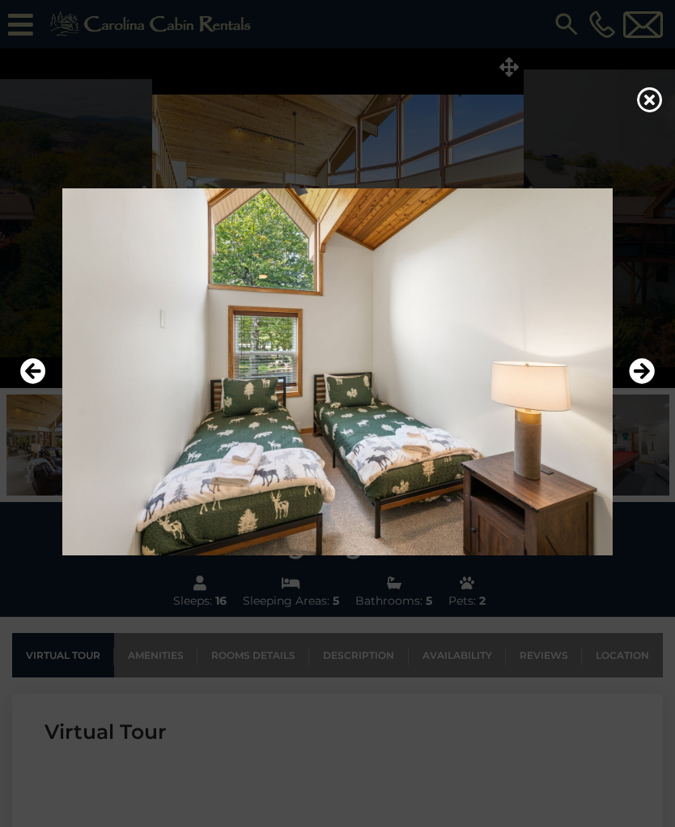
click at [641, 391] on button "Next" at bounding box center [641, 371] width 26 height 37
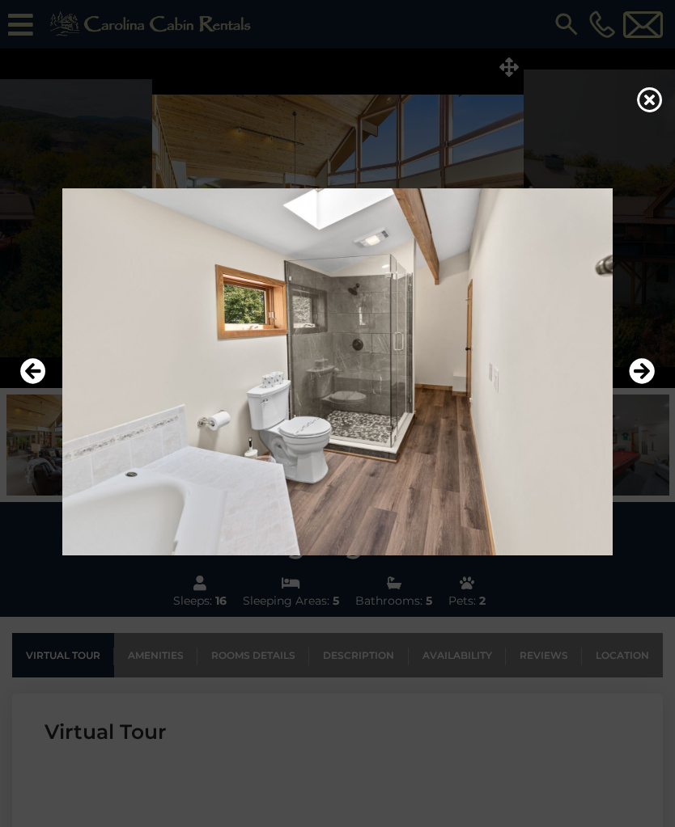
click at [641, 391] on button "Next" at bounding box center [641, 371] width 26 height 37
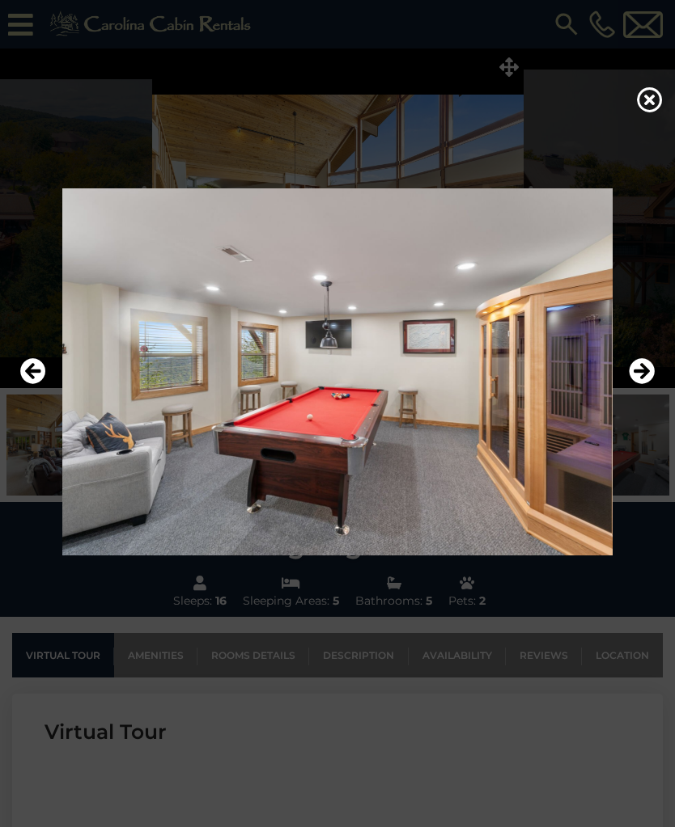
click at [637, 403] on img at bounding box center [337, 371] width 642 height 367
click at [643, 384] on icon "Next" at bounding box center [641, 371] width 26 height 26
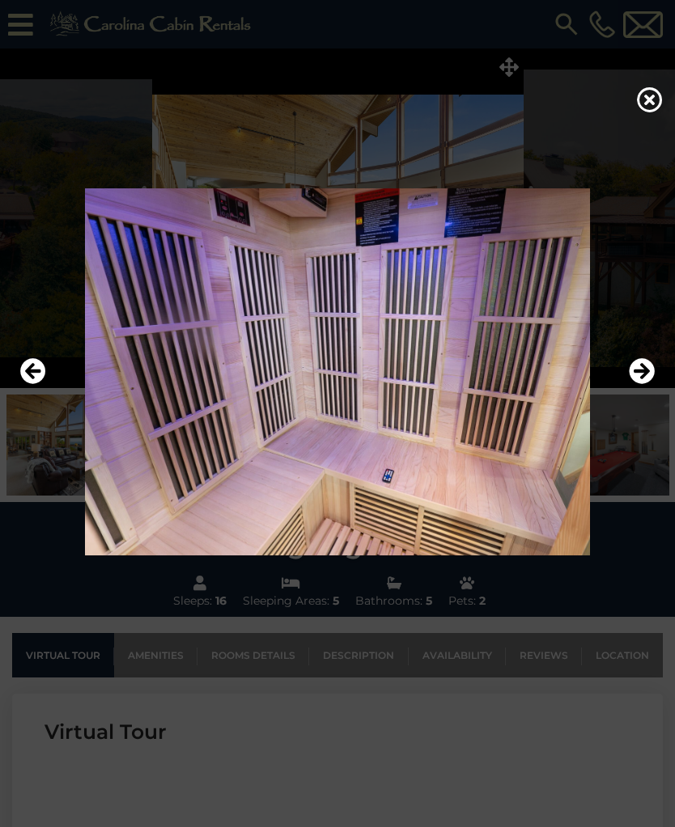
click at [634, 384] on icon "Next" at bounding box center [641, 371] width 26 height 26
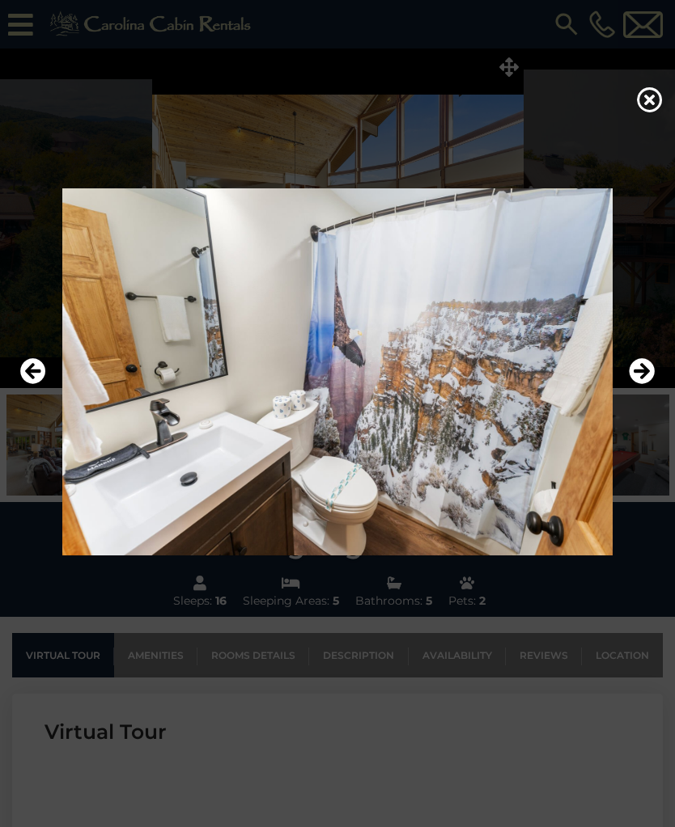
click at [634, 384] on icon "Next" at bounding box center [641, 371] width 26 height 26
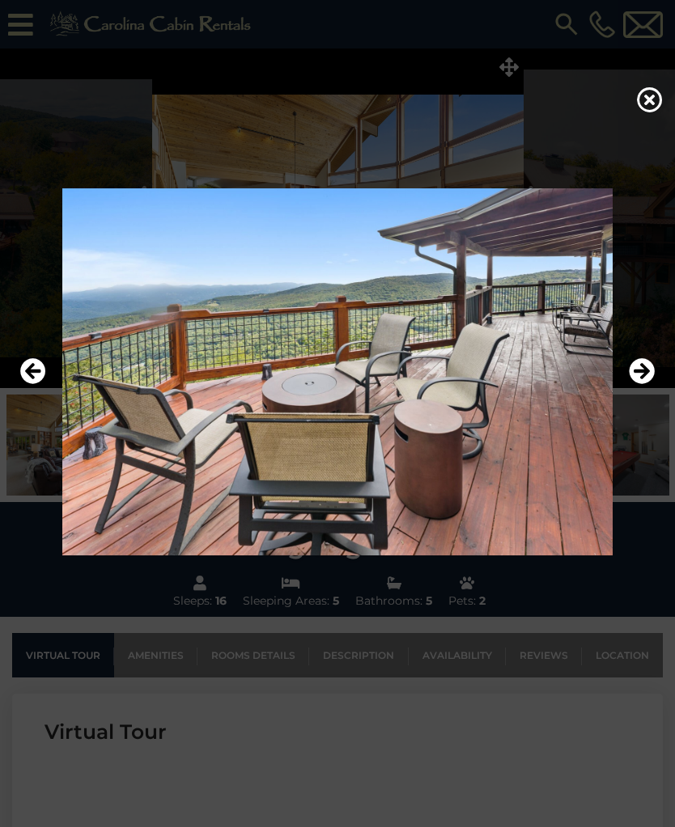
click at [634, 384] on icon "Next" at bounding box center [641, 371] width 26 height 26
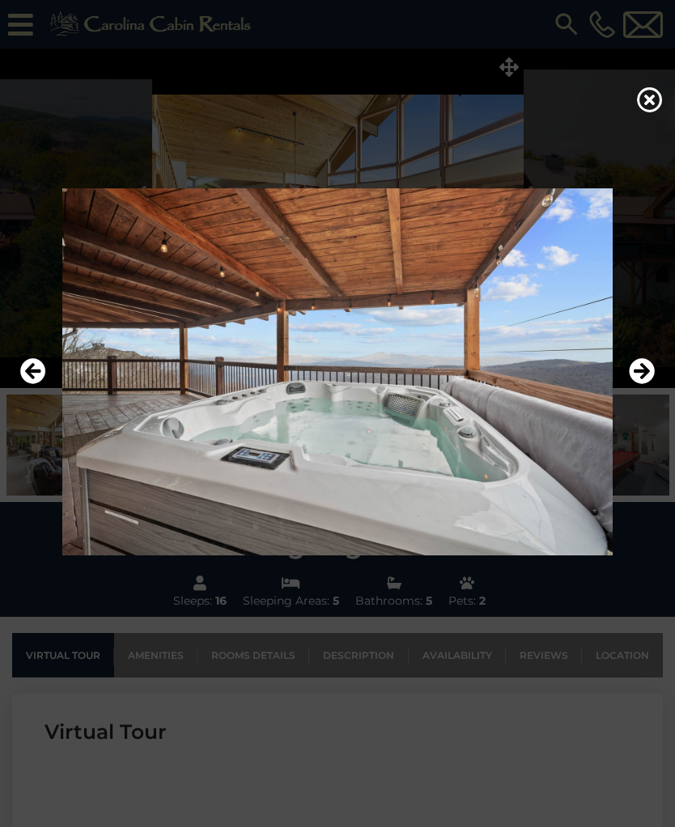
click at [636, 380] on icon "Next" at bounding box center [641, 371] width 26 height 26
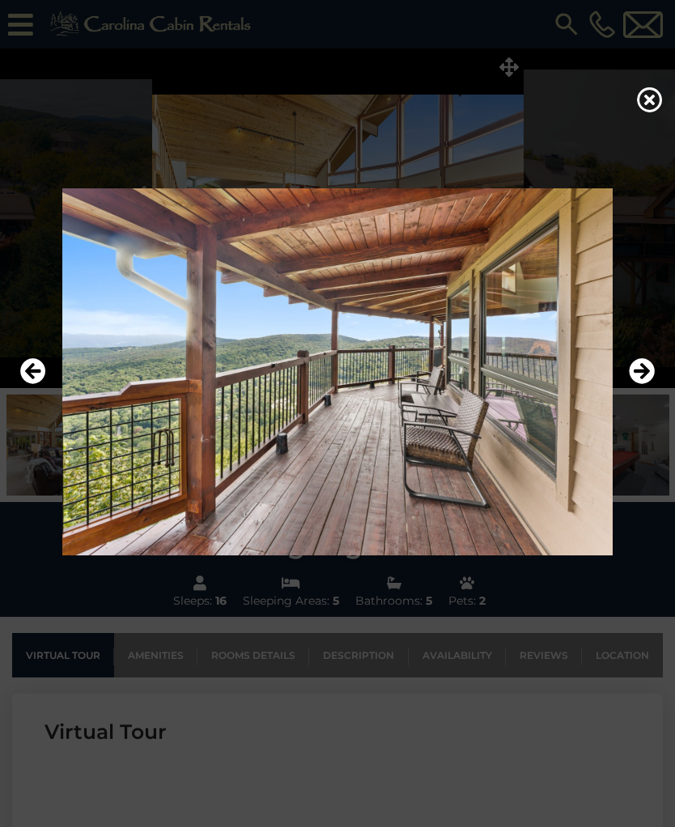
click at [636, 391] on button "Next" at bounding box center [641, 371] width 26 height 37
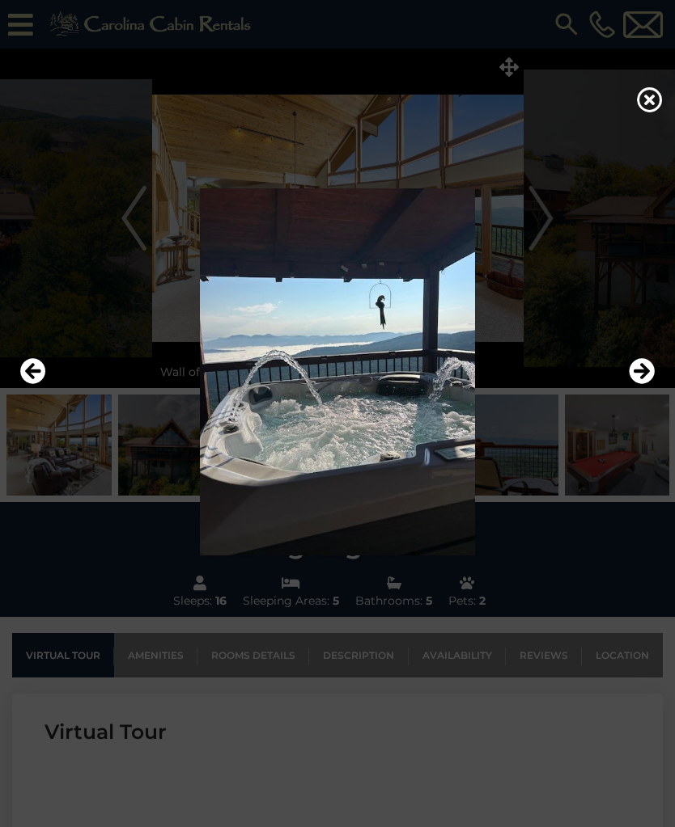
click at [642, 383] on icon "Next" at bounding box center [641, 371] width 26 height 26
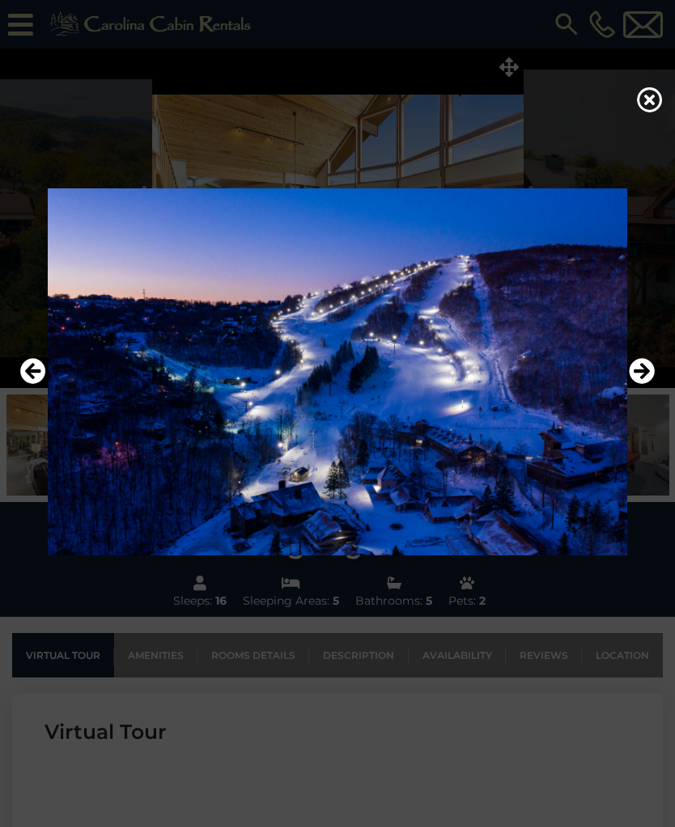
click at [638, 384] on icon "Next" at bounding box center [641, 371] width 26 height 26
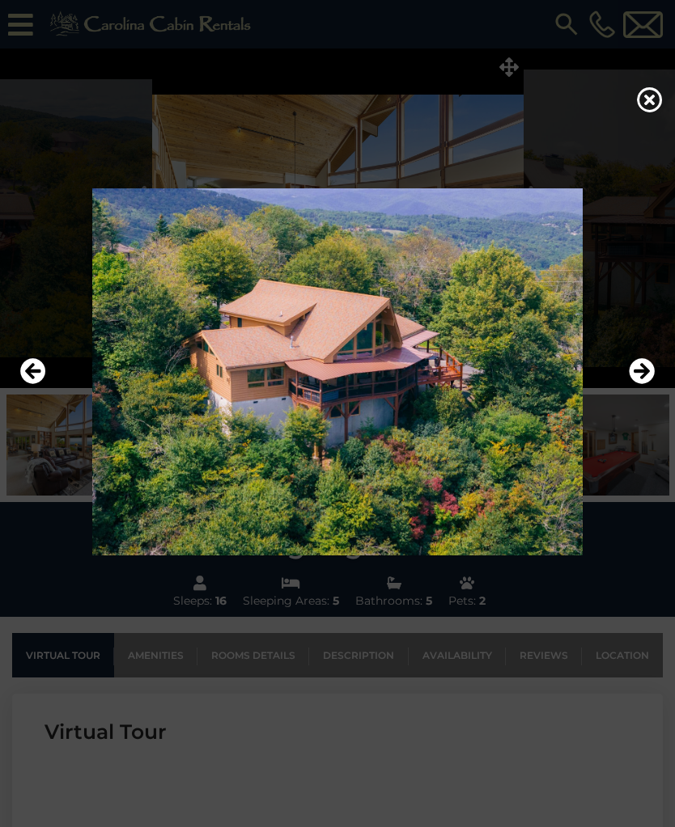
click at [637, 384] on icon "Next" at bounding box center [641, 371] width 26 height 26
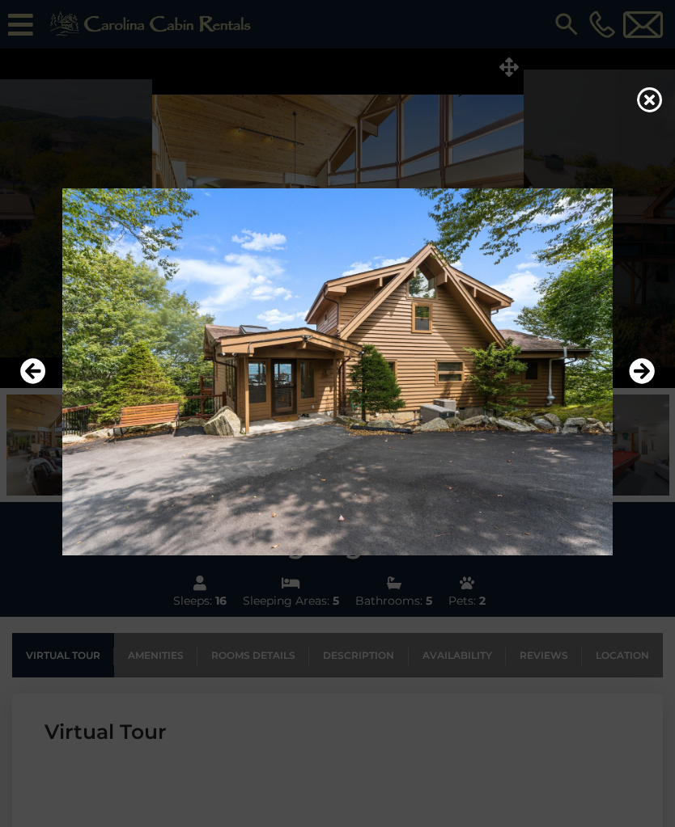
click at [638, 384] on icon "Next" at bounding box center [641, 371] width 26 height 26
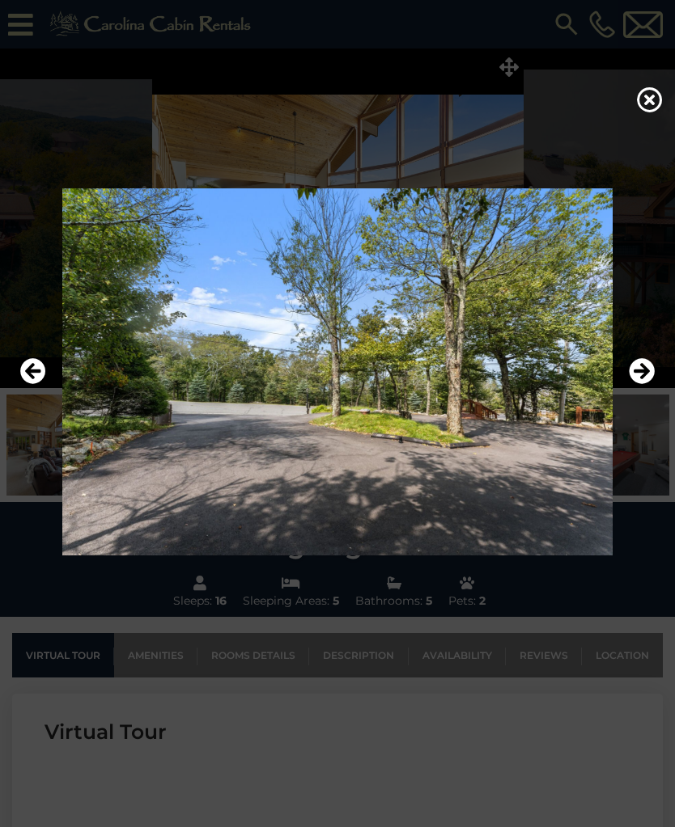
click at [637, 384] on icon "Next" at bounding box center [641, 371] width 26 height 26
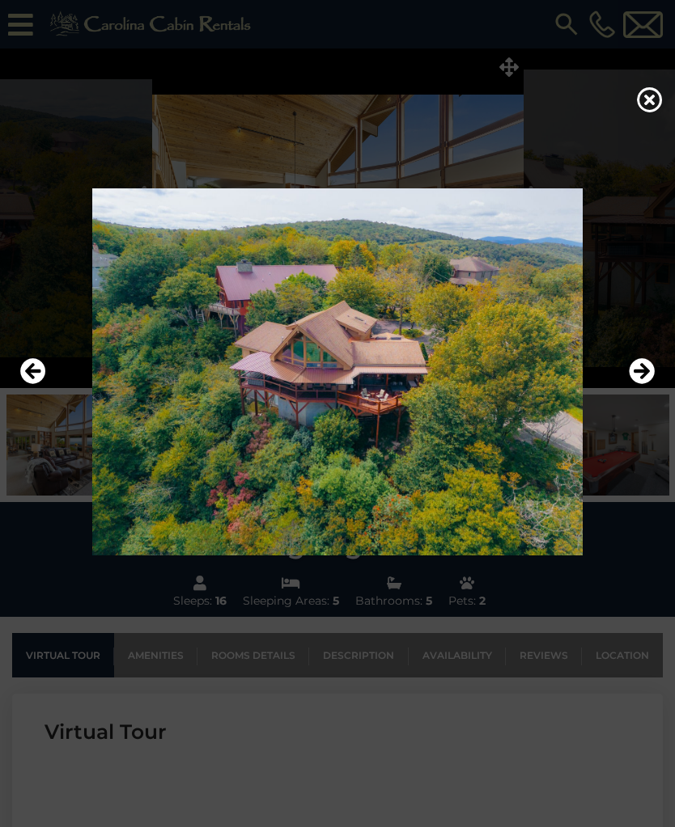
click at [629, 383] on icon "Next" at bounding box center [641, 371] width 26 height 26
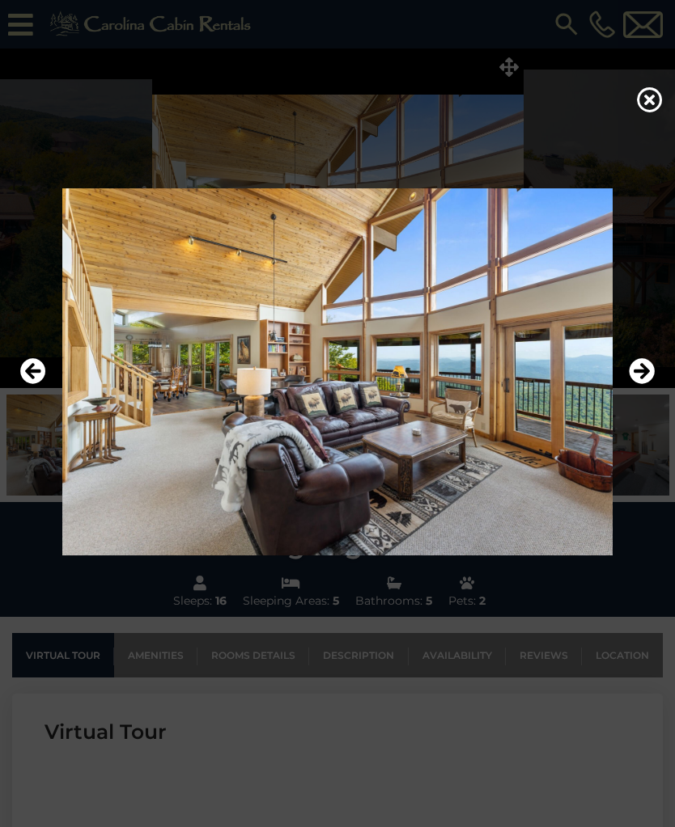
click at [633, 381] on icon "Next" at bounding box center [641, 371] width 26 height 26
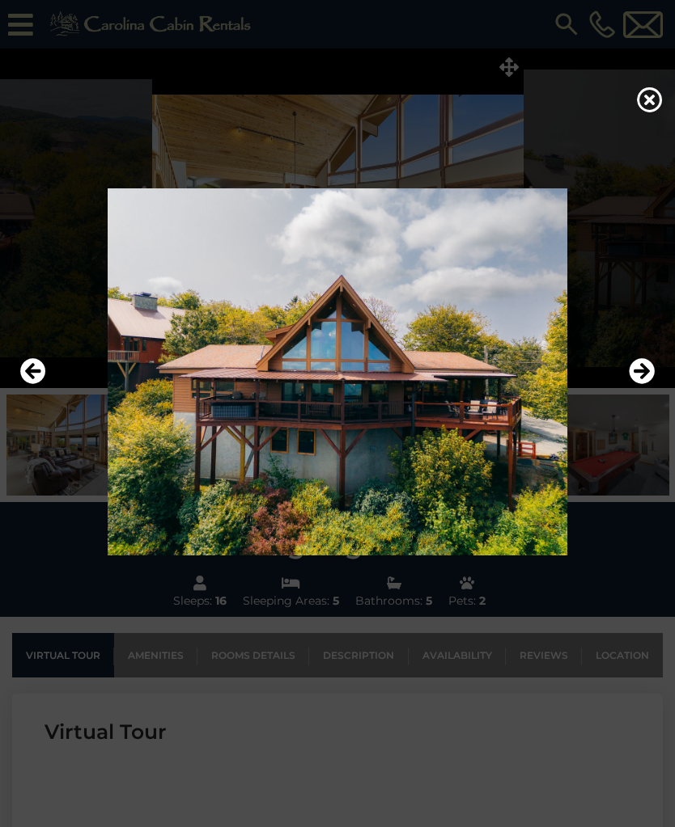
click at [632, 384] on icon "Next" at bounding box center [641, 371] width 26 height 26
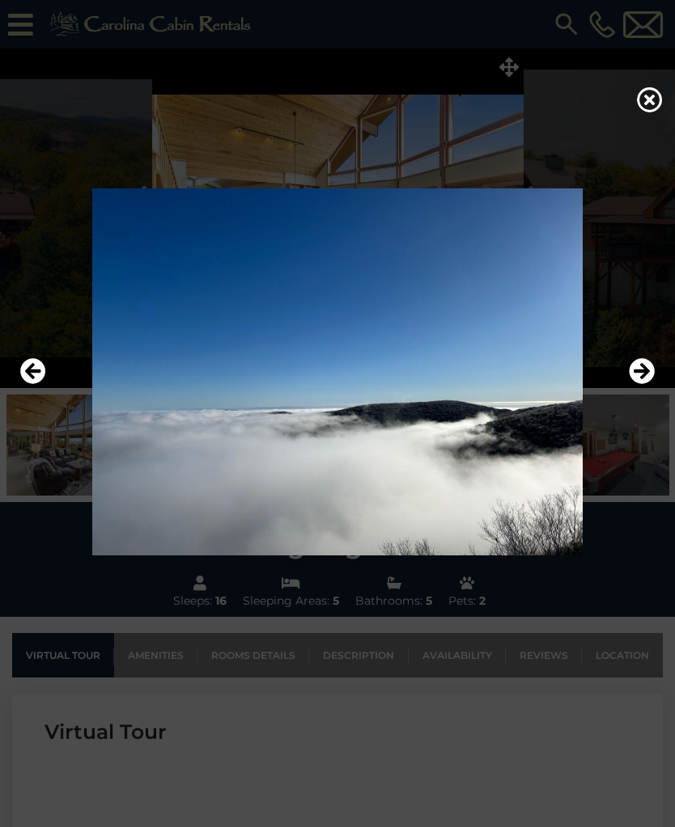
click at [632, 382] on icon "Next" at bounding box center [641, 371] width 26 height 26
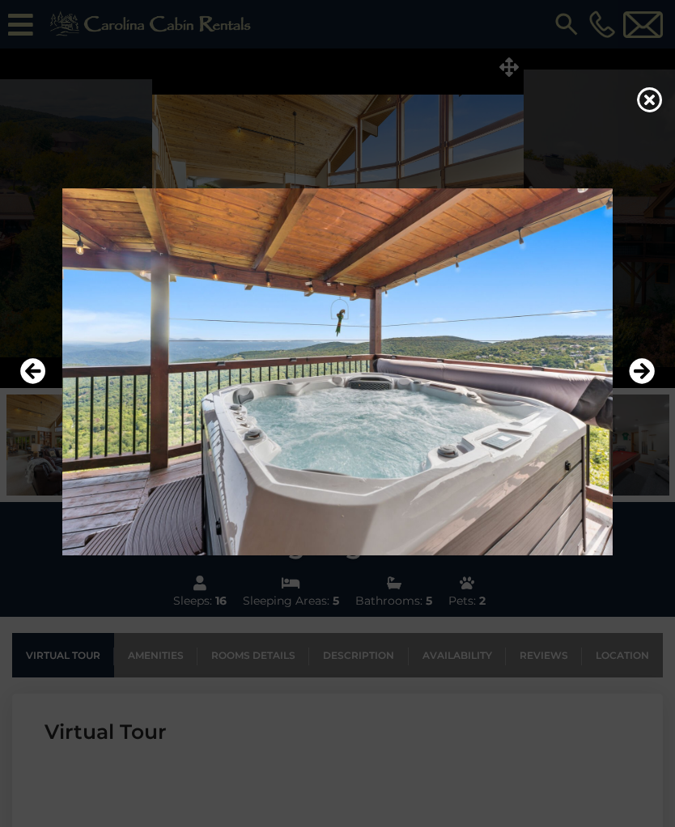
click at [634, 391] on button "Next" at bounding box center [641, 371] width 26 height 37
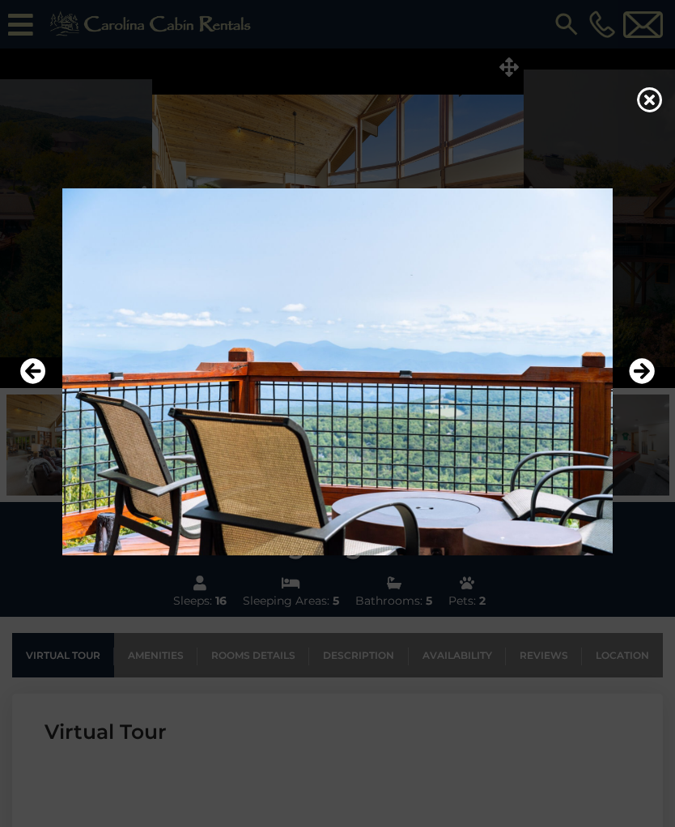
click at [636, 412] on img at bounding box center [337, 371] width 642 height 367
click at [643, 383] on icon "Next" at bounding box center [641, 371] width 26 height 26
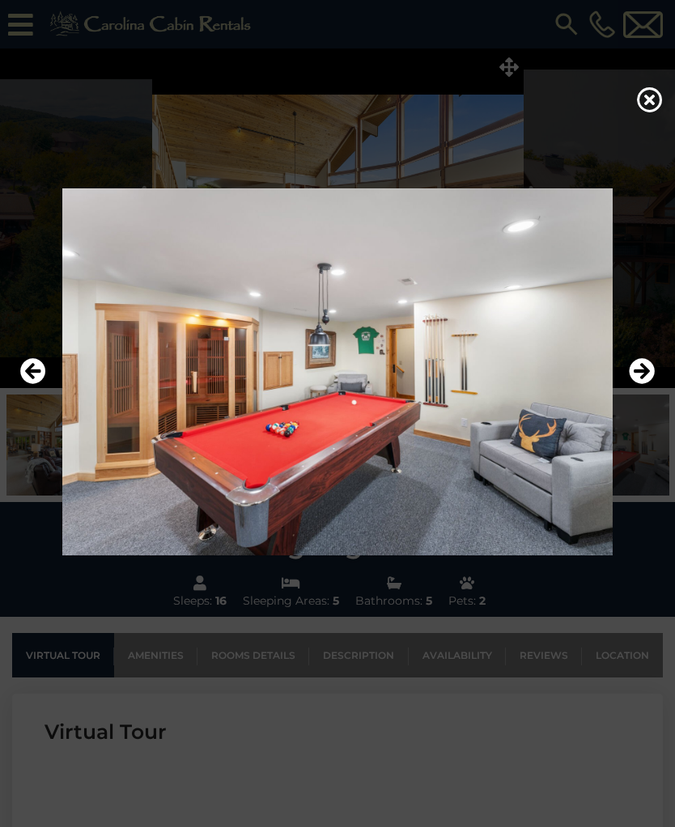
click at [648, 112] on icon at bounding box center [650, 100] width 26 height 26
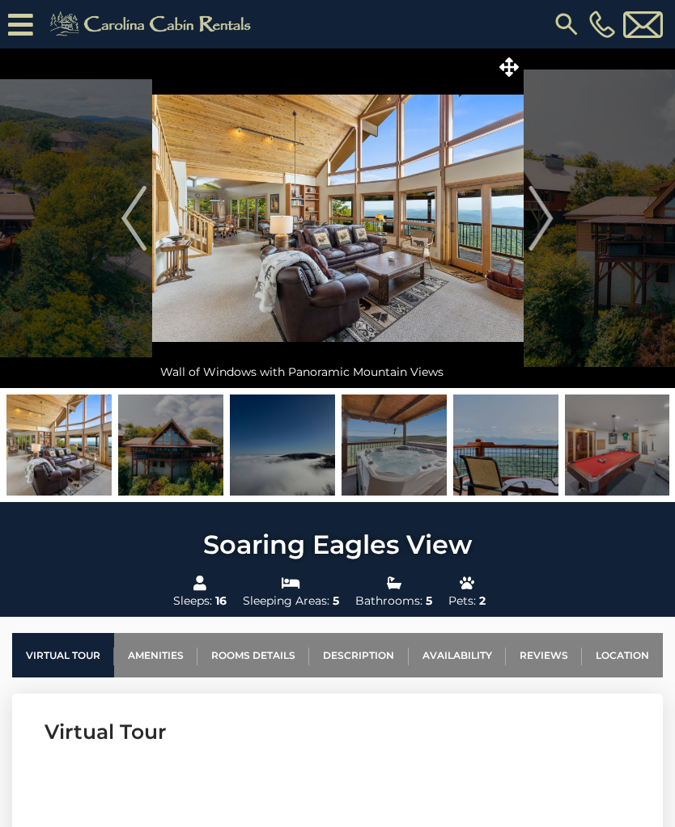
click at [89, 725] on h3 "Virtual Tour" at bounding box center [337, 732] width 586 height 28
click at [10, 11] on icon at bounding box center [20, 25] width 25 height 28
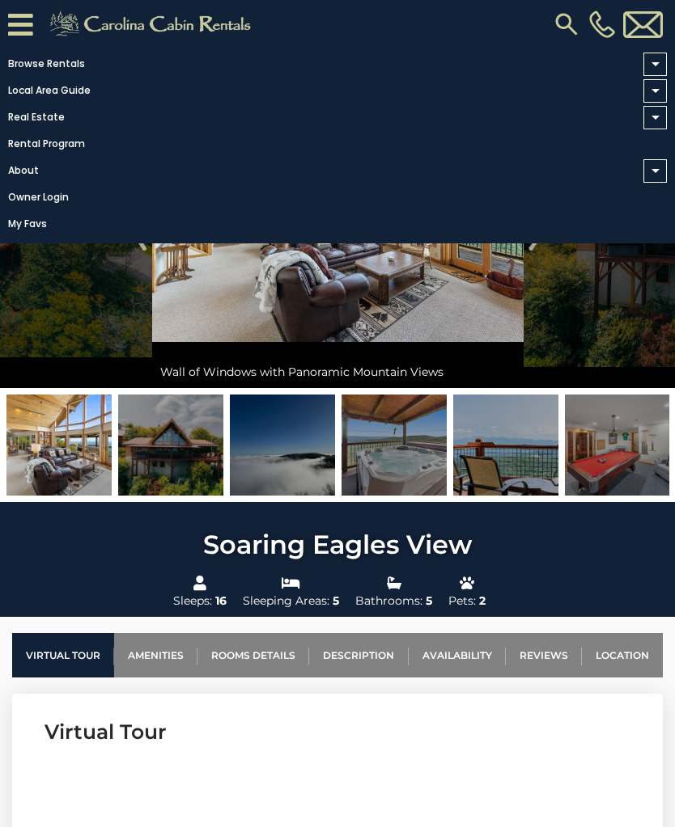
click at [23, 55] on link "Browse Rentals" at bounding box center [333, 64] width 666 height 23
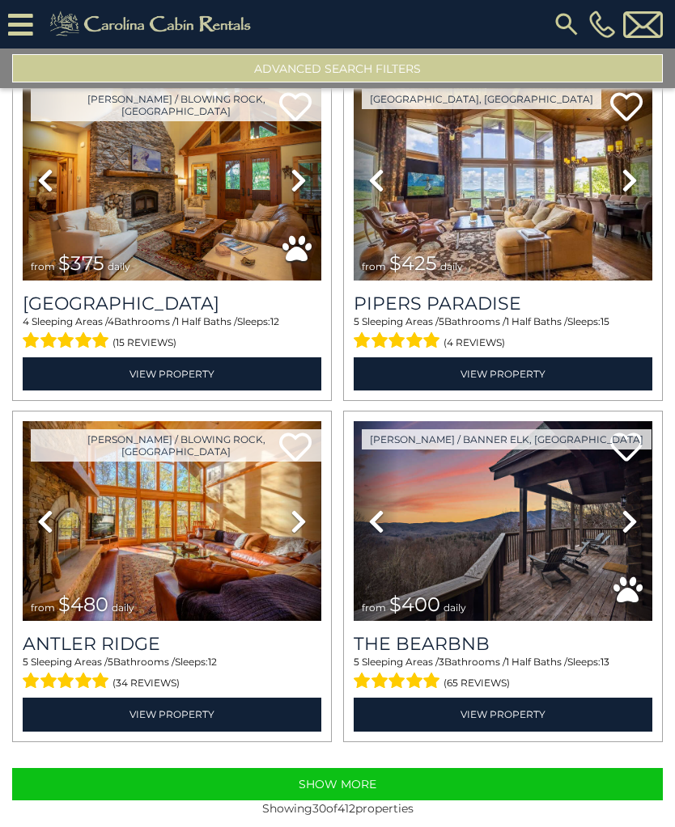
scroll to position [4502, 0]
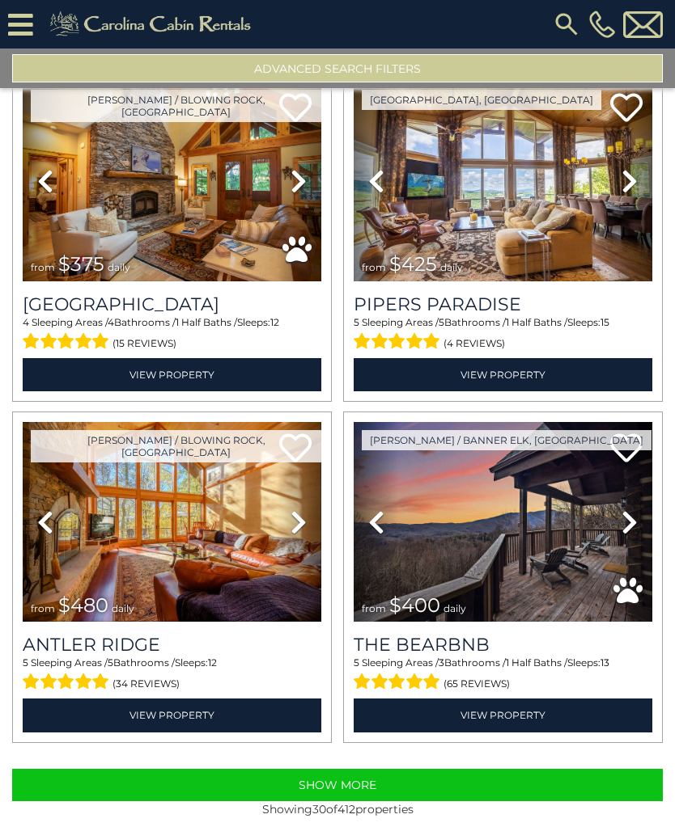
click at [259, 797] on button "Show More" at bounding box center [337, 785] width 650 height 32
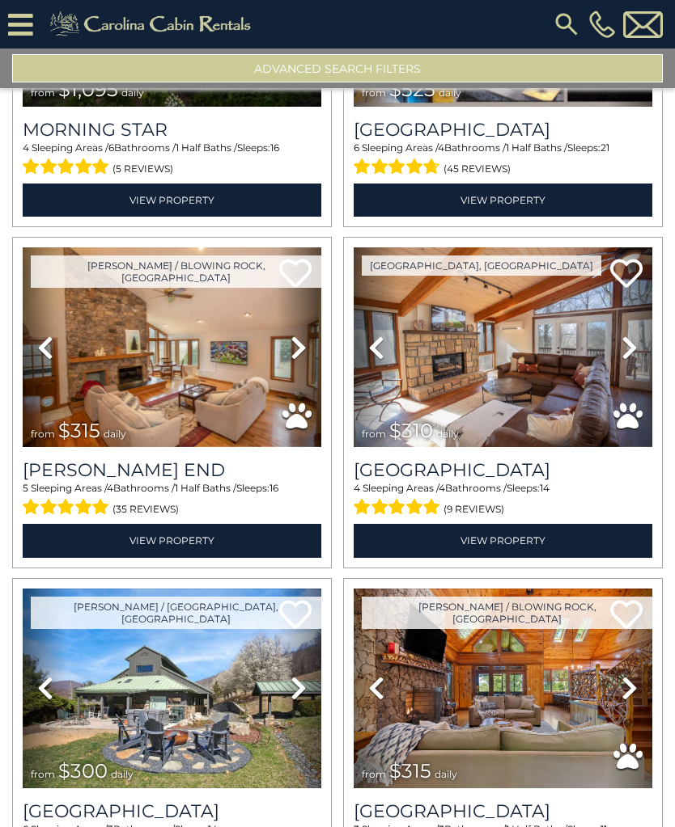
scroll to position [6051, 0]
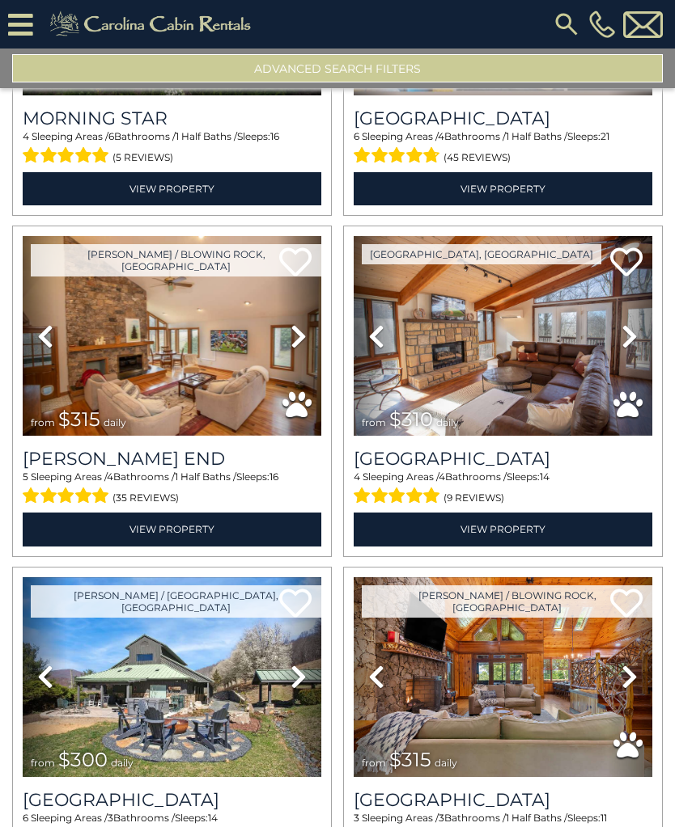
click at [565, 436] on img at bounding box center [502, 336] width 298 height 200
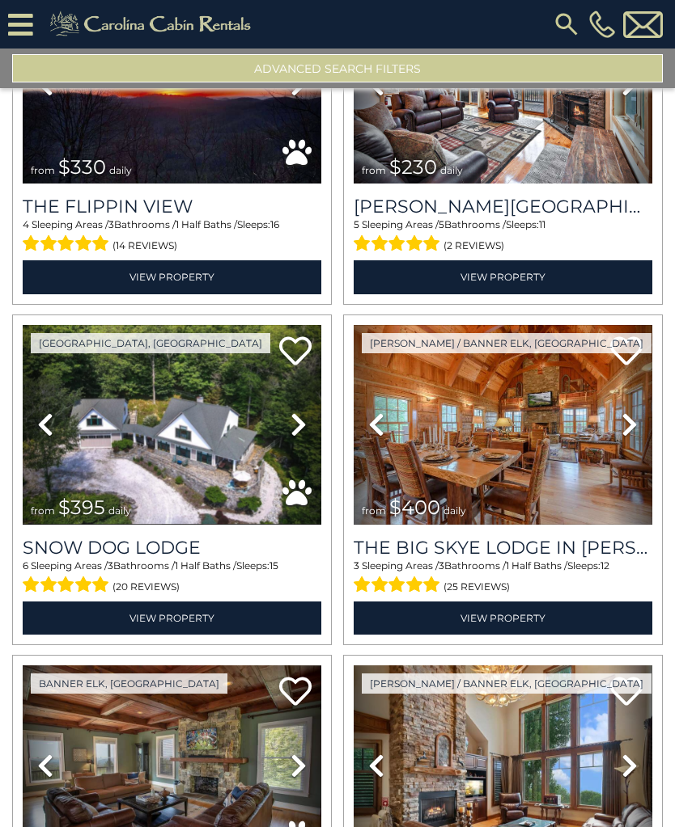
scroll to position [6986, 0]
click at [73, 477] on img at bounding box center [172, 425] width 298 height 200
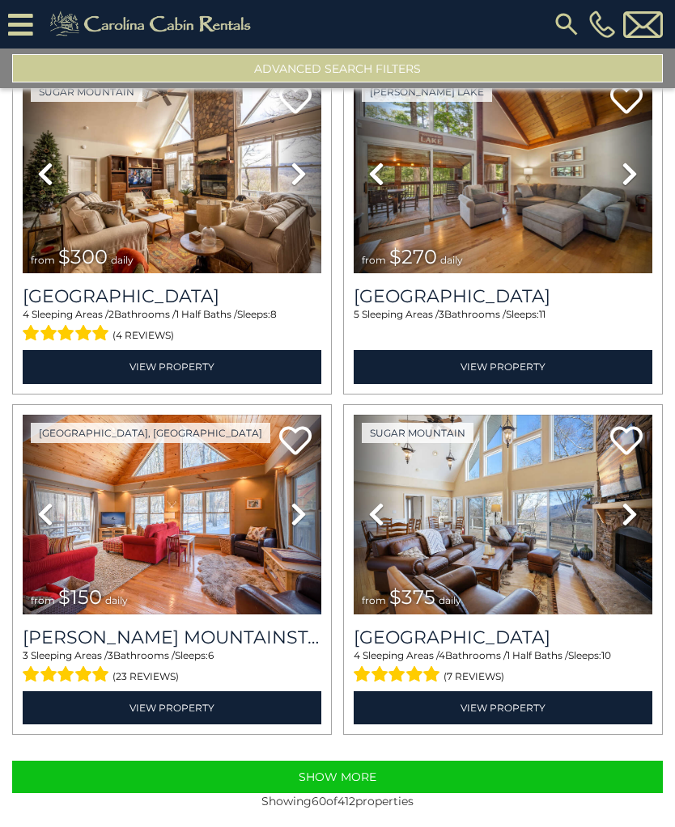
scroll to position [9621, 0]
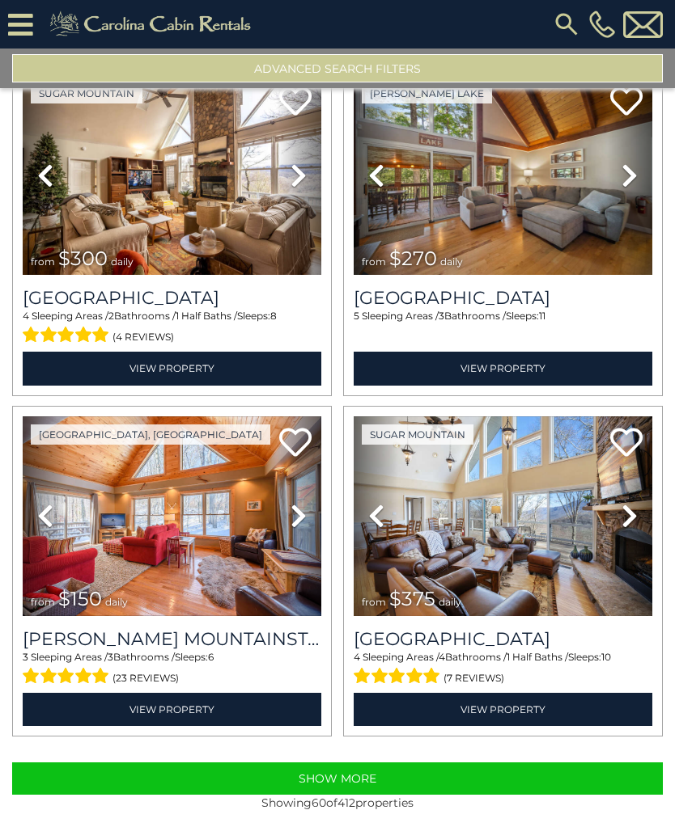
click at [119, 780] on button "Show More" at bounding box center [337, 779] width 650 height 32
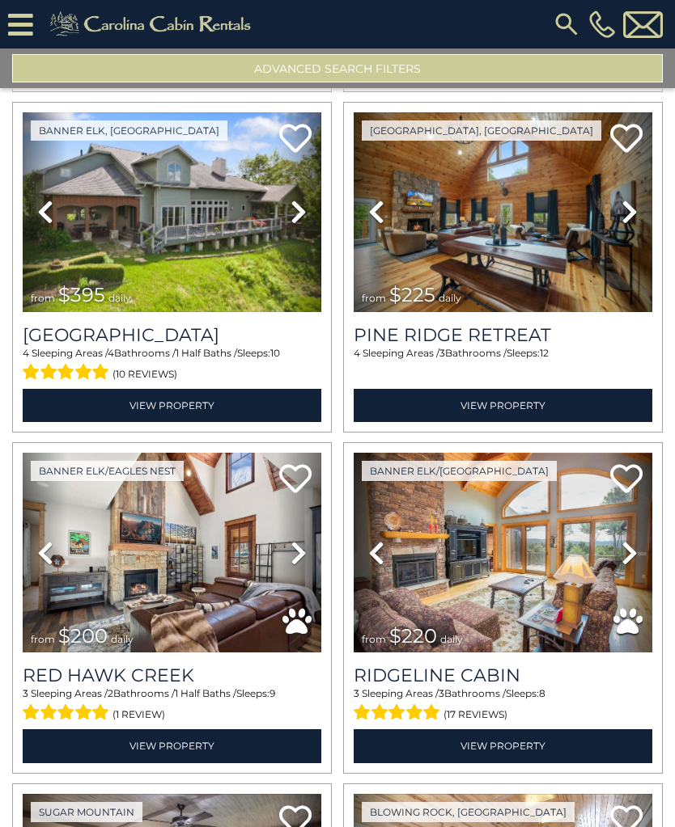
scroll to position [11290, 0]
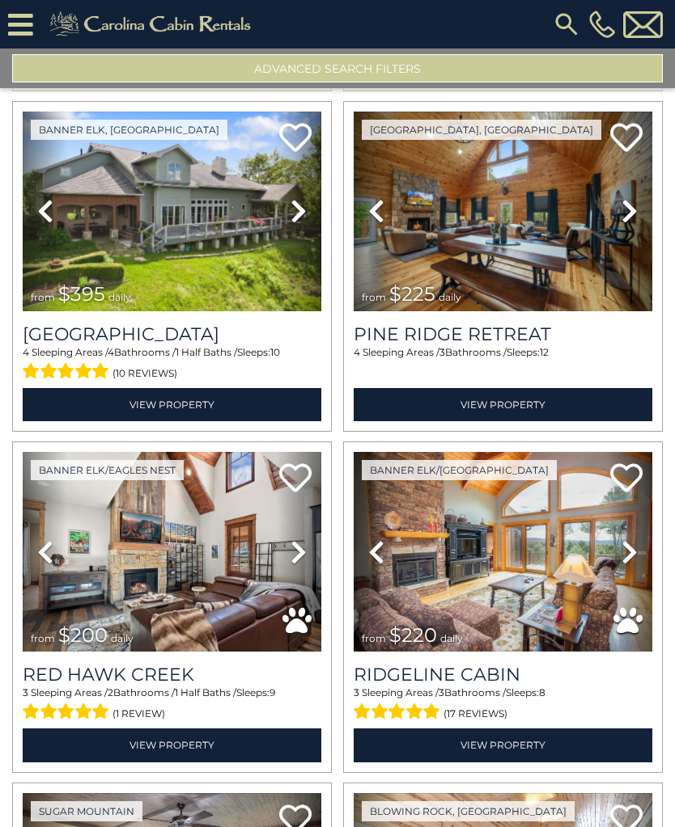
click at [80, 577] on img at bounding box center [172, 552] width 298 height 200
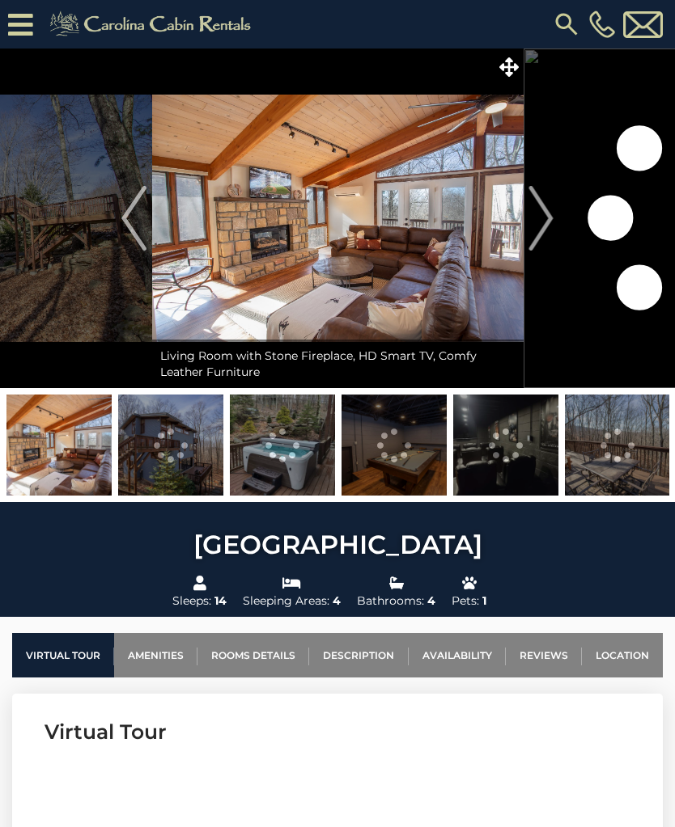
click at [500, 81] on img at bounding box center [337, 219] width 371 height 340
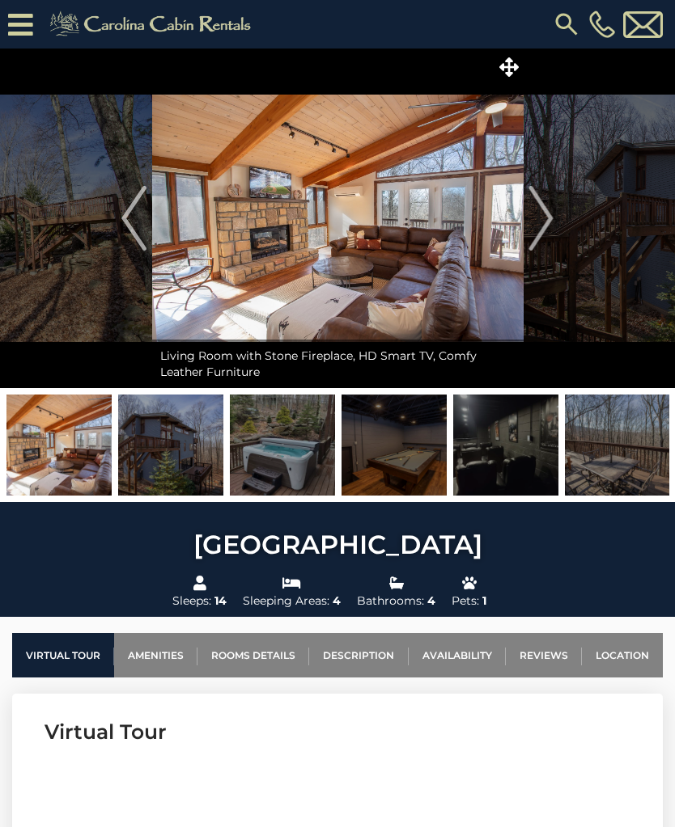
click at [513, 74] on icon at bounding box center [508, 66] width 19 height 19
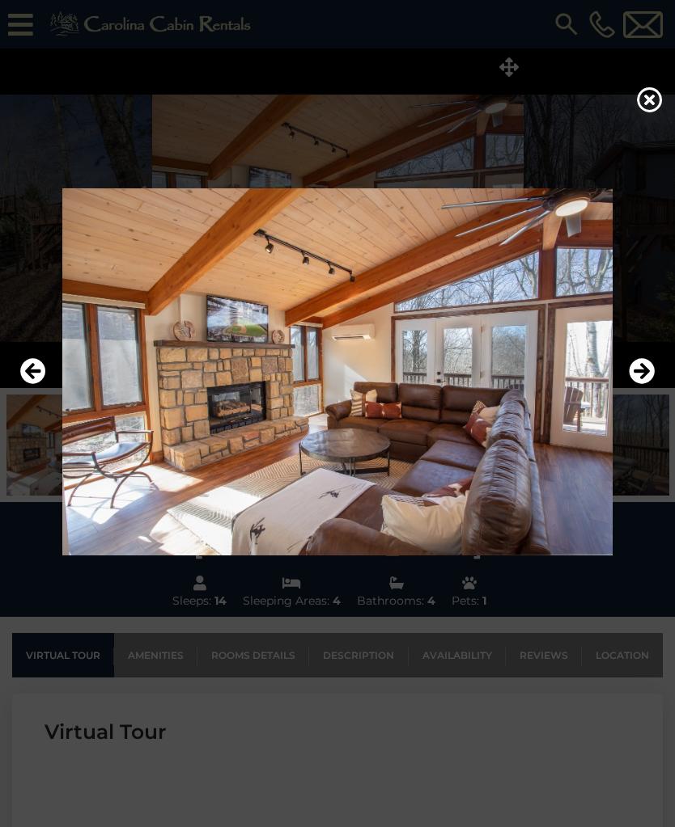
click at [632, 384] on icon "Next" at bounding box center [641, 371] width 26 height 26
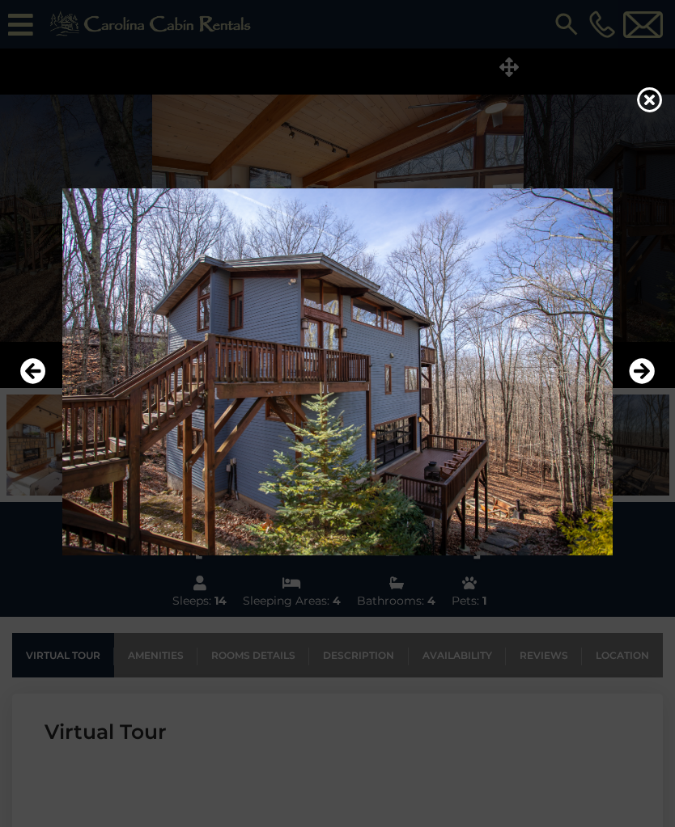
click at [626, 382] on img at bounding box center [337, 371] width 642 height 367
click at [634, 384] on icon "Next" at bounding box center [641, 371] width 26 height 26
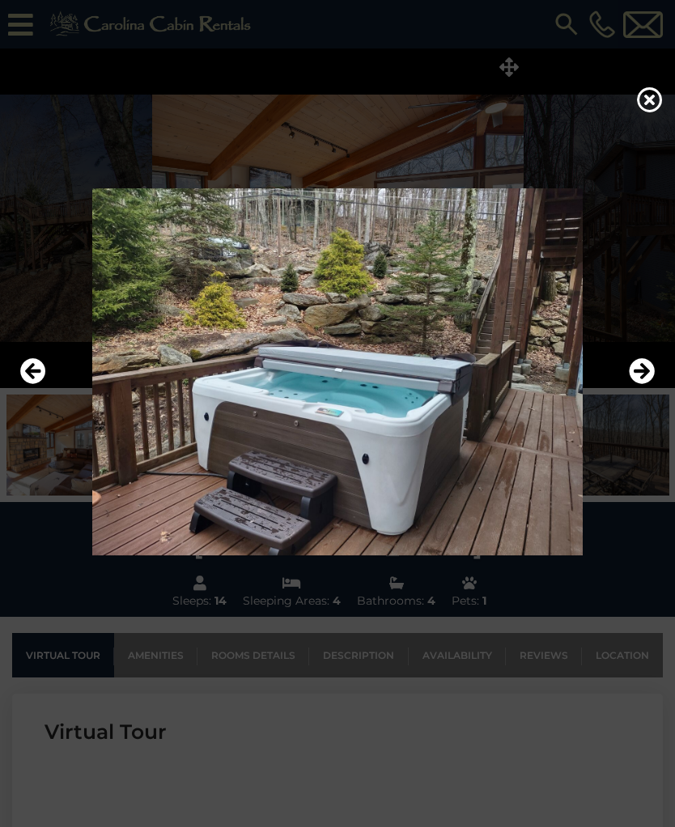
click at [632, 383] on icon "Next" at bounding box center [641, 371] width 26 height 26
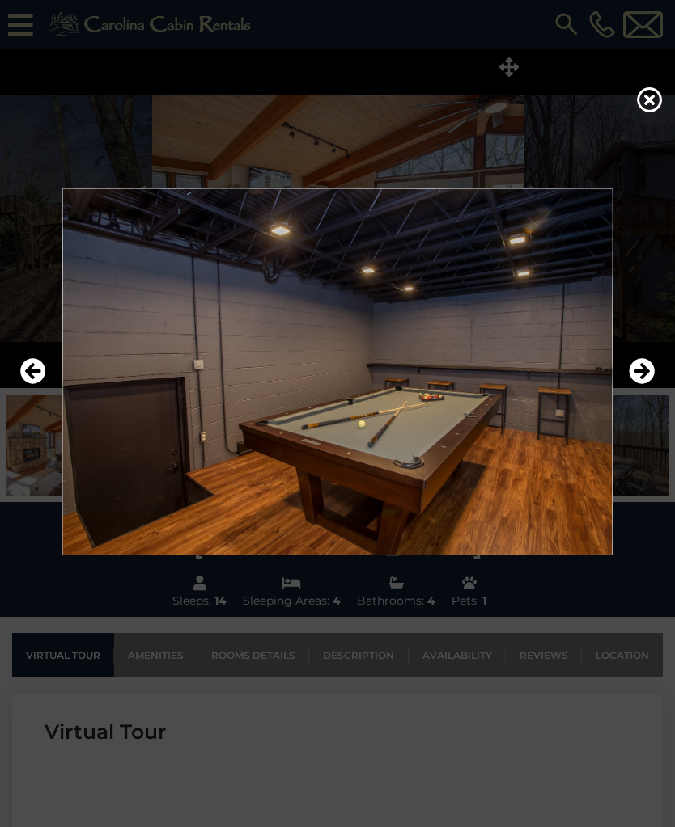
click at [640, 384] on icon "Next" at bounding box center [641, 371] width 26 height 26
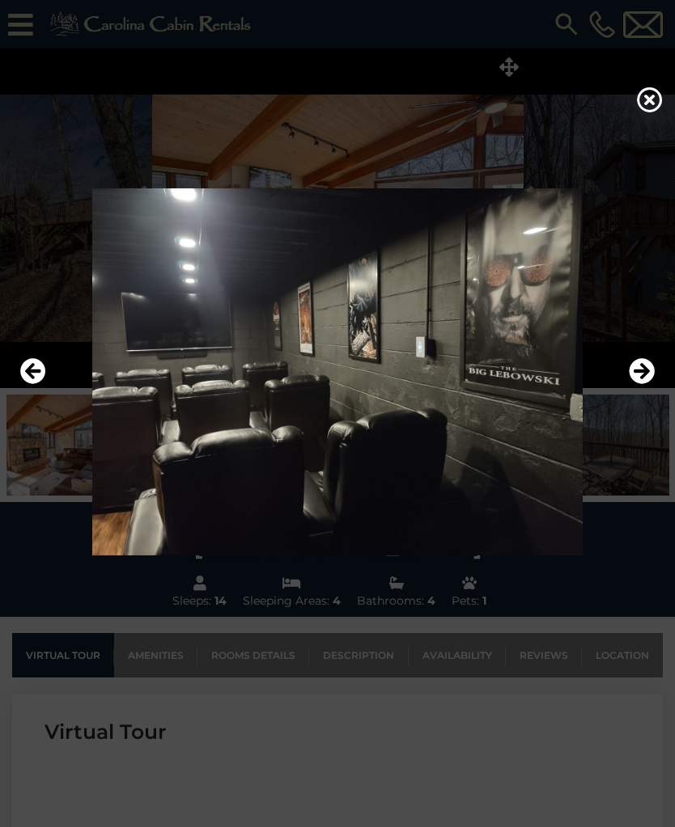
click at [636, 383] on icon "Next" at bounding box center [641, 371] width 26 height 26
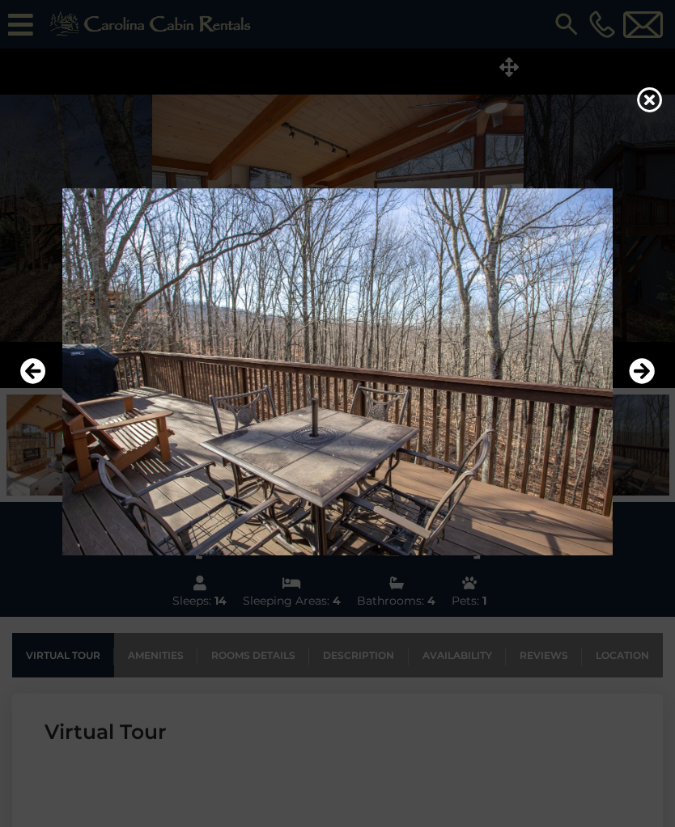
click at [633, 384] on icon "Next" at bounding box center [641, 371] width 26 height 26
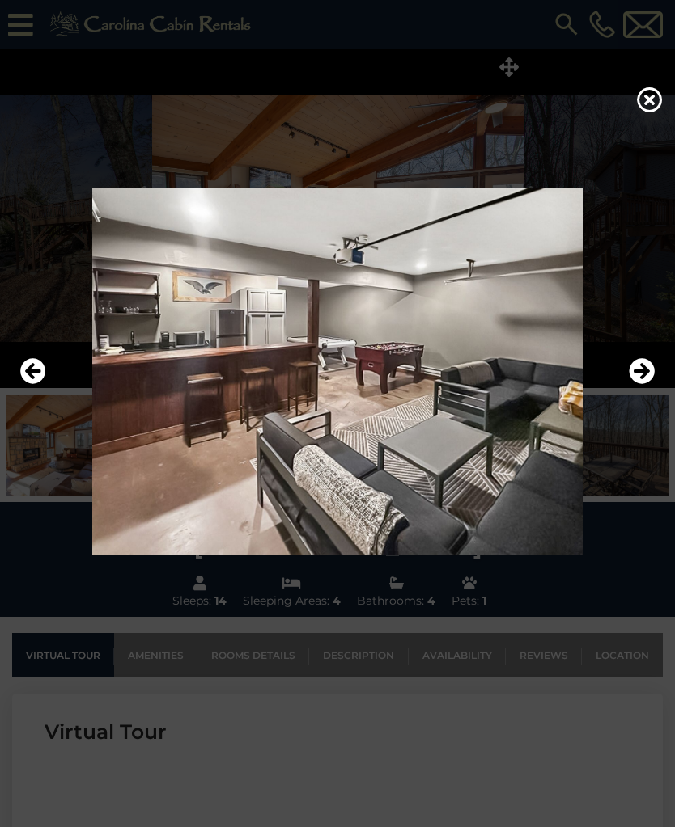
click at [634, 384] on icon "Next" at bounding box center [641, 371] width 26 height 26
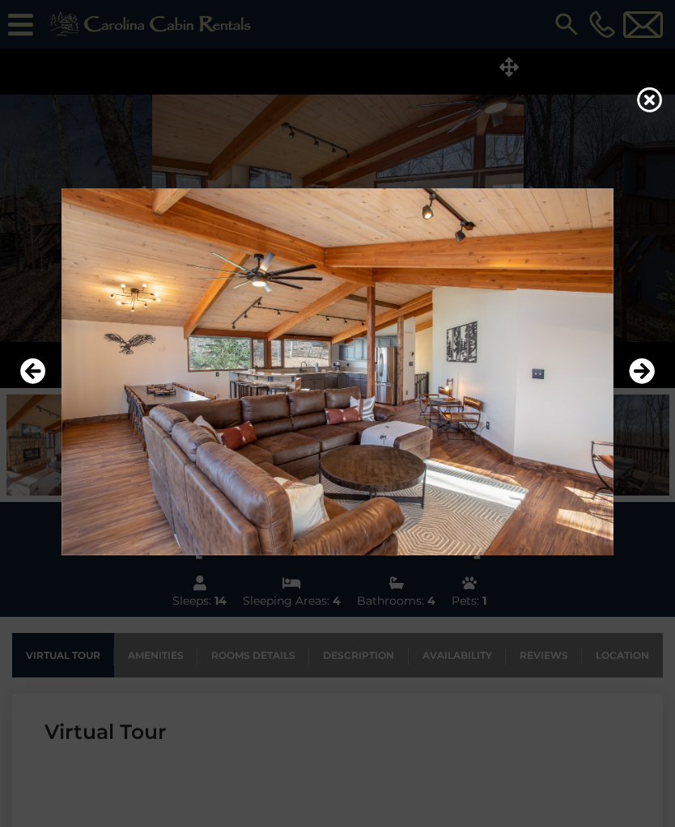
click at [635, 379] on icon "Next" at bounding box center [641, 371] width 26 height 26
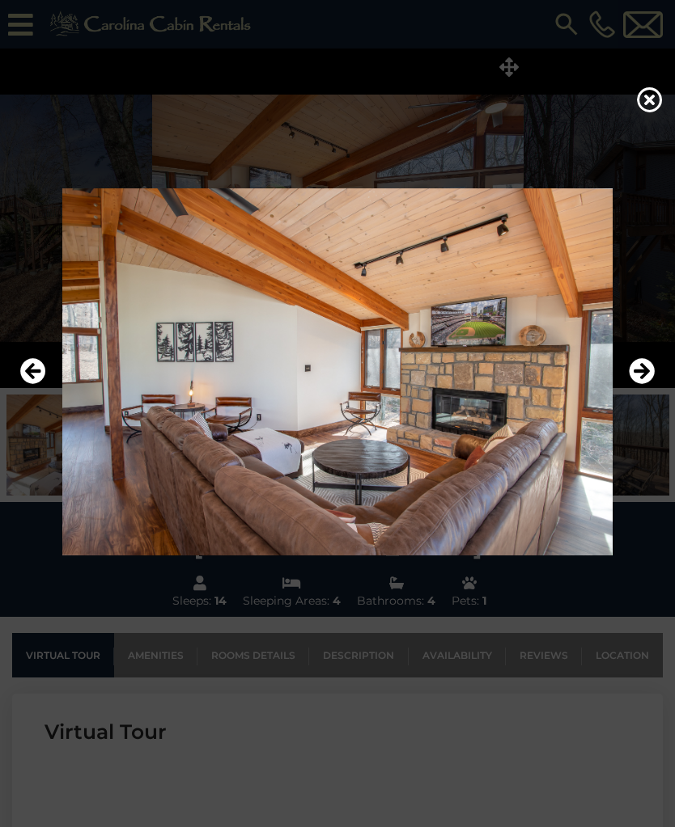
click at [633, 384] on icon "Next" at bounding box center [641, 371] width 26 height 26
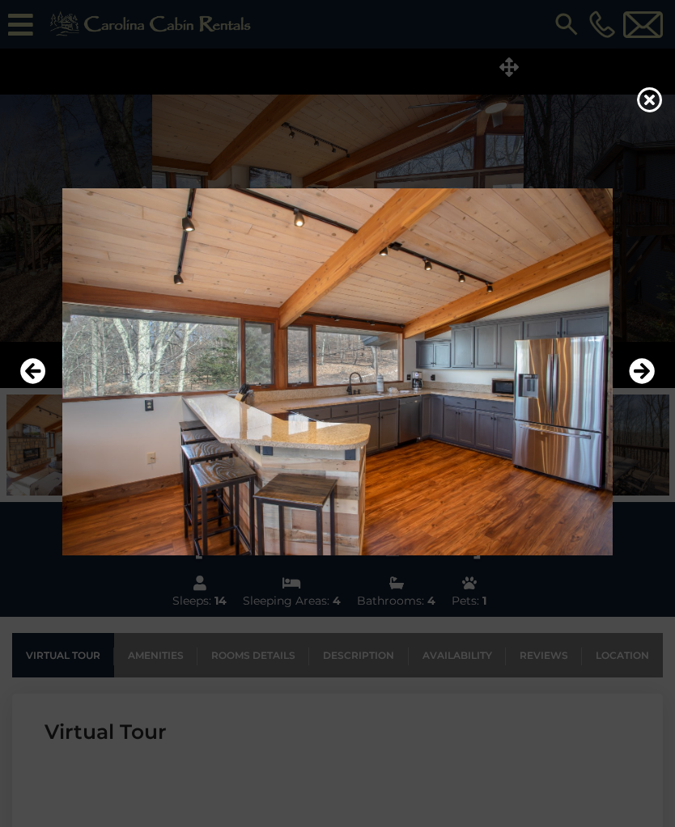
click at [633, 384] on icon "Next" at bounding box center [641, 371] width 26 height 26
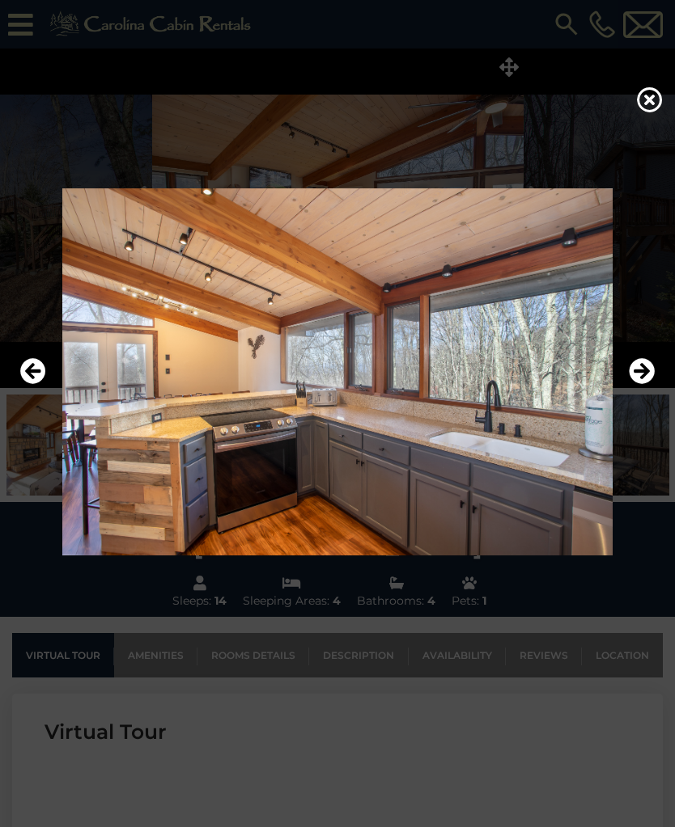
click at [629, 391] on button "Next" at bounding box center [641, 371] width 26 height 37
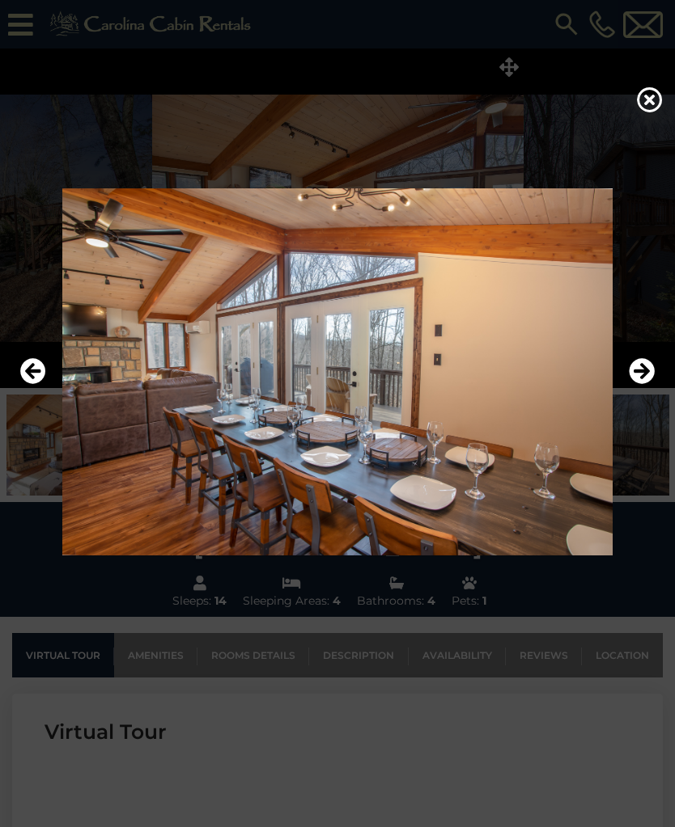
click at [635, 382] on icon "Next" at bounding box center [641, 371] width 26 height 26
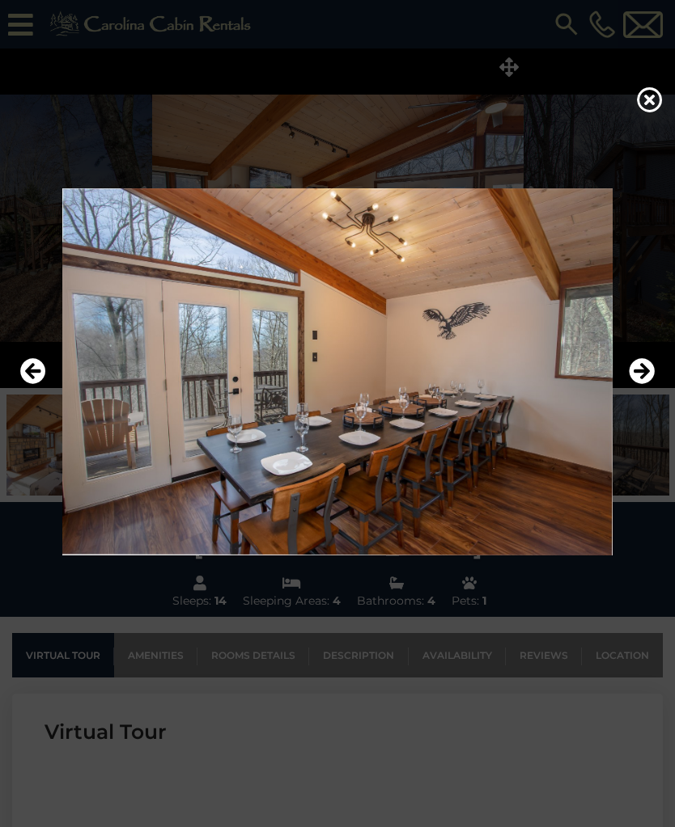
click at [634, 384] on icon "Next" at bounding box center [641, 371] width 26 height 26
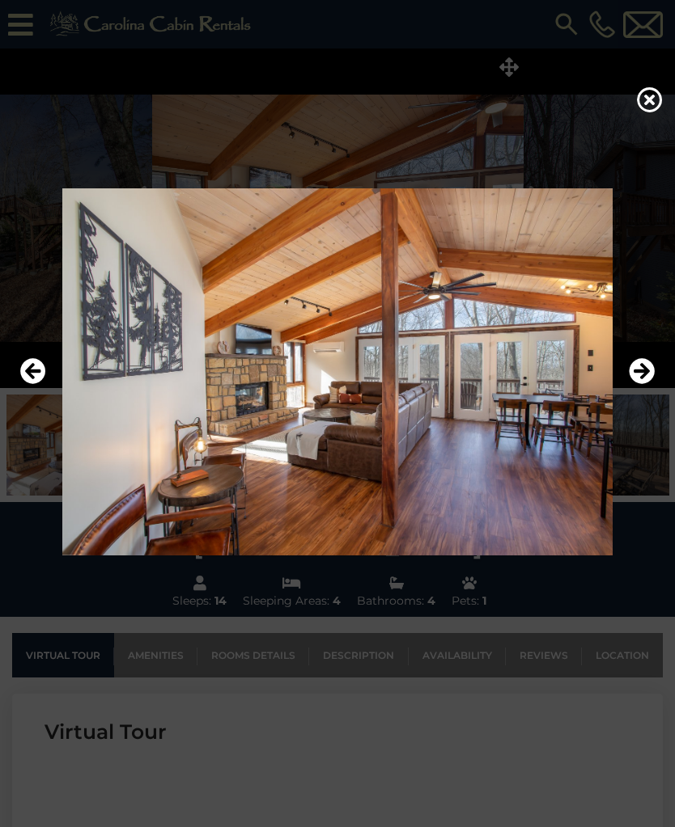
click at [640, 384] on icon "Next" at bounding box center [641, 371] width 26 height 26
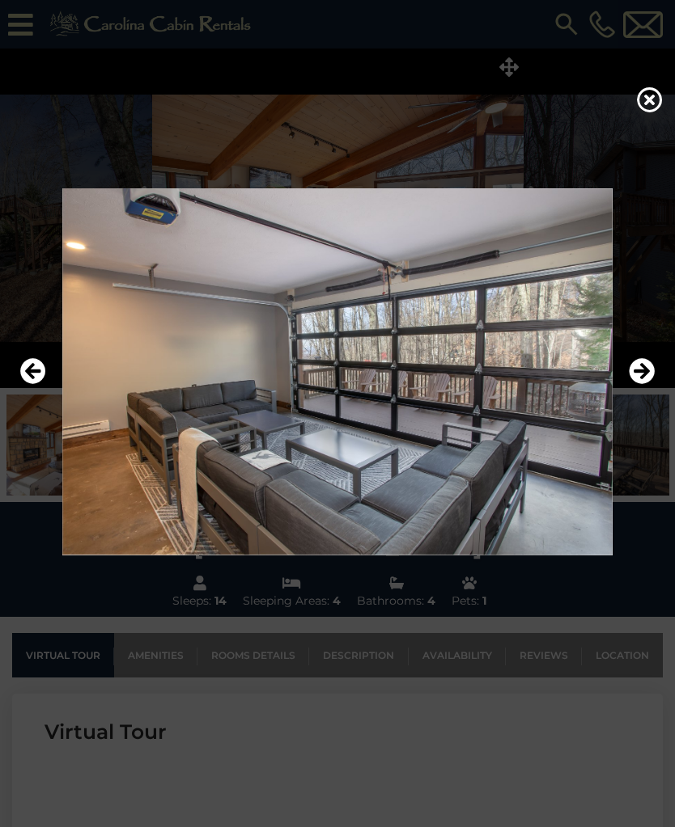
click at [641, 391] on button "Next" at bounding box center [641, 371] width 26 height 37
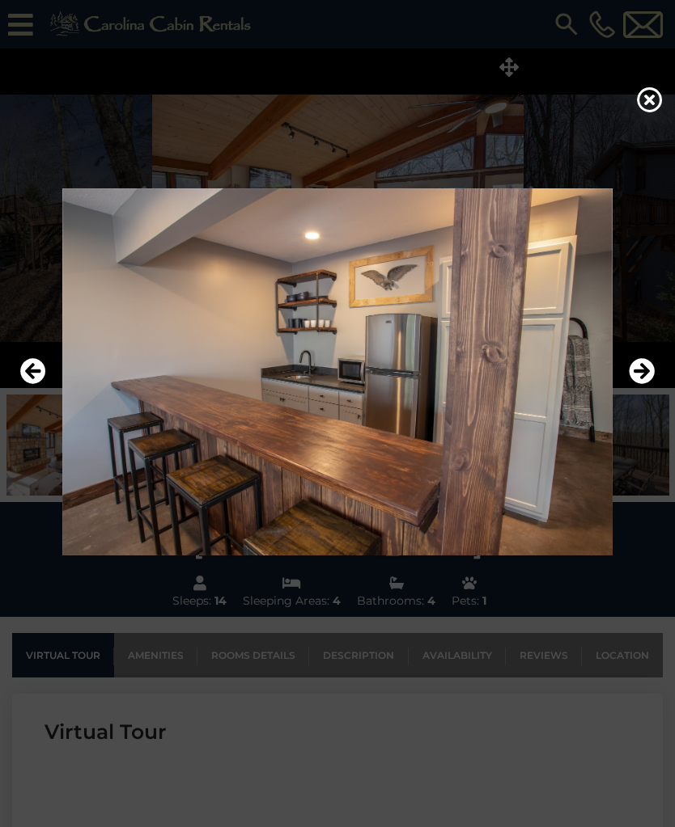
click at [637, 384] on icon "Next" at bounding box center [641, 371] width 26 height 26
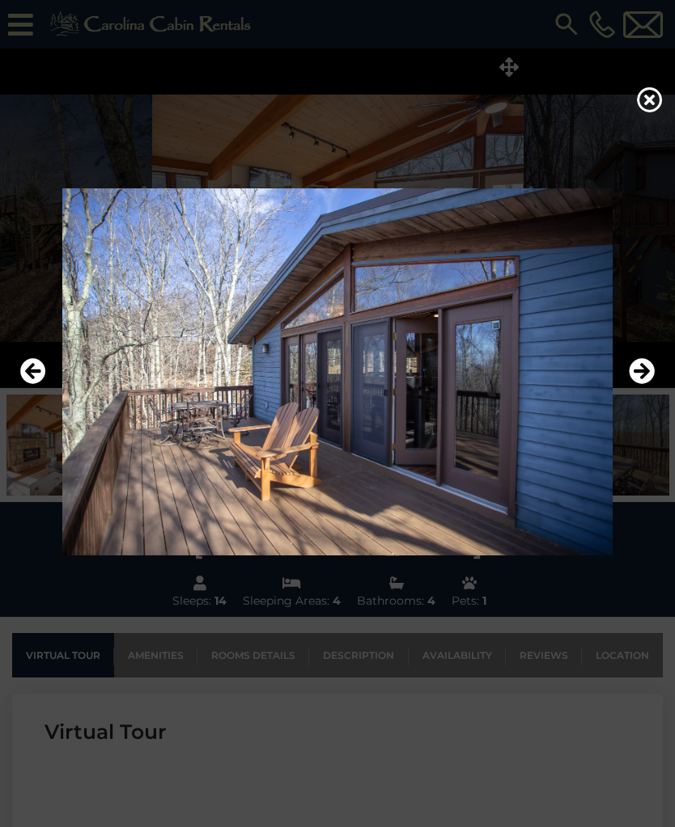
click at [636, 384] on icon "Next" at bounding box center [641, 371] width 26 height 26
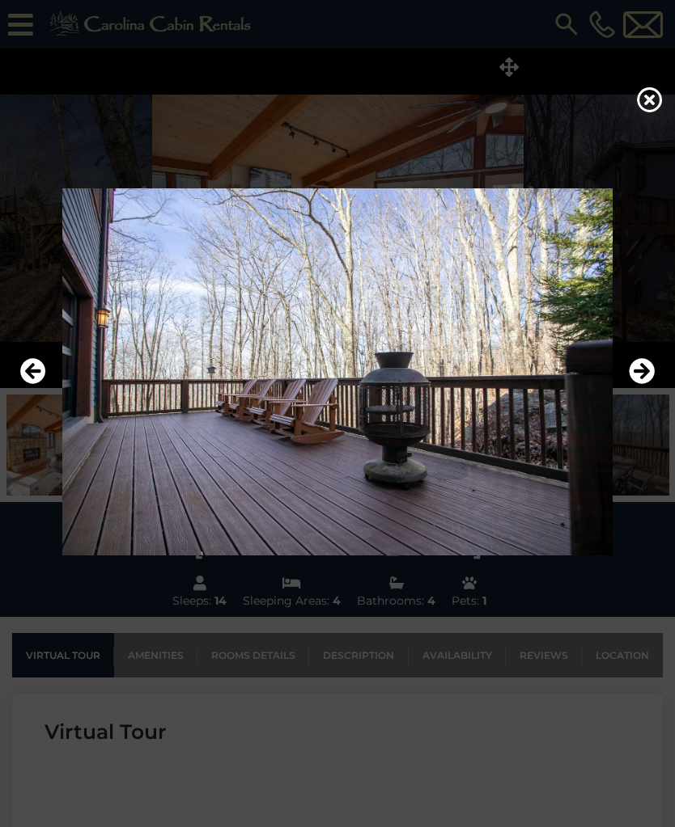
click at [633, 384] on icon "Next" at bounding box center [641, 371] width 26 height 26
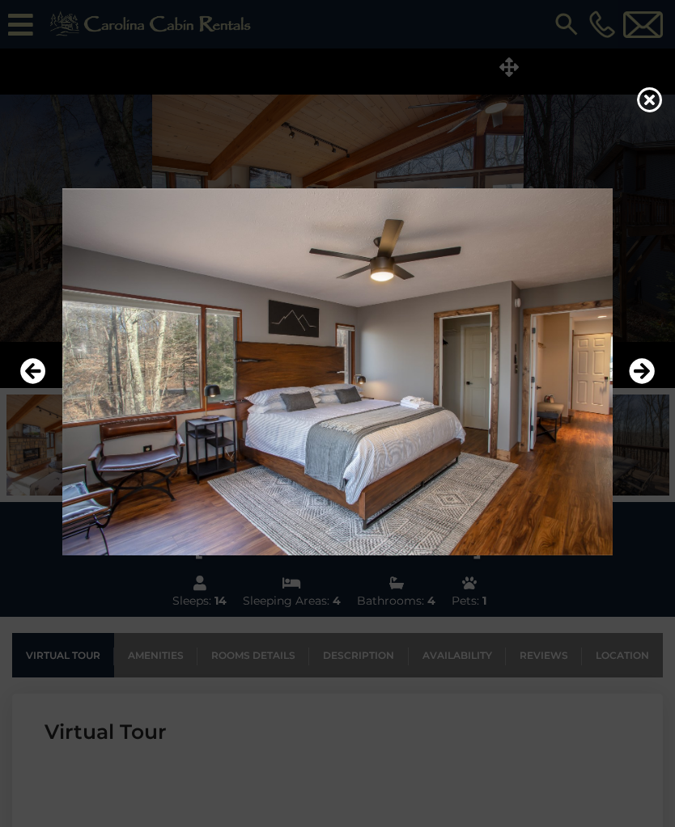
click at [636, 383] on icon "Next" at bounding box center [641, 371] width 26 height 26
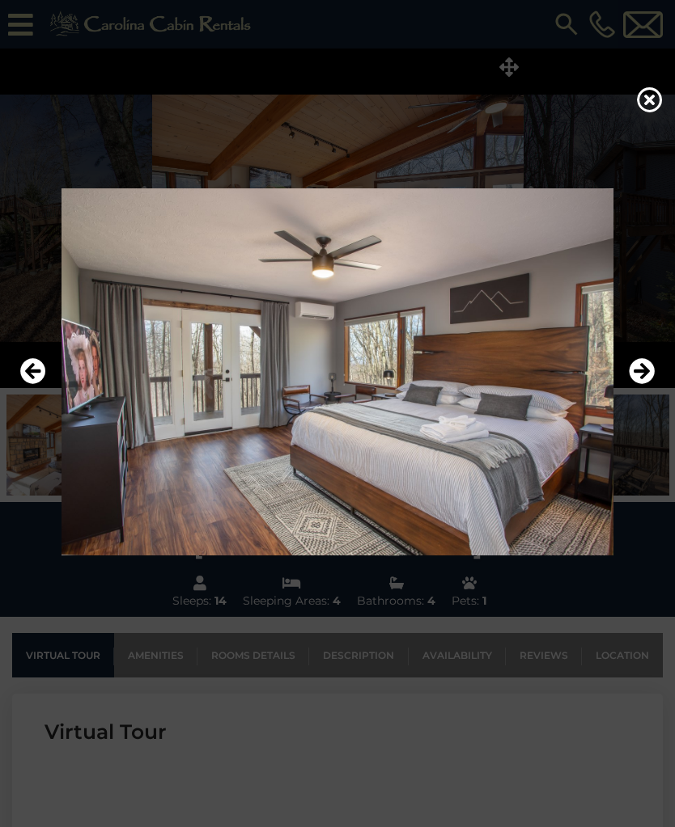
click at [637, 384] on icon "Next" at bounding box center [641, 371] width 26 height 26
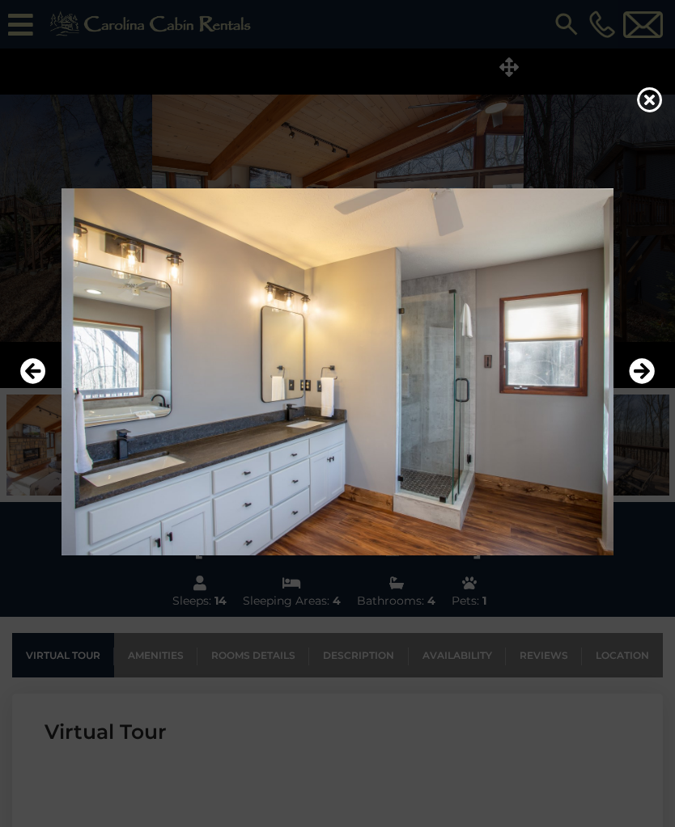
click at [636, 383] on icon "Next" at bounding box center [641, 371] width 26 height 26
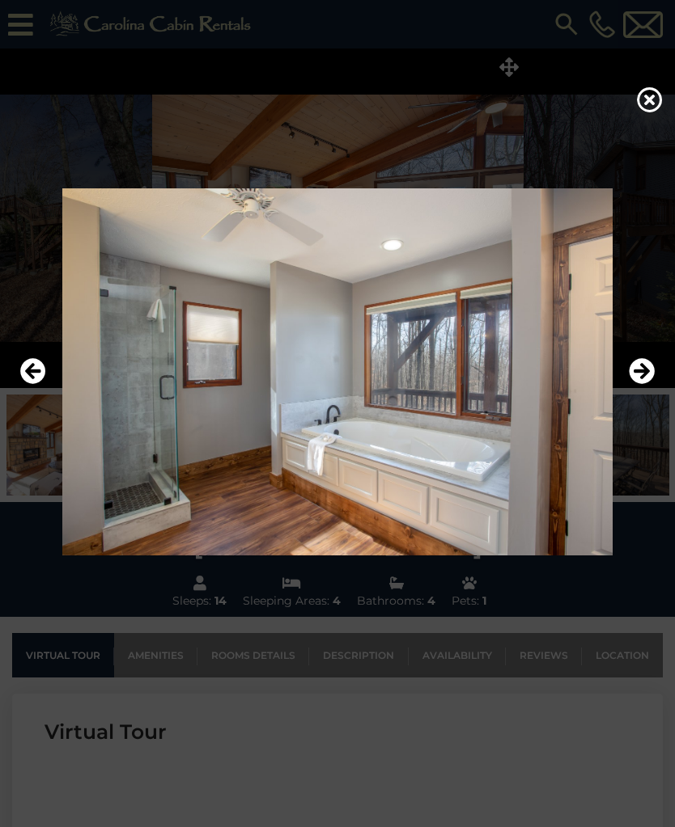
click at [639, 384] on icon "Next" at bounding box center [641, 371] width 26 height 26
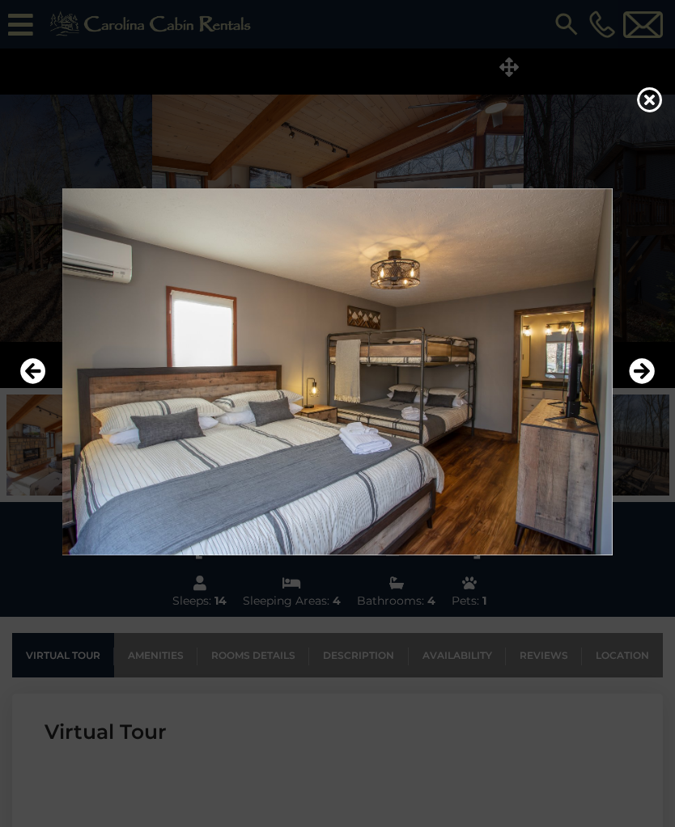
click at [628, 384] on icon "Next" at bounding box center [641, 371] width 26 height 26
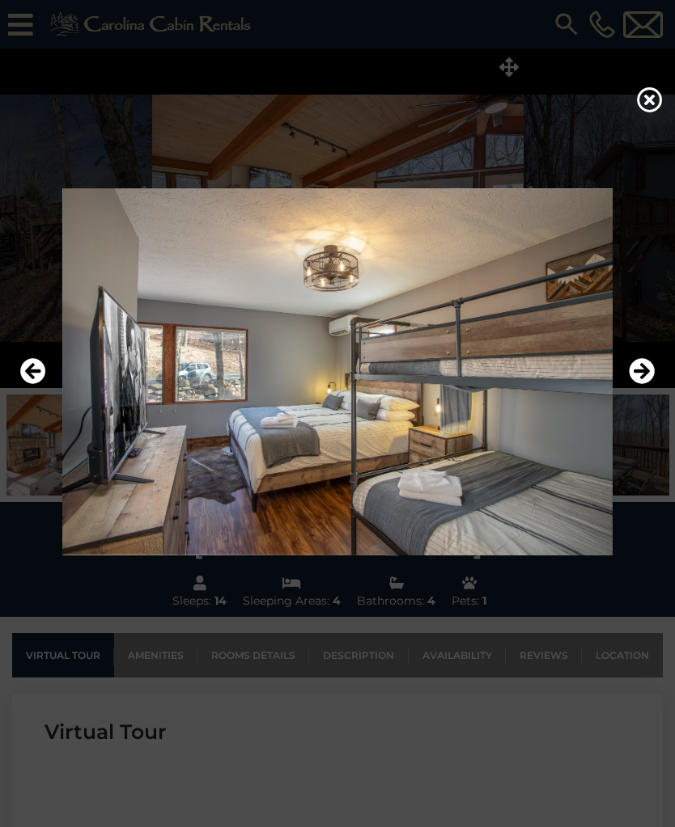
click at [632, 384] on icon "Next" at bounding box center [641, 371] width 26 height 26
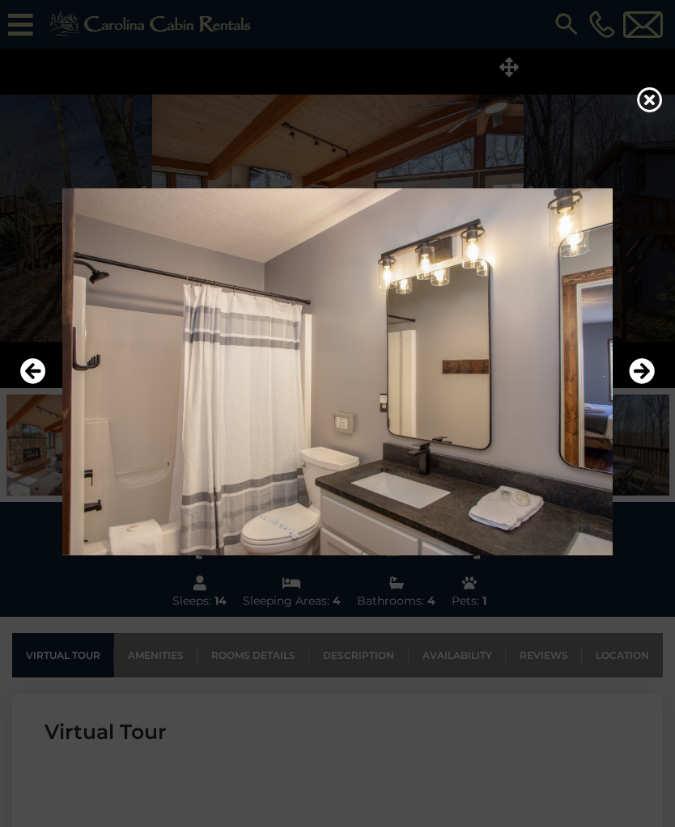
click at [636, 391] on button "Next" at bounding box center [641, 371] width 26 height 37
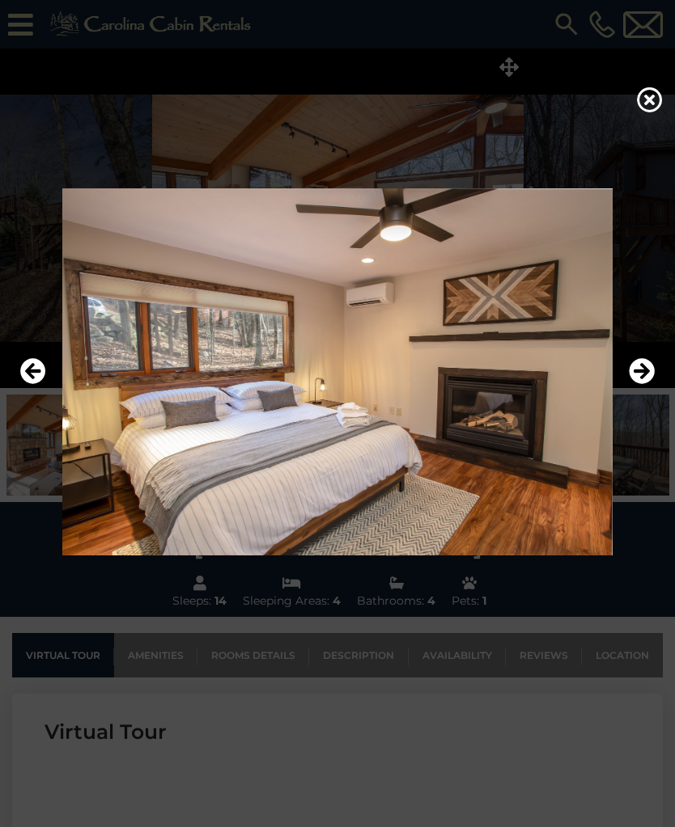
click at [635, 384] on icon "Next" at bounding box center [641, 371] width 26 height 26
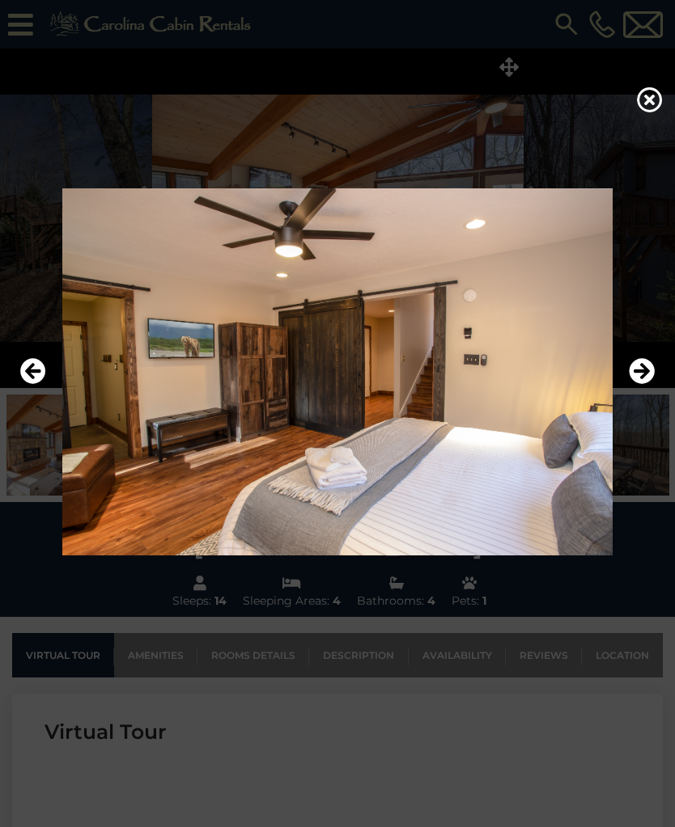
click at [637, 384] on icon "Next" at bounding box center [641, 371] width 26 height 26
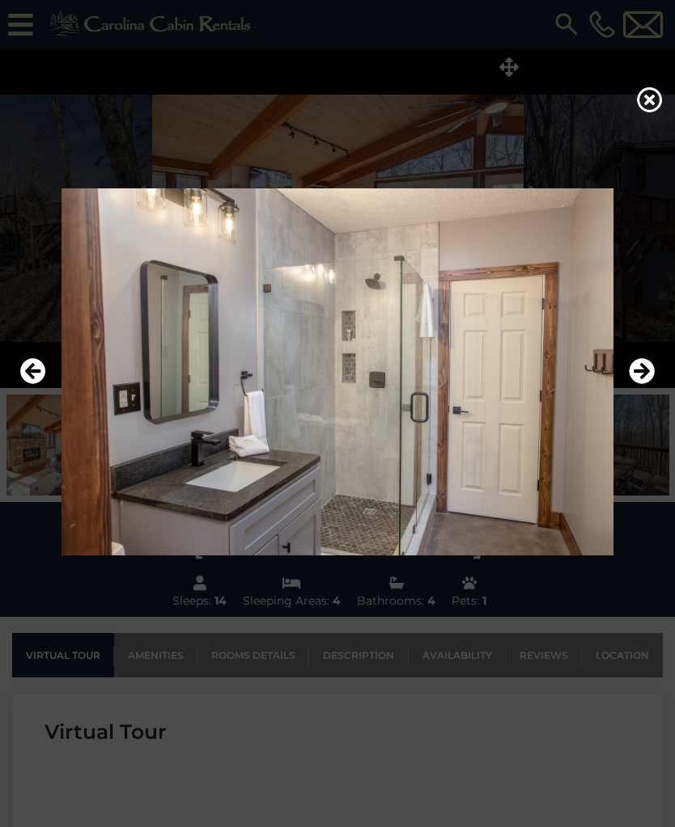
click at [629, 391] on button "Next" at bounding box center [641, 371] width 26 height 37
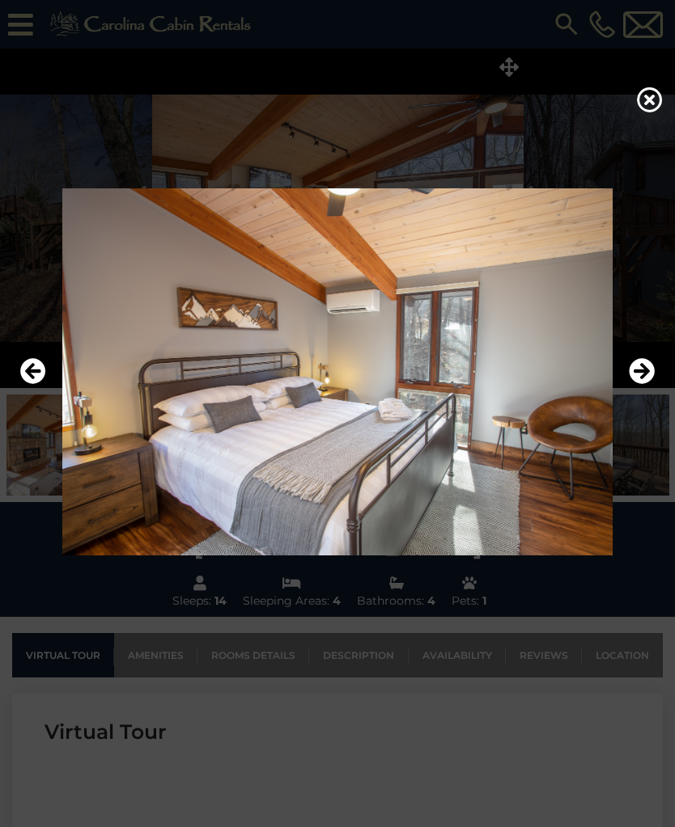
click at [633, 391] on button "Next" at bounding box center [641, 371] width 26 height 37
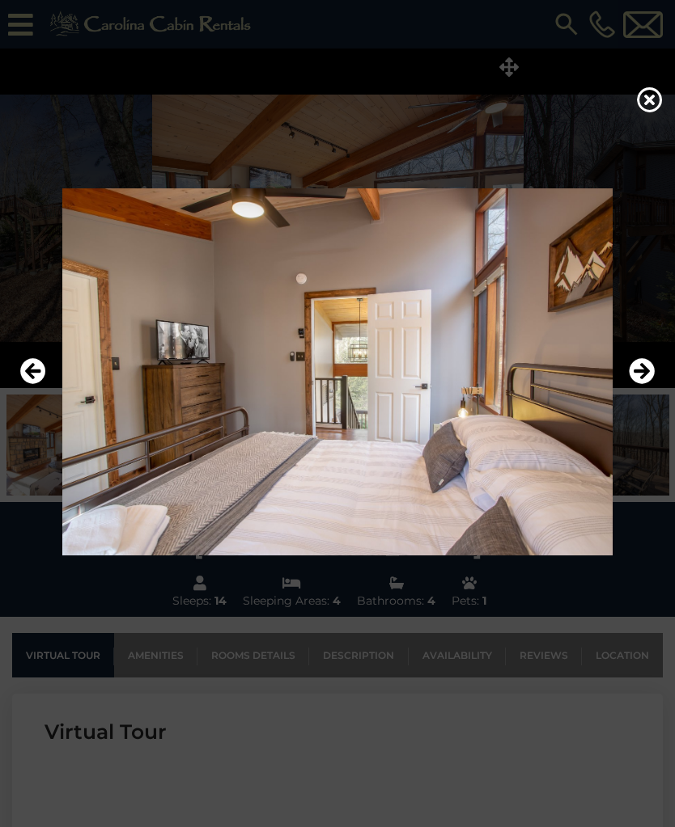
click at [635, 391] on button "Next" at bounding box center [641, 371] width 26 height 37
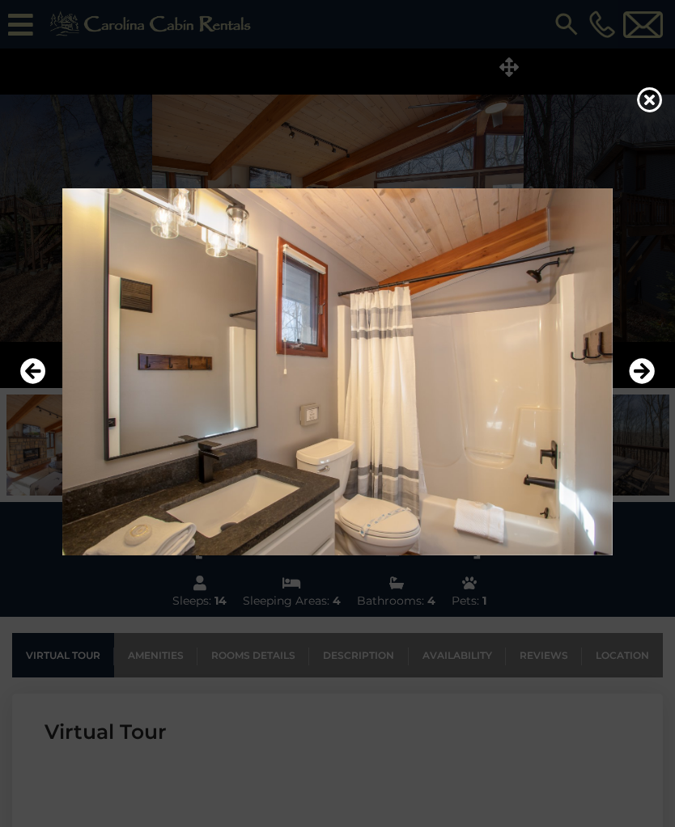
click at [632, 401] on img at bounding box center [337, 371] width 642 height 367
click at [644, 383] on icon "Next" at bounding box center [641, 371] width 26 height 26
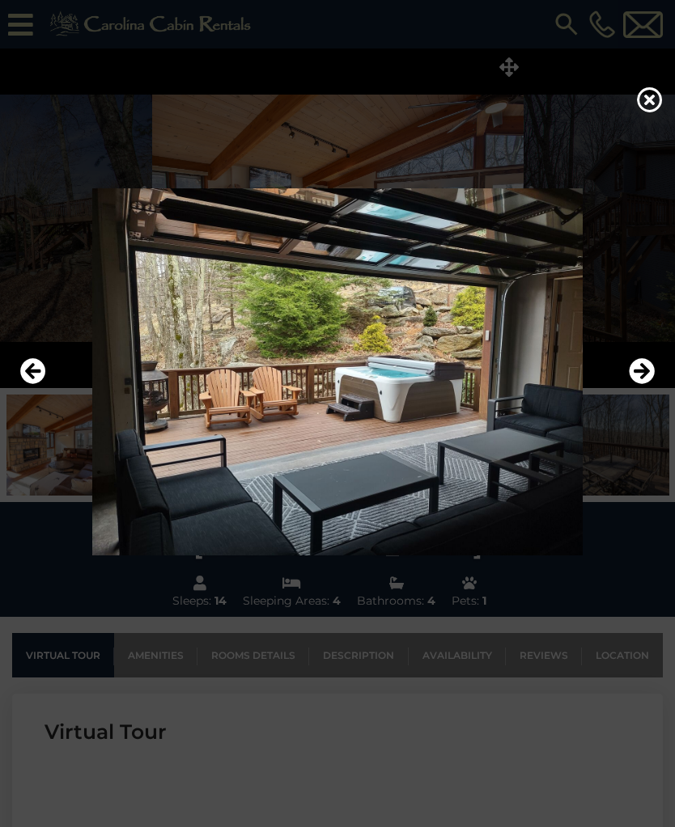
click at [641, 384] on icon "Next" at bounding box center [641, 371] width 26 height 26
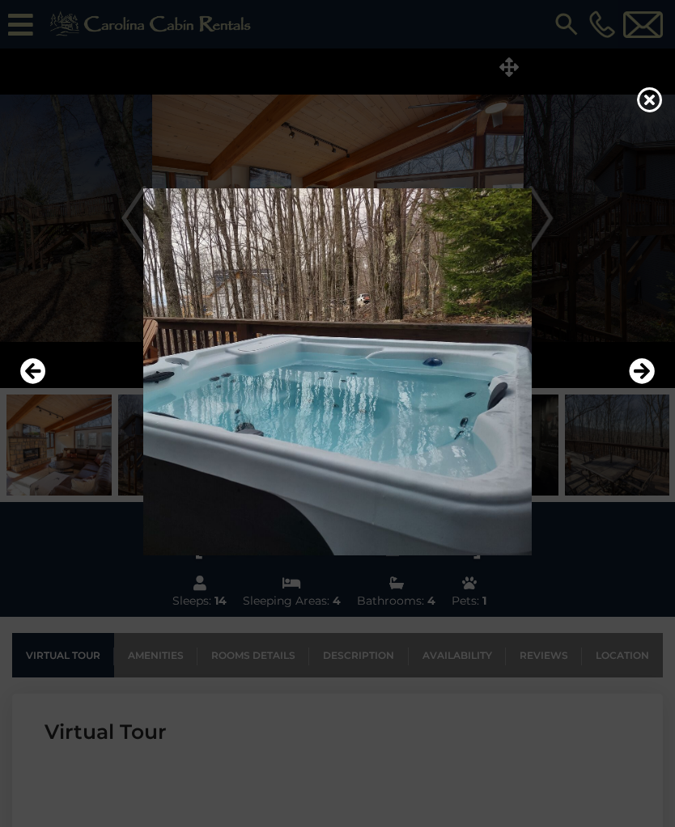
click at [41, 384] on icon "Previous" at bounding box center [33, 371] width 26 height 26
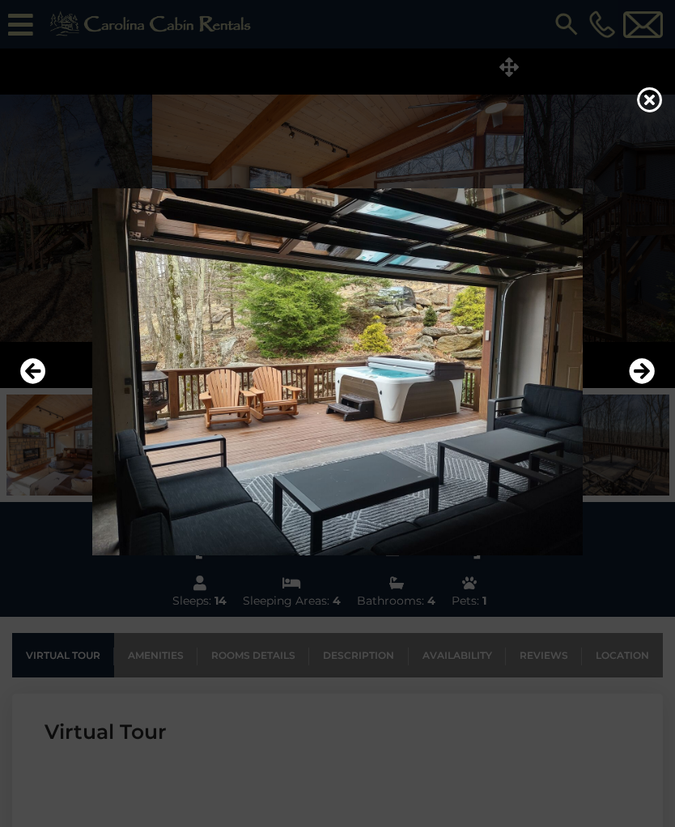
click at [629, 384] on icon "Next" at bounding box center [641, 371] width 26 height 26
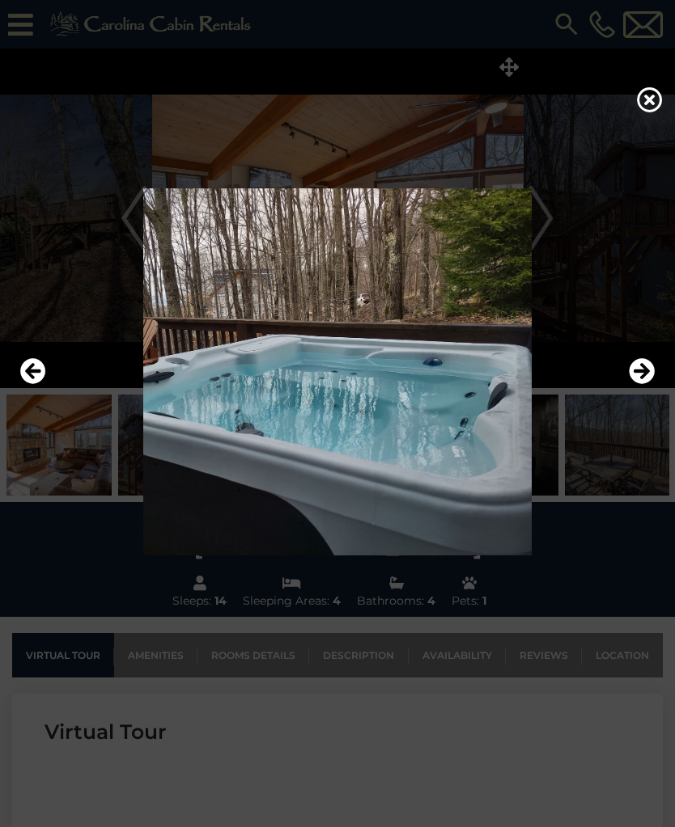
click at [633, 384] on icon "Next" at bounding box center [641, 371] width 26 height 26
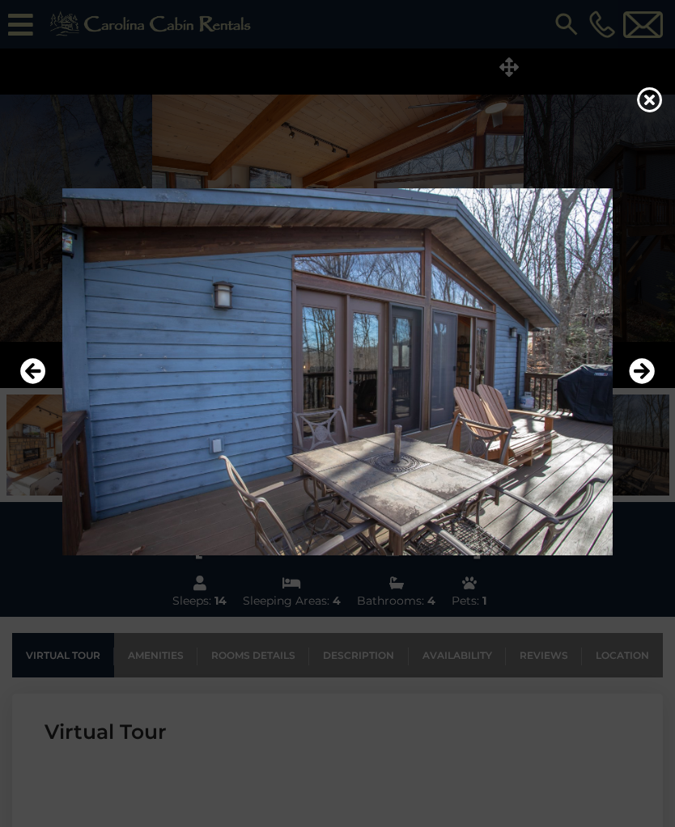
click at [635, 384] on icon "Next" at bounding box center [641, 371] width 26 height 26
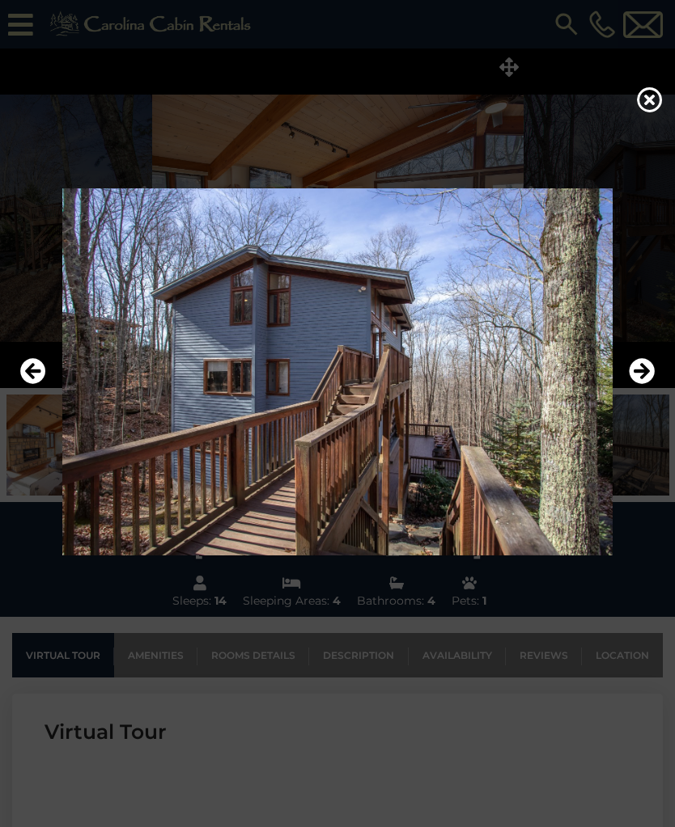
click at [637, 384] on icon "Next" at bounding box center [641, 371] width 26 height 26
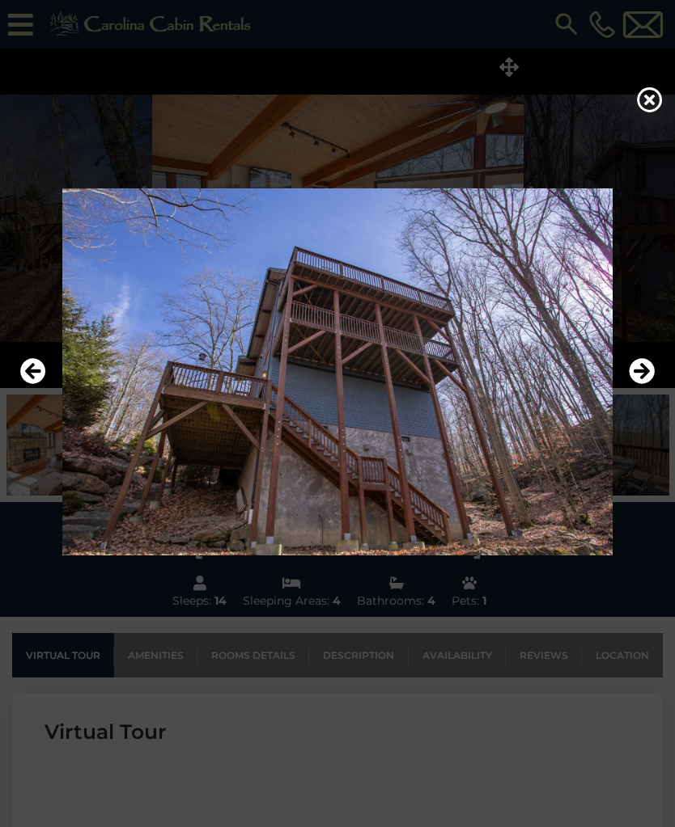
click at [641, 383] on icon "Next" at bounding box center [641, 371] width 26 height 26
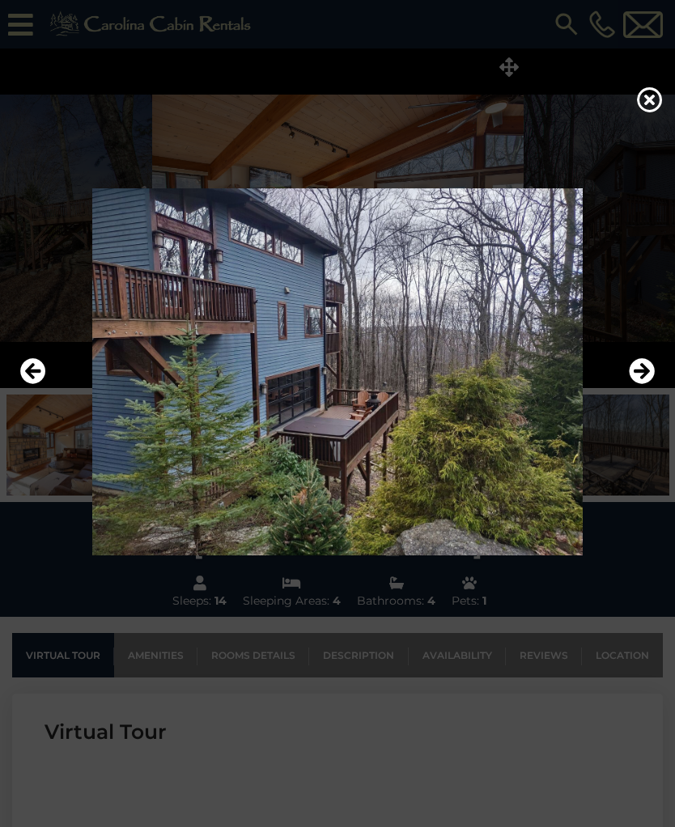
click at [636, 384] on icon "Next" at bounding box center [641, 371] width 26 height 26
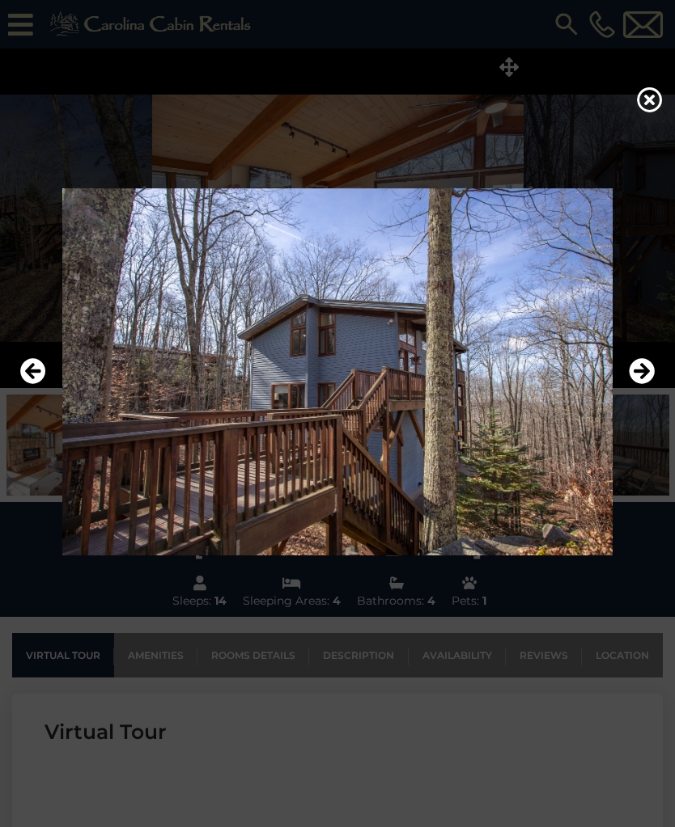
click at [639, 384] on icon "Next" at bounding box center [641, 371] width 26 height 26
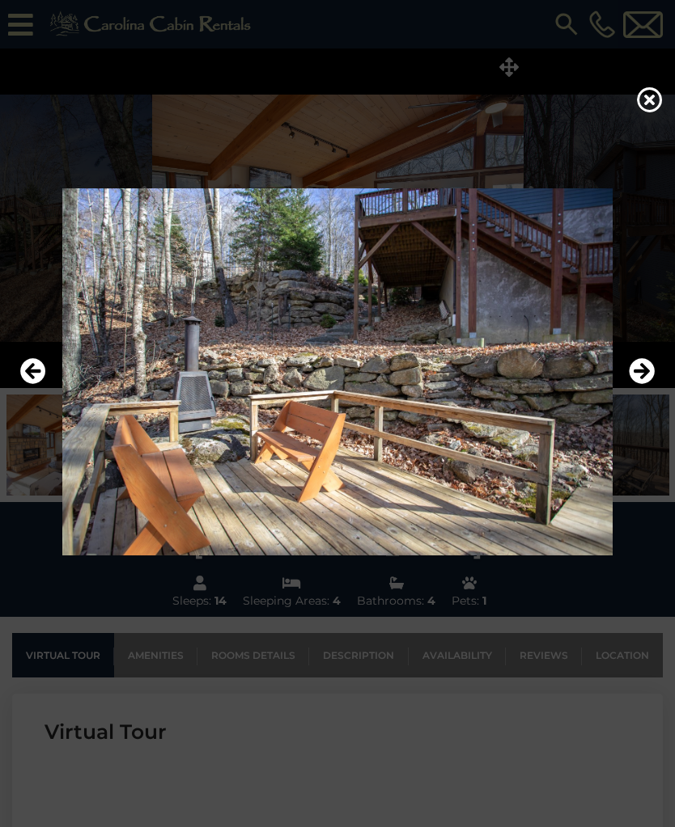
click at [631, 384] on icon "Next" at bounding box center [641, 371] width 26 height 26
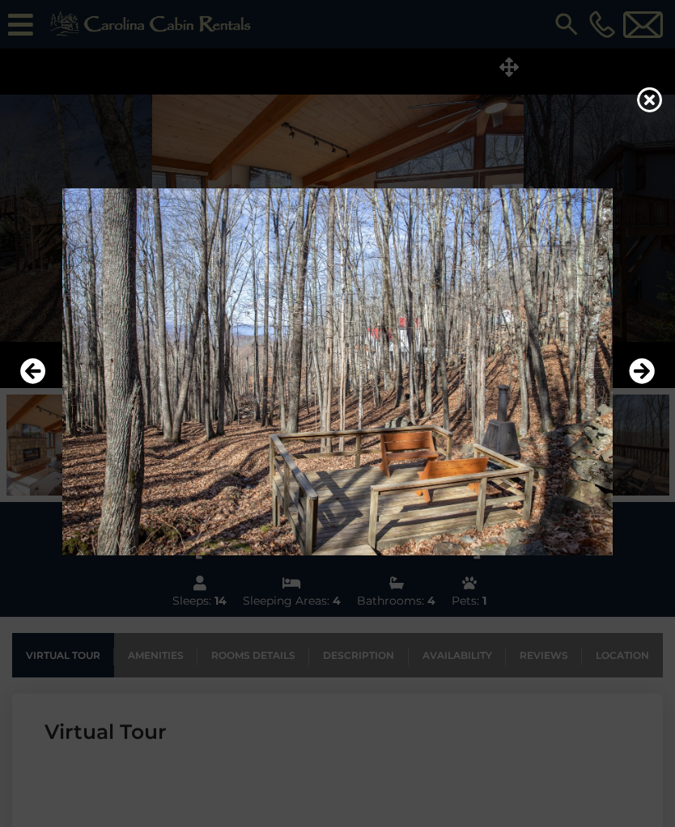
click at [633, 391] on button "Next" at bounding box center [641, 371] width 26 height 37
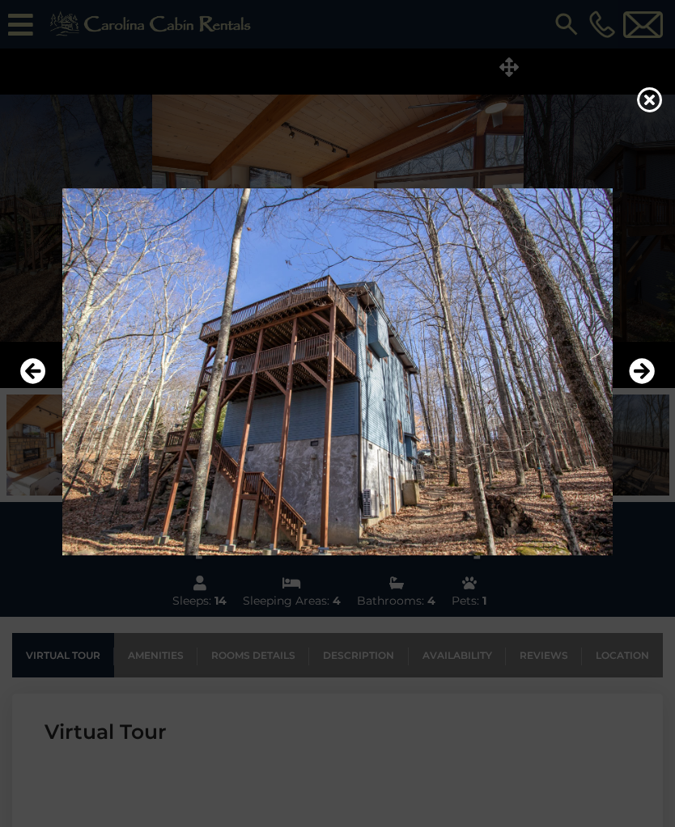
click at [641, 384] on icon "Next" at bounding box center [641, 371] width 26 height 26
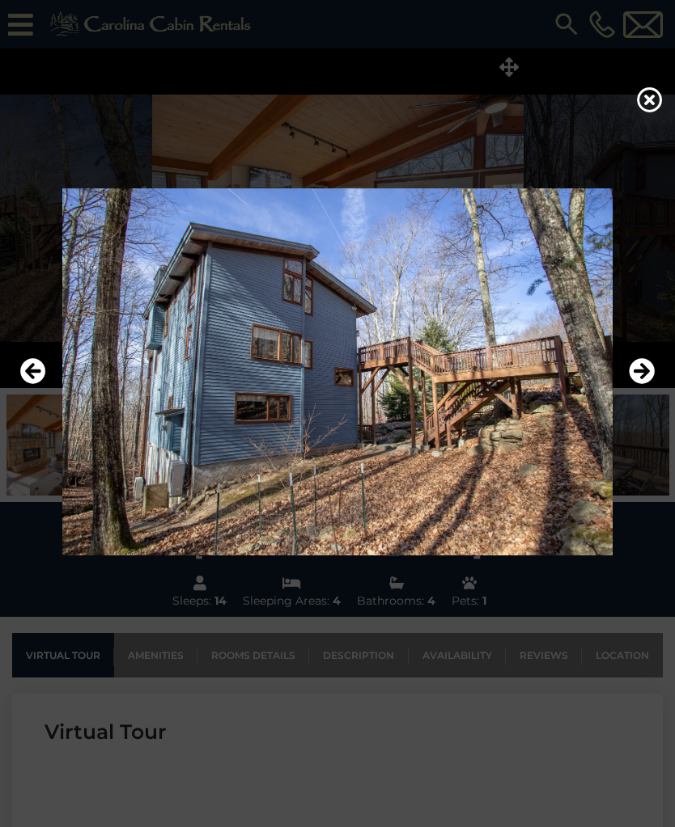
click at [639, 384] on icon "Next" at bounding box center [641, 371] width 26 height 26
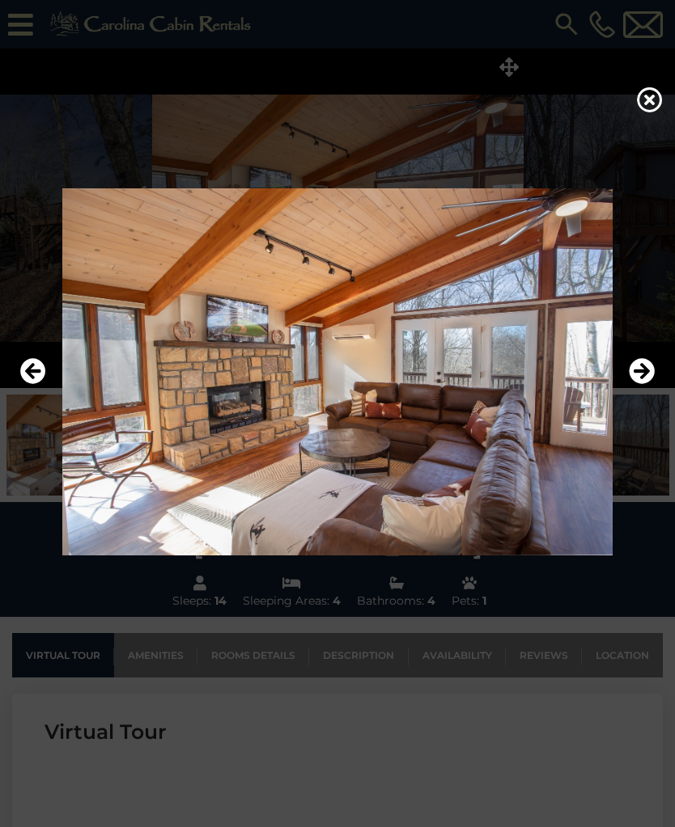
click at [637, 384] on icon "Next" at bounding box center [641, 371] width 26 height 26
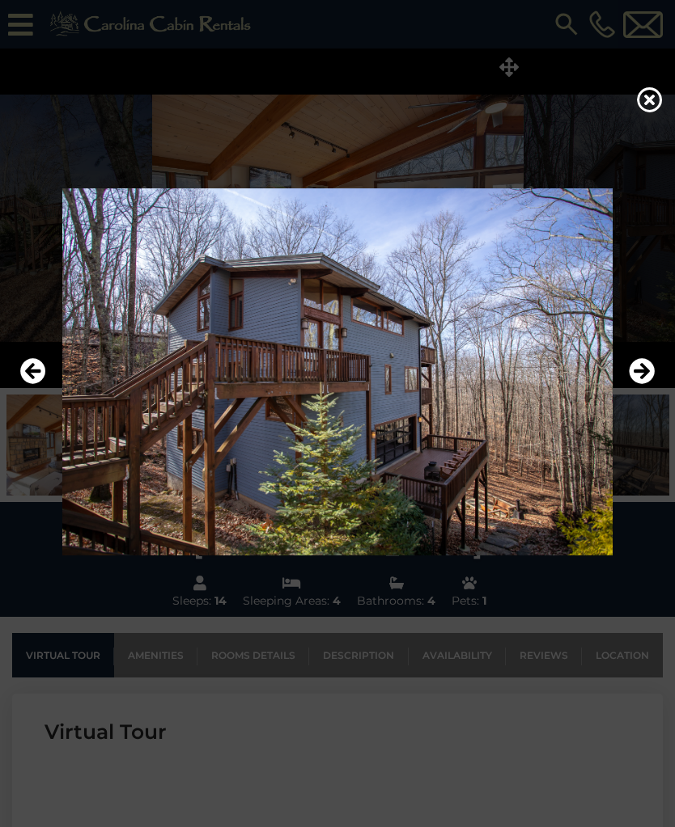
click at [640, 384] on icon "Next" at bounding box center [641, 371] width 26 height 26
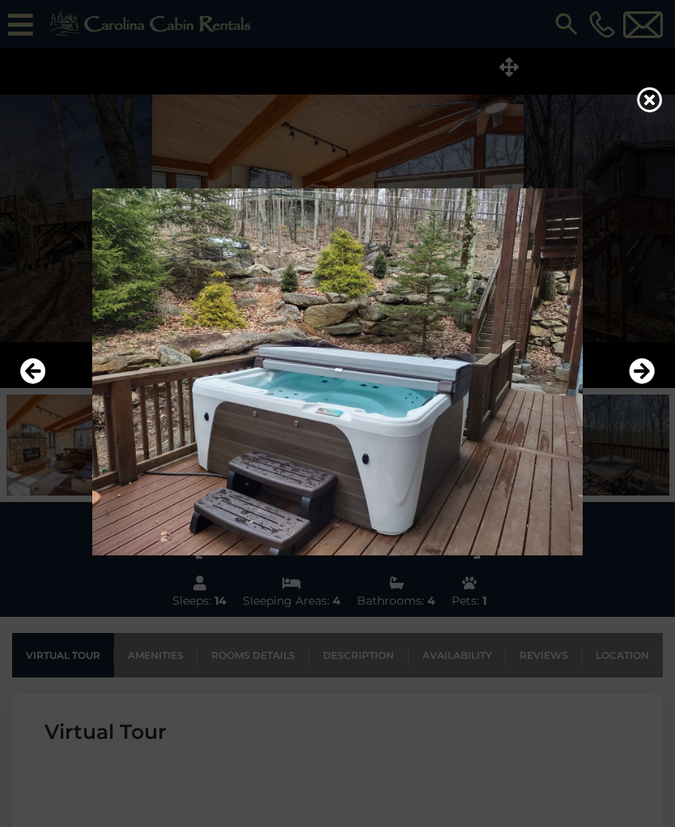
click at [634, 384] on icon "Next" at bounding box center [641, 371] width 26 height 26
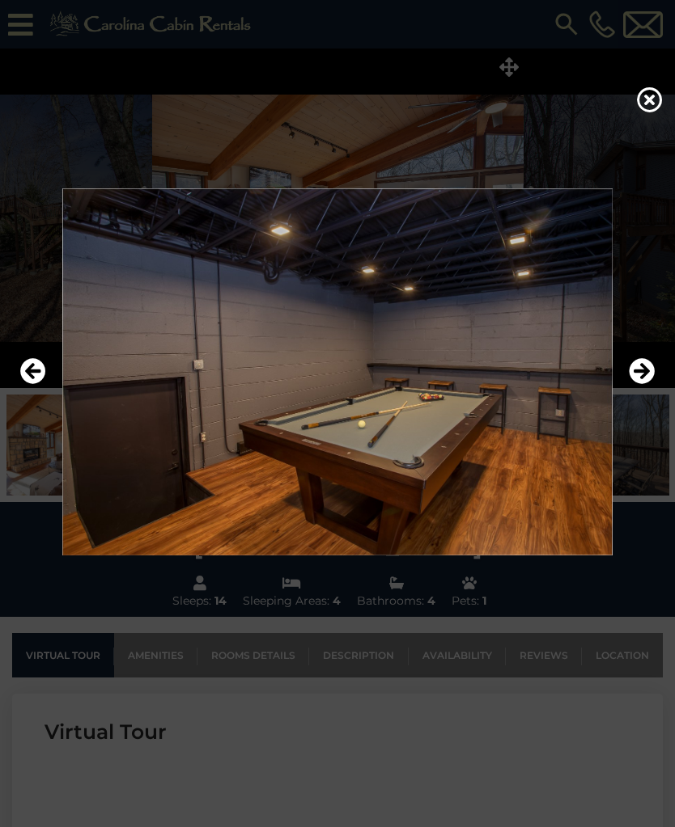
click at [27, 383] on icon "Previous" at bounding box center [33, 371] width 26 height 26
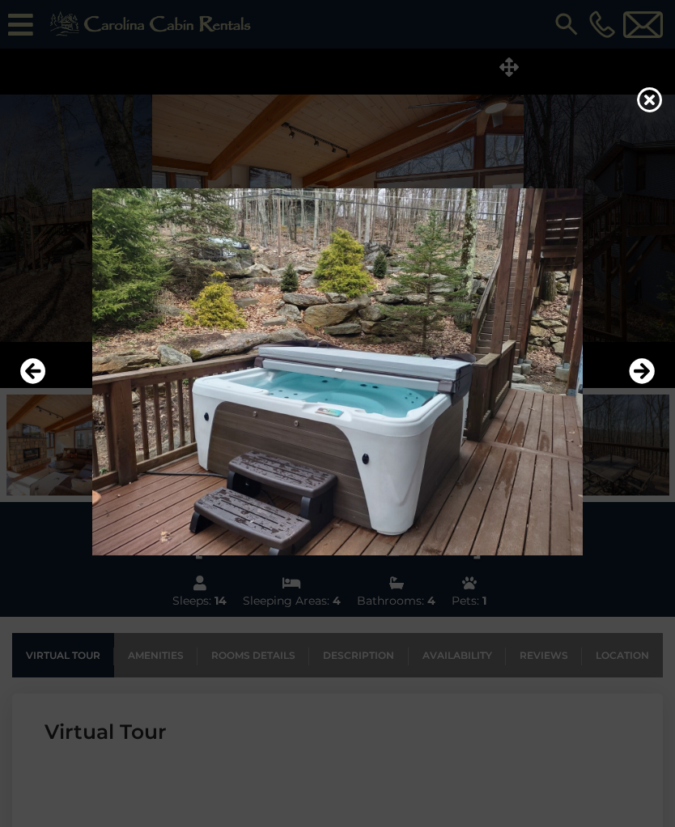
click at [657, 100] on icon at bounding box center [650, 100] width 26 height 26
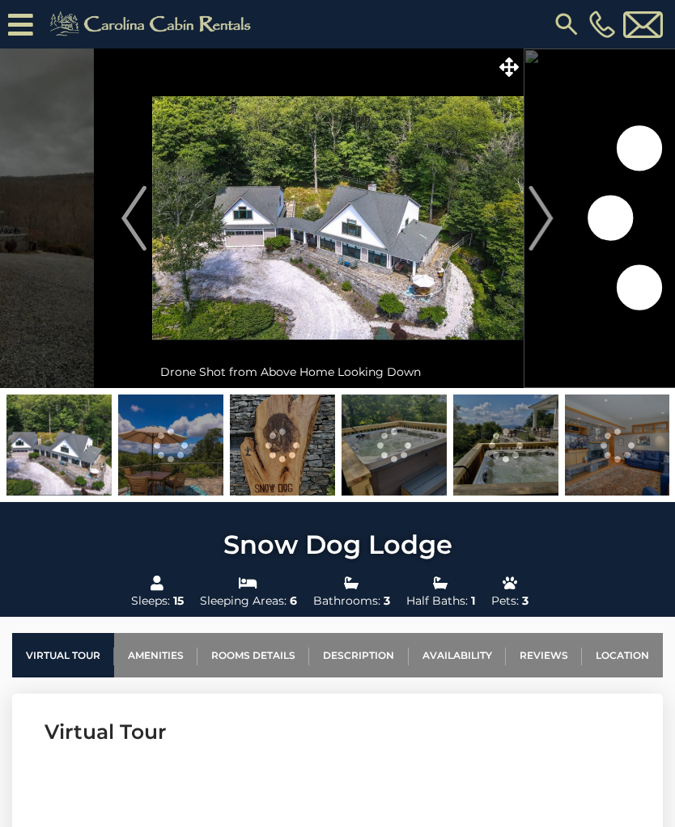
click at [509, 71] on icon at bounding box center [508, 66] width 19 height 19
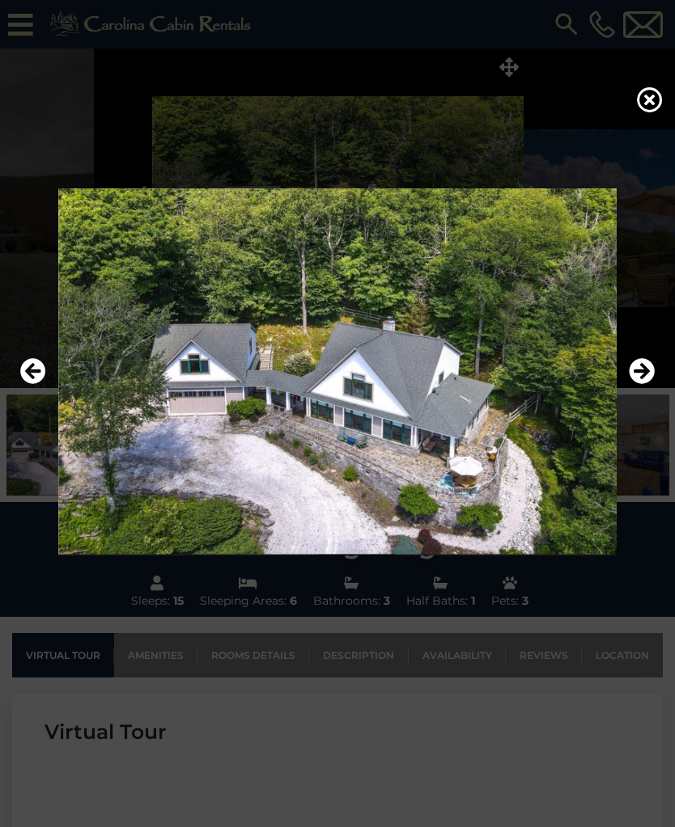
click at [624, 389] on img at bounding box center [337, 371] width 642 height 367
click at [641, 383] on icon "Next" at bounding box center [641, 371] width 26 height 26
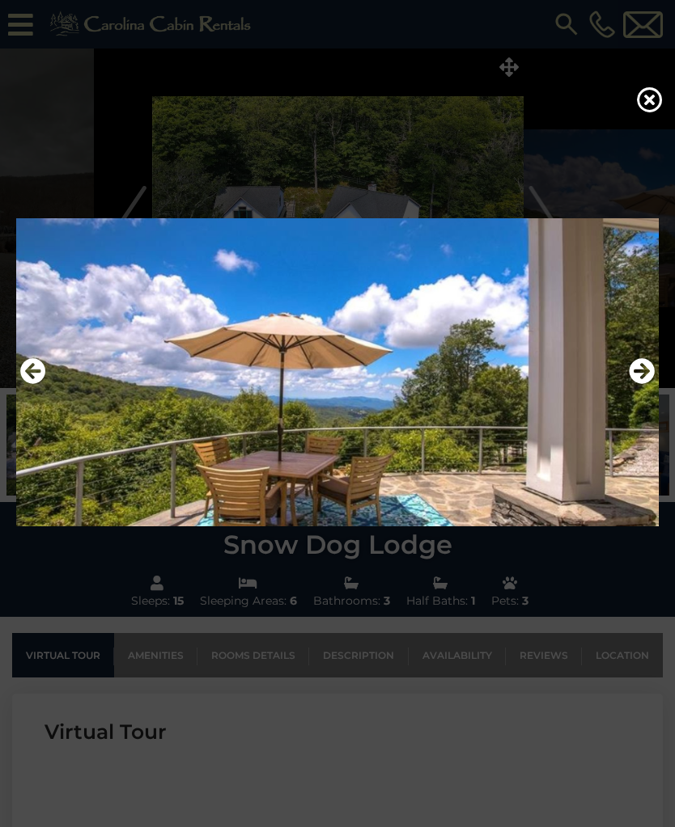
click at [26, 380] on icon "Previous" at bounding box center [33, 371] width 26 height 26
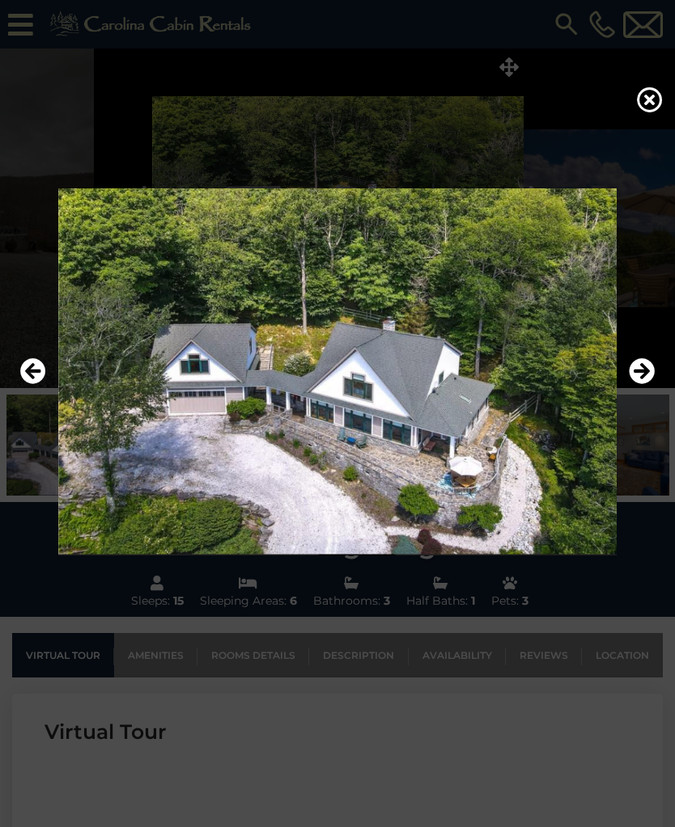
click at [640, 380] on icon "Next" at bounding box center [641, 371] width 26 height 26
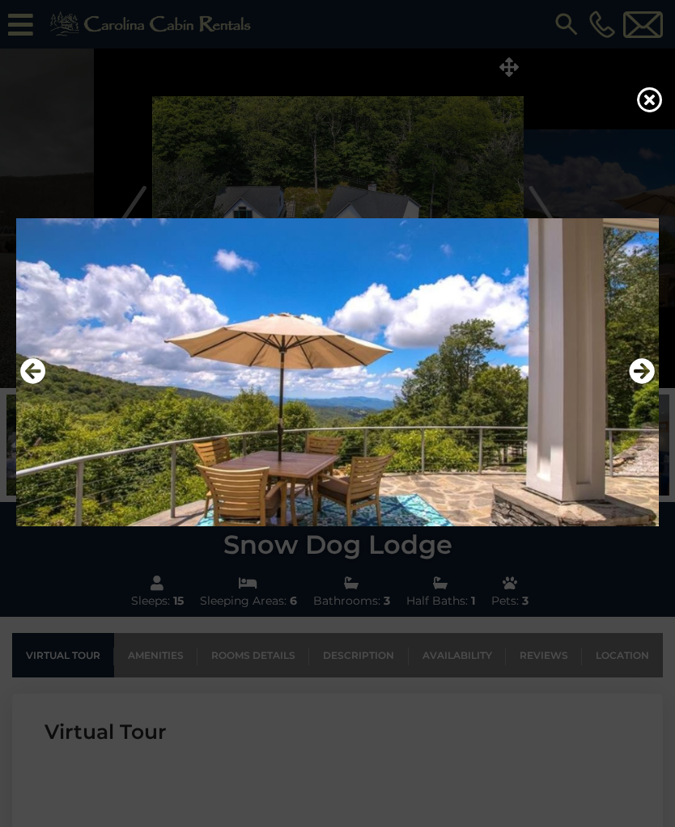
click at [632, 384] on icon "Next" at bounding box center [641, 371] width 26 height 26
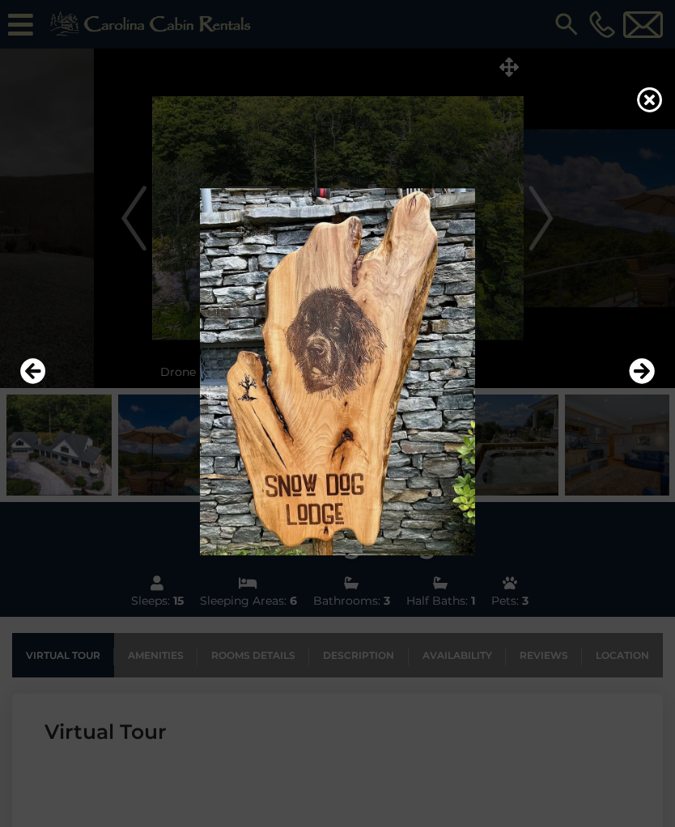
click at [635, 379] on icon "Next" at bounding box center [641, 371] width 26 height 26
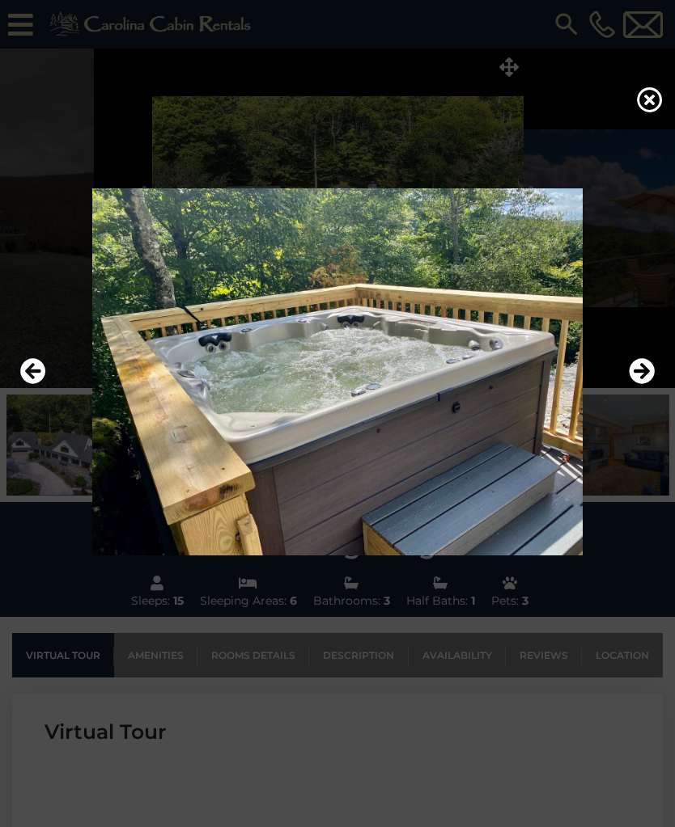
click at [640, 378] on icon "Next" at bounding box center [641, 371] width 26 height 26
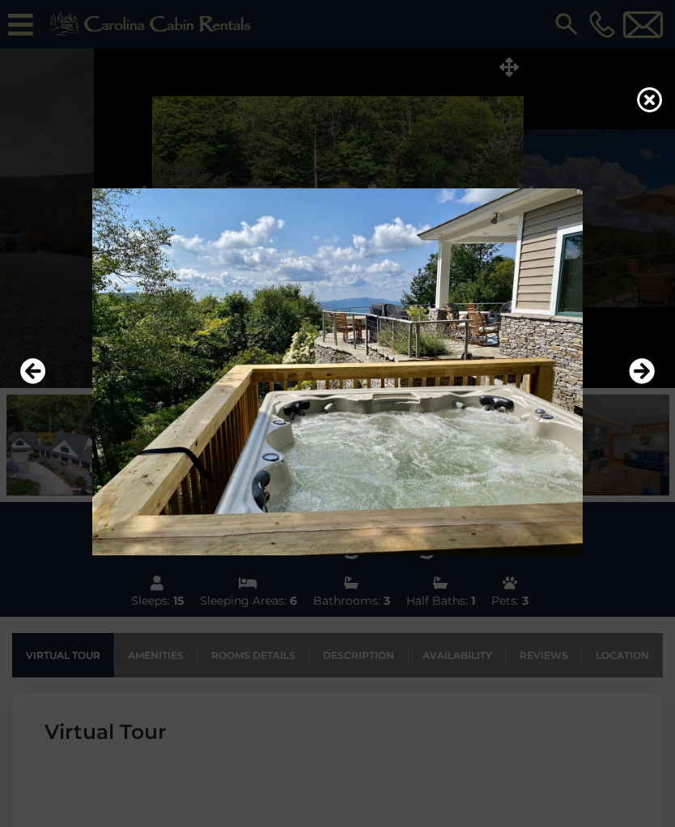
click at [634, 380] on icon "Next" at bounding box center [641, 371] width 26 height 26
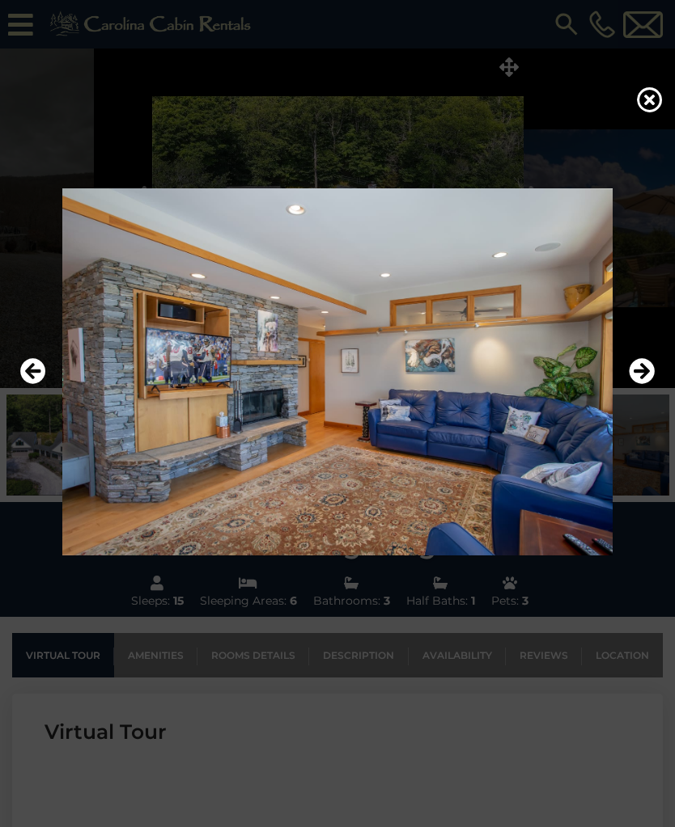
click at [632, 384] on icon "Next" at bounding box center [641, 371] width 26 height 26
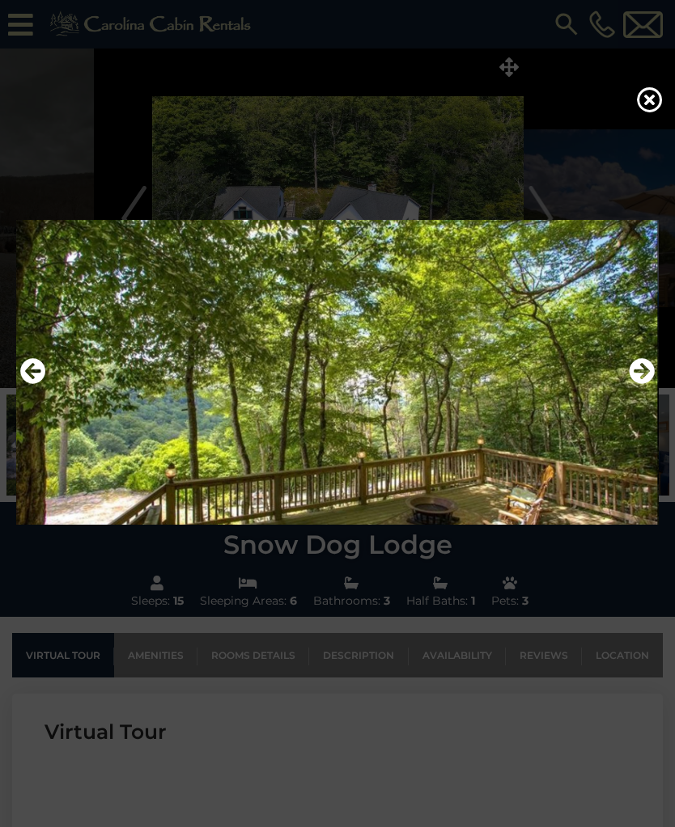
click at [633, 384] on icon "Next" at bounding box center [641, 371] width 26 height 26
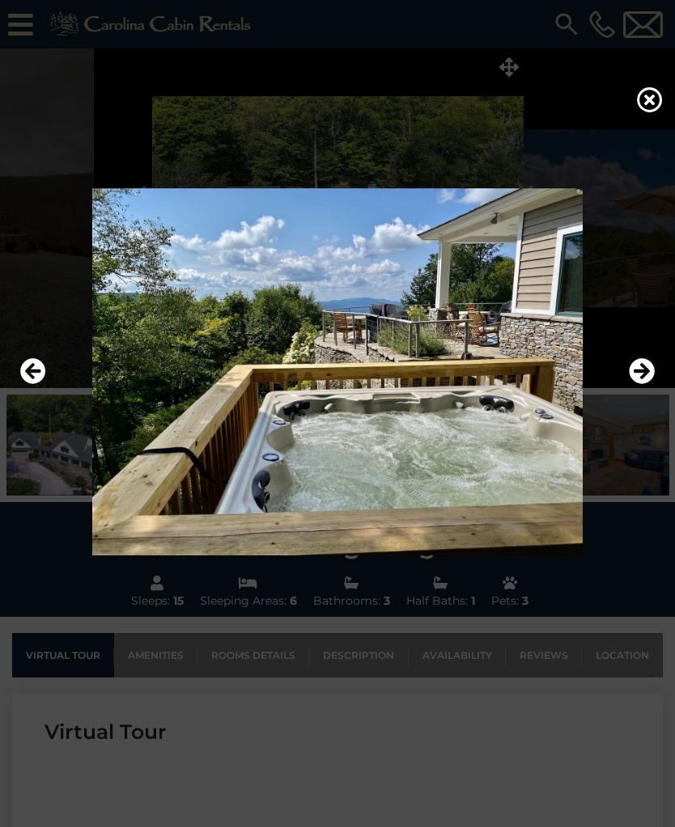
click at [632, 384] on icon "Next" at bounding box center [641, 371] width 26 height 26
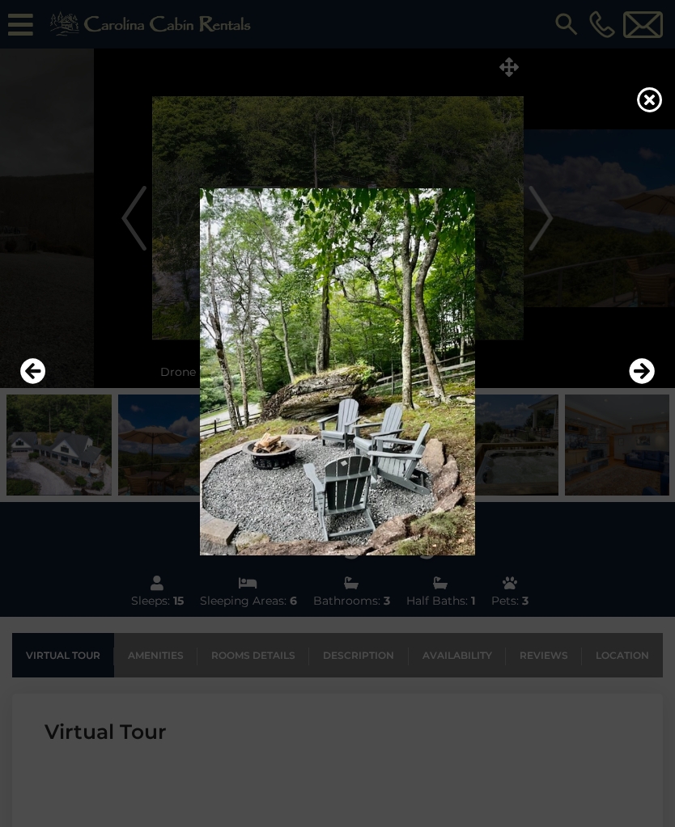
click at [30, 383] on icon "Previous" at bounding box center [33, 371] width 26 height 26
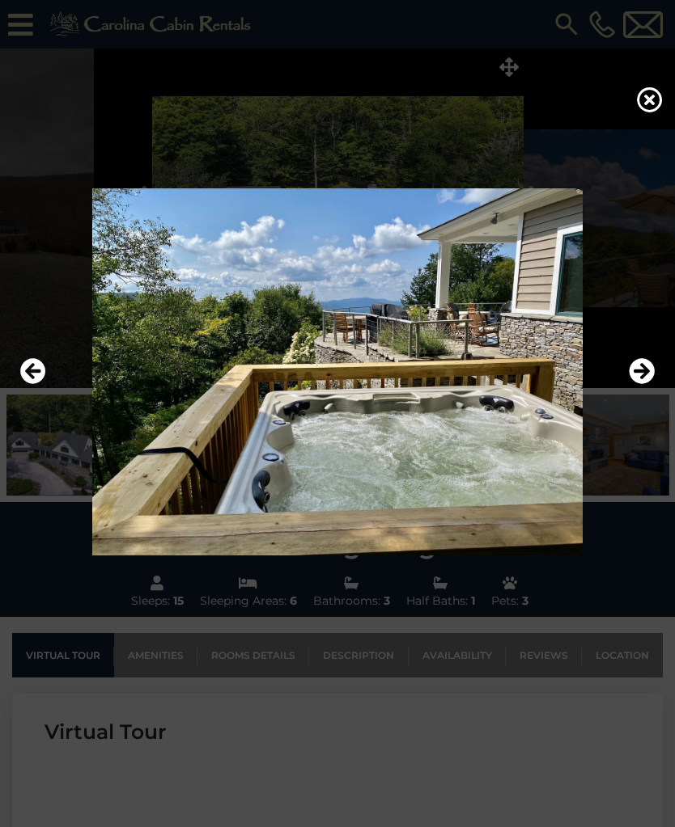
click at [632, 384] on icon "Next" at bounding box center [641, 371] width 26 height 26
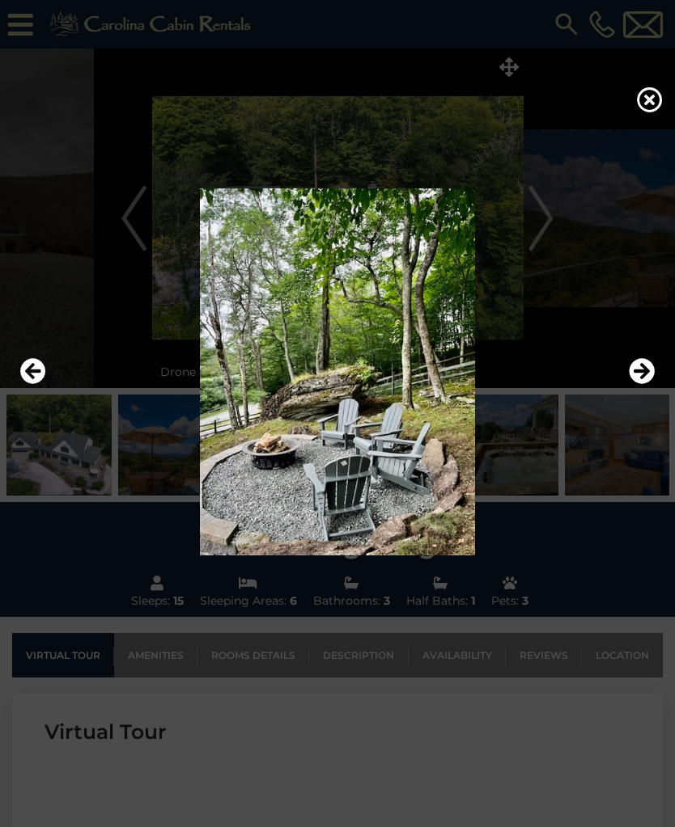
click at [633, 384] on icon "Next" at bounding box center [641, 371] width 26 height 26
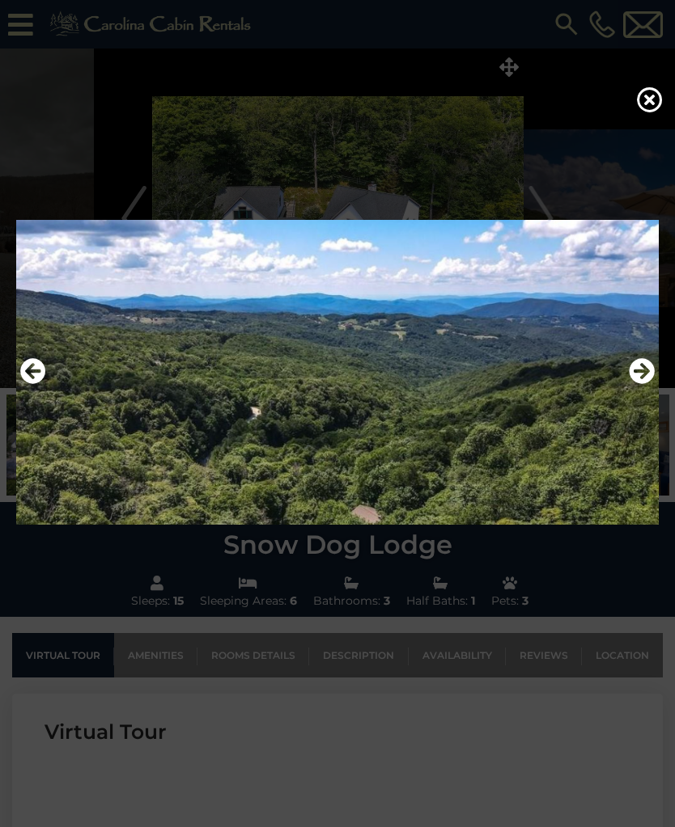
click at [634, 384] on icon "Next" at bounding box center [641, 371] width 26 height 26
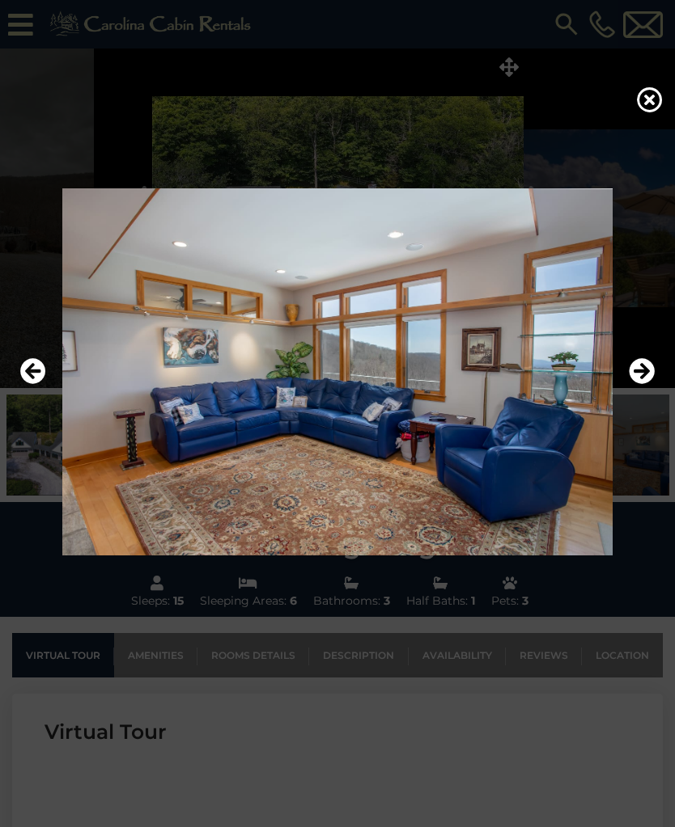
click at [634, 384] on icon "Next" at bounding box center [641, 371] width 26 height 26
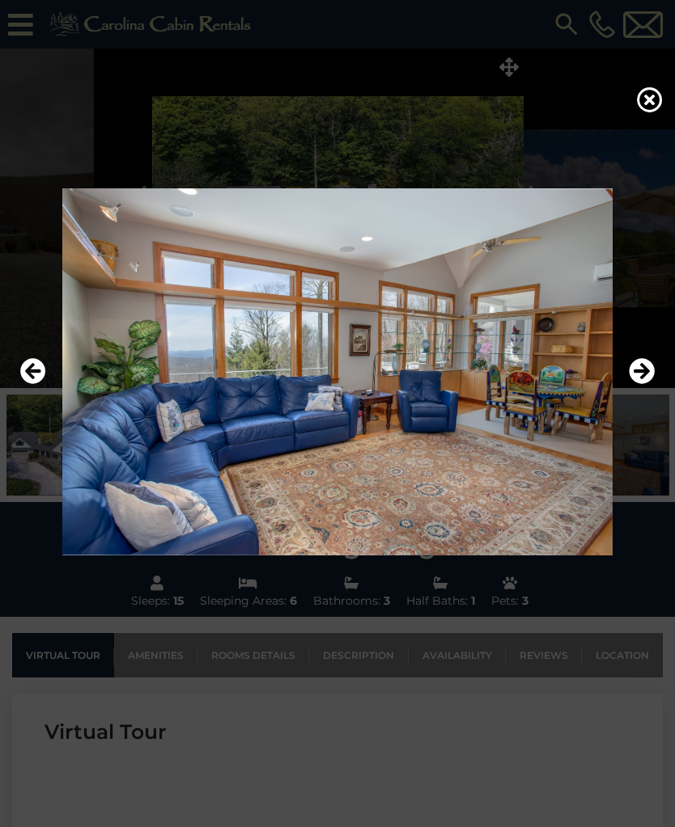
click at [635, 384] on icon "Next" at bounding box center [641, 371] width 26 height 26
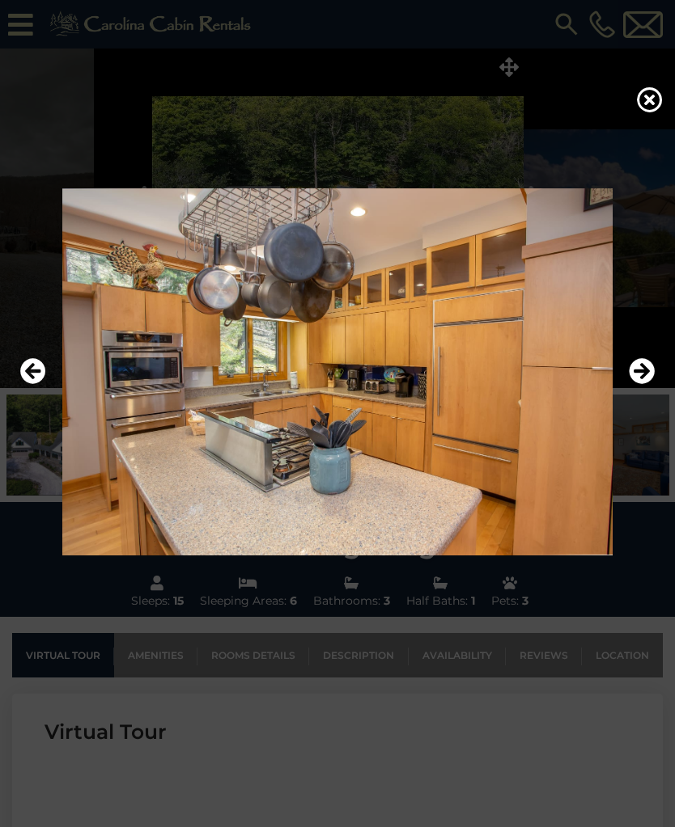
click at [639, 383] on icon "Next" at bounding box center [641, 371] width 26 height 26
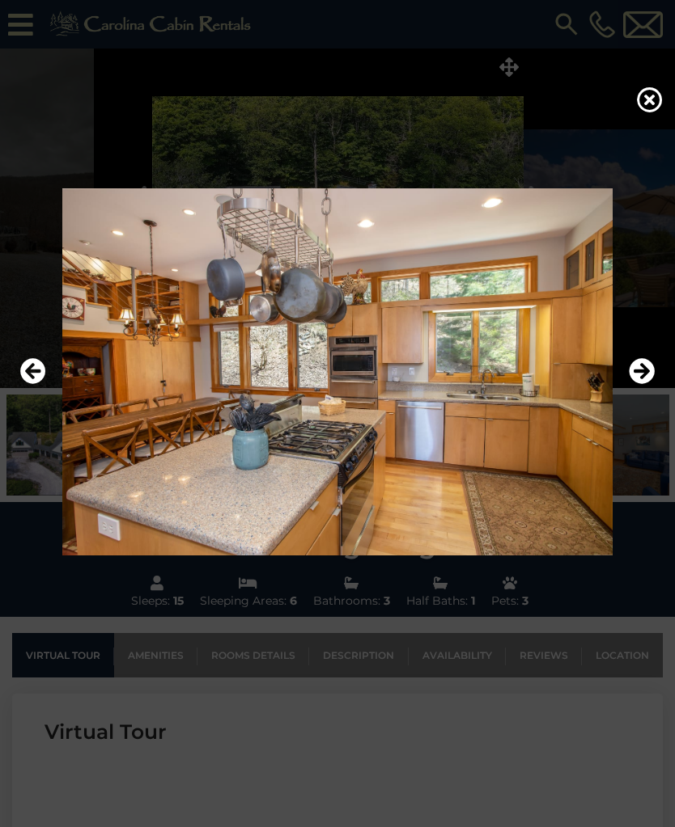
click at [636, 384] on icon "Next" at bounding box center [641, 371] width 26 height 26
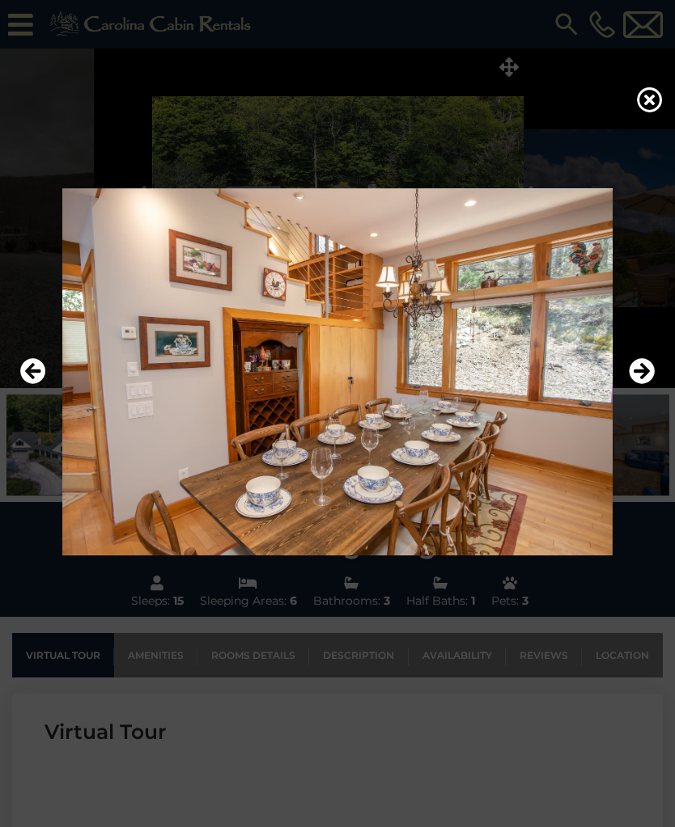
click at [637, 384] on icon "Next" at bounding box center [641, 371] width 26 height 26
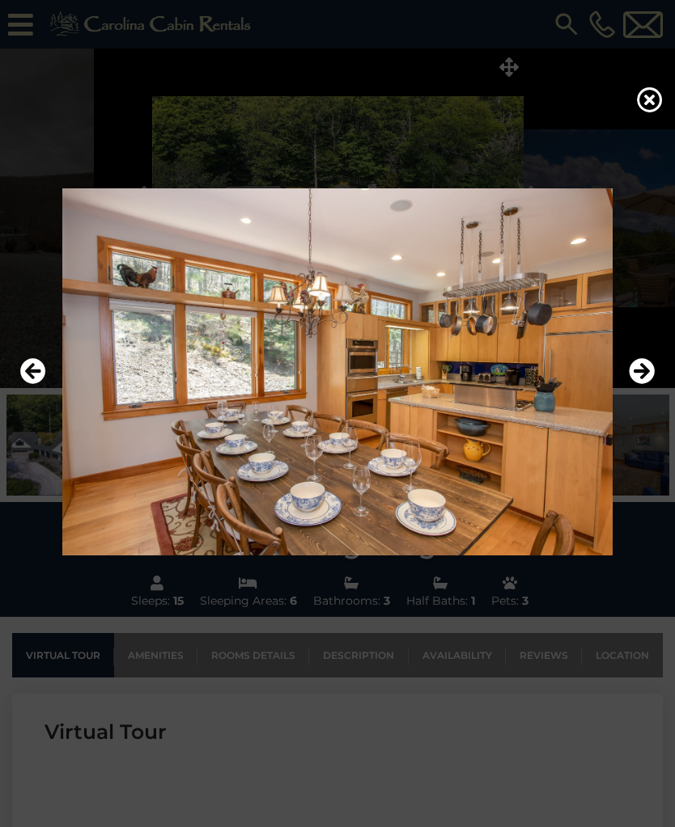
click at [633, 383] on icon "Next" at bounding box center [641, 371] width 26 height 26
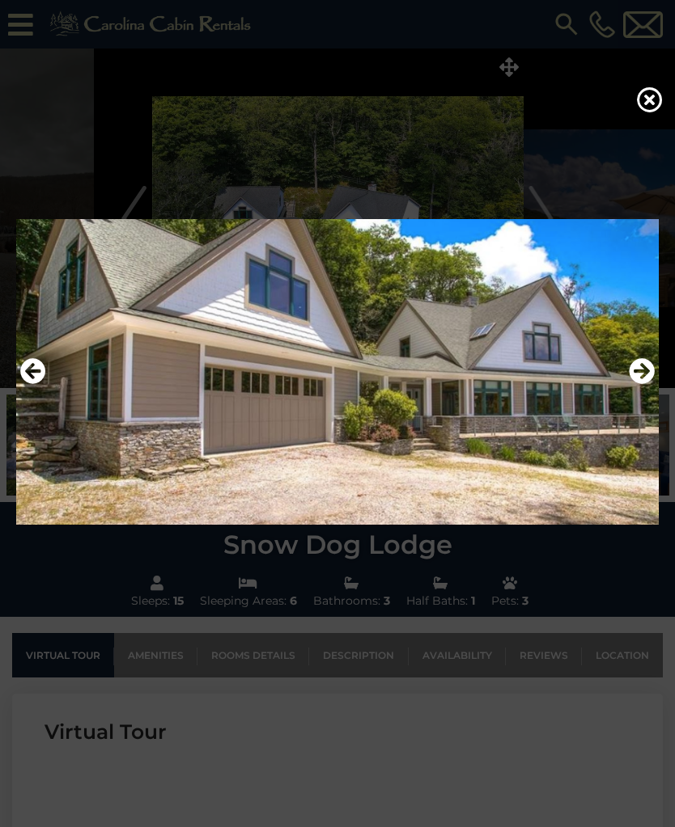
click at [641, 383] on icon "Next" at bounding box center [641, 371] width 26 height 26
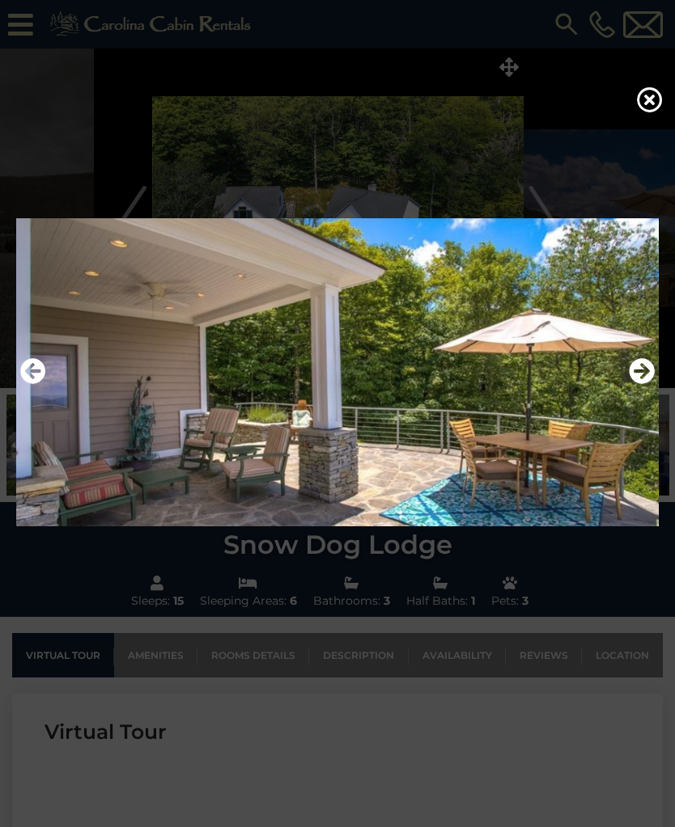
click at [629, 379] on icon "Next" at bounding box center [641, 371] width 26 height 26
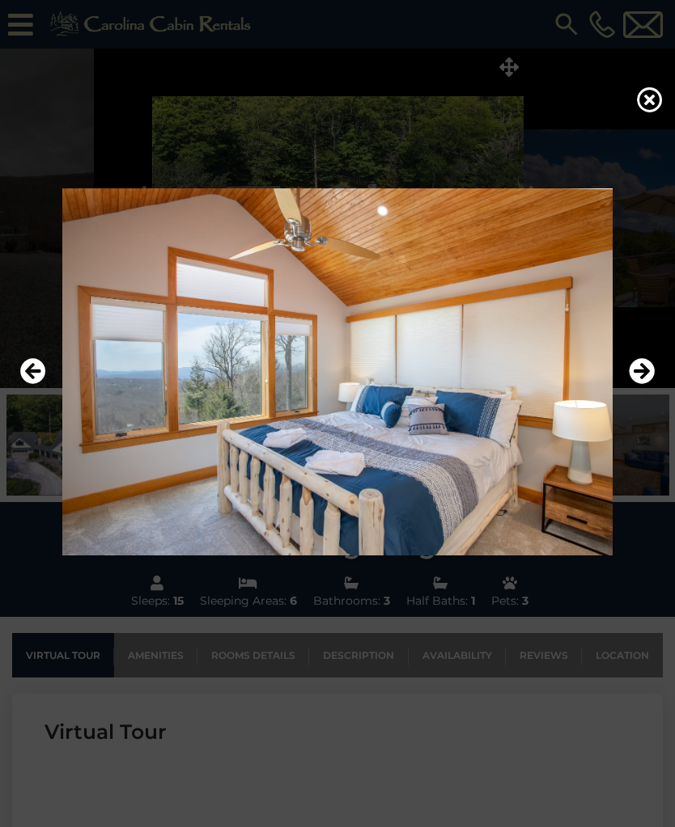
click at [637, 384] on icon "Next" at bounding box center [641, 371] width 26 height 26
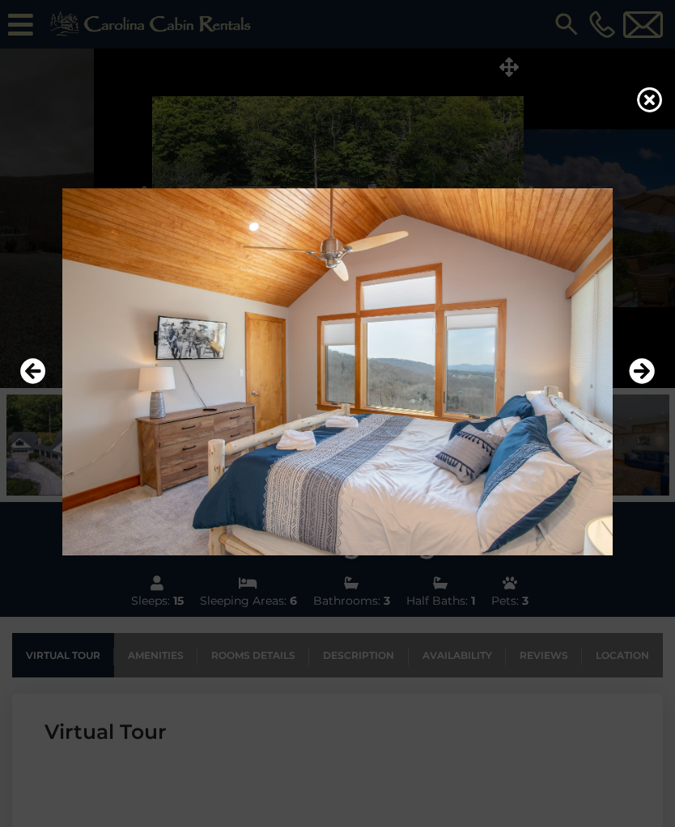
click at [637, 382] on icon "Next" at bounding box center [641, 371] width 26 height 26
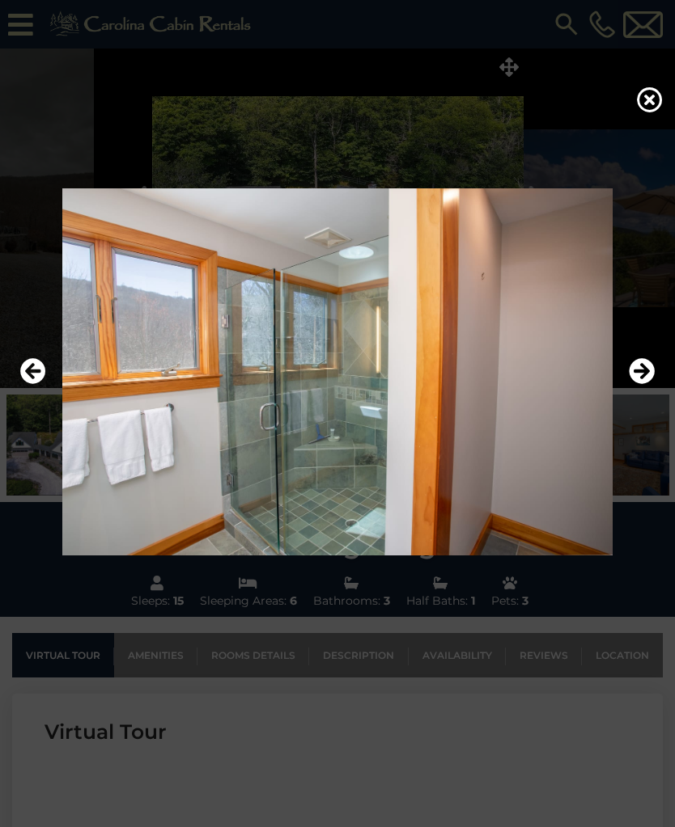
click at [639, 384] on icon "Next" at bounding box center [641, 371] width 26 height 26
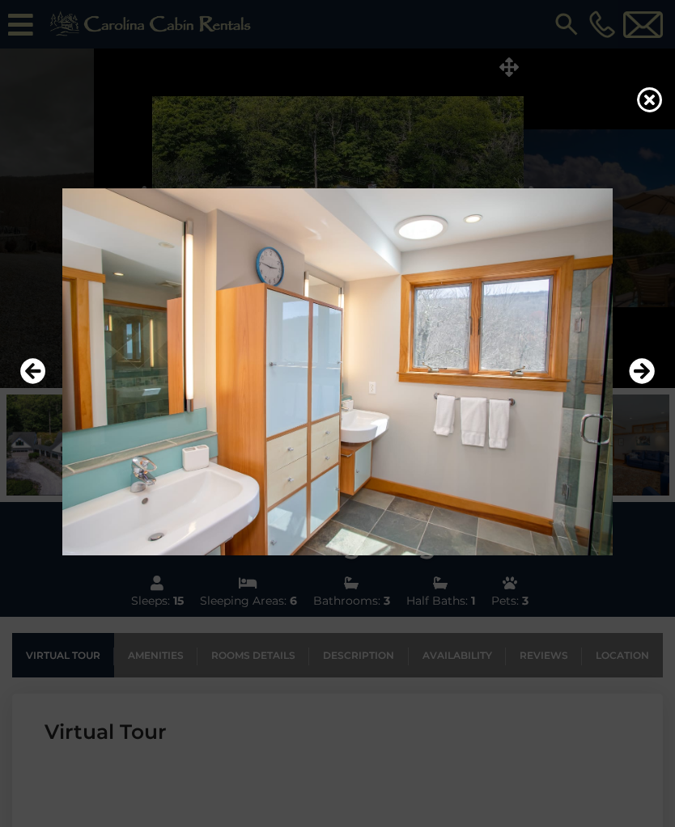
click at [634, 381] on icon "Next" at bounding box center [641, 371] width 26 height 26
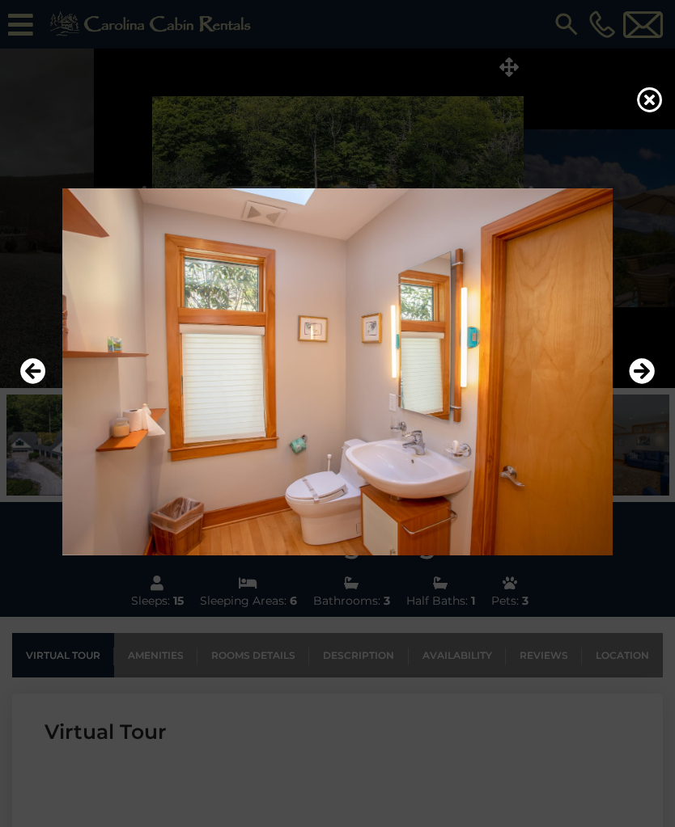
click at [641, 384] on icon "Next" at bounding box center [641, 371] width 26 height 26
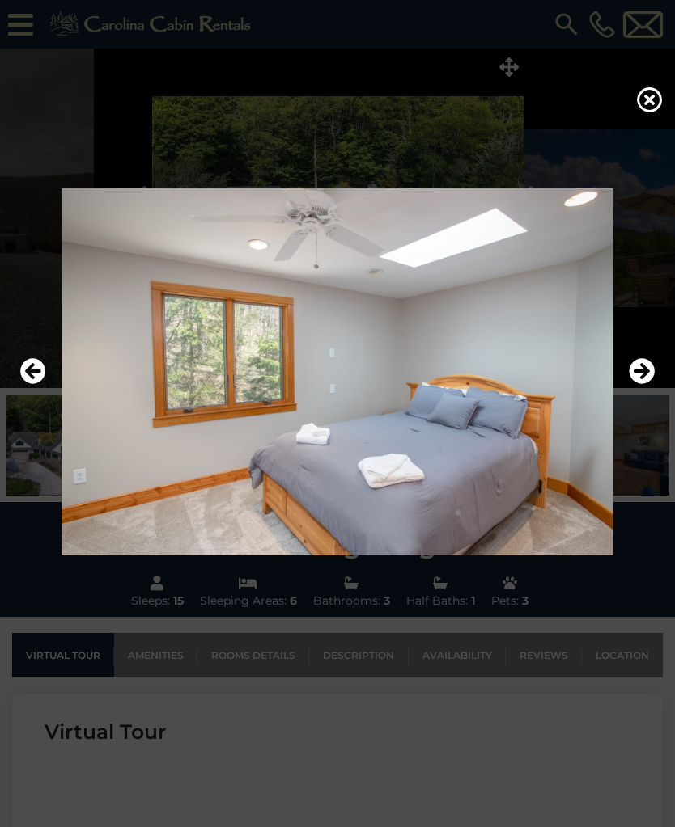
click at [639, 381] on icon "Next" at bounding box center [641, 371] width 26 height 26
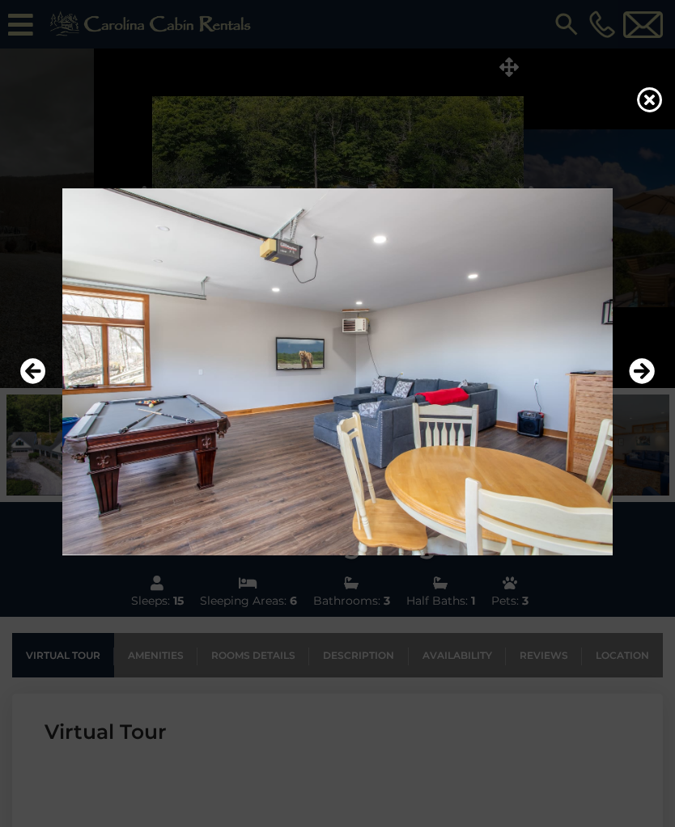
click at [638, 384] on icon "Next" at bounding box center [641, 371] width 26 height 26
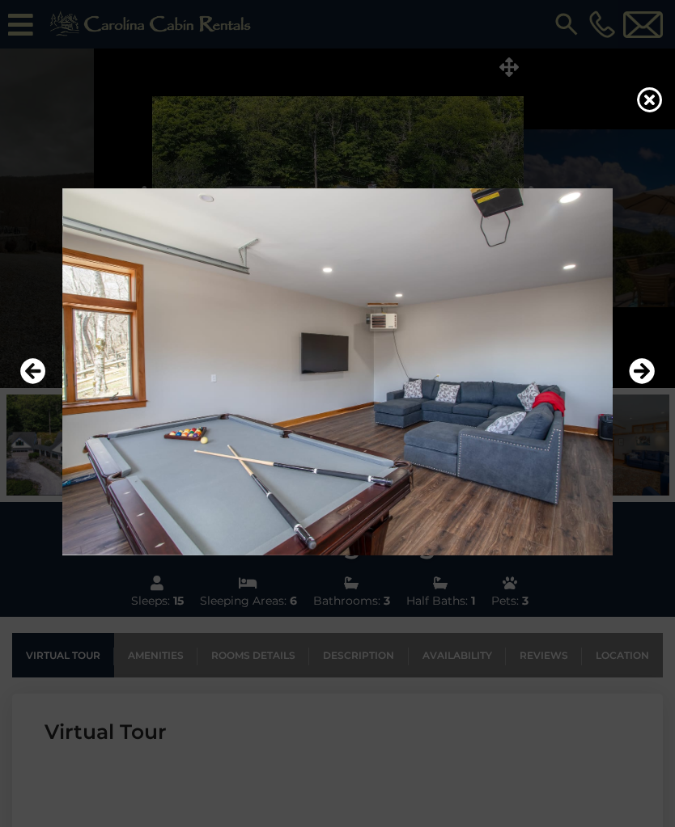
click at [645, 384] on icon "Next" at bounding box center [641, 371] width 26 height 26
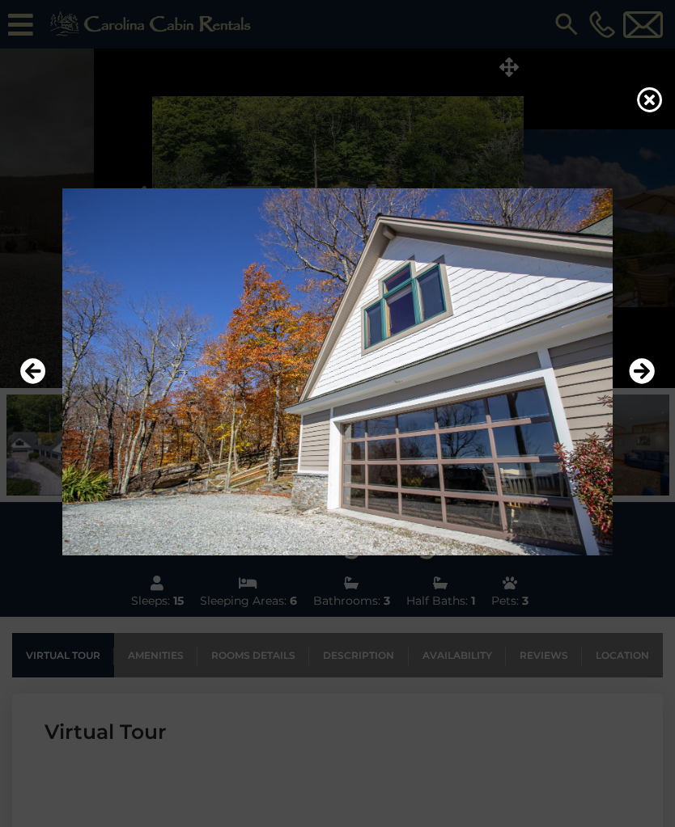
click at [649, 383] on icon "Next" at bounding box center [641, 371] width 26 height 26
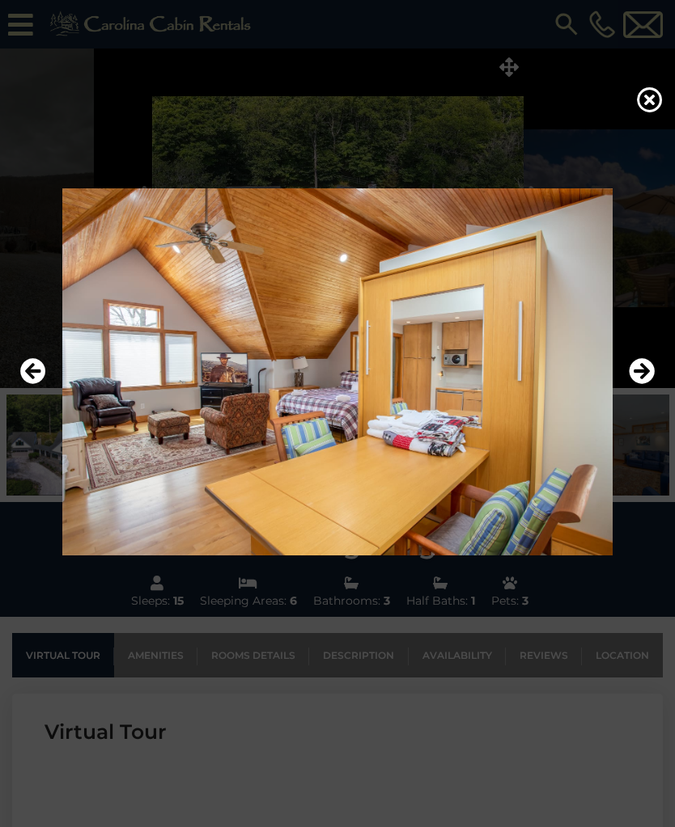
click at [643, 384] on icon "Next" at bounding box center [641, 371] width 26 height 26
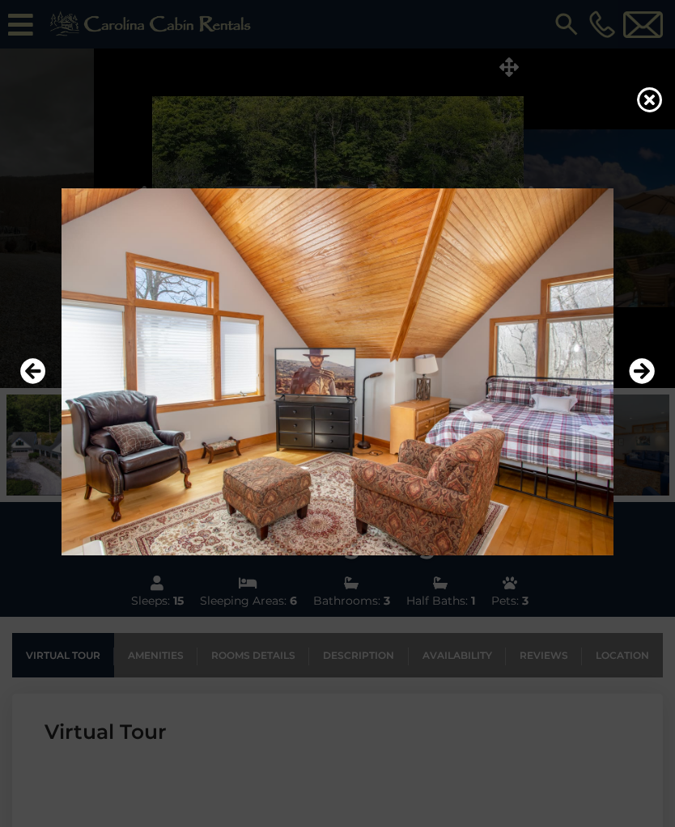
click at [645, 380] on icon "Next" at bounding box center [641, 371] width 26 height 26
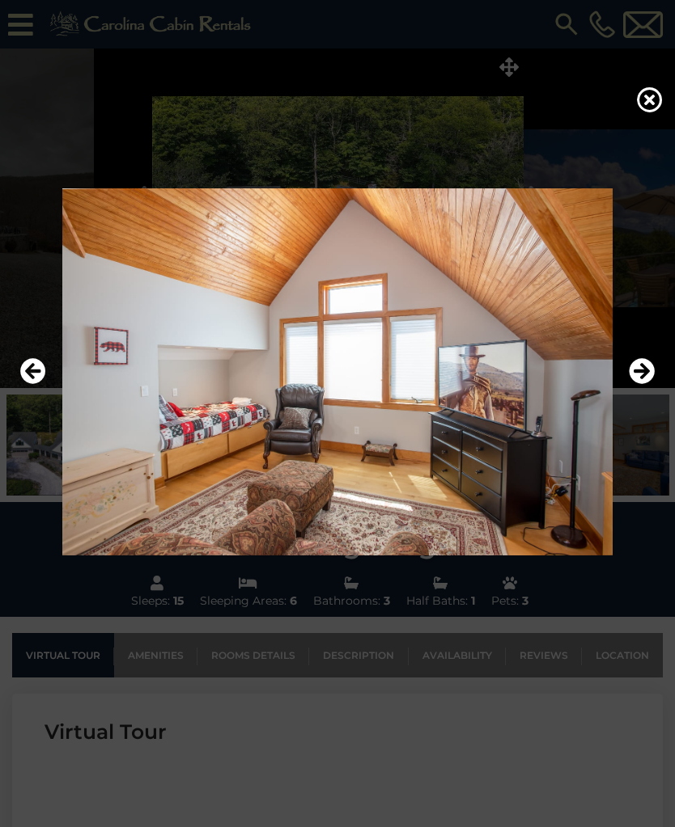
click at [638, 384] on icon "Next" at bounding box center [641, 371] width 26 height 26
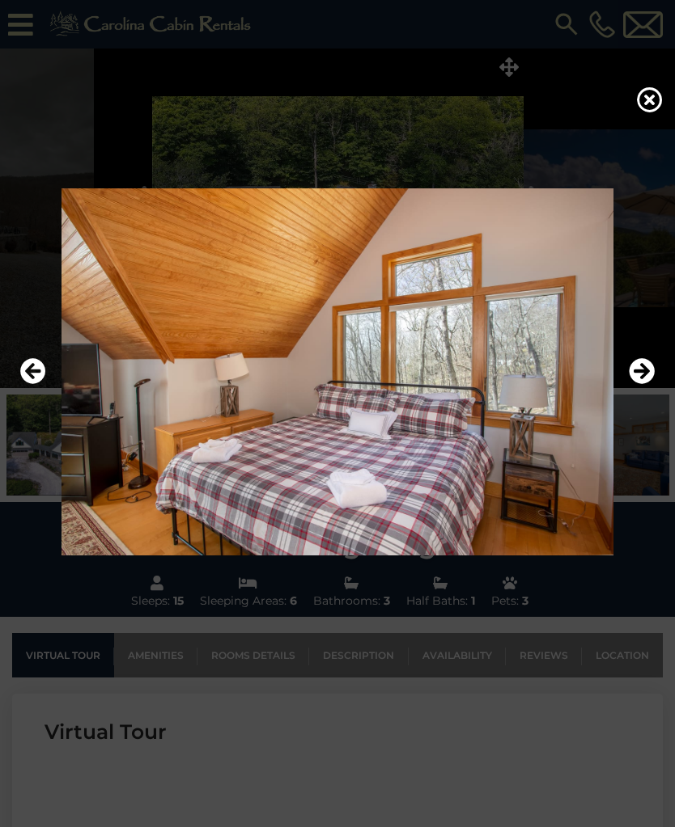
click at [641, 384] on icon "Next" at bounding box center [641, 371] width 26 height 26
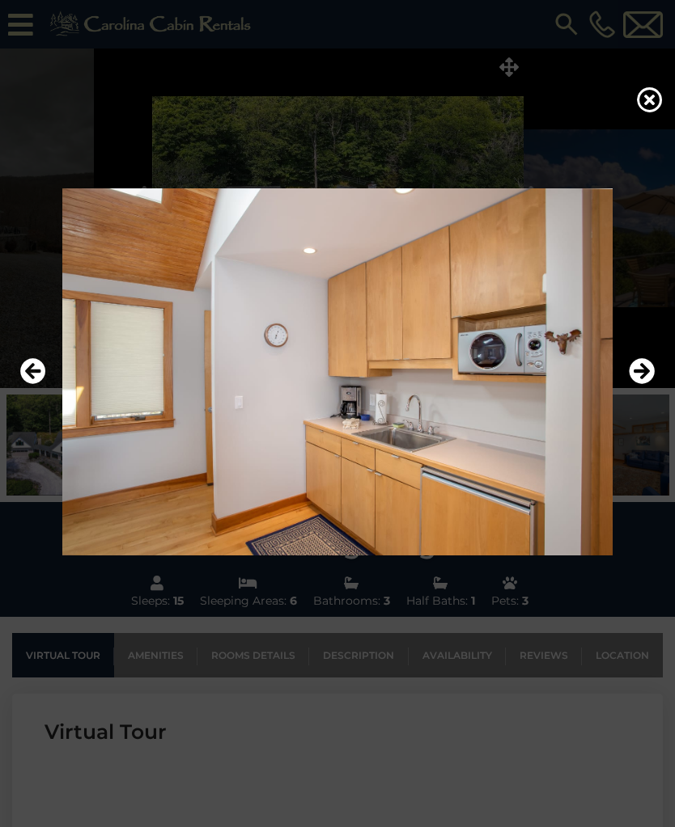
click at [638, 384] on icon "Next" at bounding box center [641, 371] width 26 height 26
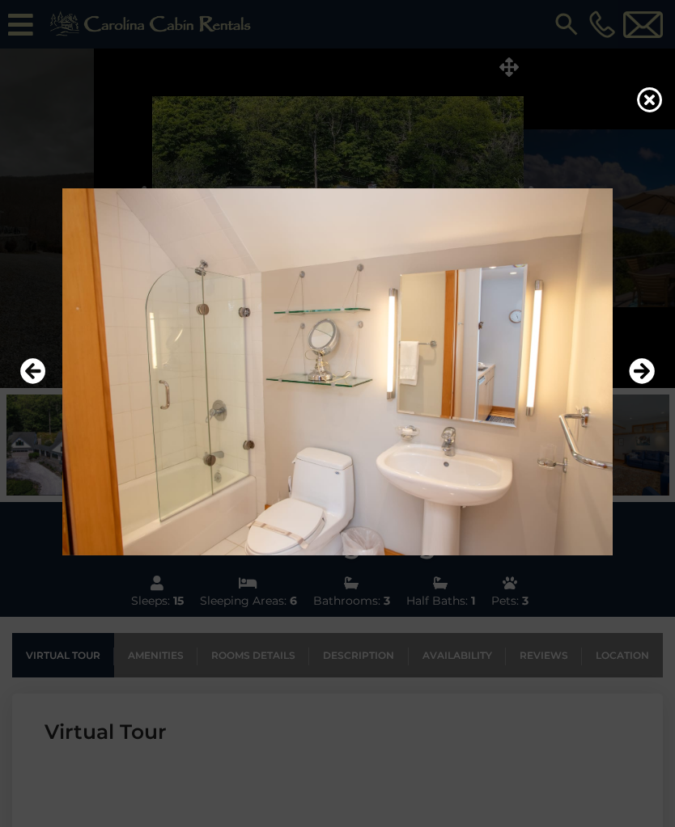
click at [645, 404] on img at bounding box center [337, 371] width 642 height 367
click at [642, 384] on icon "Next" at bounding box center [641, 371] width 26 height 26
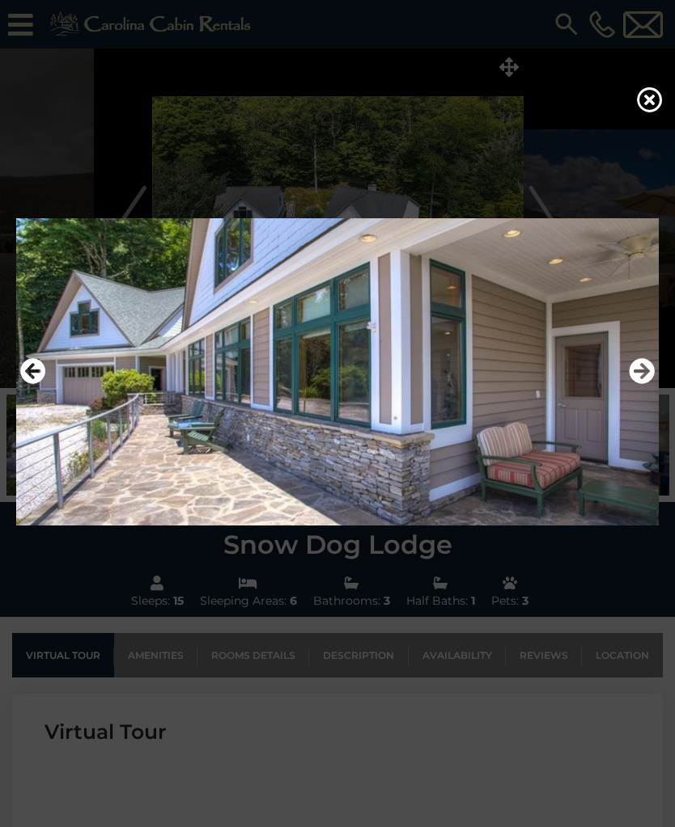
click at [638, 384] on icon "Next" at bounding box center [641, 371] width 26 height 26
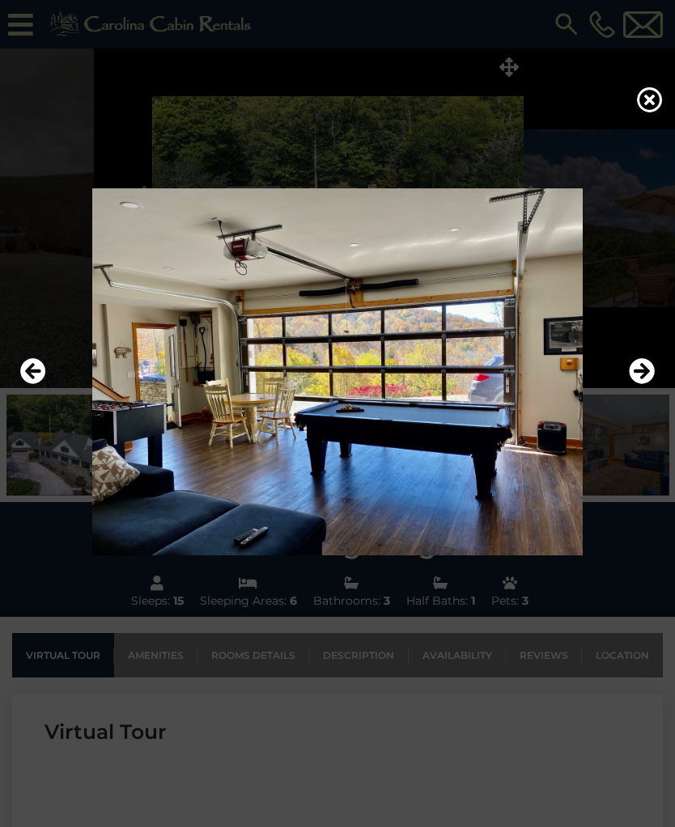
click at [26, 384] on icon "Previous" at bounding box center [33, 371] width 26 height 26
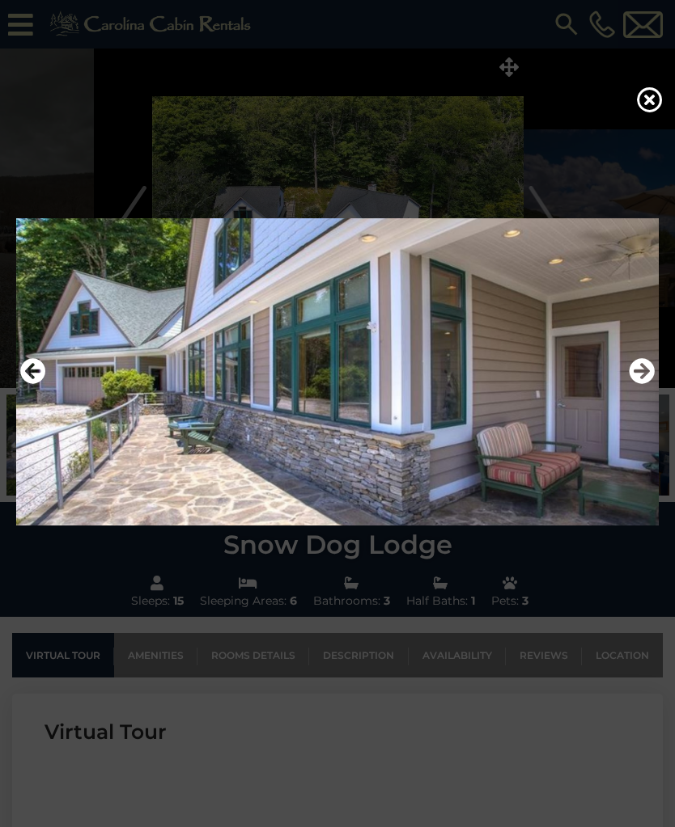
click at [630, 391] on button "Next" at bounding box center [641, 371] width 26 height 37
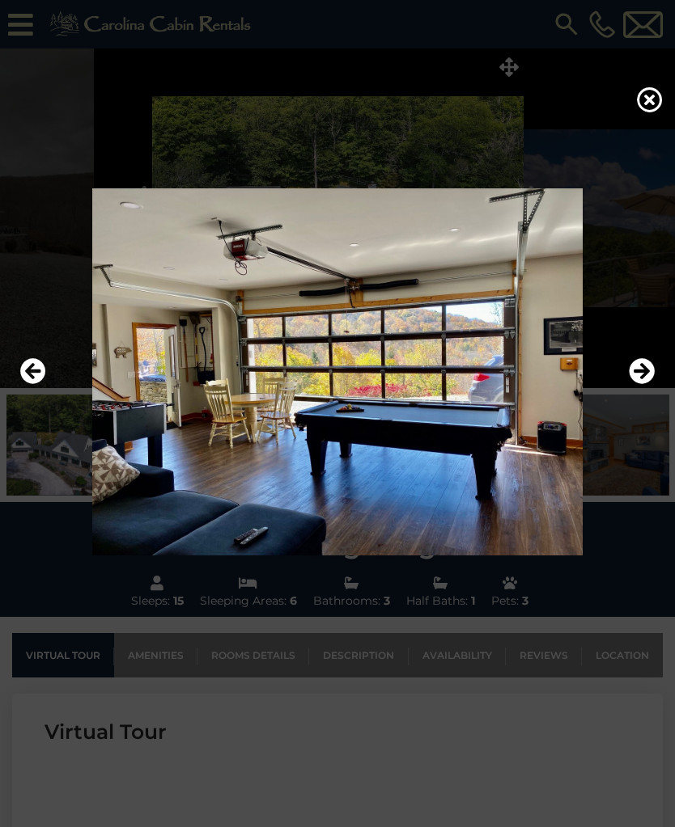
click at [629, 384] on icon "Next" at bounding box center [641, 371] width 26 height 26
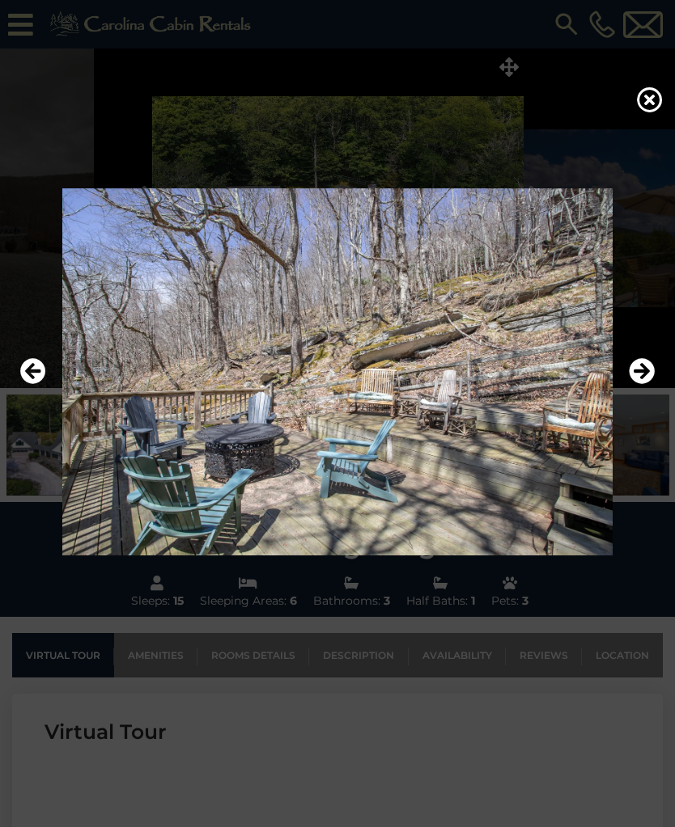
click at [629, 384] on icon "Next" at bounding box center [641, 371] width 26 height 26
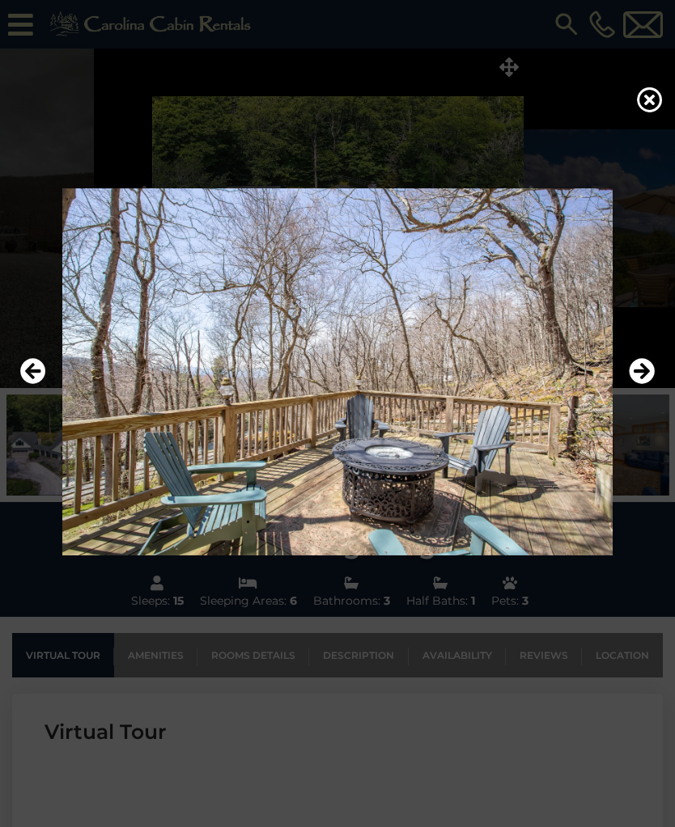
click at [29, 384] on icon "Previous" at bounding box center [33, 371] width 26 height 26
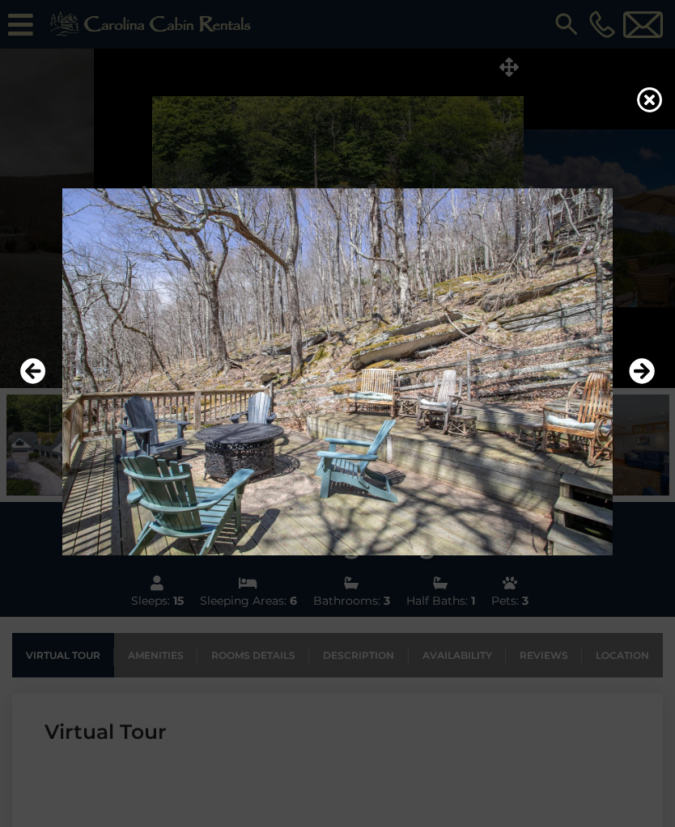
click at [638, 384] on icon "Next" at bounding box center [641, 371] width 26 height 26
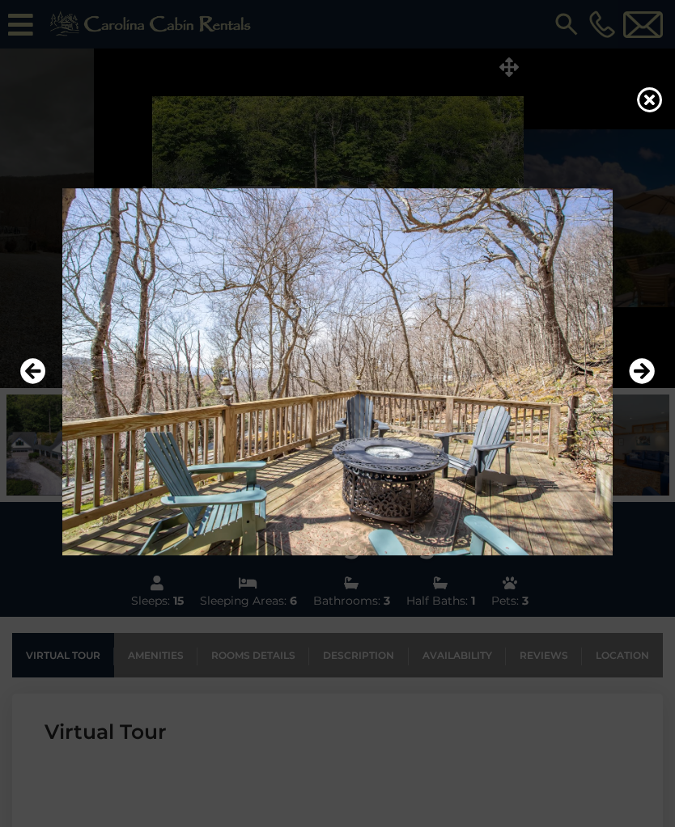
click at [638, 384] on icon "Next" at bounding box center [641, 371] width 26 height 26
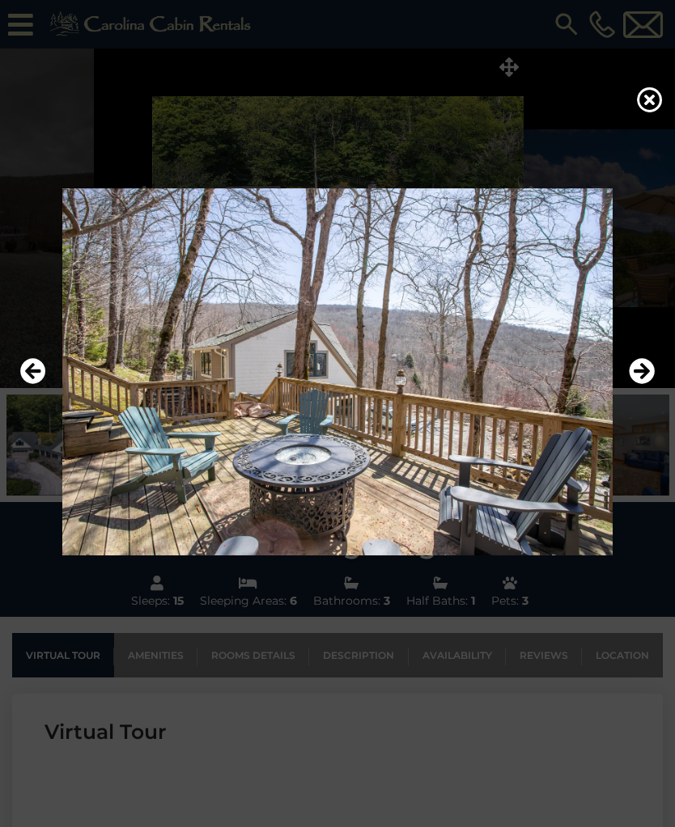
click at [637, 382] on icon "Next" at bounding box center [641, 371] width 26 height 26
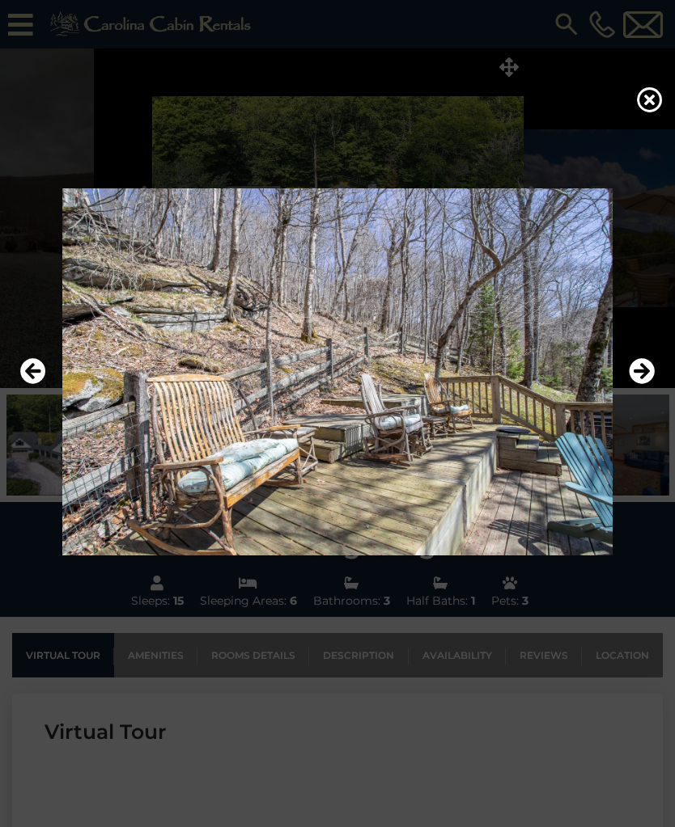
click at [641, 383] on icon "Next" at bounding box center [641, 371] width 26 height 26
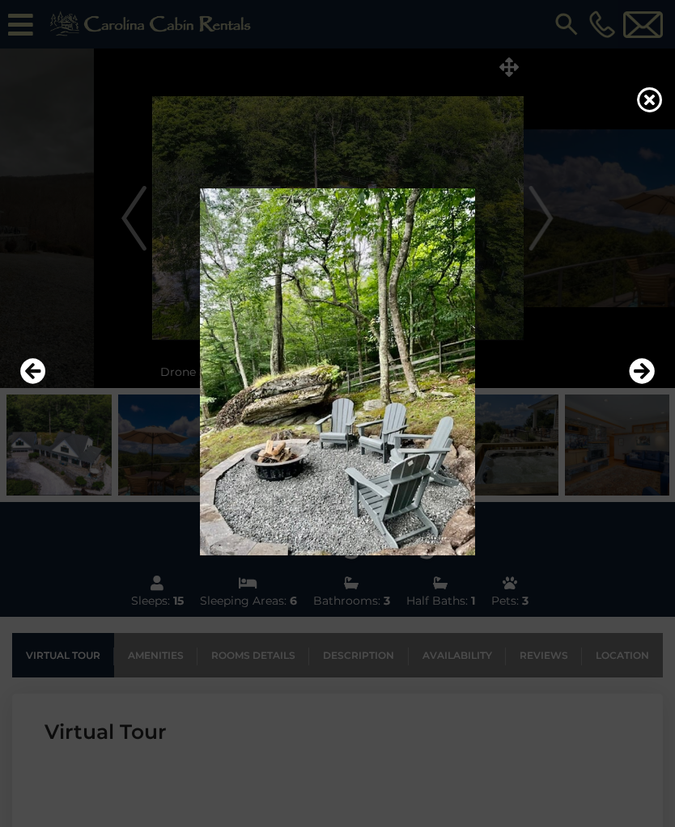
click at [641, 384] on icon "Next" at bounding box center [641, 371] width 26 height 26
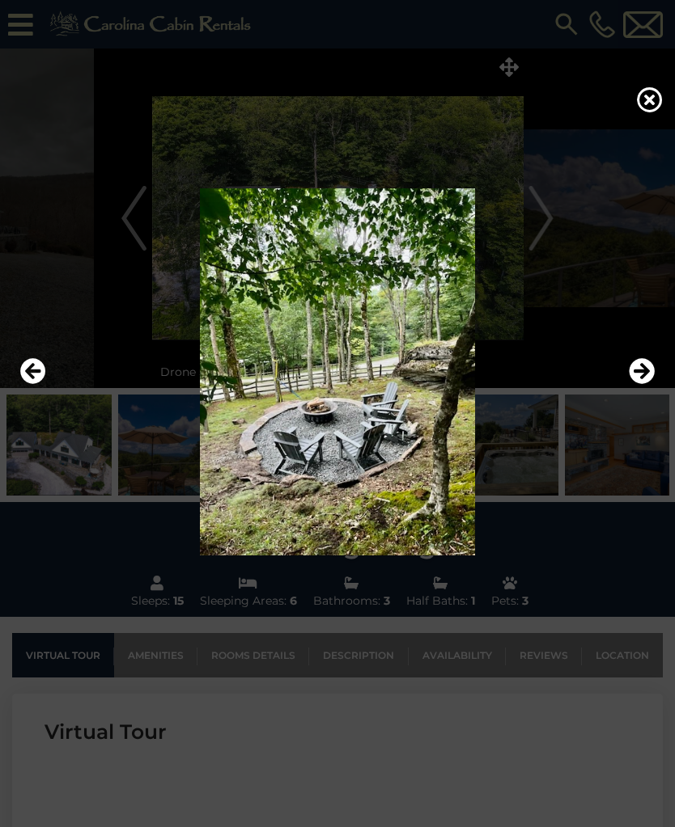
click at [649, 384] on icon "Next" at bounding box center [641, 371] width 26 height 26
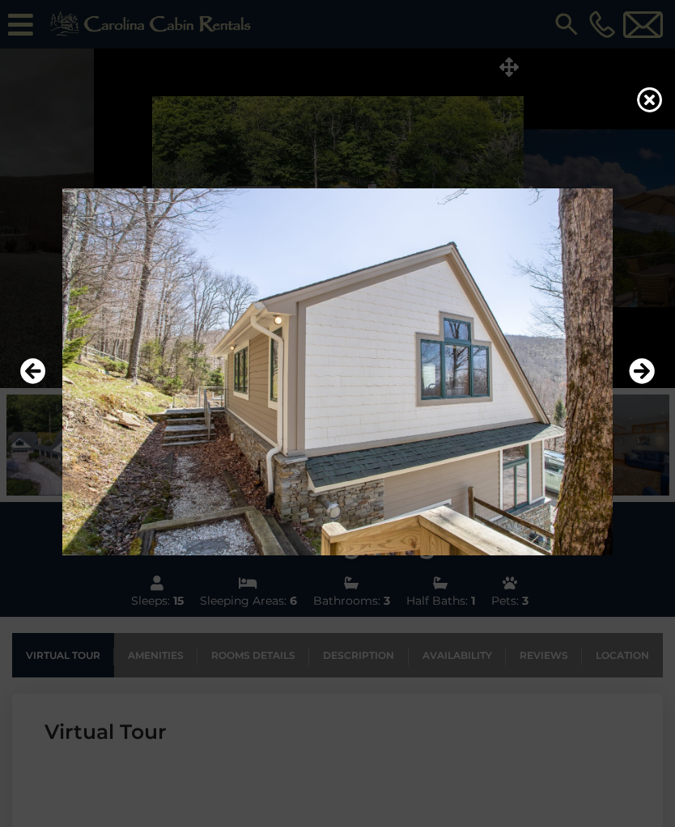
click at [637, 384] on icon "Next" at bounding box center [641, 371] width 26 height 26
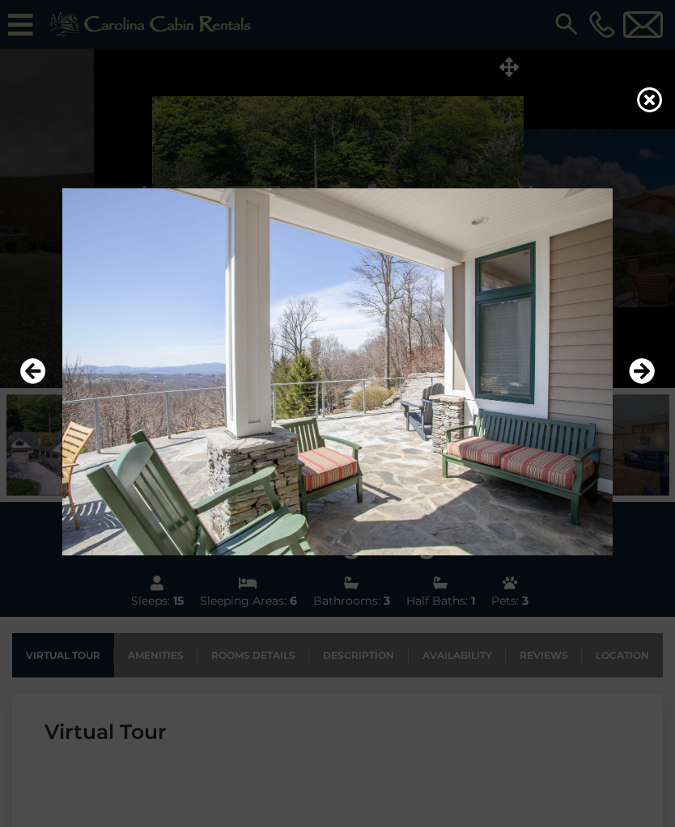
click at [636, 384] on icon "Next" at bounding box center [641, 371] width 26 height 26
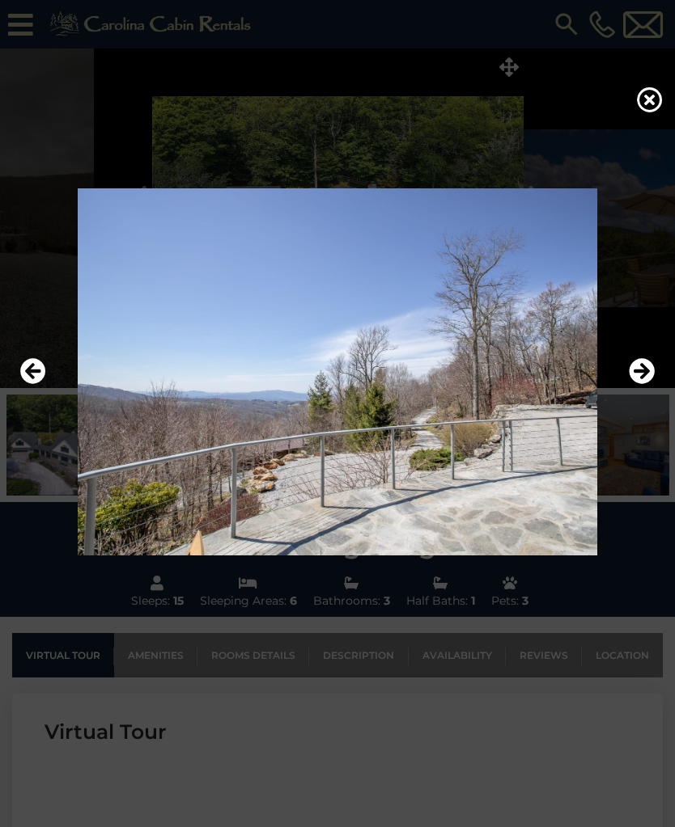
click at [637, 384] on icon "Next" at bounding box center [641, 371] width 26 height 26
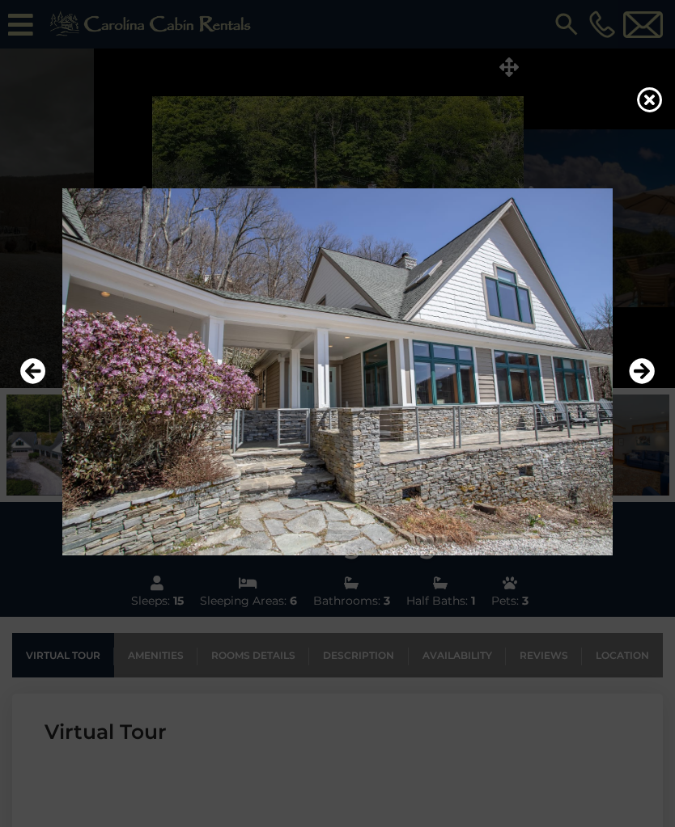
click at [640, 384] on icon "Next" at bounding box center [641, 371] width 26 height 26
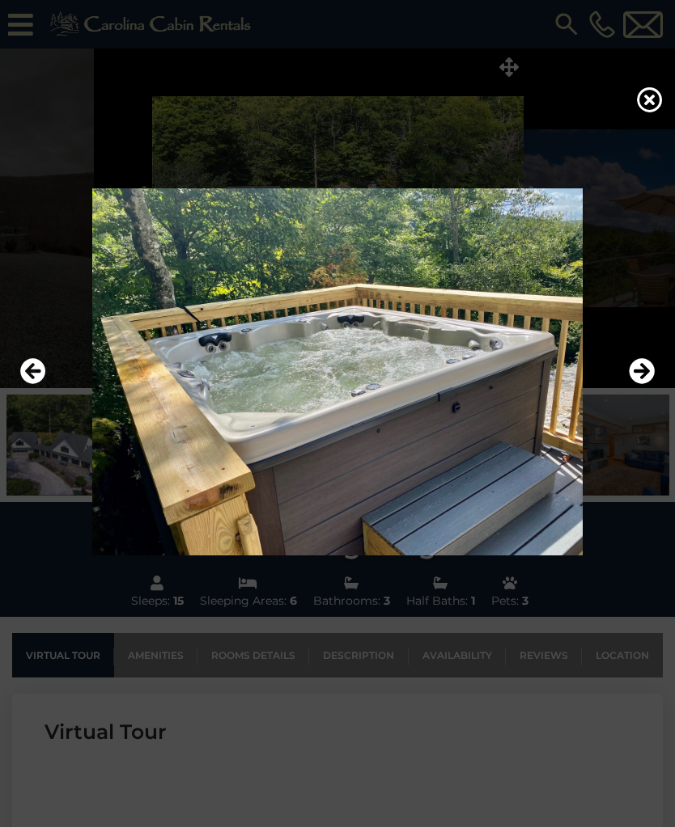
click at [636, 384] on icon "Next" at bounding box center [641, 371] width 26 height 26
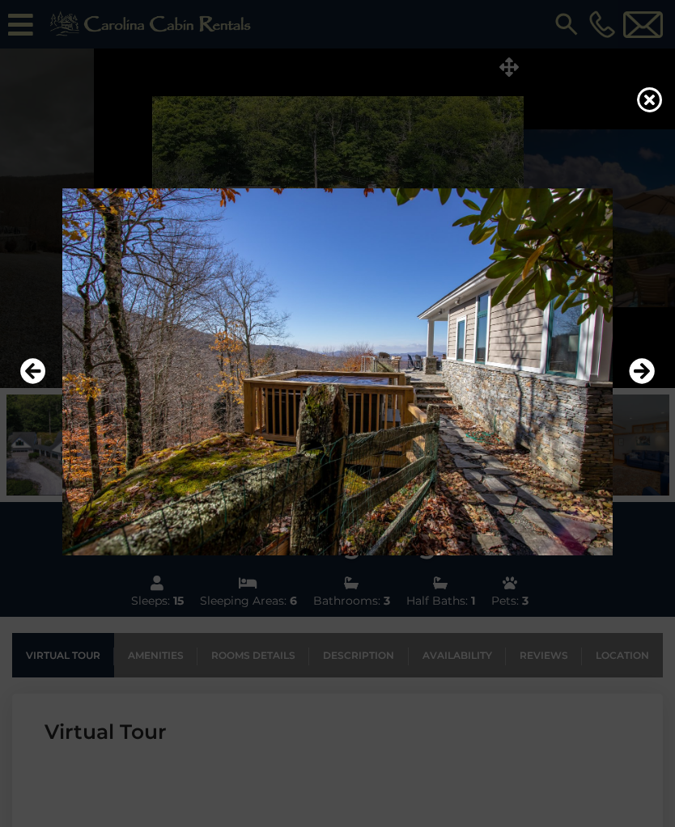
click at [639, 384] on icon "Next" at bounding box center [641, 371] width 26 height 26
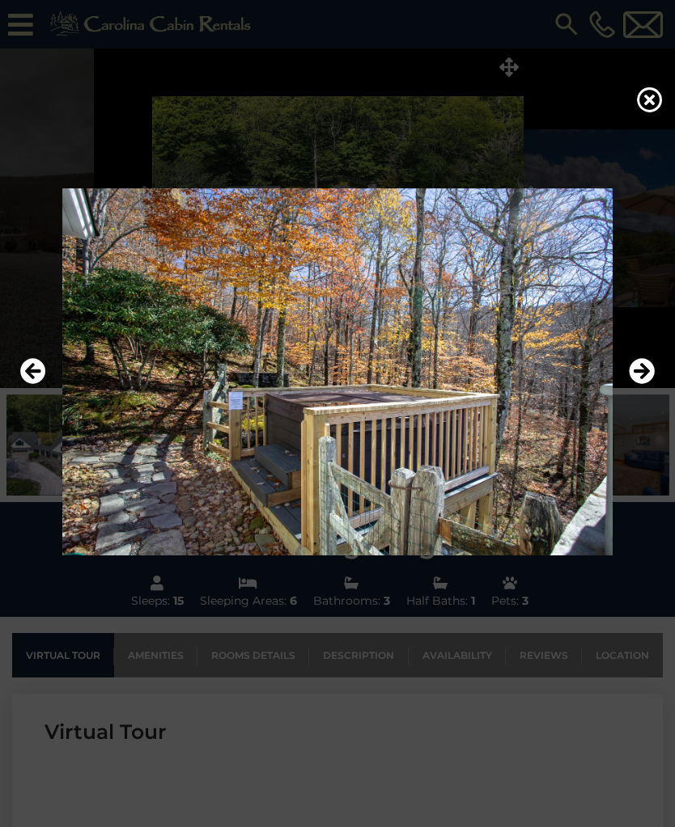
click at [641, 384] on icon "Next" at bounding box center [641, 371] width 26 height 26
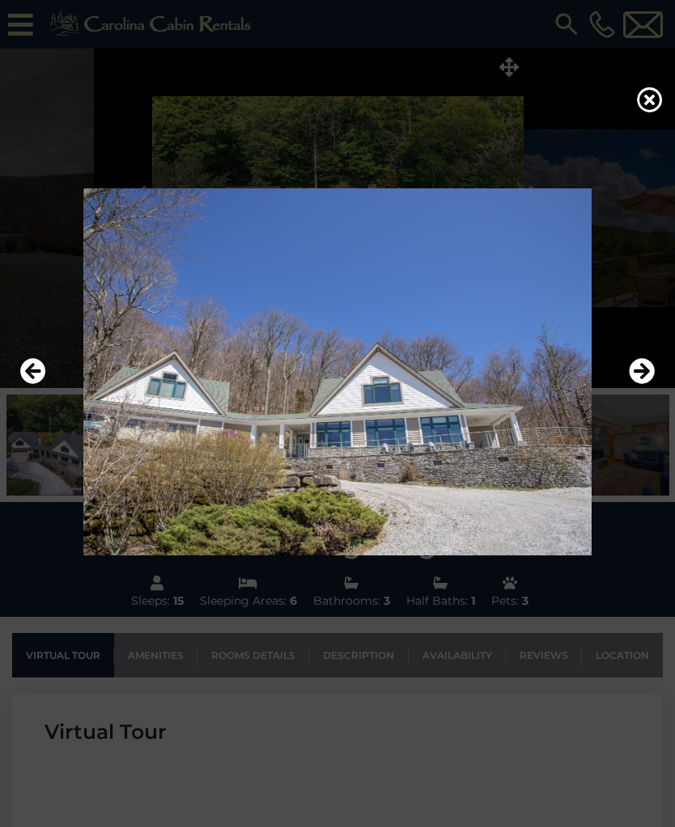
click at [637, 391] on button "Next" at bounding box center [641, 371] width 26 height 37
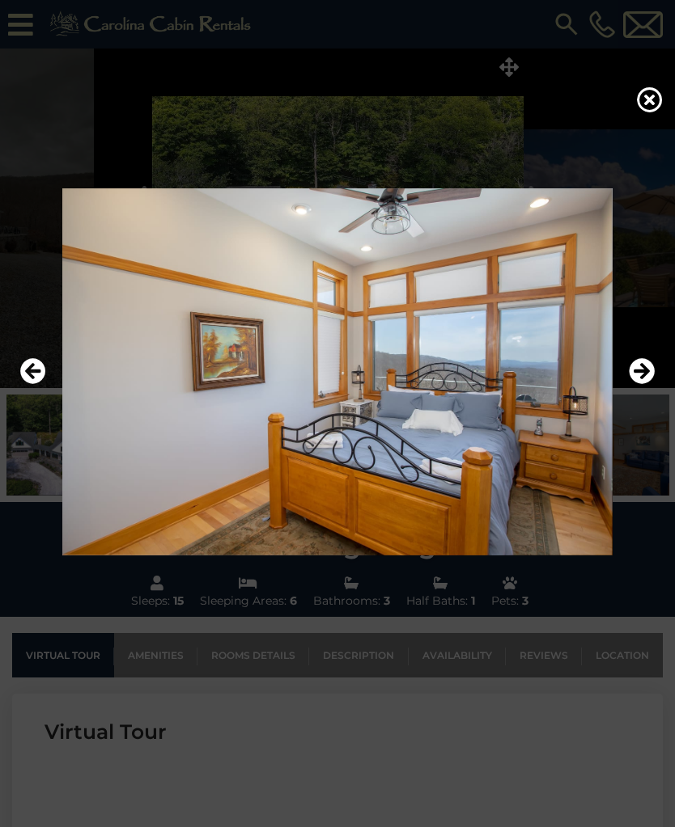
click at [639, 384] on icon "Next" at bounding box center [641, 371] width 26 height 26
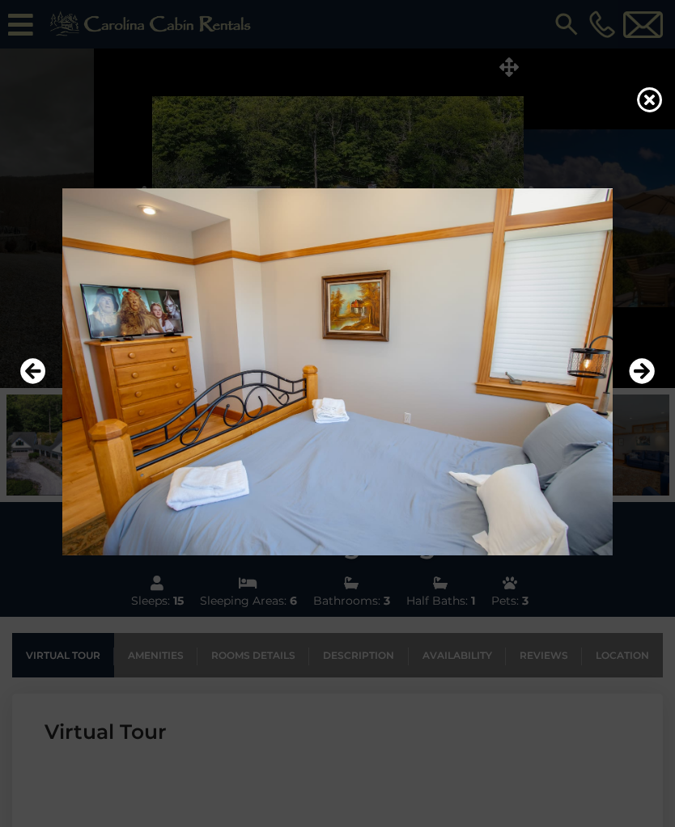
click at [639, 384] on icon "Next" at bounding box center [641, 371] width 26 height 26
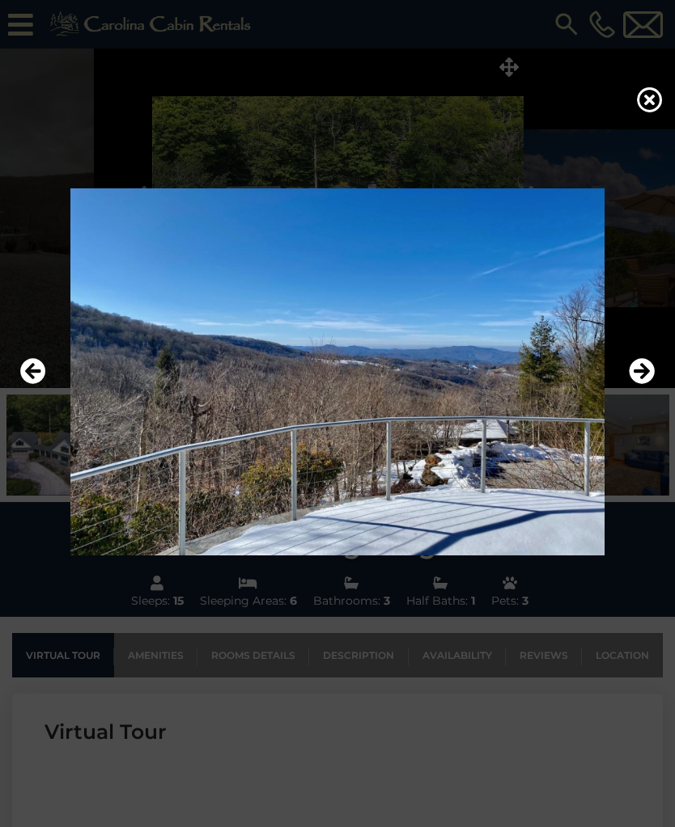
click at [641, 384] on icon "Next" at bounding box center [641, 371] width 26 height 26
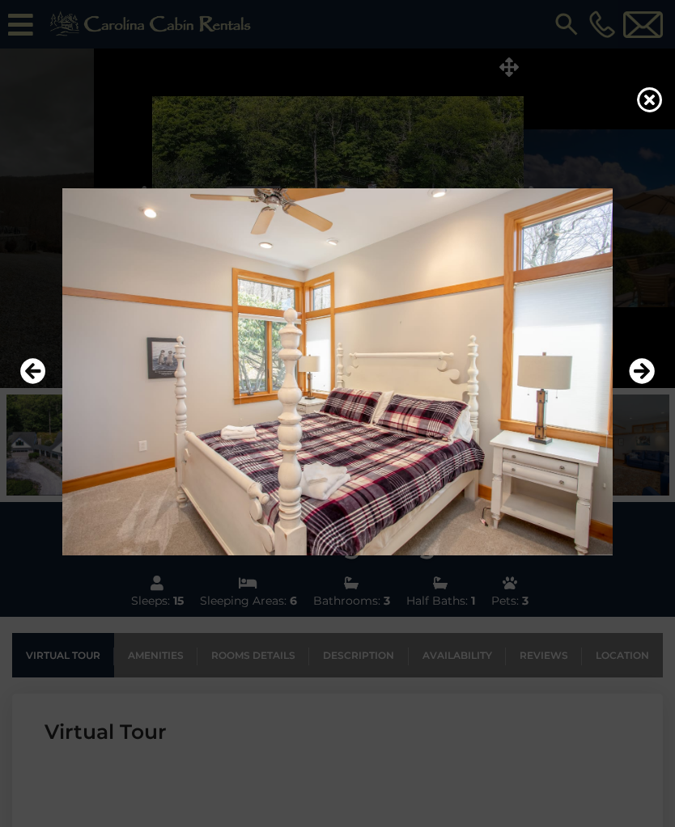
click at [641, 384] on icon "Next" at bounding box center [641, 371] width 26 height 26
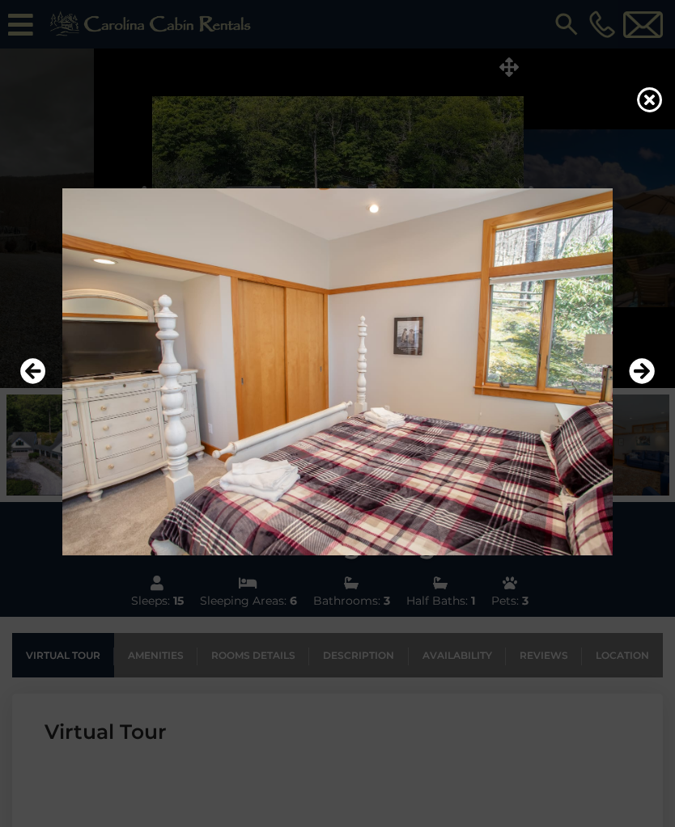
click at [641, 384] on icon "Next" at bounding box center [641, 371] width 26 height 26
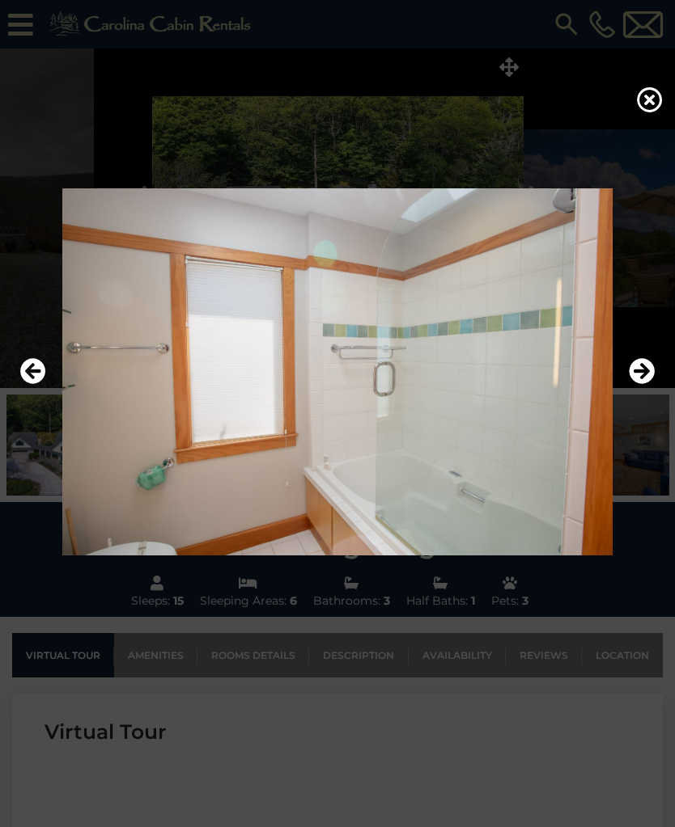
click at [643, 384] on icon "Next" at bounding box center [641, 371] width 26 height 26
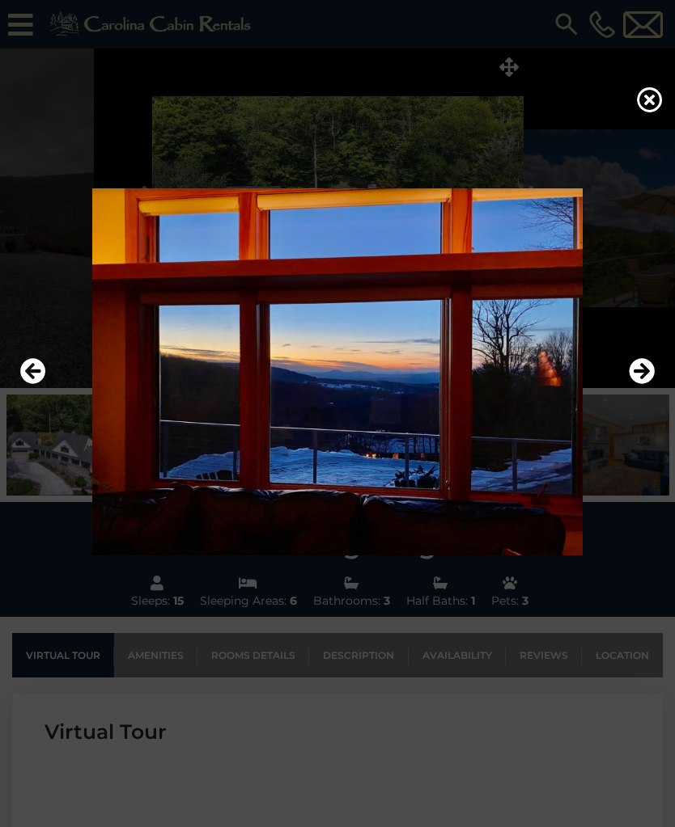
click at [644, 384] on icon "Next" at bounding box center [641, 371] width 26 height 26
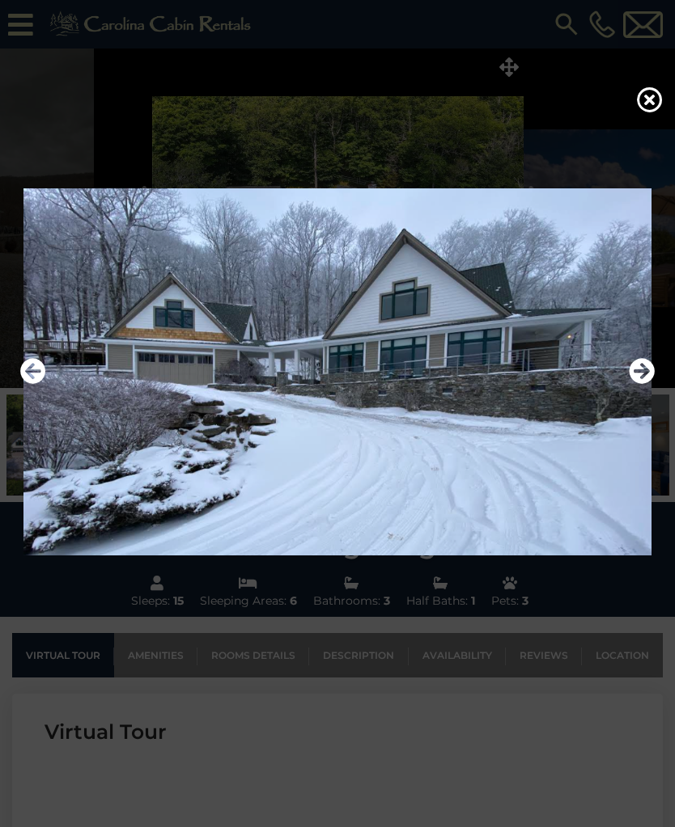
click at [643, 384] on icon "Next" at bounding box center [641, 371] width 26 height 26
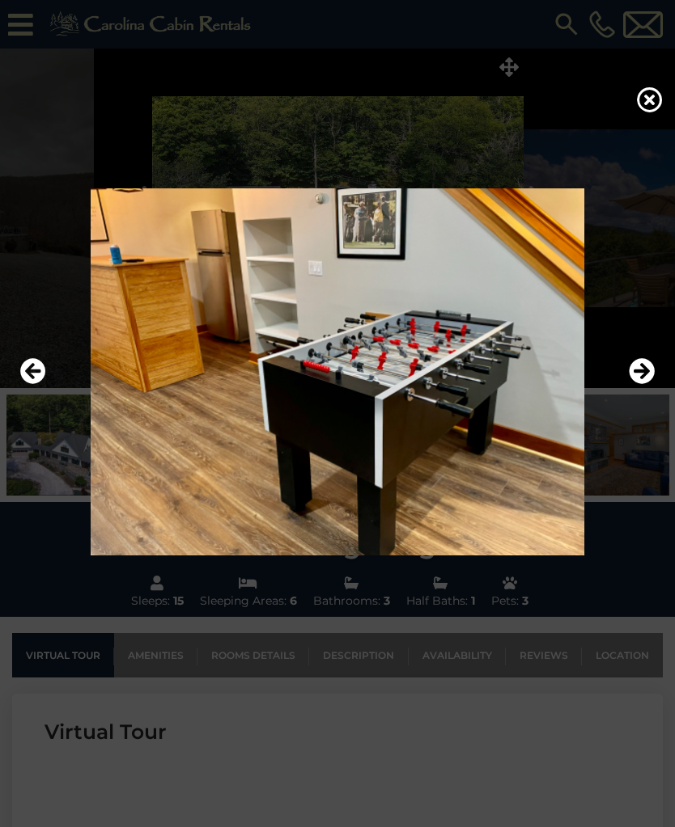
click at [643, 383] on icon "Next" at bounding box center [641, 371] width 26 height 26
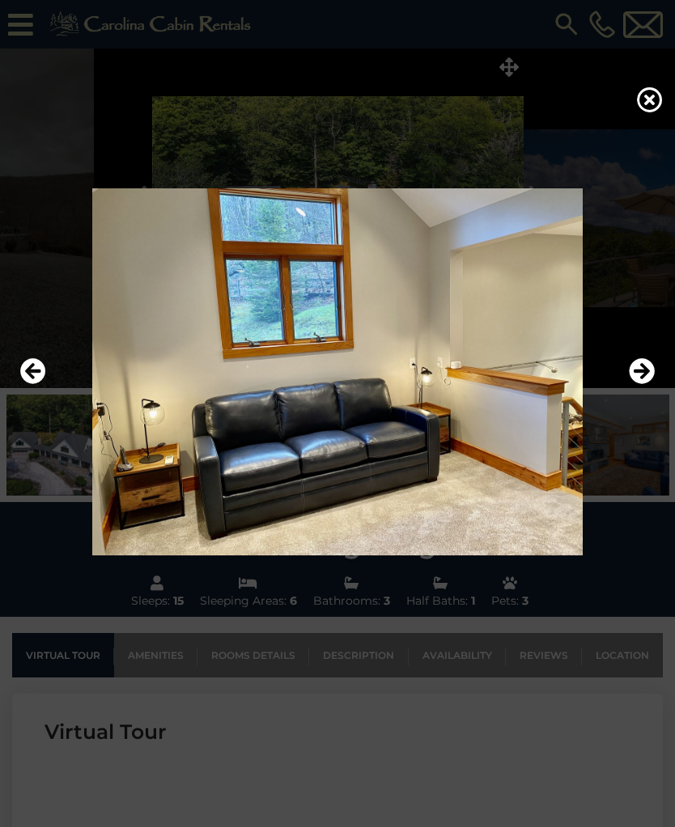
click at [644, 384] on icon "Next" at bounding box center [641, 371] width 26 height 26
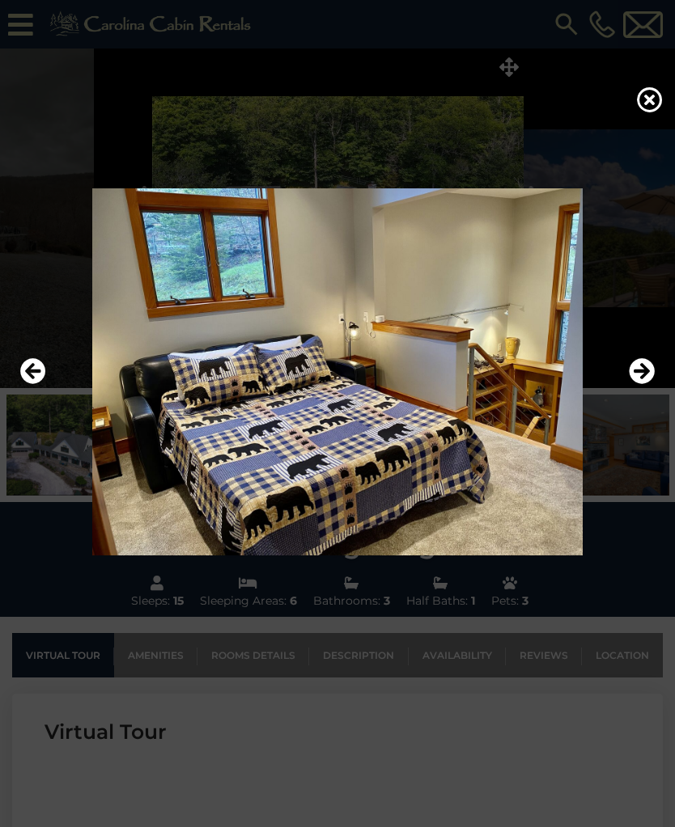
click at [645, 384] on icon "Next" at bounding box center [641, 371] width 26 height 26
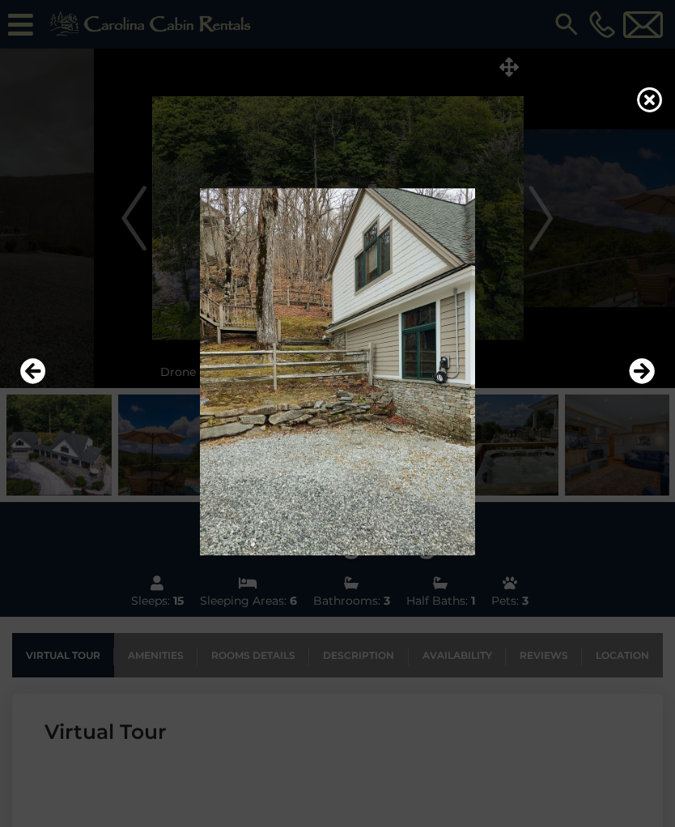
click at [647, 384] on icon "Next" at bounding box center [641, 371] width 26 height 26
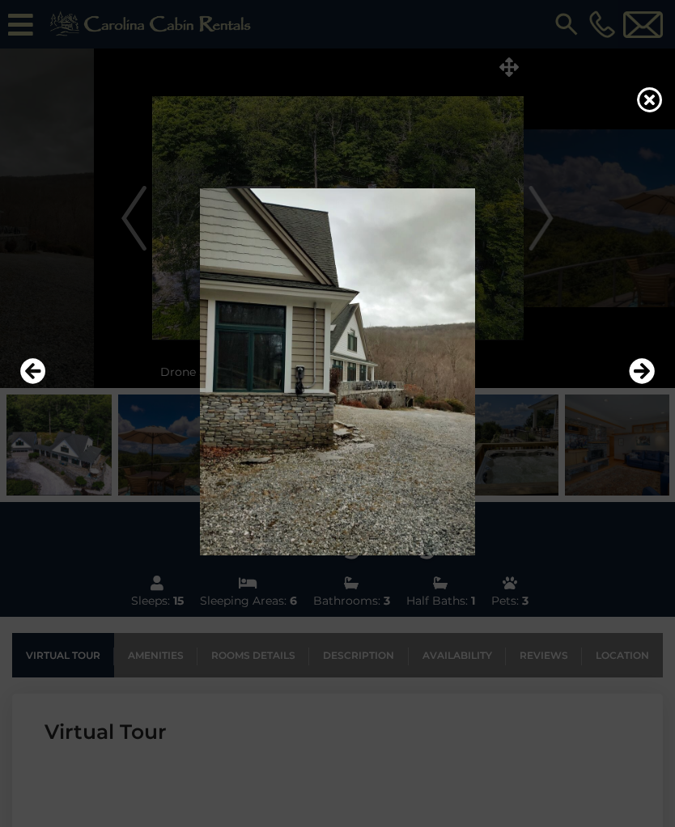
click at [643, 384] on icon "Next" at bounding box center [641, 371] width 26 height 26
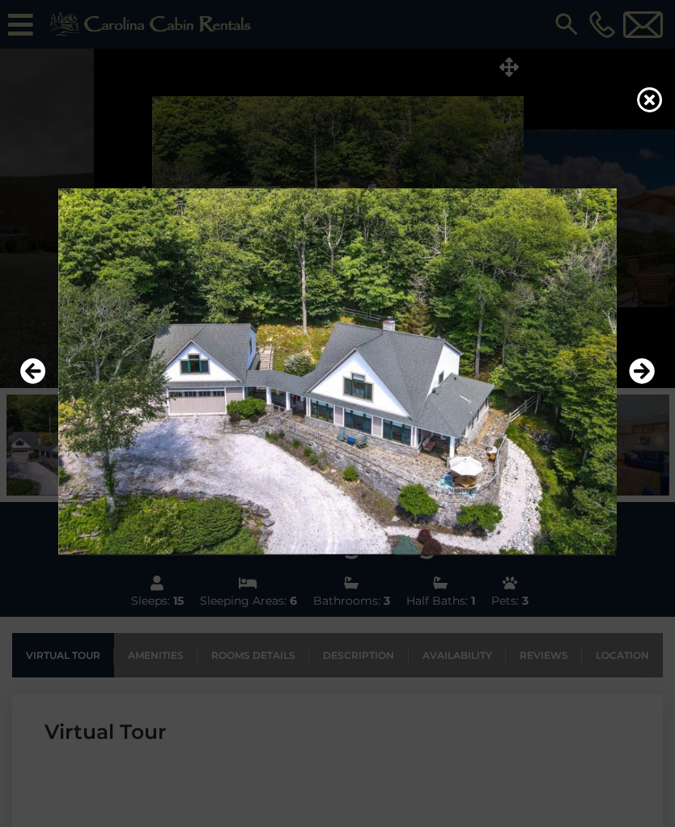
click at [645, 384] on icon "Next" at bounding box center [641, 371] width 26 height 26
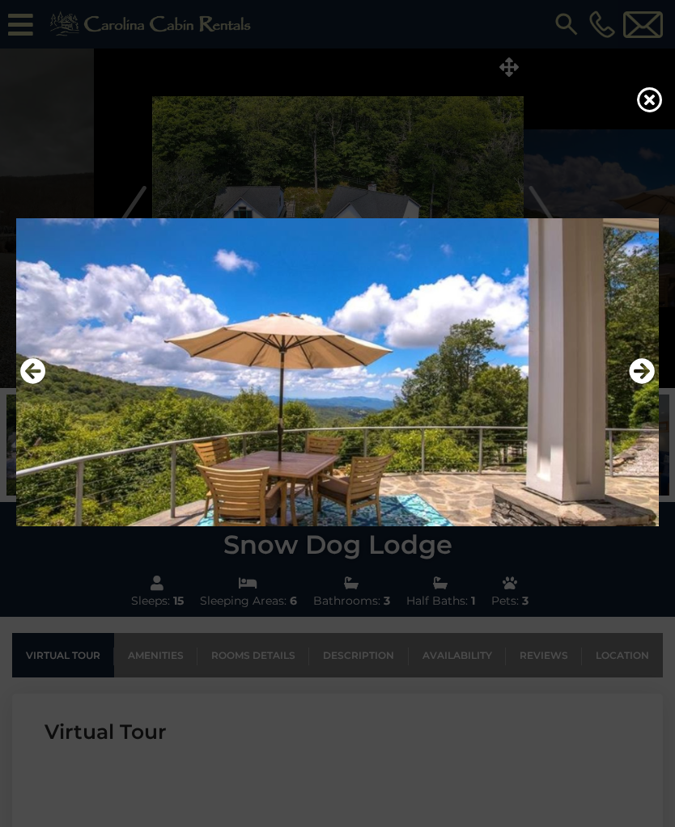
click at [644, 384] on icon "Next" at bounding box center [641, 371] width 26 height 26
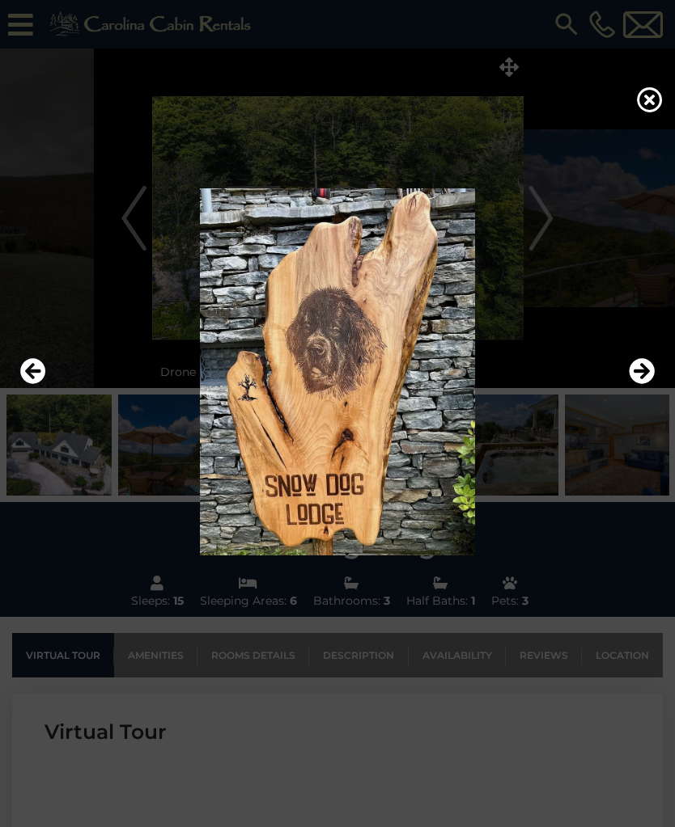
click at [641, 384] on icon "Next" at bounding box center [641, 371] width 26 height 26
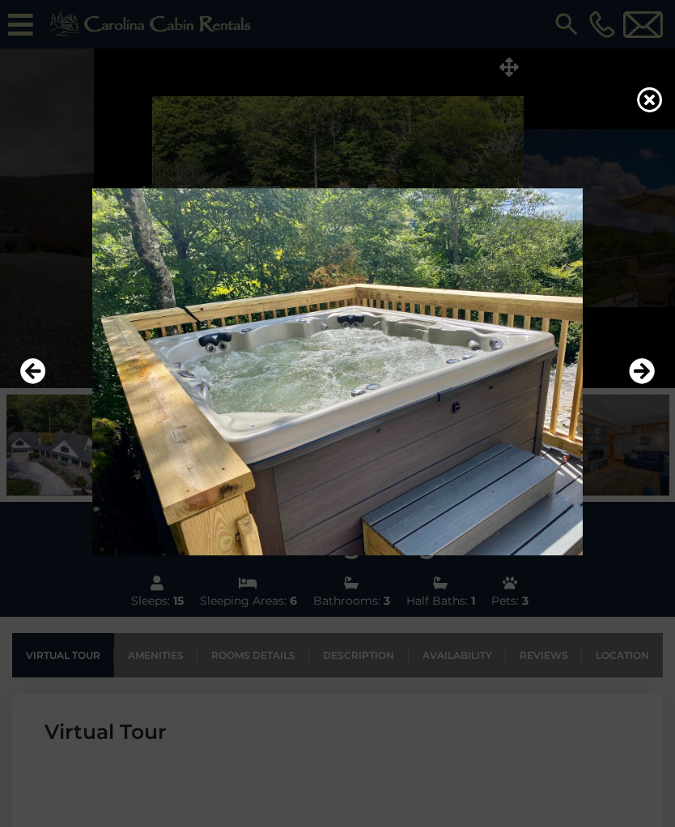
click at [19, 382] on img at bounding box center [337, 371] width 642 height 367
click at [32, 384] on icon "Previous" at bounding box center [33, 371] width 26 height 26
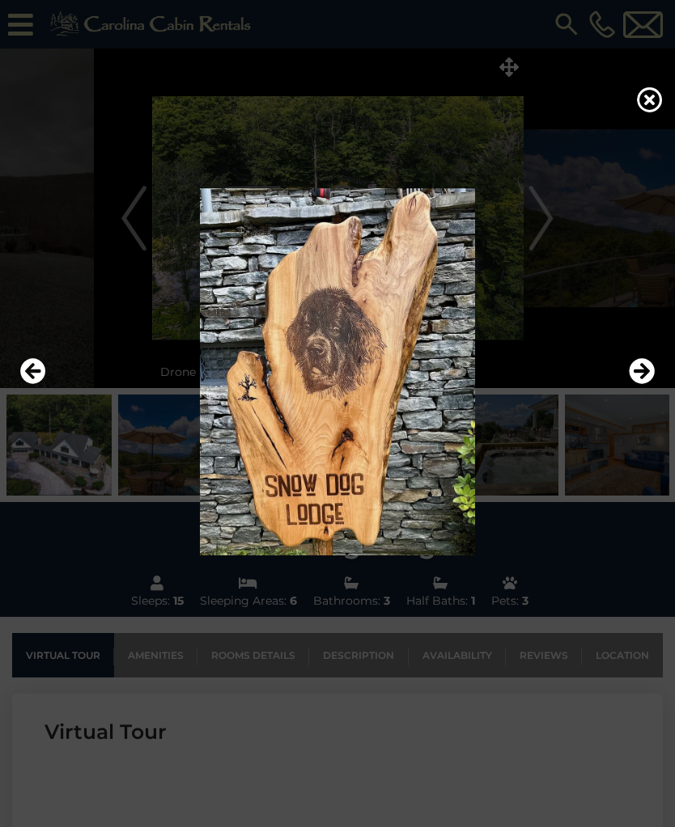
click at [32, 384] on icon "Previous" at bounding box center [33, 371] width 26 height 26
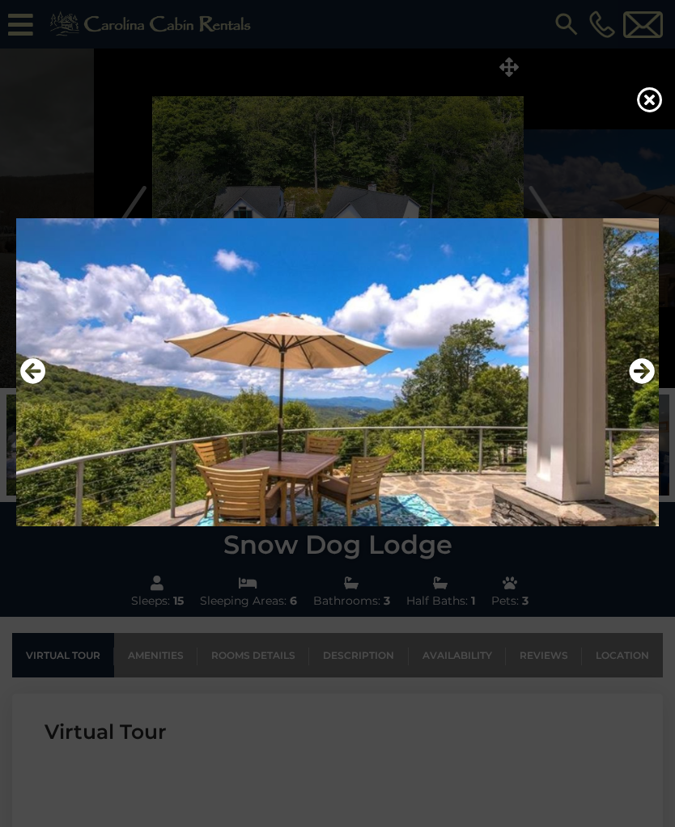
click at [649, 108] on icon at bounding box center [650, 100] width 26 height 26
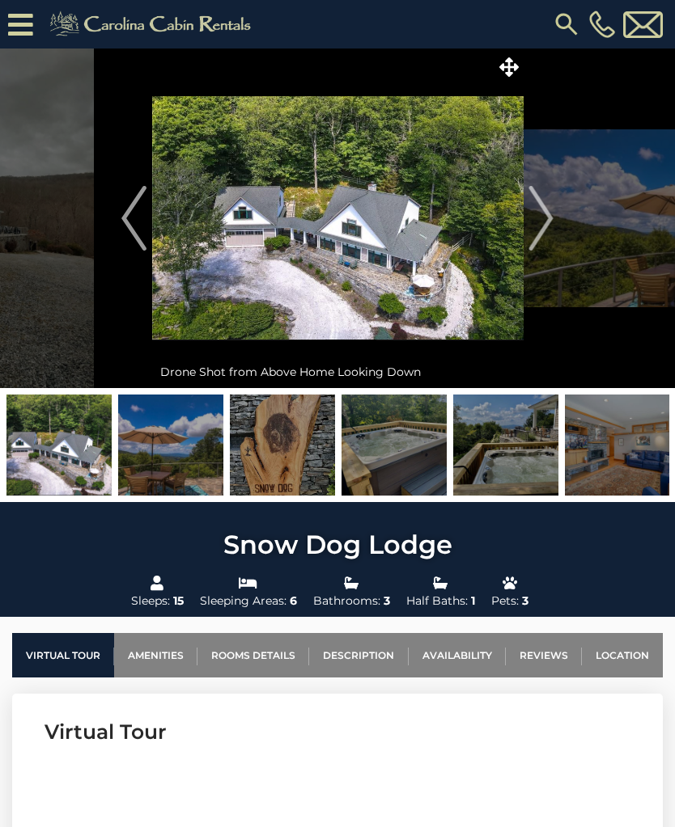
click at [27, 30] on icon at bounding box center [20, 25] width 25 height 28
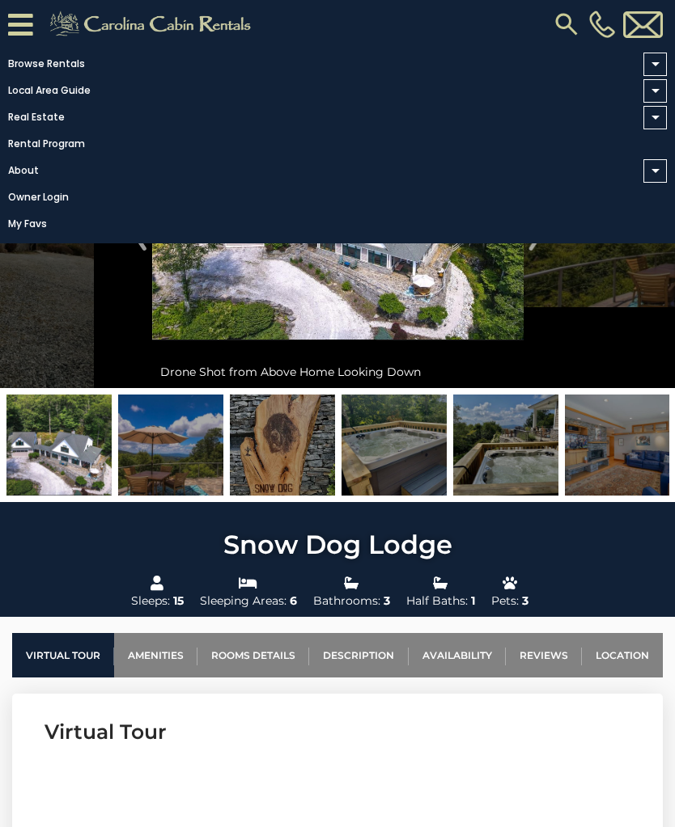
click at [53, 149] on link "Rental Program" at bounding box center [333, 144] width 666 height 23
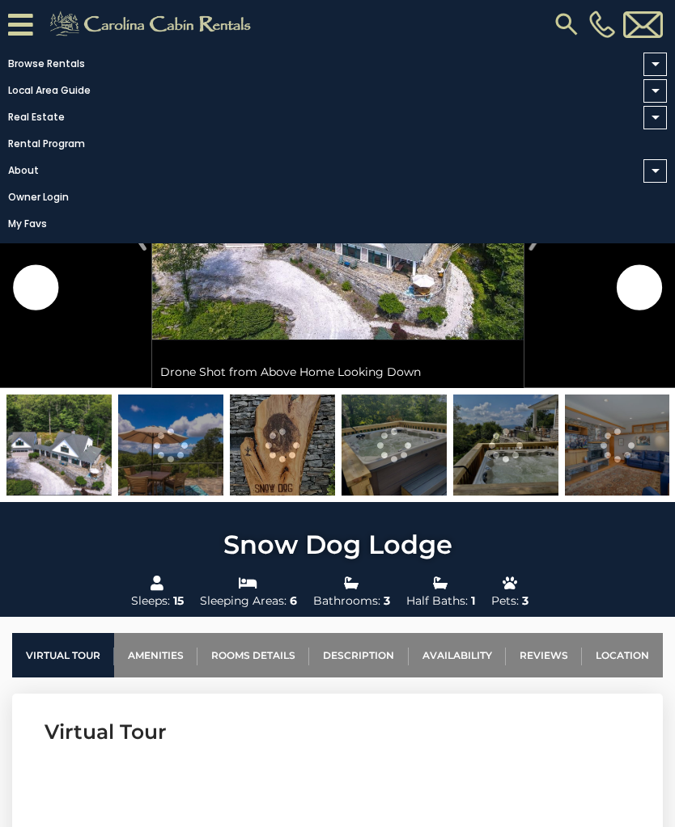
click at [20, 33] on icon at bounding box center [20, 25] width 25 height 28
click at [21, 24] on icon at bounding box center [20, 25] width 25 height 28
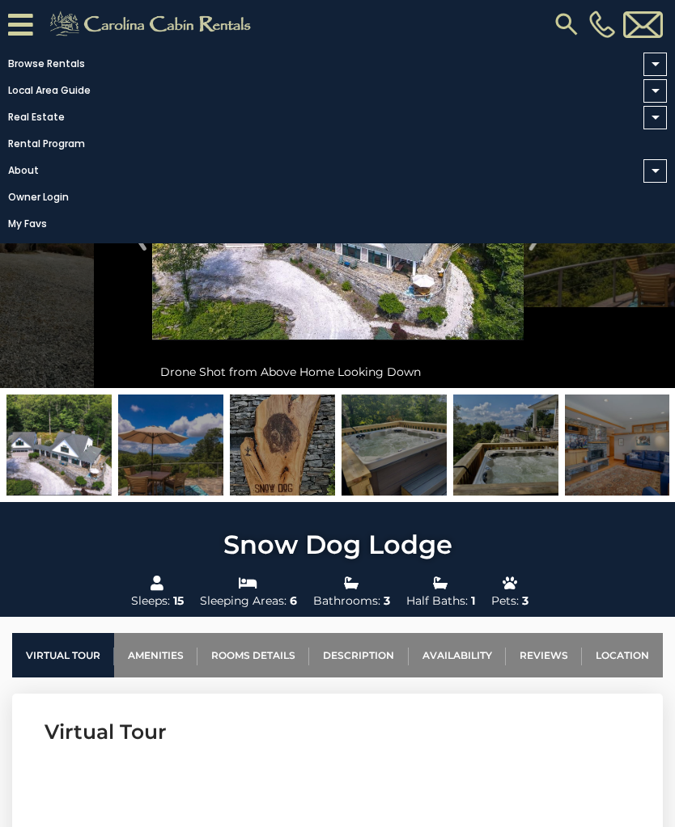
click at [38, 63] on link "Browse Rentals" at bounding box center [333, 64] width 666 height 23
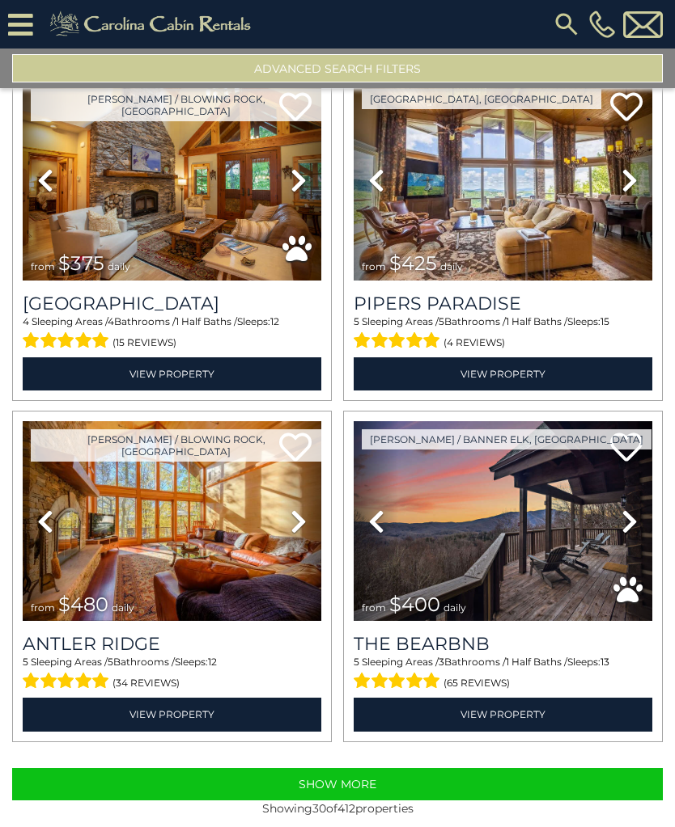
scroll to position [4502, 0]
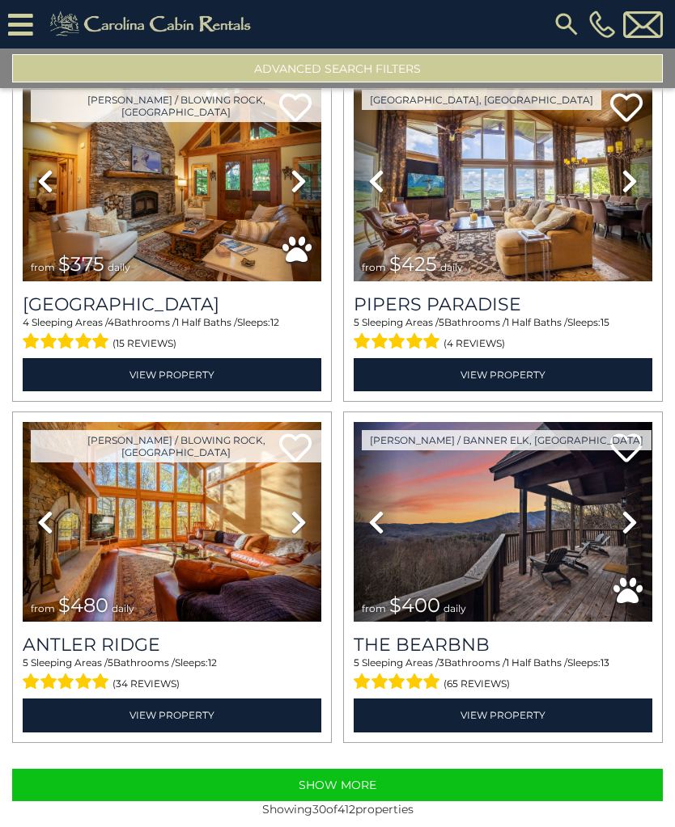
click at [557, 790] on button "Show More" at bounding box center [337, 785] width 650 height 32
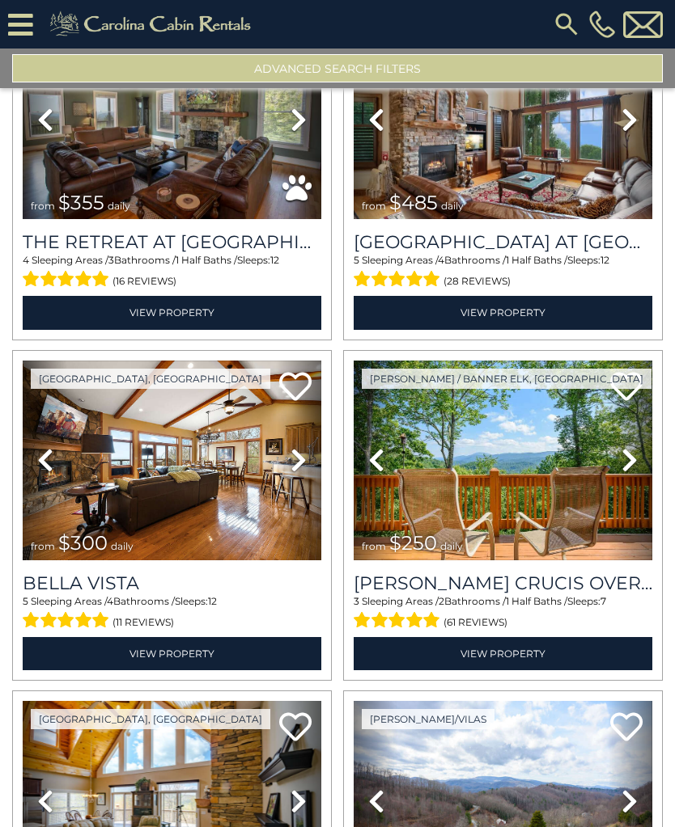
scroll to position [7630, 0]
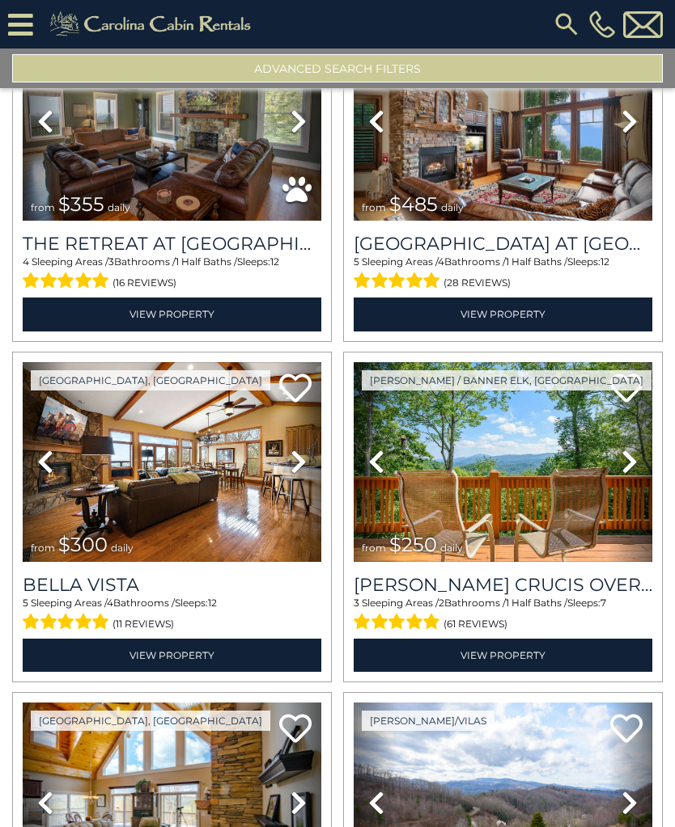
click at [599, 672] on link "View Property" at bounding box center [502, 655] width 298 height 33
click at [554, 510] on img at bounding box center [502, 462] width 298 height 200
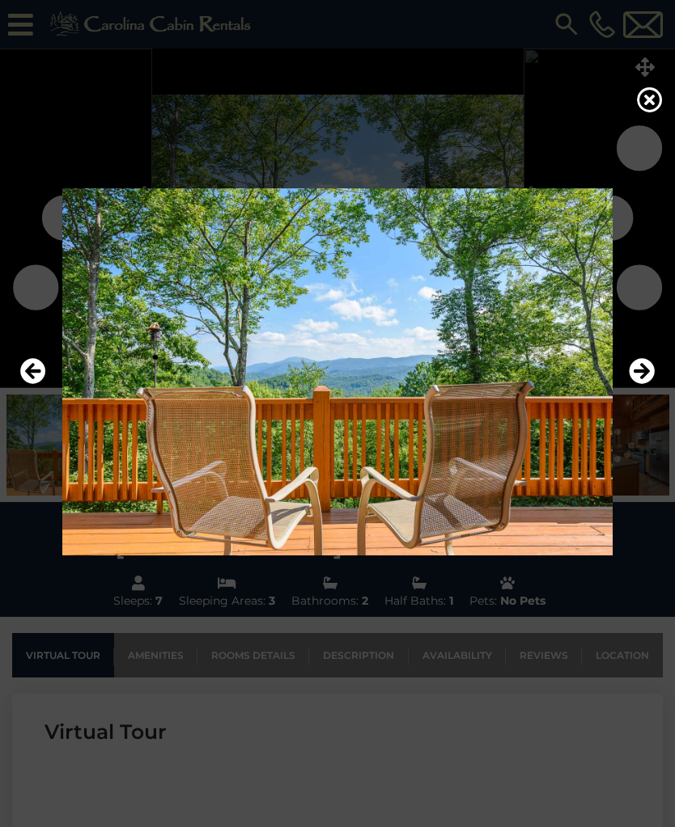
click at [631, 381] on icon "Next" at bounding box center [641, 371] width 26 height 26
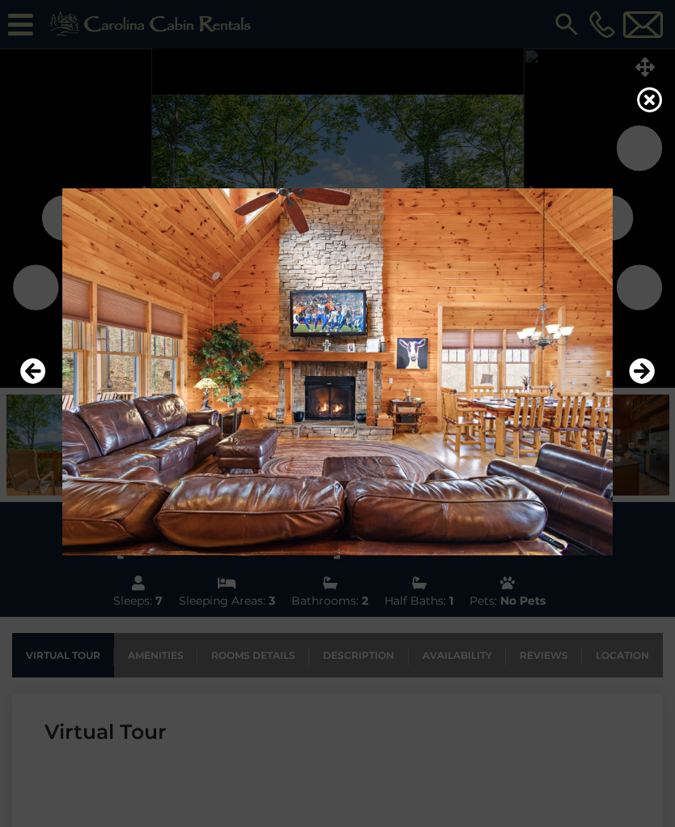
click at [634, 384] on icon "Next" at bounding box center [641, 371] width 26 height 26
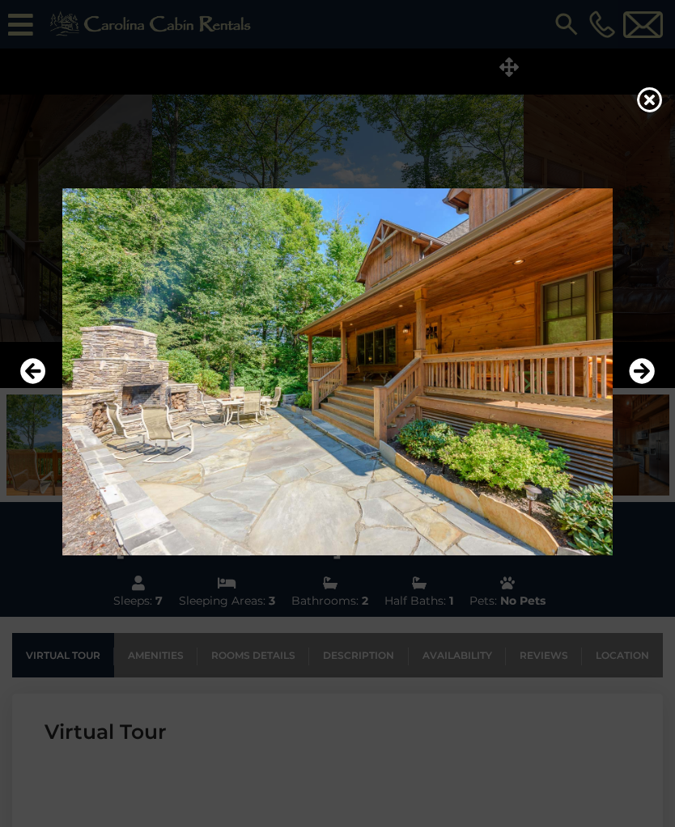
click at [632, 380] on icon "Next" at bounding box center [641, 371] width 26 height 26
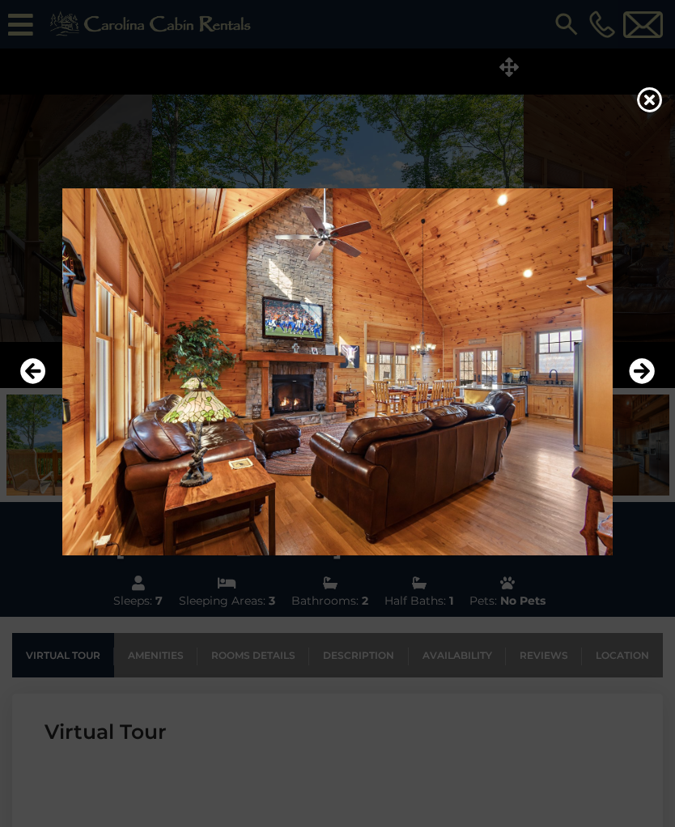
click at [629, 391] on button "Next" at bounding box center [641, 371] width 26 height 37
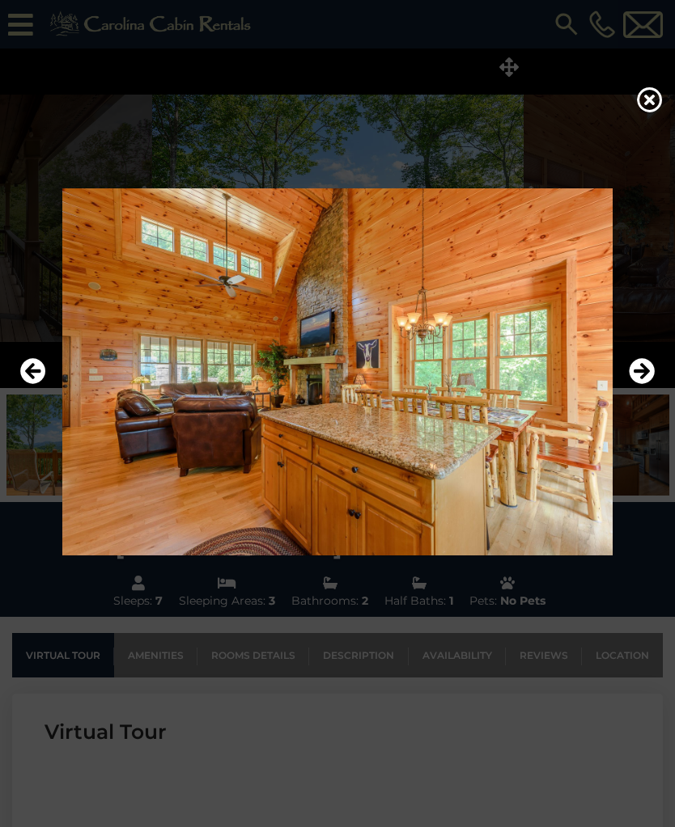
click at [630, 384] on icon "Next" at bounding box center [641, 371] width 26 height 26
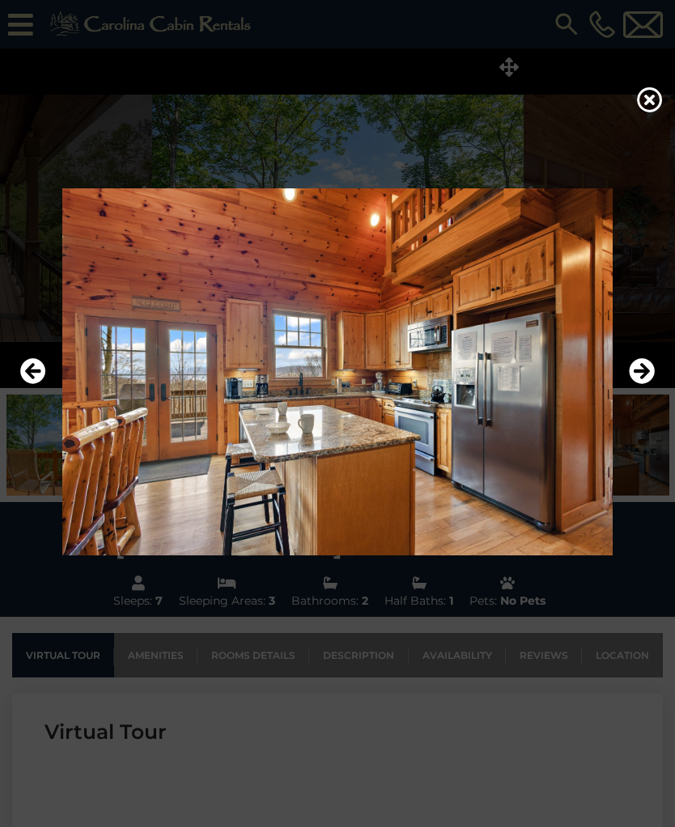
click at [630, 384] on icon "Next" at bounding box center [641, 371] width 26 height 26
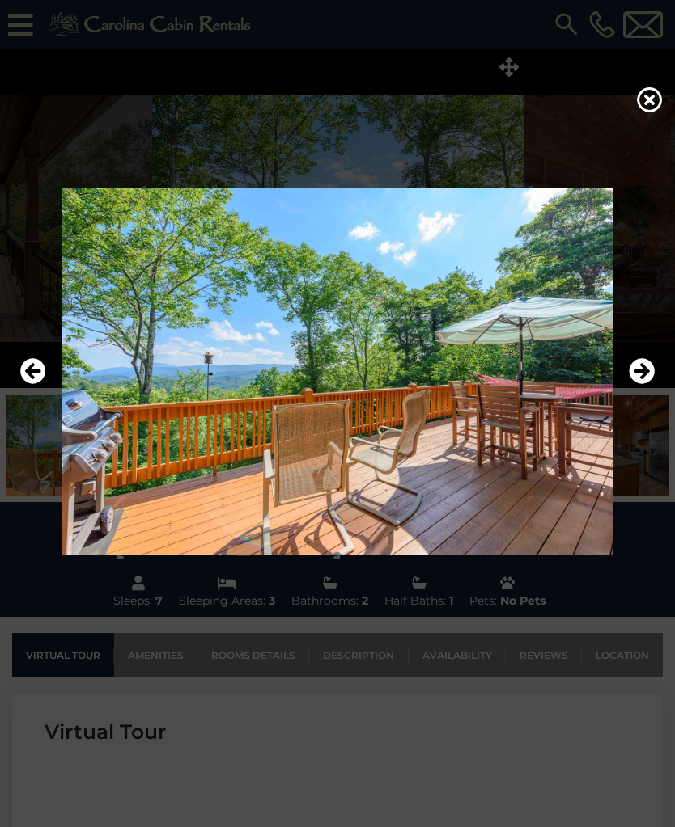
click at [628, 384] on icon "Next" at bounding box center [641, 371] width 26 height 26
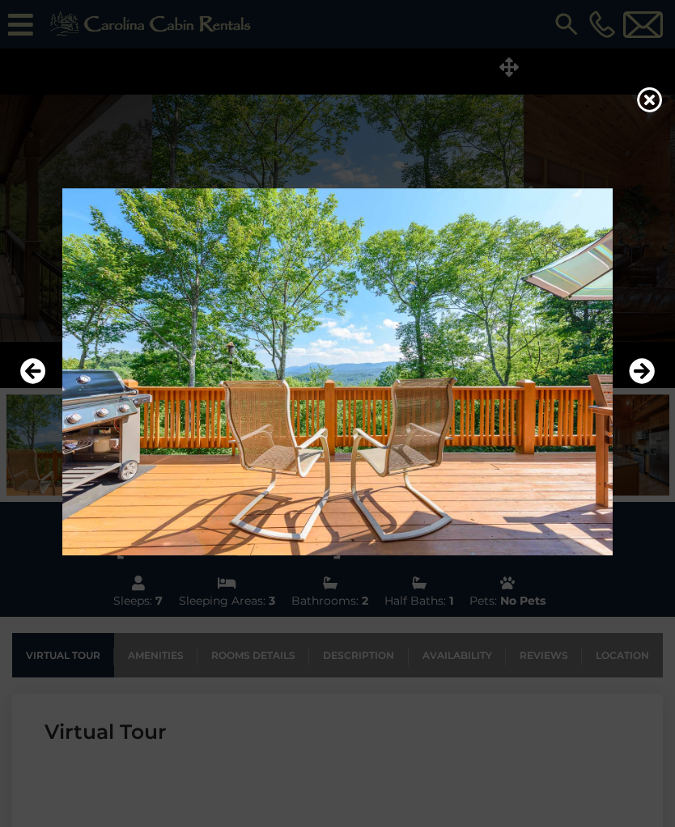
click at [636, 384] on icon "Next" at bounding box center [641, 371] width 26 height 26
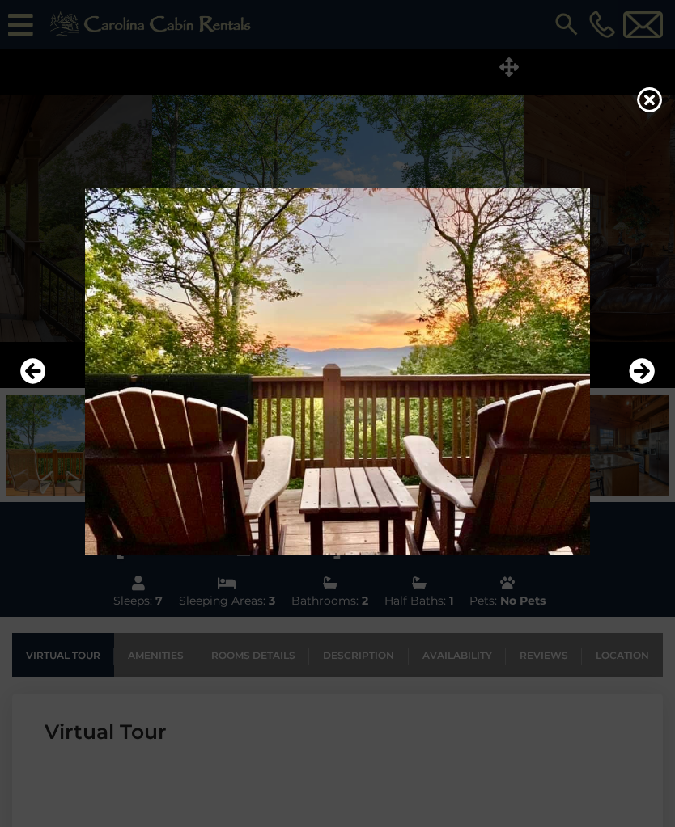
click at [632, 384] on icon "Next" at bounding box center [641, 371] width 26 height 26
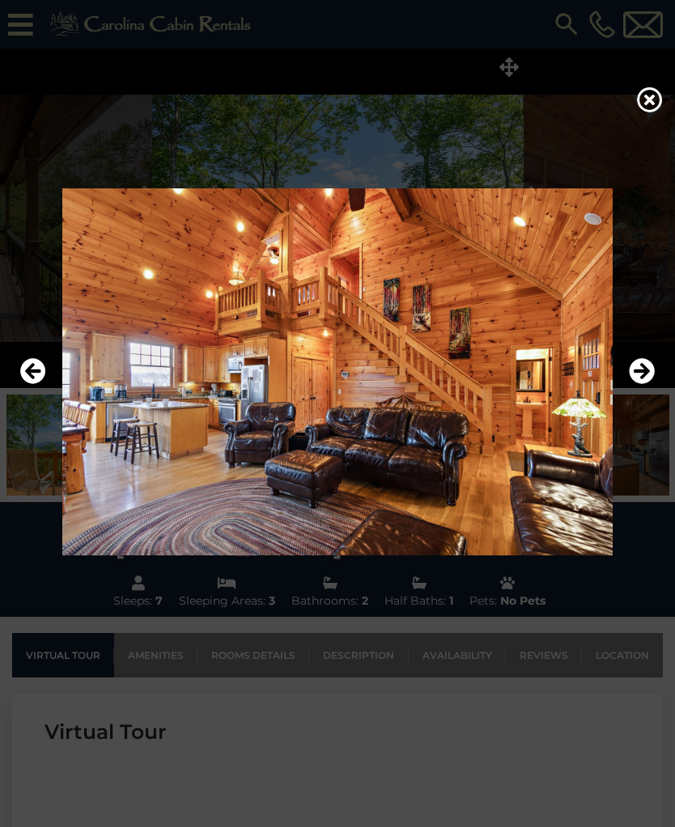
click at [634, 384] on icon "Next" at bounding box center [641, 371] width 26 height 26
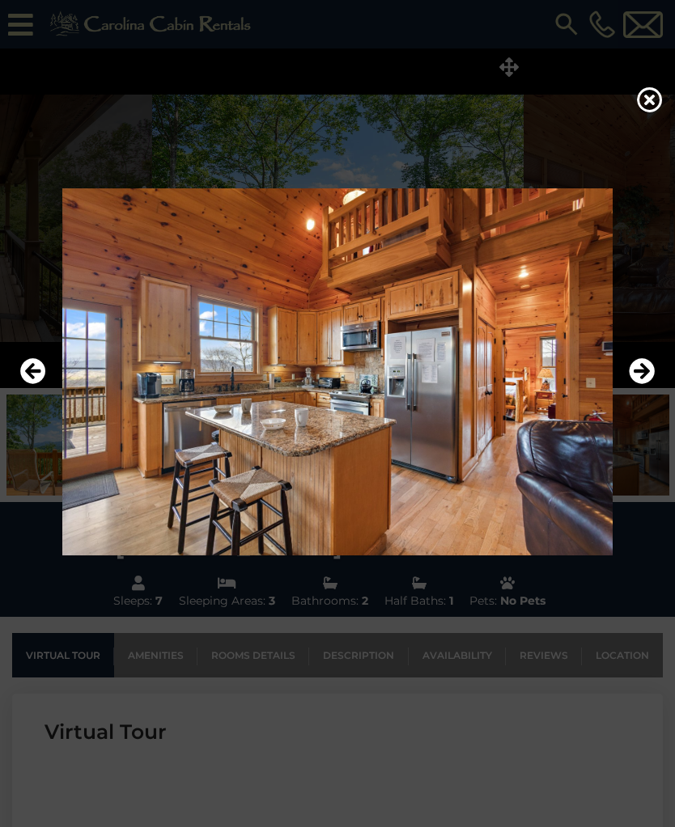
click at [17, 380] on img at bounding box center [337, 371] width 642 height 367
click at [634, 384] on icon "Next" at bounding box center [641, 371] width 26 height 26
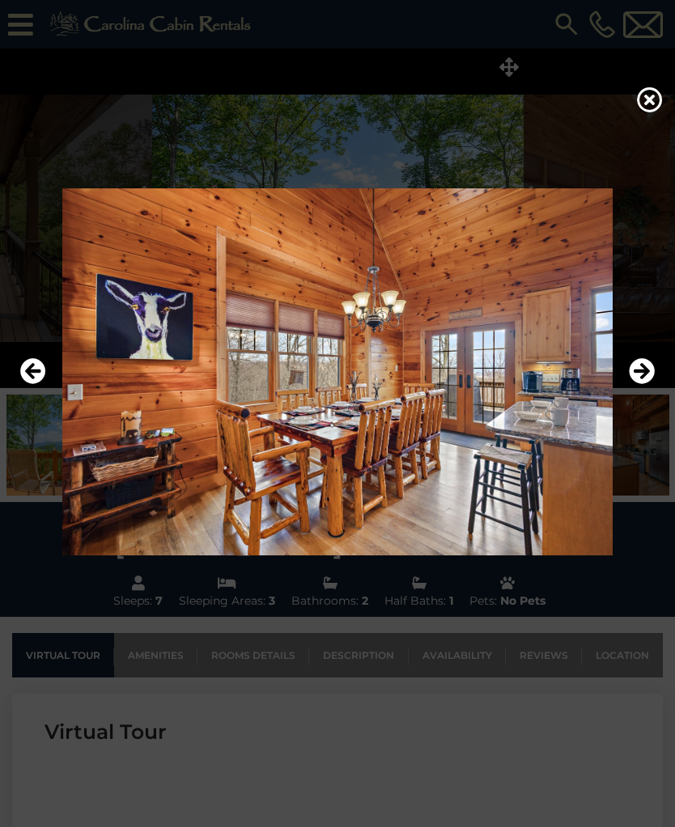
click at [630, 384] on icon "Next" at bounding box center [641, 371] width 26 height 26
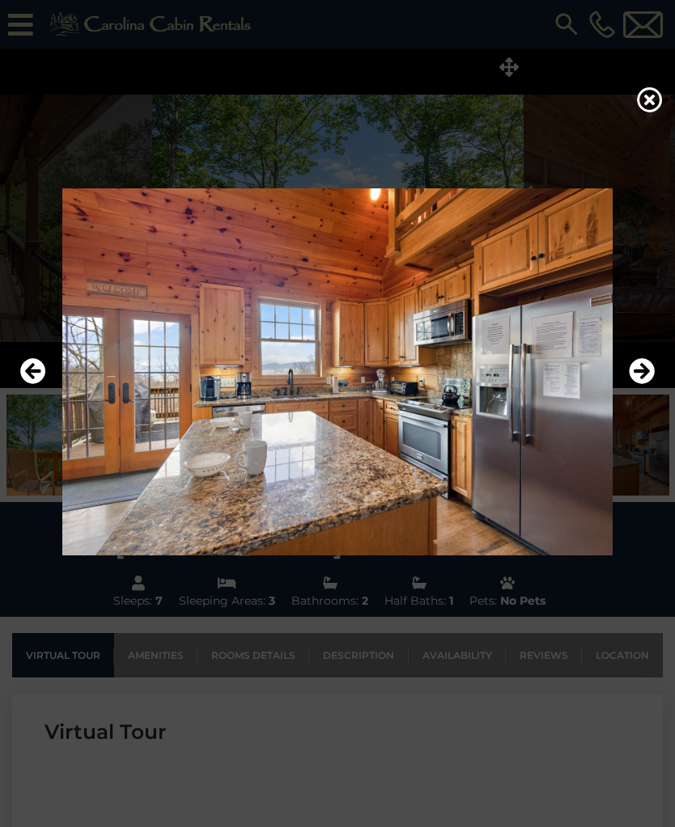
click at [636, 384] on icon "Next" at bounding box center [641, 371] width 26 height 26
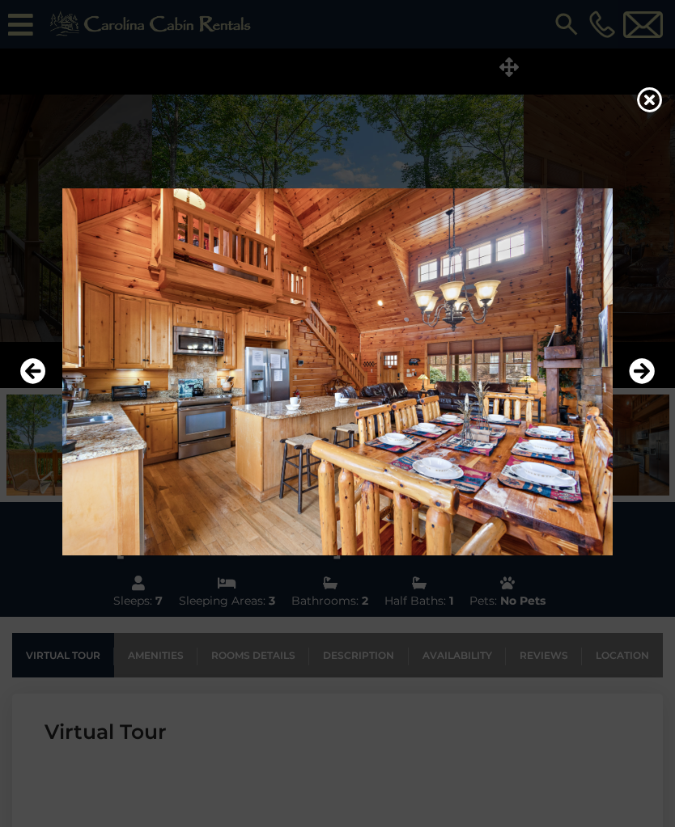
click at [632, 384] on icon "Next" at bounding box center [641, 371] width 26 height 26
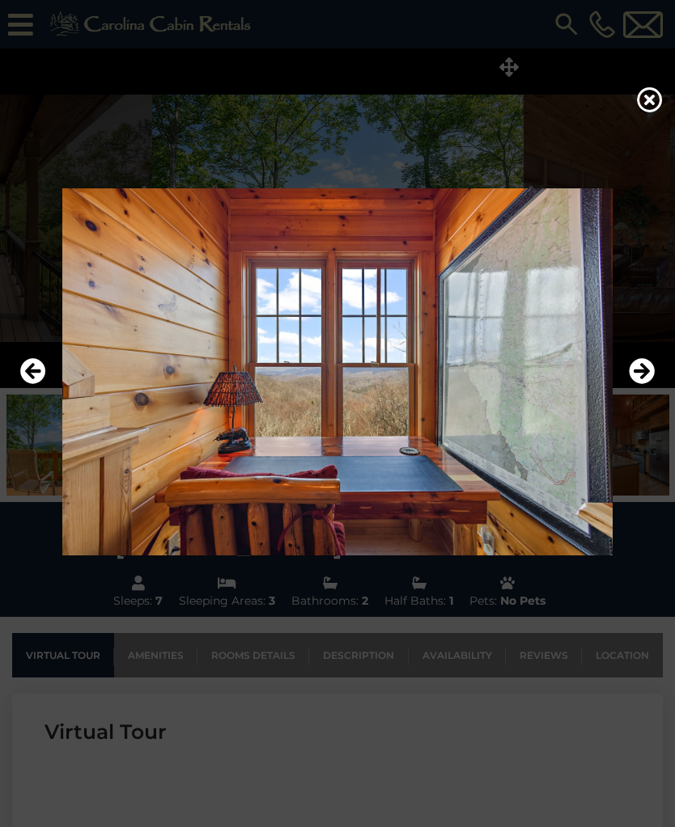
click at [637, 384] on icon "Next" at bounding box center [641, 371] width 26 height 26
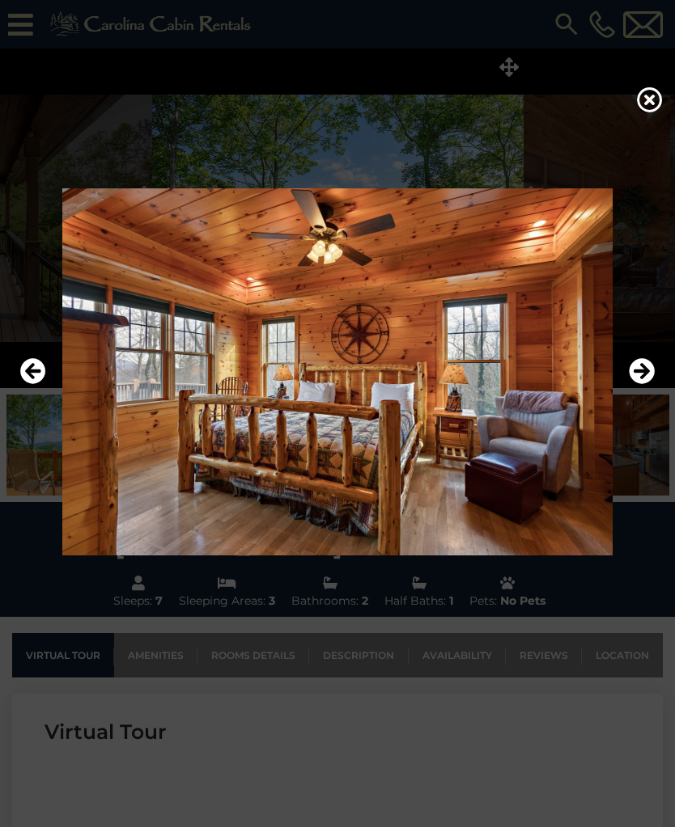
click at [634, 384] on icon "Next" at bounding box center [641, 371] width 26 height 26
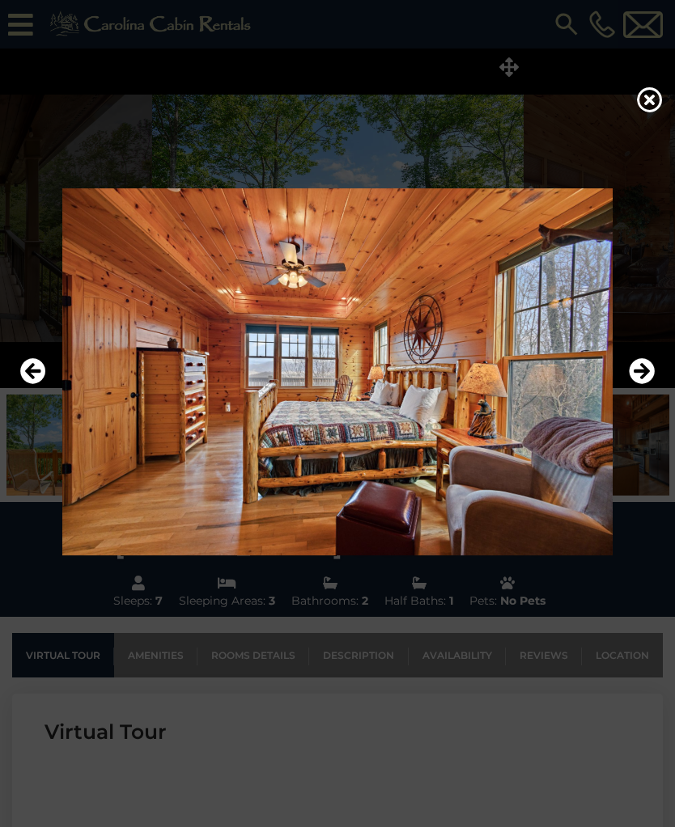
click at [639, 384] on icon "Next" at bounding box center [641, 371] width 26 height 26
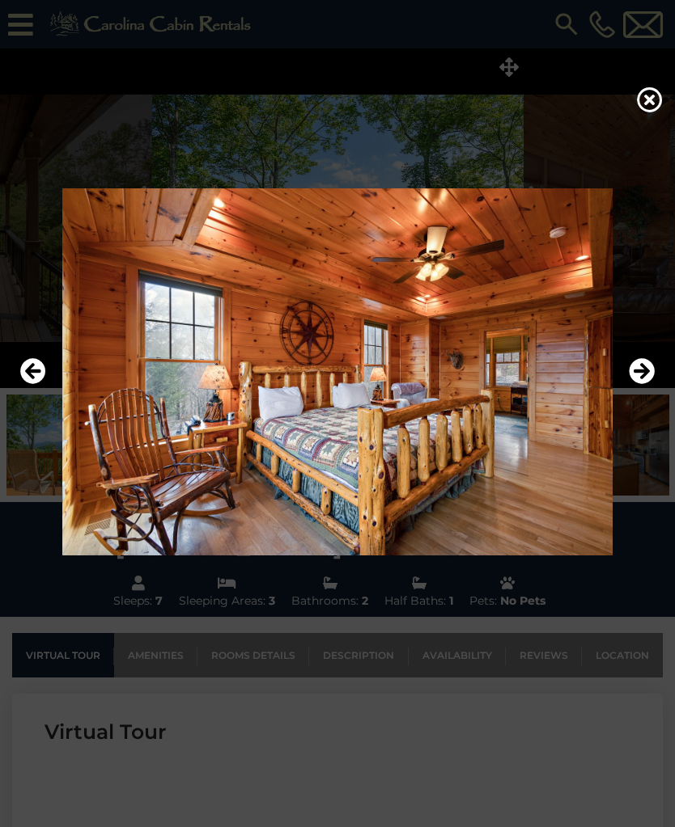
click at [633, 391] on button "Next" at bounding box center [641, 371] width 26 height 37
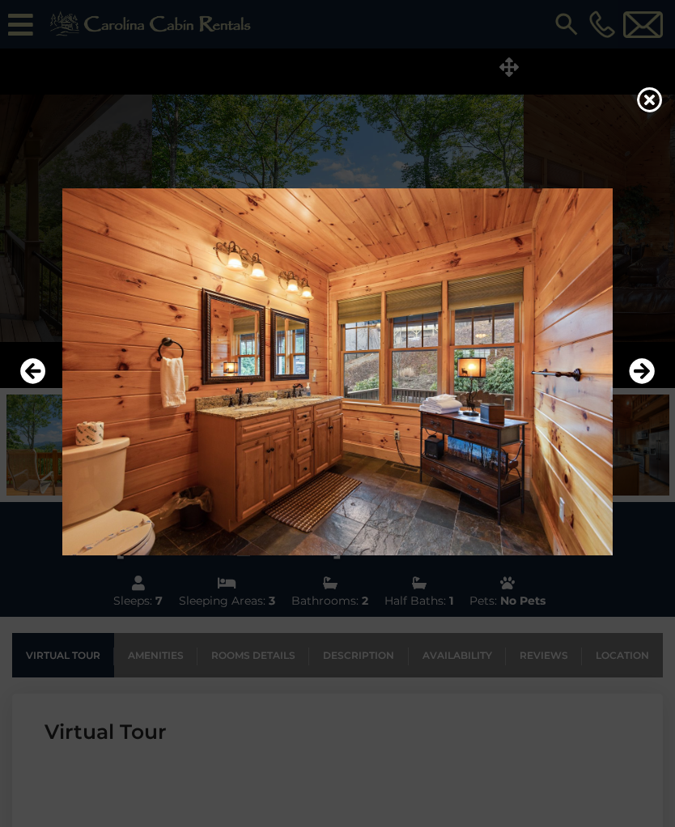
click at [637, 384] on icon "Next" at bounding box center [641, 371] width 26 height 26
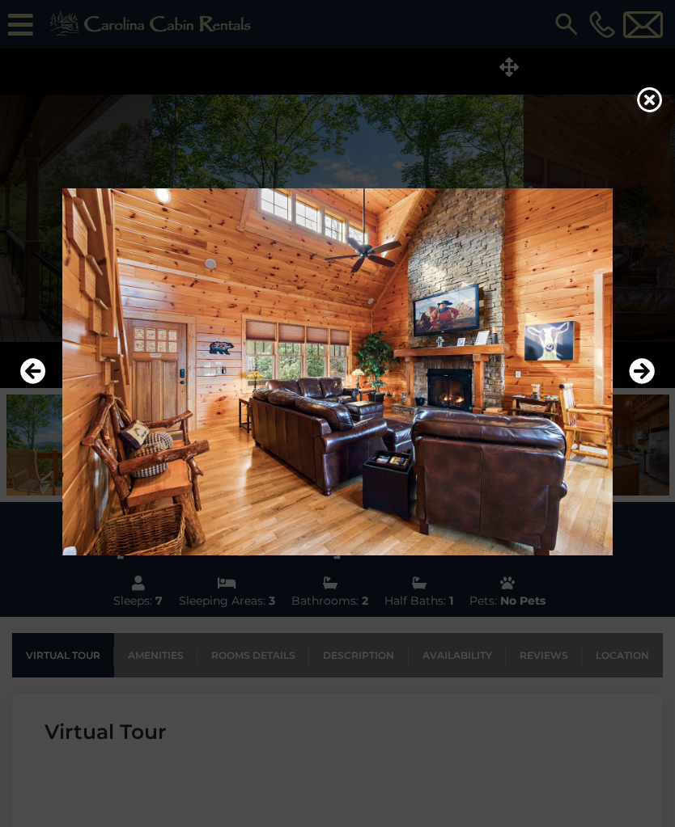
click at [632, 383] on icon "Next" at bounding box center [641, 371] width 26 height 26
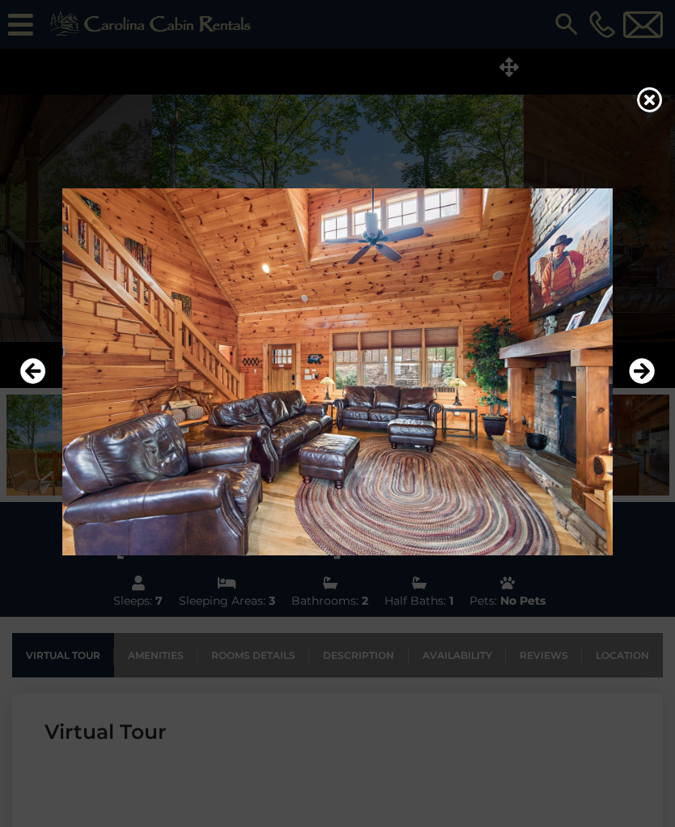
click at [636, 384] on icon "Next" at bounding box center [641, 371] width 26 height 26
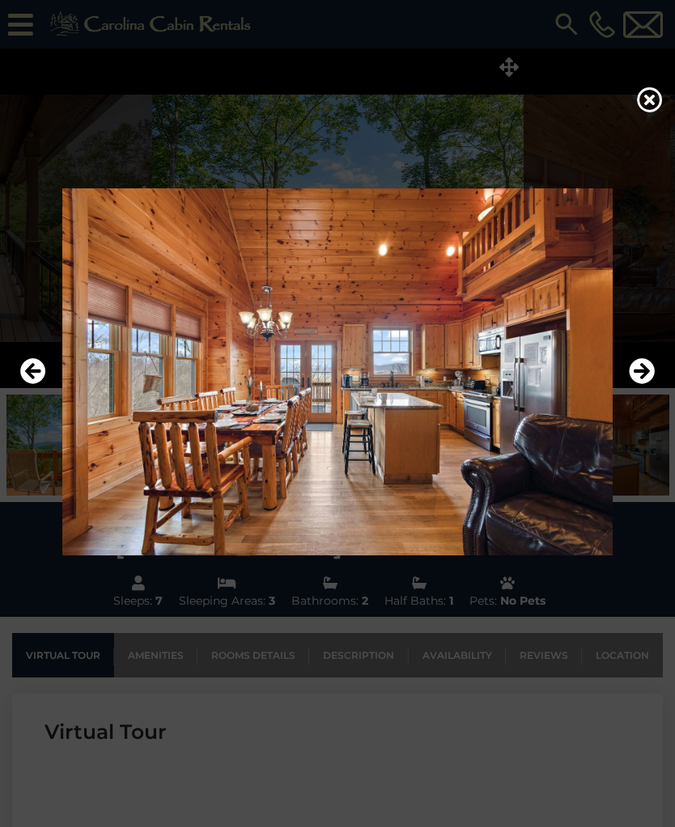
click at [632, 384] on icon "Next" at bounding box center [641, 371] width 26 height 26
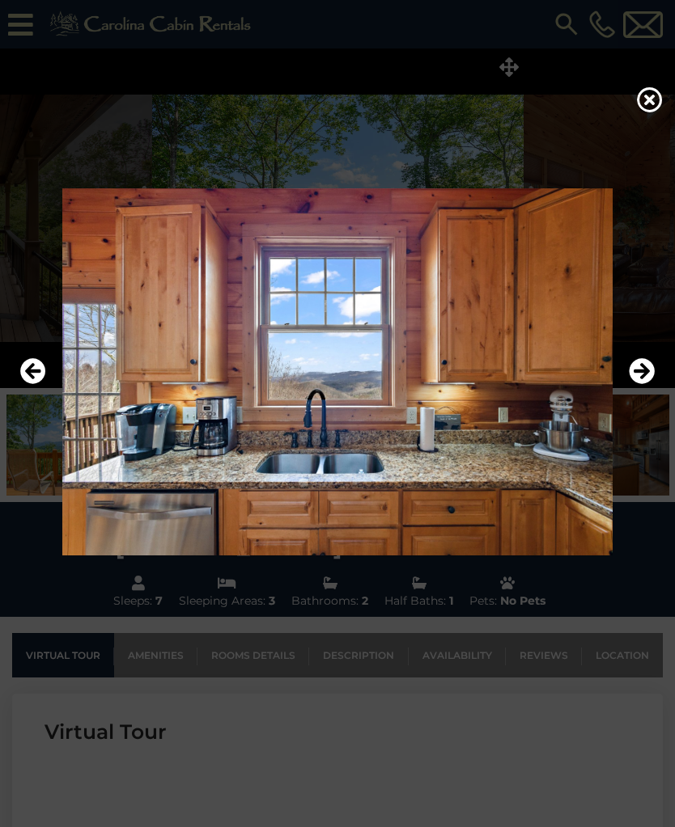
click at [632, 384] on icon "Next" at bounding box center [641, 371] width 26 height 26
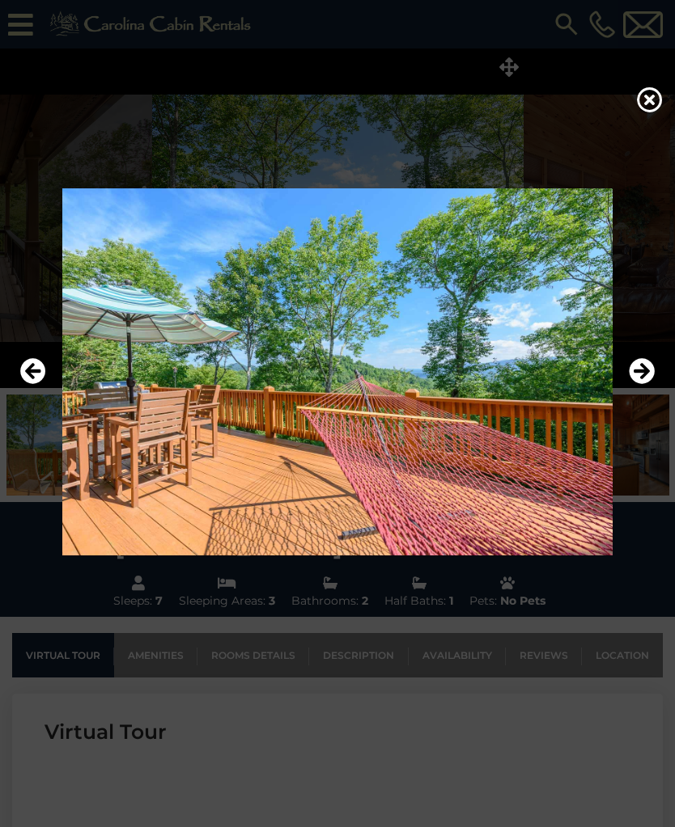
click at [635, 384] on icon "Next" at bounding box center [641, 371] width 26 height 26
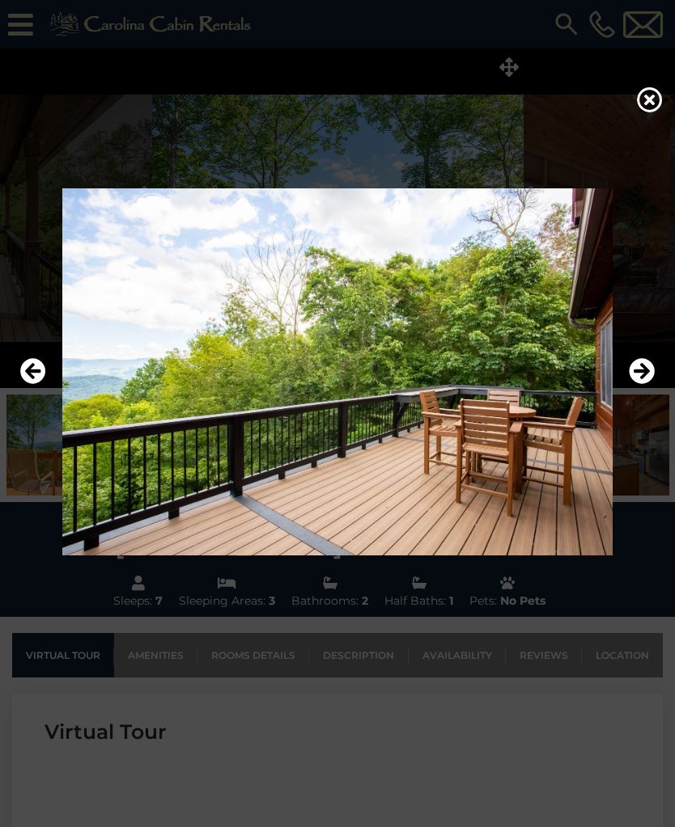
click at [640, 391] on button "Next" at bounding box center [641, 371] width 26 height 37
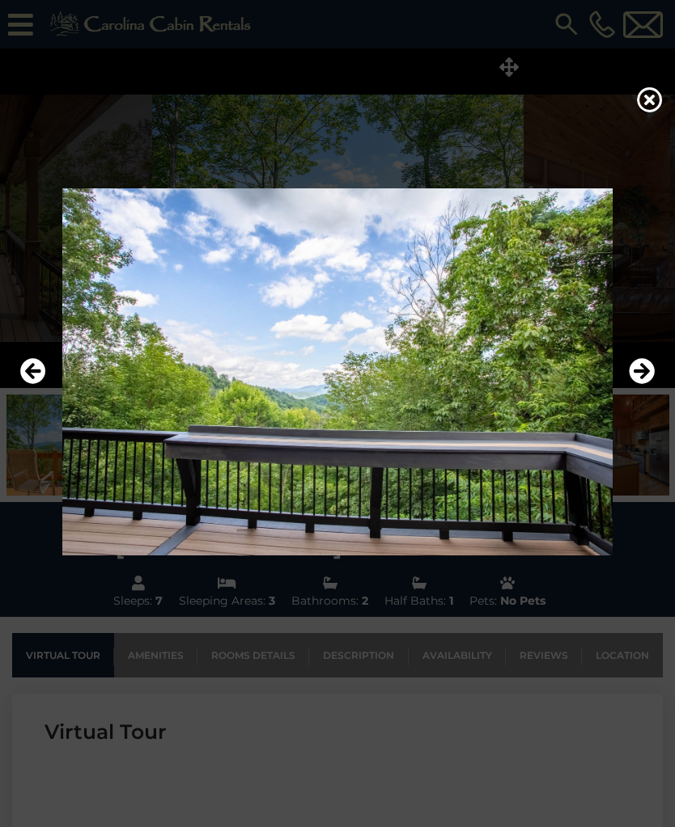
click at [641, 391] on button "Next" at bounding box center [641, 371] width 26 height 37
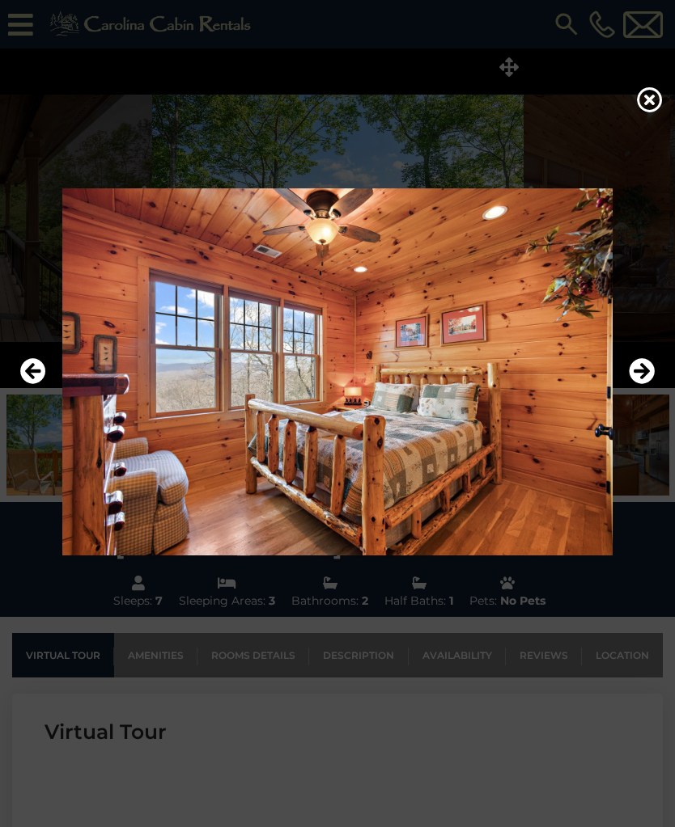
click at [637, 384] on icon "Next" at bounding box center [641, 371] width 26 height 26
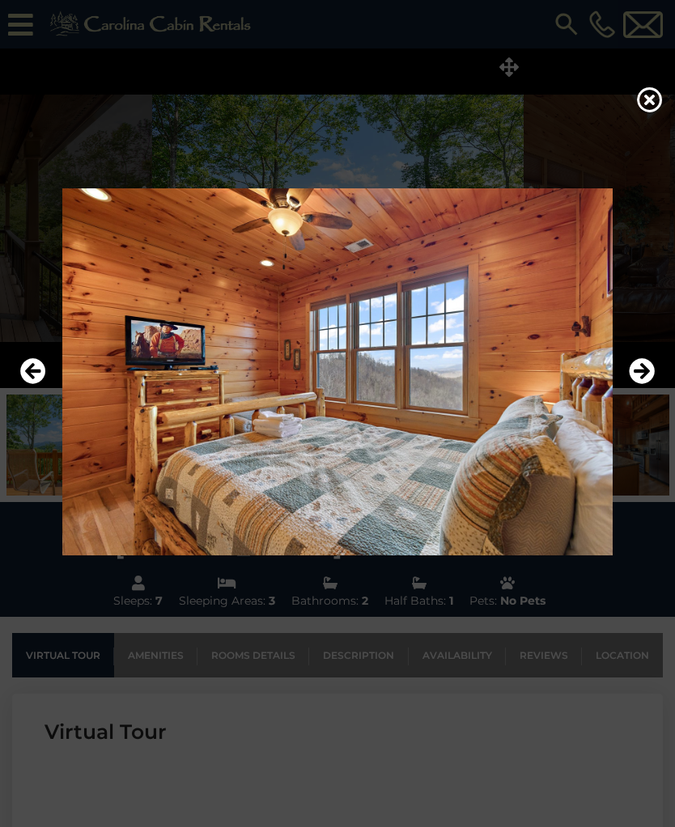
click at [640, 402] on img at bounding box center [337, 371] width 642 height 367
click at [635, 384] on icon "Next" at bounding box center [641, 371] width 26 height 26
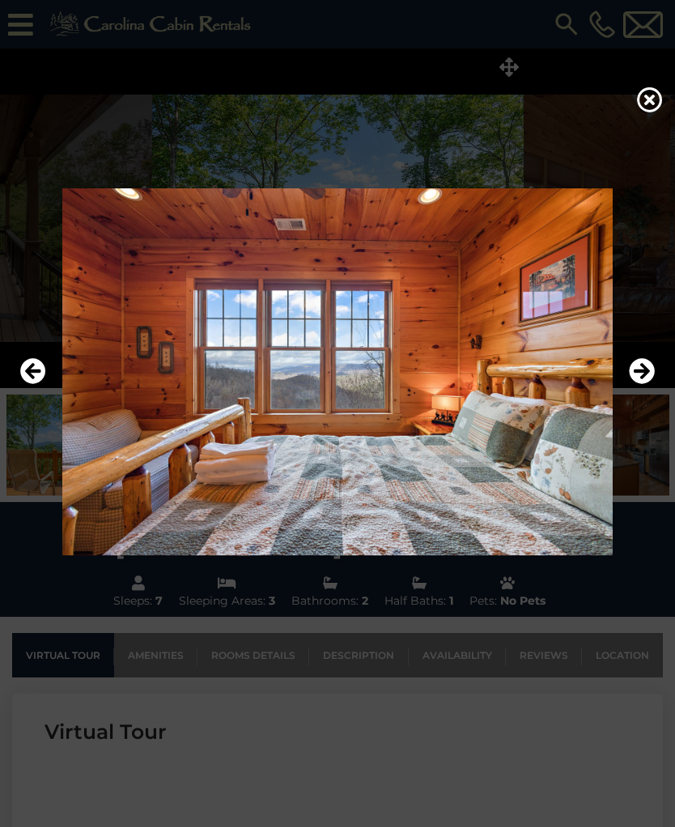
click at [640, 384] on icon "Next" at bounding box center [641, 371] width 26 height 26
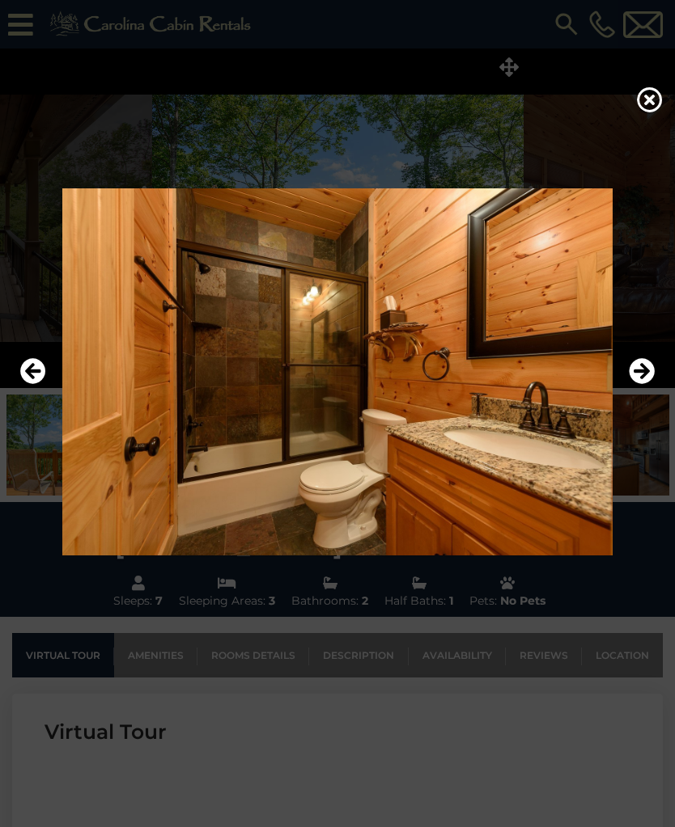
click at [639, 391] on button "Next" at bounding box center [641, 371] width 26 height 37
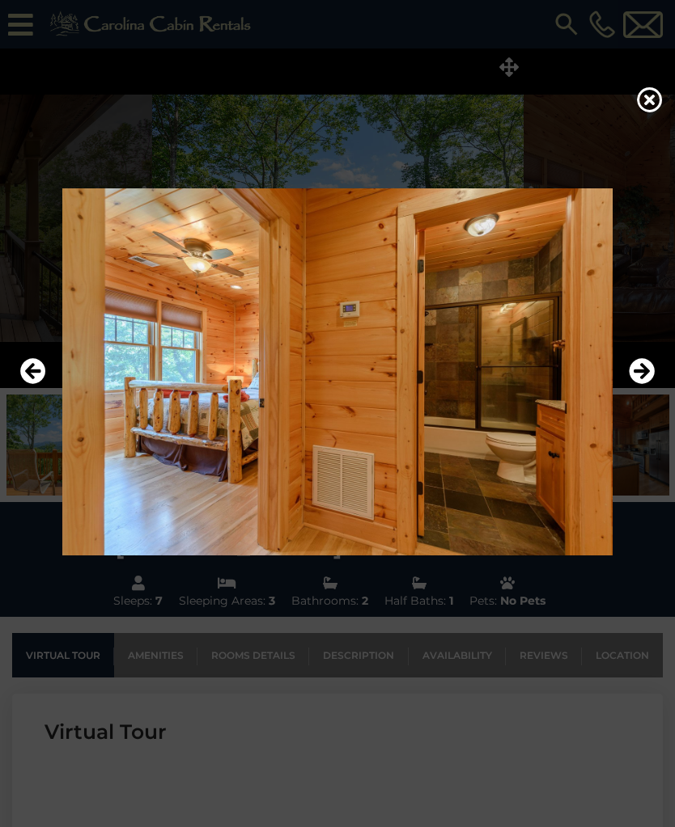
click at [637, 384] on icon "Next" at bounding box center [641, 371] width 26 height 26
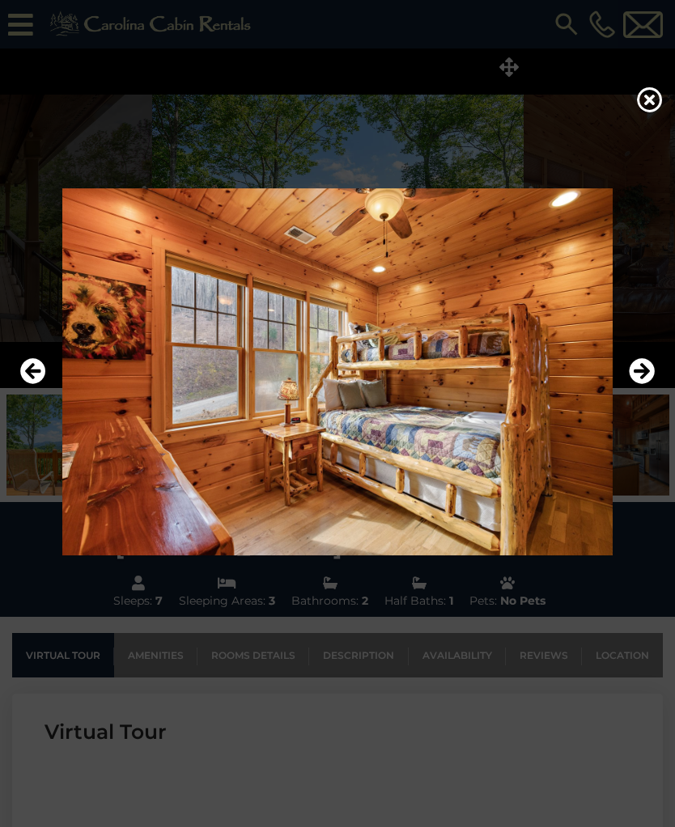
click at [636, 384] on icon "Next" at bounding box center [641, 371] width 26 height 26
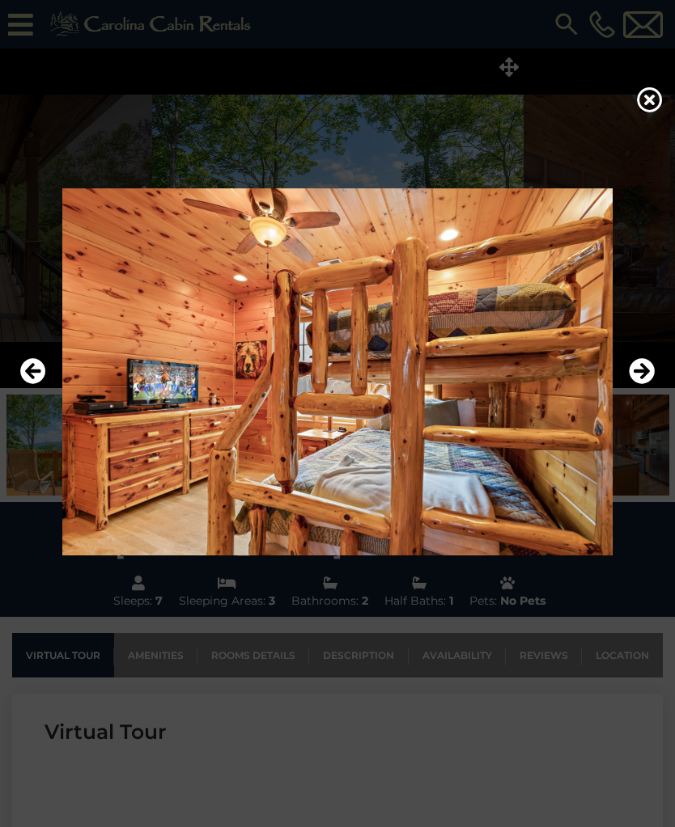
click at [640, 384] on icon "Next" at bounding box center [641, 371] width 26 height 26
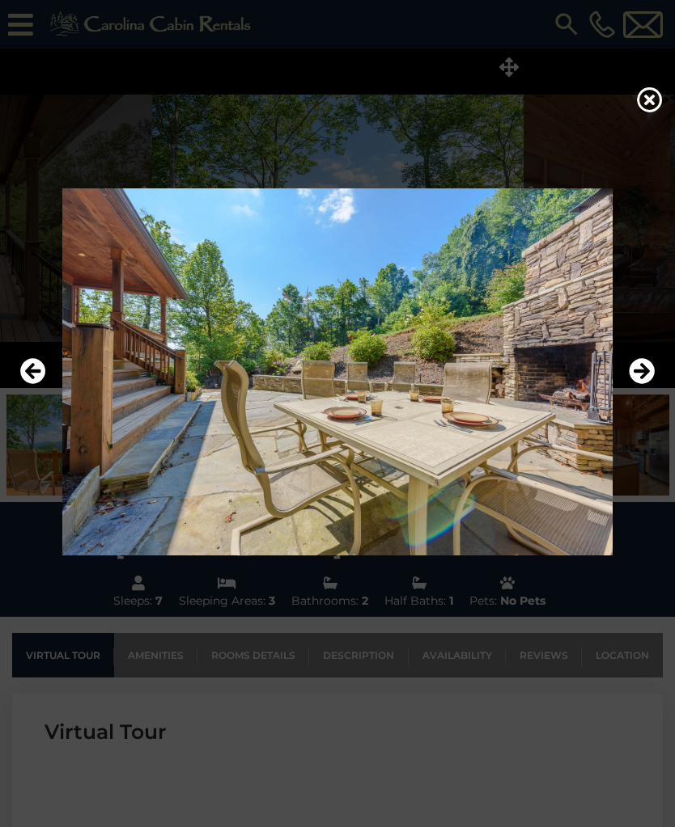
click at [631, 404] on img at bounding box center [337, 371] width 642 height 367
click at [636, 384] on icon "Next" at bounding box center [641, 371] width 26 height 26
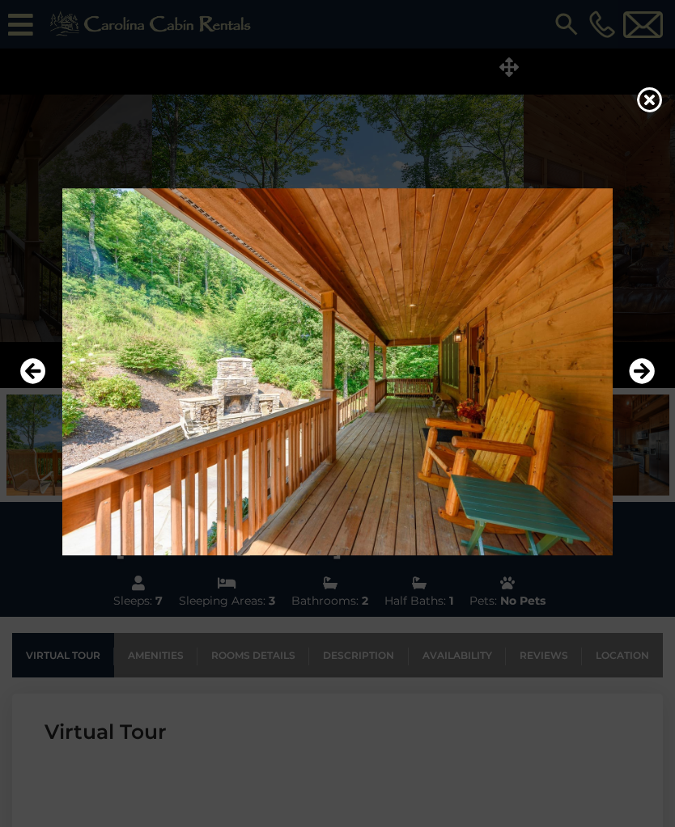
click at [638, 384] on icon "Next" at bounding box center [641, 371] width 26 height 26
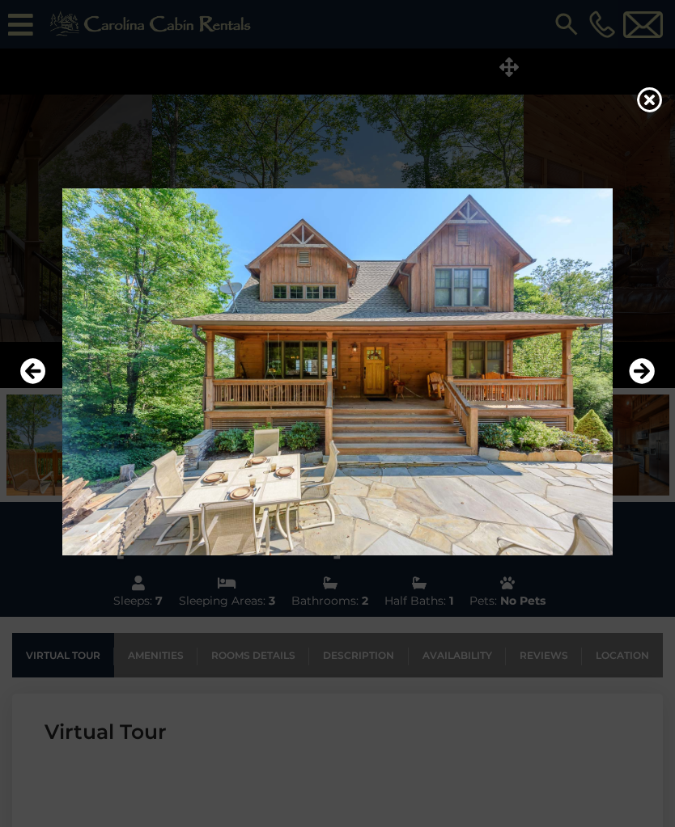
click at [640, 391] on button "Next" at bounding box center [641, 371] width 26 height 37
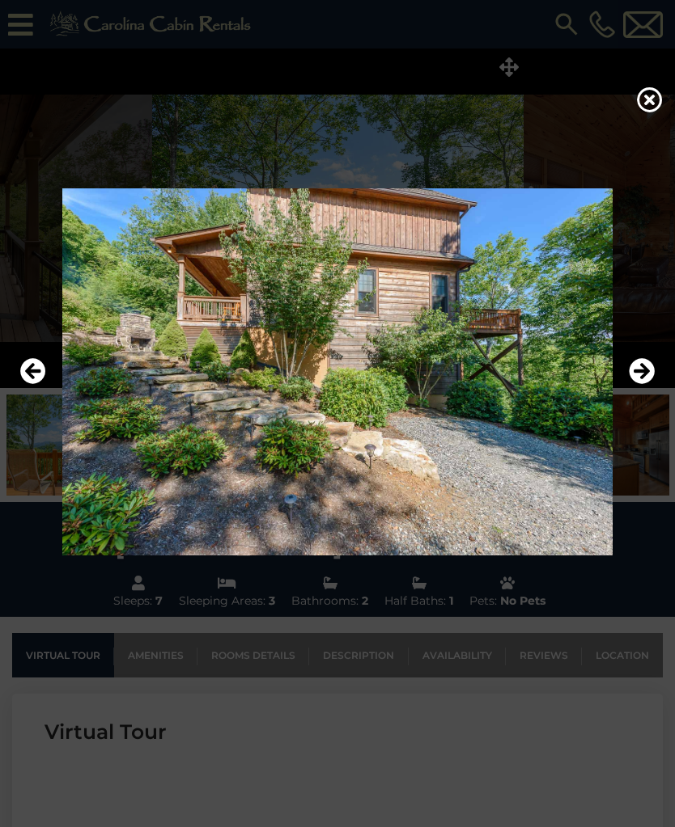
click at [641, 391] on button "Next" at bounding box center [641, 371] width 26 height 37
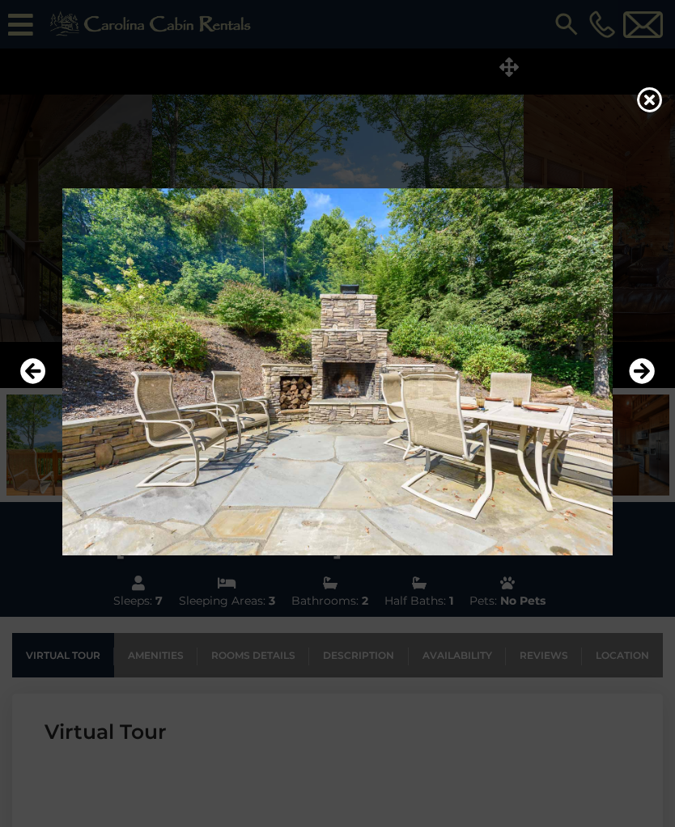
click at [642, 391] on button "Next" at bounding box center [641, 371] width 26 height 37
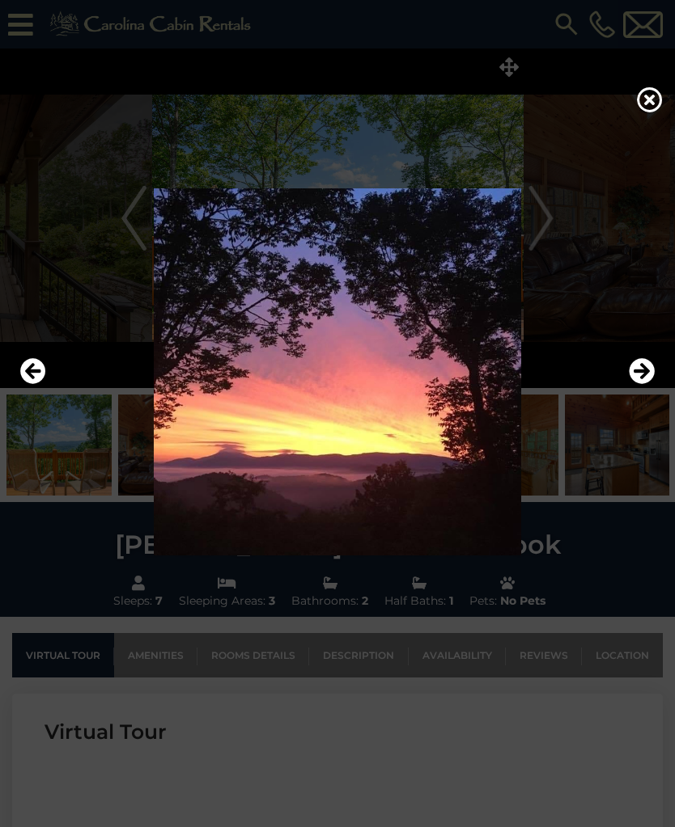
click at [632, 384] on icon "Next" at bounding box center [641, 371] width 26 height 26
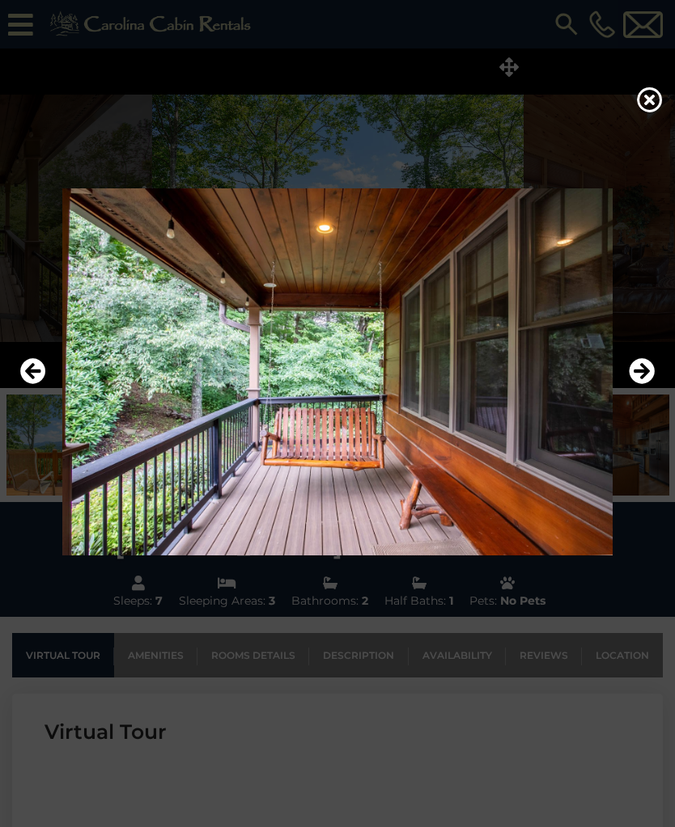
click at [637, 384] on icon "Next" at bounding box center [641, 371] width 26 height 26
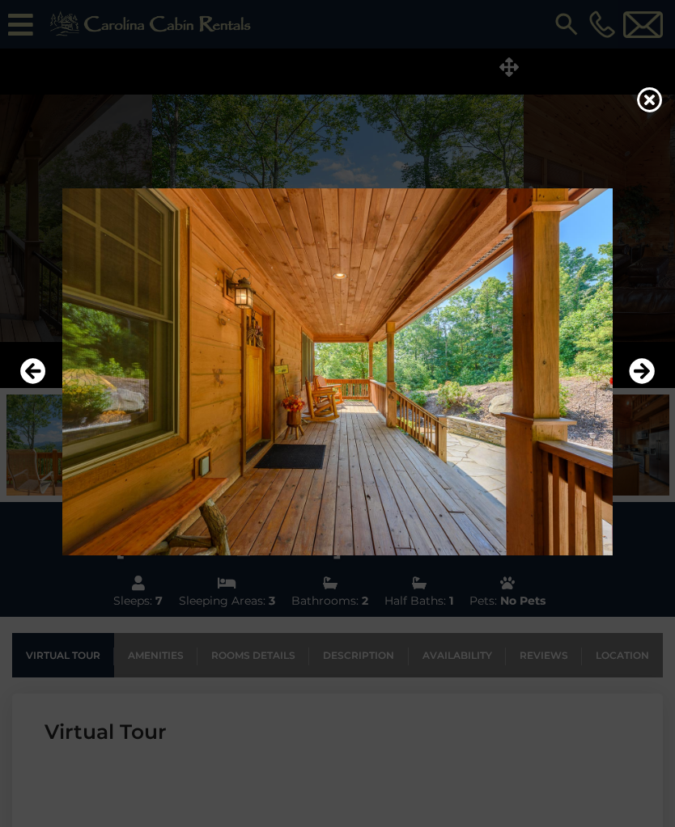
click at [641, 391] on button "Next" at bounding box center [641, 371] width 26 height 37
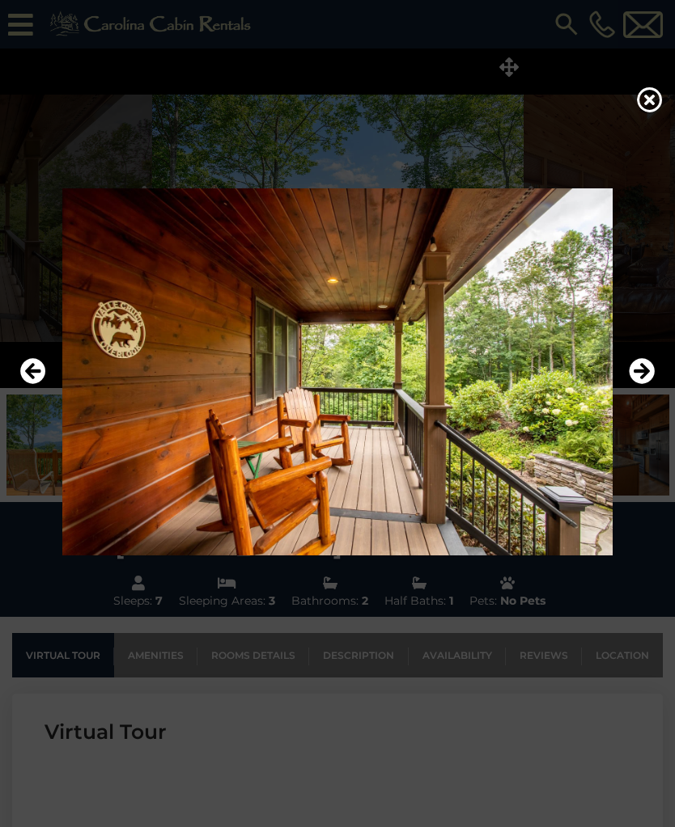
click at [641, 391] on button "Next" at bounding box center [641, 371] width 26 height 37
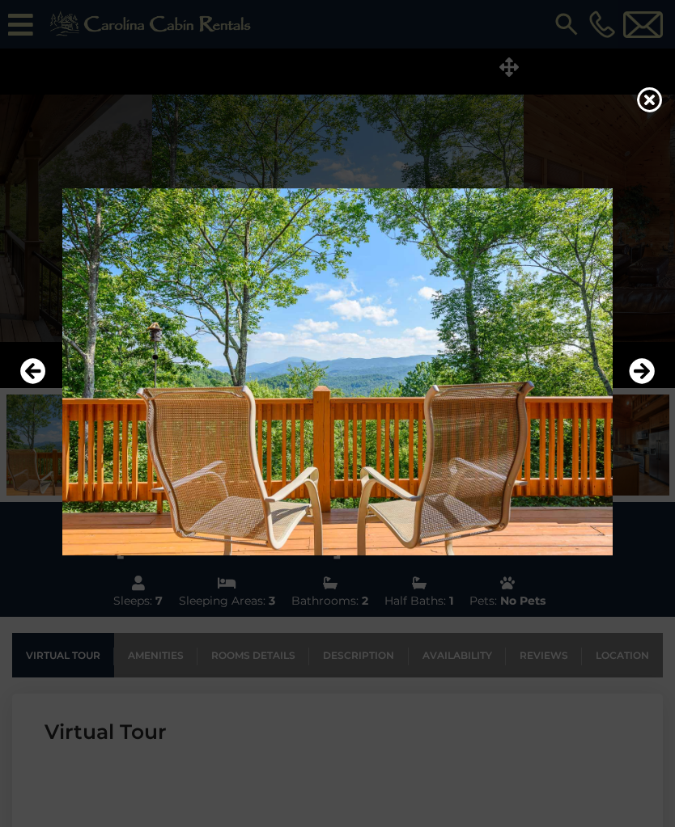
click at [641, 391] on button "Next" at bounding box center [641, 371] width 26 height 37
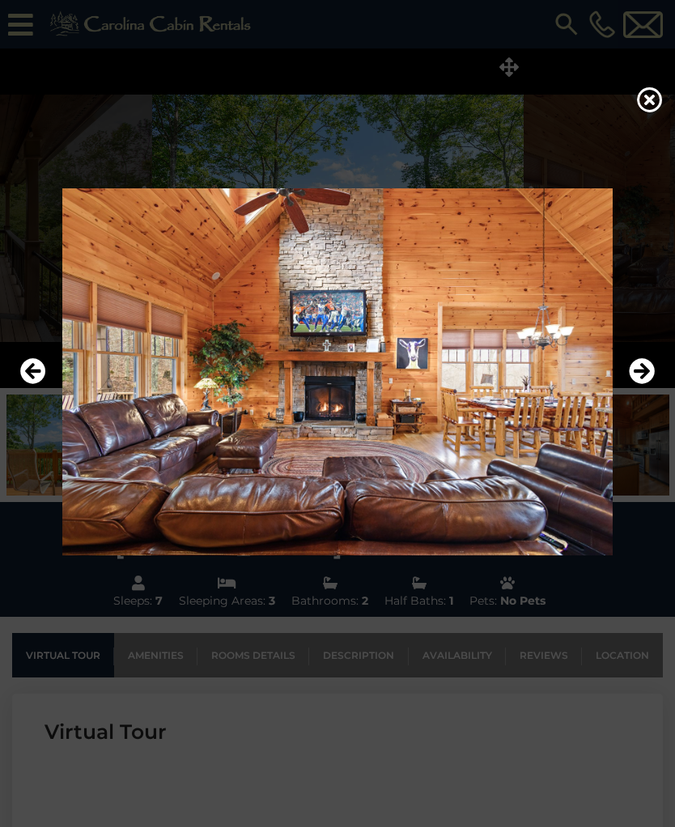
click at [641, 384] on icon "Next" at bounding box center [641, 371] width 26 height 26
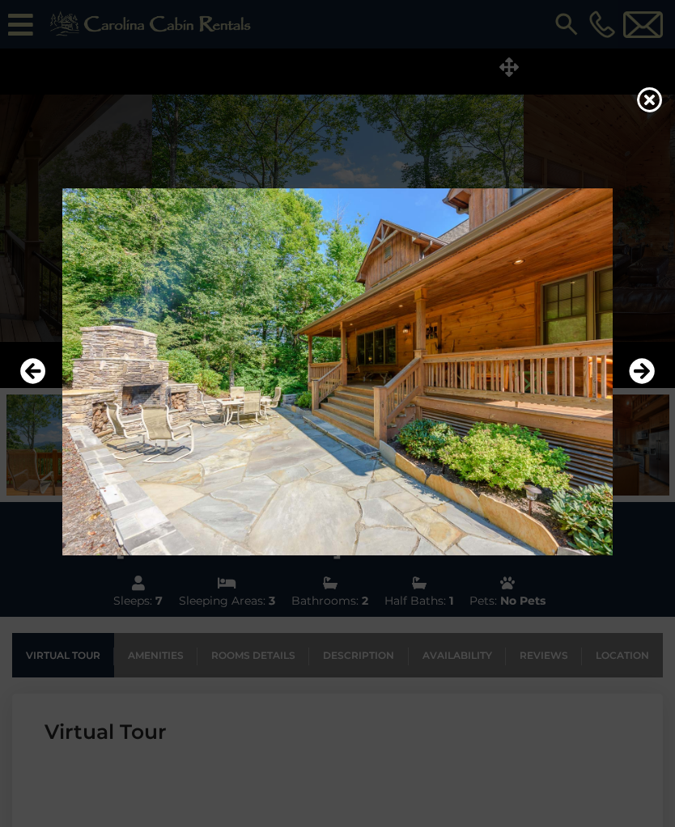
click at [640, 384] on icon "Next" at bounding box center [641, 371] width 26 height 26
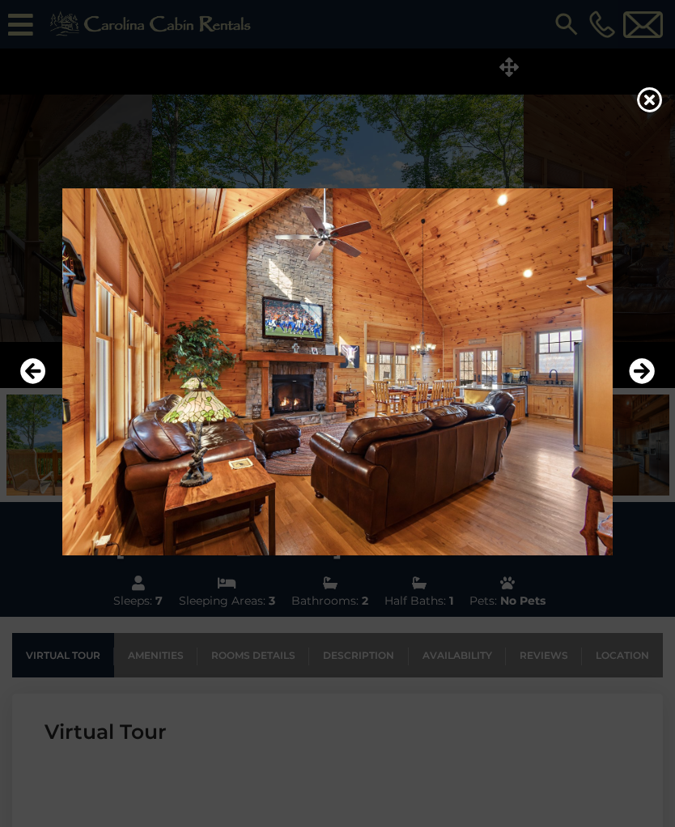
click at [643, 391] on button "Next" at bounding box center [641, 371] width 26 height 37
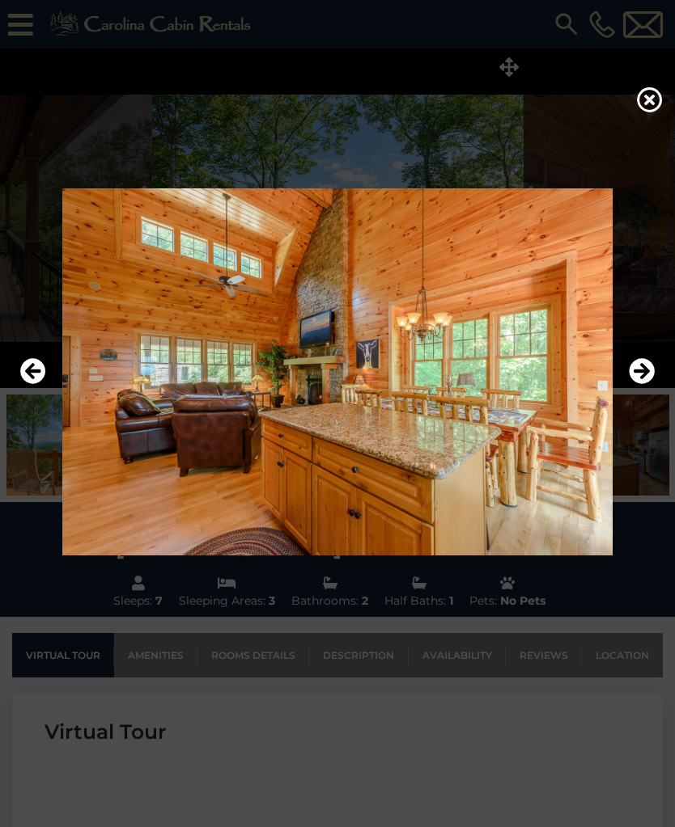
click at [644, 391] on button "Next" at bounding box center [641, 371] width 26 height 37
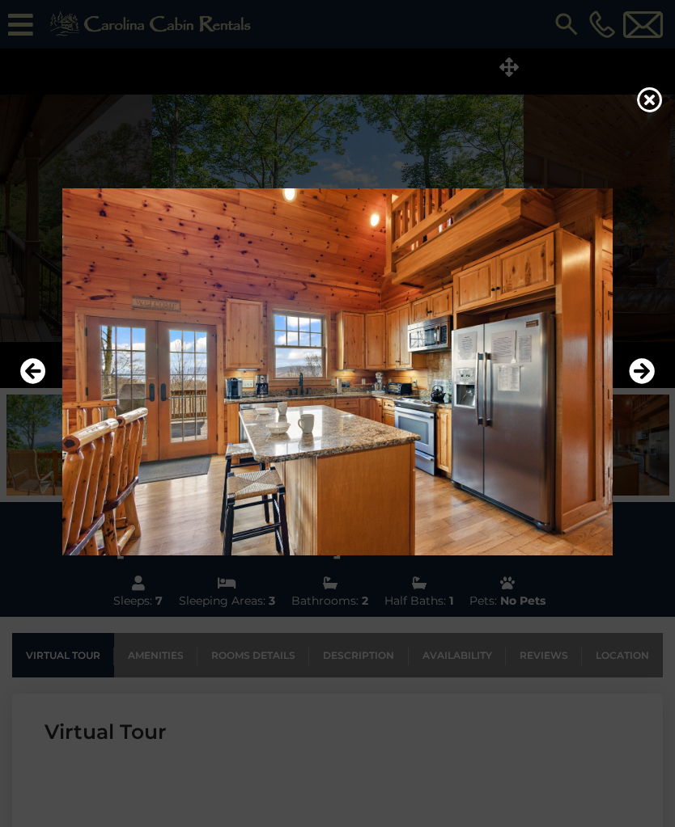
click at [646, 391] on button "Next" at bounding box center [641, 371] width 26 height 37
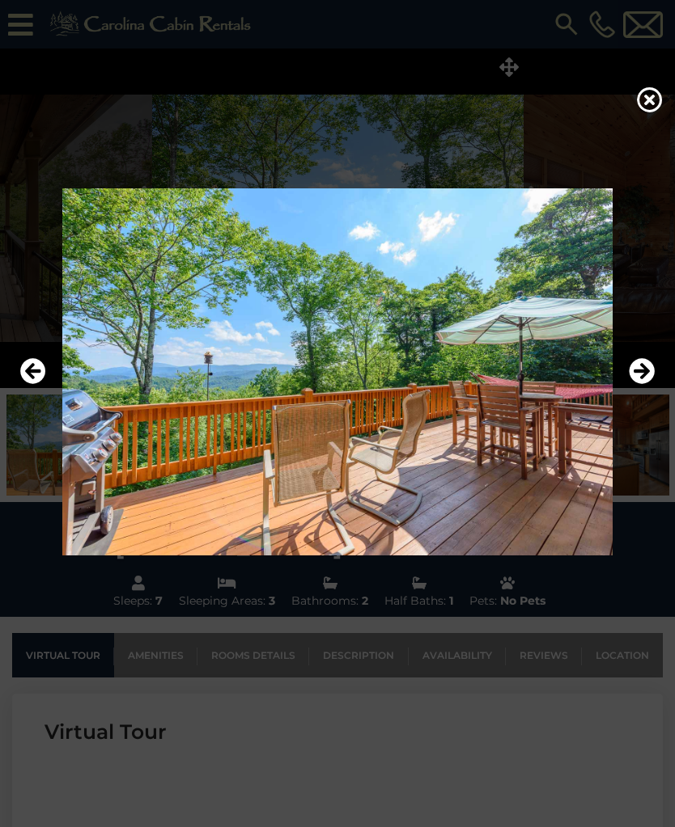
click at [645, 391] on button "Next" at bounding box center [641, 371] width 26 height 37
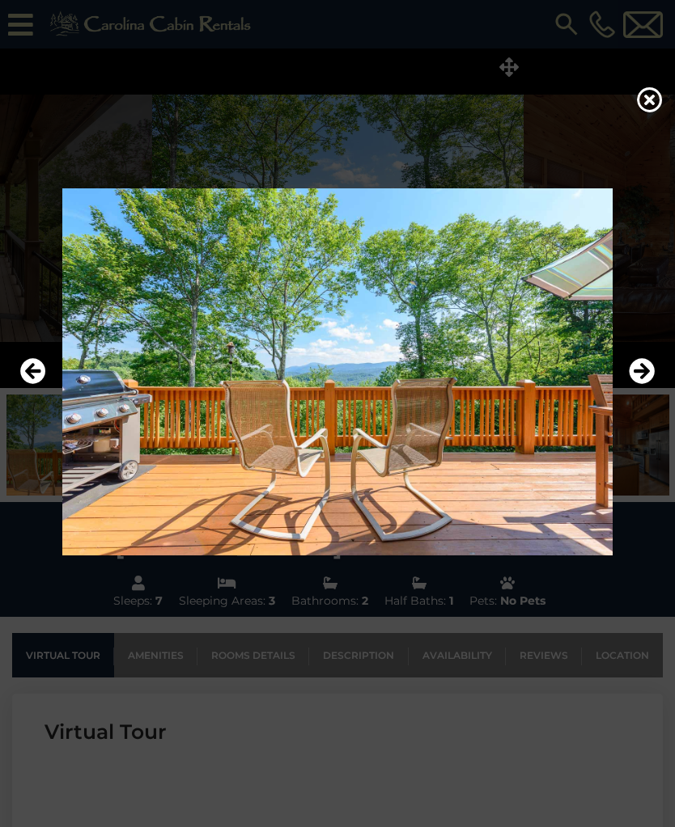
click at [642, 276] on img at bounding box center [337, 371] width 642 height 367
click at [648, 112] on icon at bounding box center [650, 100] width 26 height 26
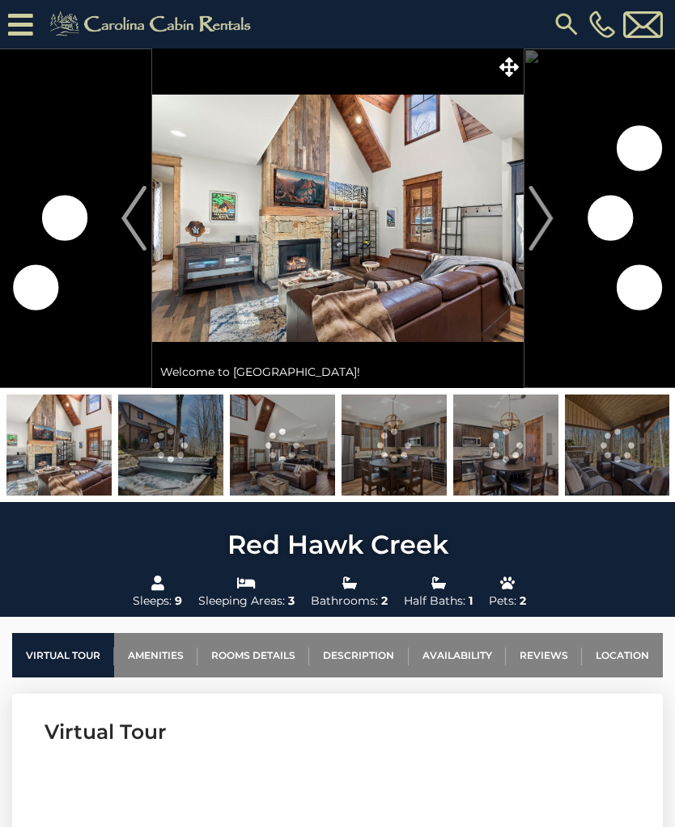
click at [514, 75] on icon at bounding box center [508, 66] width 19 height 19
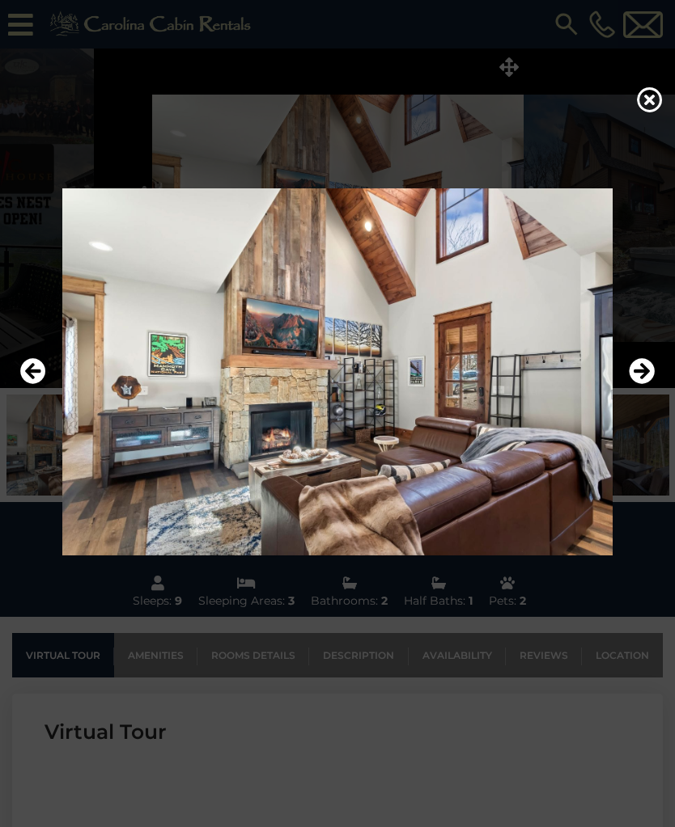
click at [633, 384] on icon "Next" at bounding box center [641, 371] width 26 height 26
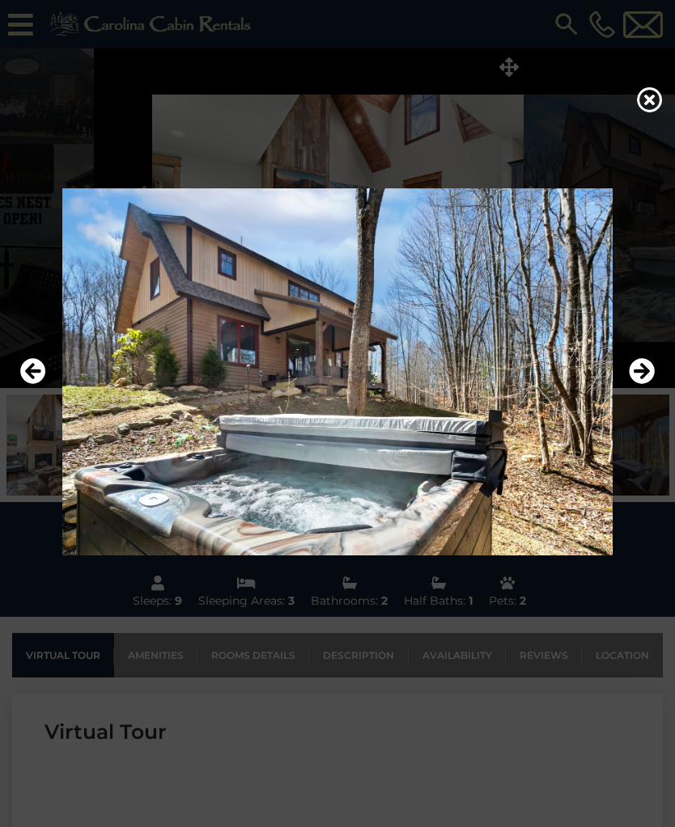
click at [636, 384] on icon "Next" at bounding box center [641, 371] width 26 height 26
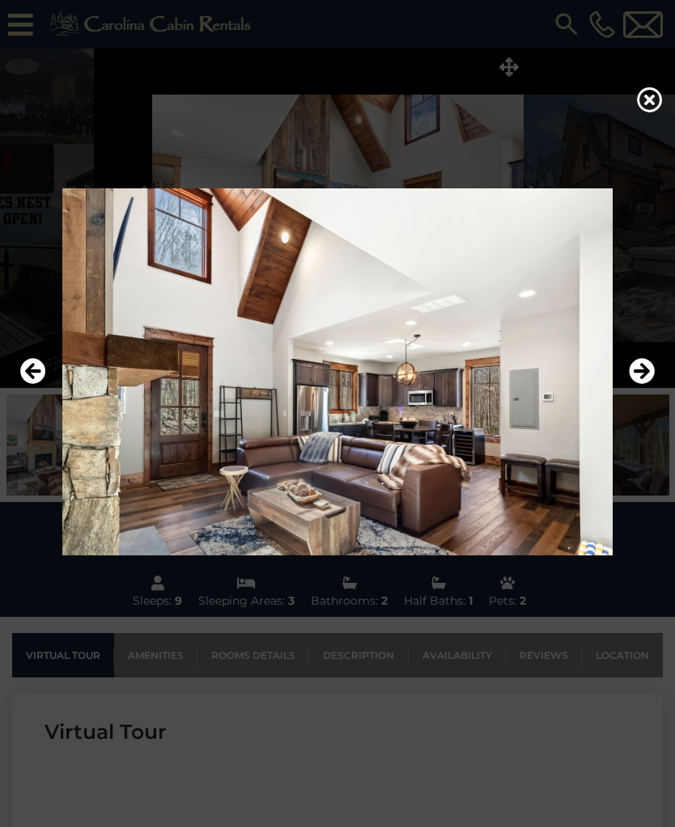
click at [631, 384] on icon "Next" at bounding box center [641, 371] width 26 height 26
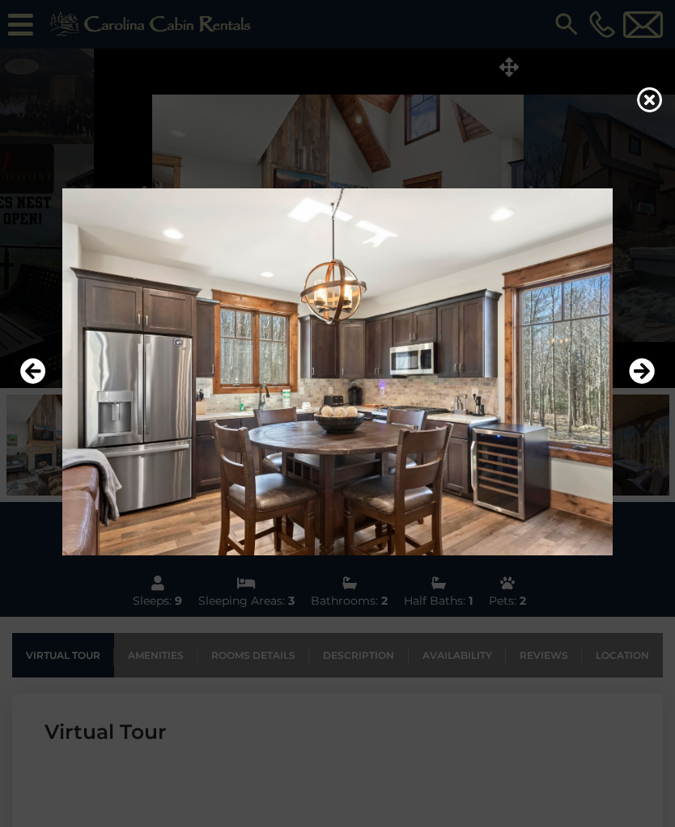
click at [632, 384] on icon "Next" at bounding box center [641, 371] width 26 height 26
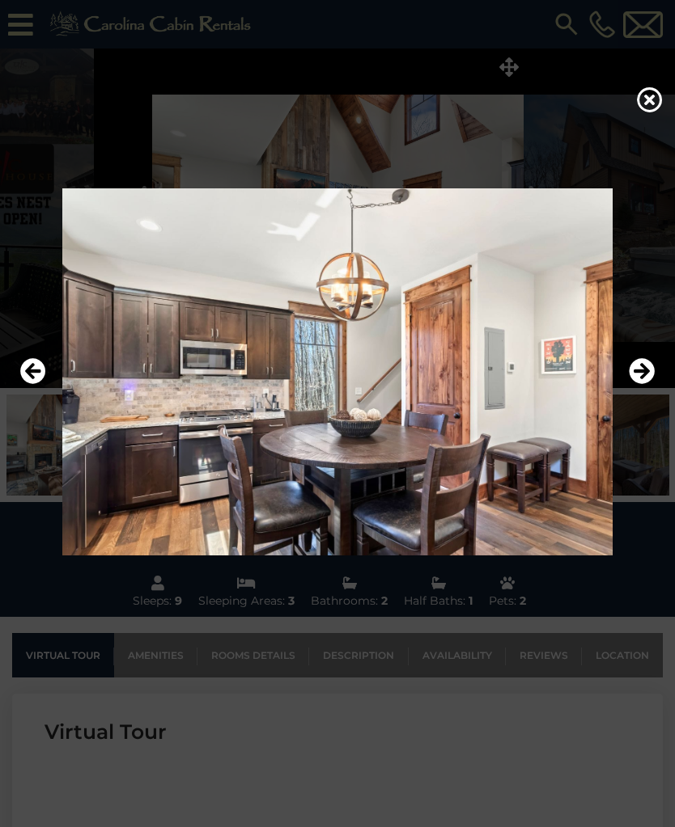
click at [631, 384] on icon "Next" at bounding box center [641, 371] width 26 height 26
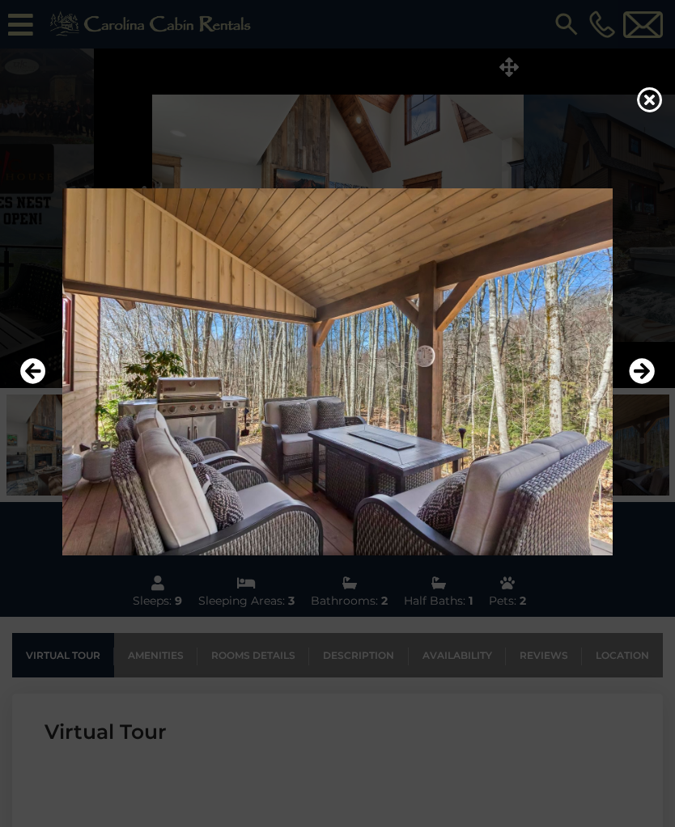
click at [636, 391] on button "Next" at bounding box center [641, 371] width 26 height 37
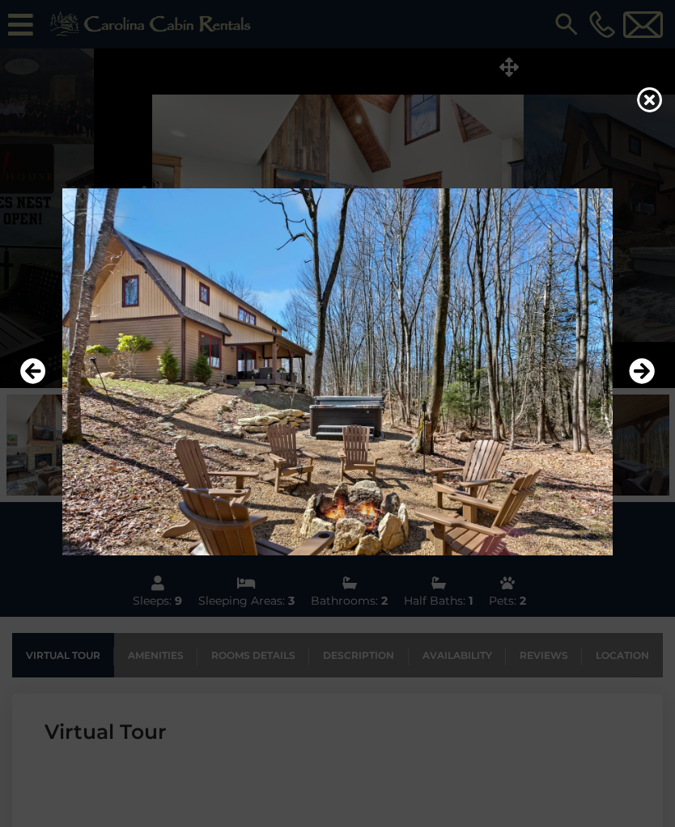
click at [632, 384] on icon "Next" at bounding box center [641, 371] width 26 height 26
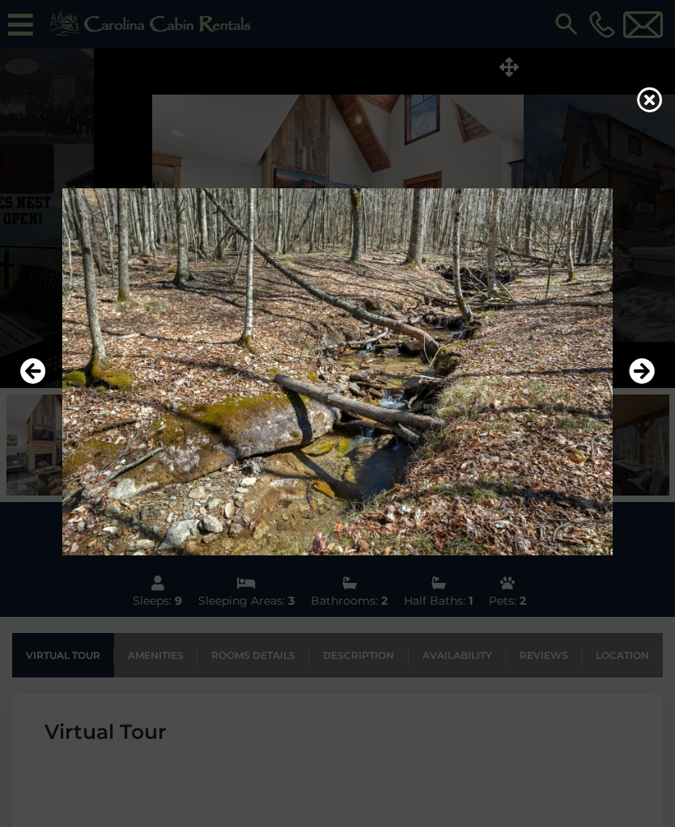
click at [631, 384] on icon "Next" at bounding box center [641, 371] width 26 height 26
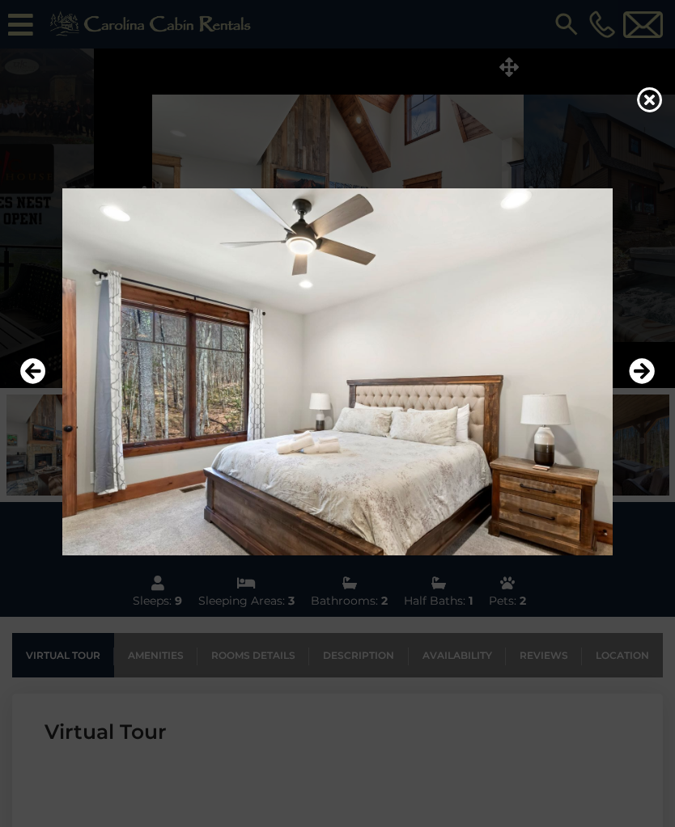
click at [633, 391] on button "Next" at bounding box center [641, 371] width 26 height 37
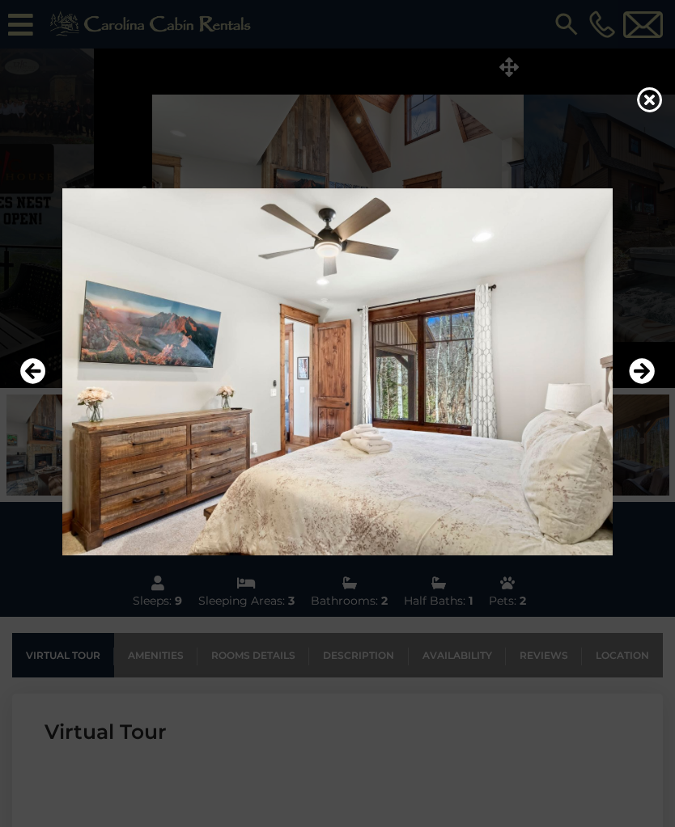
click at [641, 384] on icon "Next" at bounding box center [641, 371] width 26 height 26
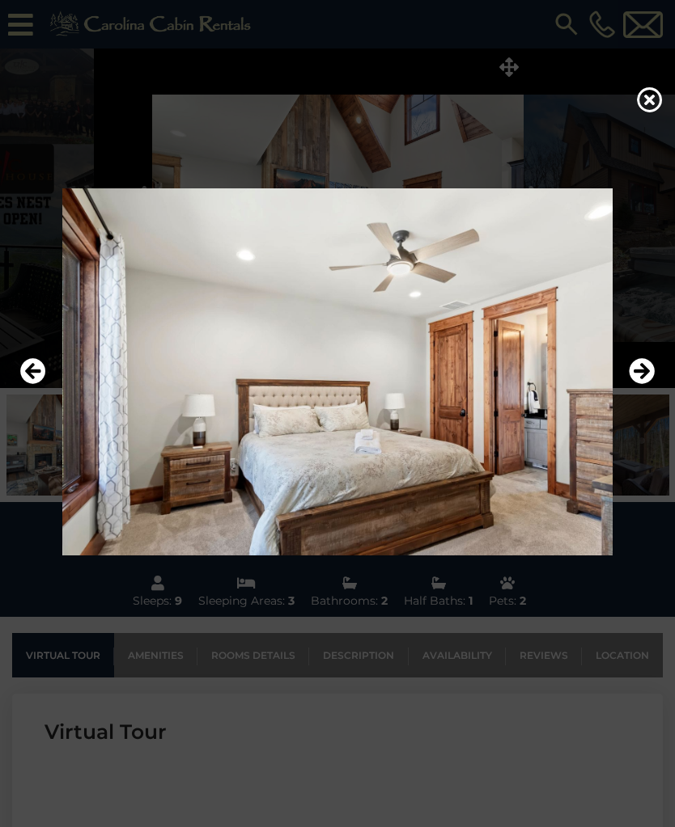
click at [638, 391] on button "Next" at bounding box center [641, 371] width 26 height 37
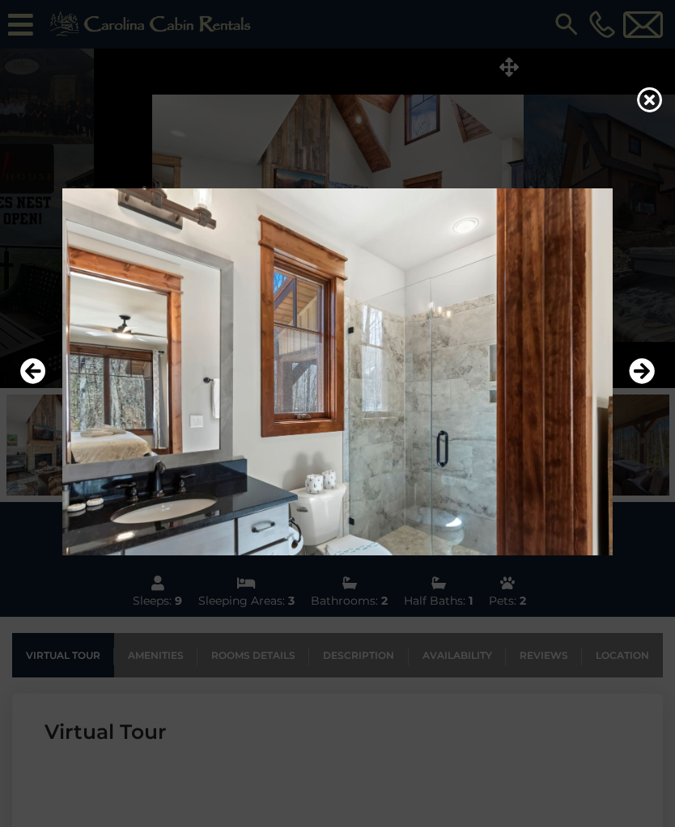
click at [631, 391] on button "Next" at bounding box center [641, 371] width 26 height 37
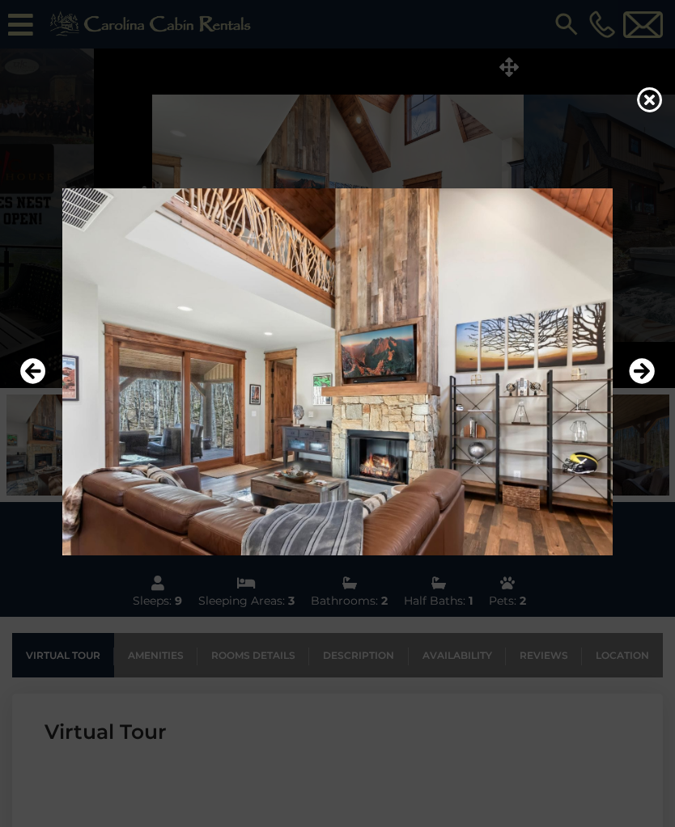
click at [637, 391] on button "Next" at bounding box center [641, 371] width 26 height 37
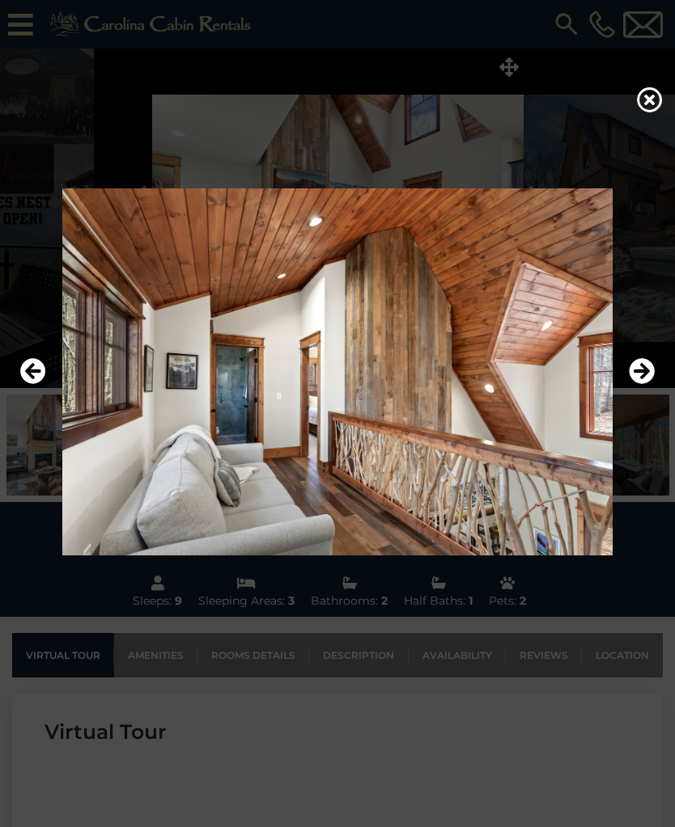
click at [637, 391] on button "Next" at bounding box center [641, 371] width 26 height 37
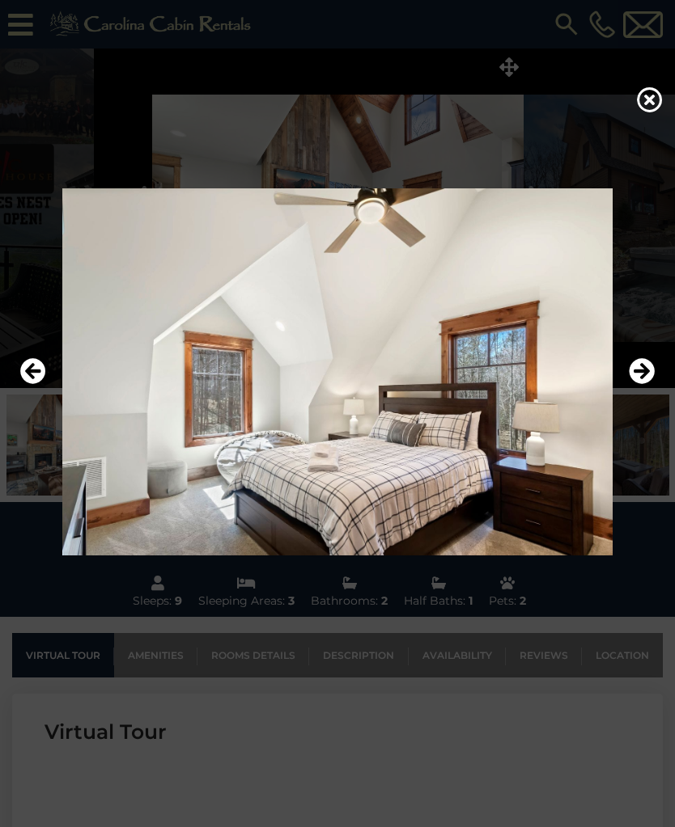
click at [643, 391] on button "Next" at bounding box center [641, 371] width 26 height 37
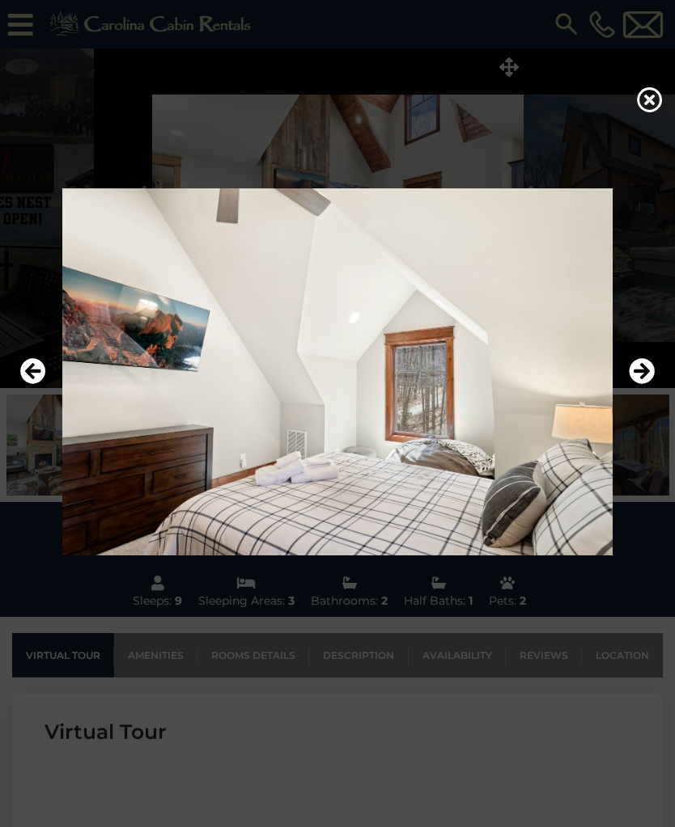
click at [645, 391] on button "Next" at bounding box center [641, 371] width 26 height 37
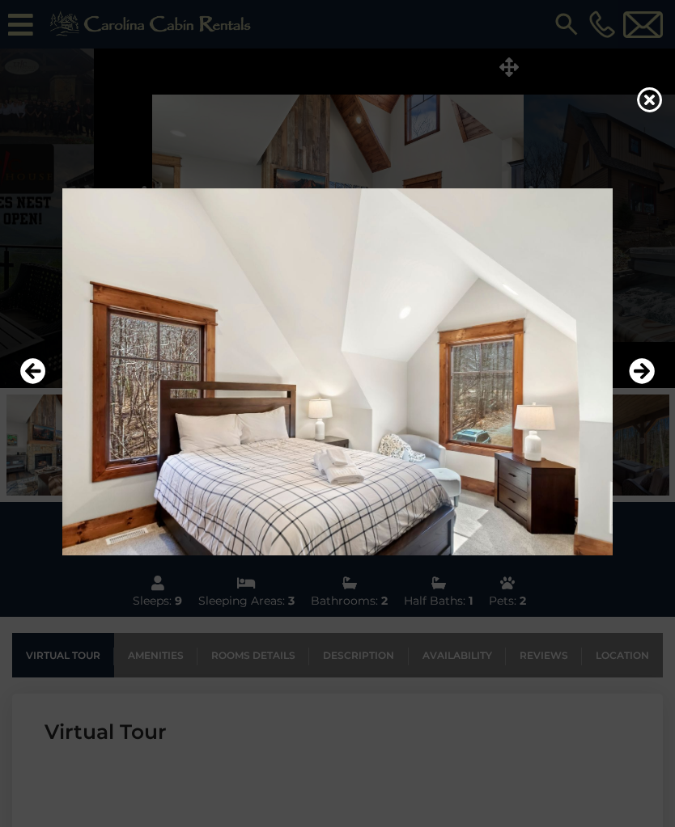
click at [645, 400] on img at bounding box center [337, 371] width 642 height 367
click at [643, 384] on icon "Next" at bounding box center [641, 371] width 26 height 26
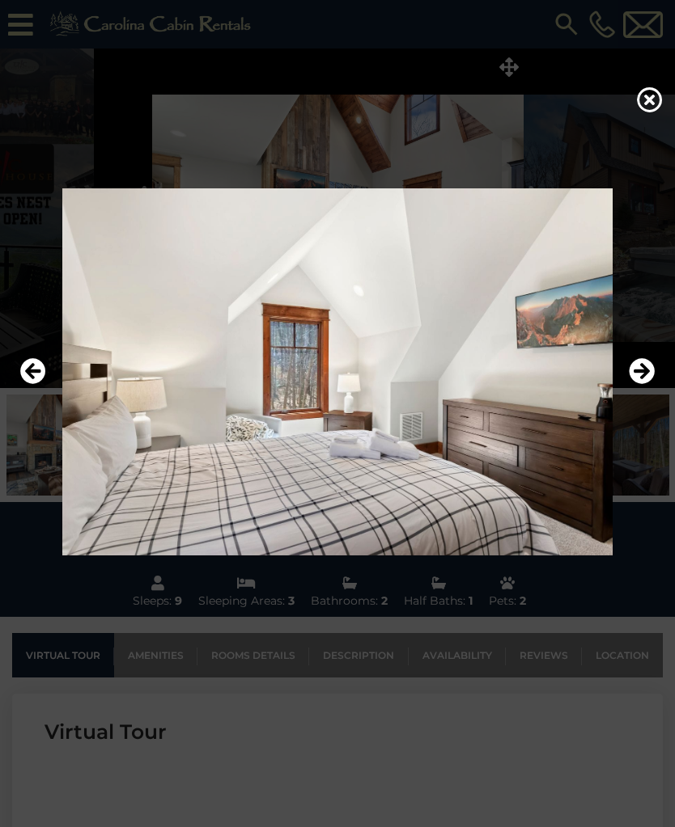
click at [637, 391] on button "Next" at bounding box center [641, 371] width 26 height 37
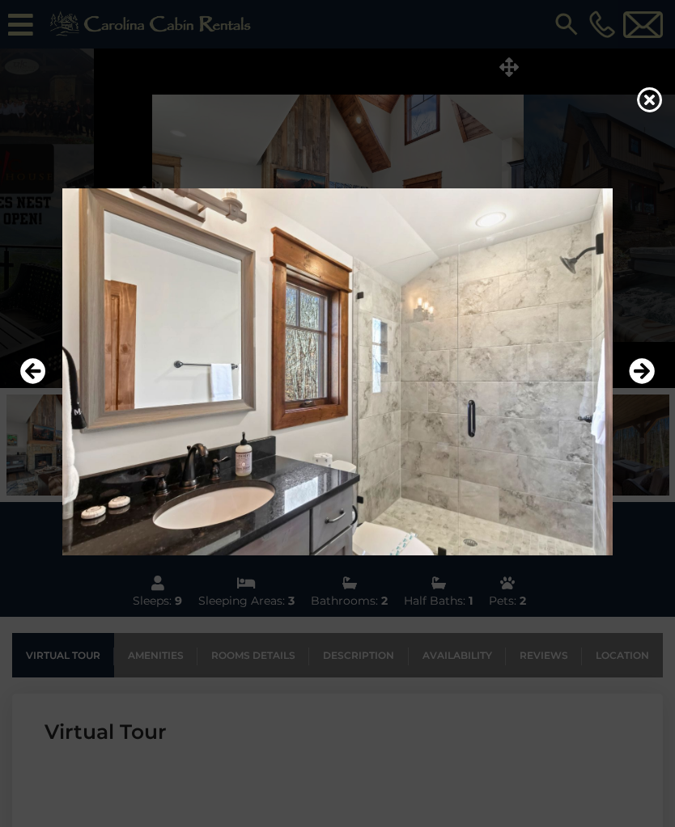
click at [641, 384] on icon "Next" at bounding box center [641, 371] width 26 height 26
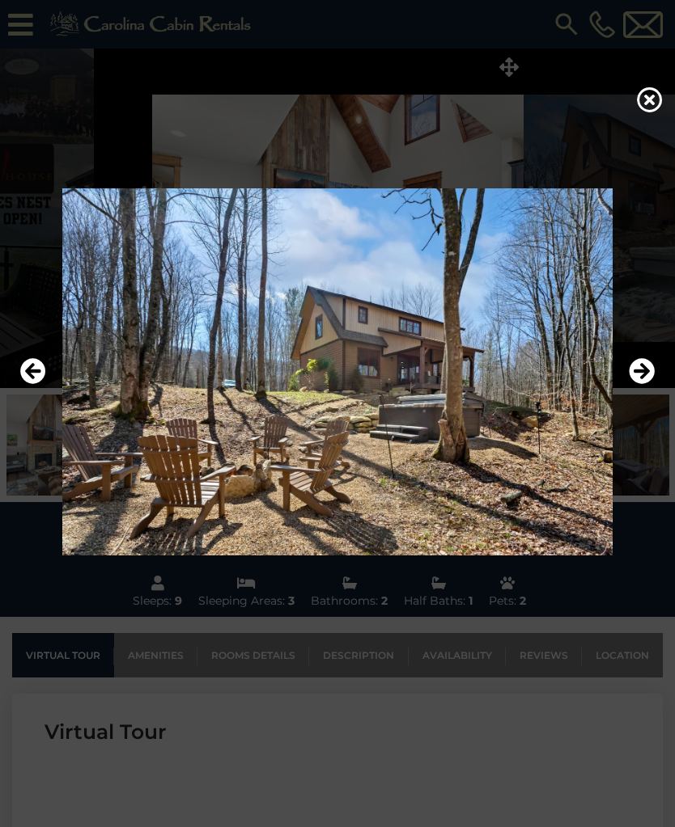
click at [639, 391] on button "Next" at bounding box center [641, 371] width 26 height 37
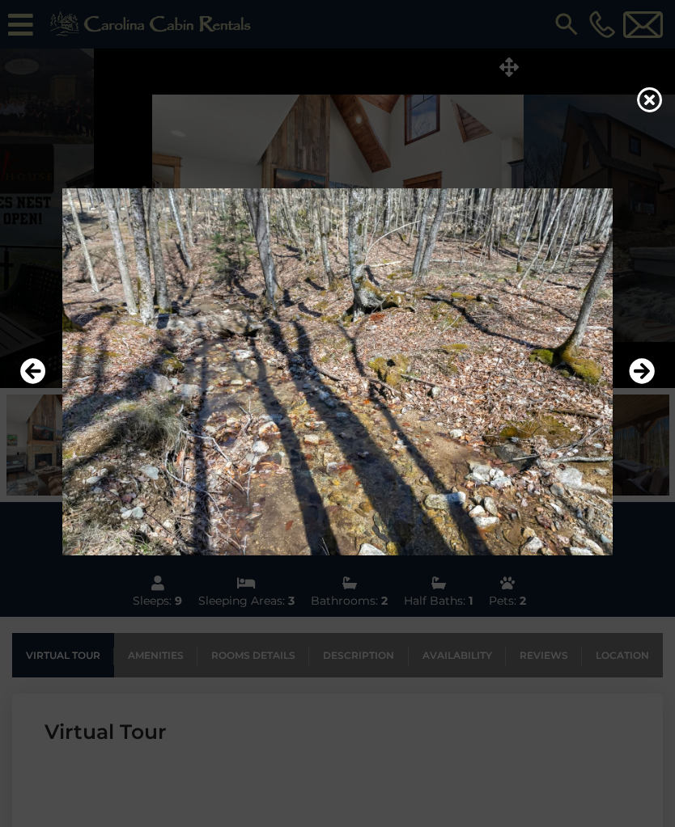
click at [637, 384] on icon "Next" at bounding box center [641, 371] width 26 height 26
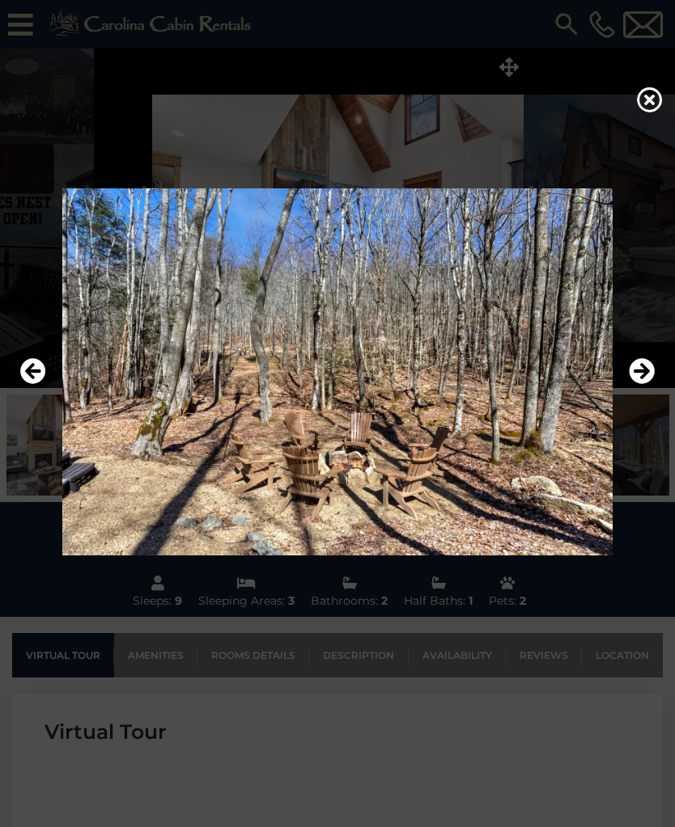
click at [36, 414] on img at bounding box center [337, 371] width 642 height 367
click at [32, 384] on icon "Previous" at bounding box center [33, 371] width 26 height 26
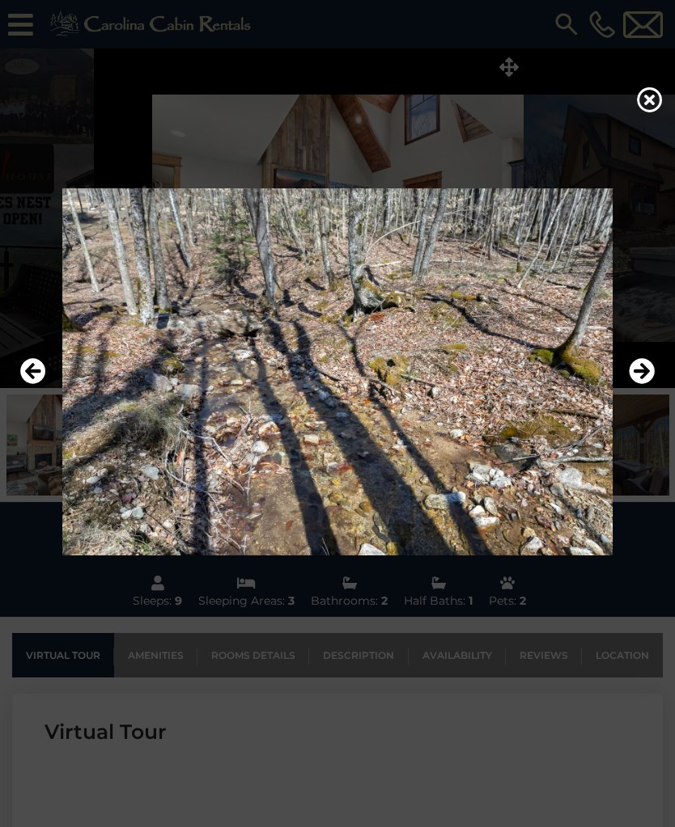
click at [635, 384] on icon "Next" at bounding box center [641, 371] width 26 height 26
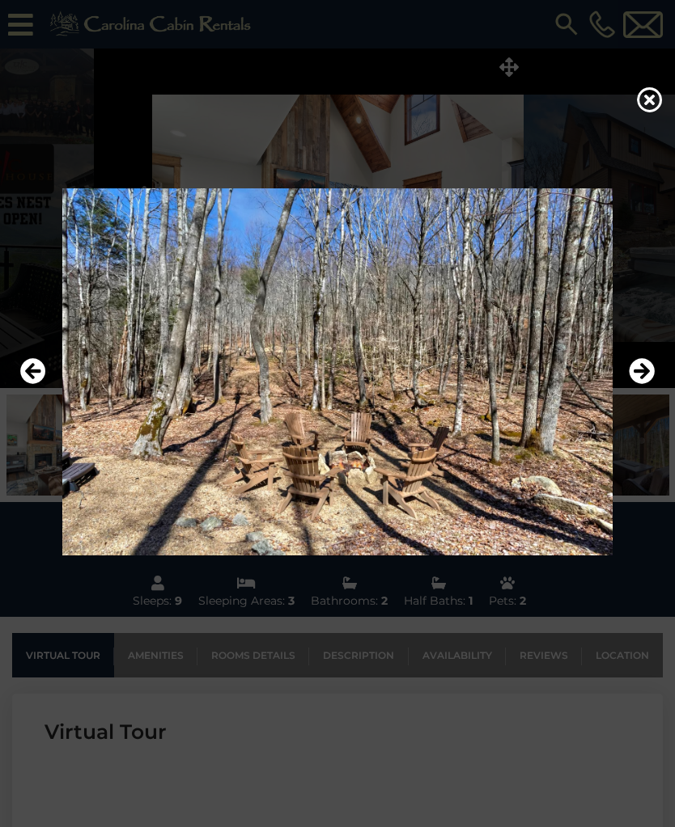
click at [639, 384] on icon "Next" at bounding box center [641, 371] width 26 height 26
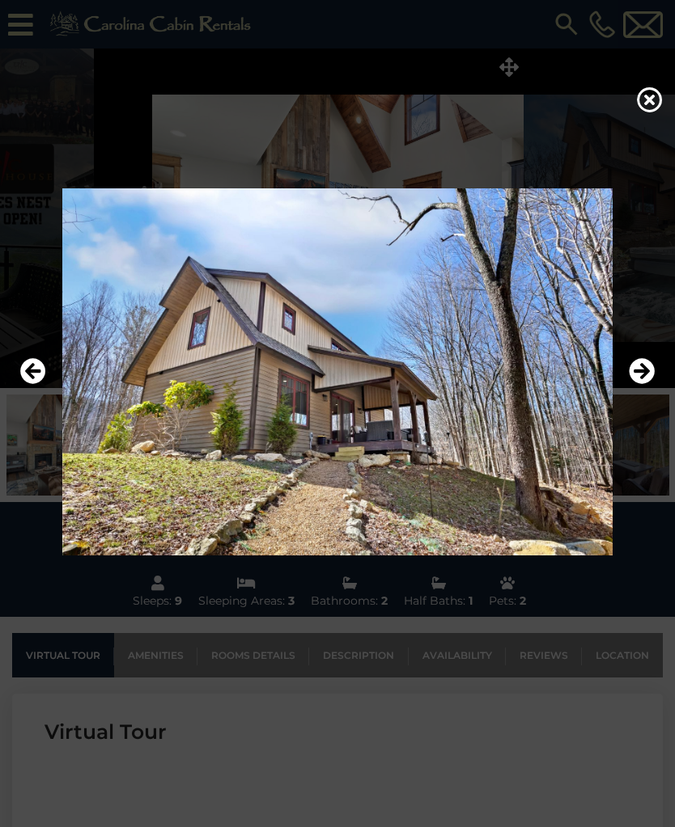
click at [639, 391] on button "Next" at bounding box center [641, 371] width 26 height 37
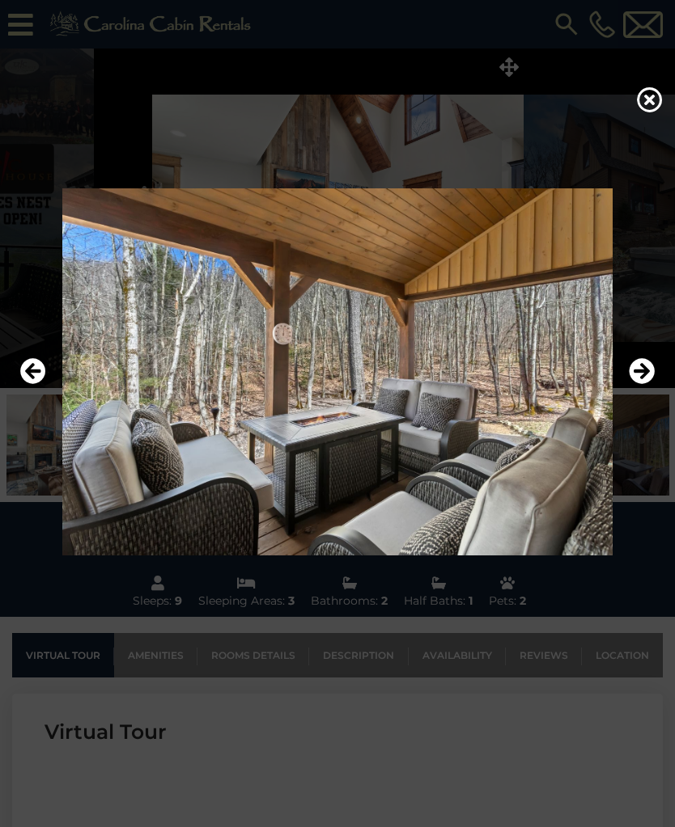
click at [642, 384] on icon "Next" at bounding box center [641, 371] width 26 height 26
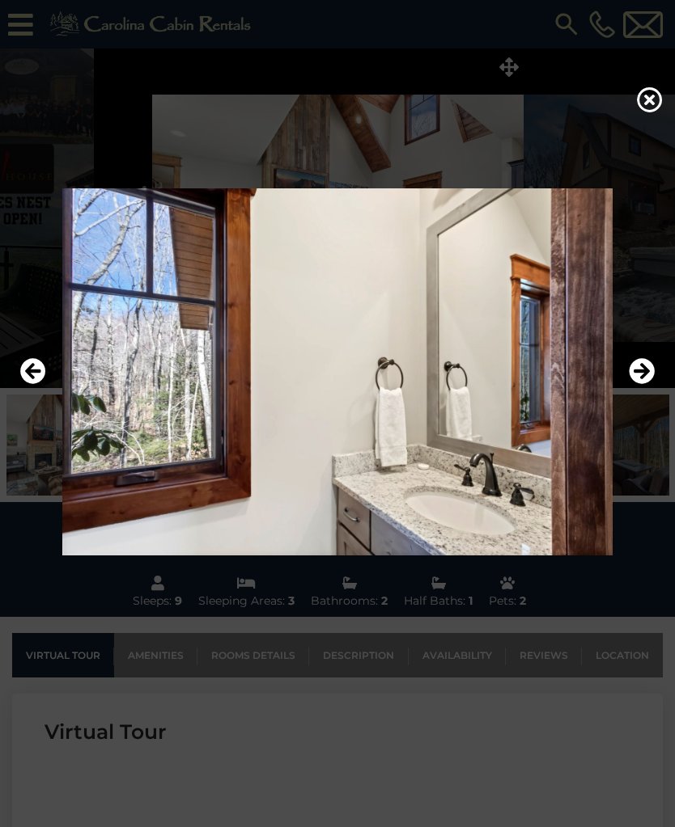
click at [641, 384] on icon "Next" at bounding box center [641, 371] width 26 height 26
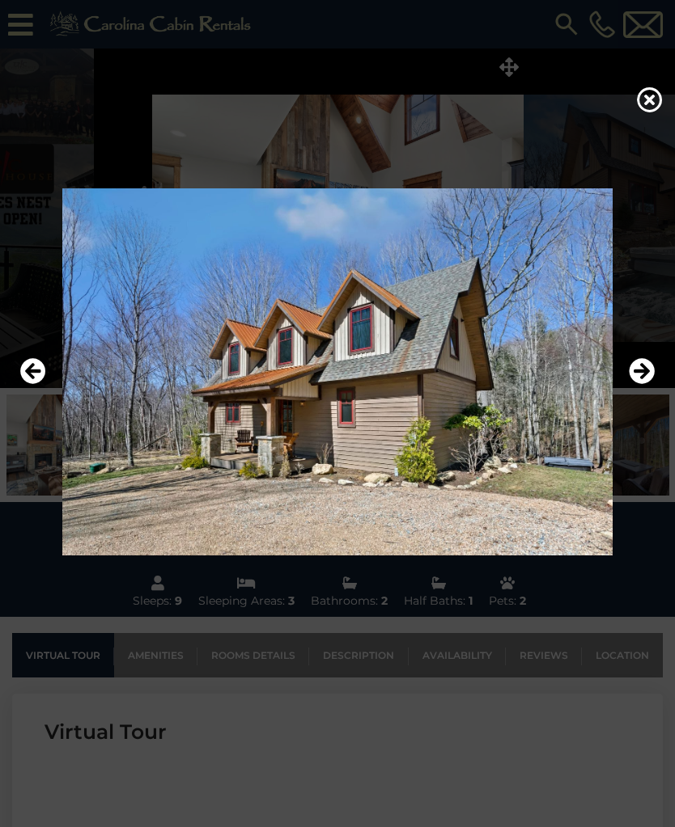
click at [642, 391] on button "Next" at bounding box center [641, 371] width 26 height 37
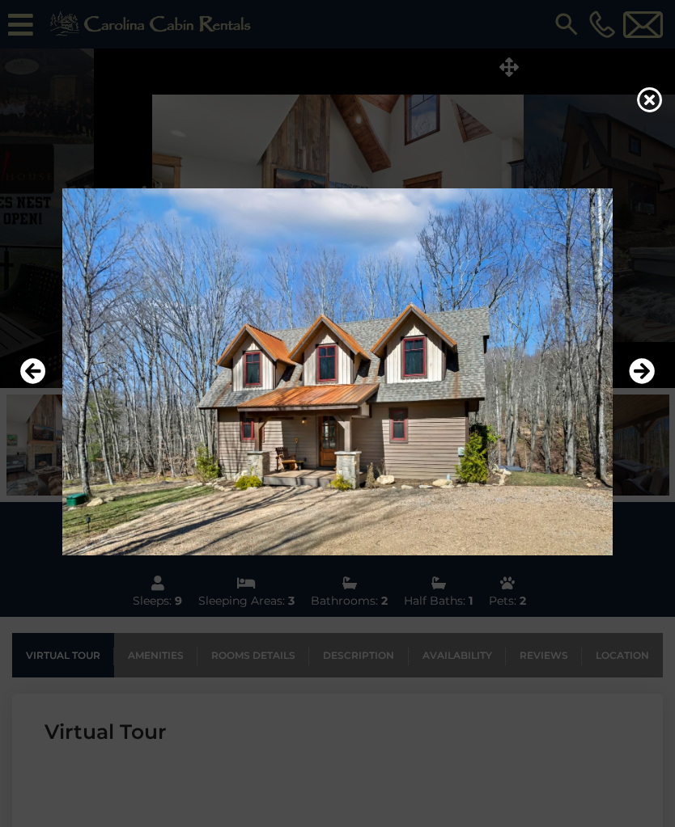
click at [641, 400] on img at bounding box center [337, 371] width 642 height 367
click at [640, 384] on icon "Next" at bounding box center [641, 371] width 26 height 26
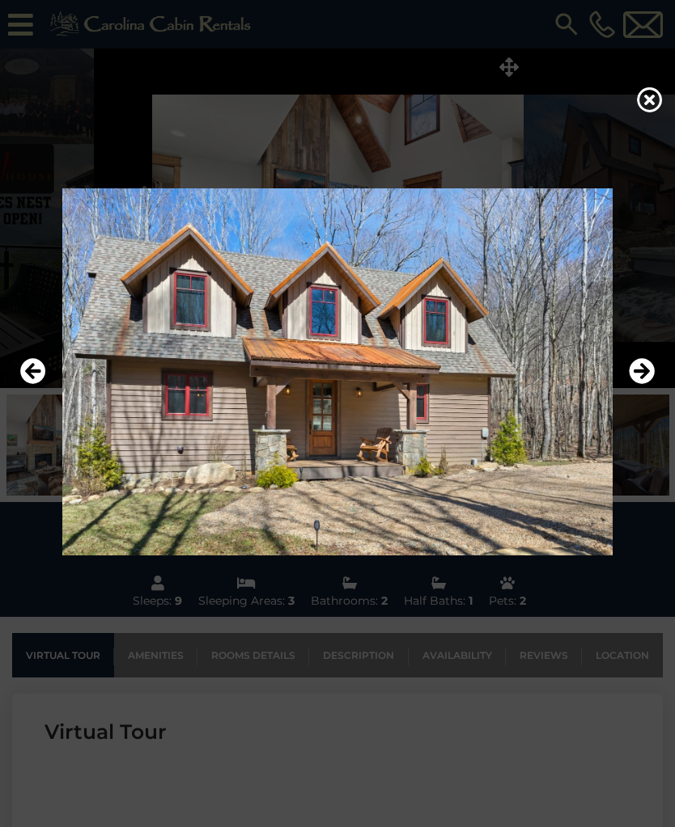
click at [636, 391] on button "Next" at bounding box center [641, 371] width 26 height 37
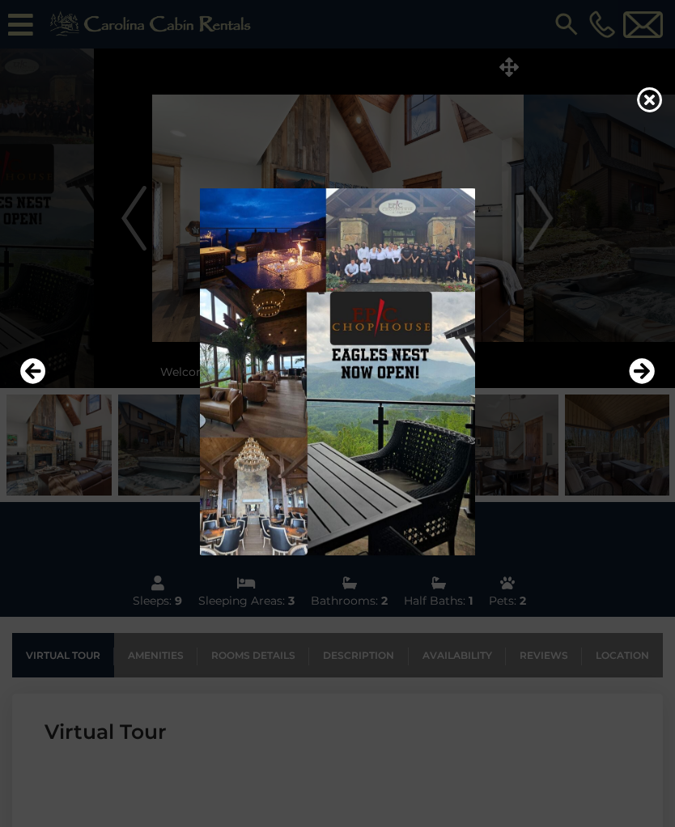
click at [637, 379] on icon "Next" at bounding box center [641, 371] width 26 height 26
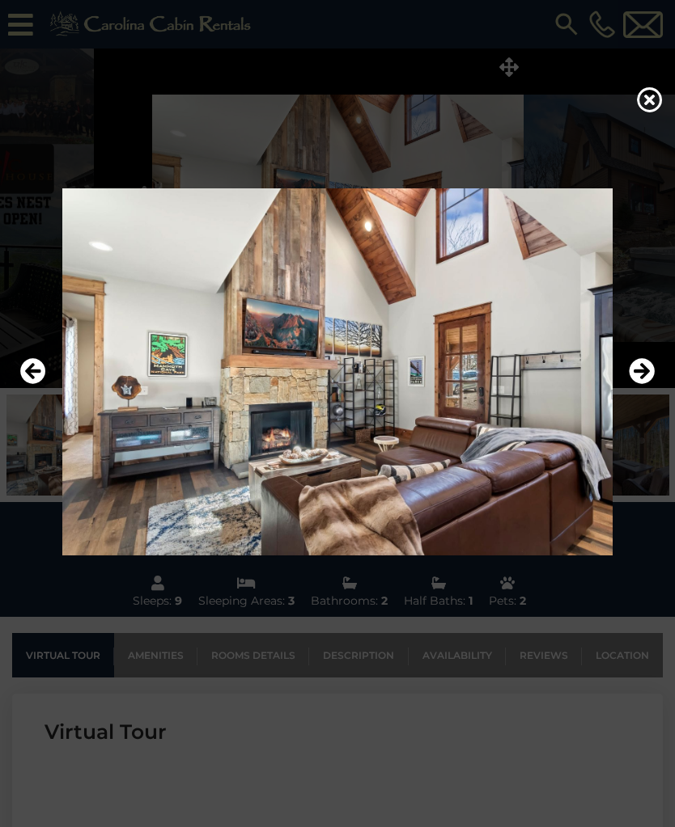
click at [30, 384] on icon "Previous" at bounding box center [33, 371] width 26 height 26
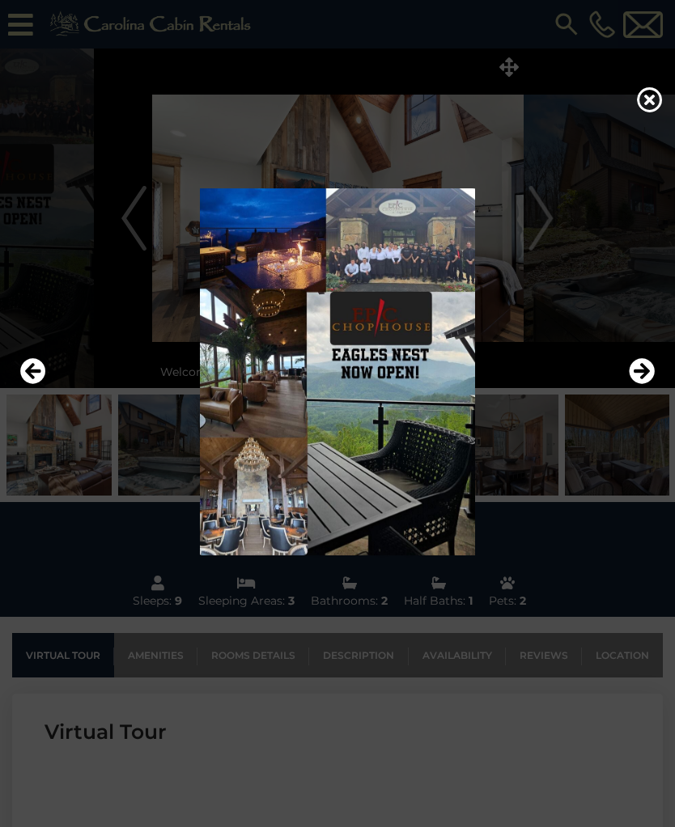
click at [632, 383] on icon "Next" at bounding box center [641, 371] width 26 height 26
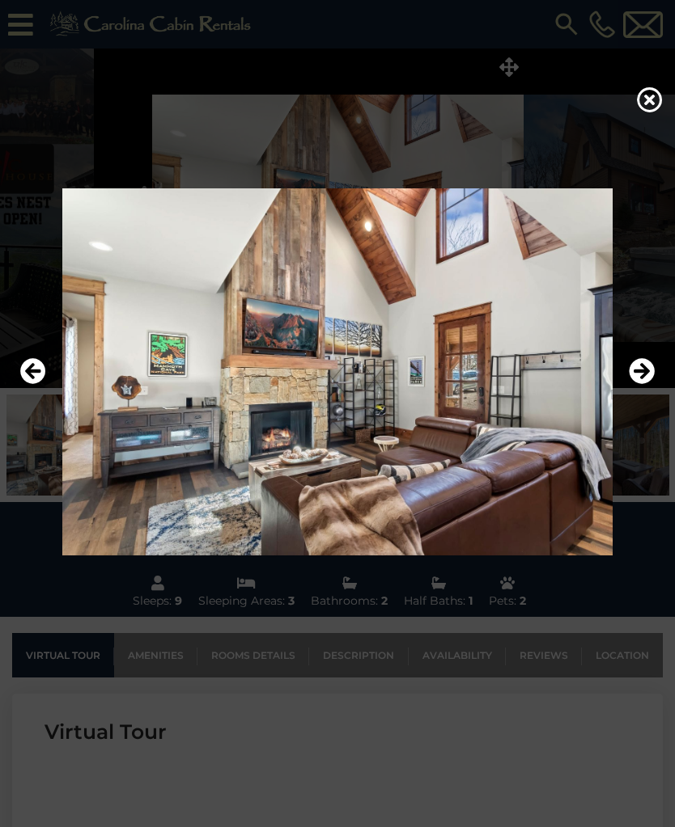
click at [641, 383] on icon "Next" at bounding box center [641, 371] width 26 height 26
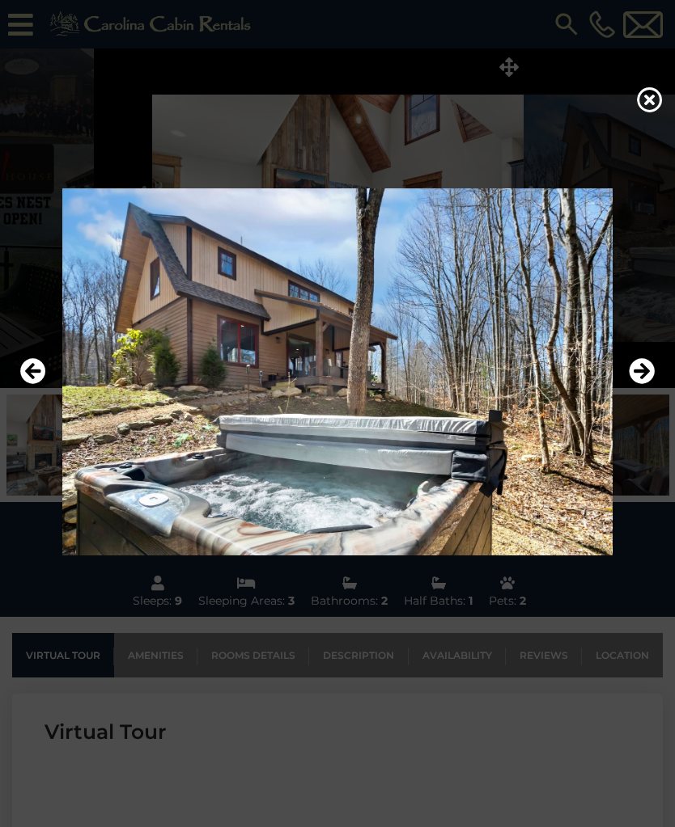
click at [647, 384] on icon "Next" at bounding box center [641, 371] width 26 height 26
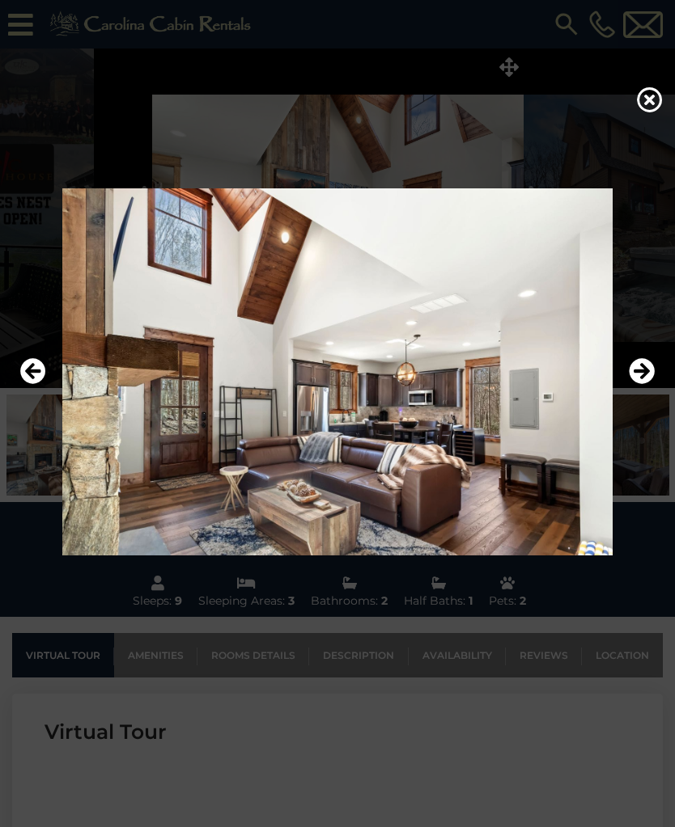
click at [644, 384] on icon "Next" at bounding box center [641, 371] width 26 height 26
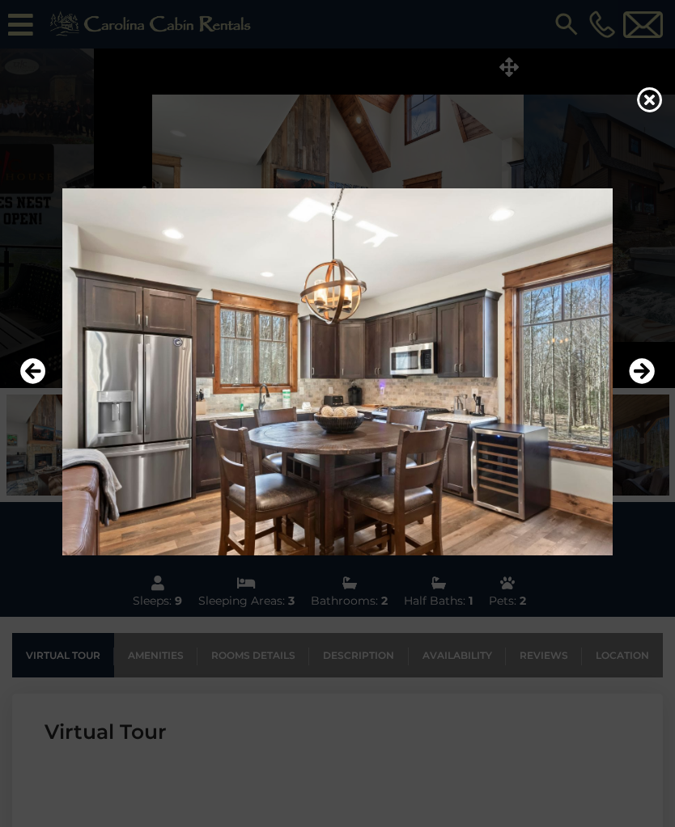
click at [643, 102] on icon at bounding box center [650, 100] width 26 height 26
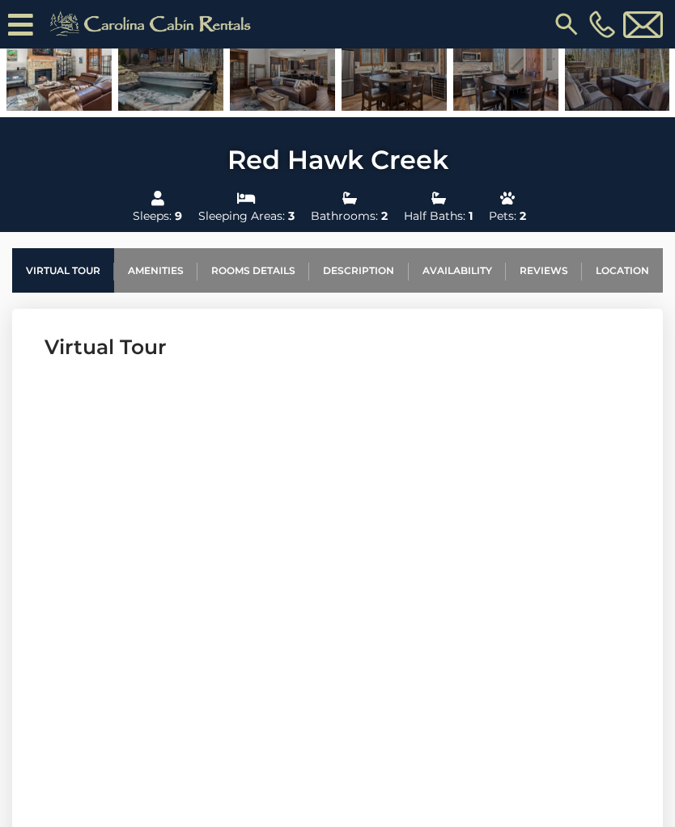
scroll to position [418, 0]
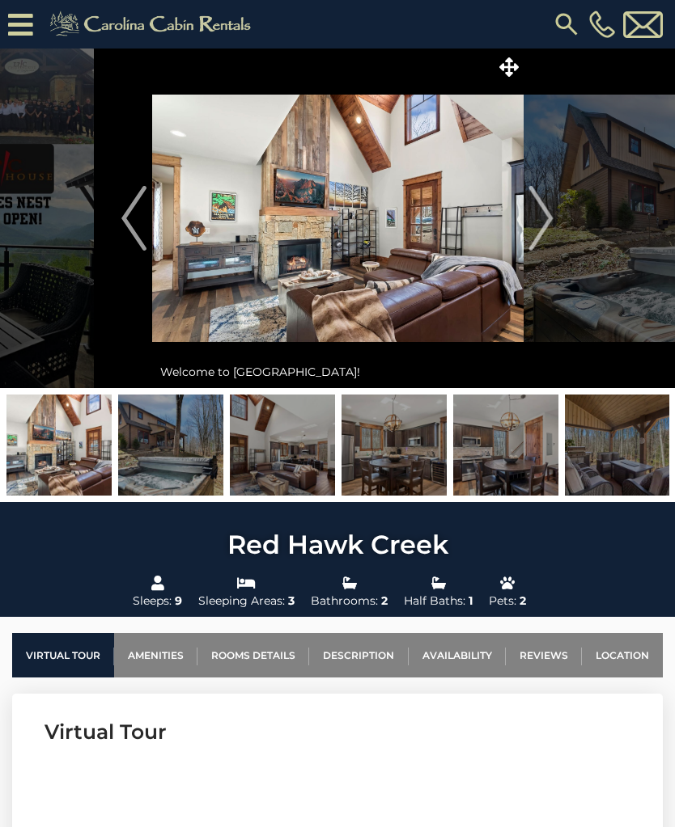
click at [12, 33] on icon at bounding box center [20, 25] width 25 height 28
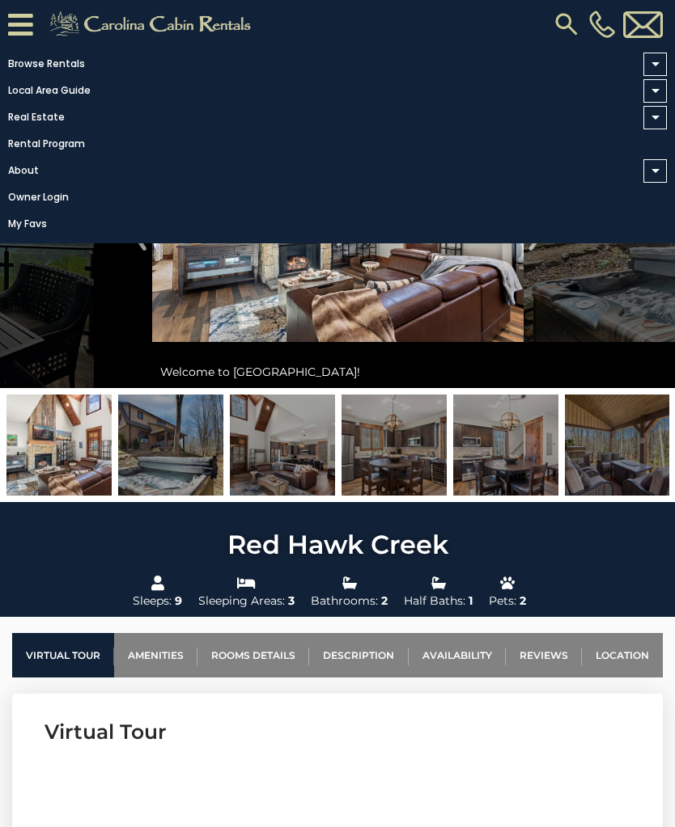
click at [36, 63] on link "Browse Rentals" at bounding box center [333, 64] width 666 height 23
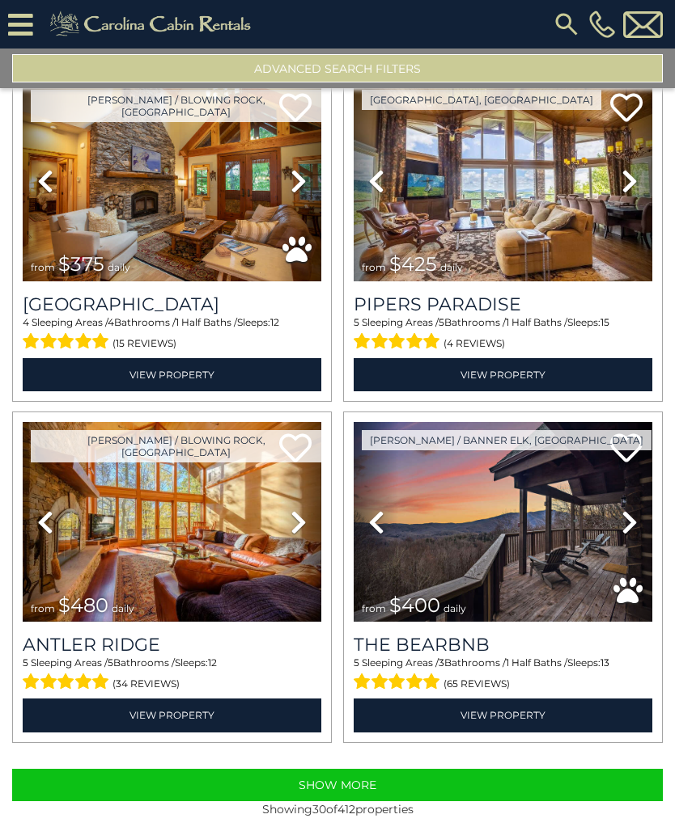
click at [421, 776] on button "Show More" at bounding box center [337, 785] width 650 height 32
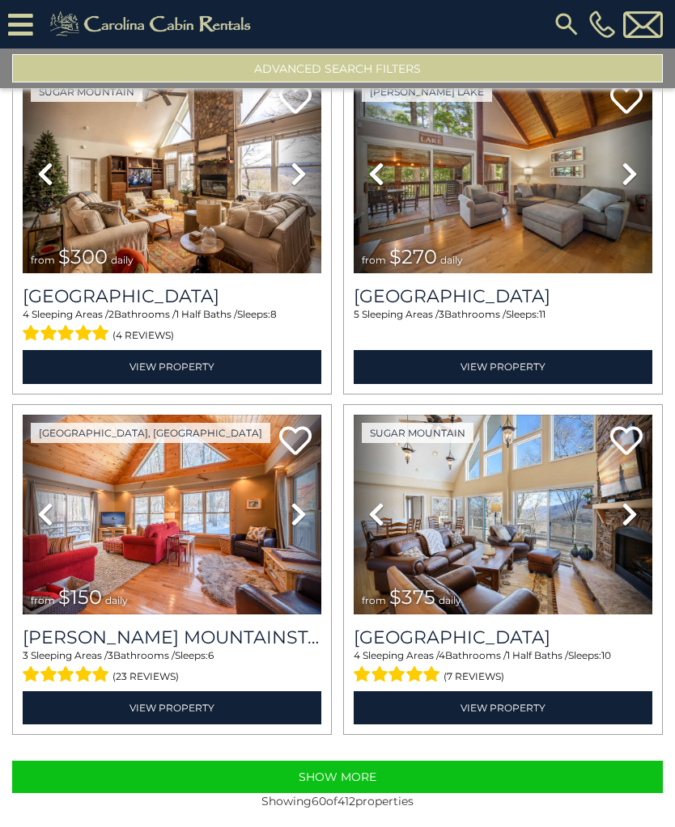
scroll to position [9621, 0]
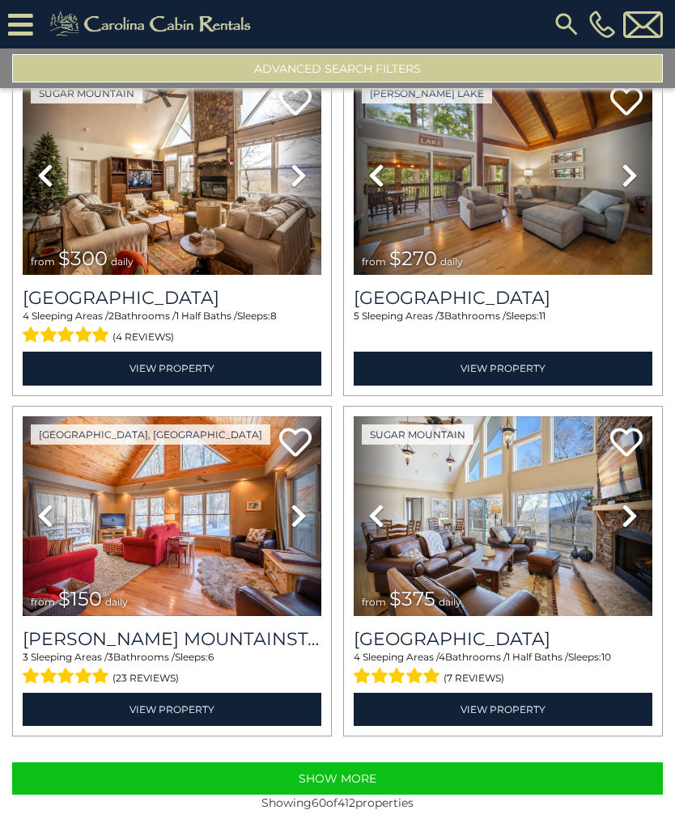
click at [349, 795] on button "Show More" at bounding box center [337, 779] width 650 height 32
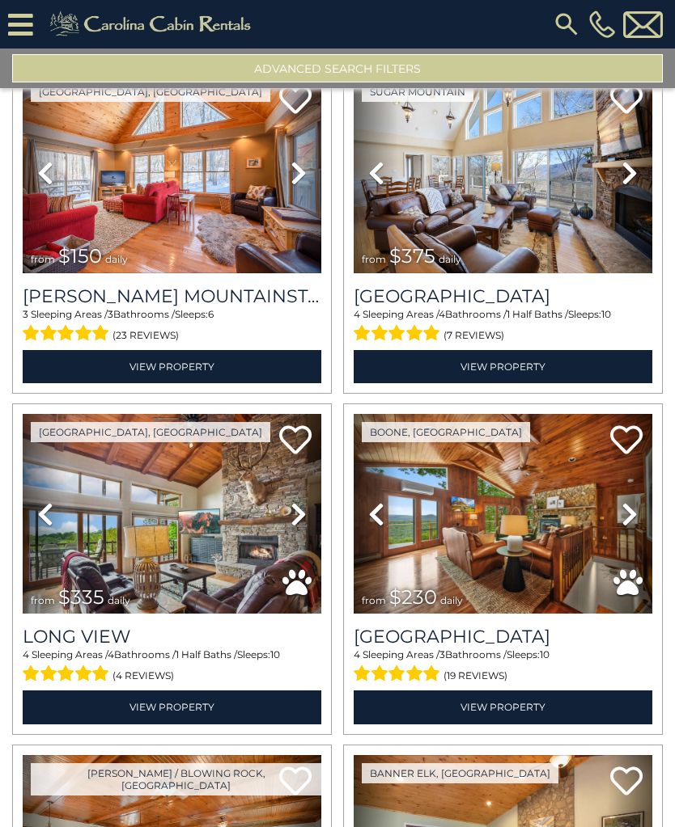
scroll to position [9964, 0]
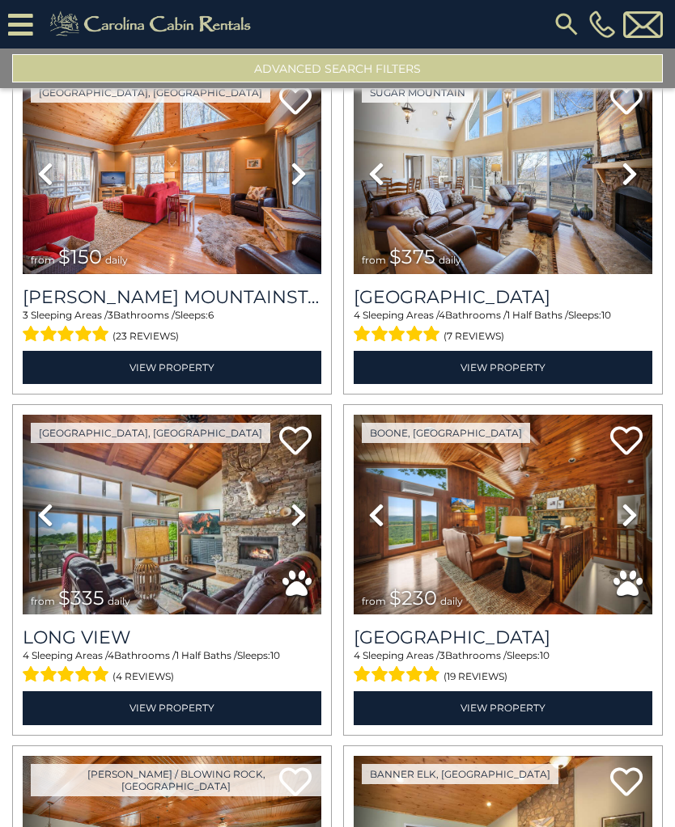
click at [87, 547] on img at bounding box center [172, 515] width 298 height 200
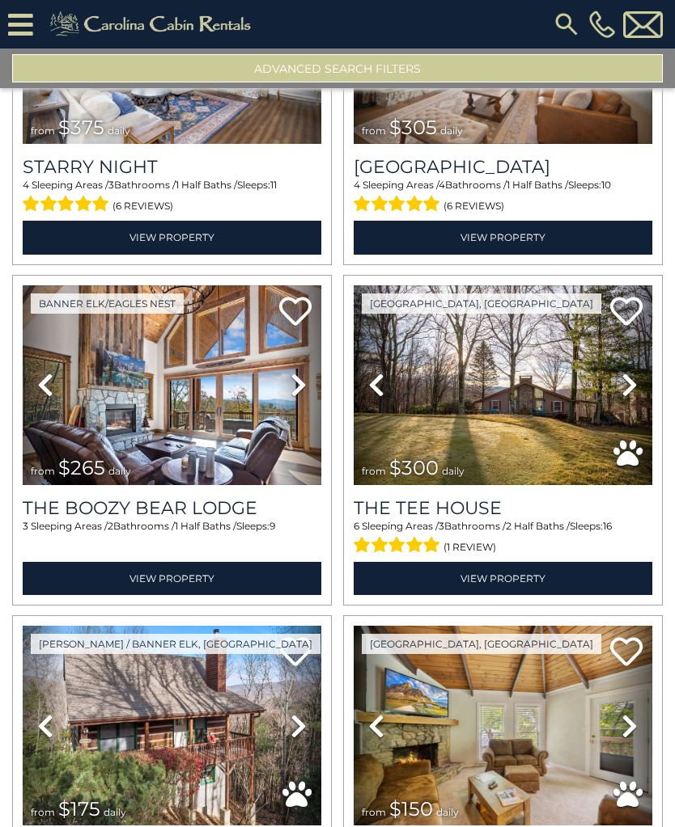
scroll to position [12468, 0]
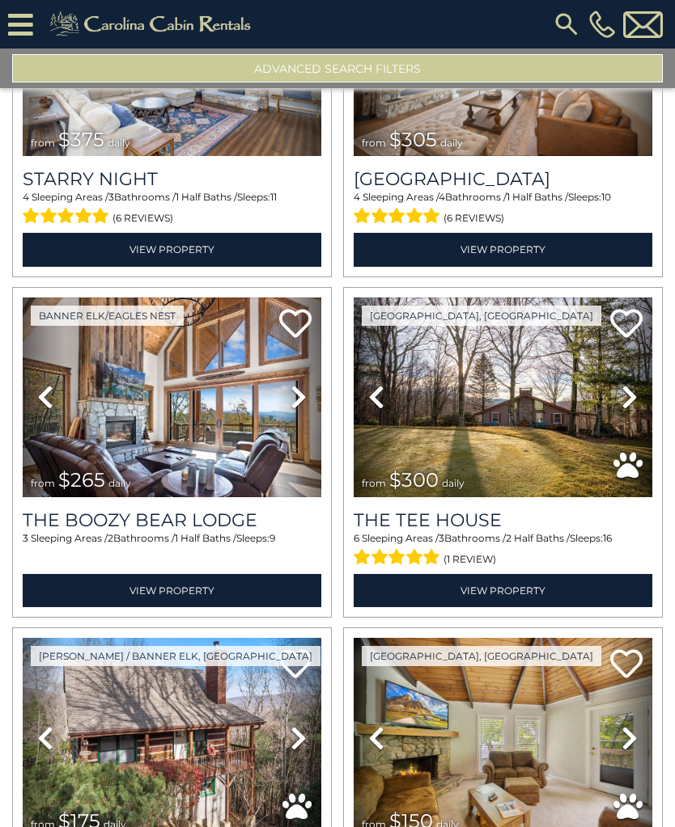
click at [546, 457] on img at bounding box center [502, 398] width 298 height 200
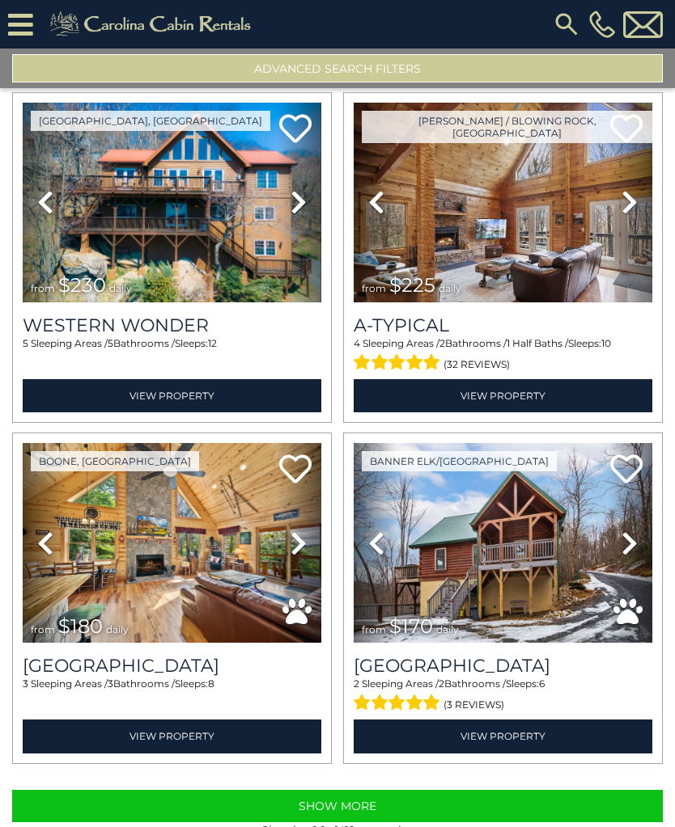
scroll to position [14741, 0]
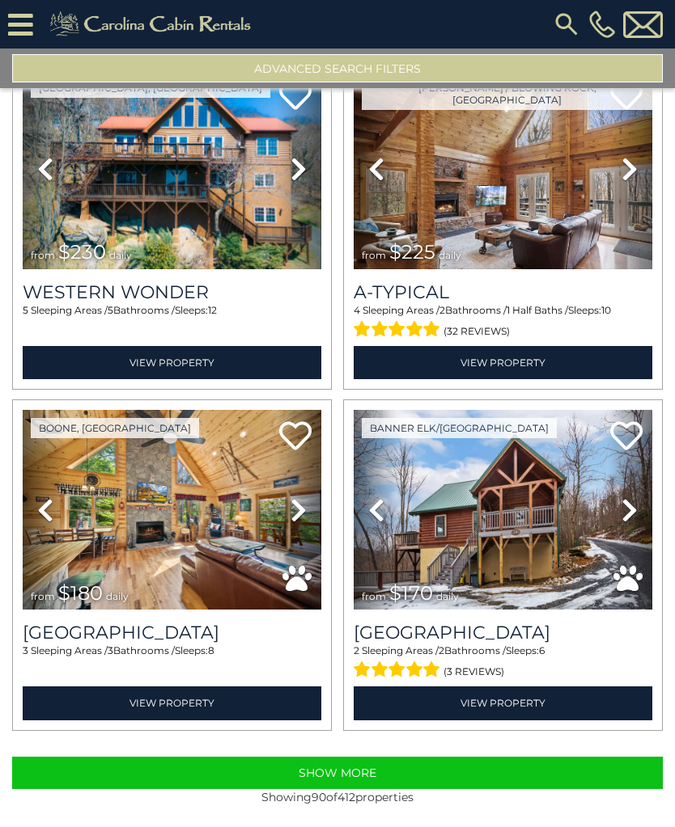
click at [57, 69] on button "Advanced Search Filters" at bounding box center [337, 68] width 650 height 28
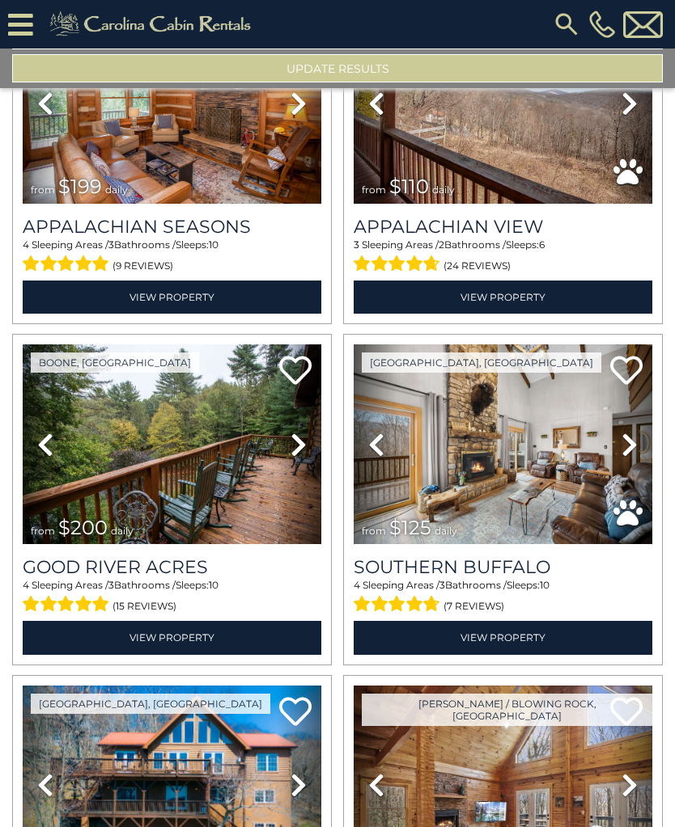
scroll to position [14004, 0]
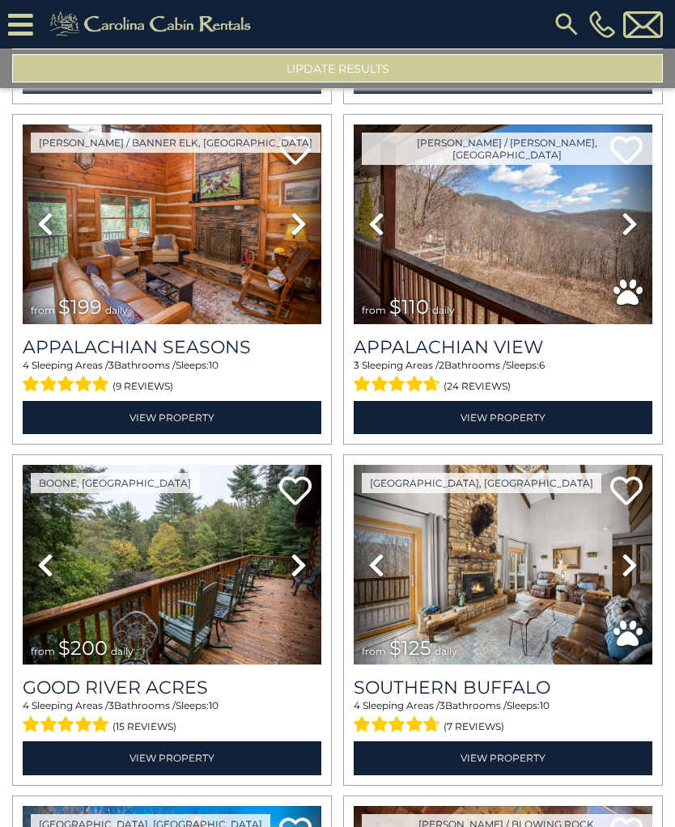
click at [174, 590] on img at bounding box center [172, 565] width 298 height 200
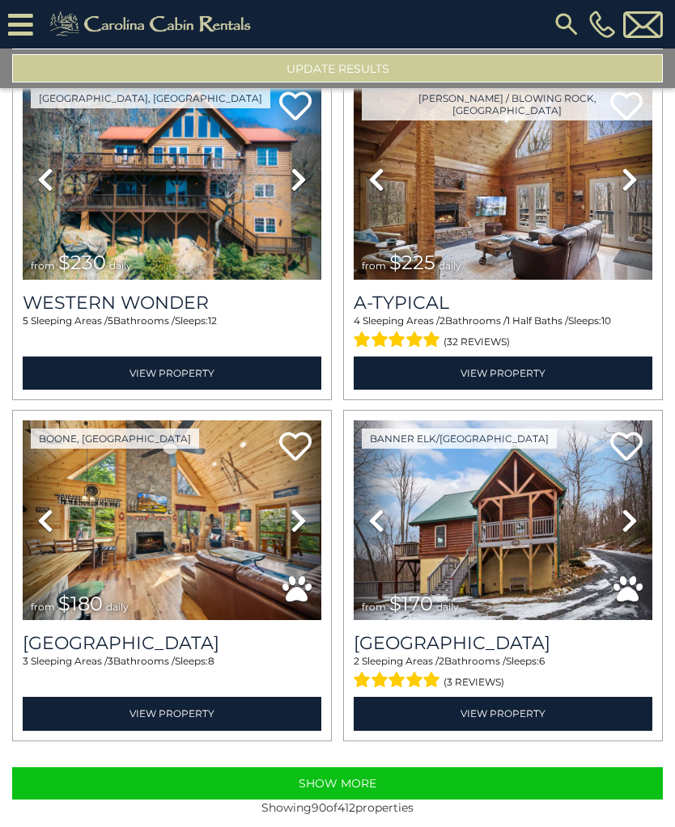
scroll to position [14735, 0]
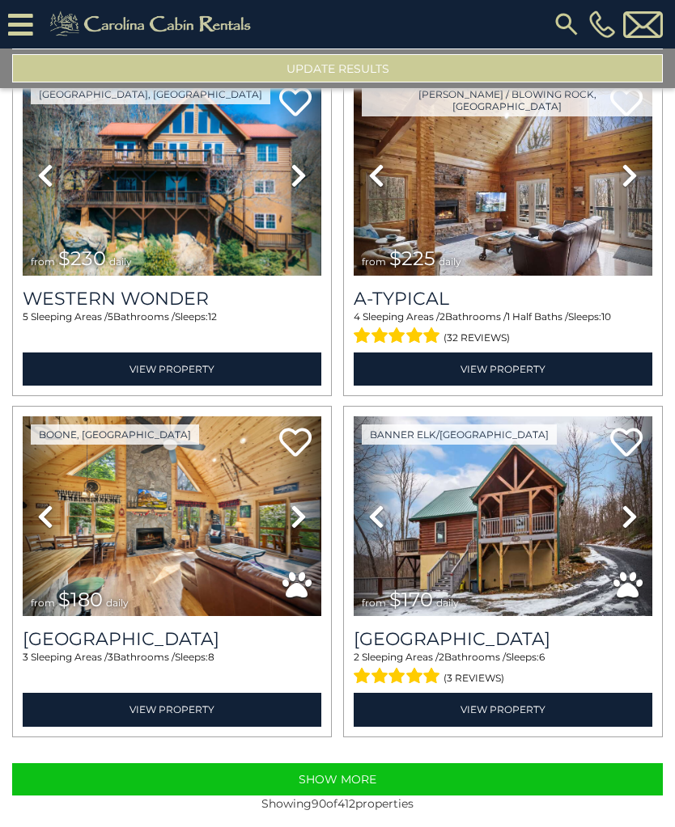
click at [580, 771] on button "Show More" at bounding box center [337, 780] width 650 height 32
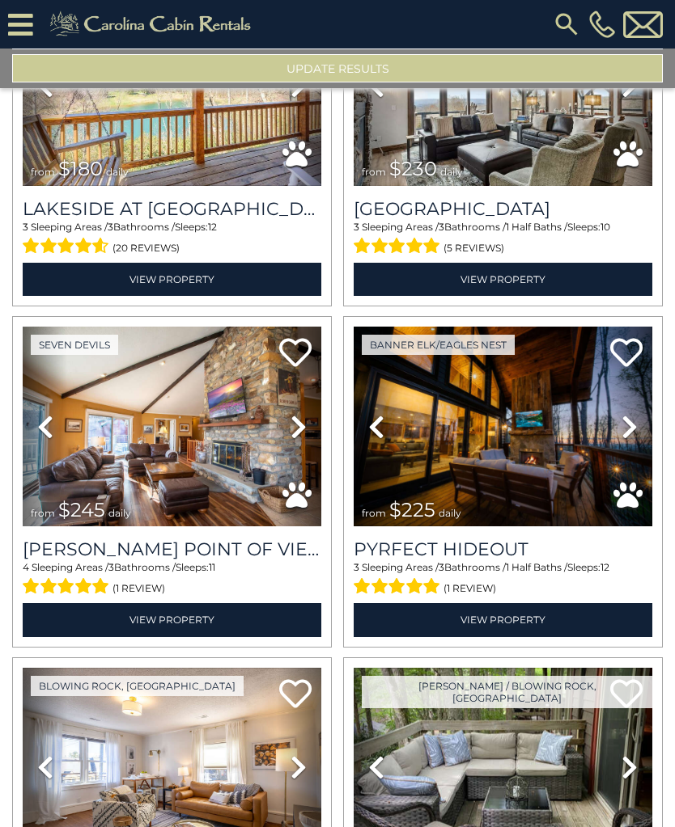
scroll to position [19599, 0]
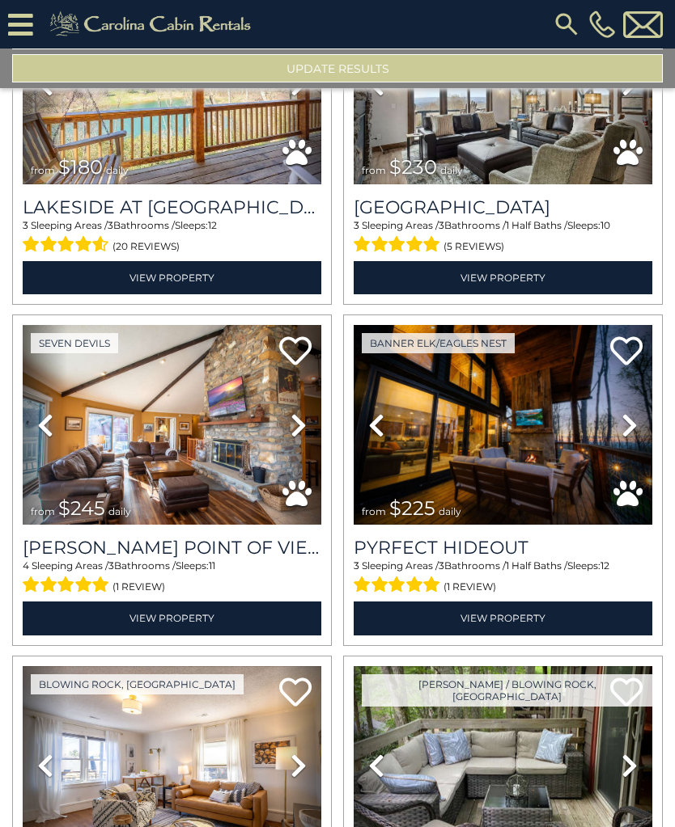
click at [565, 491] on img at bounding box center [502, 425] width 298 height 200
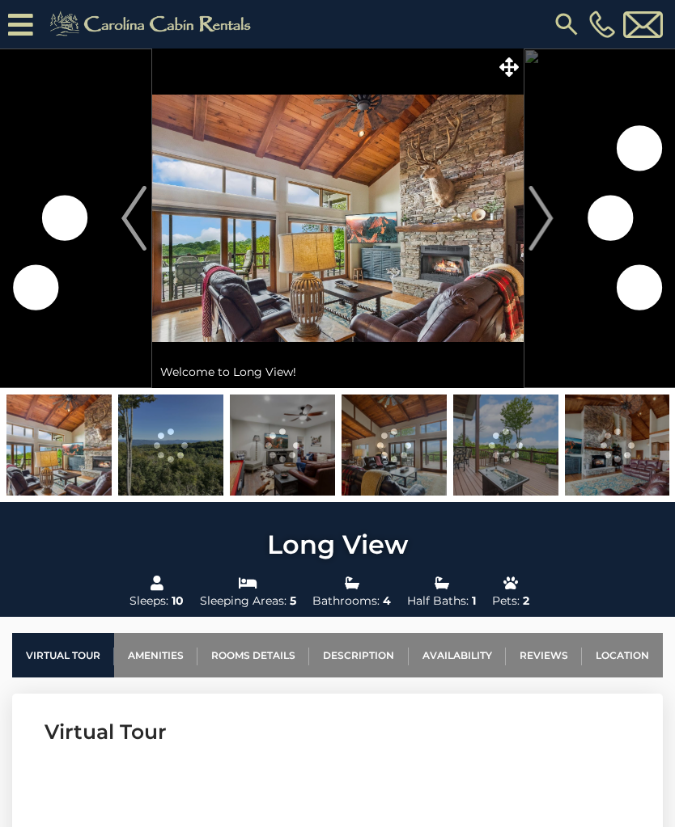
click at [505, 74] on icon at bounding box center [508, 66] width 19 height 19
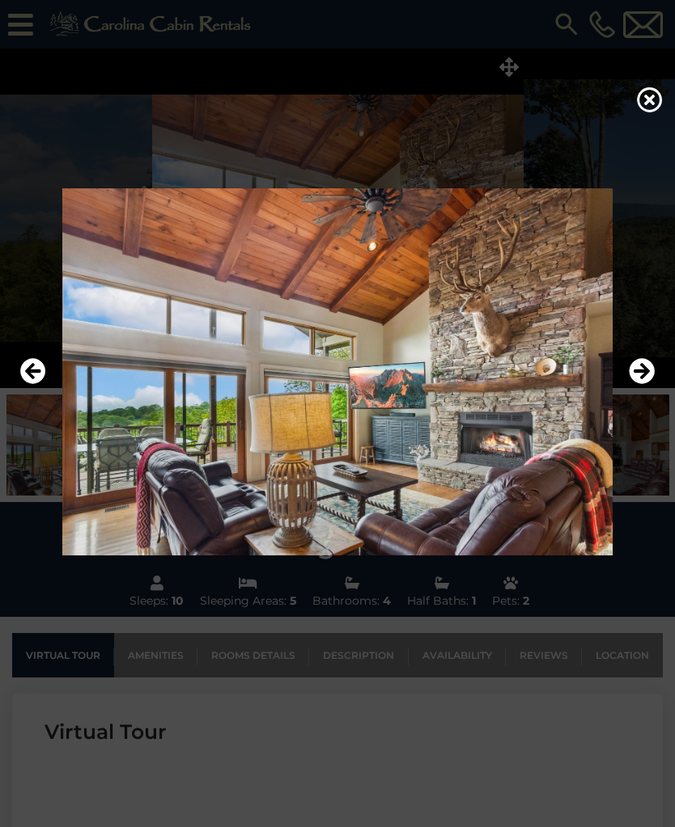
click at [632, 384] on icon "Next" at bounding box center [641, 371] width 26 height 26
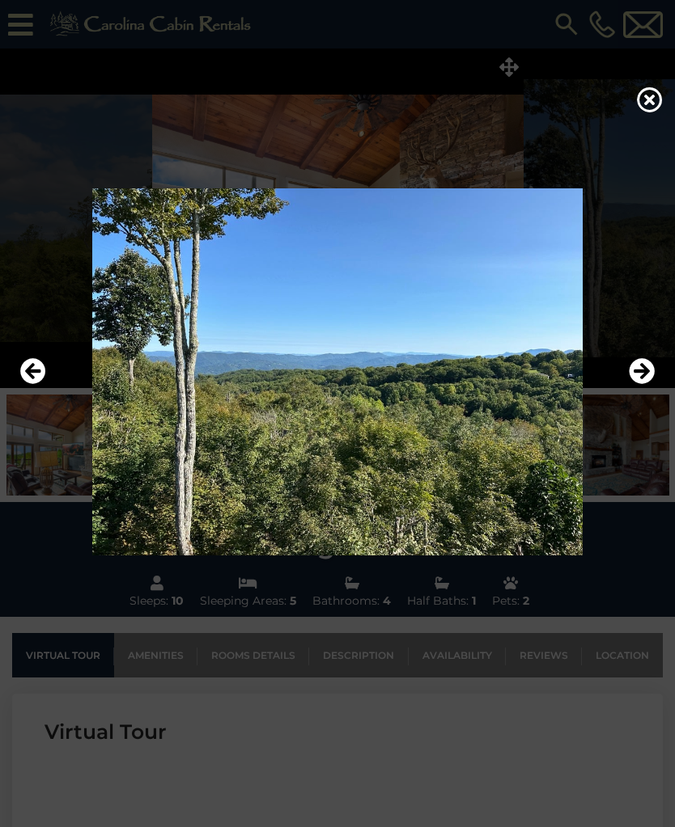
click at [625, 388] on img at bounding box center [337, 371] width 642 height 367
click at [623, 400] on img at bounding box center [337, 371] width 642 height 367
click at [623, 384] on img at bounding box center [337, 371] width 642 height 367
click at [639, 384] on icon "Next" at bounding box center [641, 371] width 26 height 26
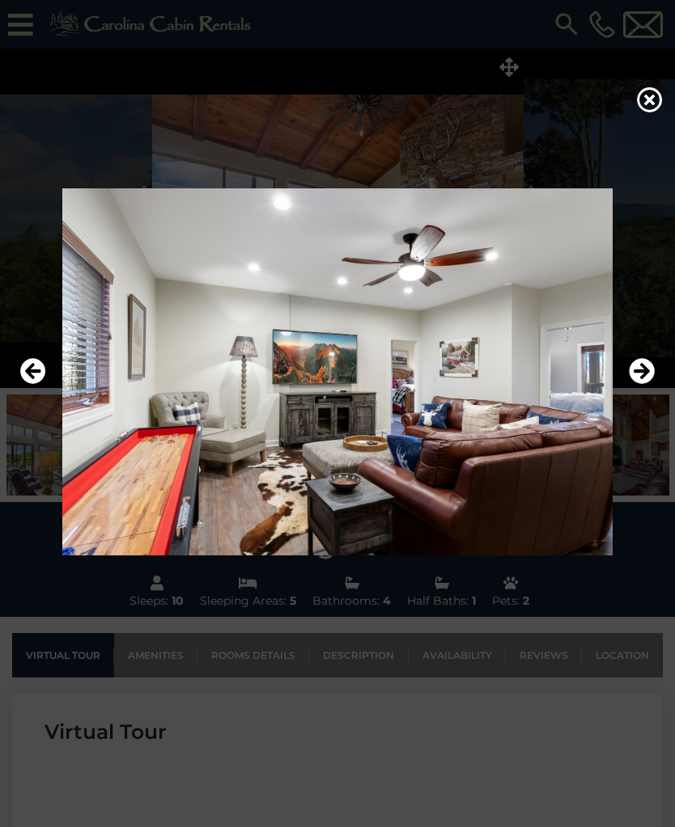
click at [636, 384] on icon "Next" at bounding box center [641, 371] width 26 height 26
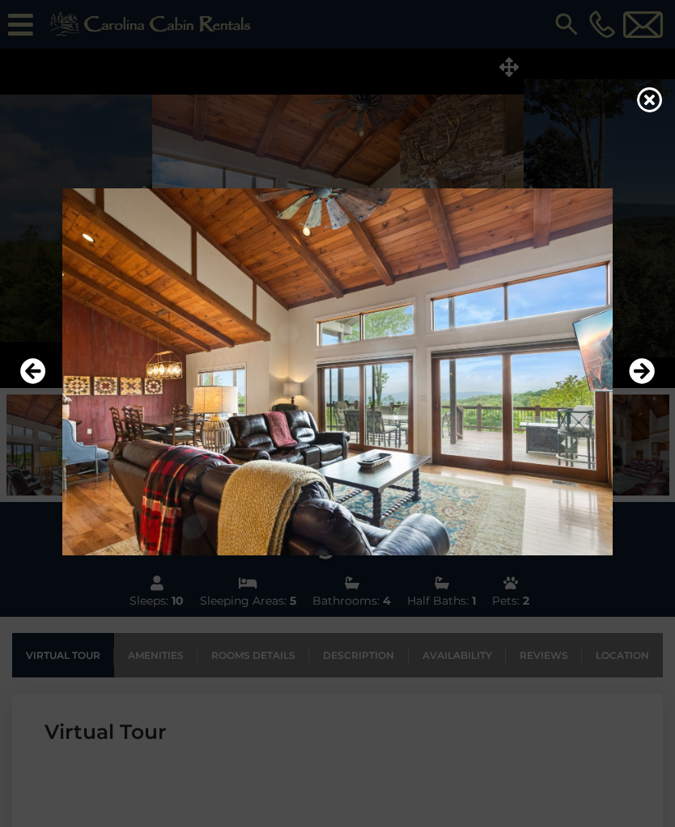
click at [24, 384] on icon "Previous" at bounding box center [33, 371] width 26 height 26
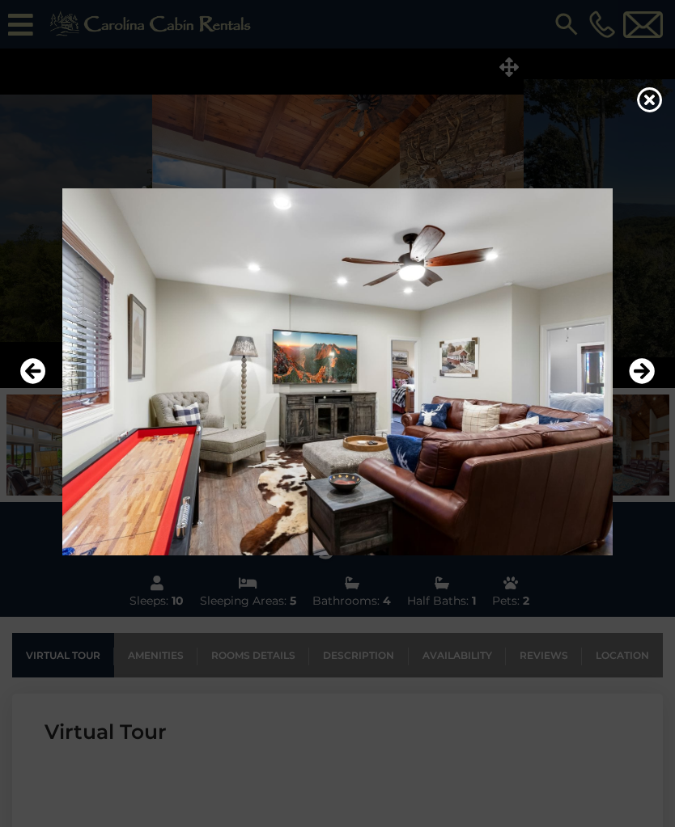
click at [632, 384] on icon "Next" at bounding box center [641, 371] width 26 height 26
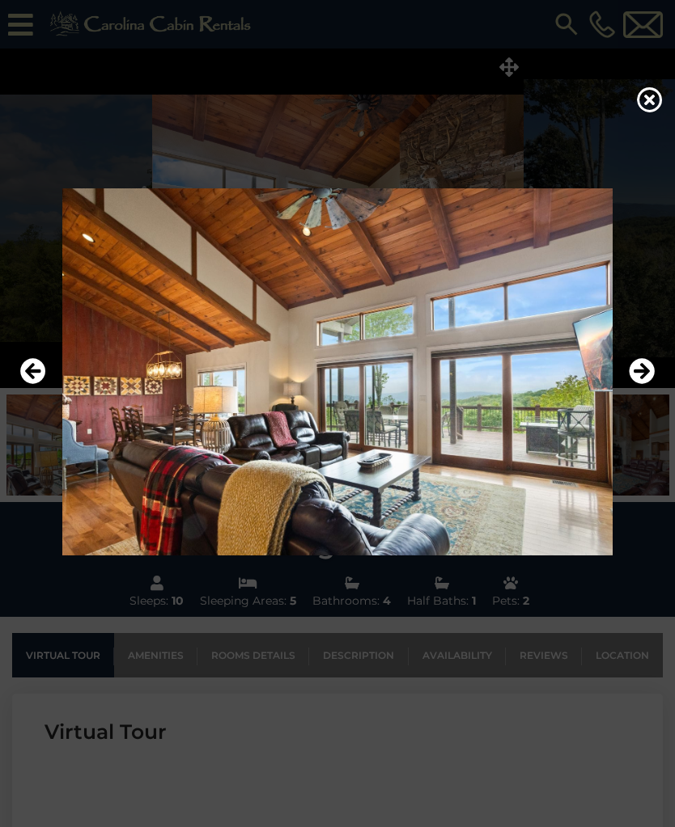
click at [633, 384] on icon "Next" at bounding box center [641, 371] width 26 height 26
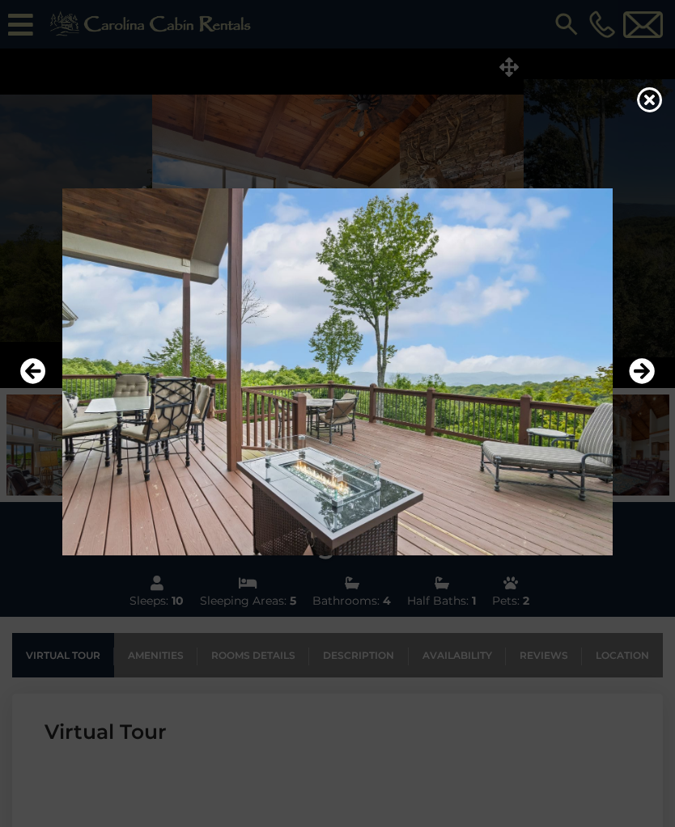
click at [641, 383] on icon "Next" at bounding box center [641, 371] width 26 height 26
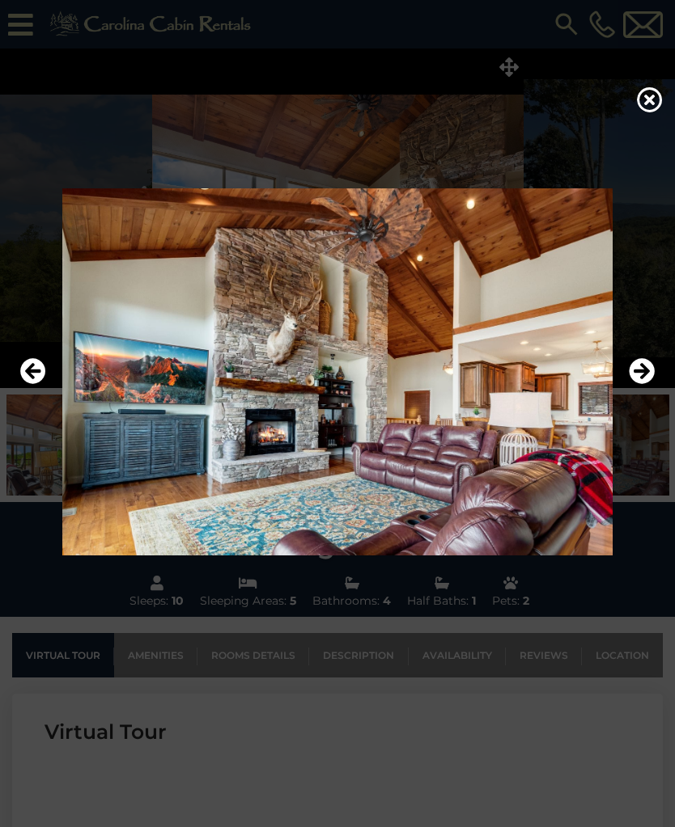
click at [641, 384] on icon "Next" at bounding box center [641, 371] width 26 height 26
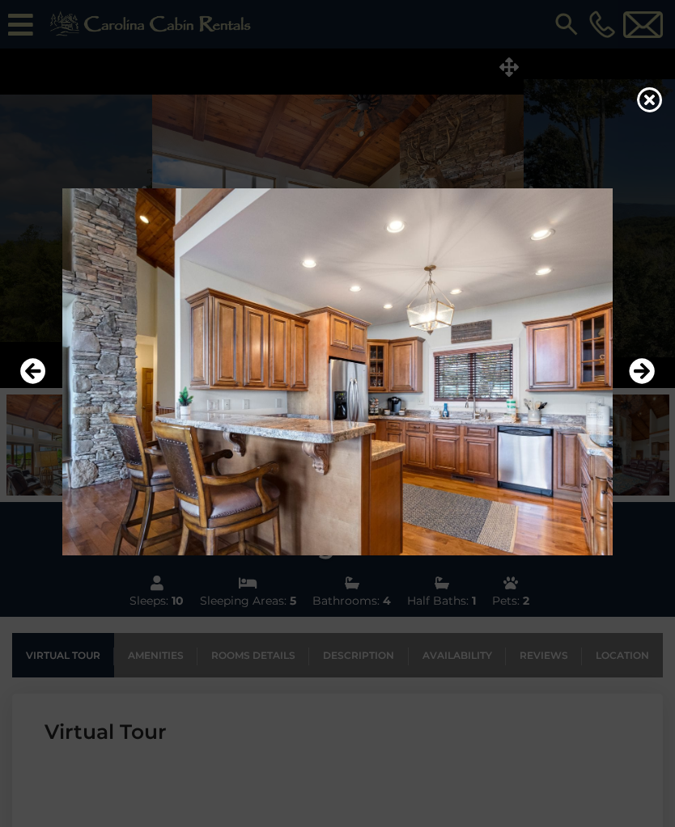
click at [637, 384] on icon "Next" at bounding box center [641, 371] width 26 height 26
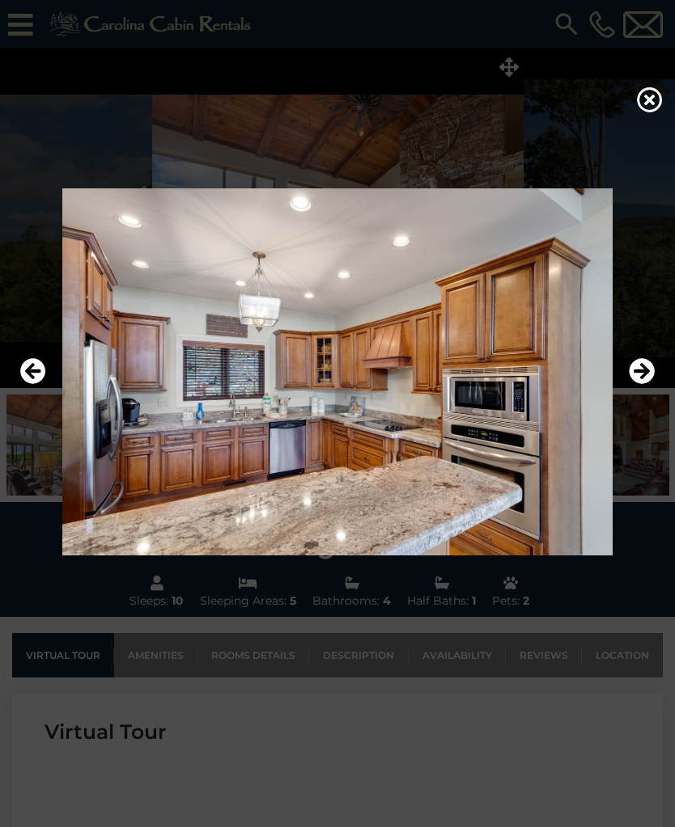
click at [641, 380] on icon "Next" at bounding box center [641, 371] width 26 height 26
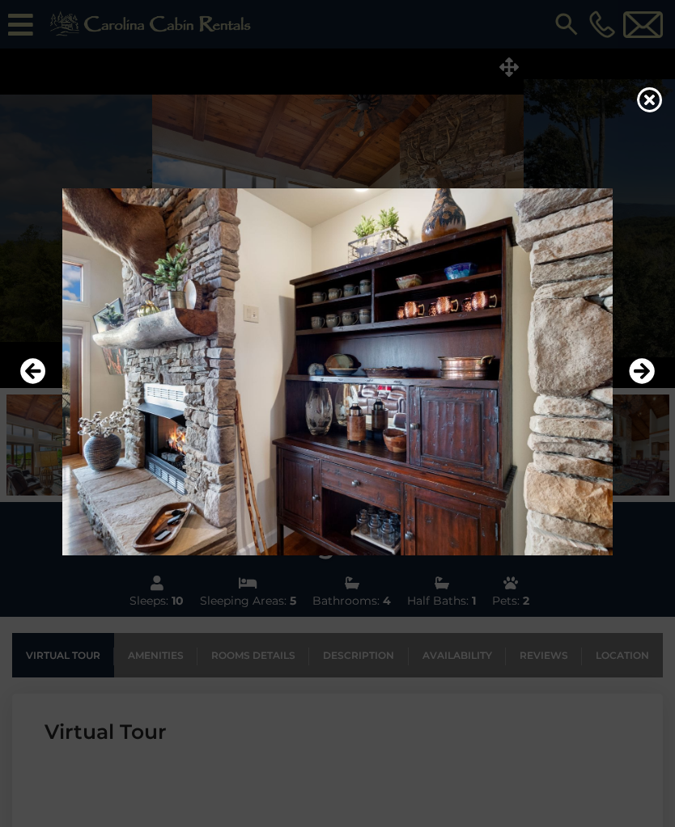
click at [632, 384] on icon "Next" at bounding box center [641, 371] width 26 height 26
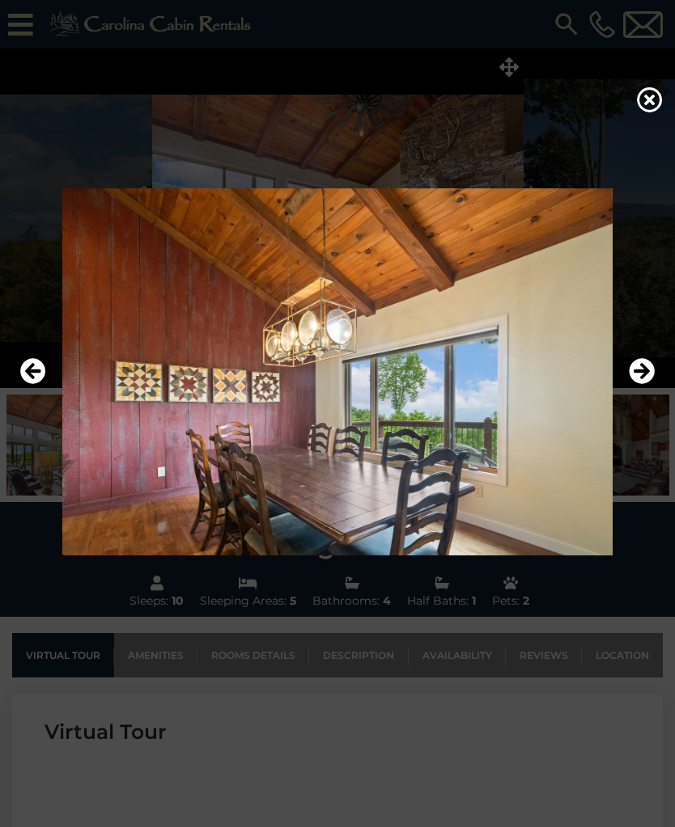
click at [637, 391] on button "Next" at bounding box center [641, 371] width 26 height 37
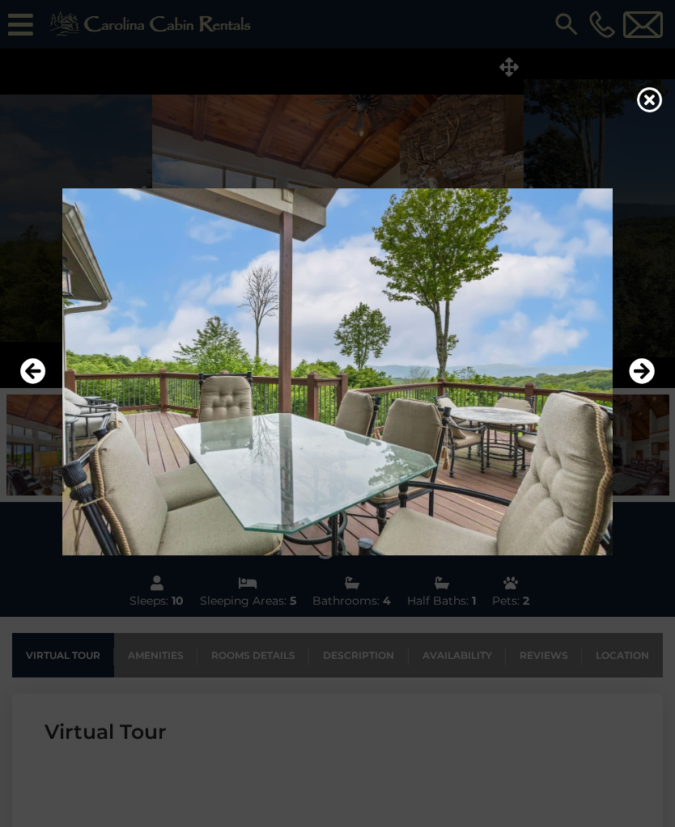
click at [641, 391] on button "Next" at bounding box center [641, 371] width 26 height 37
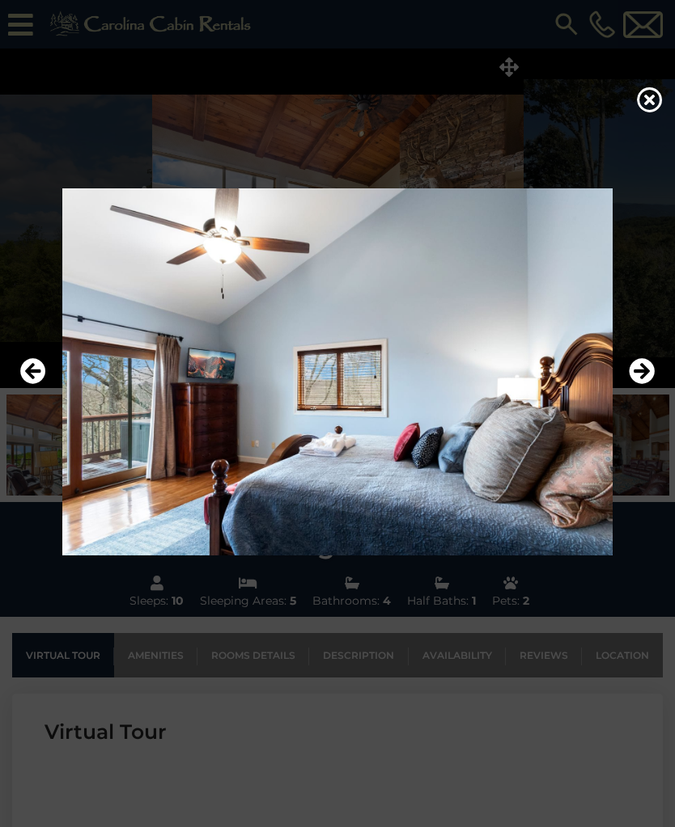
click at [644, 391] on button "Next" at bounding box center [641, 371] width 26 height 37
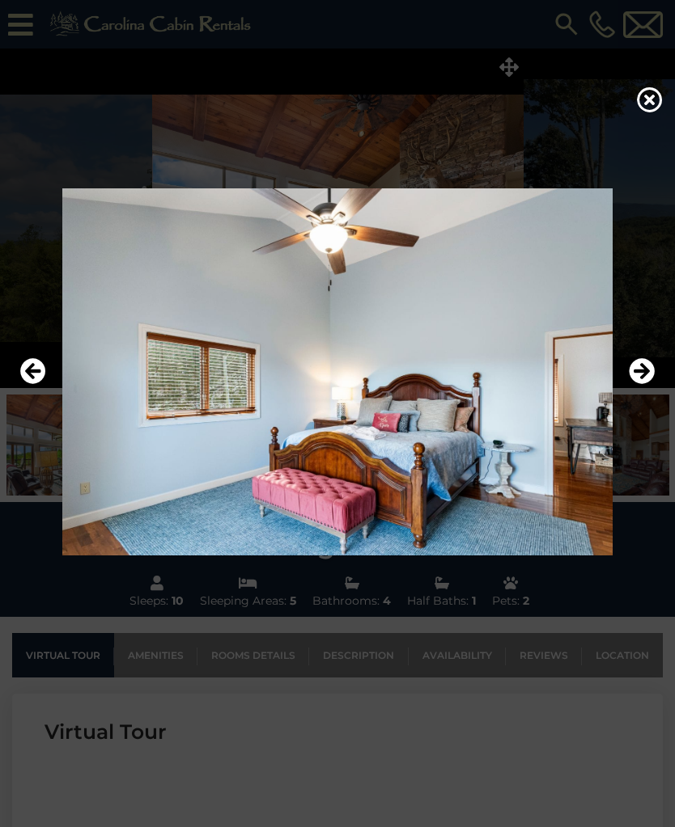
click at [646, 391] on button "Next" at bounding box center [641, 371] width 26 height 37
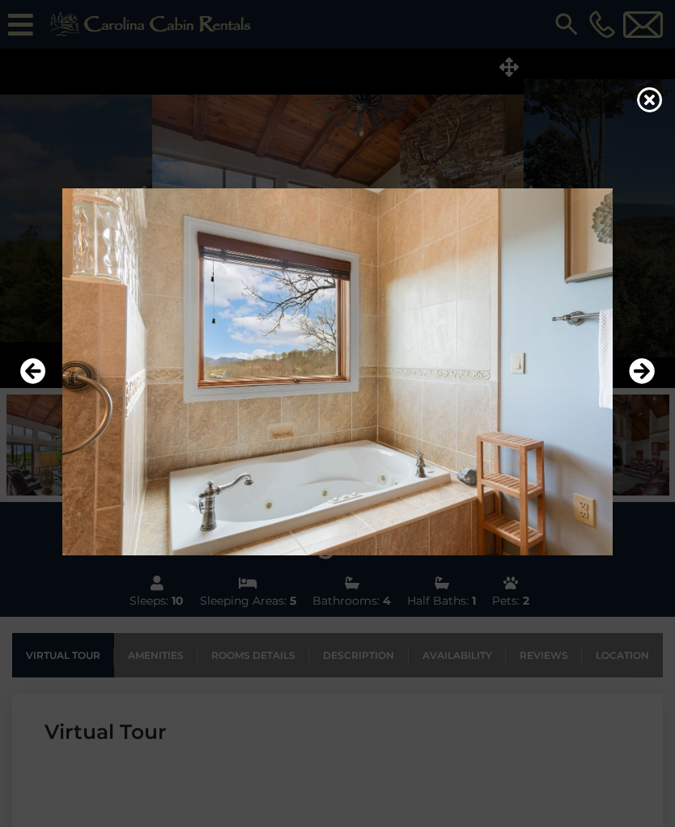
click at [645, 391] on button "Next" at bounding box center [641, 371] width 26 height 37
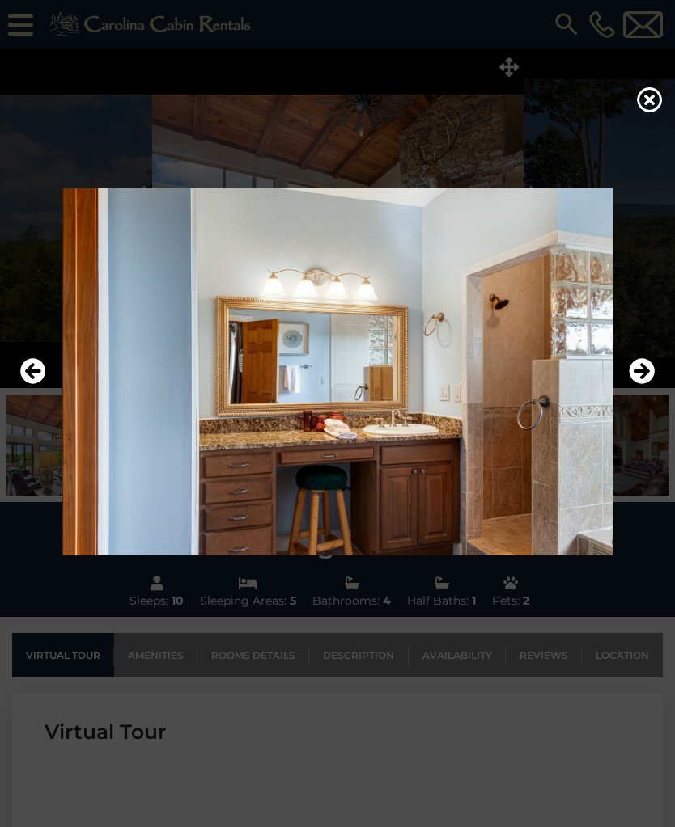
click at [648, 391] on button "Next" at bounding box center [641, 371] width 26 height 37
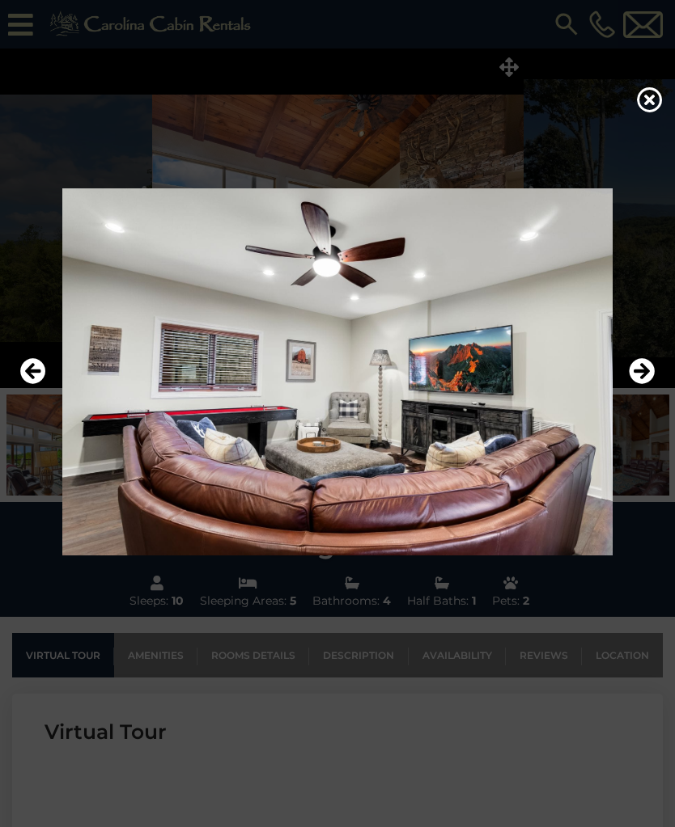
click at [641, 391] on button "Next" at bounding box center [641, 371] width 26 height 37
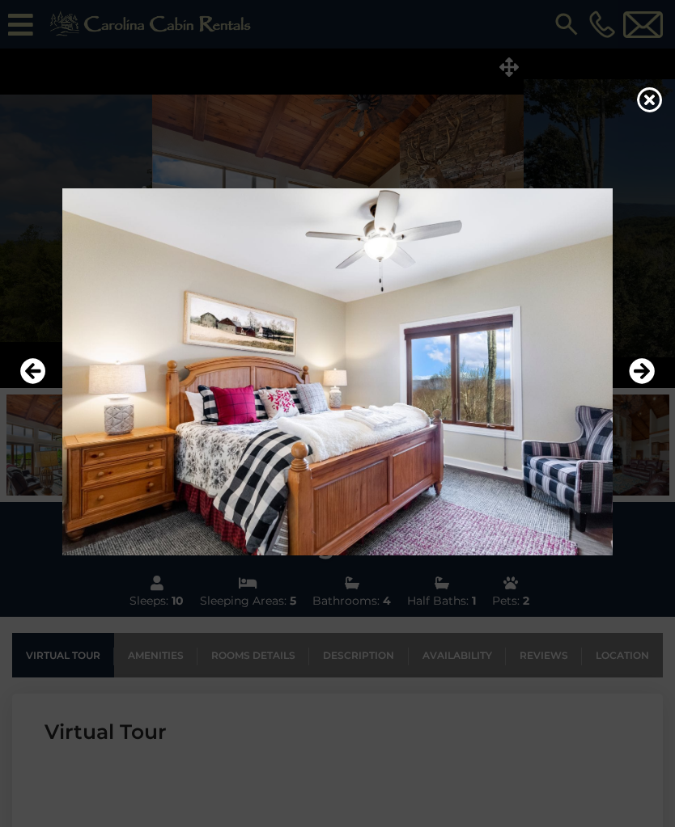
click at [26, 384] on icon "Previous" at bounding box center [33, 371] width 26 height 26
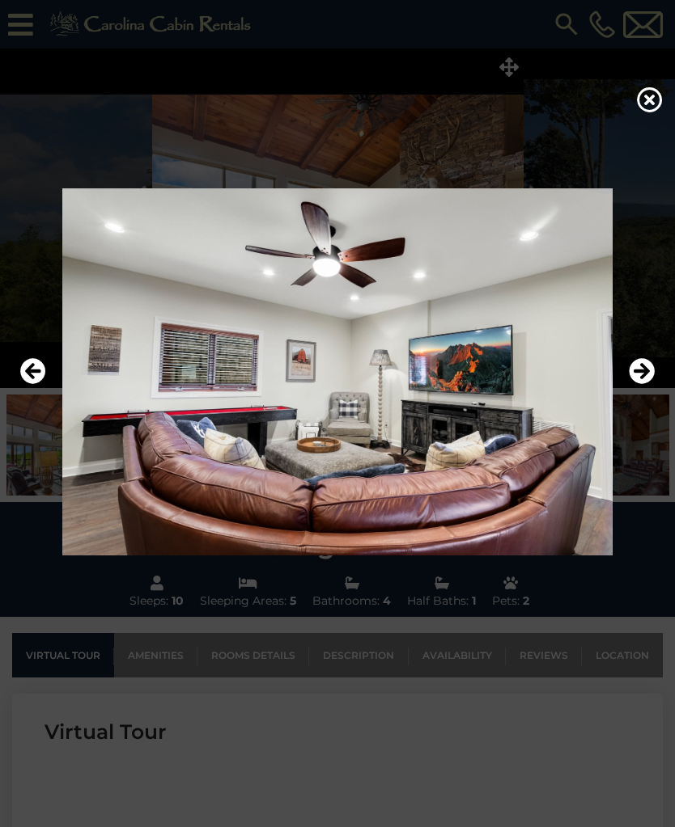
click at [641, 384] on icon "Next" at bounding box center [641, 371] width 26 height 26
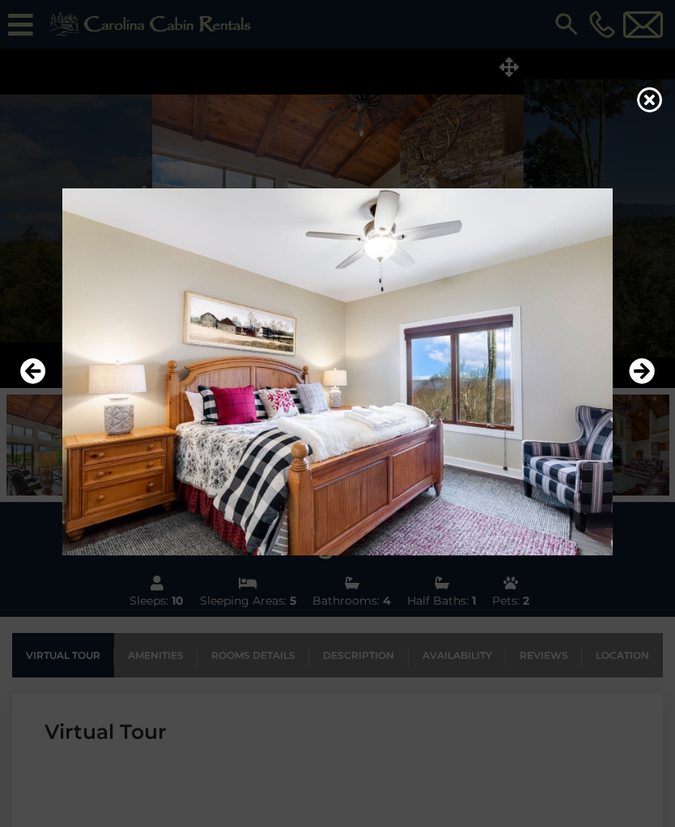
click at [637, 400] on img at bounding box center [337, 371] width 642 height 367
click at [634, 384] on icon "Next" at bounding box center [641, 371] width 26 height 26
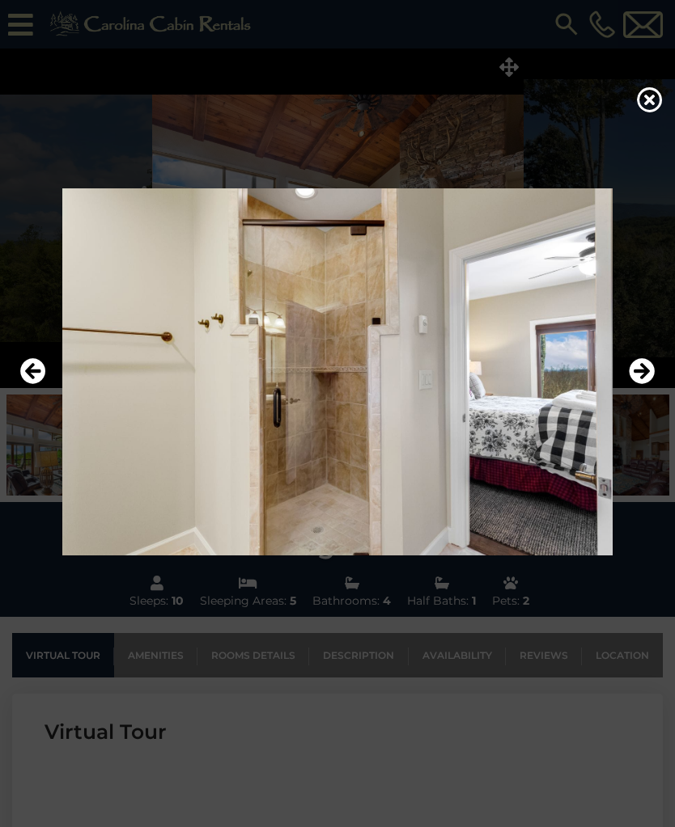
click at [631, 391] on button "Next" at bounding box center [641, 371] width 26 height 37
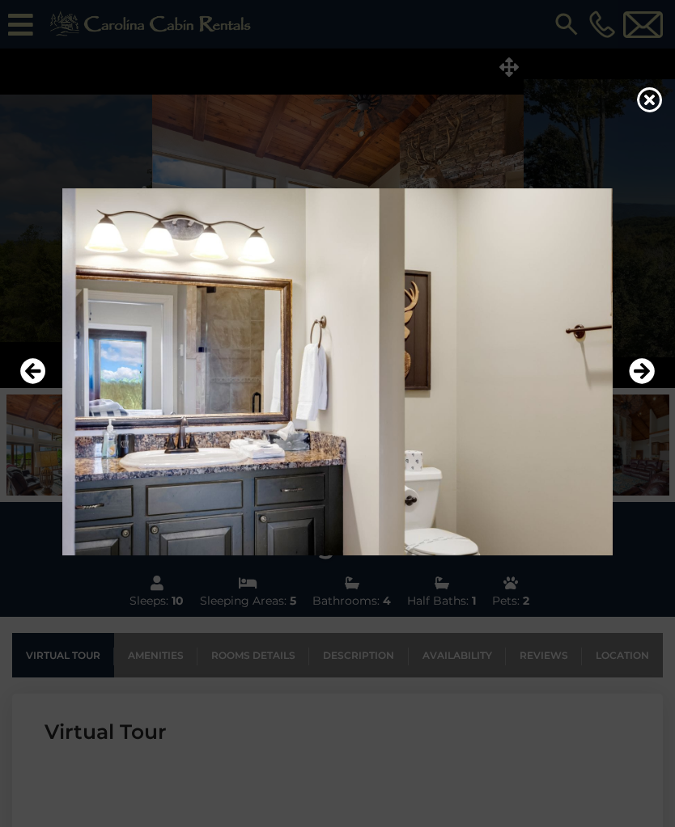
click at [630, 391] on button "Next" at bounding box center [641, 371] width 26 height 37
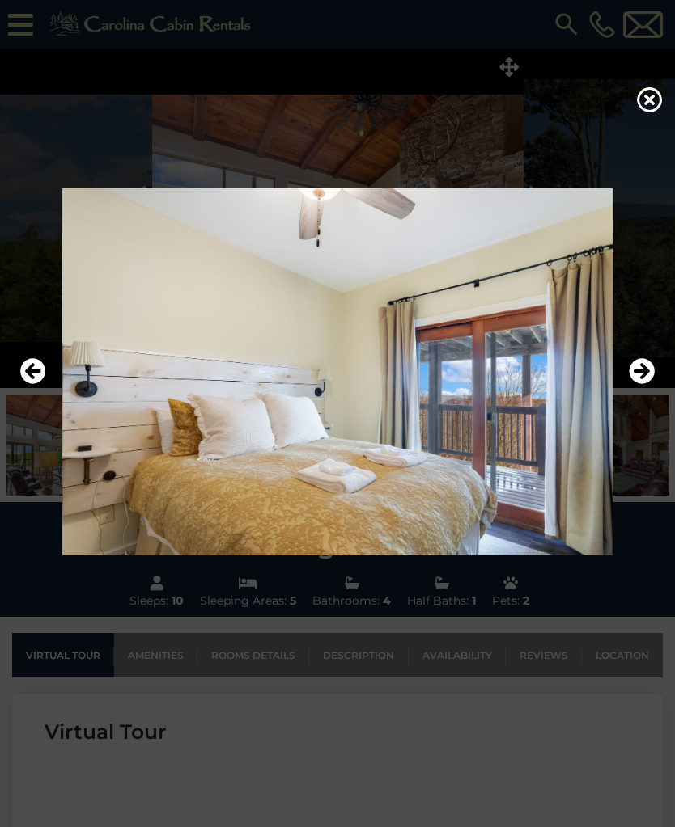
click at [645, 384] on icon "Next" at bounding box center [641, 371] width 26 height 26
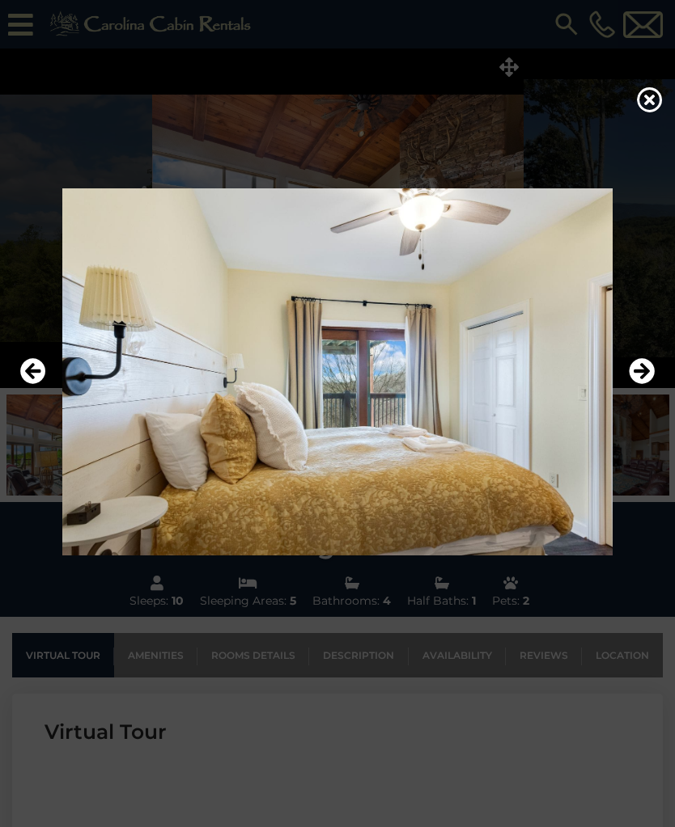
click at [649, 384] on icon "Next" at bounding box center [641, 371] width 26 height 26
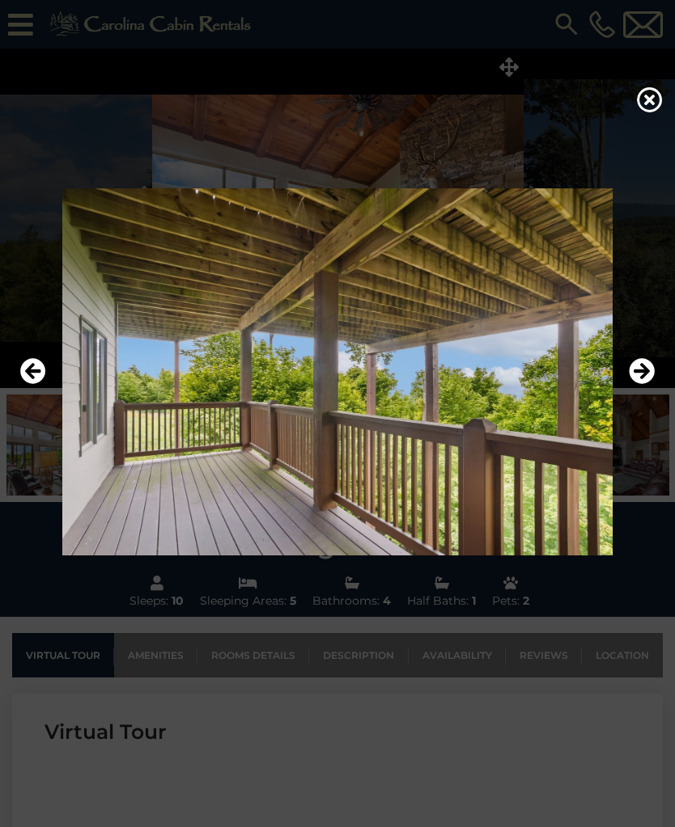
click at [647, 391] on button "Next" at bounding box center [641, 371] width 26 height 37
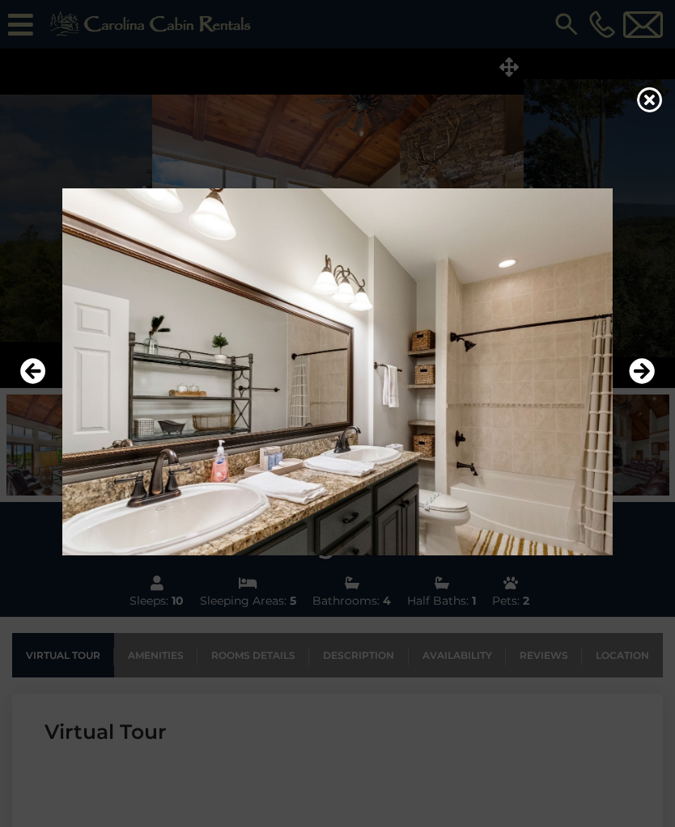
click at [646, 391] on button "Next" at bounding box center [641, 371] width 26 height 37
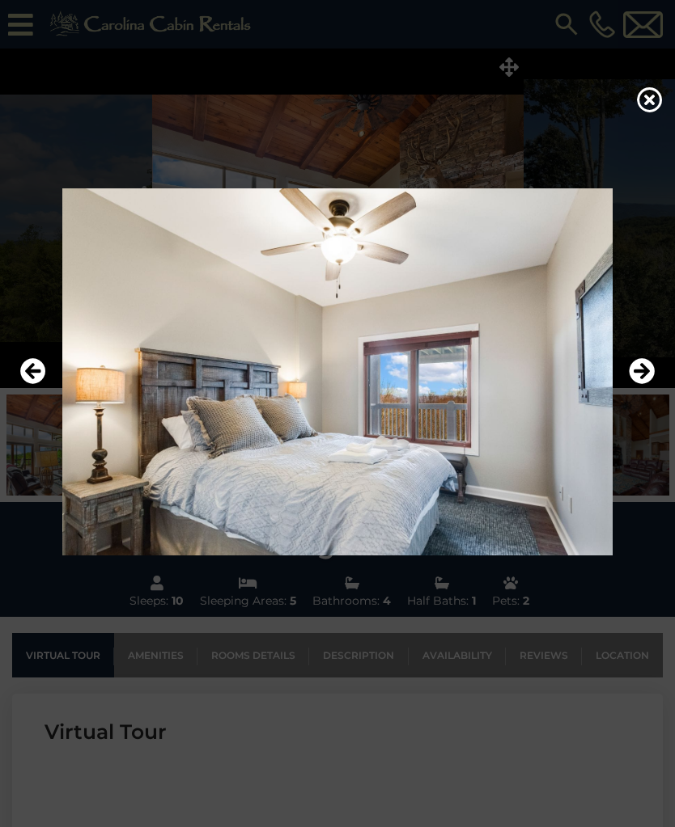
click at [646, 391] on button "Next" at bounding box center [641, 371] width 26 height 37
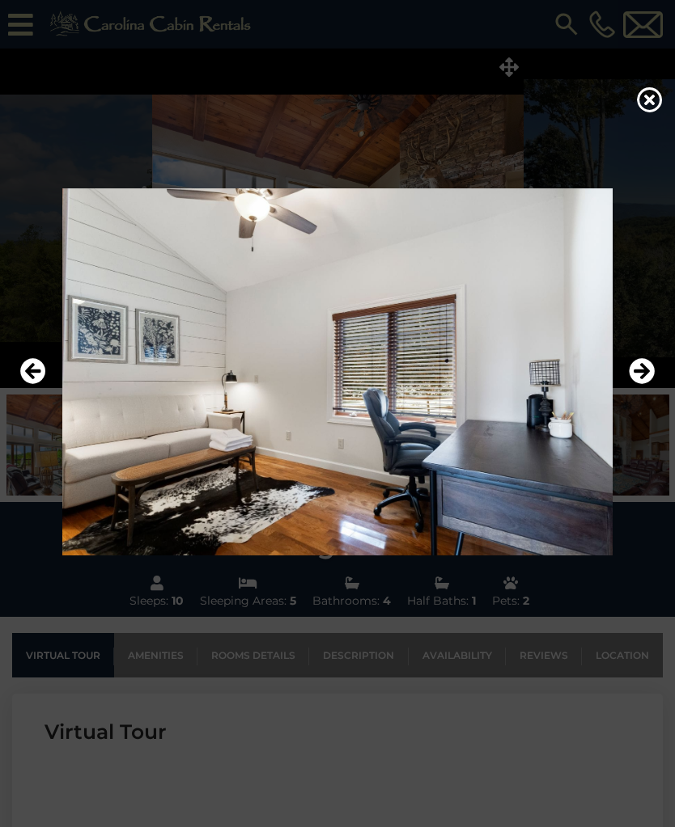
click at [643, 391] on button "Next" at bounding box center [641, 371] width 26 height 37
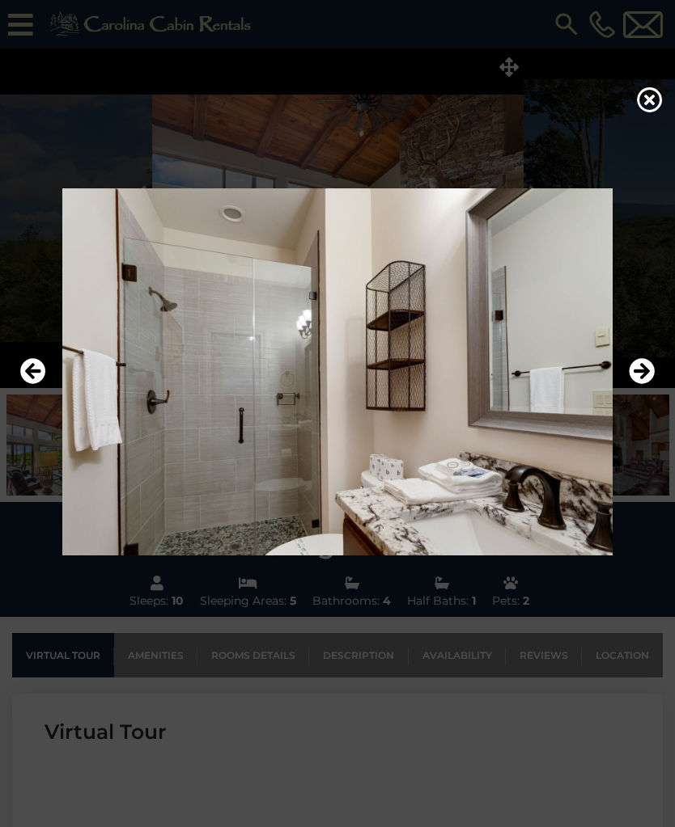
click at [651, 391] on button "Next" at bounding box center [641, 371] width 26 height 37
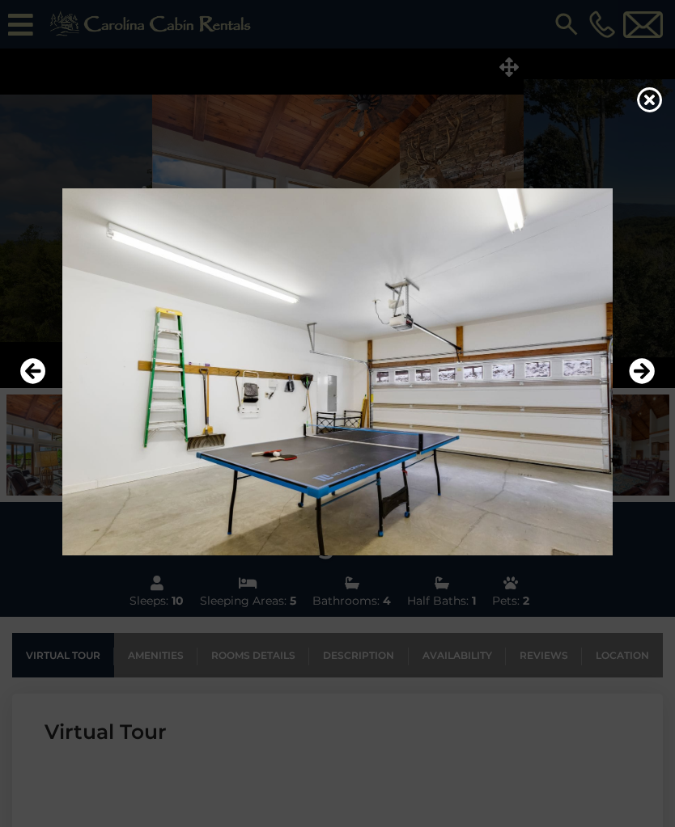
click at [639, 383] on icon "Next" at bounding box center [641, 371] width 26 height 26
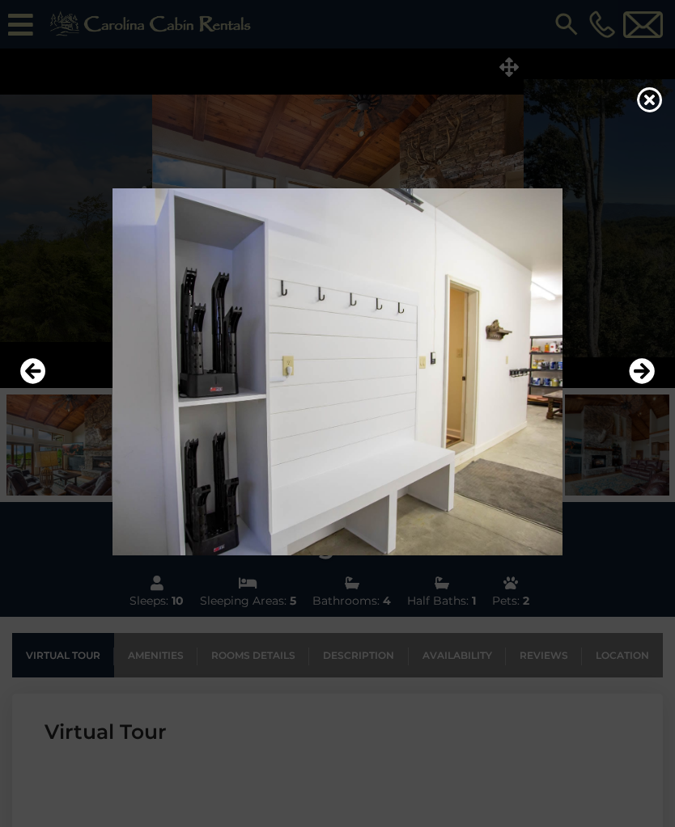
click at [641, 384] on icon "Next" at bounding box center [641, 371] width 26 height 26
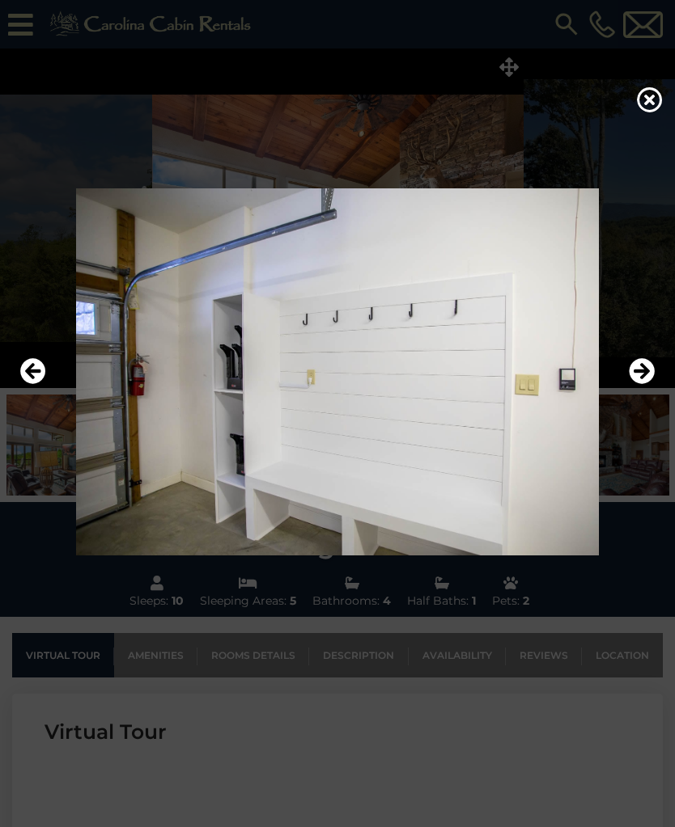
click at [639, 384] on icon "Next" at bounding box center [641, 371] width 26 height 26
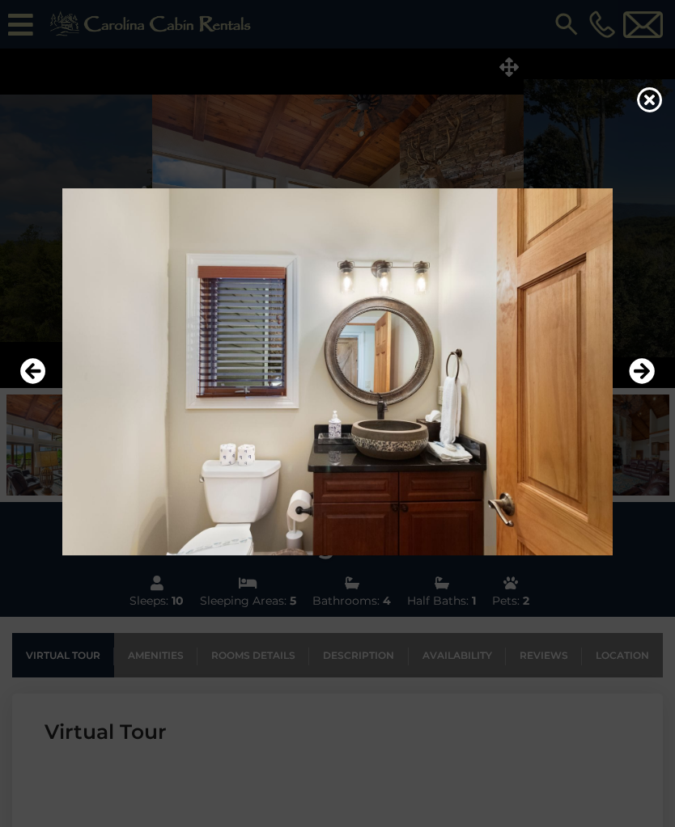
click at [633, 384] on icon "Next" at bounding box center [641, 371] width 26 height 26
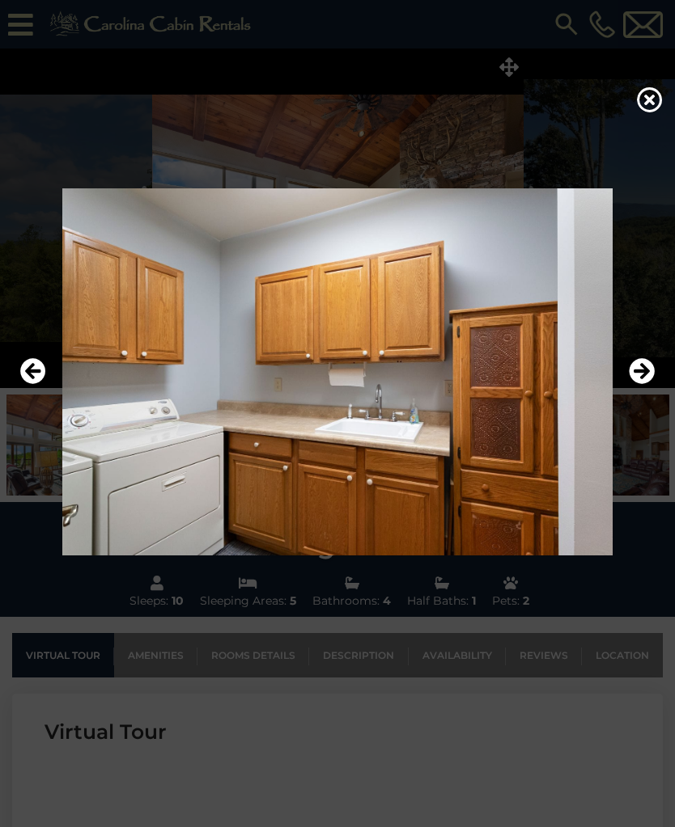
click at [637, 384] on icon "Next" at bounding box center [641, 371] width 26 height 26
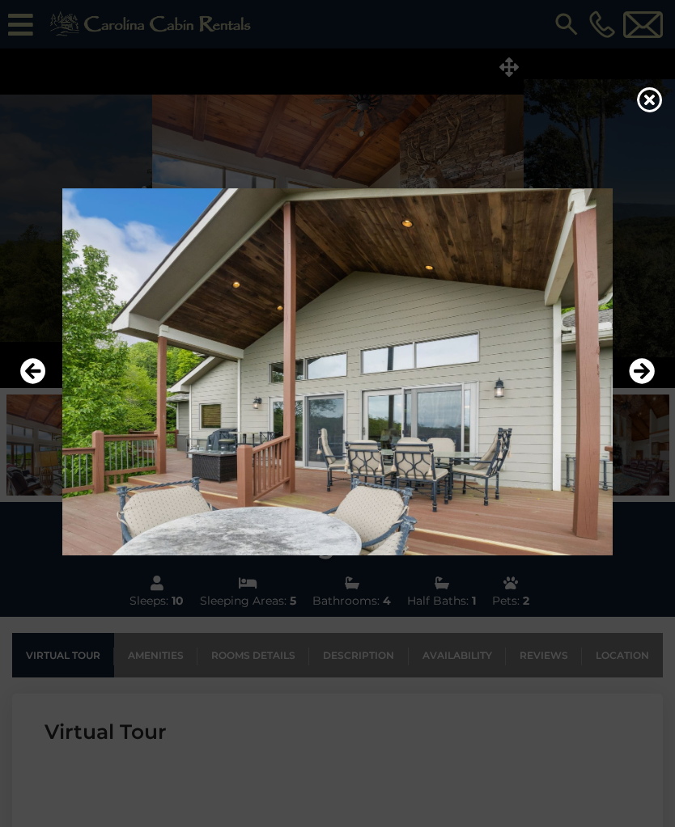
click at [637, 391] on button "Next" at bounding box center [641, 371] width 26 height 37
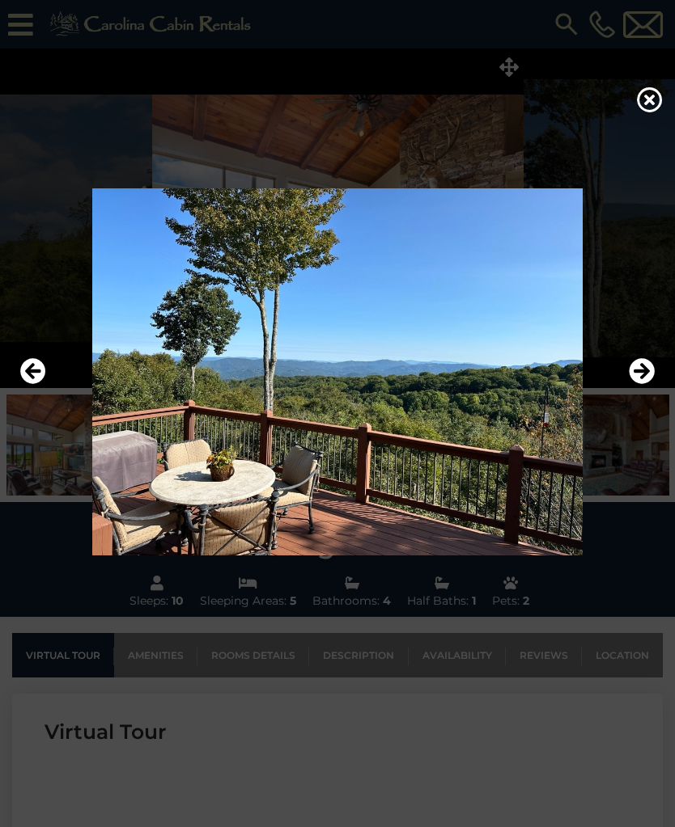
click at [652, 106] on icon at bounding box center [650, 100] width 26 height 26
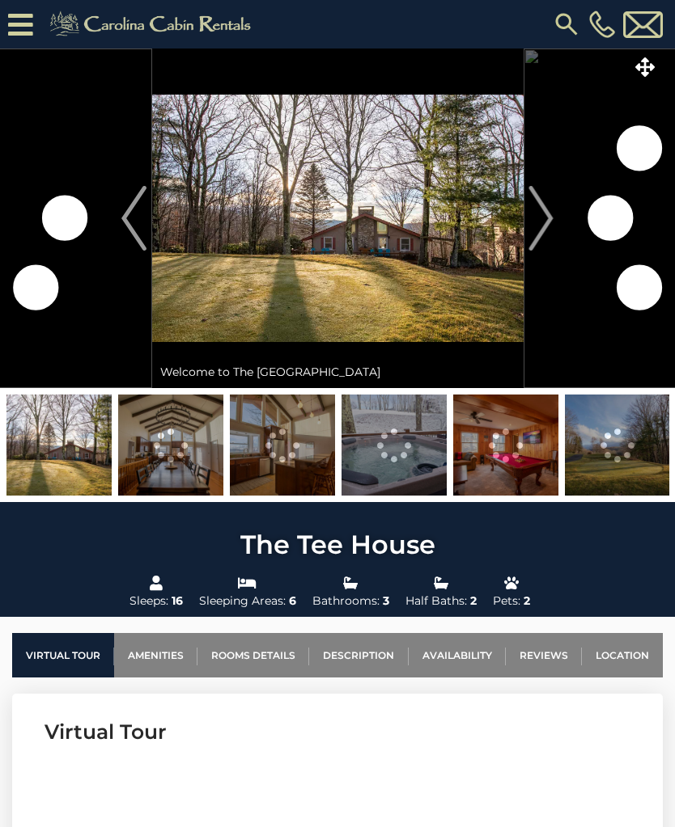
click at [518, 74] on span at bounding box center [509, 67] width 28 height 28
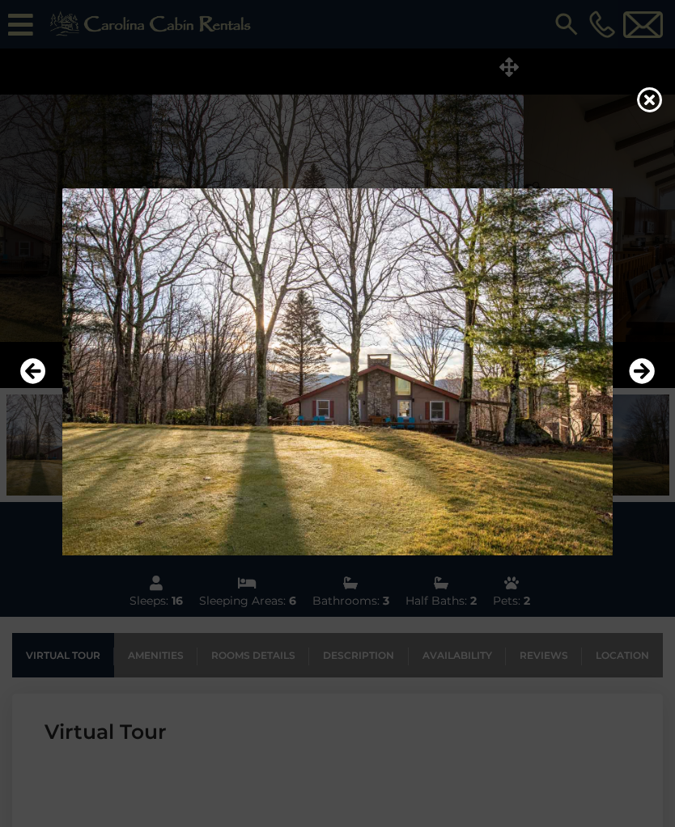
click at [641, 384] on icon "Next" at bounding box center [641, 371] width 26 height 26
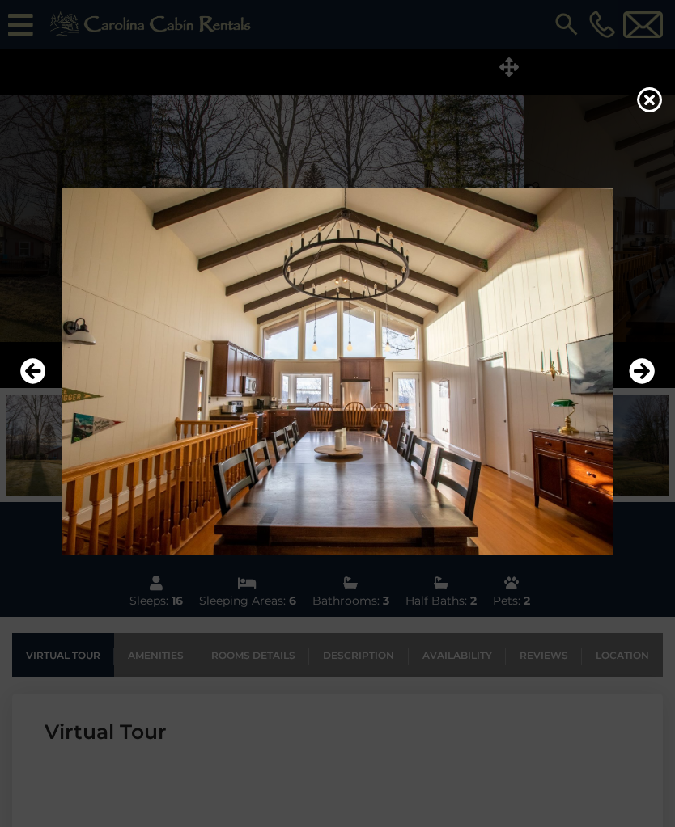
click at [640, 384] on icon "Next" at bounding box center [641, 371] width 26 height 26
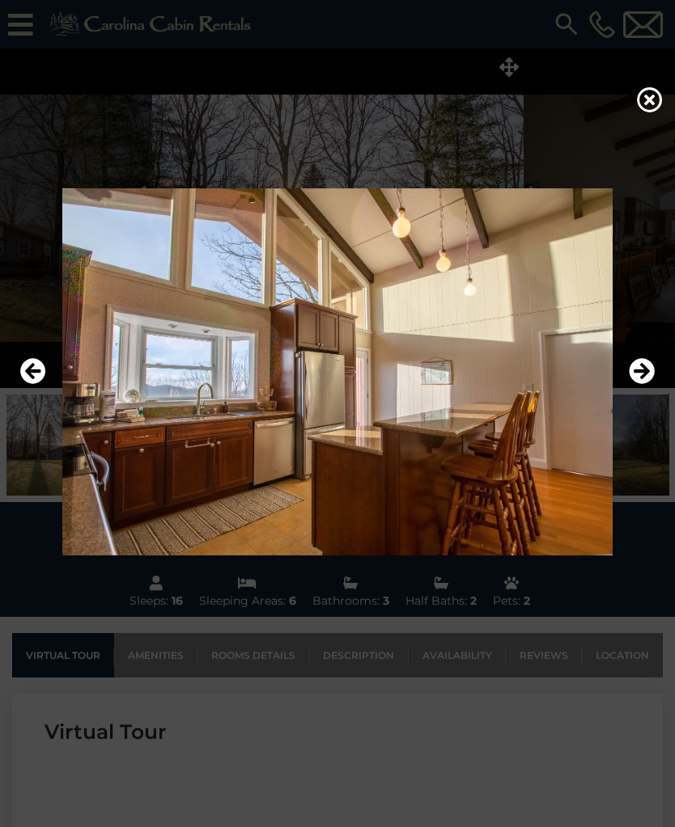
click at [641, 384] on icon "Next" at bounding box center [641, 371] width 26 height 26
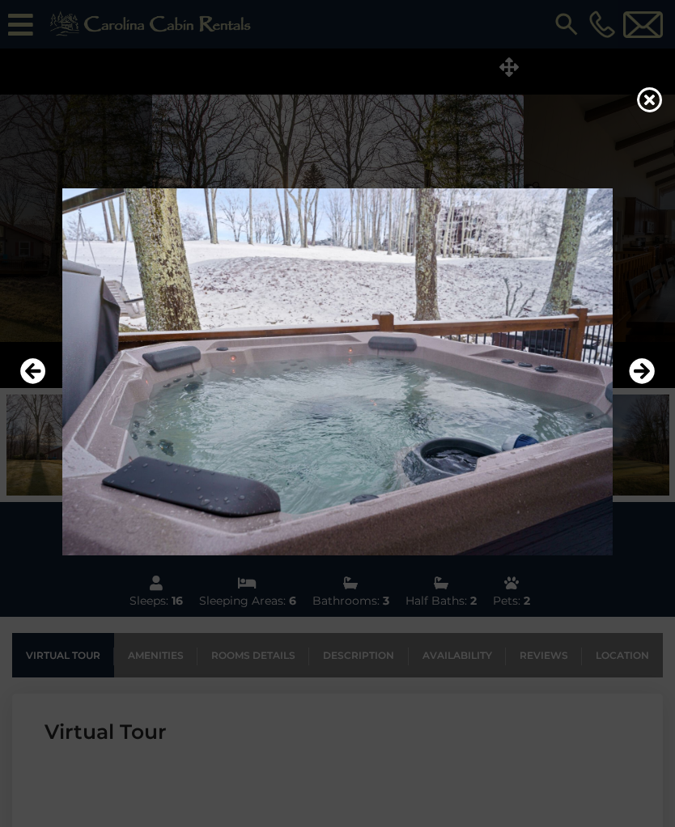
click at [636, 384] on icon "Next" at bounding box center [641, 371] width 26 height 26
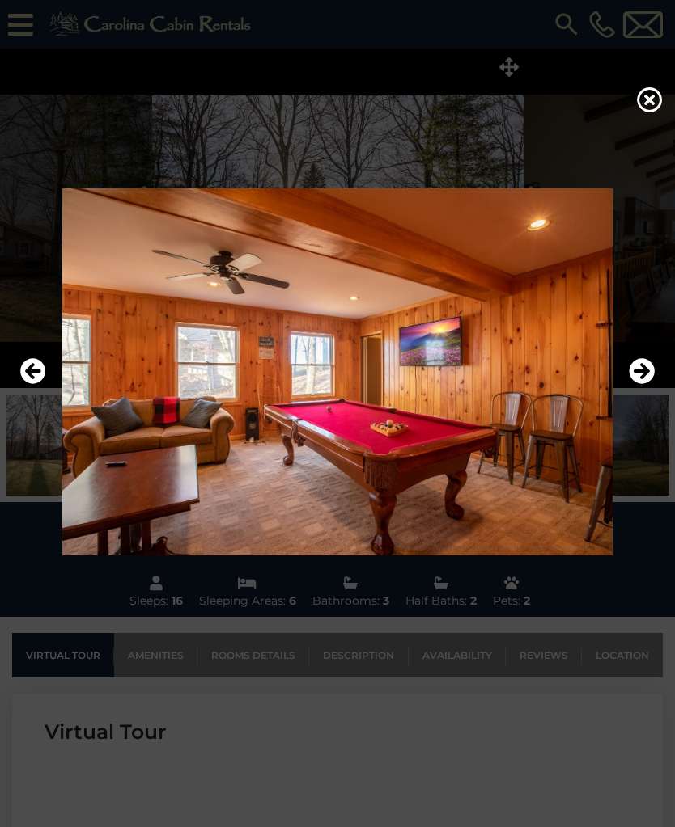
click at [645, 382] on icon "Next" at bounding box center [641, 371] width 26 height 26
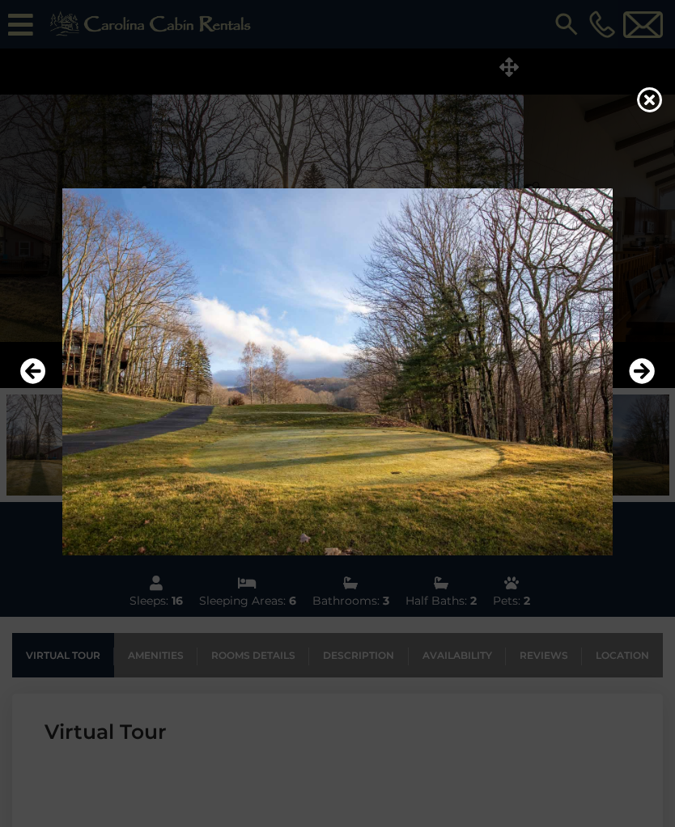
click at [637, 384] on icon "Next" at bounding box center [641, 371] width 26 height 26
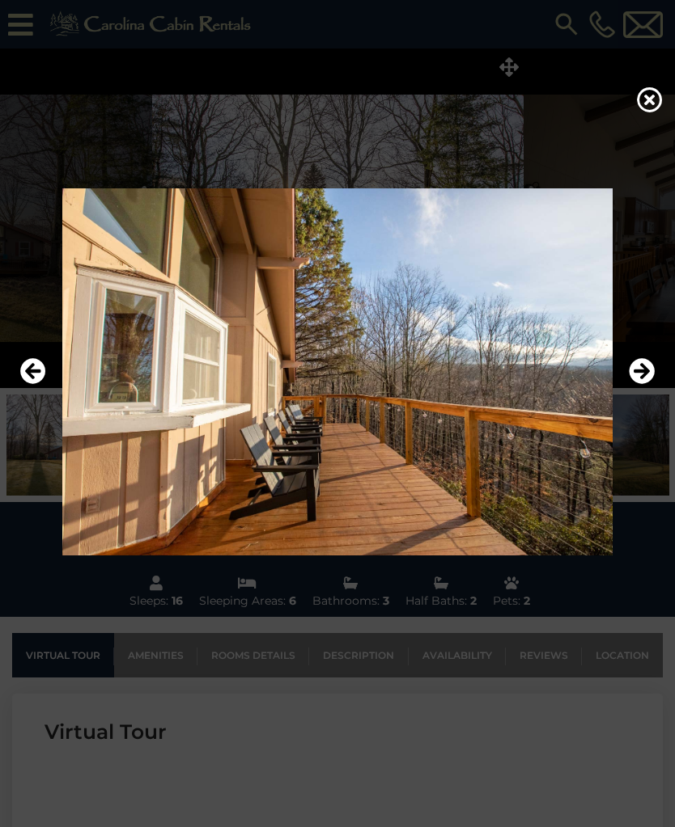
click at [644, 384] on icon "Next" at bounding box center [641, 371] width 26 height 26
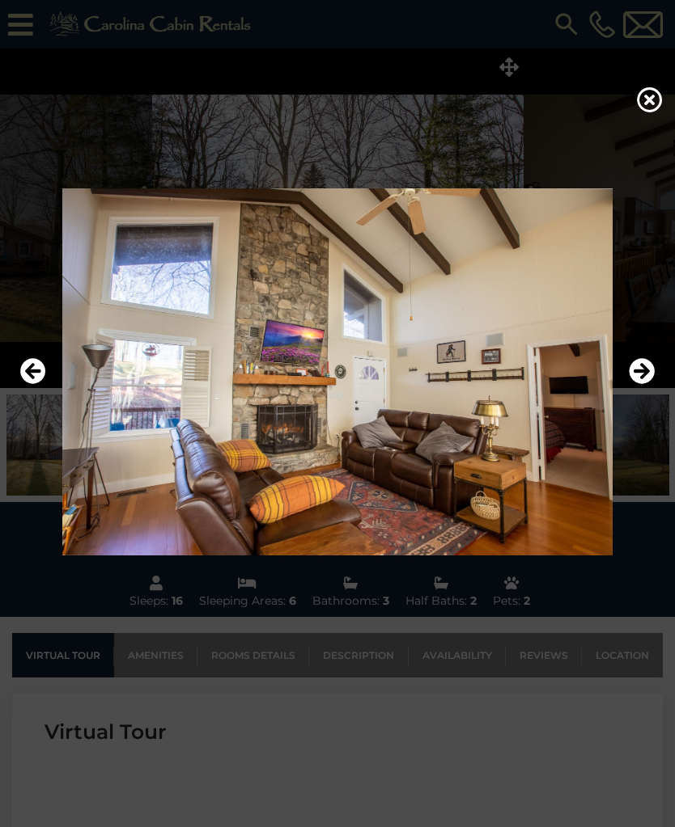
click at [640, 383] on icon "Next" at bounding box center [641, 371] width 26 height 26
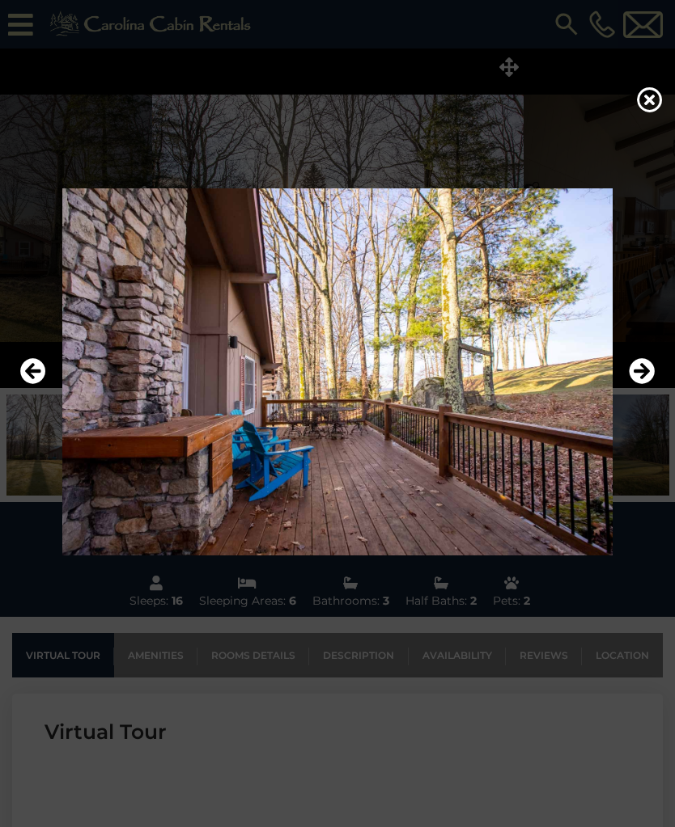
click at [638, 377] on icon "Next" at bounding box center [641, 371] width 26 height 26
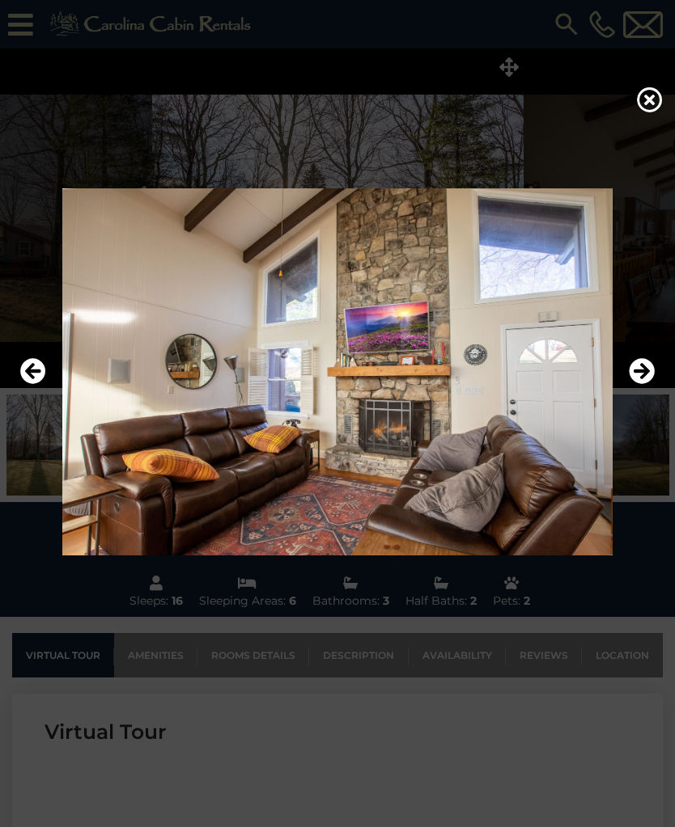
click at [632, 377] on icon "Next" at bounding box center [641, 371] width 26 height 26
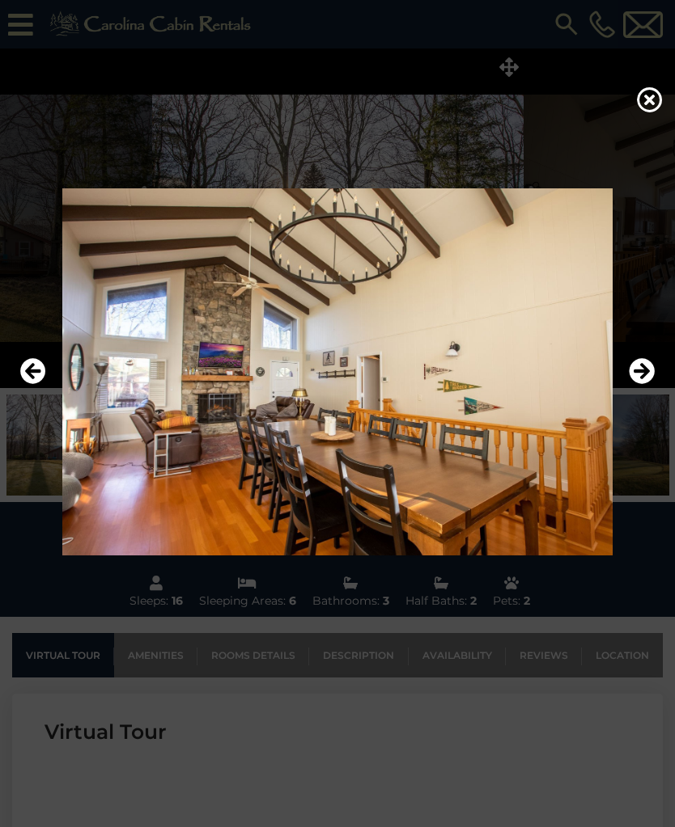
click at [608, 393] on img at bounding box center [337, 371] width 642 height 367
click at [634, 383] on icon "Next" at bounding box center [641, 371] width 26 height 26
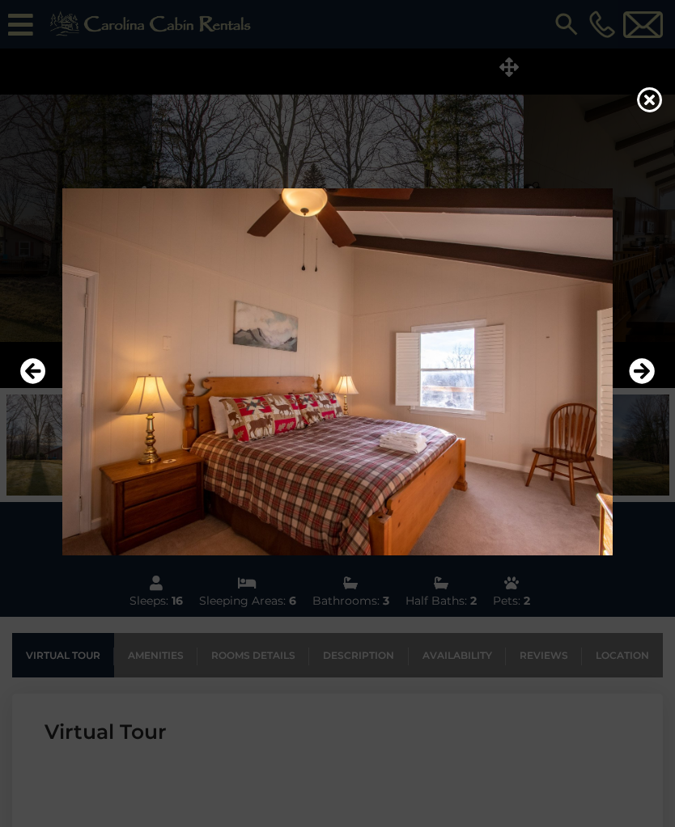
click at [645, 105] on icon at bounding box center [650, 100] width 26 height 26
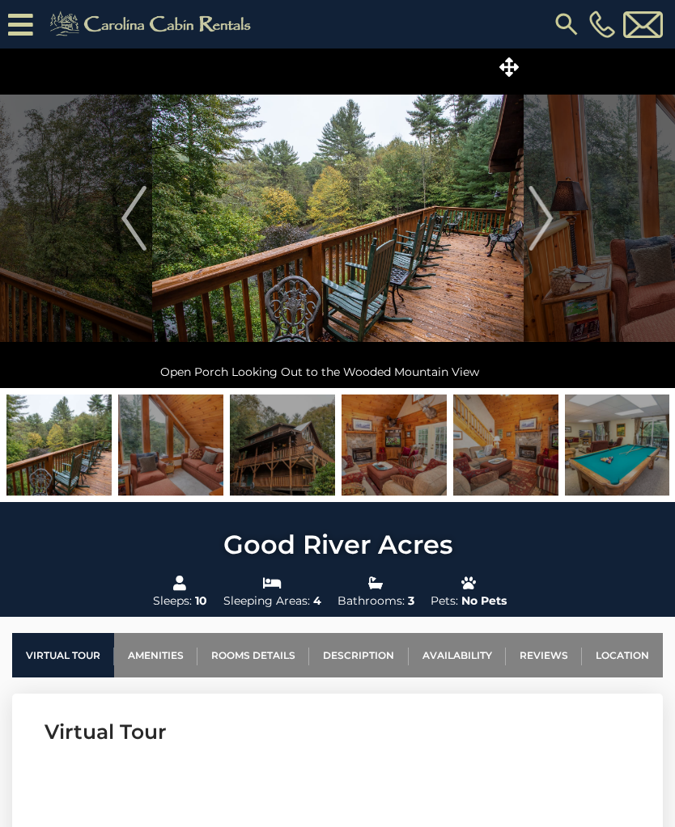
click at [513, 76] on icon at bounding box center [508, 66] width 19 height 19
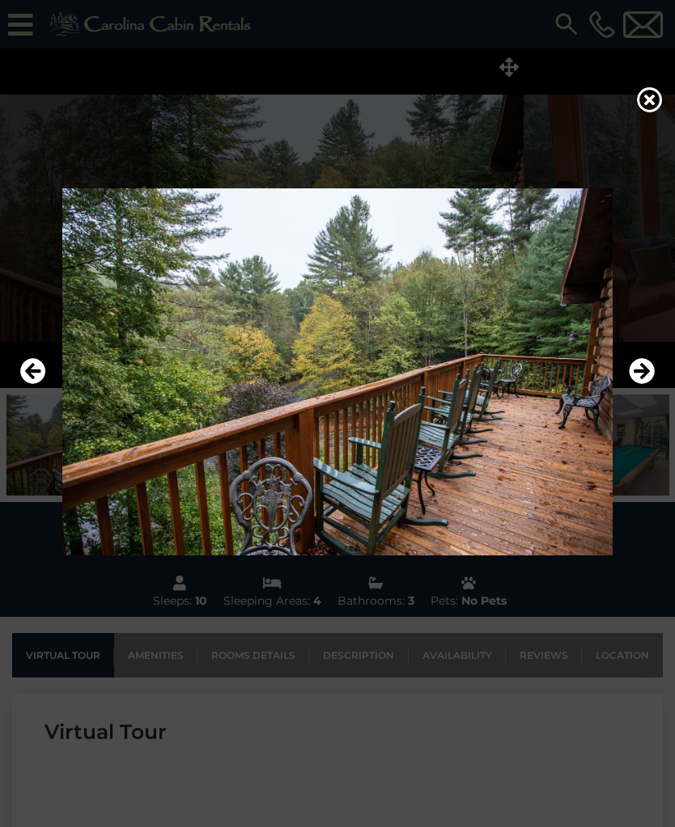
click at [637, 384] on icon "Next" at bounding box center [641, 371] width 26 height 26
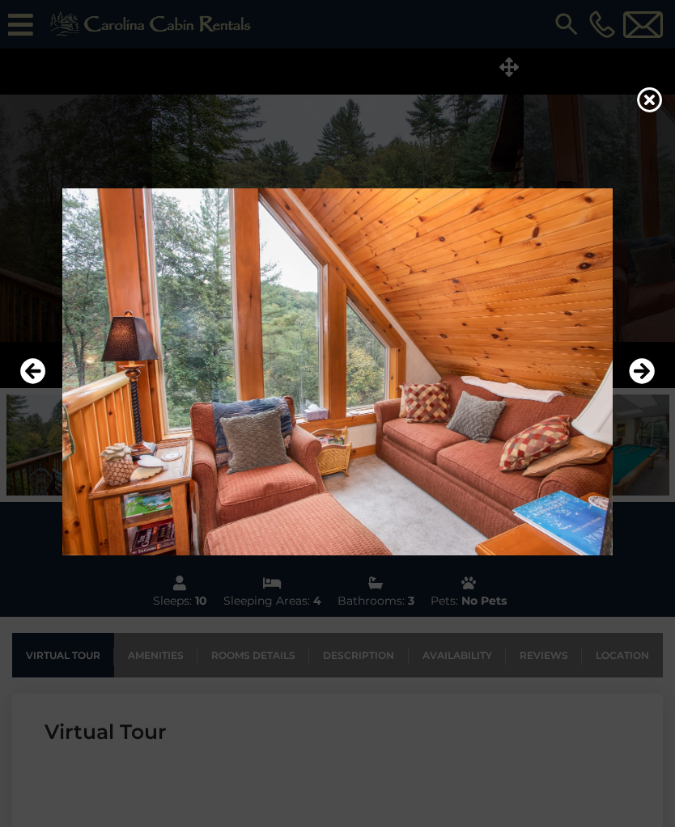
click at [637, 384] on icon "Next" at bounding box center [641, 371] width 26 height 26
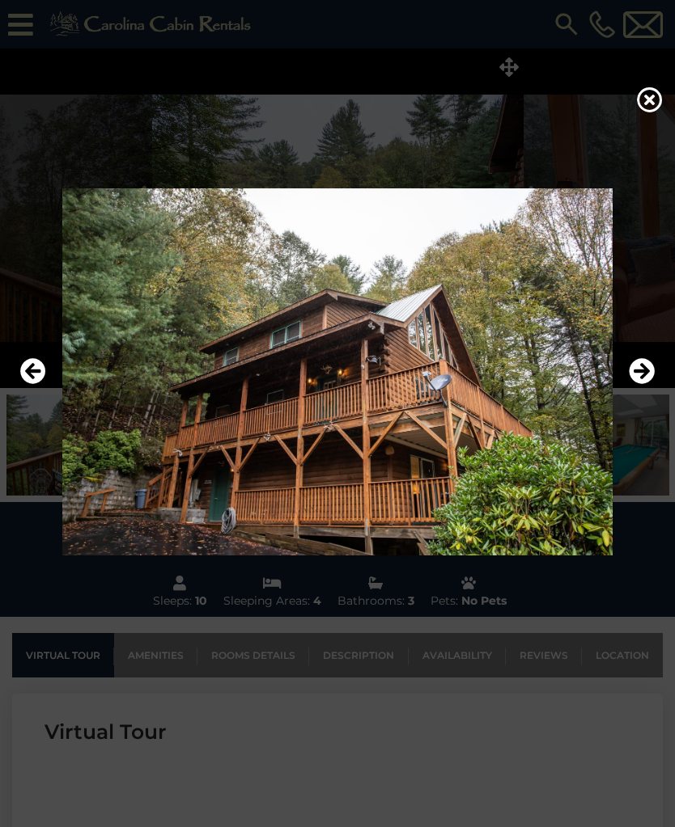
click at [637, 384] on icon "Next" at bounding box center [641, 371] width 26 height 26
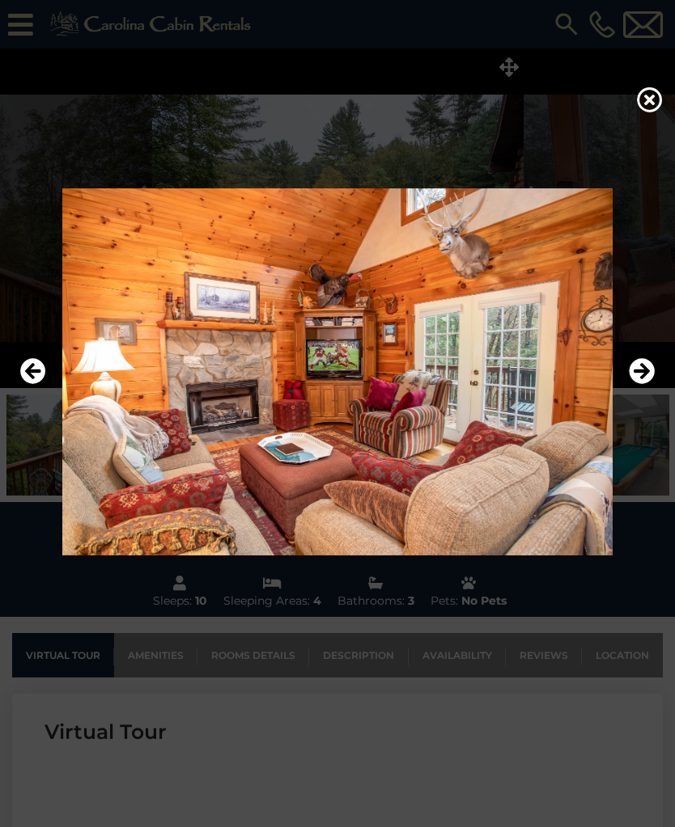
click at [643, 384] on icon "Next" at bounding box center [641, 371] width 26 height 26
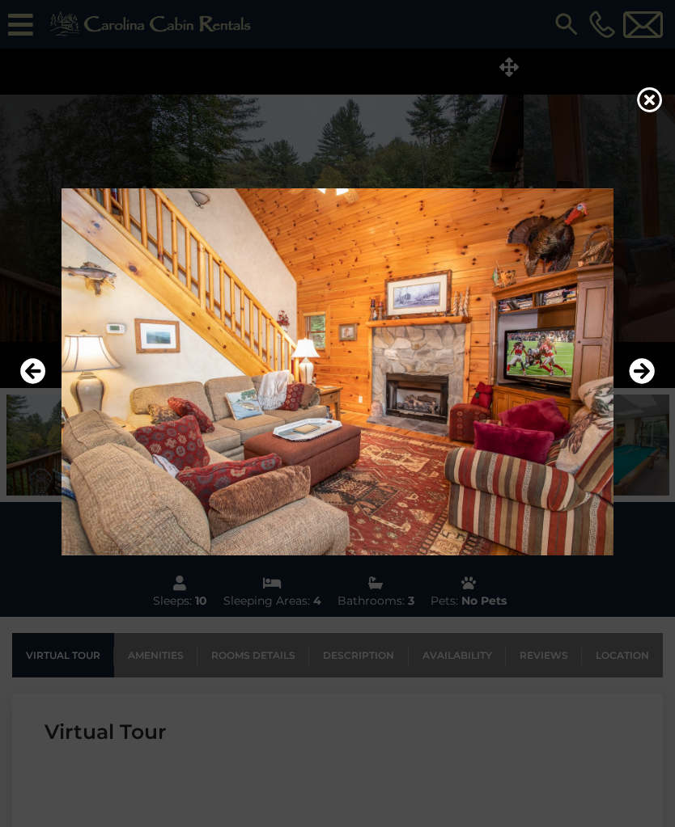
click at [640, 384] on icon "Next" at bounding box center [641, 371] width 26 height 26
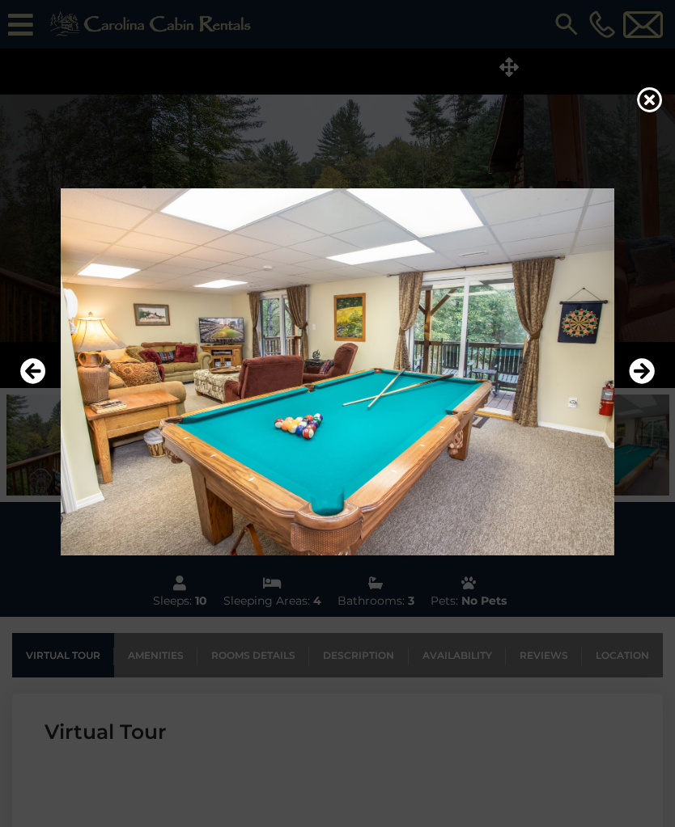
click at [639, 384] on icon "Next" at bounding box center [641, 371] width 26 height 26
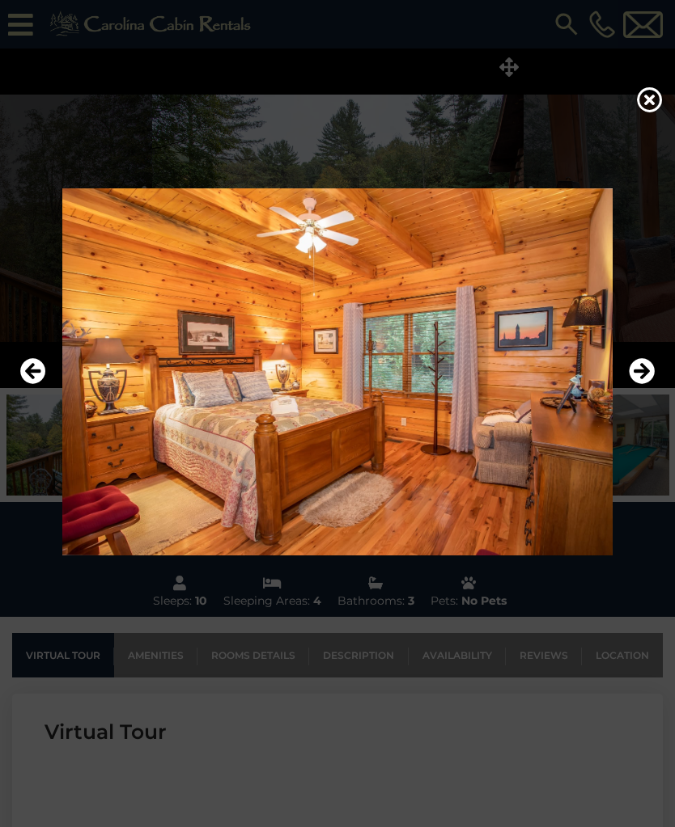
click at [636, 384] on icon "Next" at bounding box center [641, 371] width 26 height 26
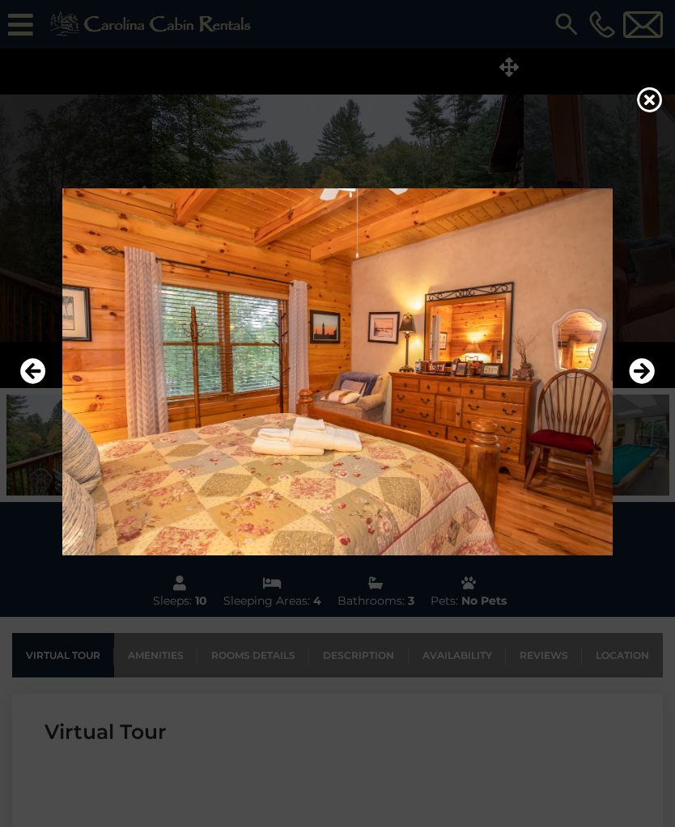
click at [639, 384] on icon "Next" at bounding box center [641, 371] width 26 height 26
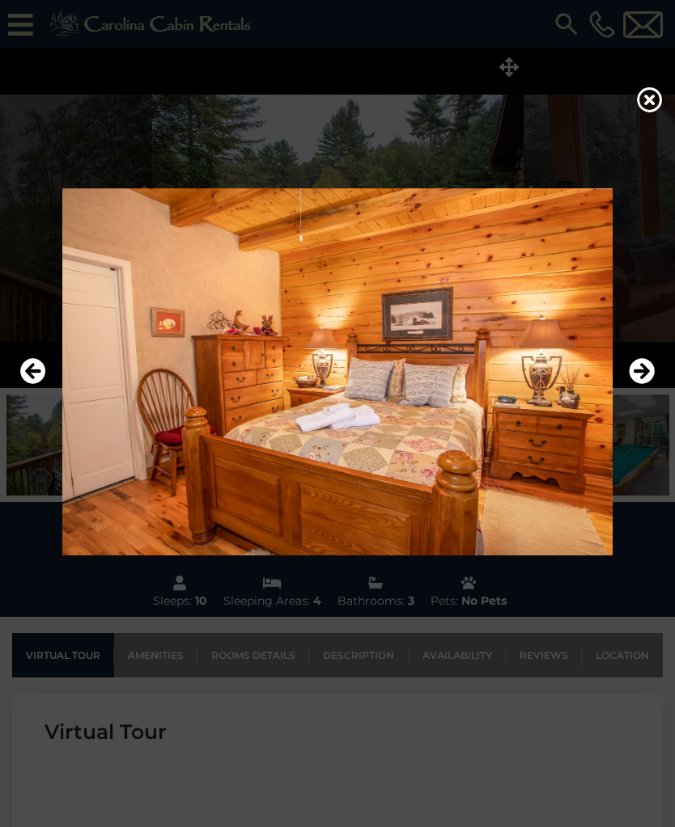
click at [639, 384] on icon "Next" at bounding box center [641, 371] width 26 height 26
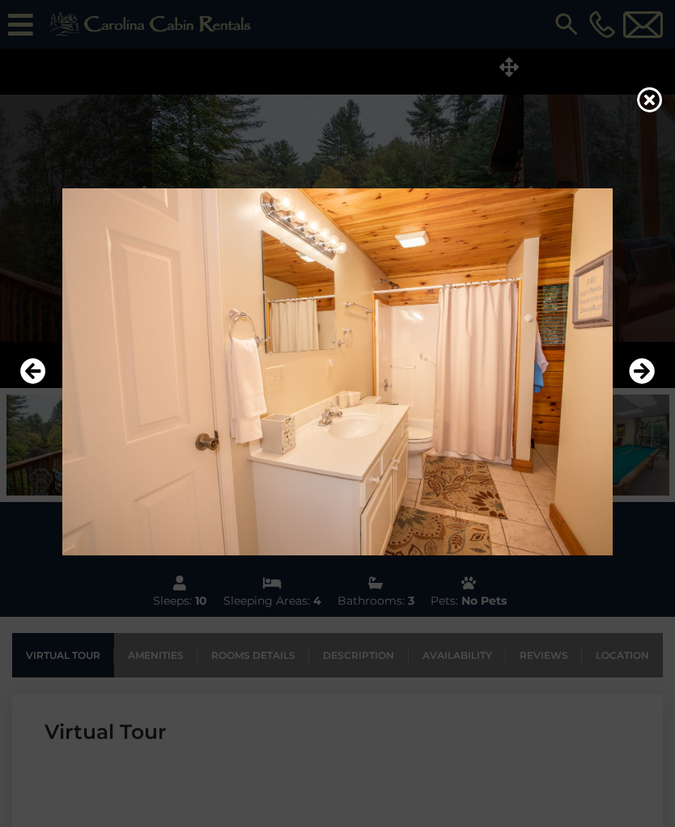
click at [645, 384] on icon "Next" at bounding box center [641, 371] width 26 height 26
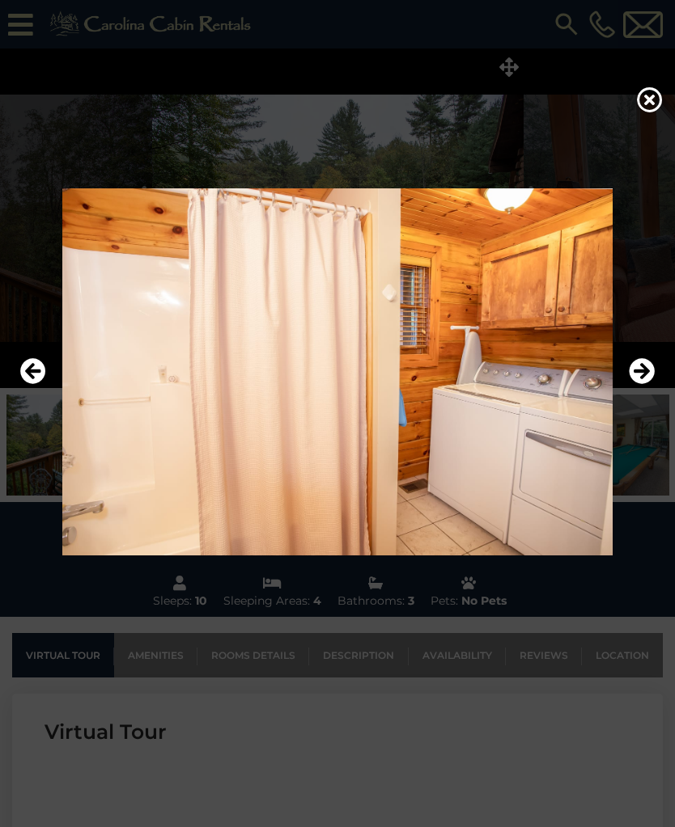
click at [641, 384] on icon "Next" at bounding box center [641, 371] width 26 height 26
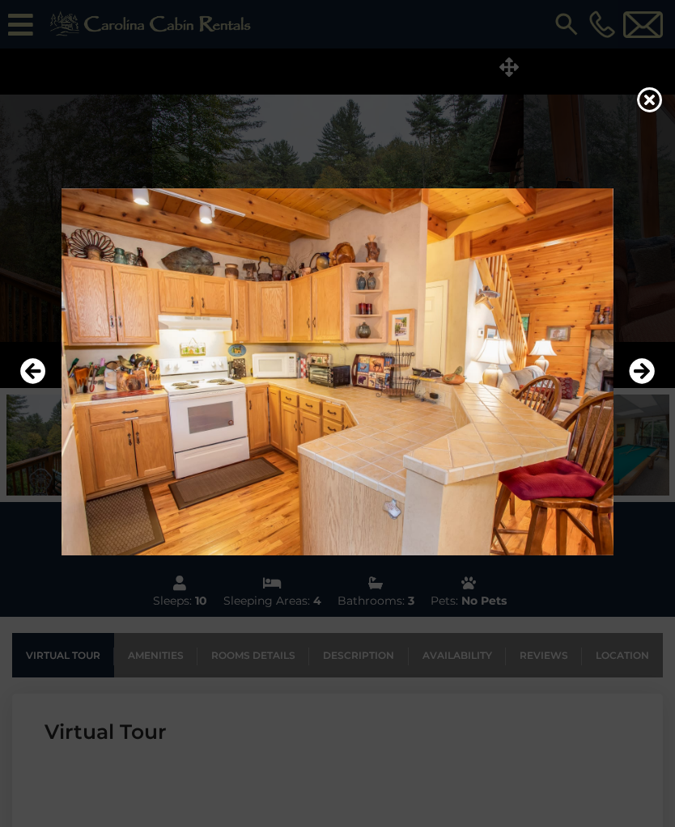
click at [637, 391] on button "Next" at bounding box center [641, 371] width 26 height 37
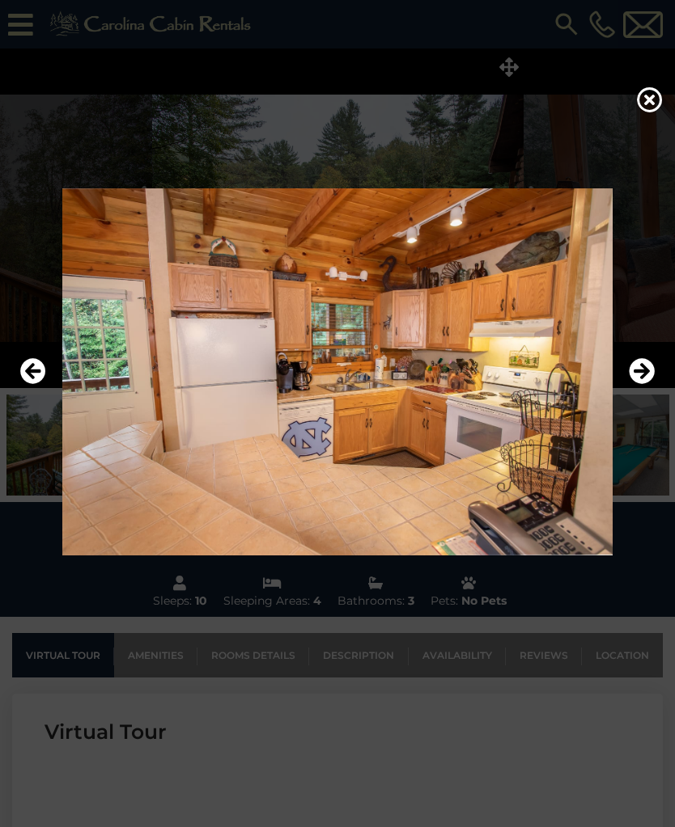
click at [640, 391] on button "Next" at bounding box center [641, 371] width 26 height 37
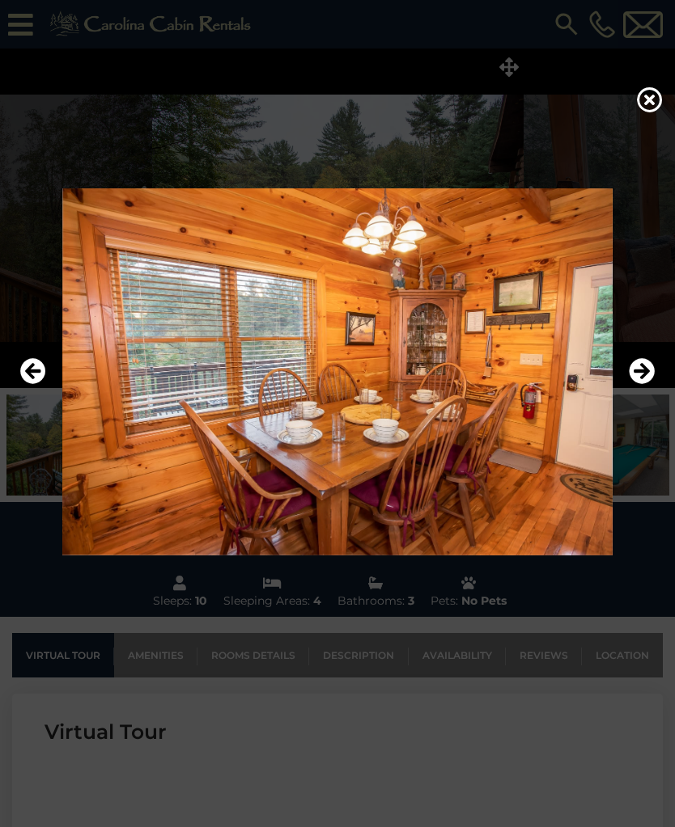
click at [641, 391] on button "Next" at bounding box center [641, 371] width 26 height 37
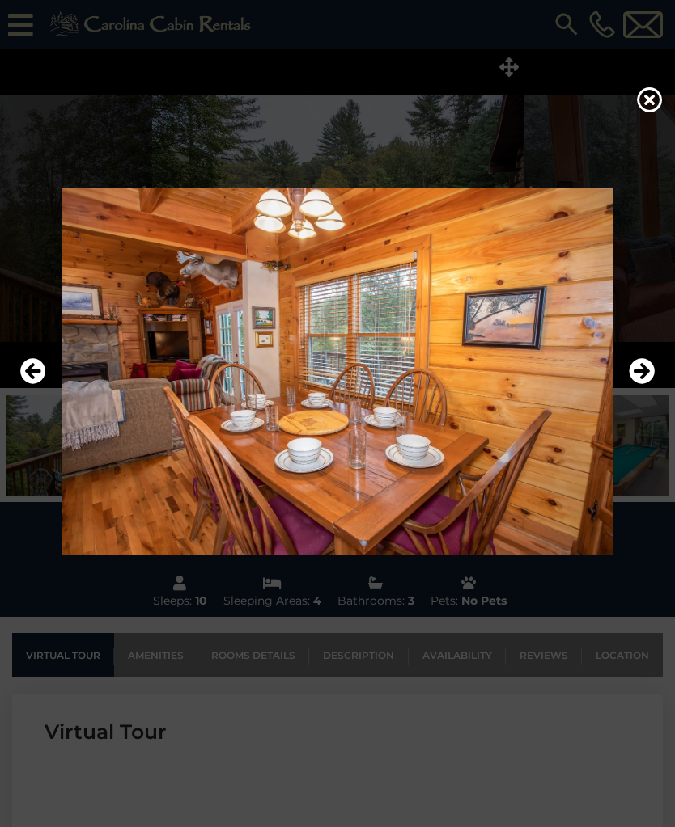
click at [641, 391] on button "Next" at bounding box center [641, 371] width 26 height 37
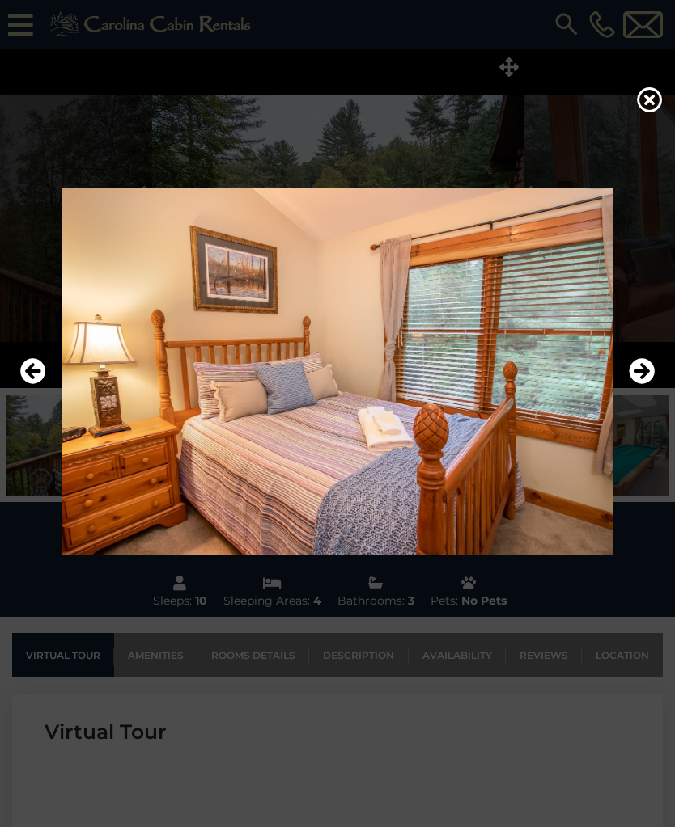
click at [640, 384] on icon "Next" at bounding box center [641, 371] width 26 height 26
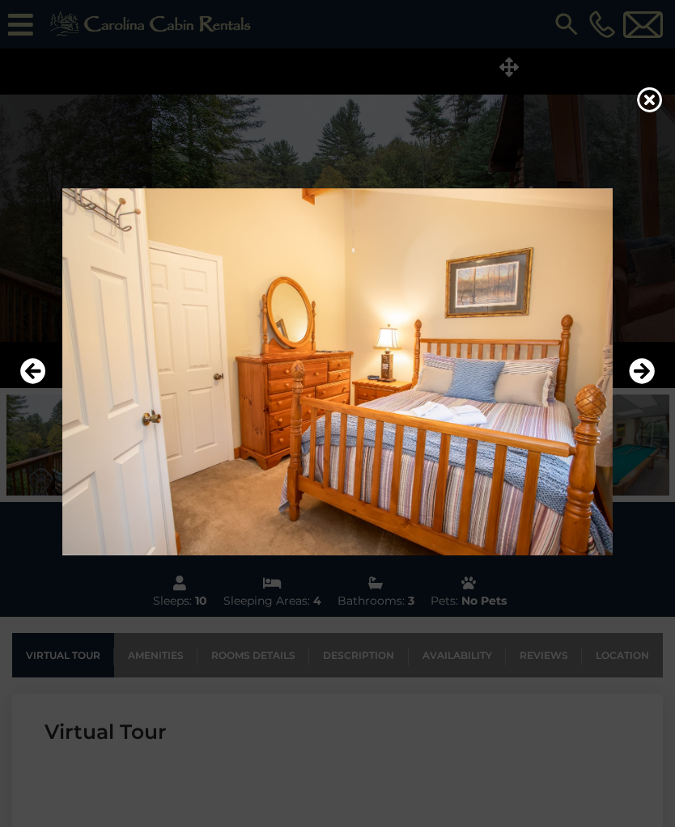
click at [642, 391] on button "Next" at bounding box center [641, 371] width 26 height 37
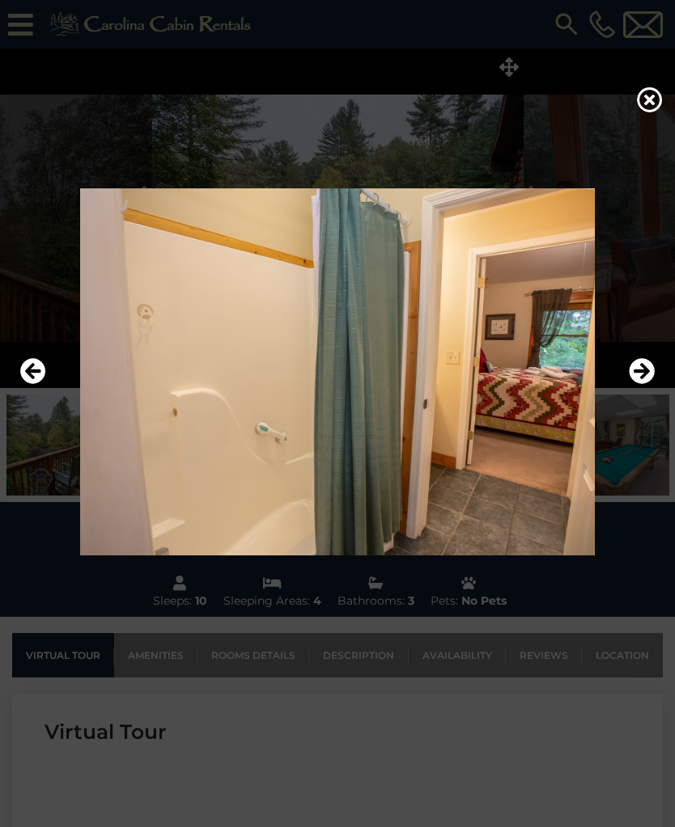
click at [640, 391] on button "Next" at bounding box center [641, 371] width 26 height 37
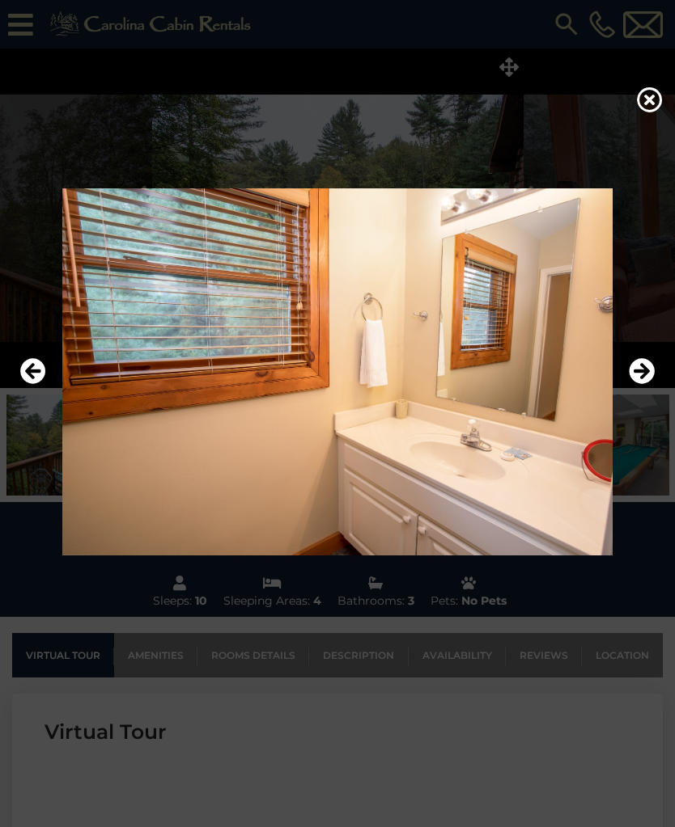
click at [640, 384] on icon "Next" at bounding box center [641, 371] width 26 height 26
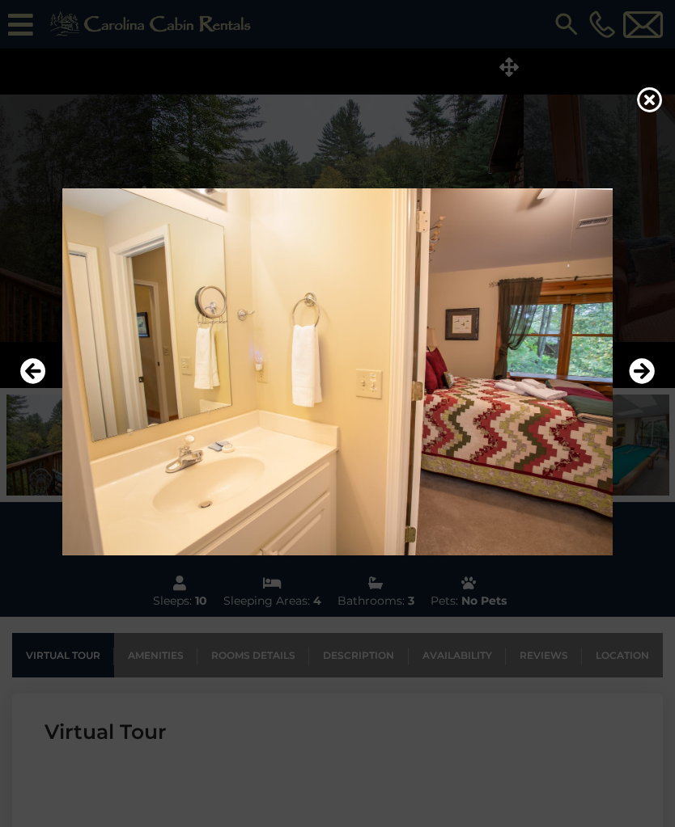
click at [638, 391] on button "Next" at bounding box center [641, 371] width 26 height 37
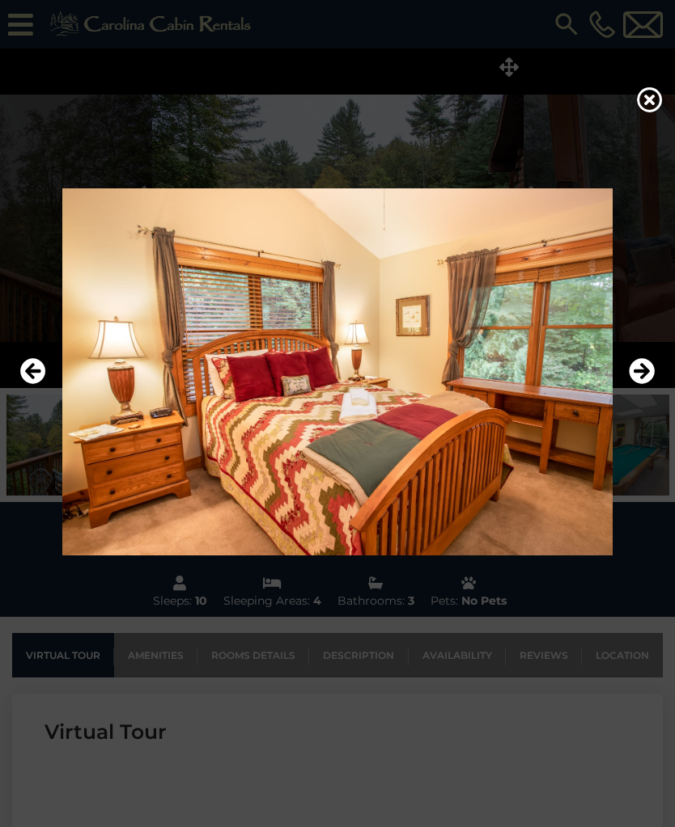
click at [637, 391] on button "Next" at bounding box center [641, 371] width 26 height 37
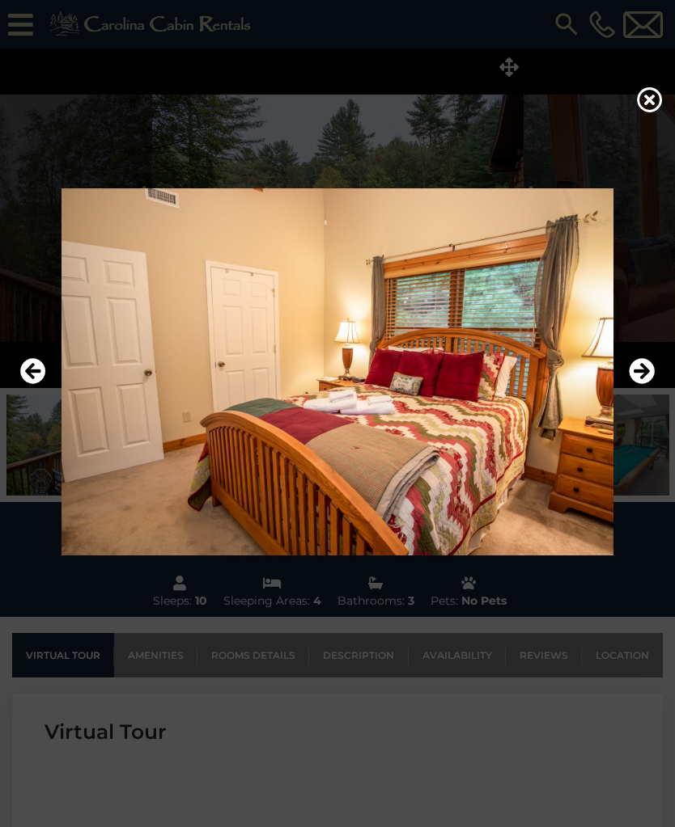
click at [637, 391] on button "Next" at bounding box center [641, 371] width 26 height 37
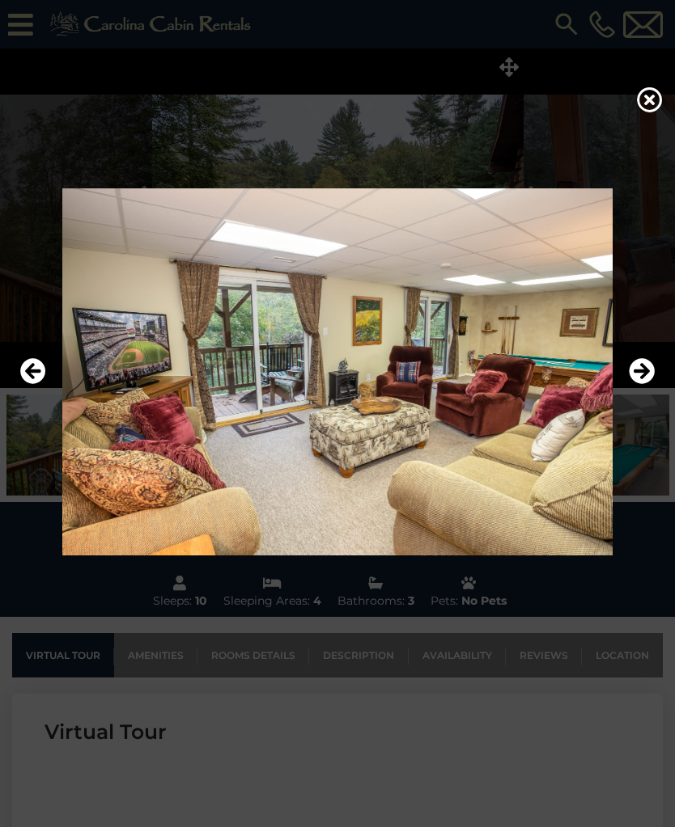
click at [637, 391] on button "Next" at bounding box center [641, 371] width 26 height 37
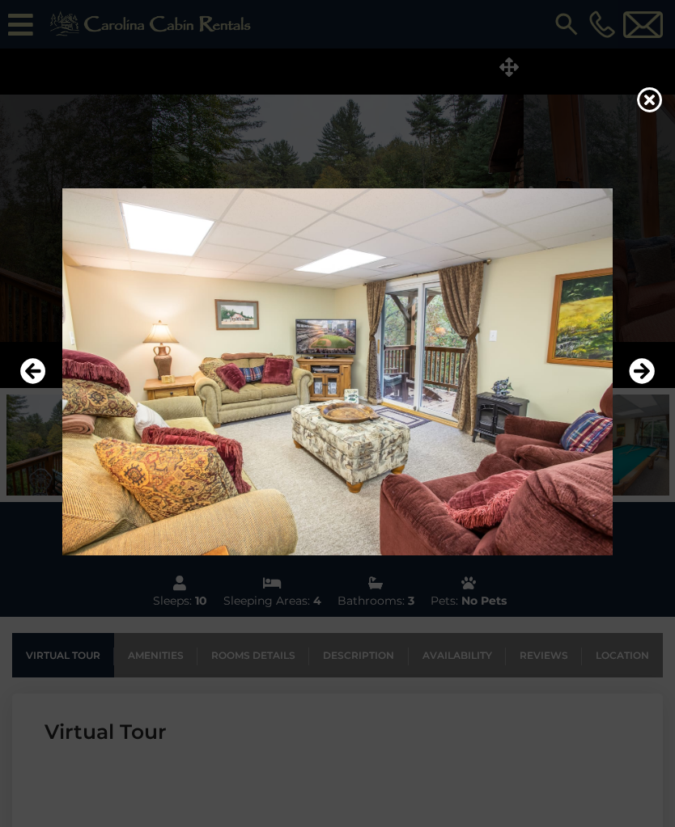
click at [33, 384] on icon "Previous" at bounding box center [33, 371] width 26 height 26
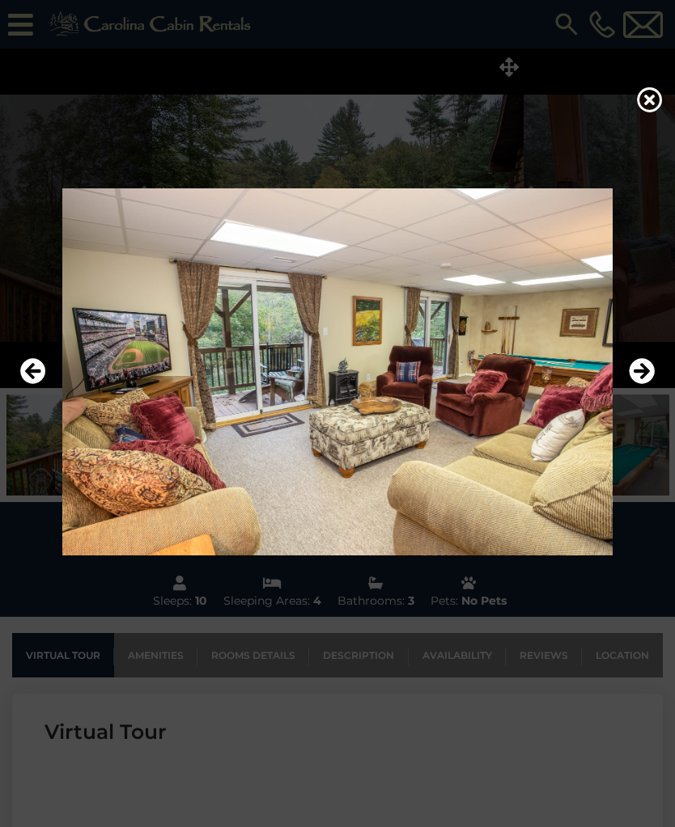
click at [636, 391] on button "Next" at bounding box center [641, 371] width 26 height 37
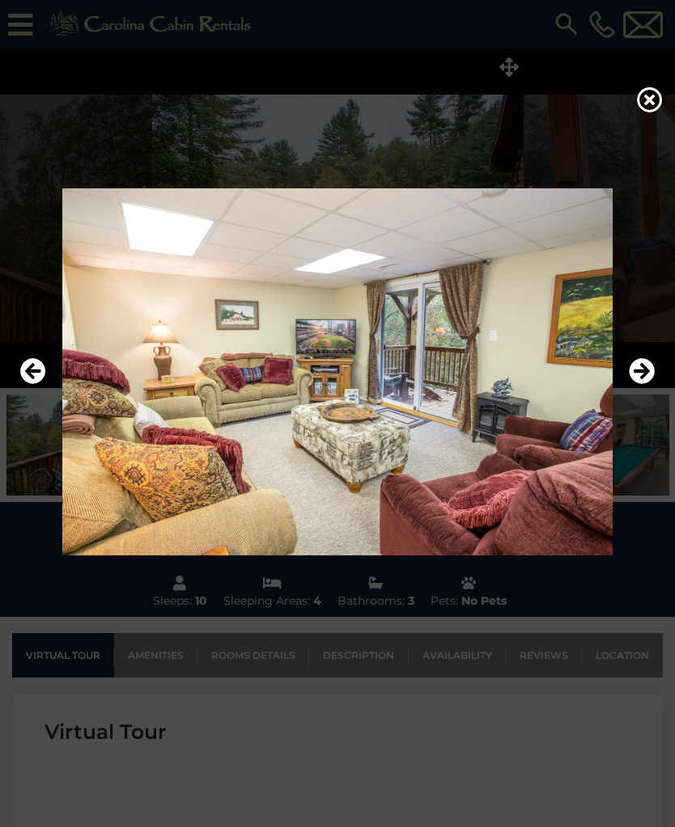
click at [634, 391] on button "Next" at bounding box center [641, 371] width 26 height 37
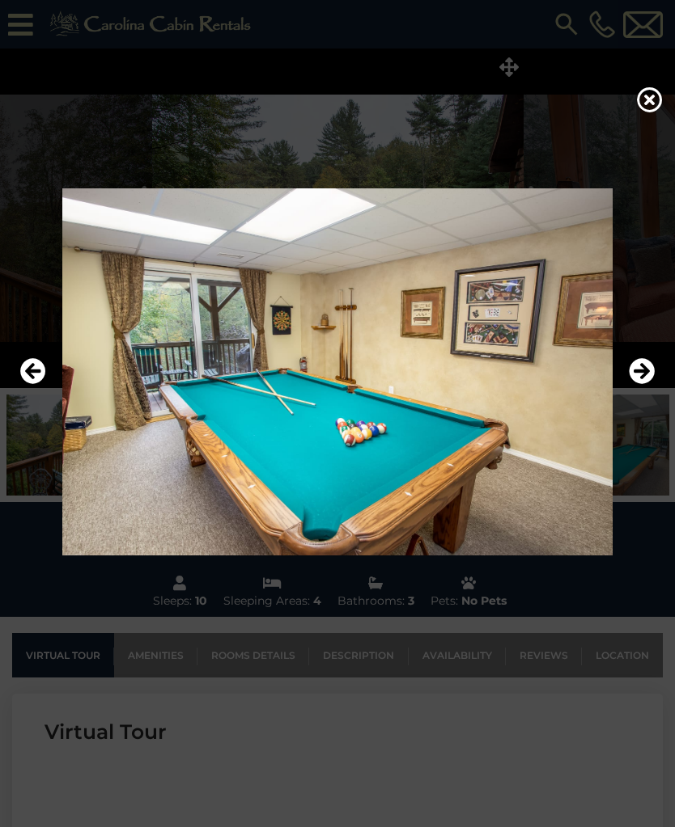
click at [636, 384] on icon "Next" at bounding box center [641, 371] width 26 height 26
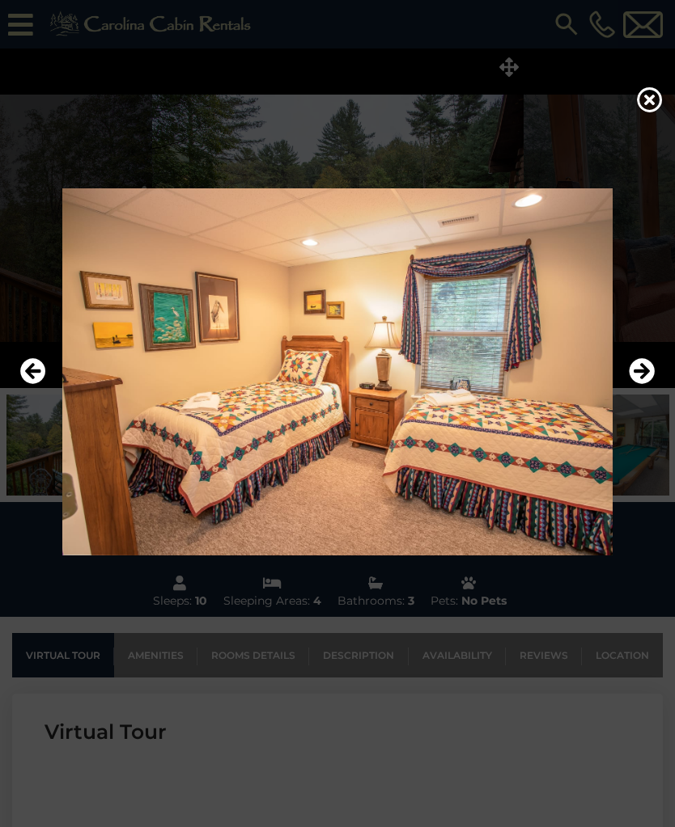
click at [637, 400] on img at bounding box center [337, 371] width 642 height 367
click at [645, 384] on icon "Next" at bounding box center [641, 371] width 26 height 26
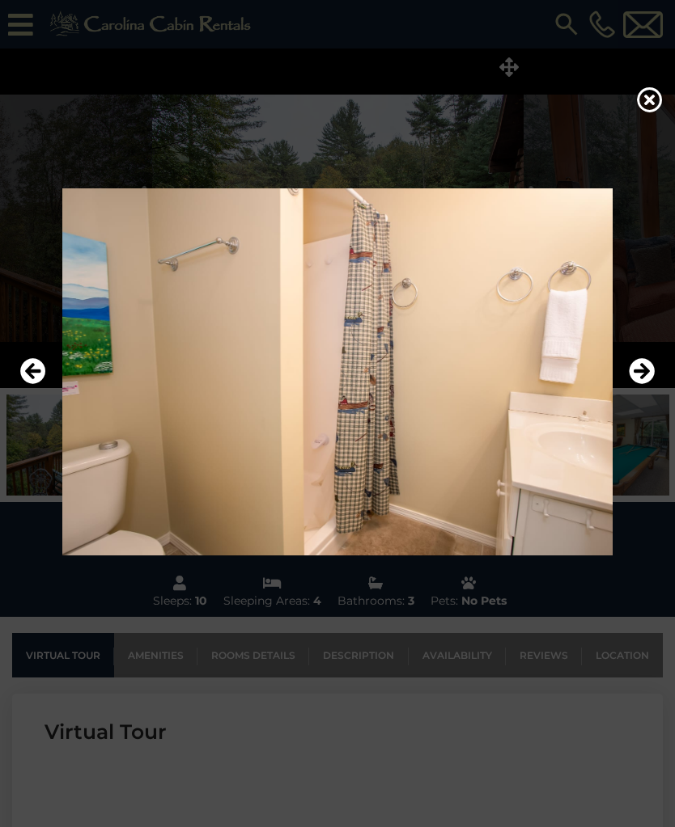
click at [639, 384] on icon "Next" at bounding box center [641, 371] width 26 height 26
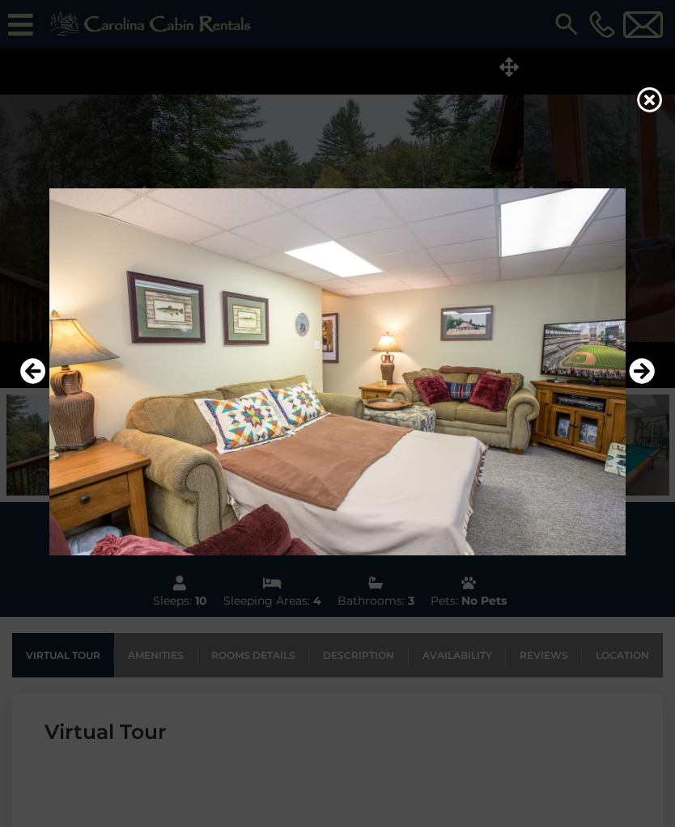
click at [639, 384] on icon "Next" at bounding box center [641, 371] width 26 height 26
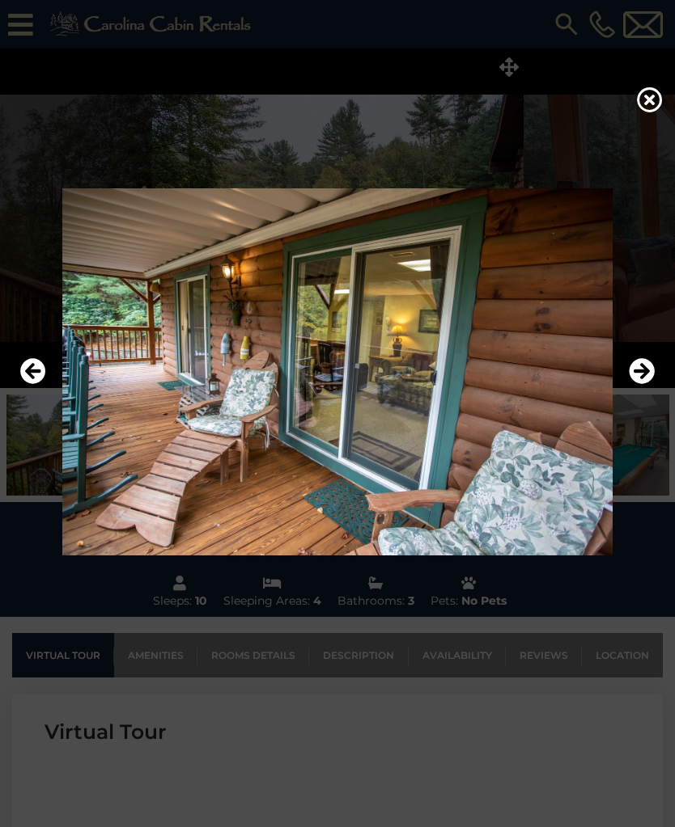
click at [637, 384] on icon "Next" at bounding box center [641, 371] width 26 height 26
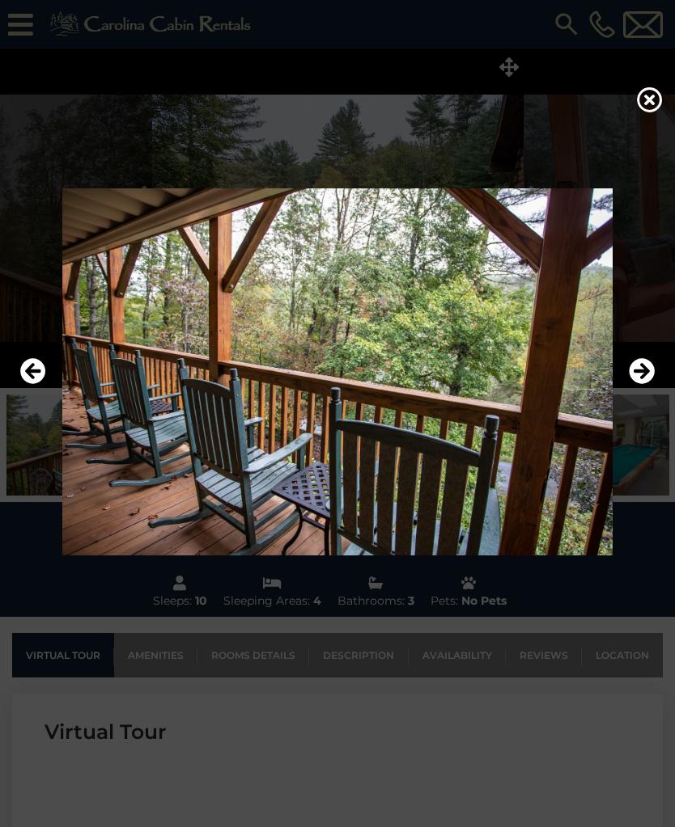
click at [642, 384] on icon "Next" at bounding box center [641, 371] width 26 height 26
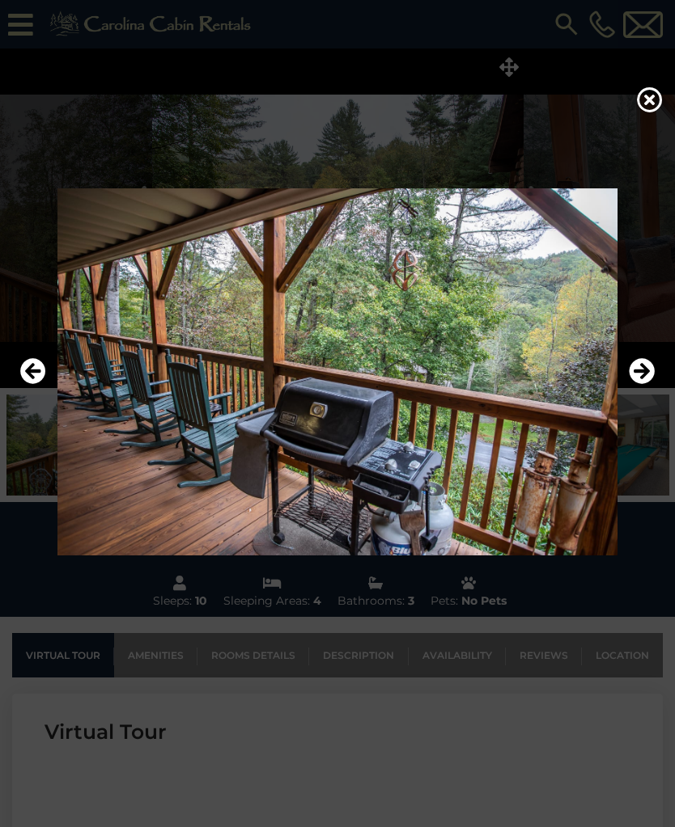
click at [636, 384] on icon "Next" at bounding box center [641, 371] width 26 height 26
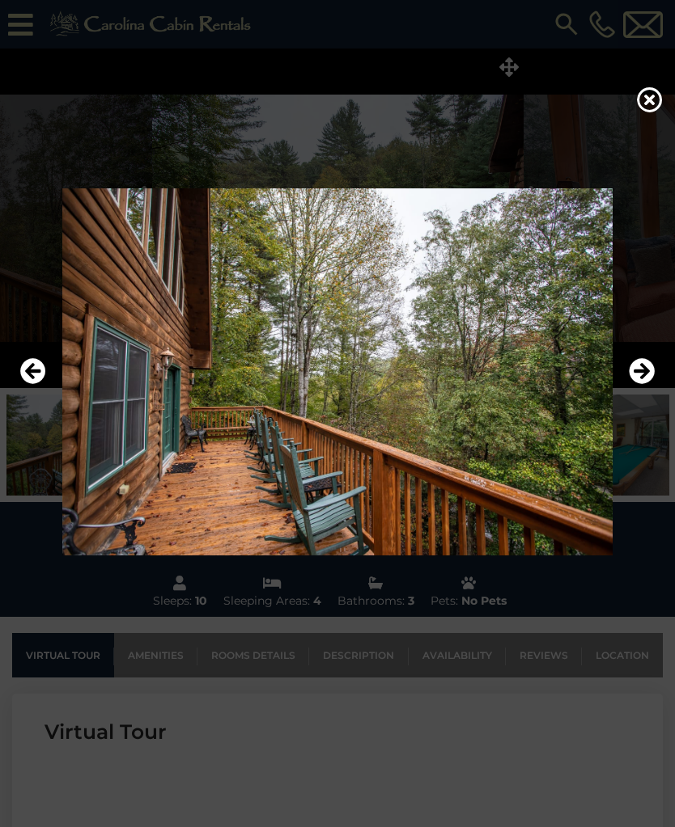
click at [643, 391] on button "Next" at bounding box center [641, 371] width 26 height 37
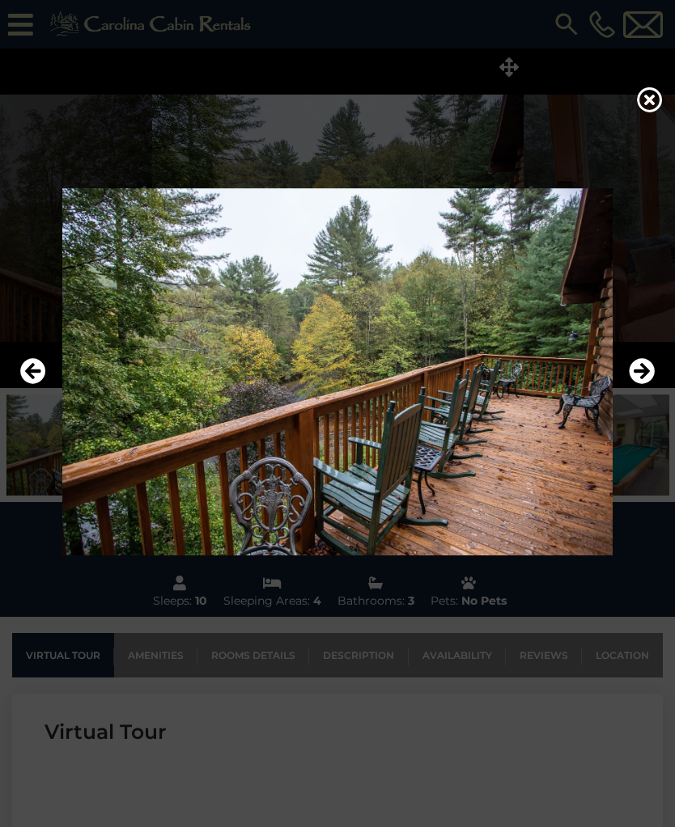
click at [640, 400] on img at bounding box center [337, 371] width 642 height 367
click at [637, 384] on icon "Next" at bounding box center [641, 371] width 26 height 26
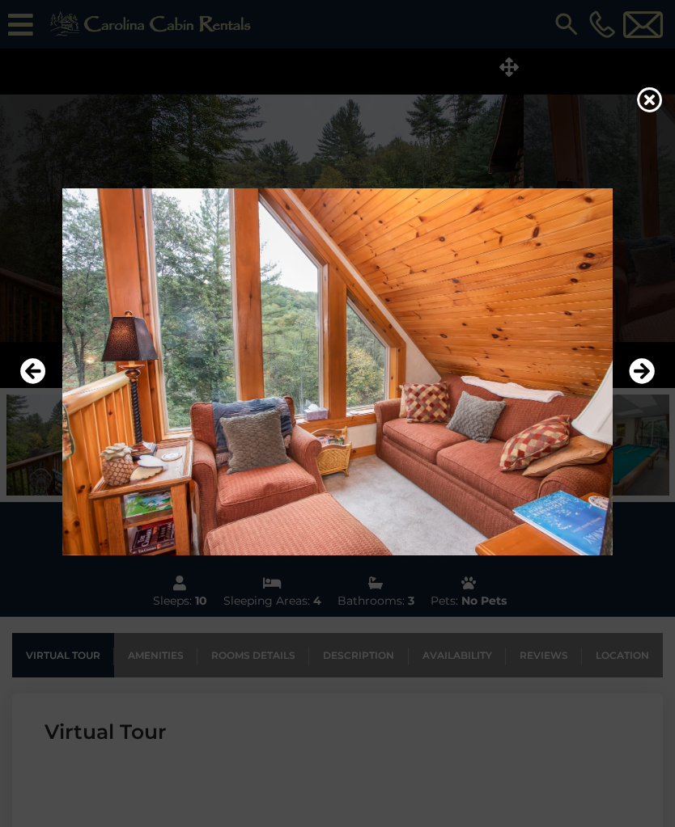
click at [635, 391] on button "Next" at bounding box center [641, 371] width 26 height 37
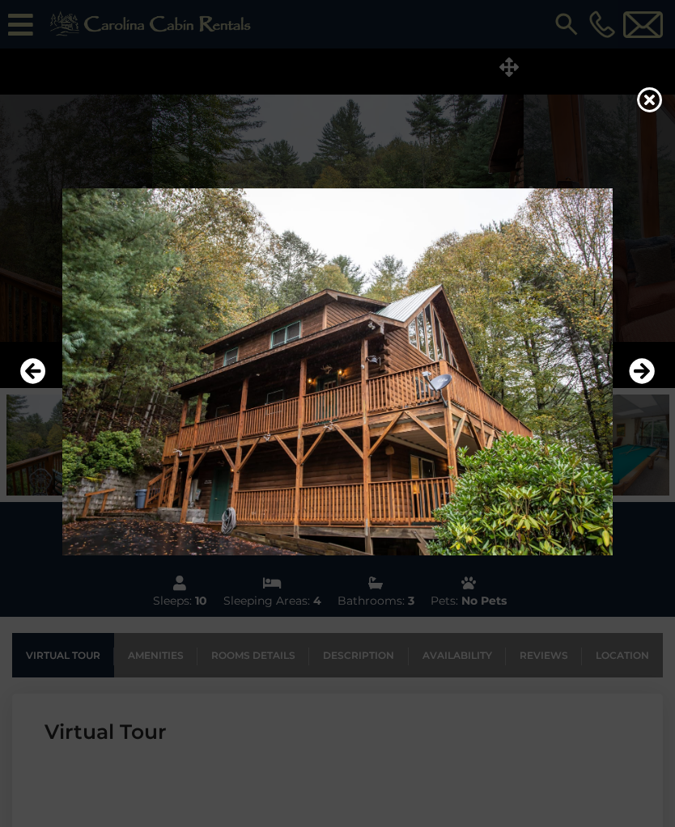
click at [632, 391] on button "Next" at bounding box center [641, 371] width 26 height 37
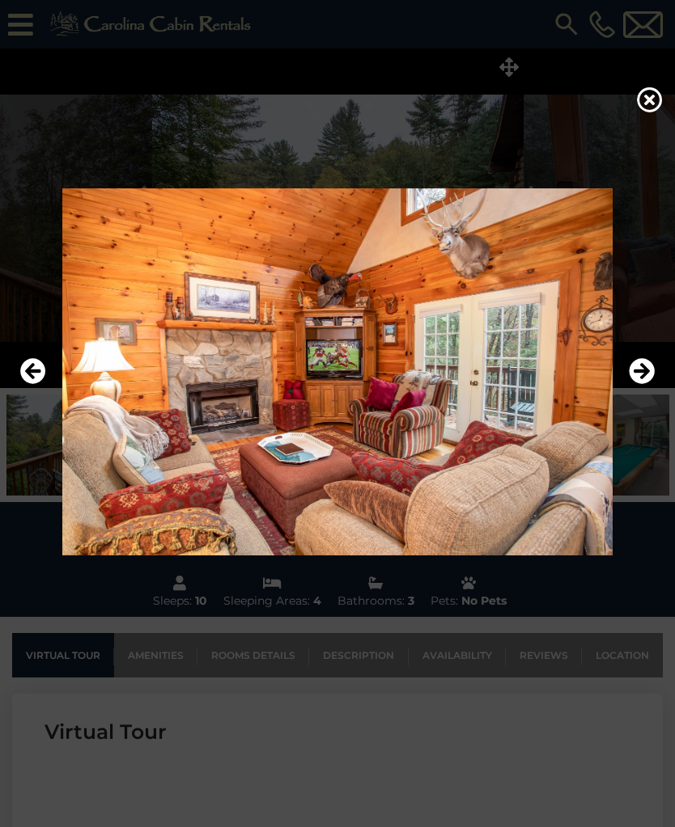
click at [27, 372] on icon "Previous" at bounding box center [33, 371] width 26 height 26
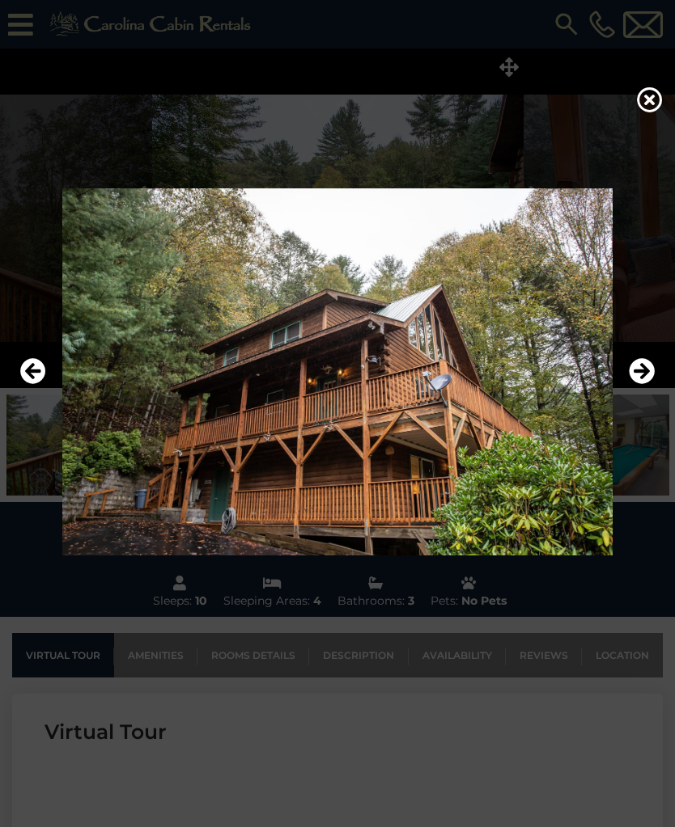
click at [25, 384] on icon "Previous" at bounding box center [33, 371] width 26 height 26
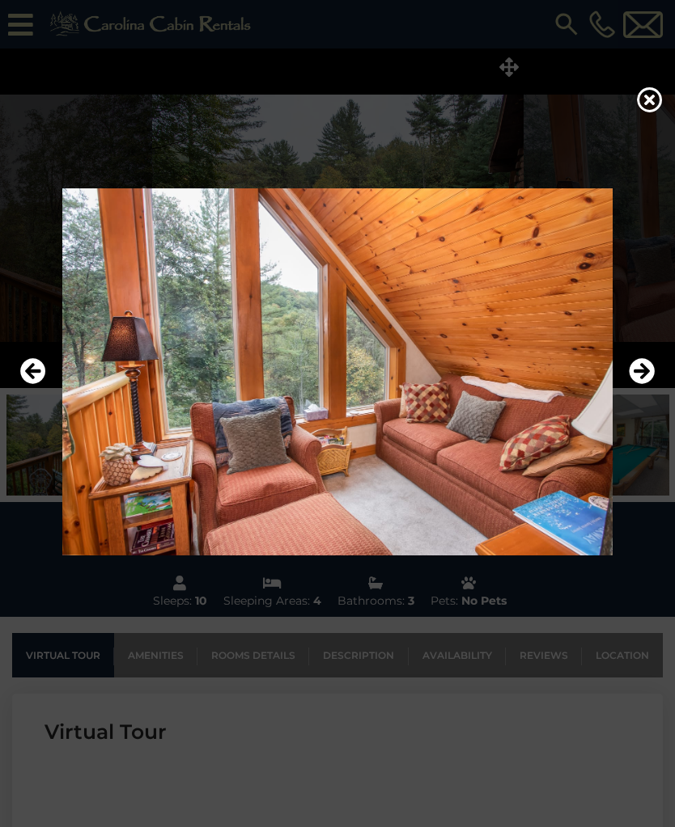
click at [642, 106] on icon at bounding box center [650, 100] width 26 height 26
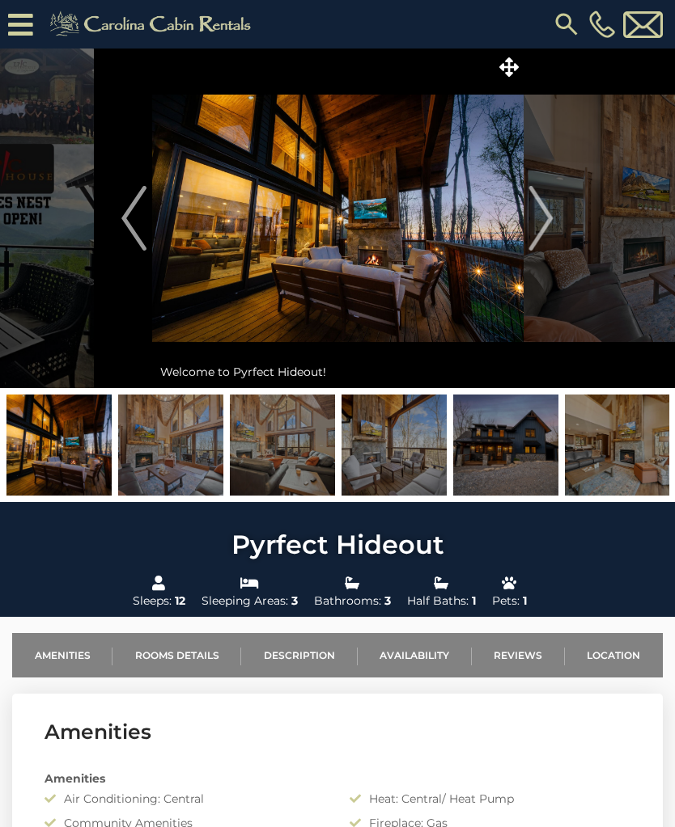
click at [510, 77] on span at bounding box center [509, 67] width 28 height 28
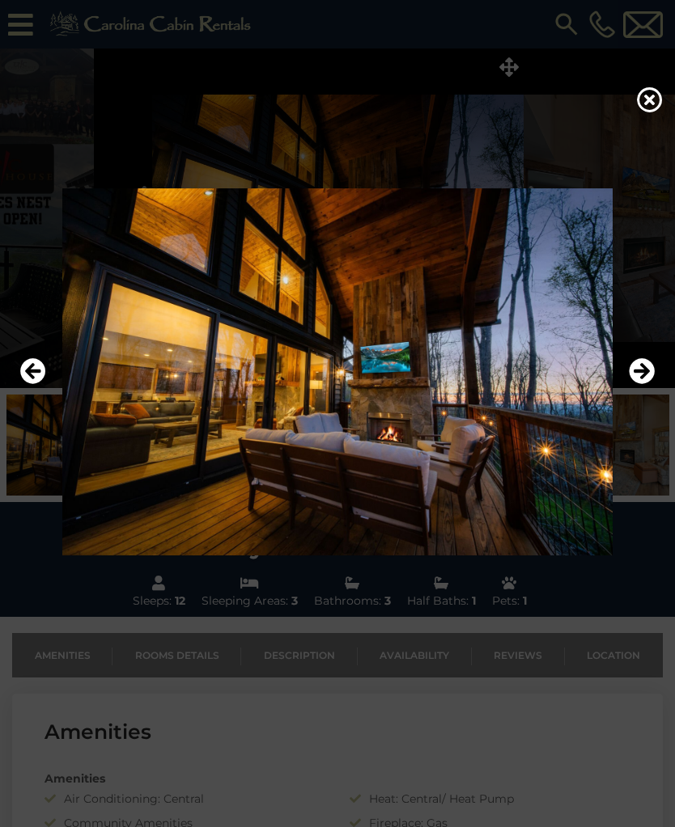
click at [633, 384] on icon "Next" at bounding box center [641, 371] width 26 height 26
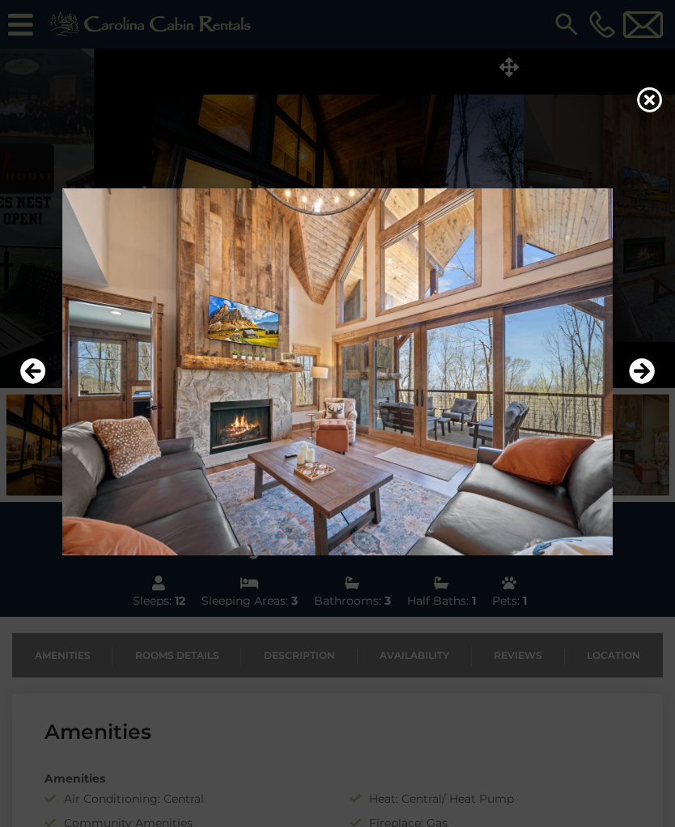
click at [637, 384] on icon "Next" at bounding box center [641, 371] width 26 height 26
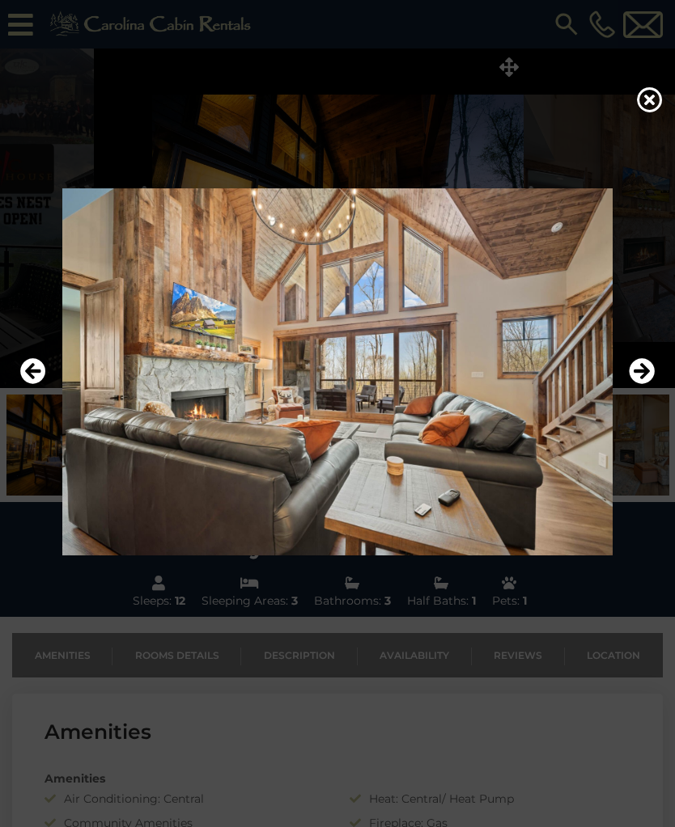
click at [634, 384] on icon "Next" at bounding box center [641, 371] width 26 height 26
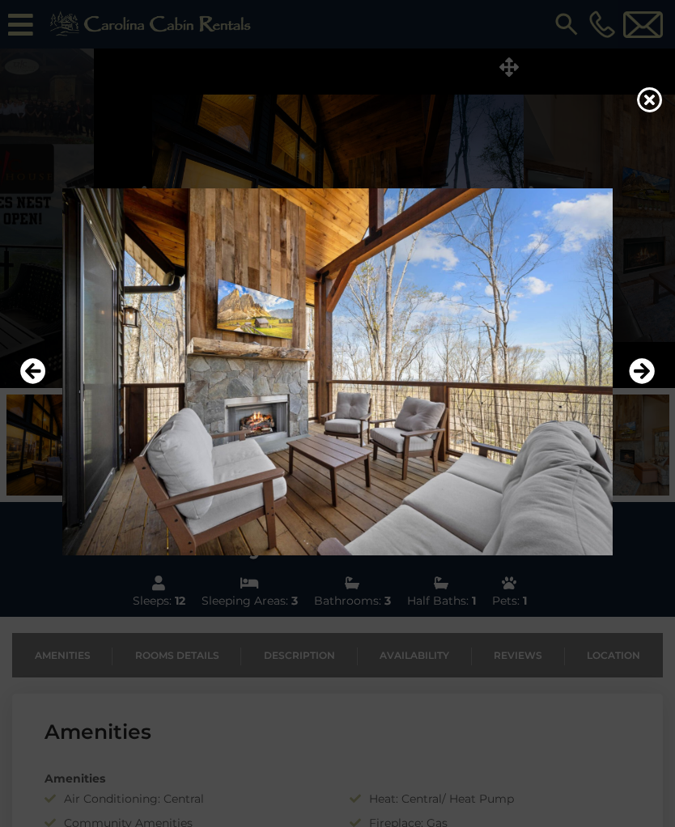
click at [637, 384] on icon "Next" at bounding box center [641, 371] width 26 height 26
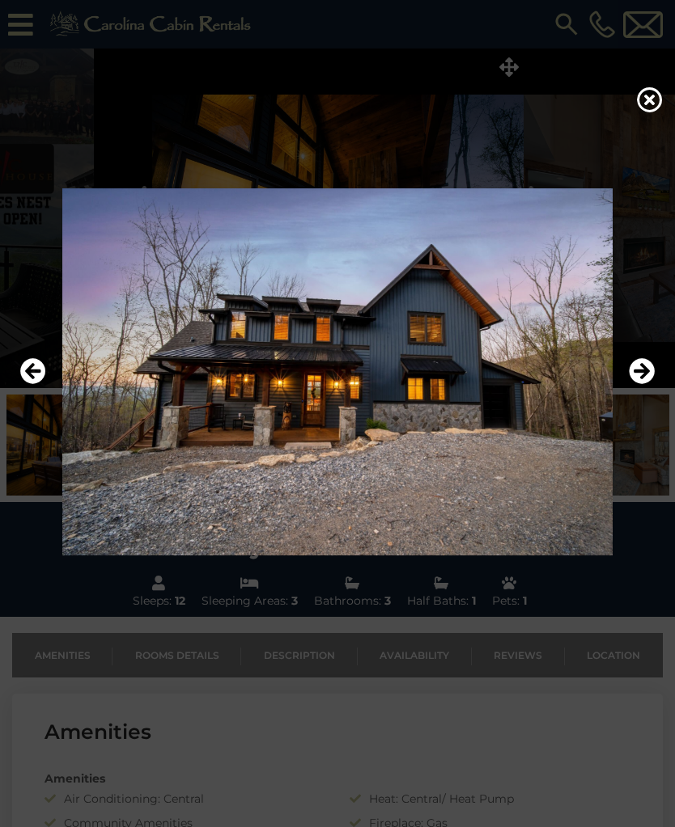
click at [634, 384] on icon "Next" at bounding box center [641, 371] width 26 height 26
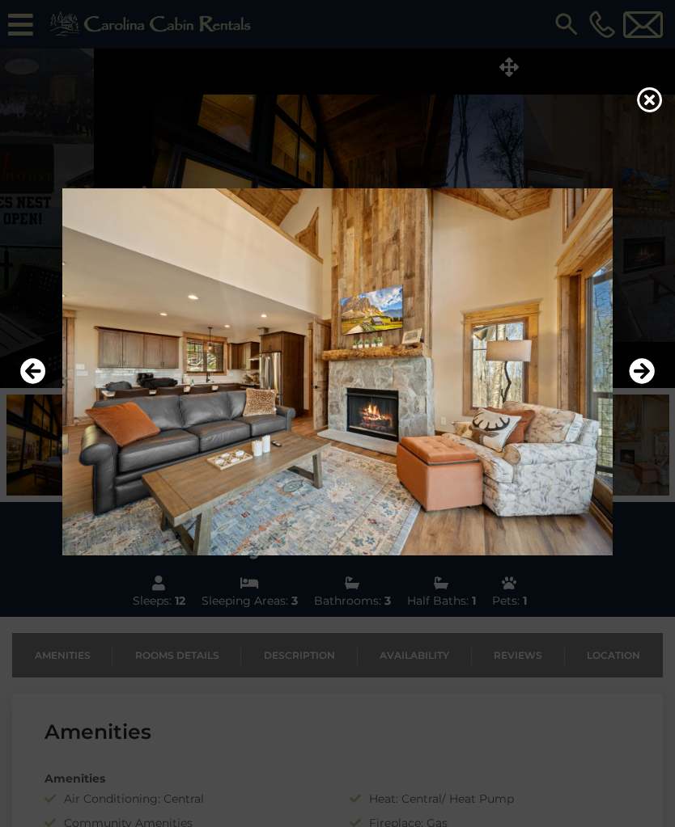
click at [636, 384] on icon "Next" at bounding box center [641, 371] width 26 height 26
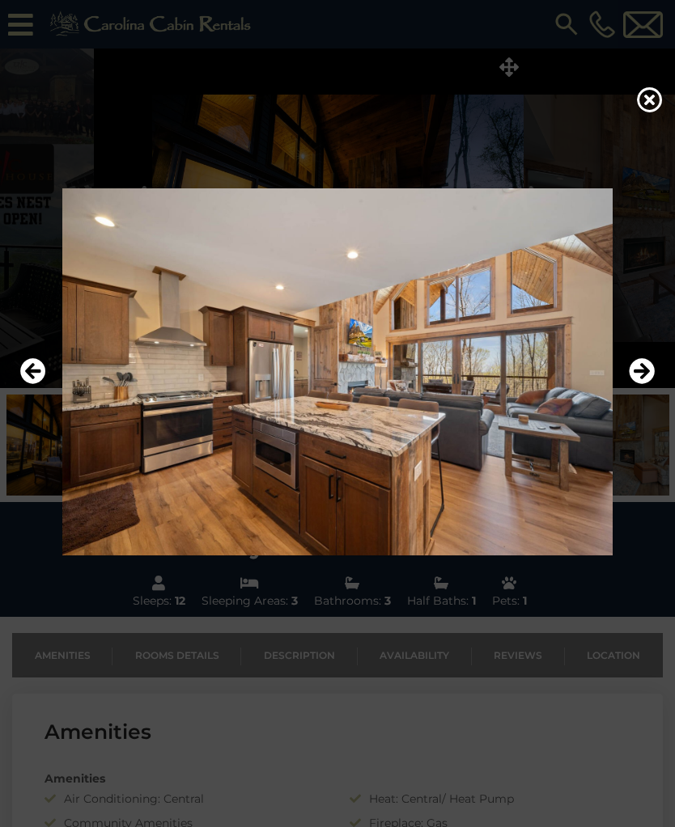
click at [633, 384] on icon "Next" at bounding box center [641, 371] width 26 height 26
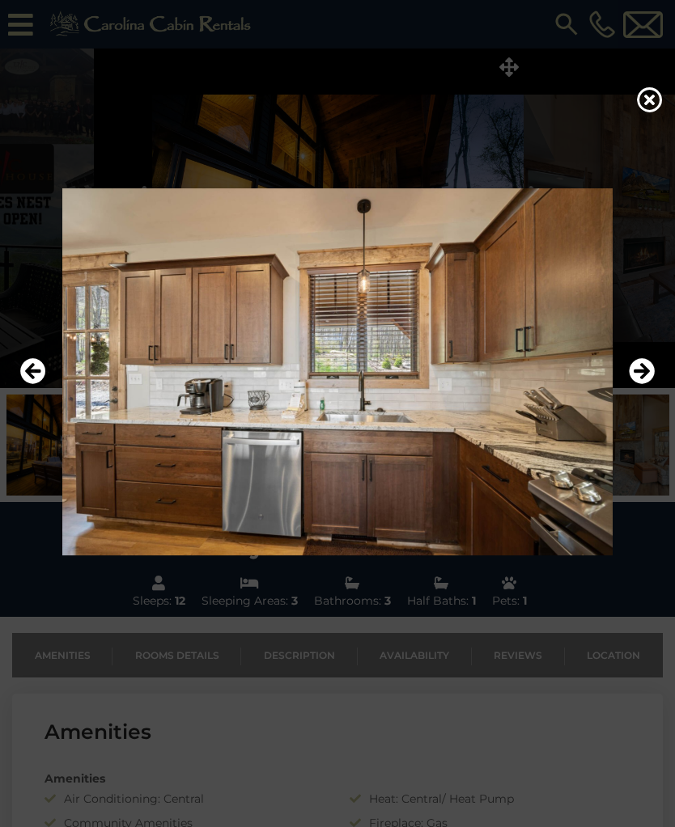
click at [637, 384] on icon "Next" at bounding box center [641, 371] width 26 height 26
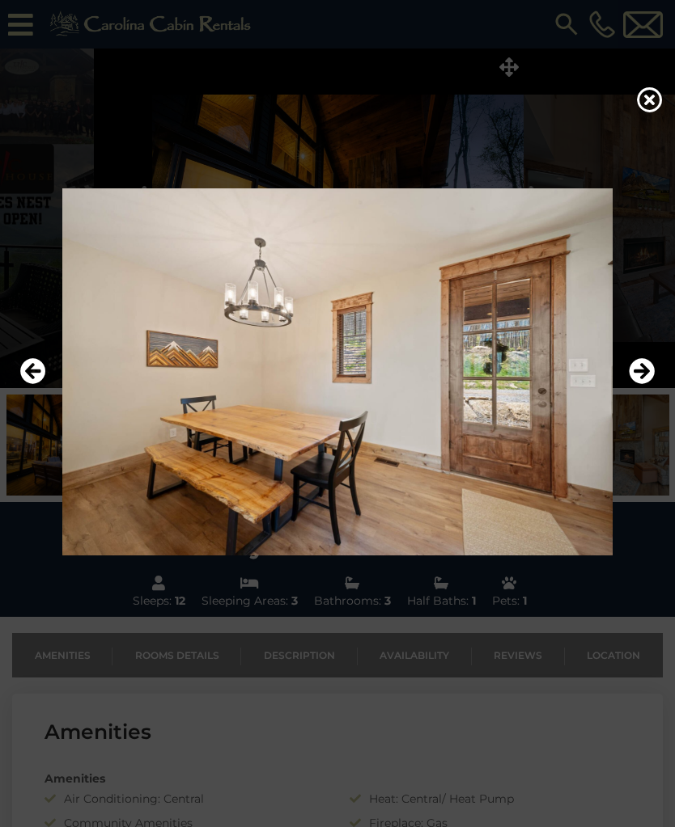
click at [637, 391] on button "Next" at bounding box center [641, 371] width 26 height 37
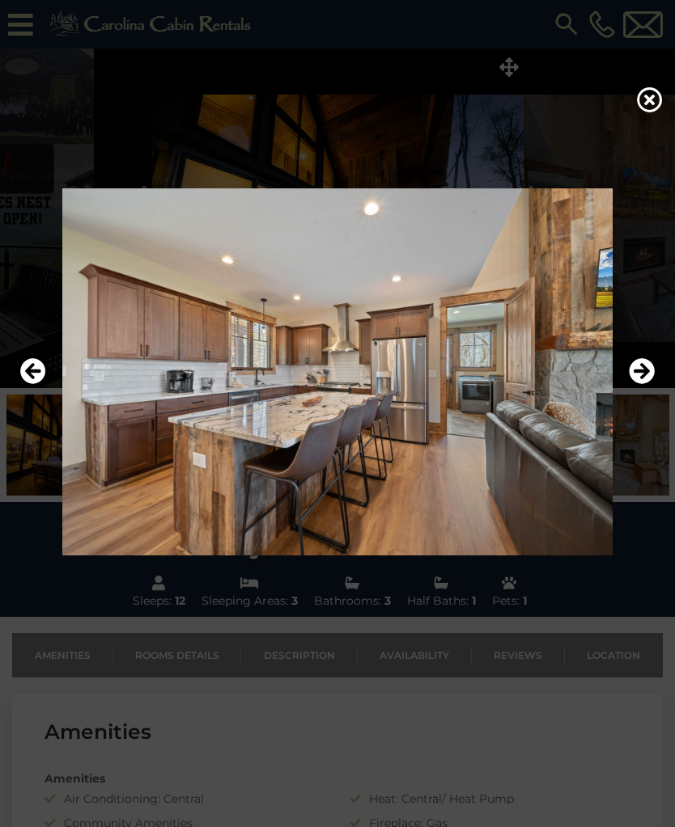
click at [638, 384] on icon "Next" at bounding box center [641, 371] width 26 height 26
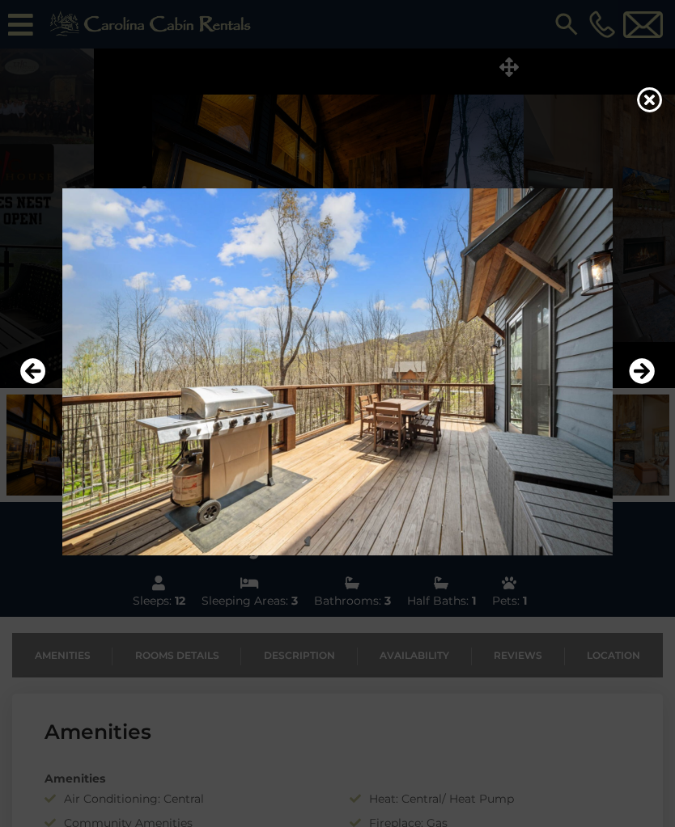
click at [641, 384] on icon "Next" at bounding box center [641, 371] width 26 height 26
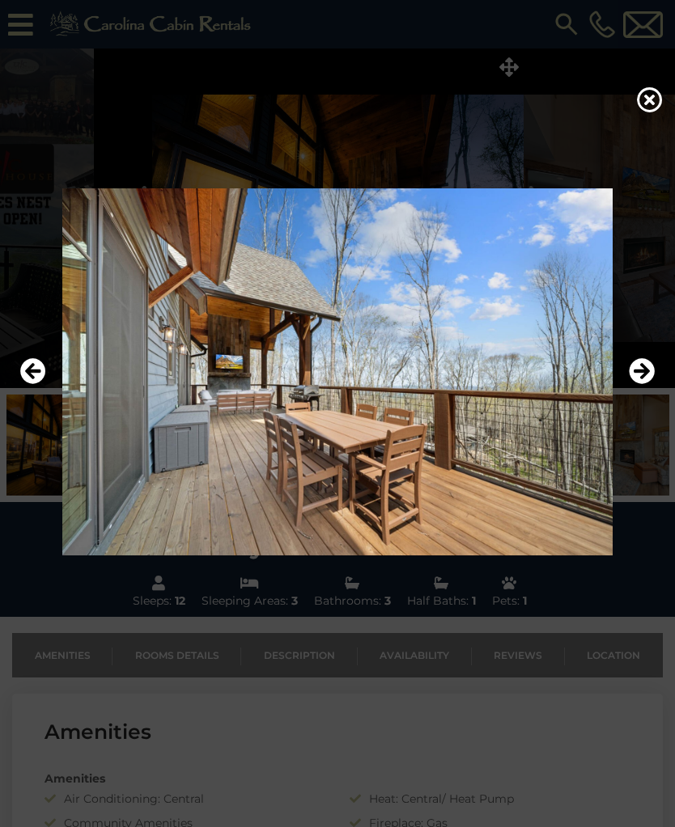
click at [633, 384] on icon "Next" at bounding box center [641, 371] width 26 height 26
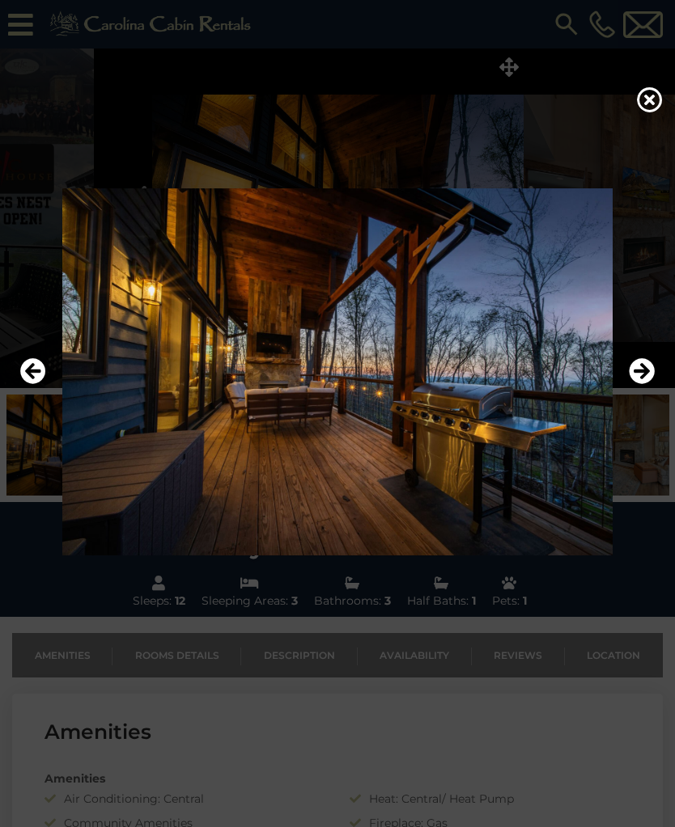
click at [637, 384] on icon "Next" at bounding box center [641, 371] width 26 height 26
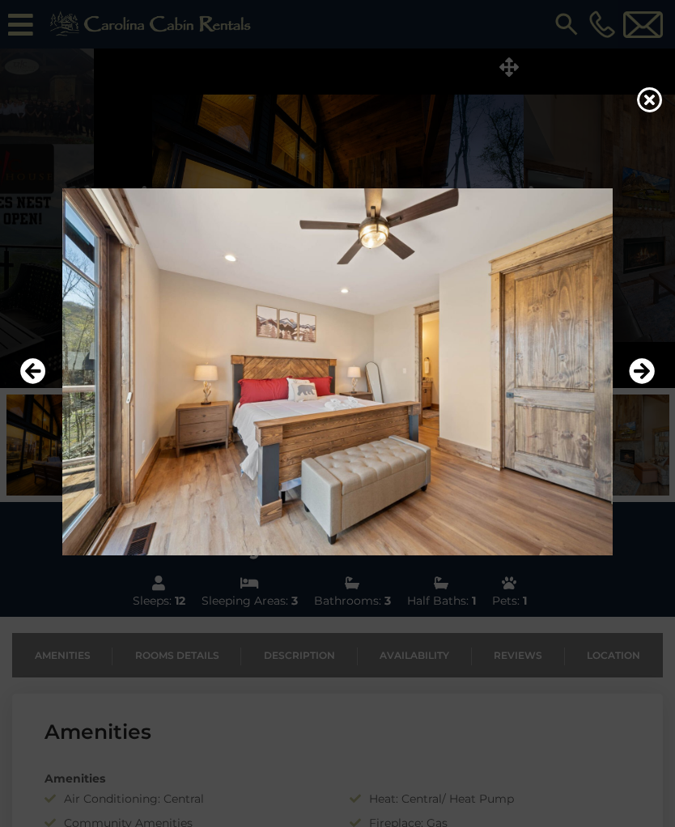
click at [637, 384] on icon "Next" at bounding box center [641, 371] width 26 height 26
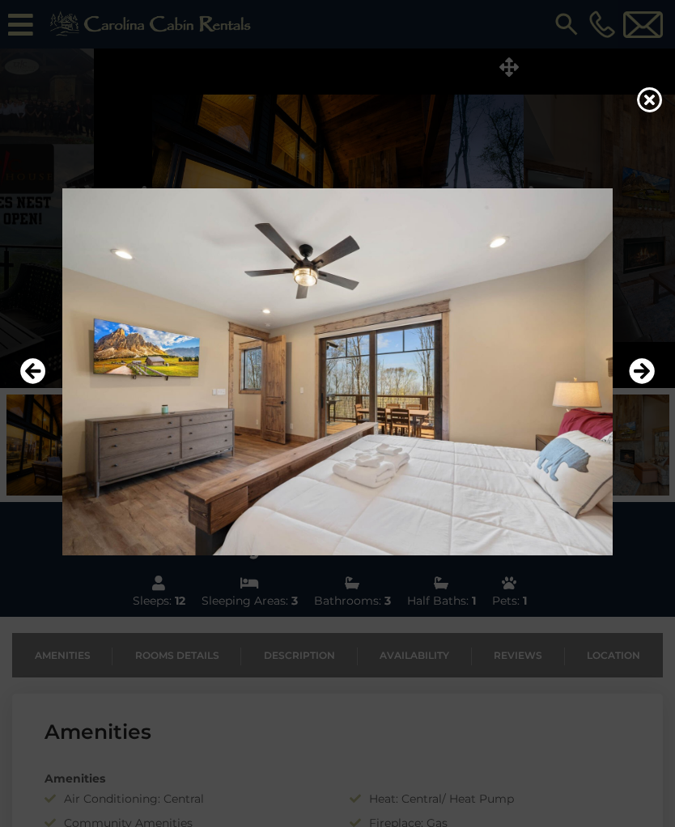
click at [633, 384] on icon "Next" at bounding box center [641, 371] width 26 height 26
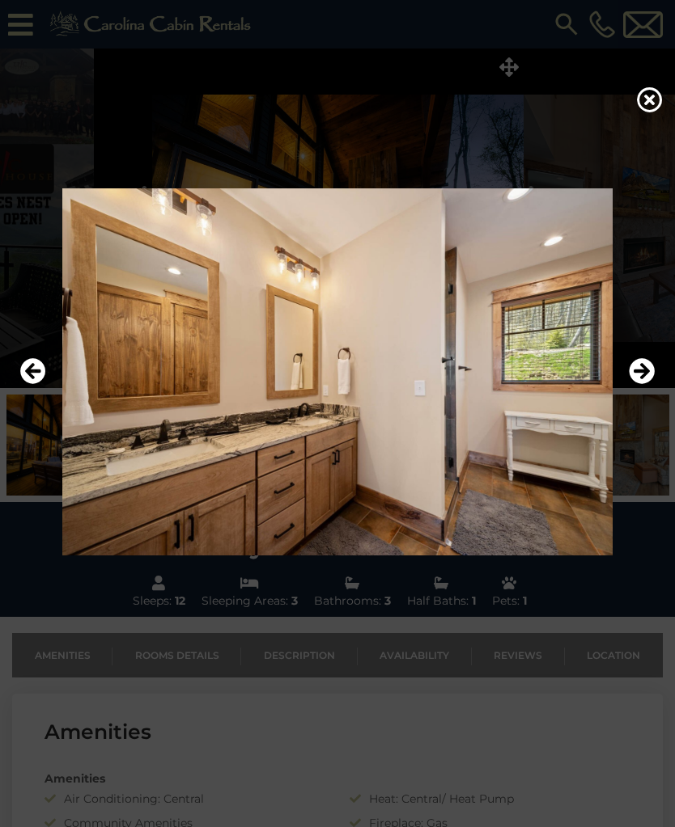
click at [632, 384] on icon "Next" at bounding box center [641, 371] width 26 height 26
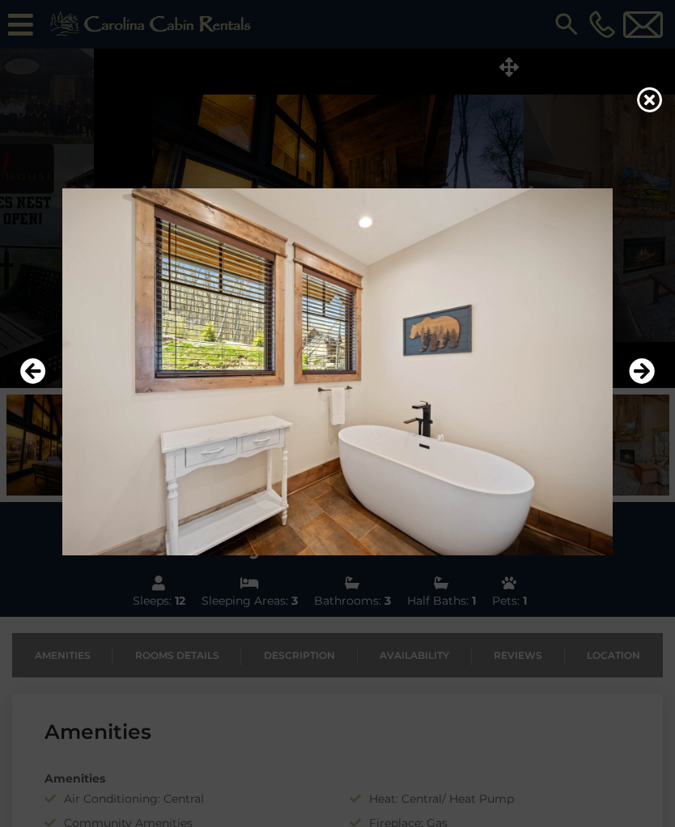
click at [637, 384] on icon "Next" at bounding box center [641, 371] width 26 height 26
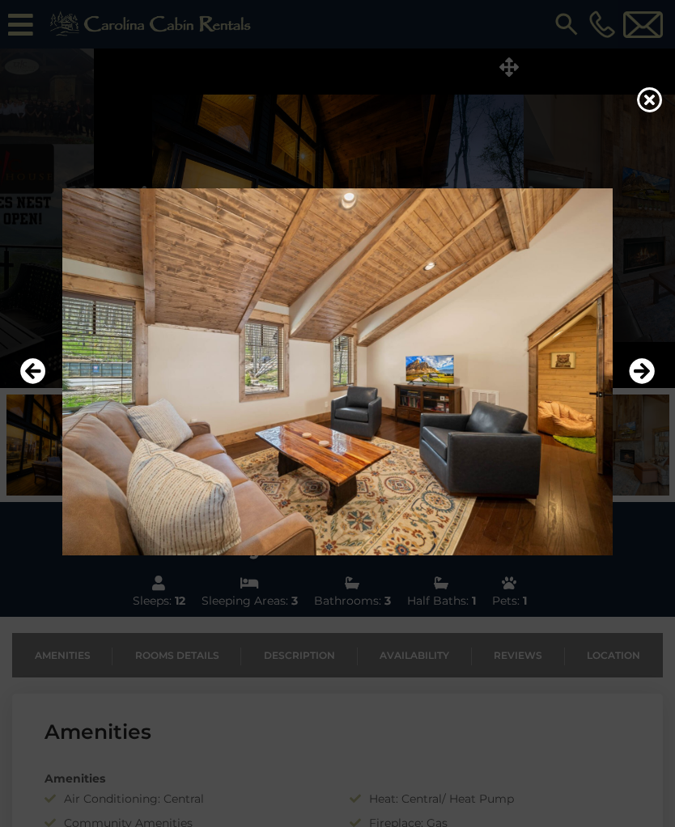
click at [638, 384] on icon "Next" at bounding box center [641, 371] width 26 height 26
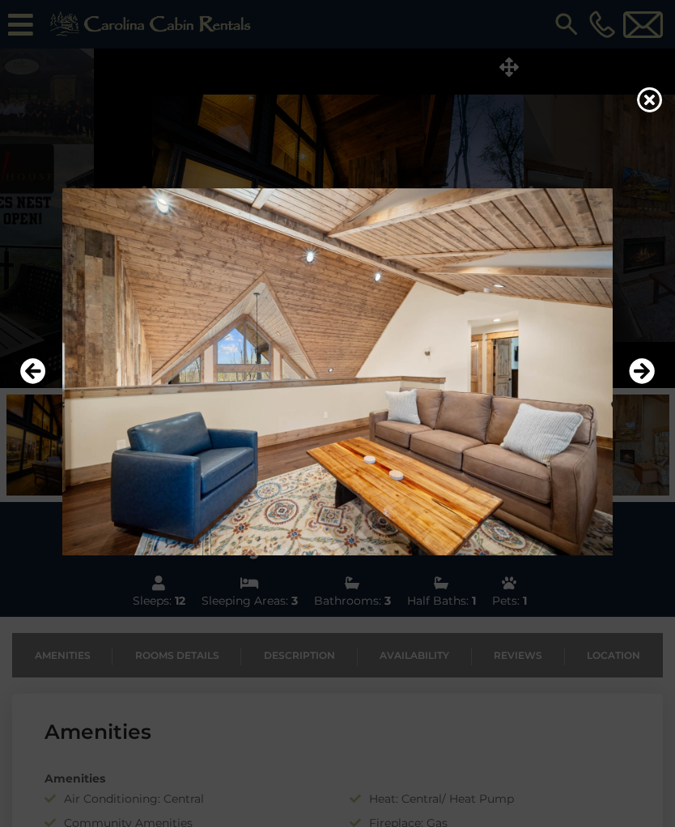
click at [639, 384] on icon "Next" at bounding box center [641, 371] width 26 height 26
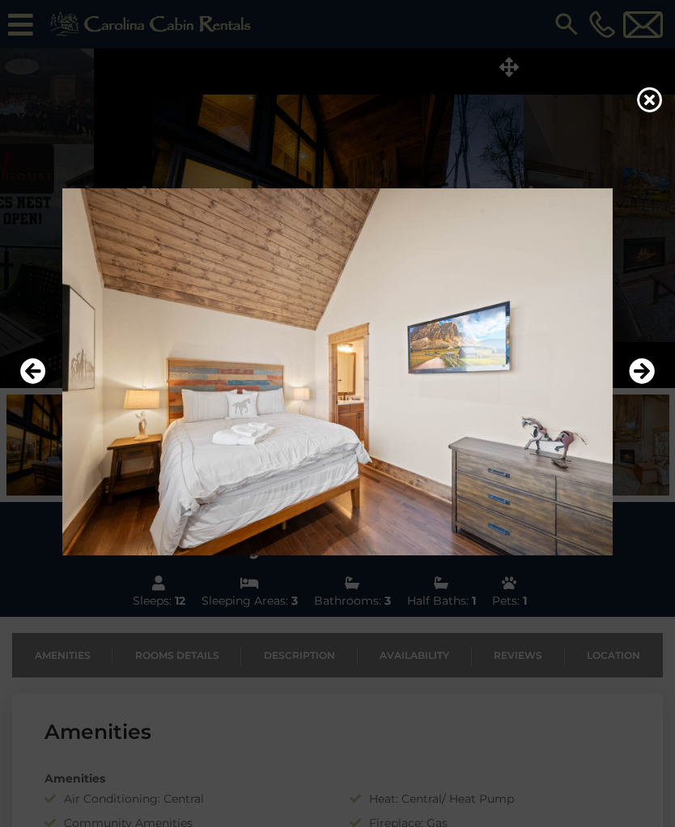
click at [636, 384] on icon "Next" at bounding box center [641, 371] width 26 height 26
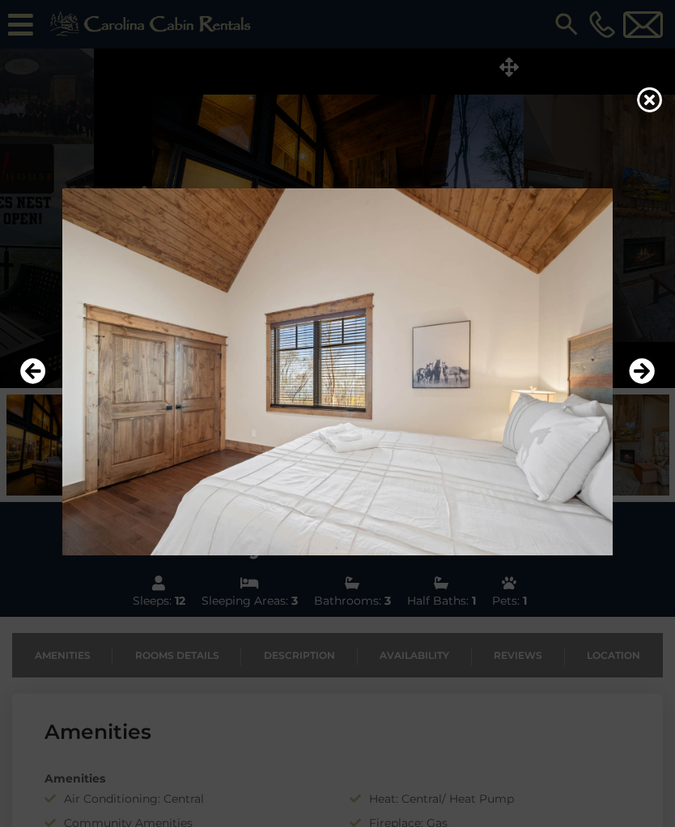
click at [639, 384] on icon "Next" at bounding box center [641, 371] width 26 height 26
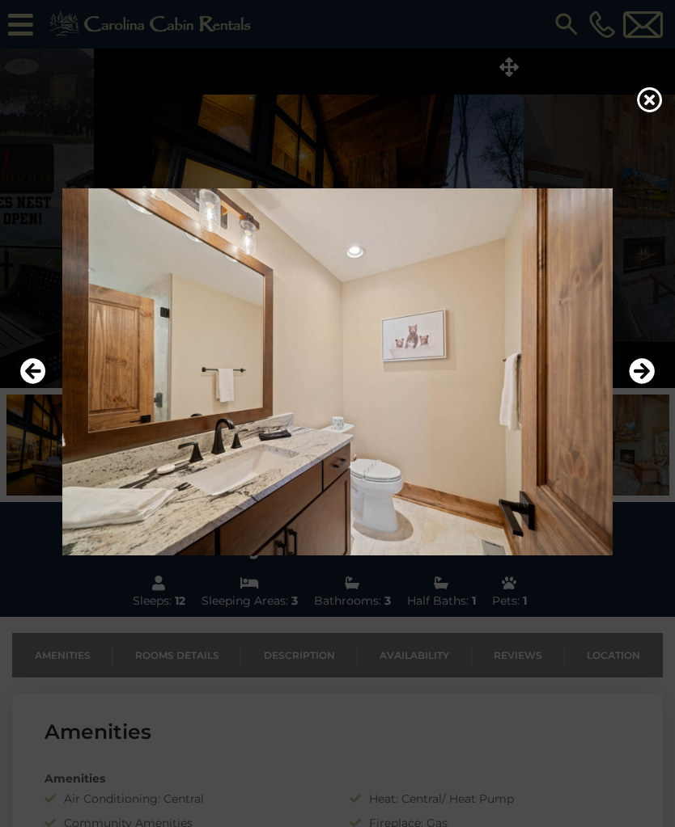
click at [643, 391] on button "Next" at bounding box center [641, 371] width 26 height 37
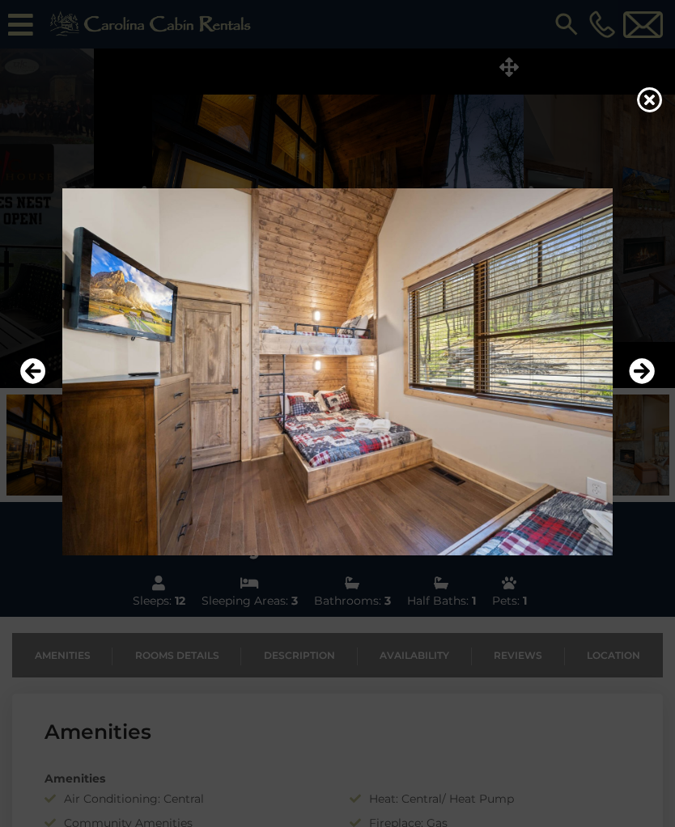
click at [639, 384] on icon "Next" at bounding box center [641, 371] width 26 height 26
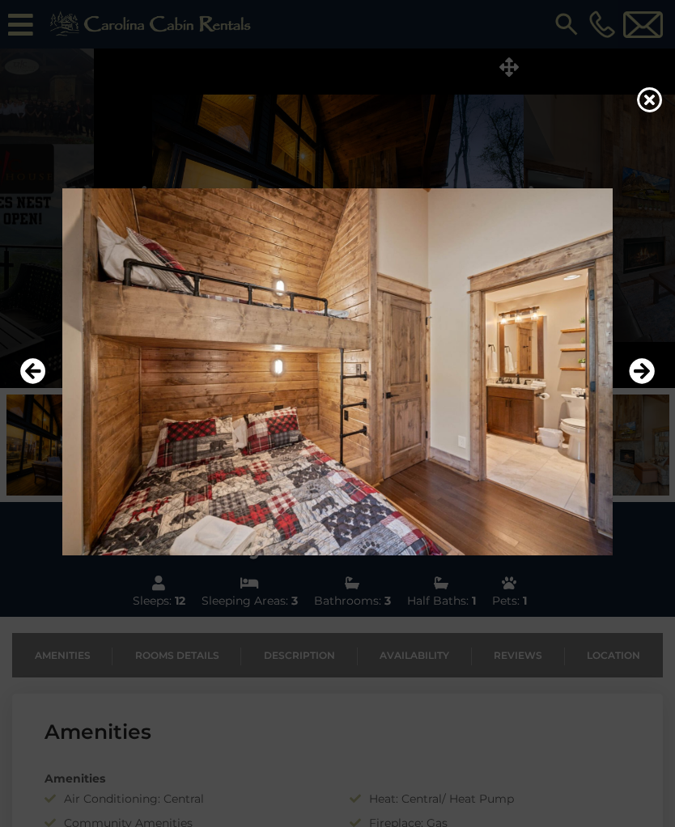
click at [637, 384] on icon "Next" at bounding box center [641, 371] width 26 height 26
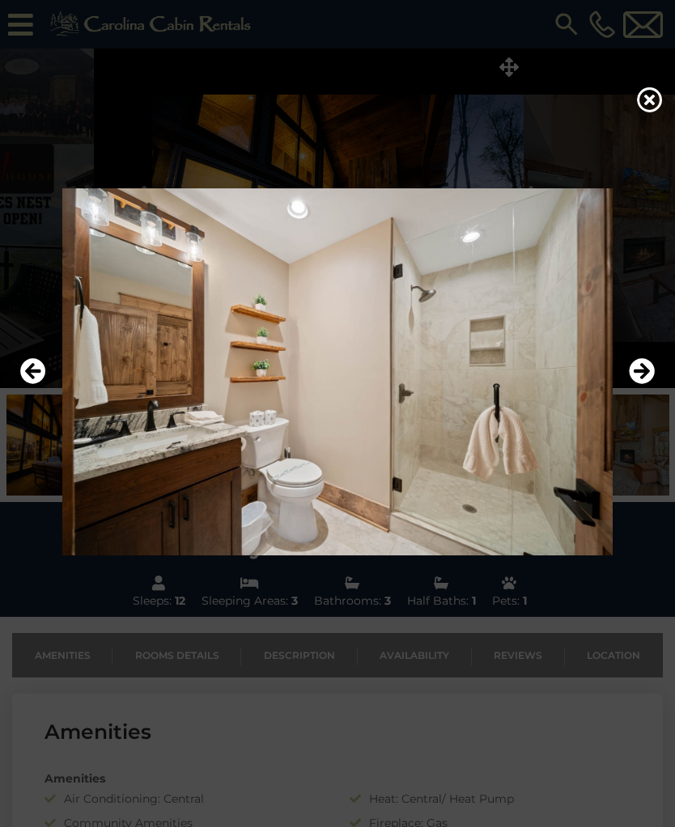
click at [640, 384] on icon "Next" at bounding box center [641, 371] width 26 height 26
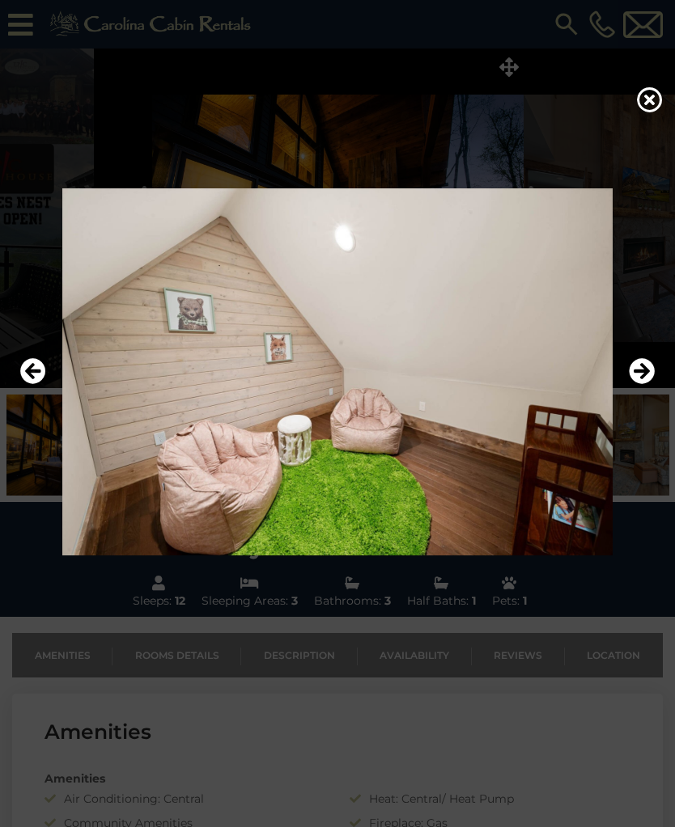
click at [645, 384] on icon "Next" at bounding box center [641, 371] width 26 height 26
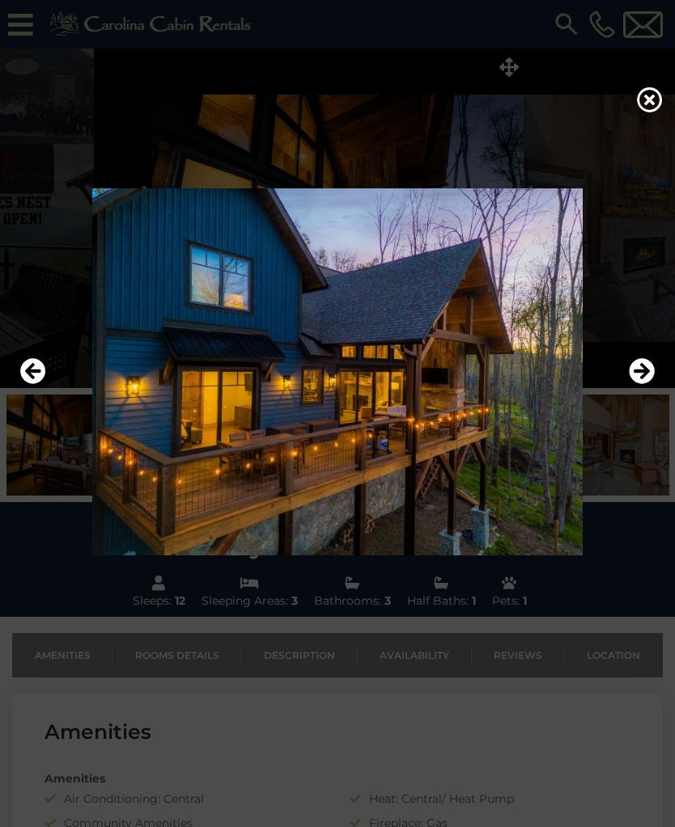
click at [637, 391] on button "Next" at bounding box center [641, 371] width 26 height 37
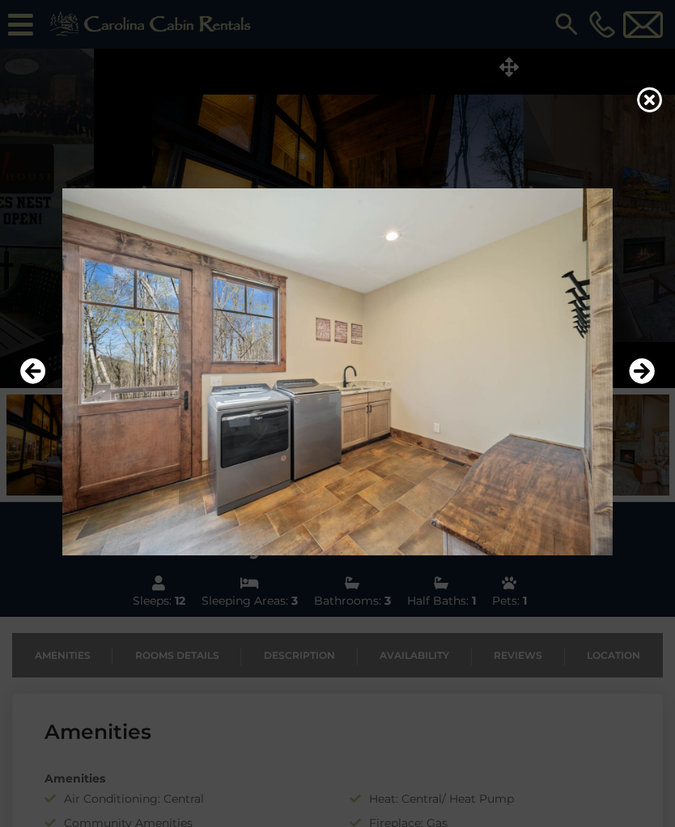
click at [632, 384] on icon "Next" at bounding box center [641, 371] width 26 height 26
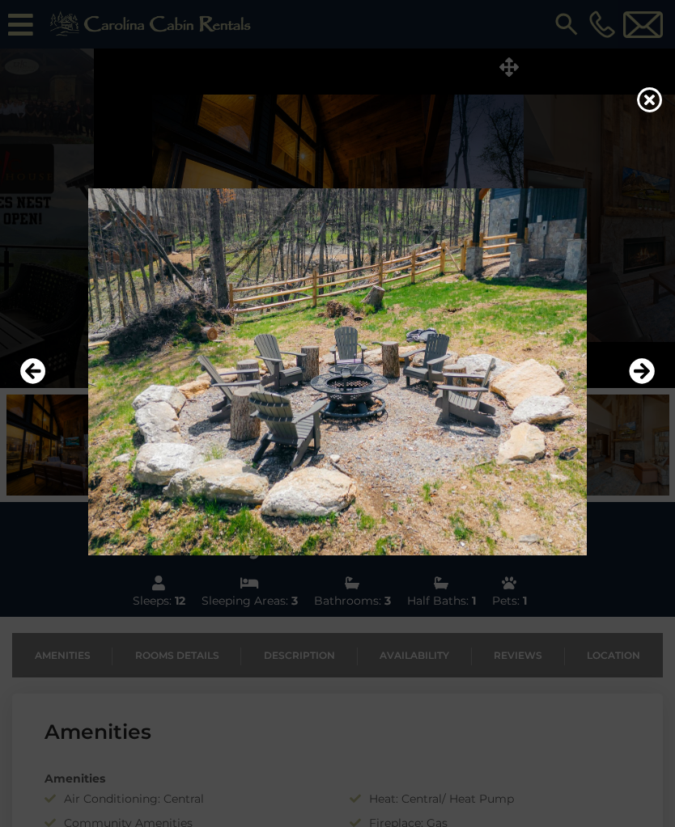
click at [624, 400] on img at bounding box center [337, 371] width 642 height 367
click at [641, 380] on icon "Next" at bounding box center [641, 371] width 26 height 26
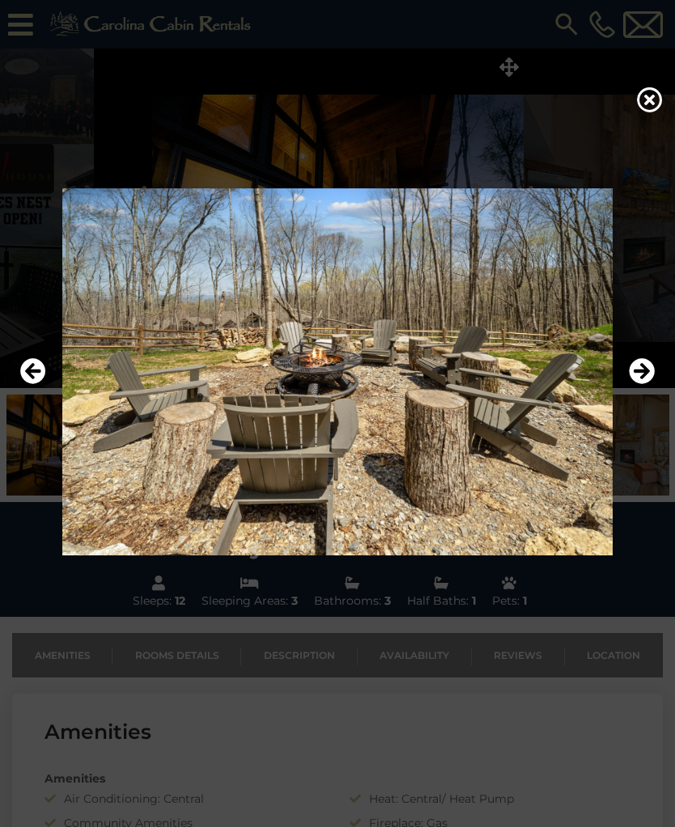
click at [639, 384] on icon "Next" at bounding box center [641, 371] width 26 height 26
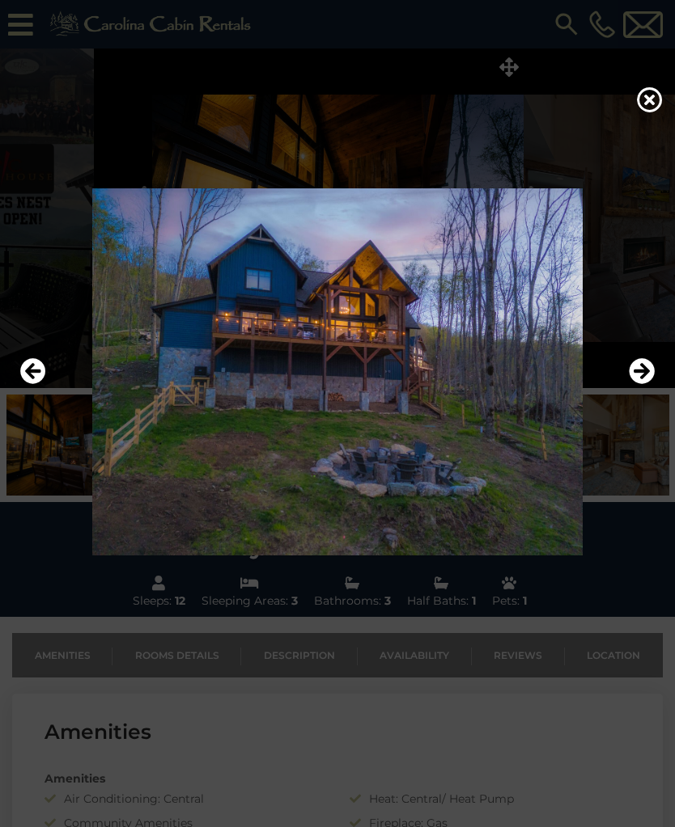
click at [640, 384] on icon "Next" at bounding box center [641, 371] width 26 height 26
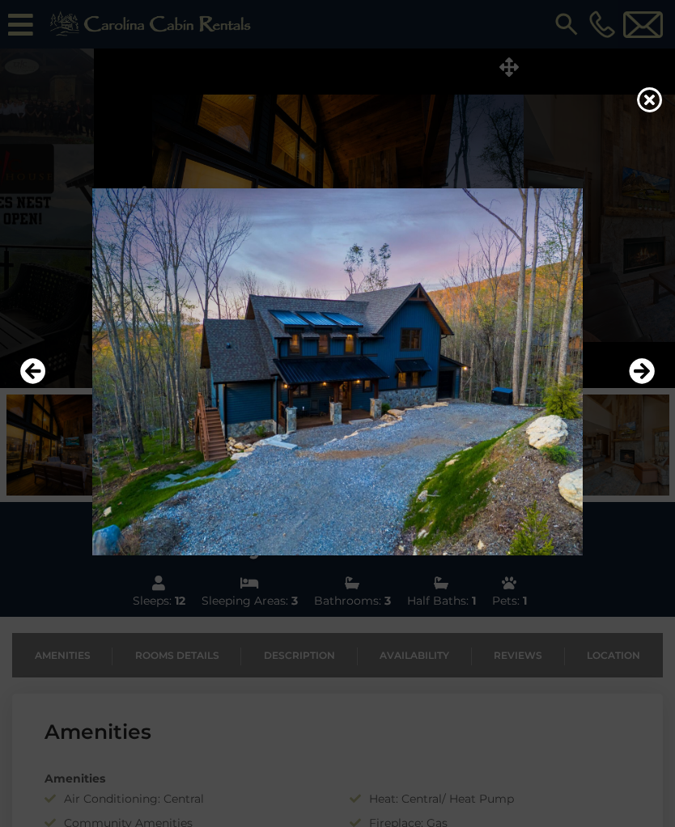
click at [637, 384] on icon "Next" at bounding box center [641, 371] width 26 height 26
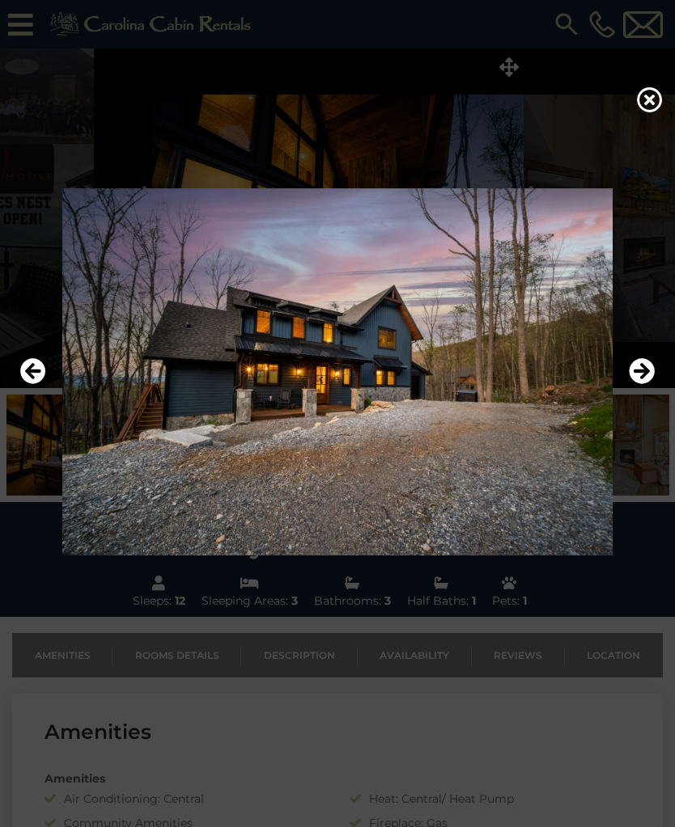
click at [643, 384] on icon "Next" at bounding box center [641, 371] width 26 height 26
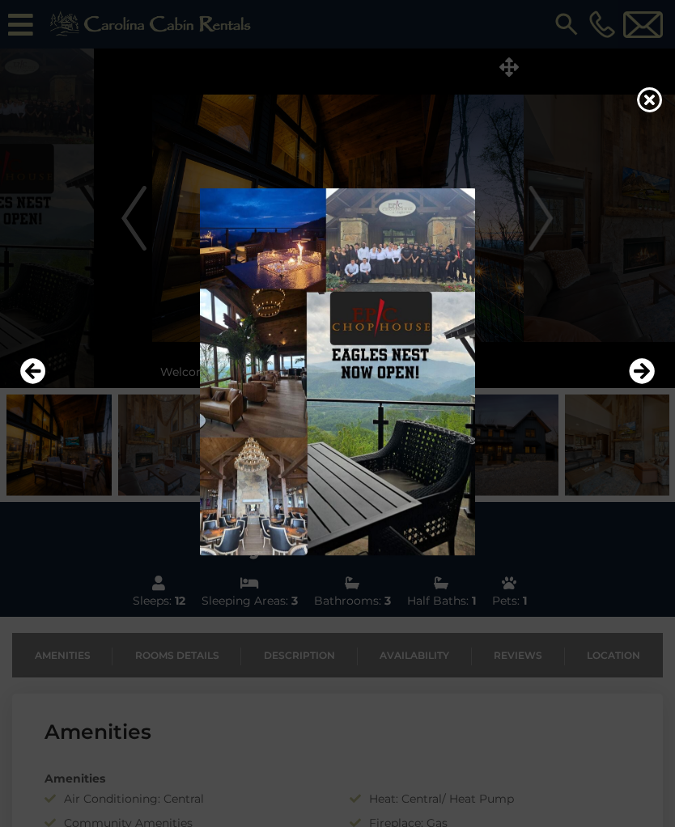
click at [641, 384] on icon "Next" at bounding box center [641, 371] width 26 height 26
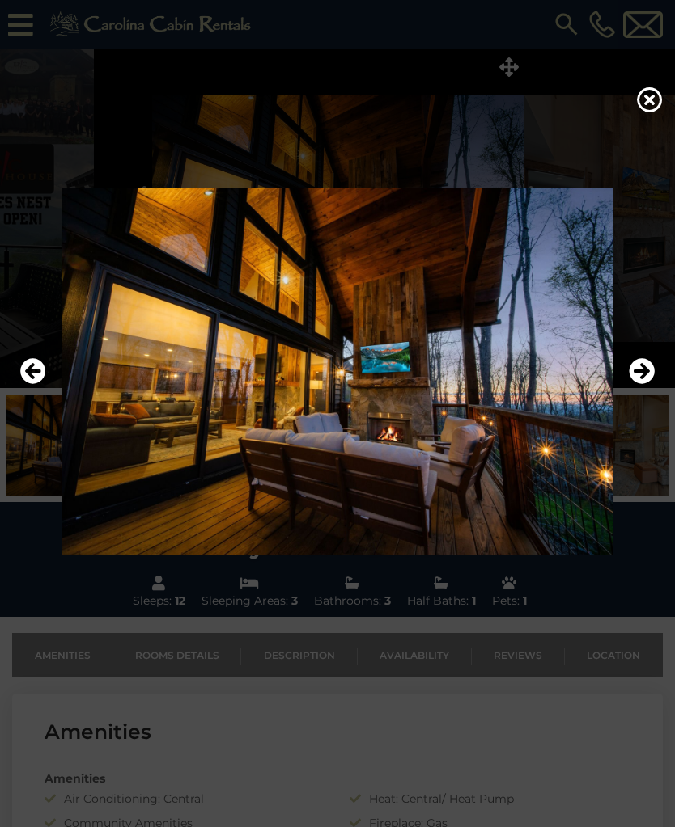
click at [17, 380] on img at bounding box center [337, 371] width 642 height 367
click at [26, 374] on icon "Previous" at bounding box center [33, 371] width 26 height 26
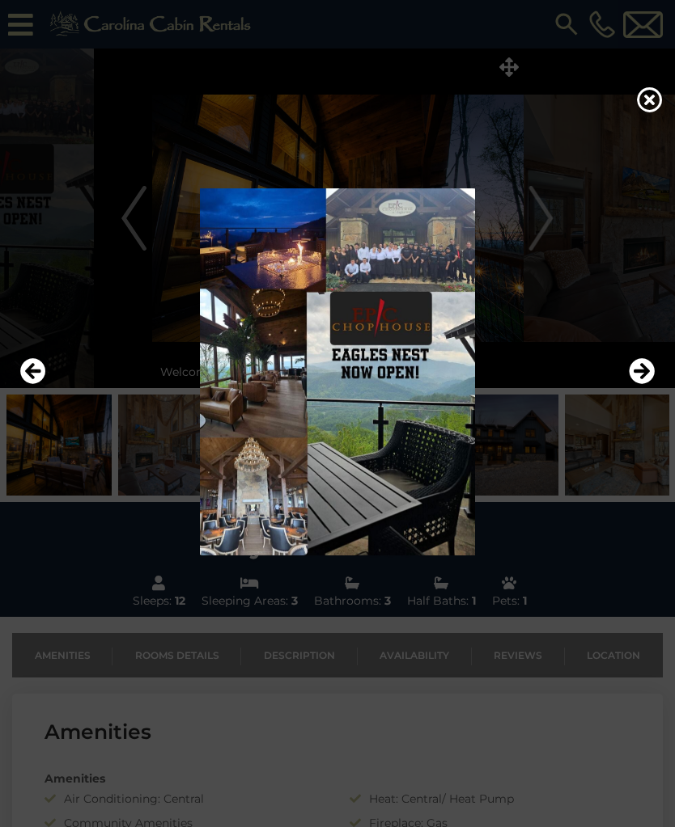
click at [649, 107] on icon at bounding box center [650, 100] width 26 height 26
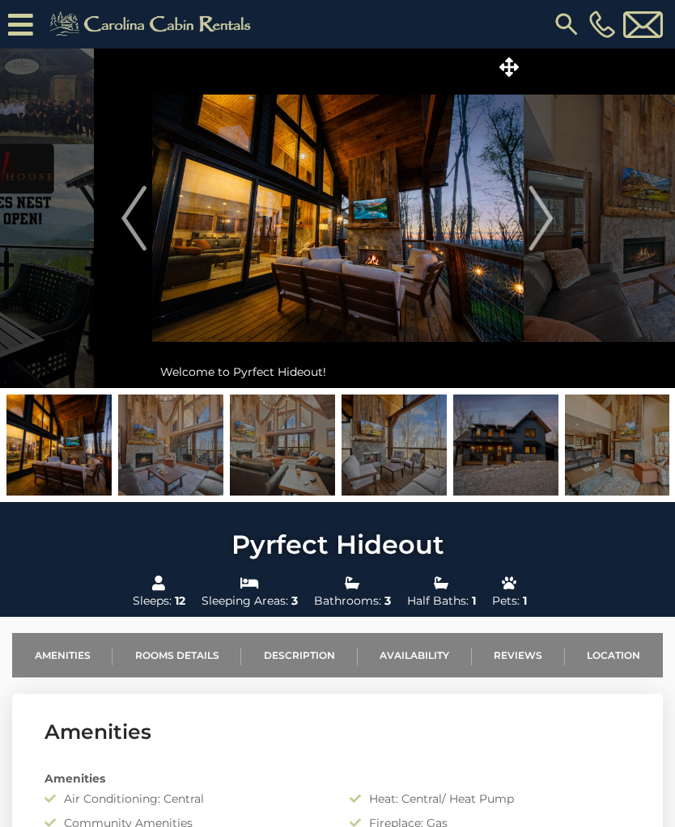
click at [413, 656] on link "Availability" at bounding box center [414, 655] width 114 height 44
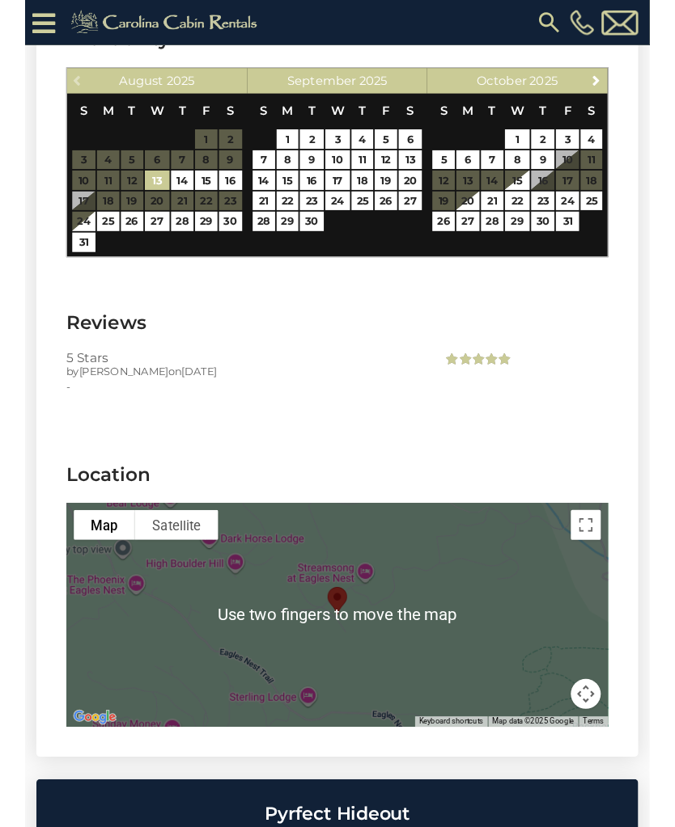
scroll to position [3609, 0]
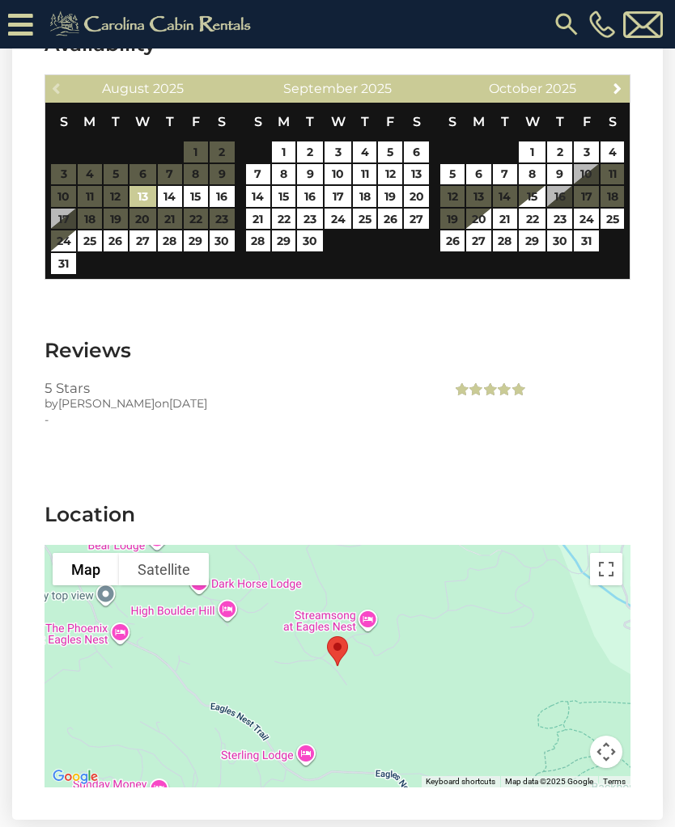
click at [600, 553] on button "Toggle fullscreen view" at bounding box center [606, 569] width 32 height 32
